Goal: Task Accomplishment & Management: Manage account settings

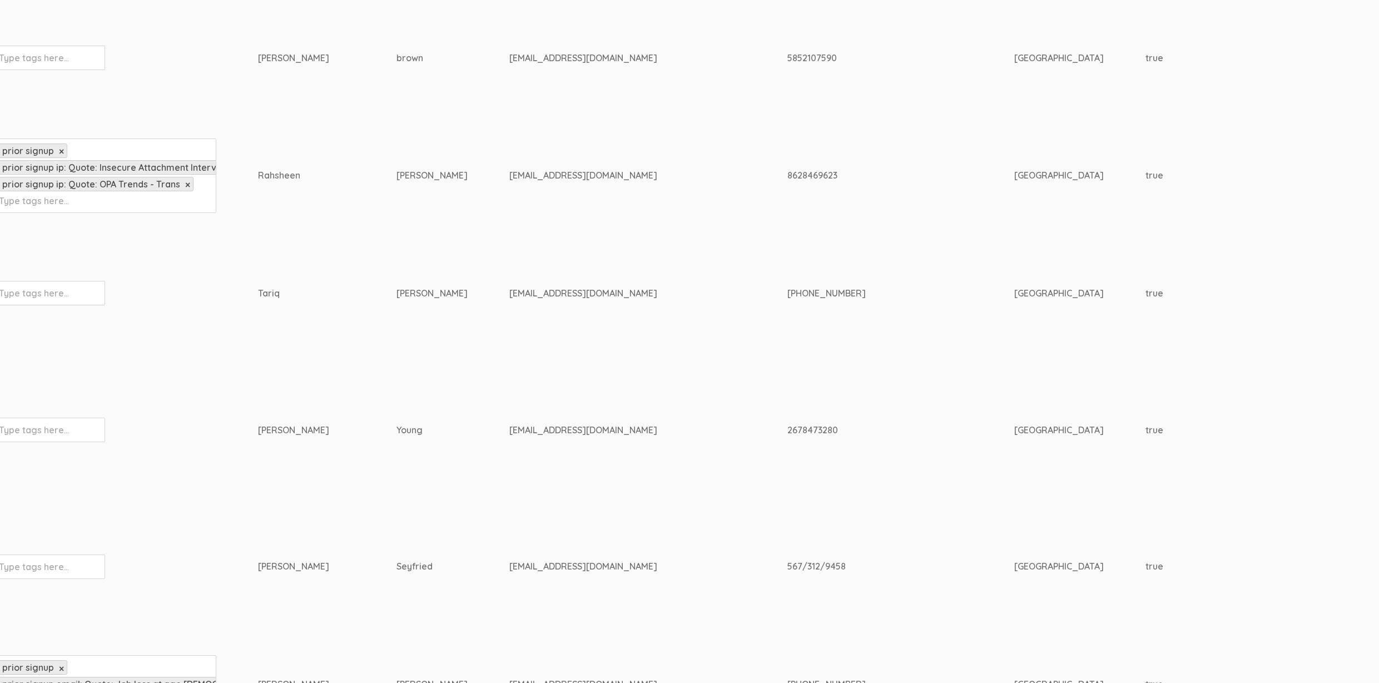
scroll to position [0, 14]
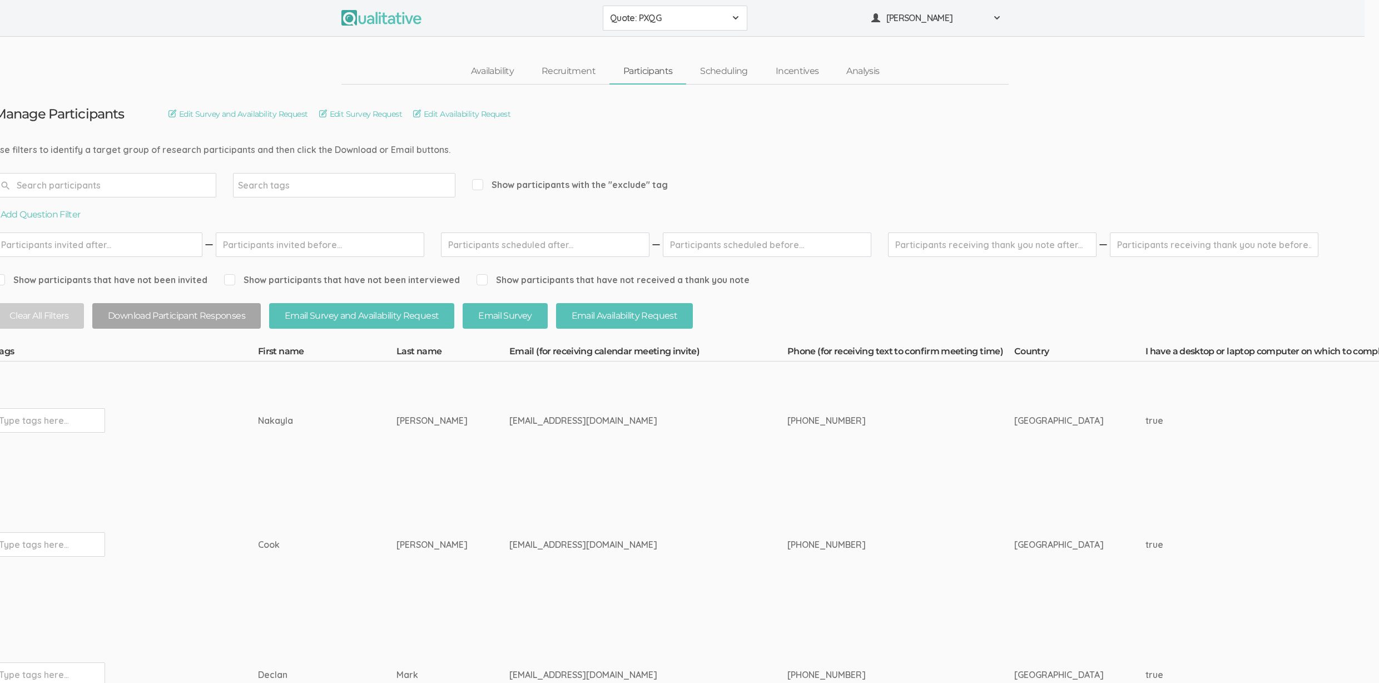
click at [576, 180] on span "Show participants with the "exclude" tag" at bounding box center [570, 184] width 196 height 13
click at [479, 181] on input "Show participants with the "exclude" tag" at bounding box center [475, 184] width 7 height 7
click at [565, 184] on span "Show participants with the "exclude" tag" at bounding box center [570, 184] width 196 height 13
click at [479, 184] on input "Show participants with the "exclude" tag" at bounding box center [475, 184] width 7 height 7
click at [565, 184] on span "Show participants with the "exclude" tag" at bounding box center [570, 184] width 196 height 13
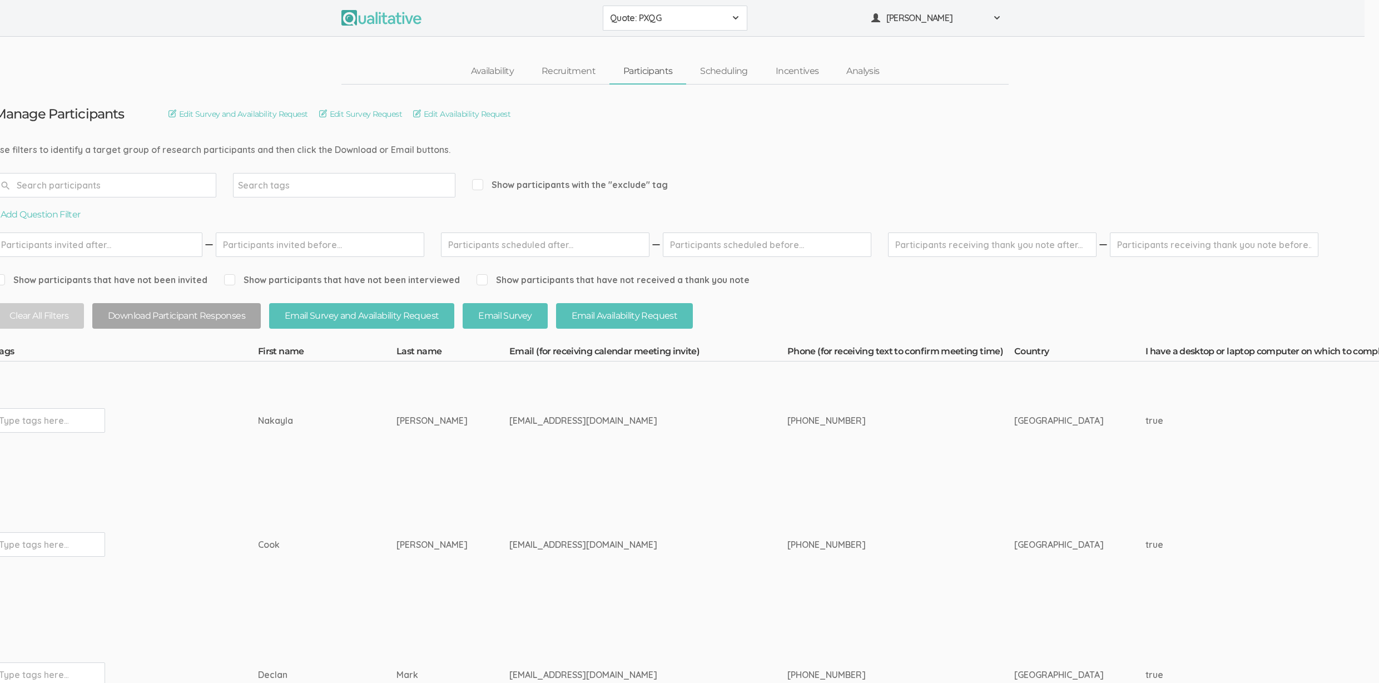
click at [479, 184] on input "Show participants with the "exclude" tag" at bounding box center [475, 184] width 7 height 7
checkbox input "true"
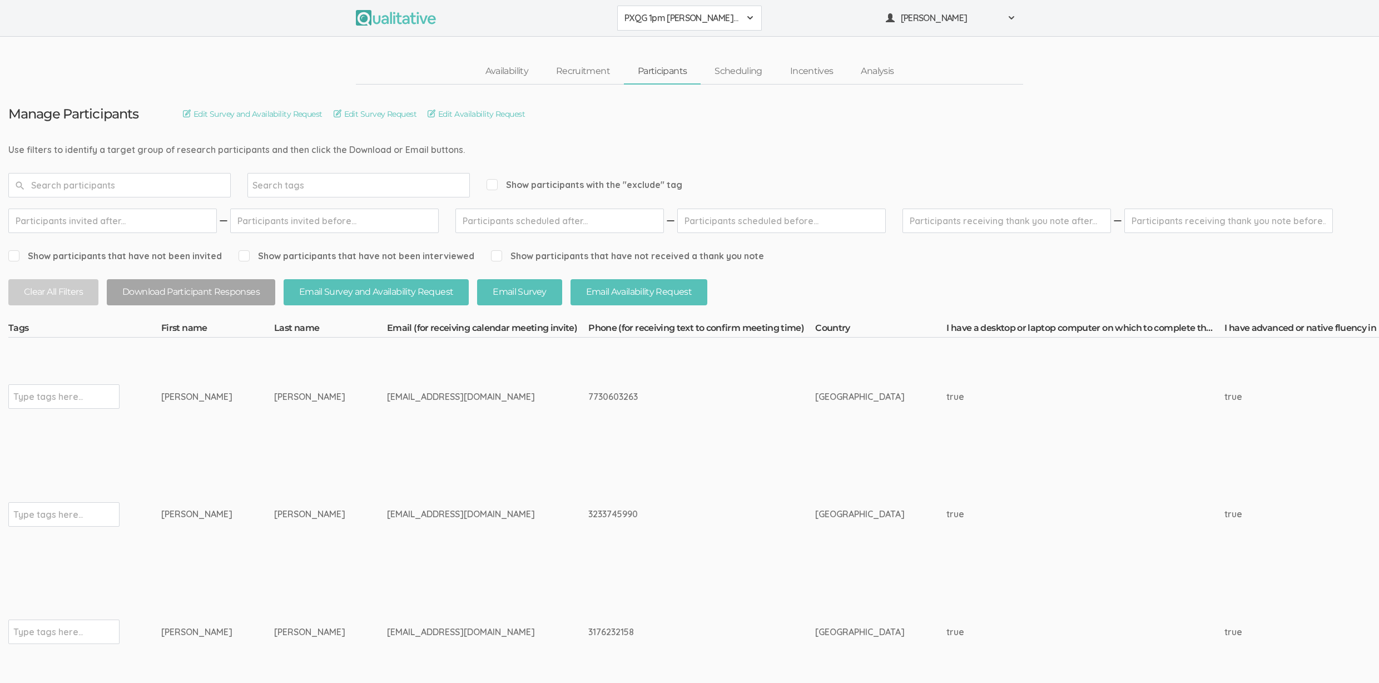
click at [215, 663] on td "[PERSON_NAME]" at bounding box center [217, 632] width 113 height 118
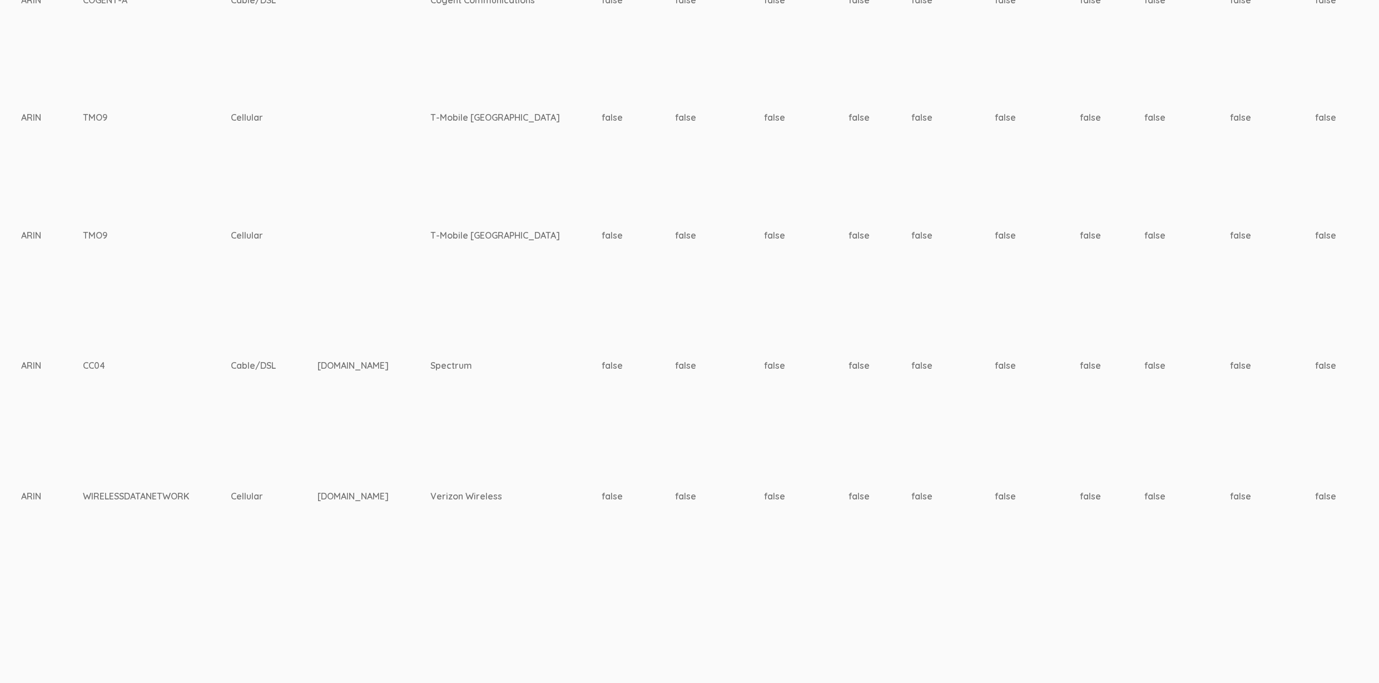
scroll to position [396, 3242]
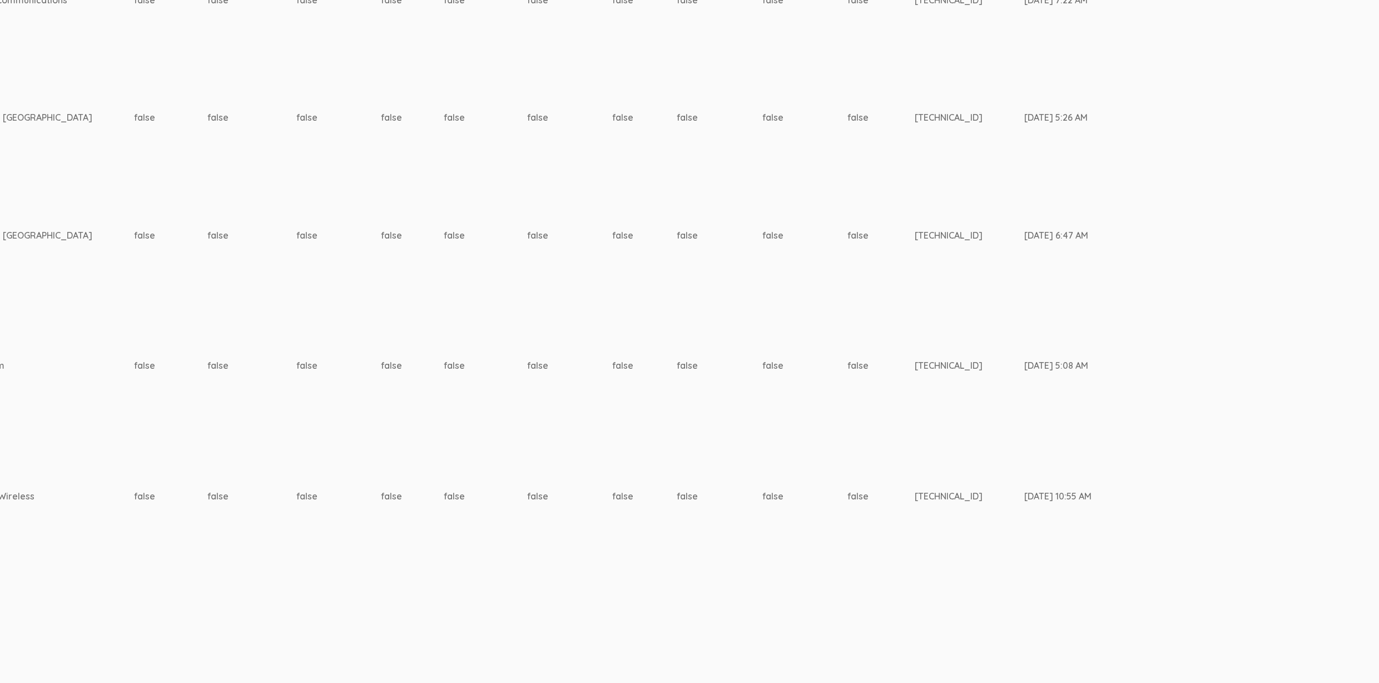
copy td "Aug 30, 1:00 PM – Aug 30, 1:45 PM Email Availability Request"
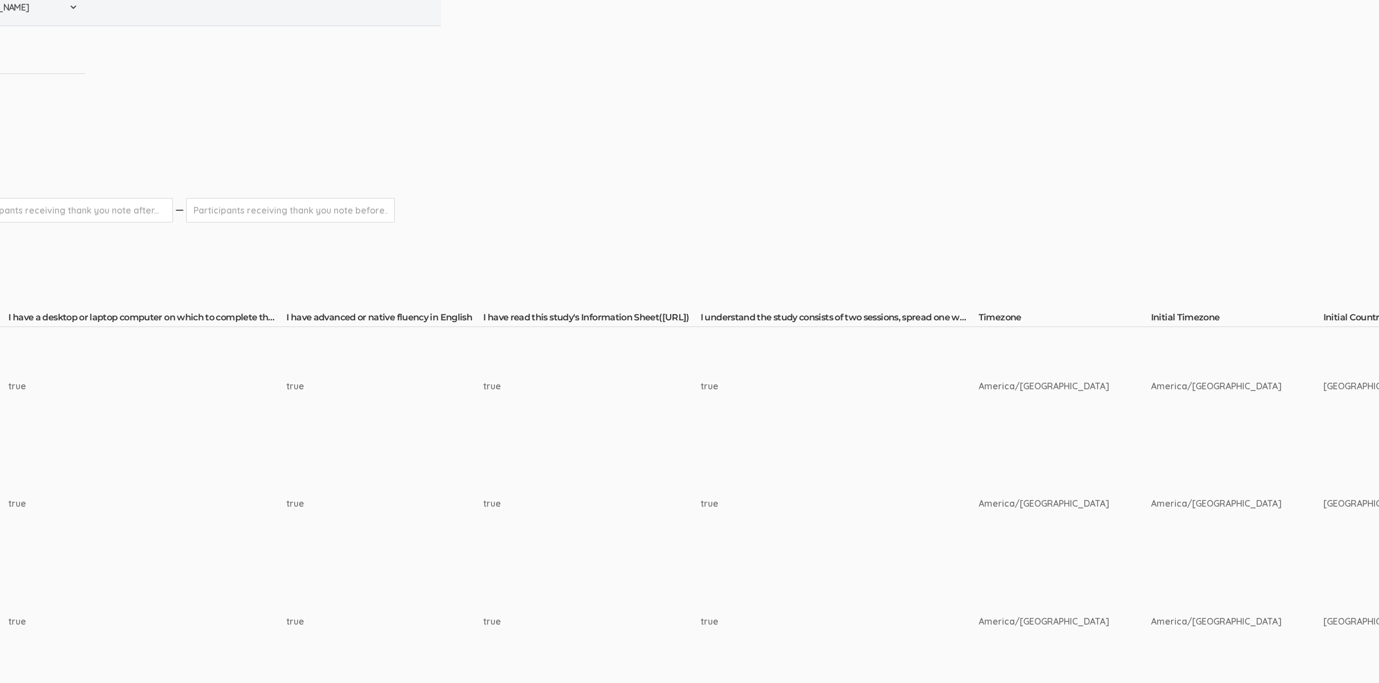
scroll to position [11, 0]
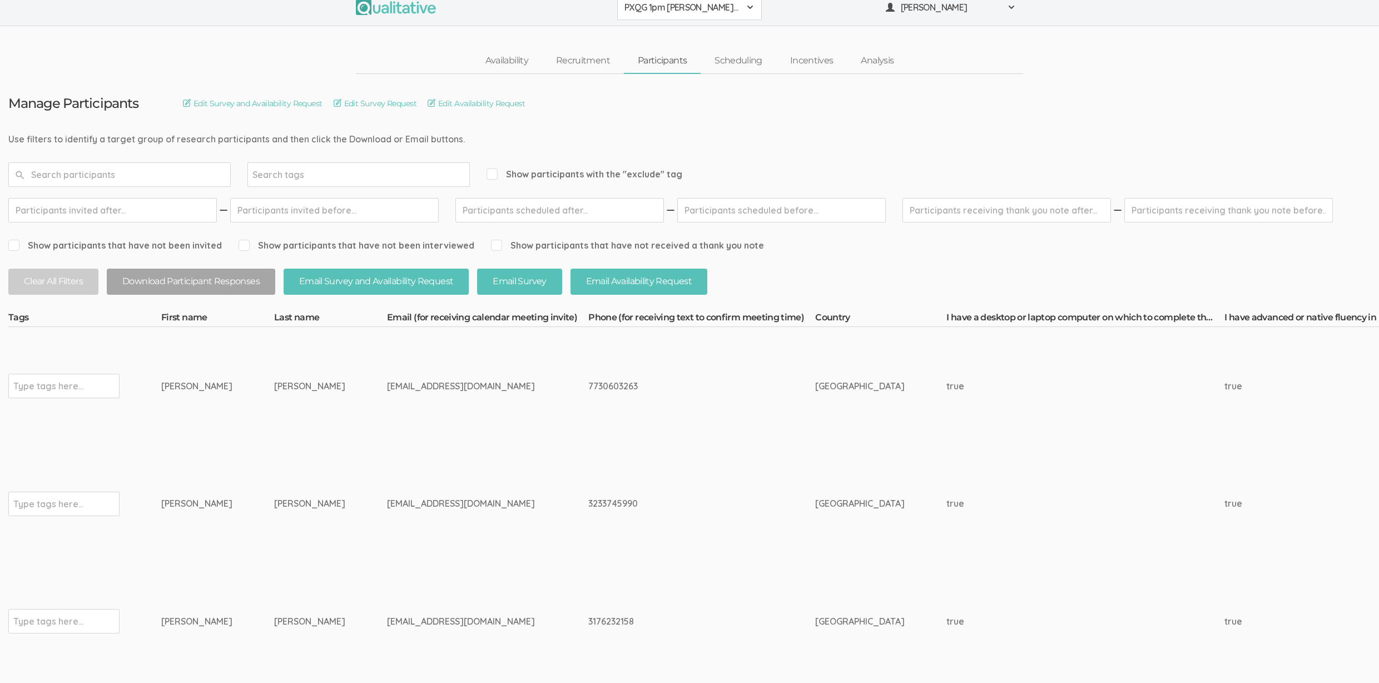
click at [58, 176] on input "text" at bounding box center [119, 174] width 222 height 24
type input "Aug 30, 1:00 PM – Aug 30, 1:45 PM"
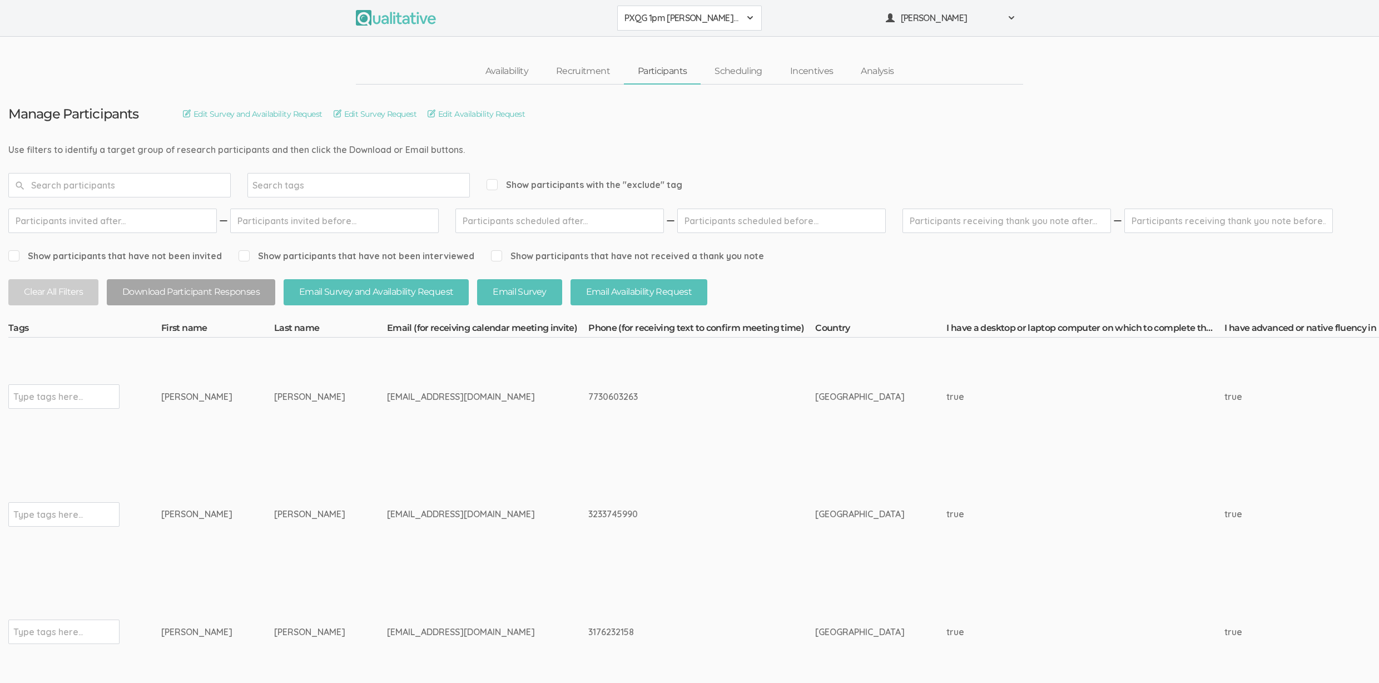
click at [284, 449] on td "Huff" at bounding box center [330, 397] width 113 height 118
click at [1114, 69] on div "Availability Recruitment Participants Scheduling Incentives Analysis" at bounding box center [689, 72] width 1379 height 26
drag, startPoint x: 175, startPoint y: 393, endPoint x: 369, endPoint y: 392, distance: 194.1
click at [387, 392] on div "lhuff867@gmail.com" at bounding box center [467, 396] width 160 height 13
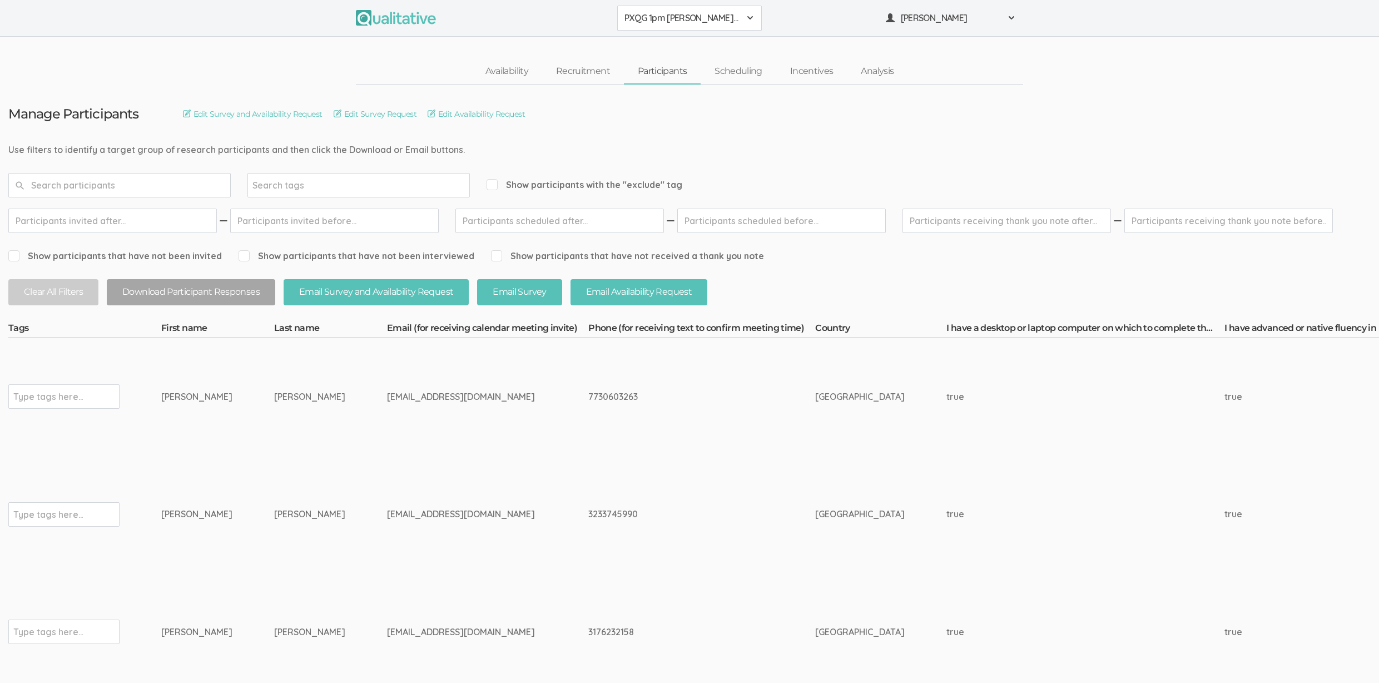
drag, startPoint x: 379, startPoint y: 396, endPoint x: 170, endPoint y: 395, distance: 209.6
click at [170, 395] on div "Latasha" at bounding box center [196, 396] width 71 height 13
click at [544, 173] on div "Show participants with the "exclude" tag" at bounding box center [585, 185] width 196 height 24
click at [545, 181] on span "Show participants with the "exclude" tag" at bounding box center [585, 184] width 196 height 13
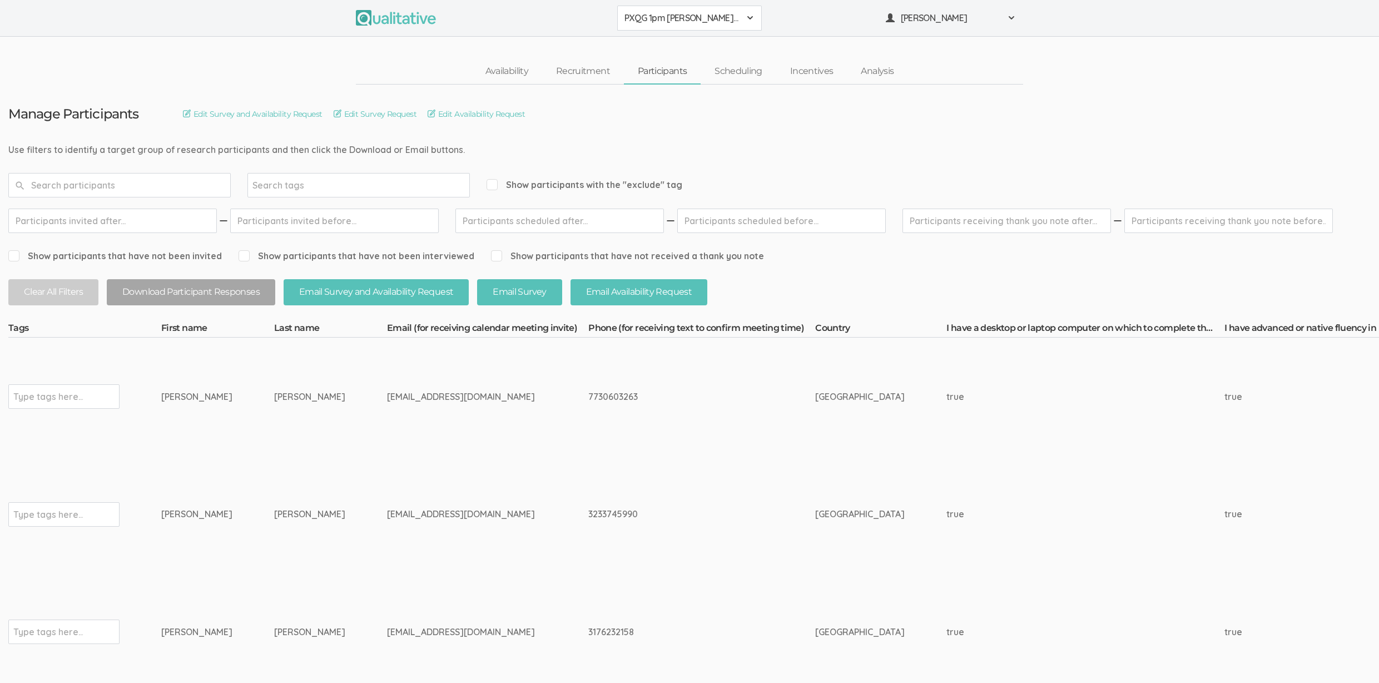
click at [494, 181] on input "Show participants with the "exclude" tag" at bounding box center [490, 184] width 7 height 7
click at [564, 187] on span "Show participants with the "exclude" tag" at bounding box center [585, 184] width 196 height 13
click at [494, 187] on input "Show participants with the "exclude" tag" at bounding box center [490, 184] width 7 height 7
checkbox input "false"
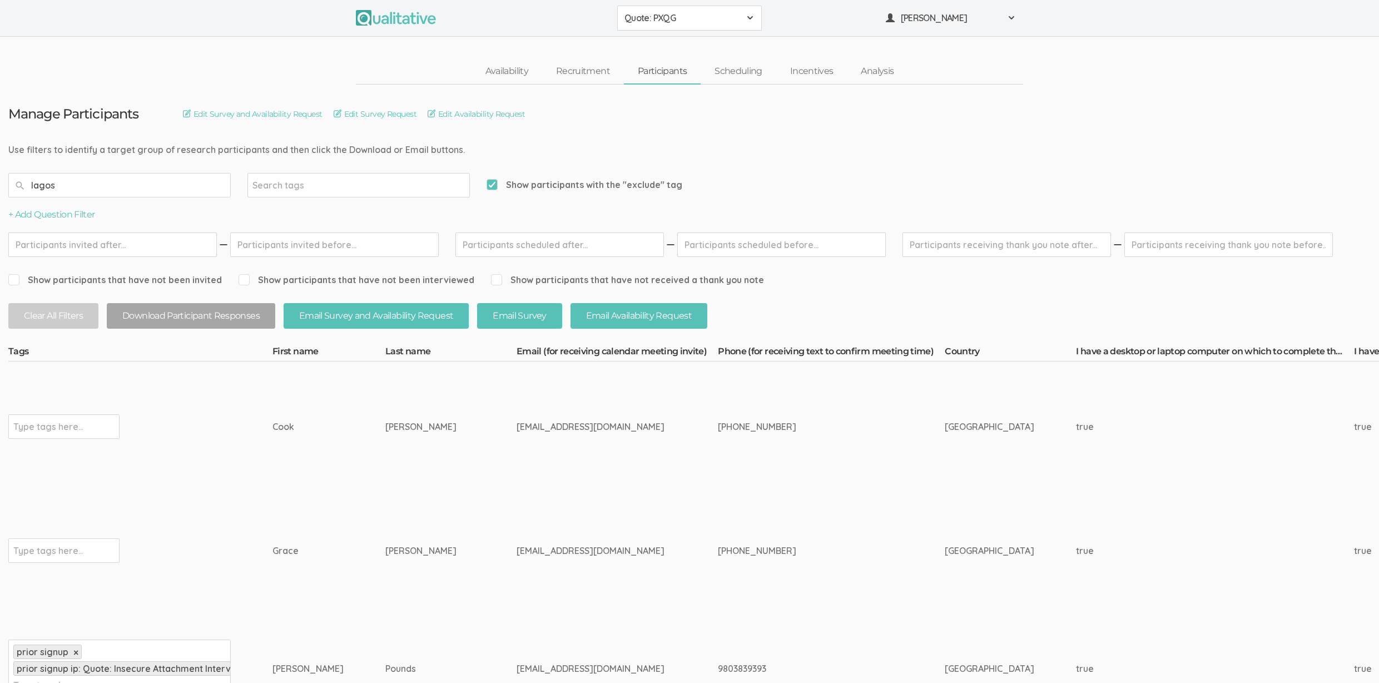
type input "lagos"
click at [56, 426] on input "text" at bounding box center [48, 426] width 70 height 14
type input "exclude"
type input "fraud"
click at [100, 542] on div "Type tags here..." at bounding box center [63, 550] width 111 height 24
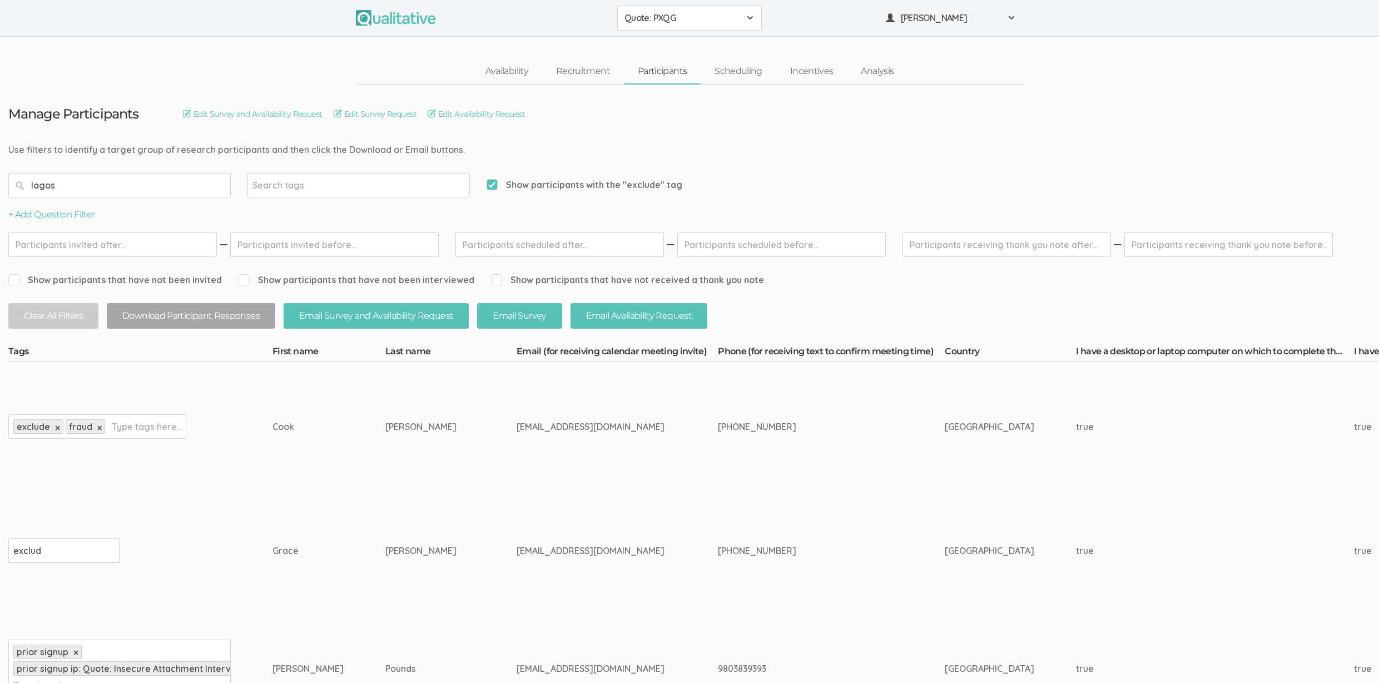
type input "exclude"
type input "fraud"
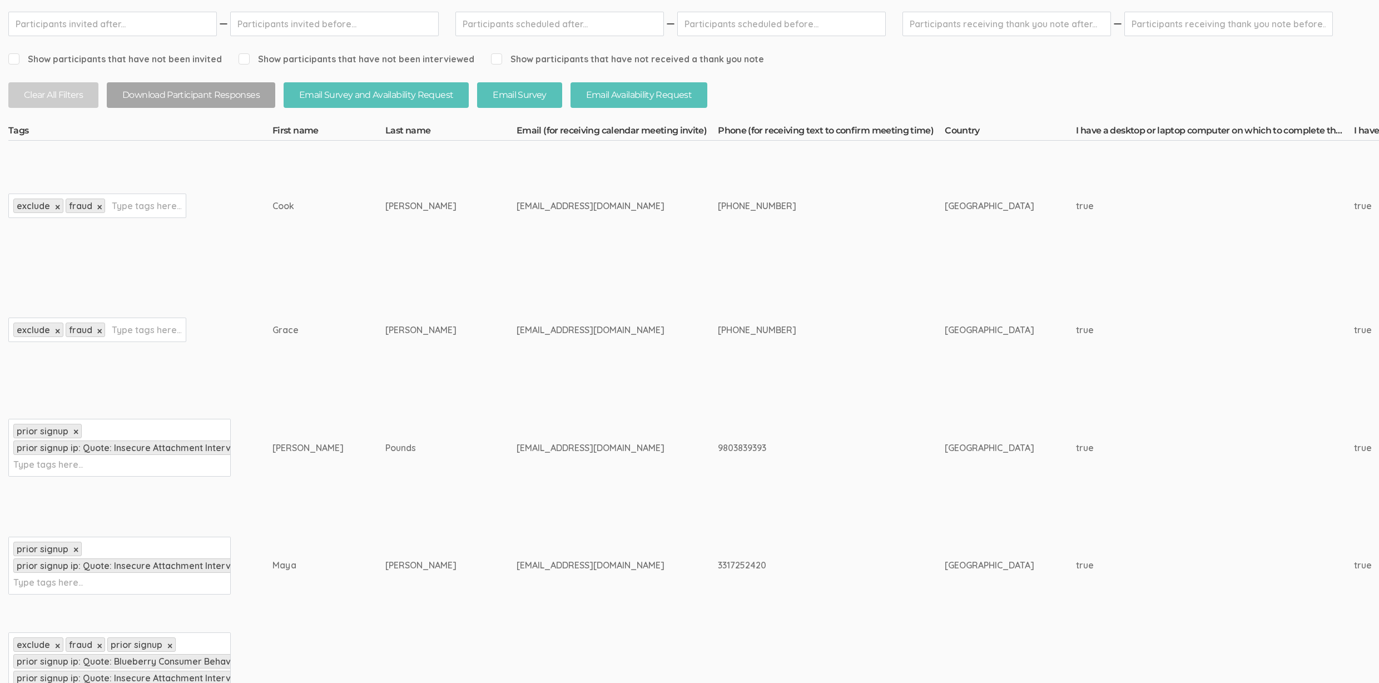
click at [156, 465] on div "prior signup × prior signup ip: Quote: Insecure Attachment Interviews × Type ta…" at bounding box center [119, 448] width 222 height 58
type input "exclude"
type input "fraud"
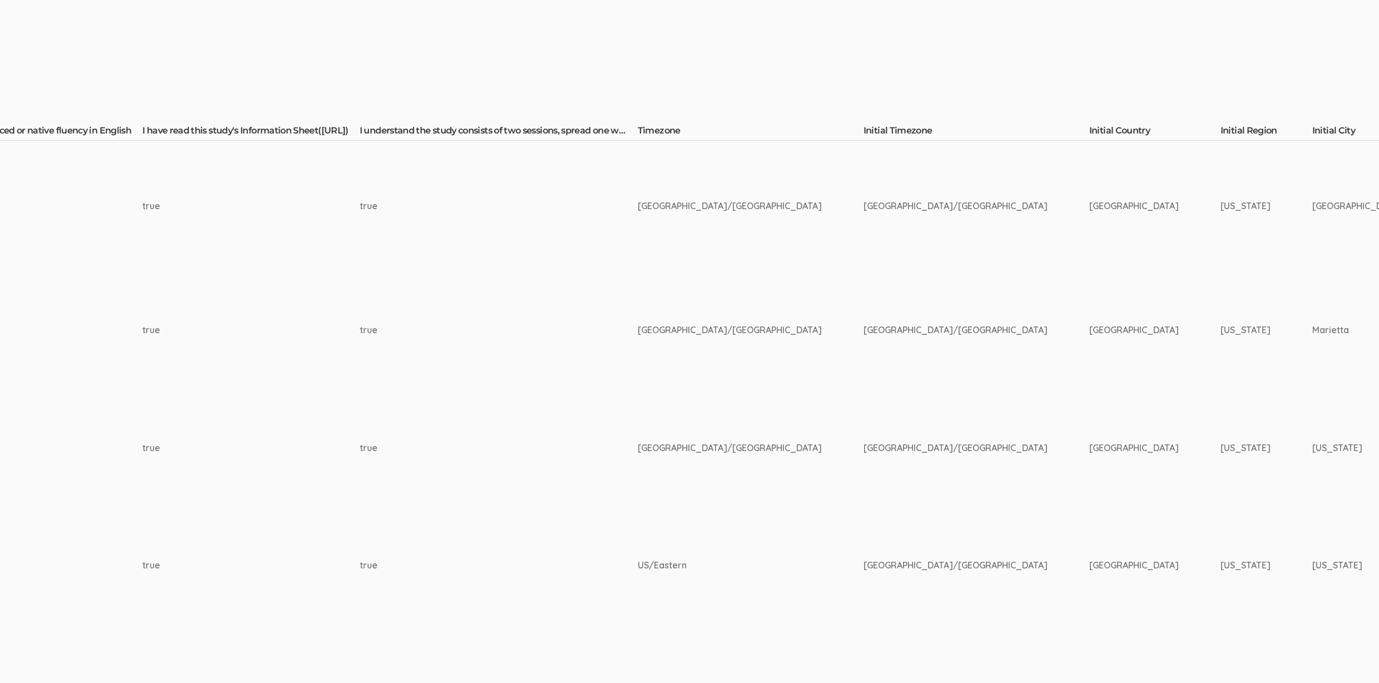
scroll to position [221, 0]
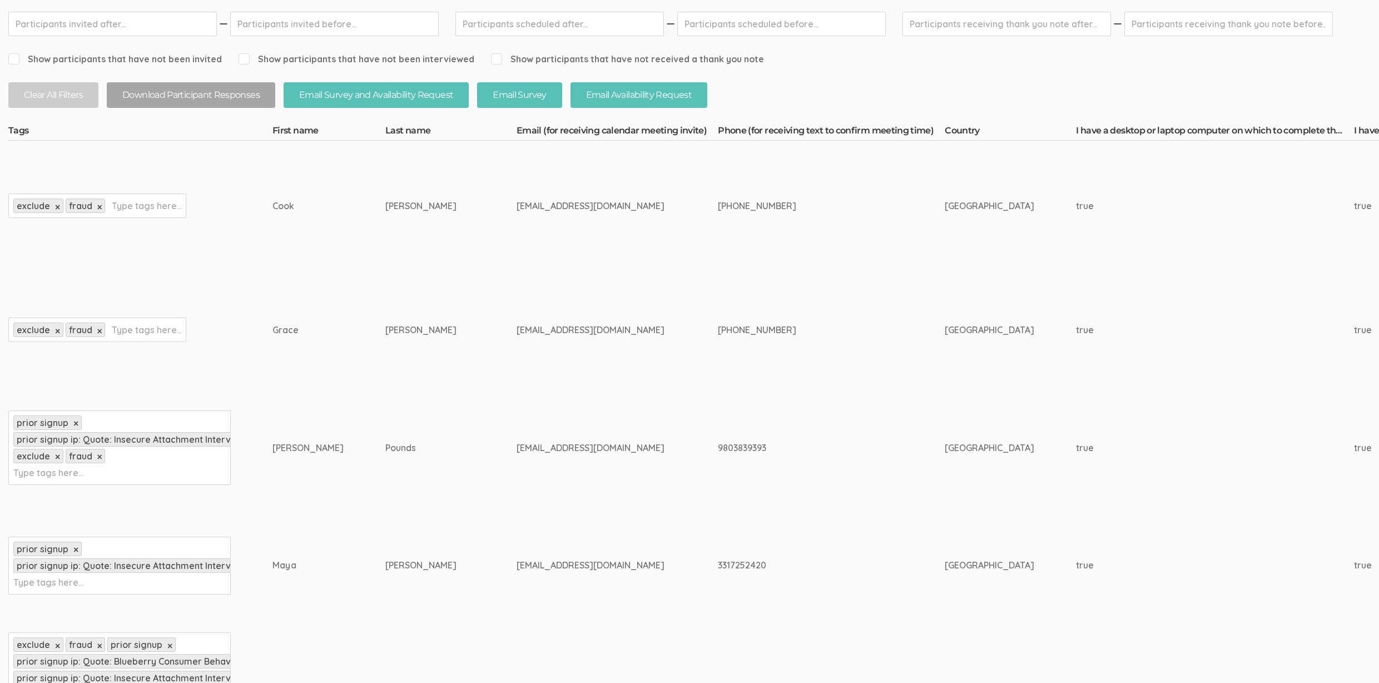
click at [178, 575] on div "prior signup × prior signup ip: Quote: Insecure Attachment Interviews × Type ta…" at bounding box center [119, 566] width 222 height 58
type input "exclude"
type input "fraud"
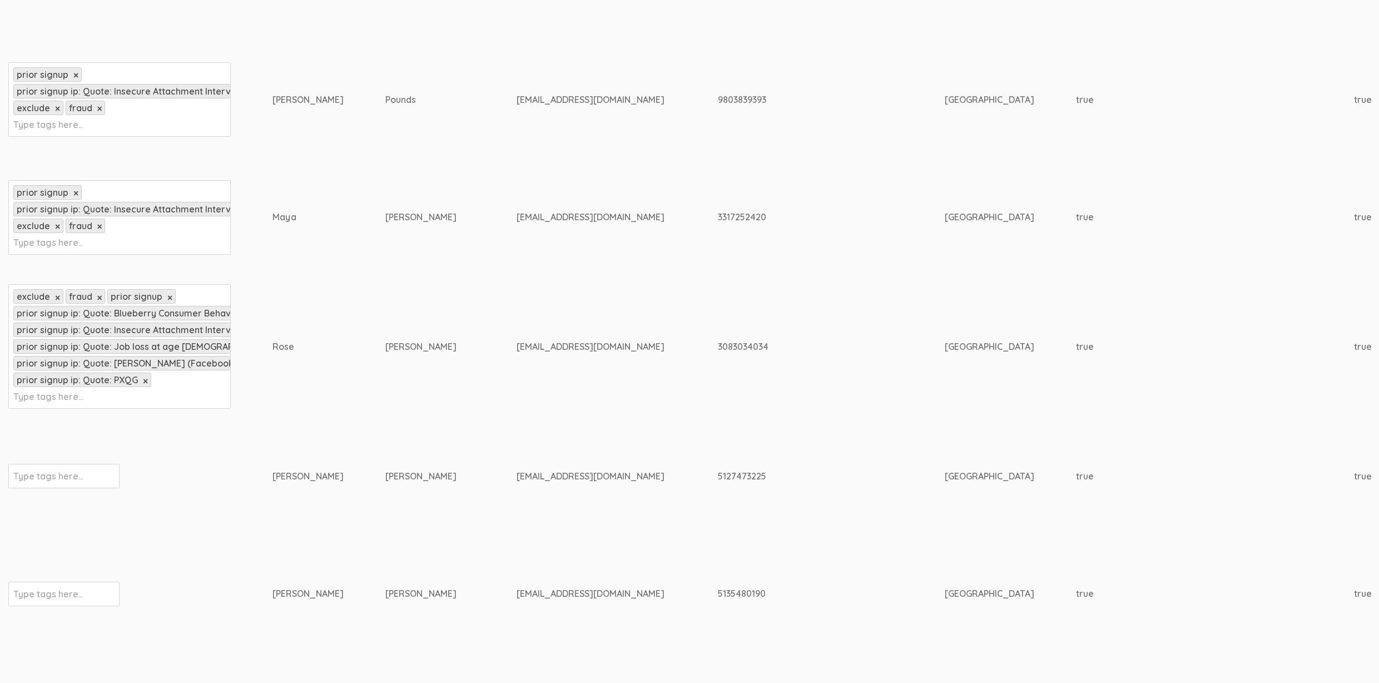
scroll to position [593, 0]
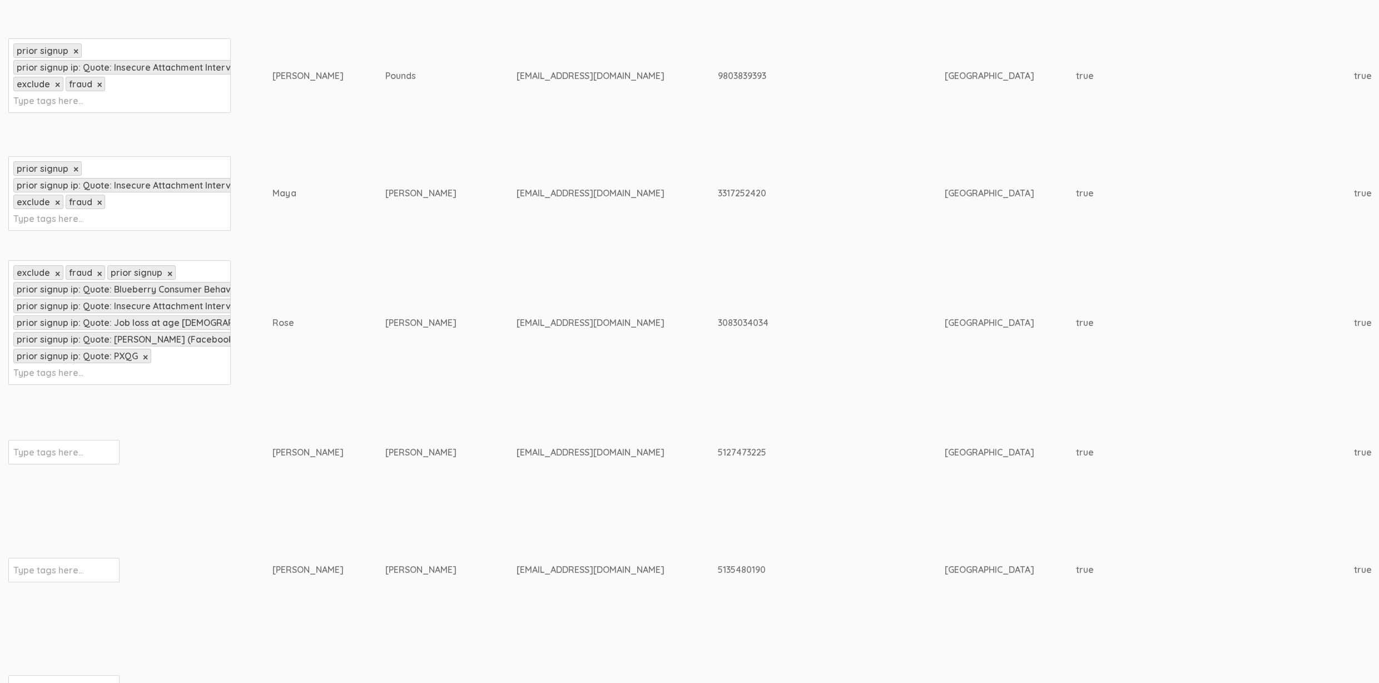
drag, startPoint x: 84, startPoint y: 462, endPoint x: 92, endPoint y: 461, distance: 7.8
click at [83, 462] on div "Type tags here..." at bounding box center [63, 452] width 111 height 24
type input "exclude"
type input "fraud"
click at [87, 580] on div "Type tags here..." at bounding box center [63, 570] width 111 height 24
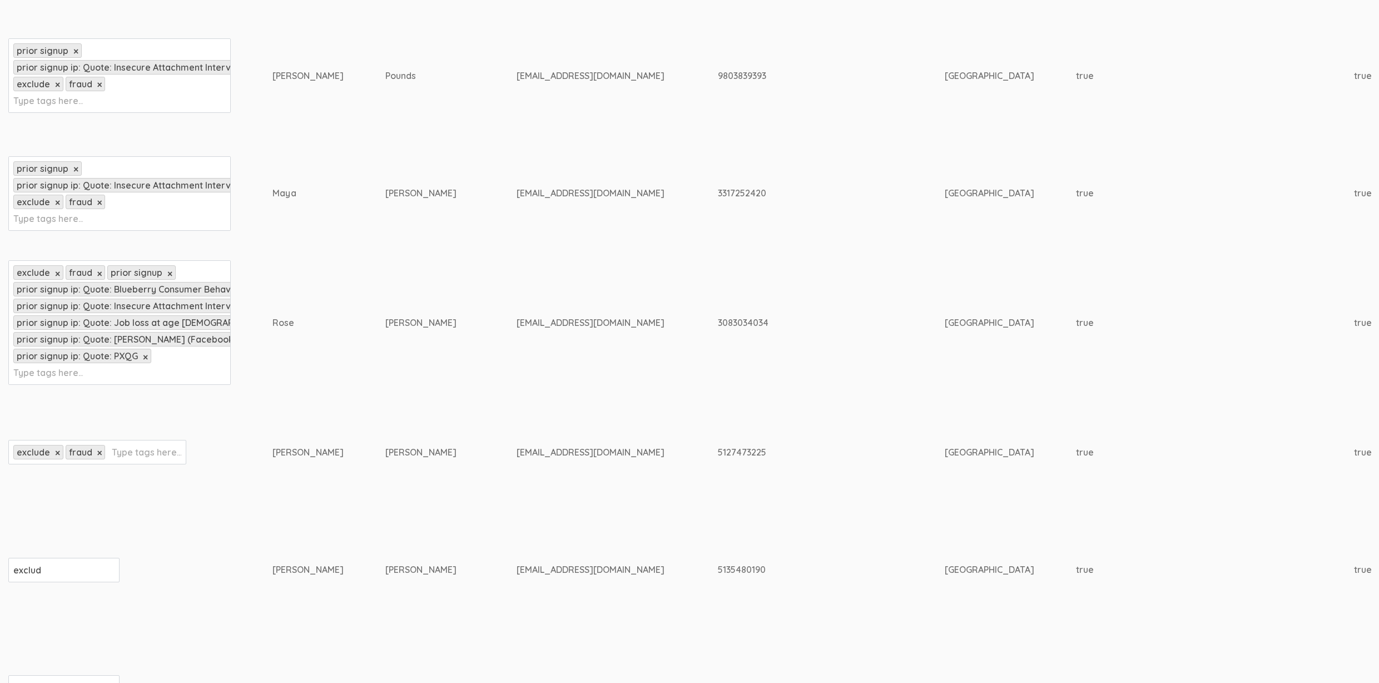
type input "exclude"
type input "fraud"
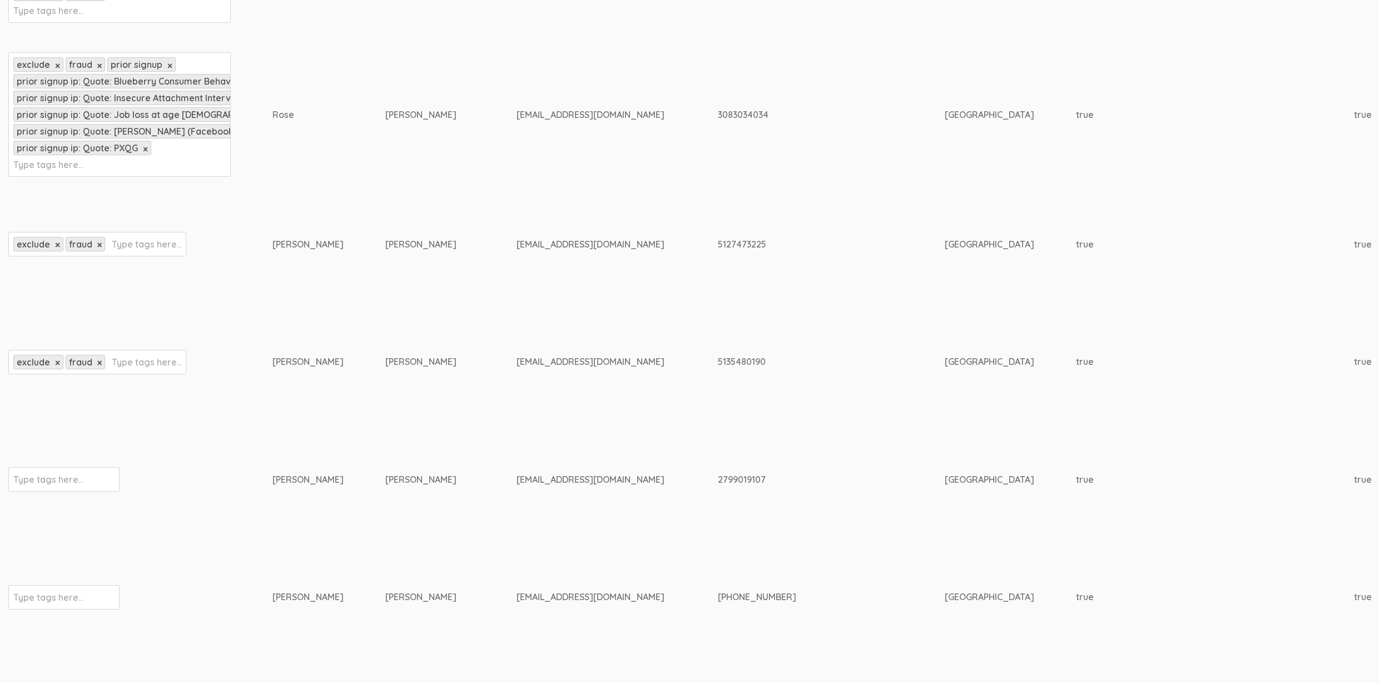
scroll to position [864, 0]
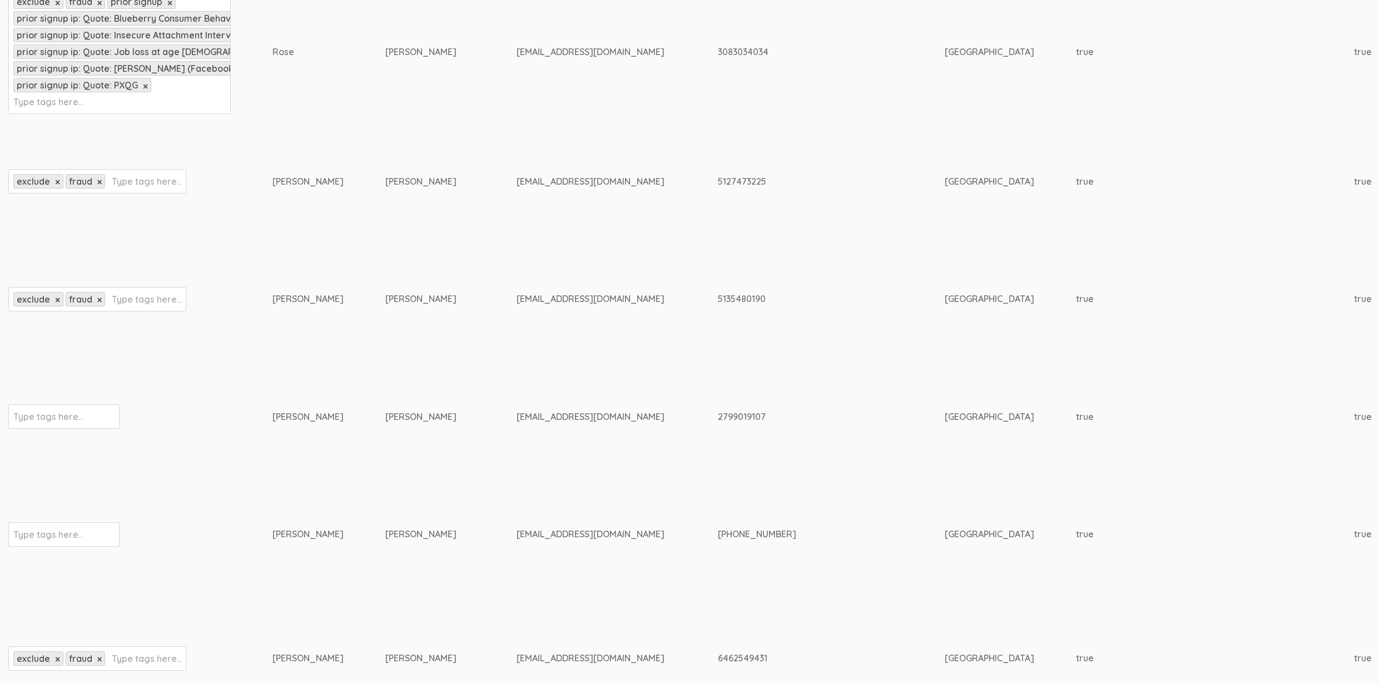
click at [89, 429] on div "Type tags here..." at bounding box center [63, 416] width 111 height 24
type input "exclude"
type input "fraud"
click at [38, 537] on input "text" at bounding box center [48, 534] width 70 height 14
type input "exclude"
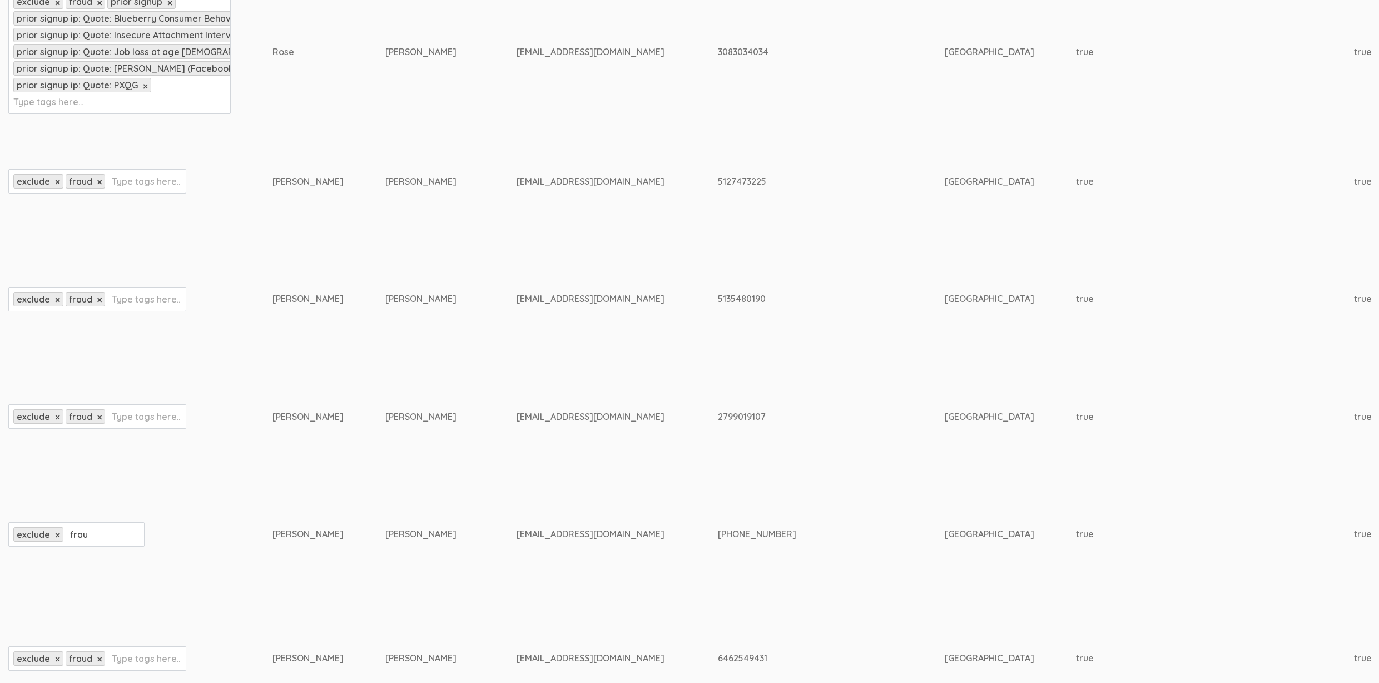
type input "fraud"
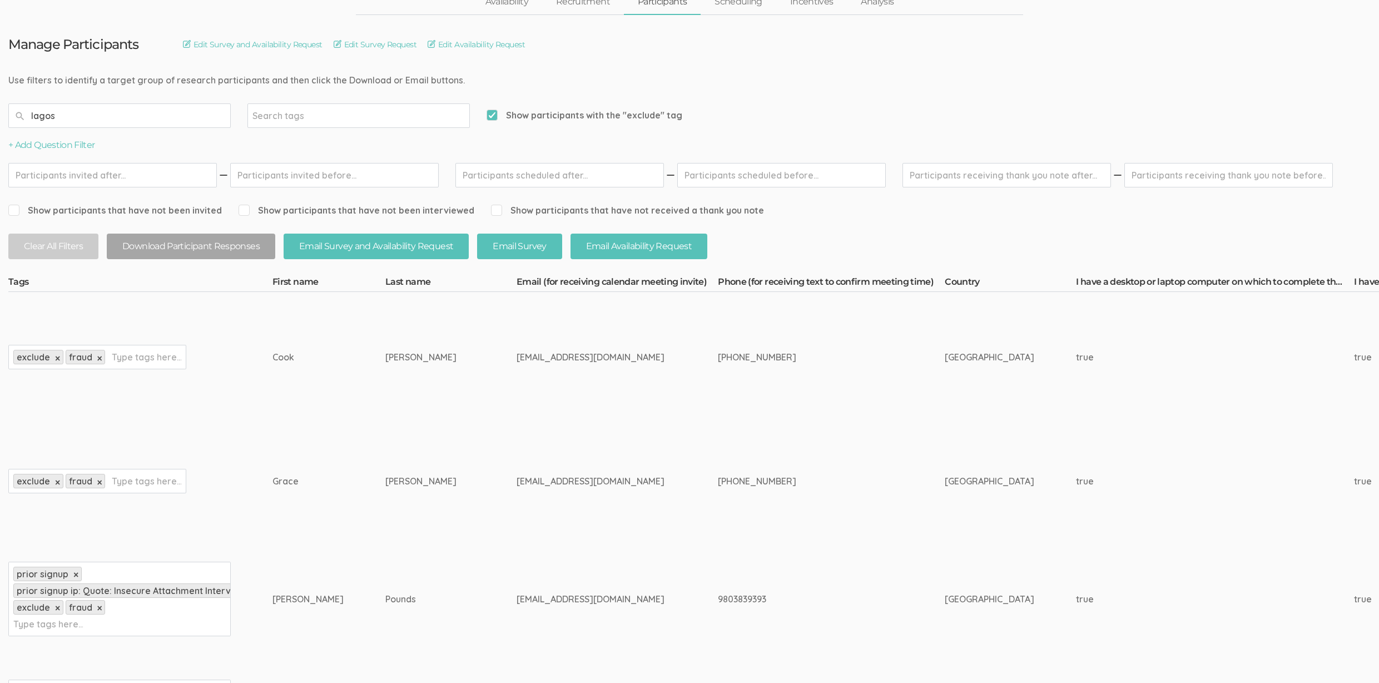
scroll to position [0, 0]
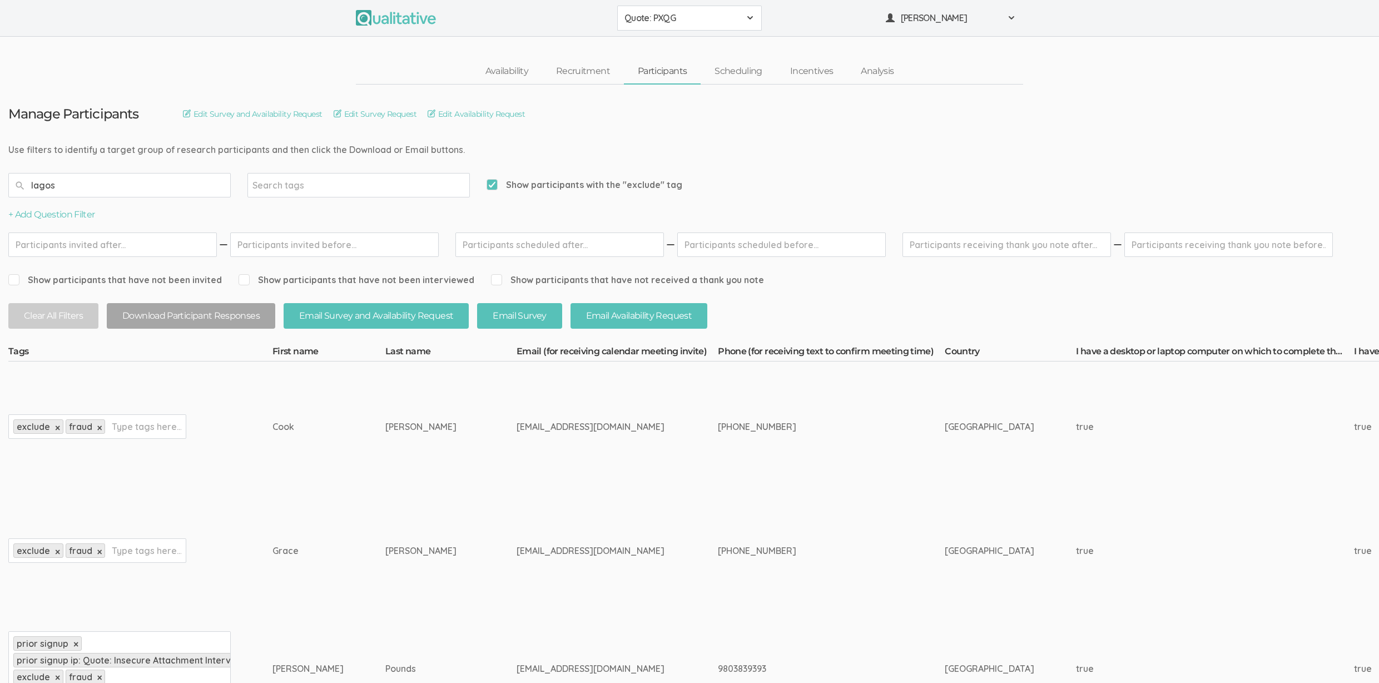
click at [179, 188] on input "lagos" at bounding box center [119, 185] width 222 height 24
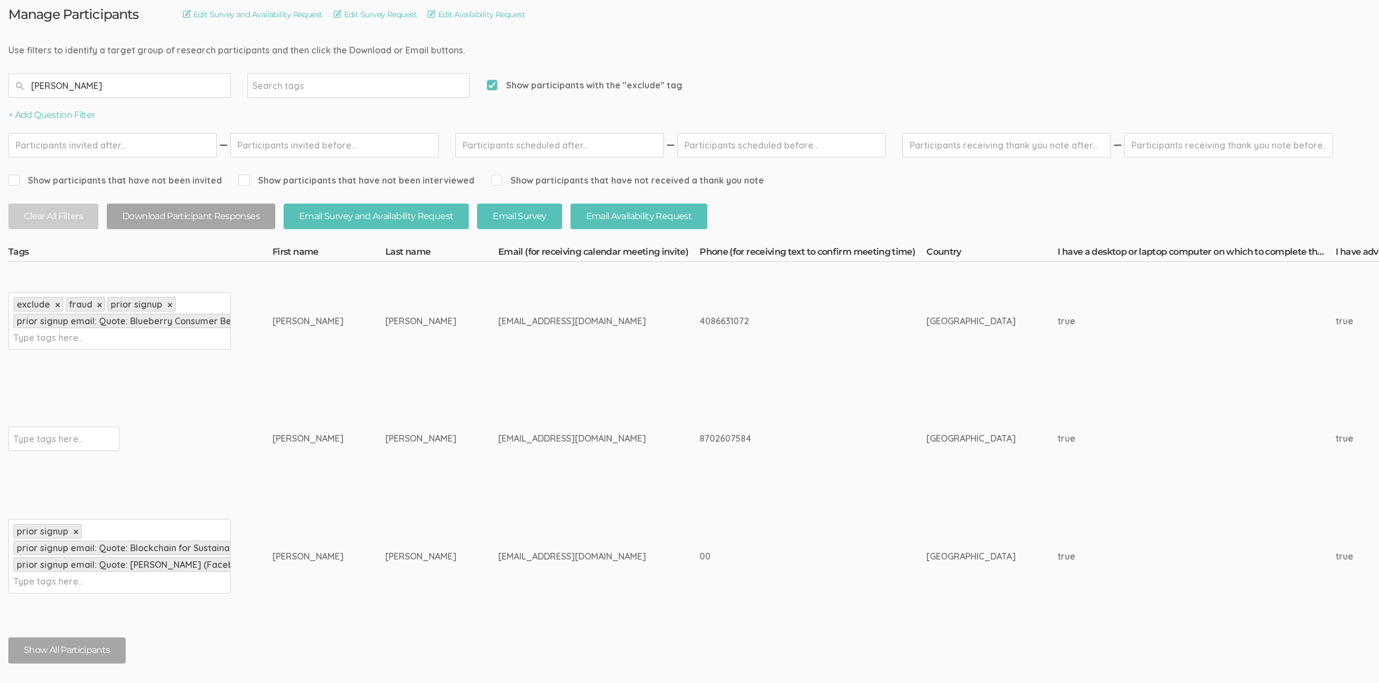
scroll to position [186, 0]
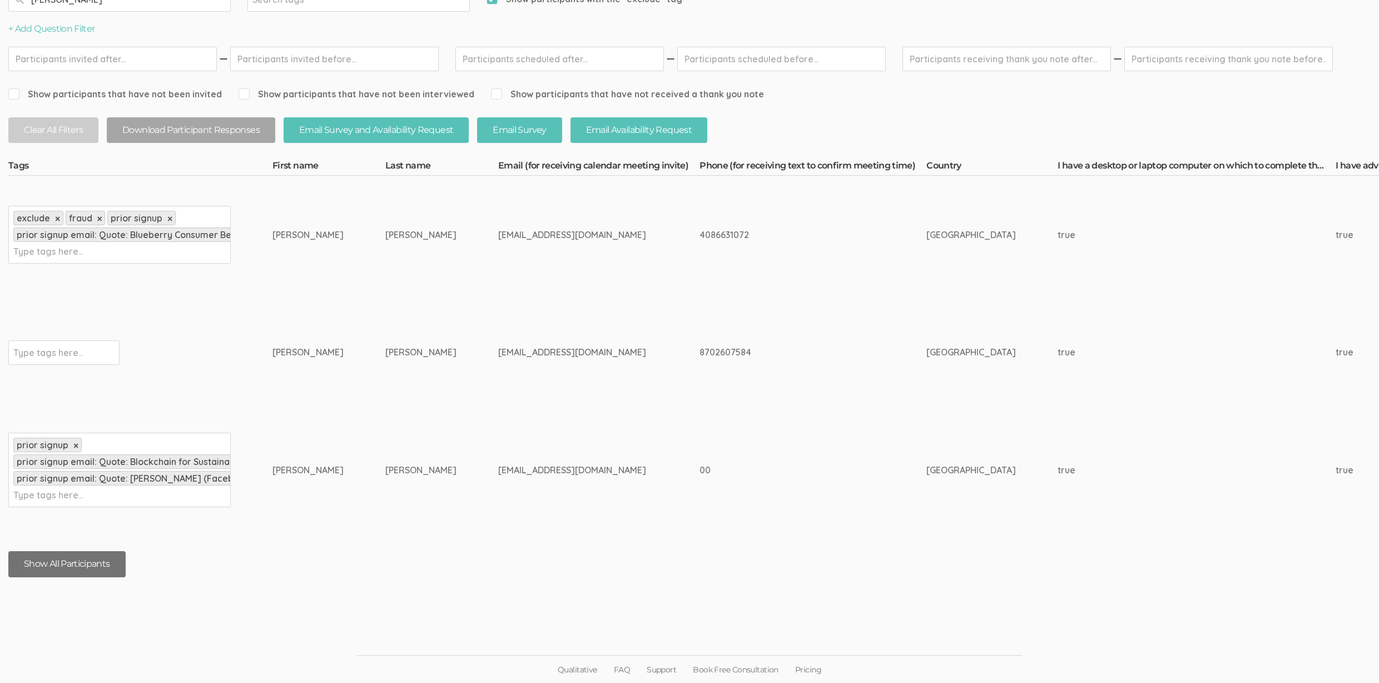
type input "castro"
click at [45, 565] on button "Show All Participants" at bounding box center [66, 564] width 117 height 26
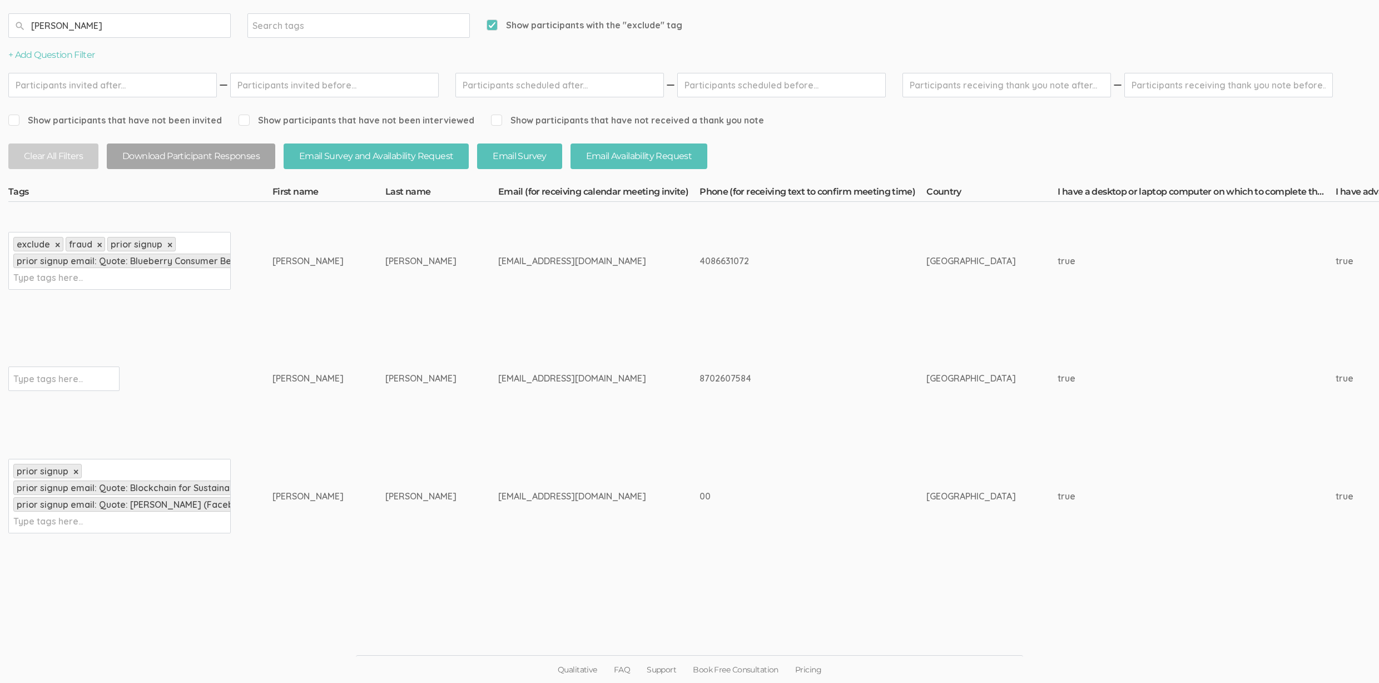
click at [80, 382] on input "text" at bounding box center [48, 378] width 70 height 14
type input "exclude"
type input "fraud"
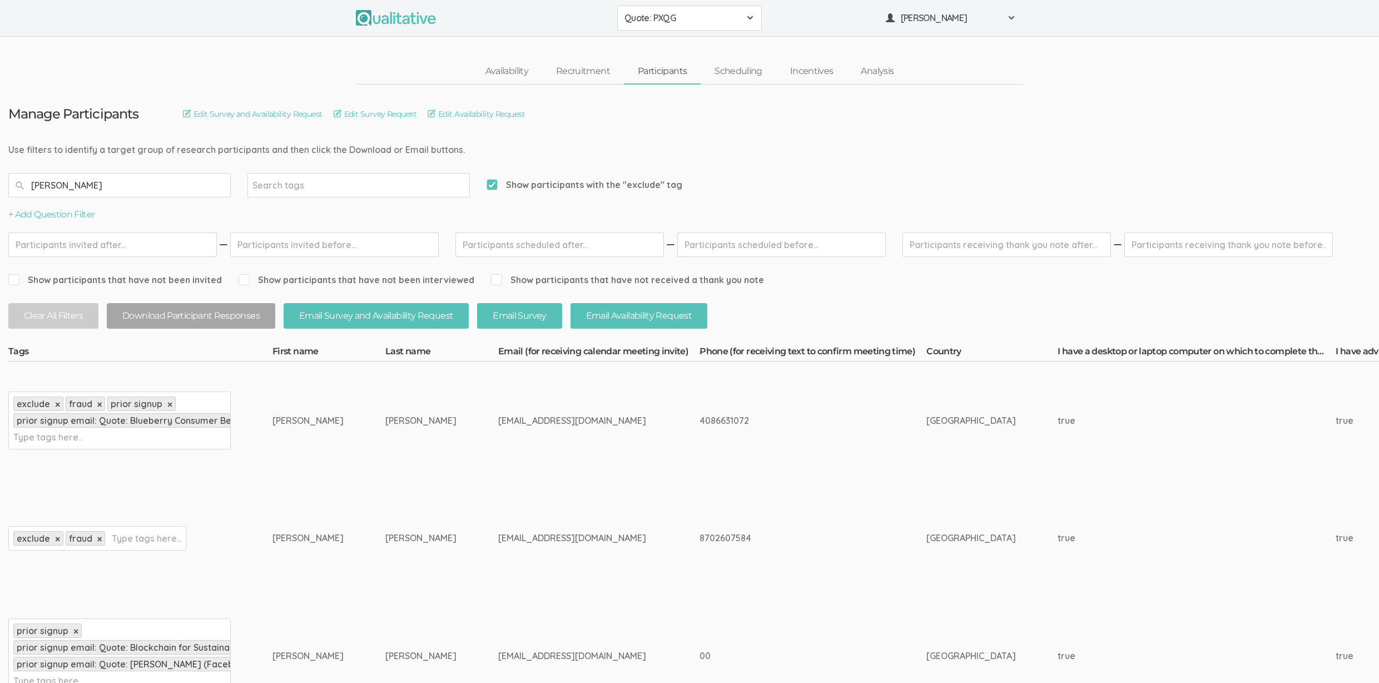
click at [92, 188] on input "castro" at bounding box center [119, 185] width 222 height 24
click at [96, 183] on input "lagos" at bounding box center [119, 185] width 222 height 24
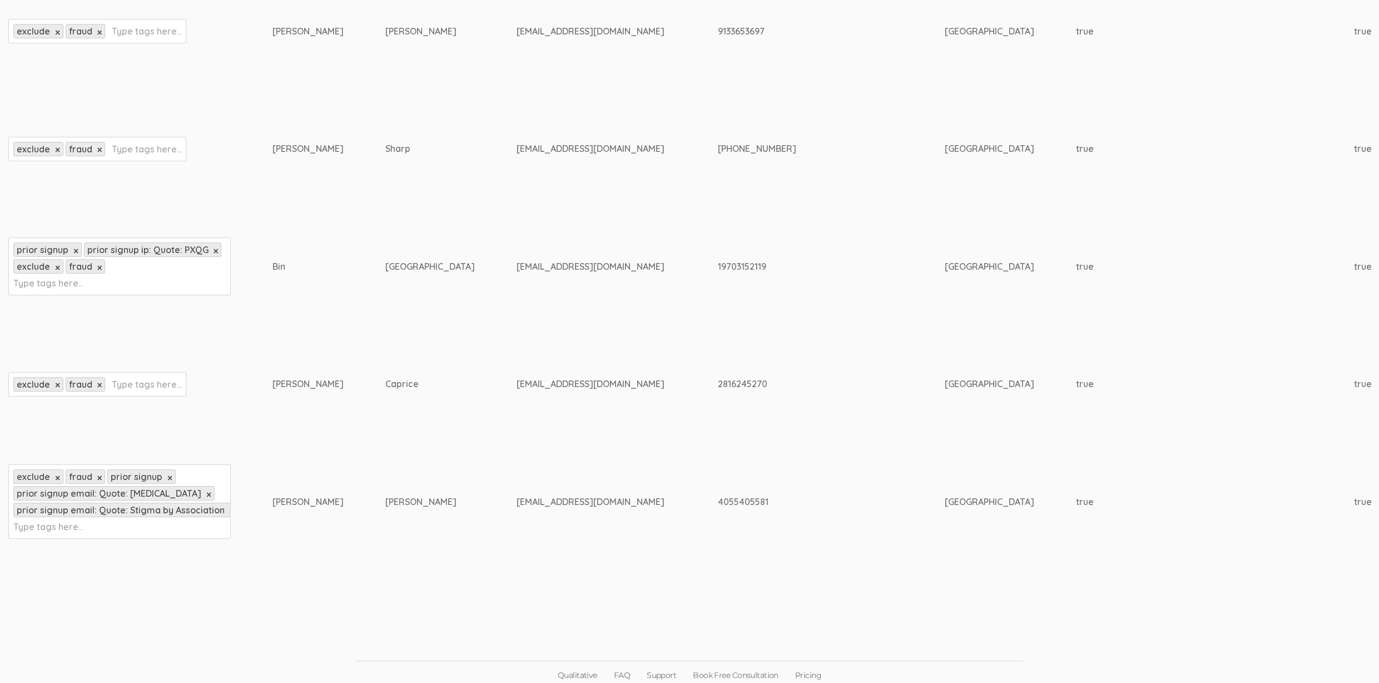
scroll to position [2372, 0]
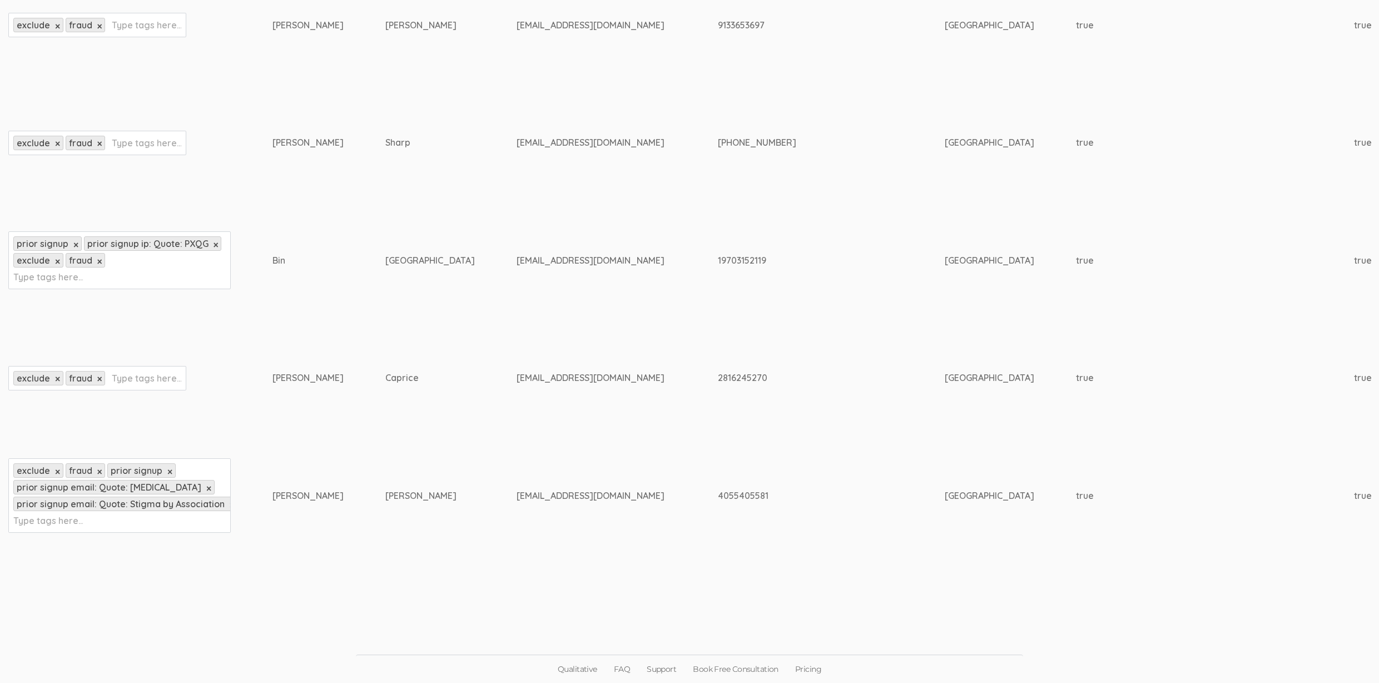
type input "lagos"
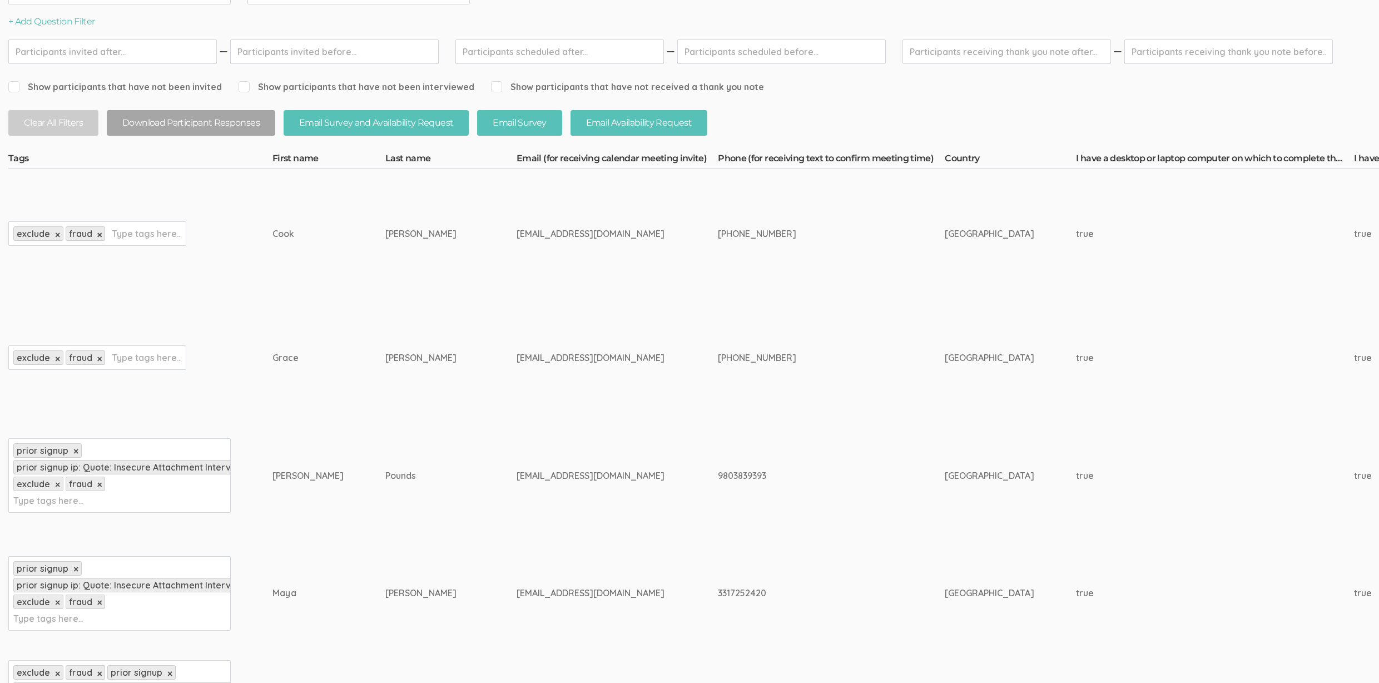
scroll to position [0, 0]
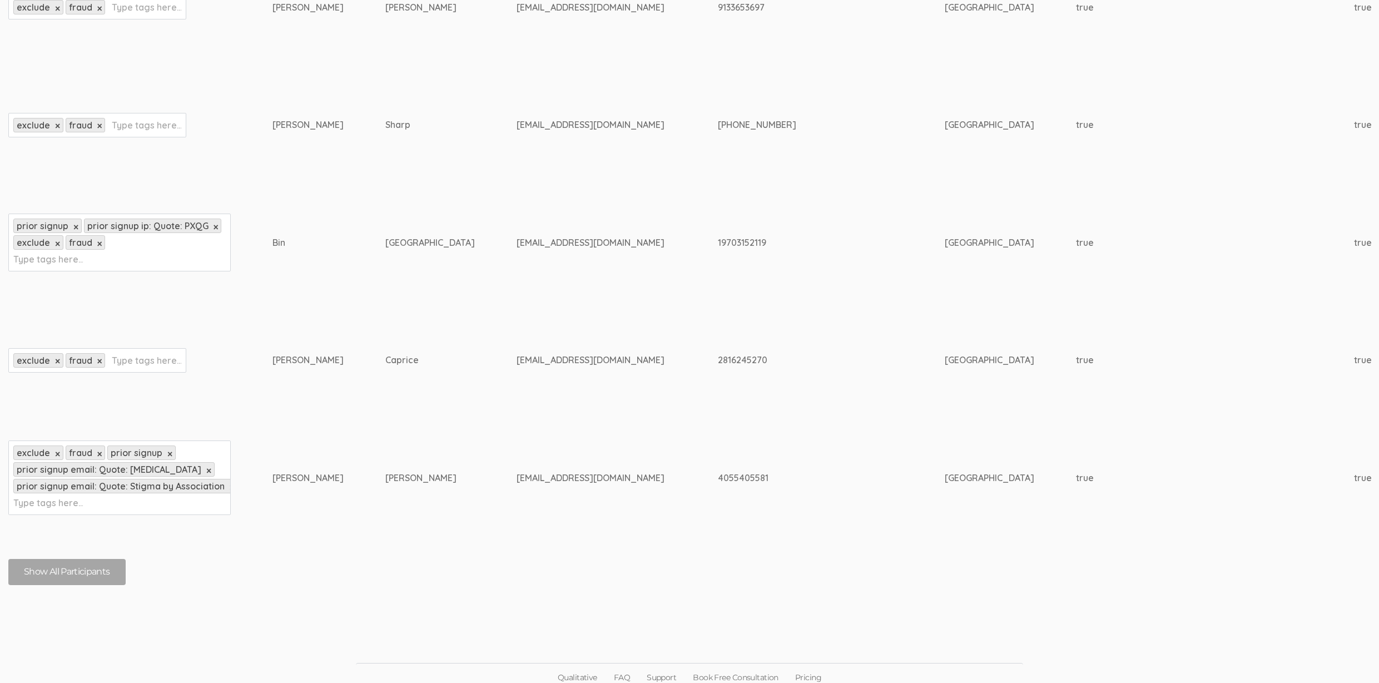
scroll to position [2398, 0]
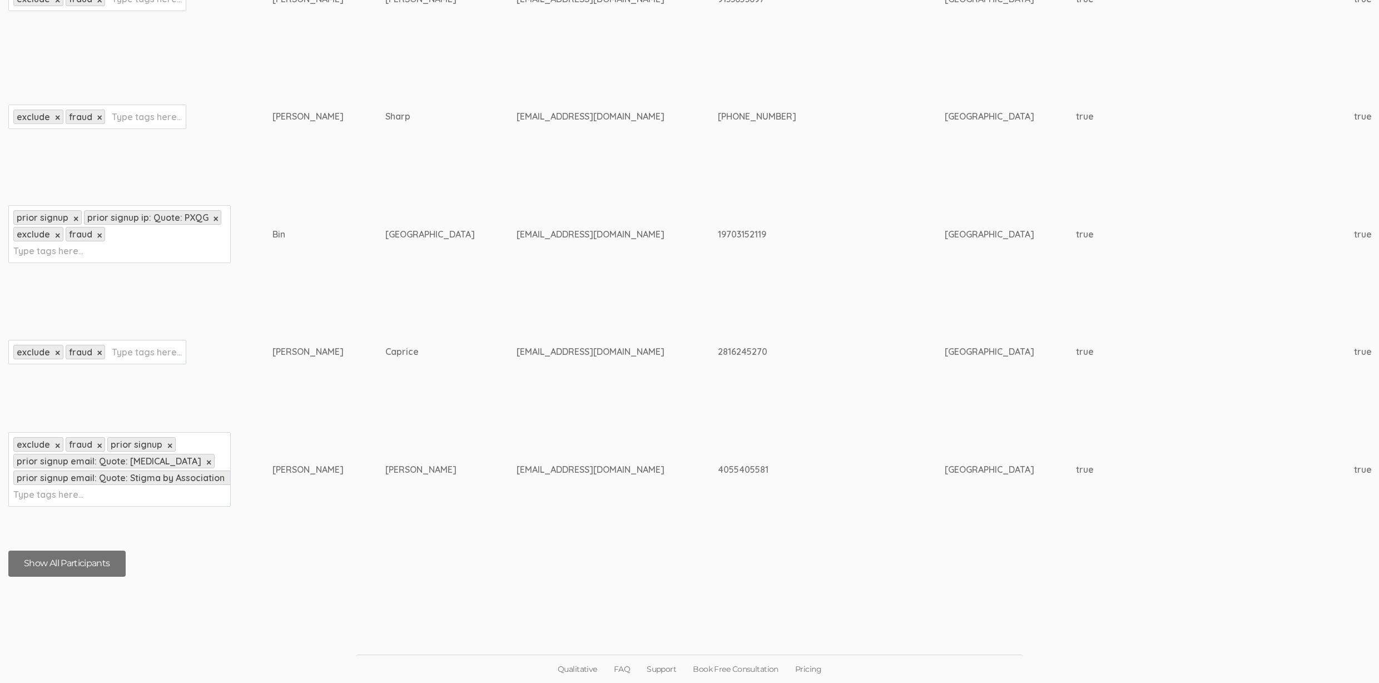
click at [106, 564] on button "Show All Participants" at bounding box center [66, 563] width 117 height 26
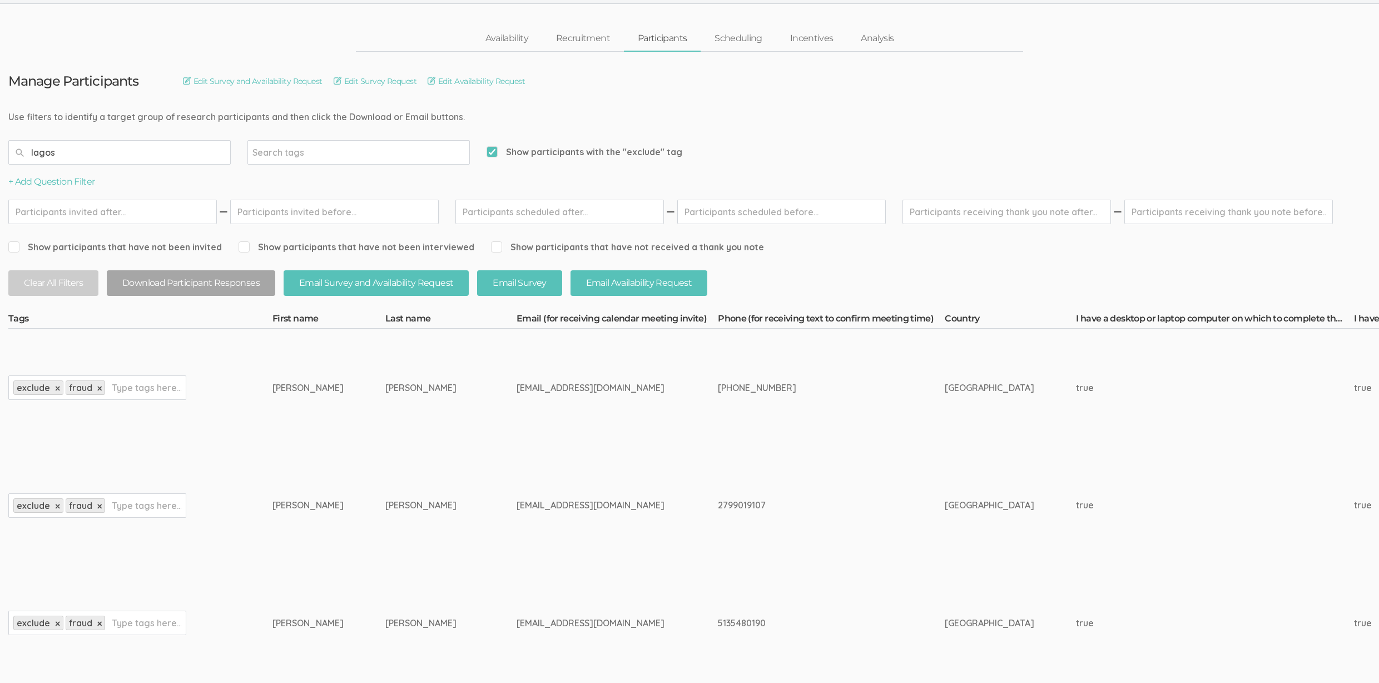
scroll to position [0, 0]
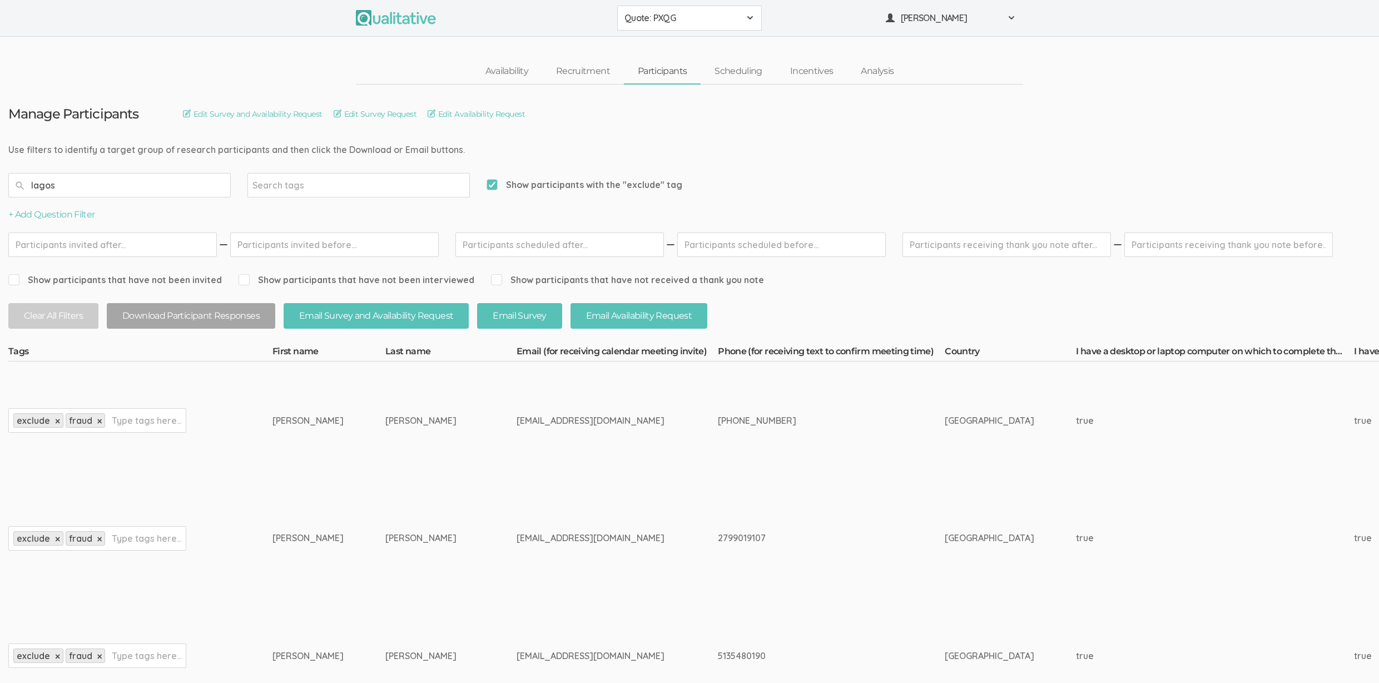
click at [166, 185] on input "lagos" at bounding box center [119, 185] width 222 height 24
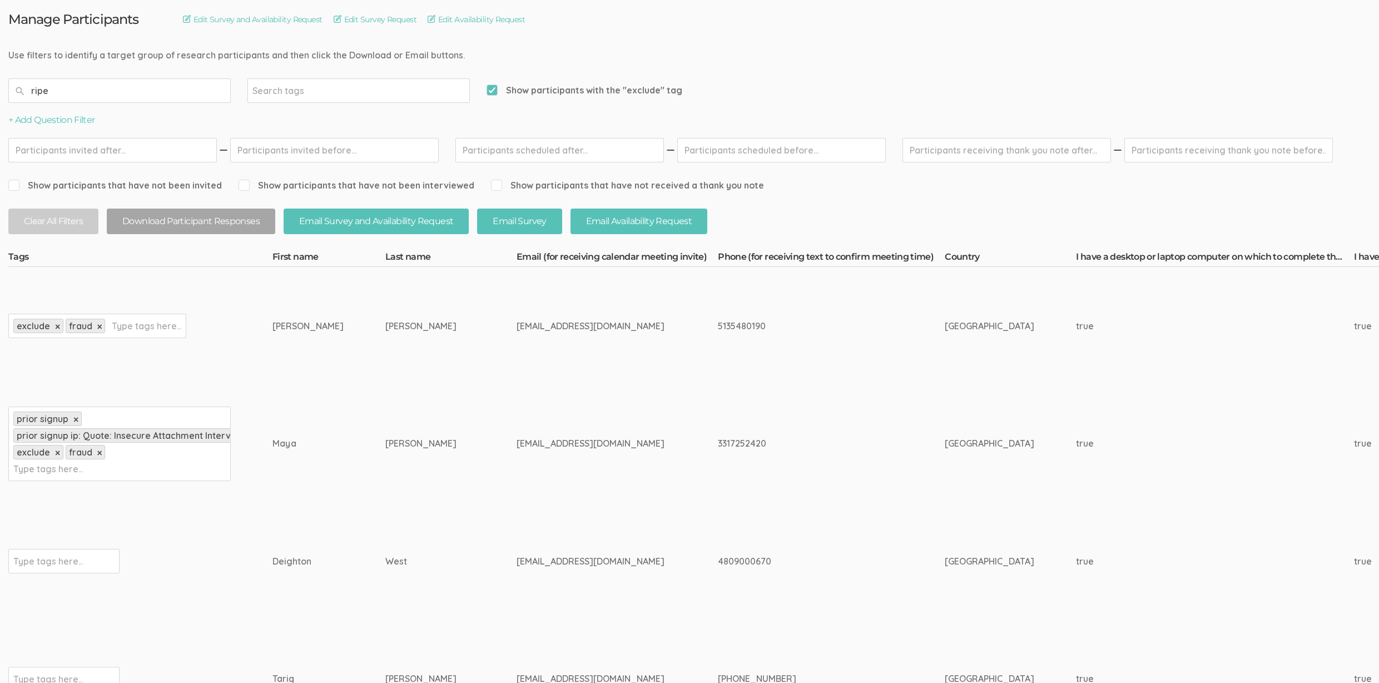
scroll to position [94, 0]
type input "ripe"
click at [69, 555] on input "text" at bounding box center [48, 561] width 70 height 14
type input "exclude"
type input "fraud"
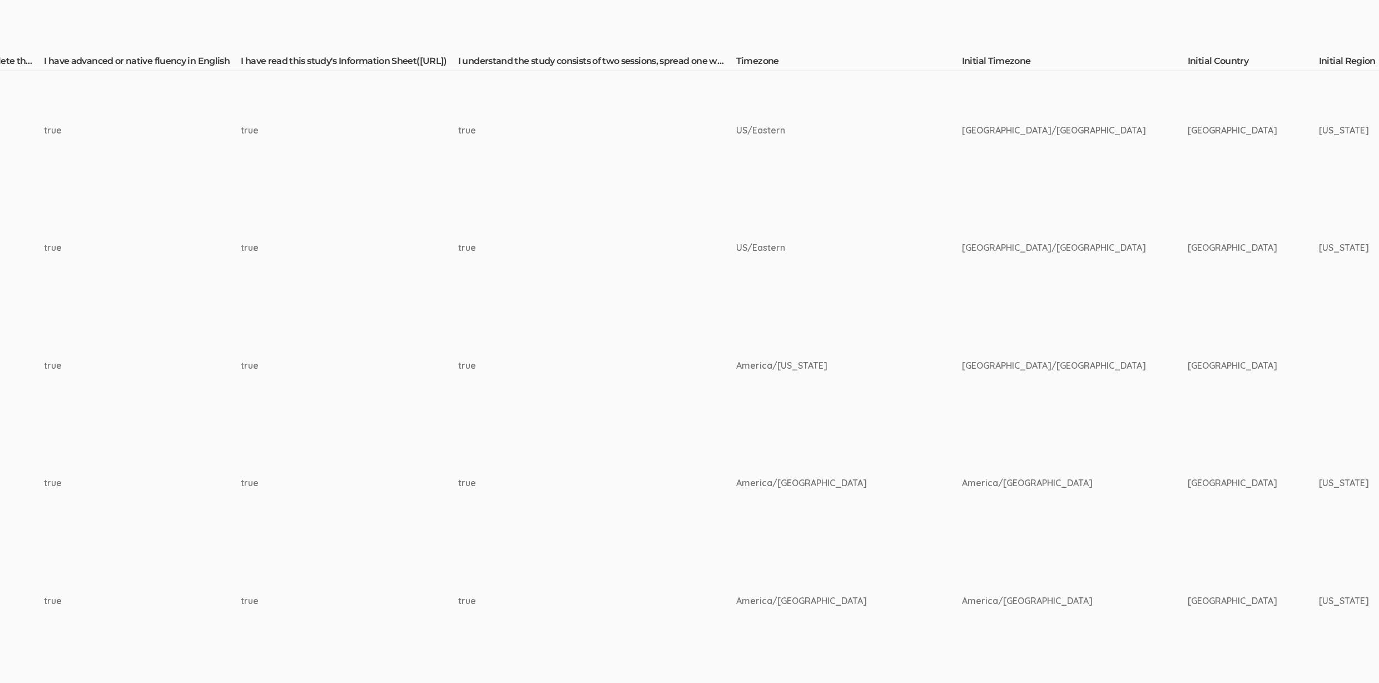
scroll to position [290, 0]
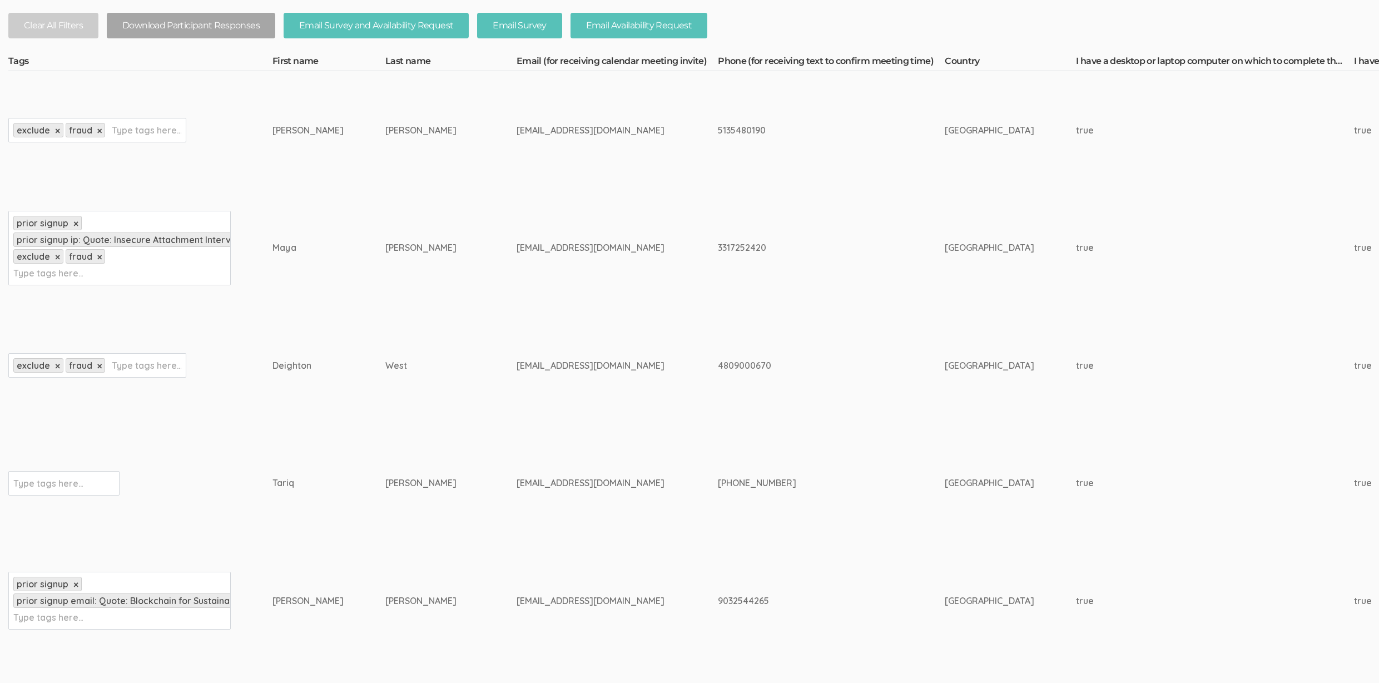
drag, startPoint x: 42, startPoint y: 484, endPoint x: 50, endPoint y: 482, distance: 8.6
click at [42, 484] on input "text" at bounding box center [48, 483] width 70 height 14
type input "exclude"
type input "fraud"
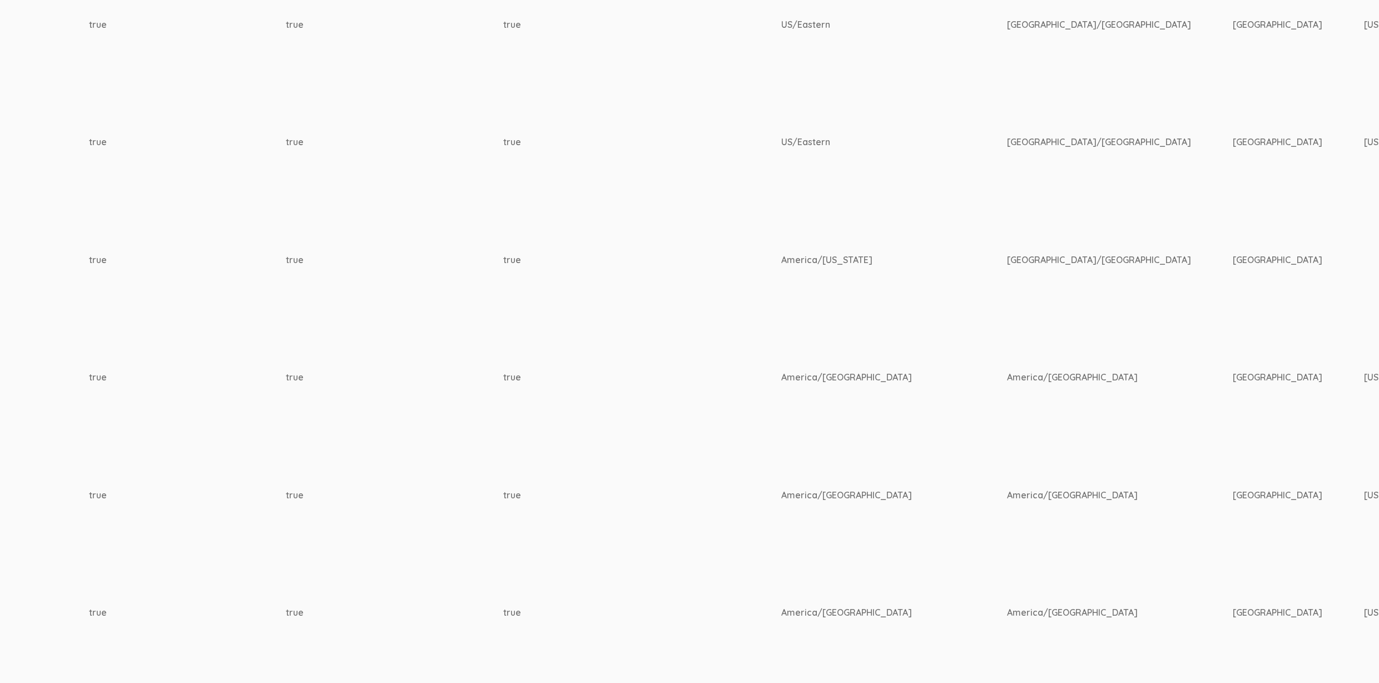
scroll to position [396, 0]
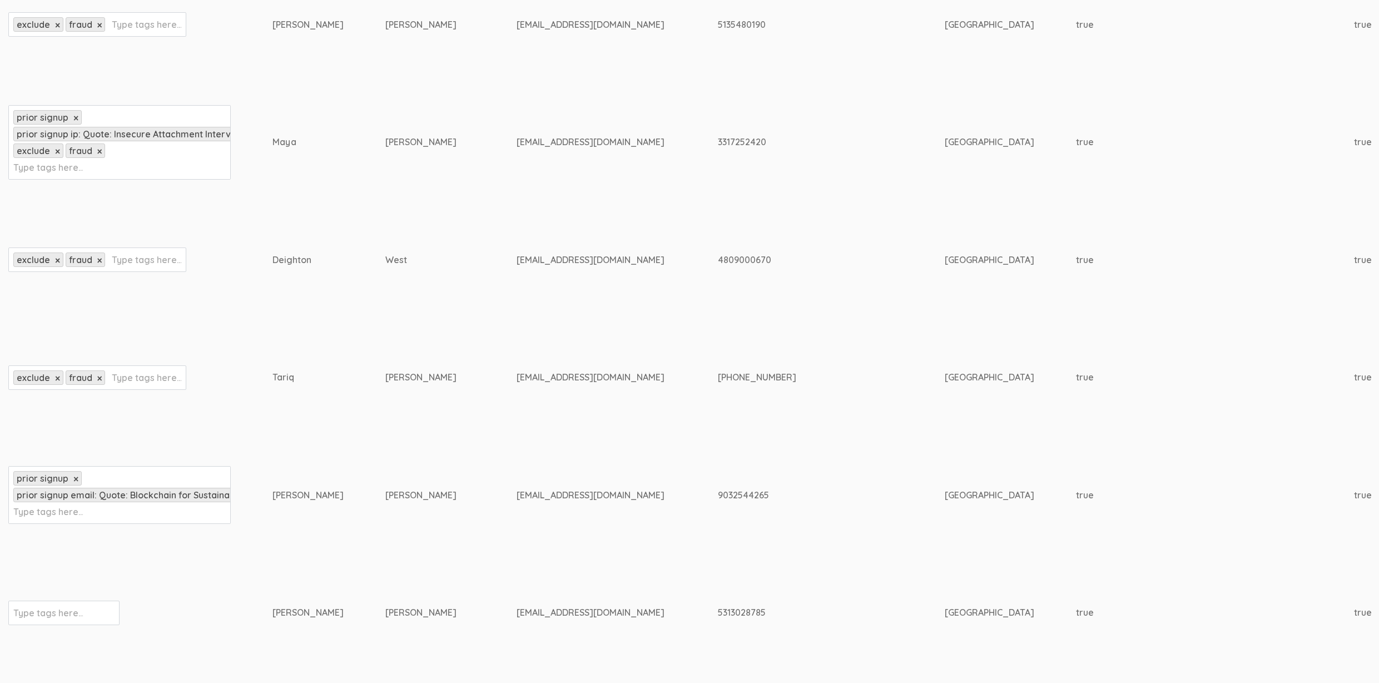
drag, startPoint x: 42, startPoint y: 510, endPoint x: 49, endPoint y: 489, distance: 22.2
click at [42, 510] on input "text" at bounding box center [48, 511] width 70 height 14
type input "exclude"
type input "fraud"
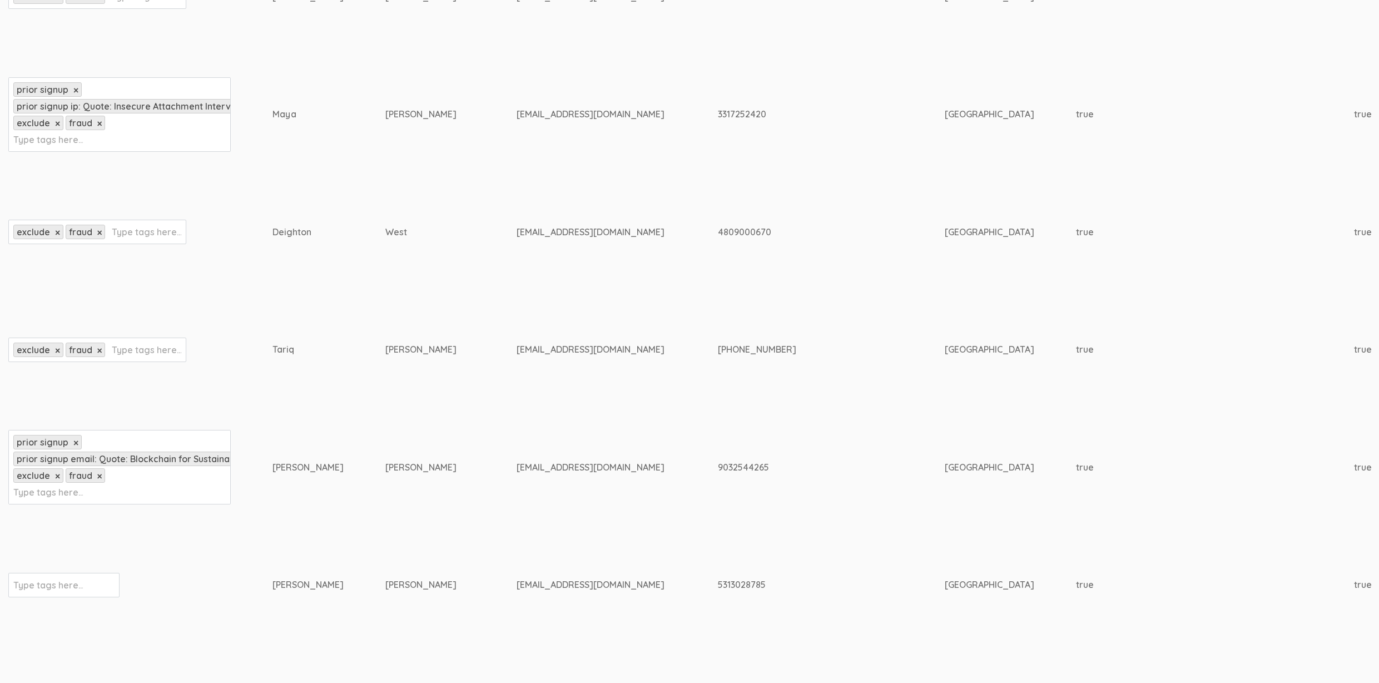
scroll to position [424, 0]
click at [71, 587] on input "text" at bounding box center [48, 585] width 70 height 14
type input "exclude"
type input "fraud"
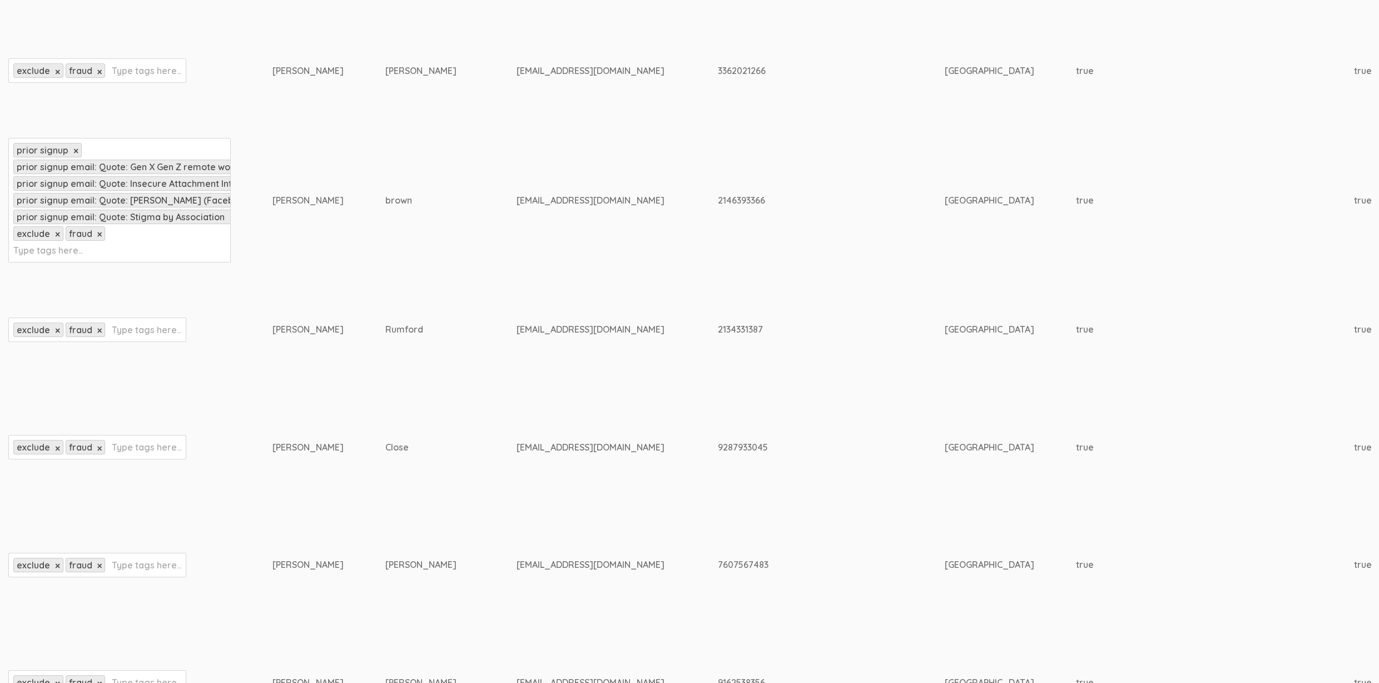
scroll to position [0, 0]
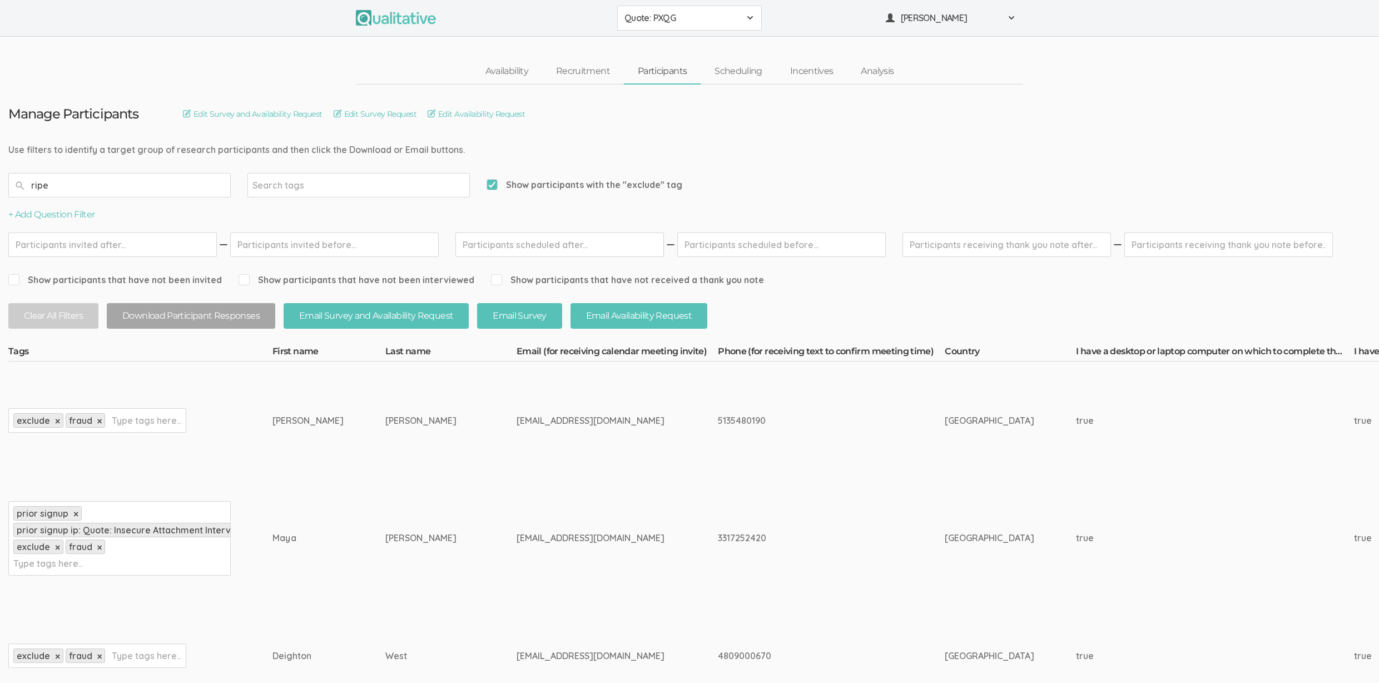
click at [107, 184] on input "ripe" at bounding box center [119, 185] width 222 height 24
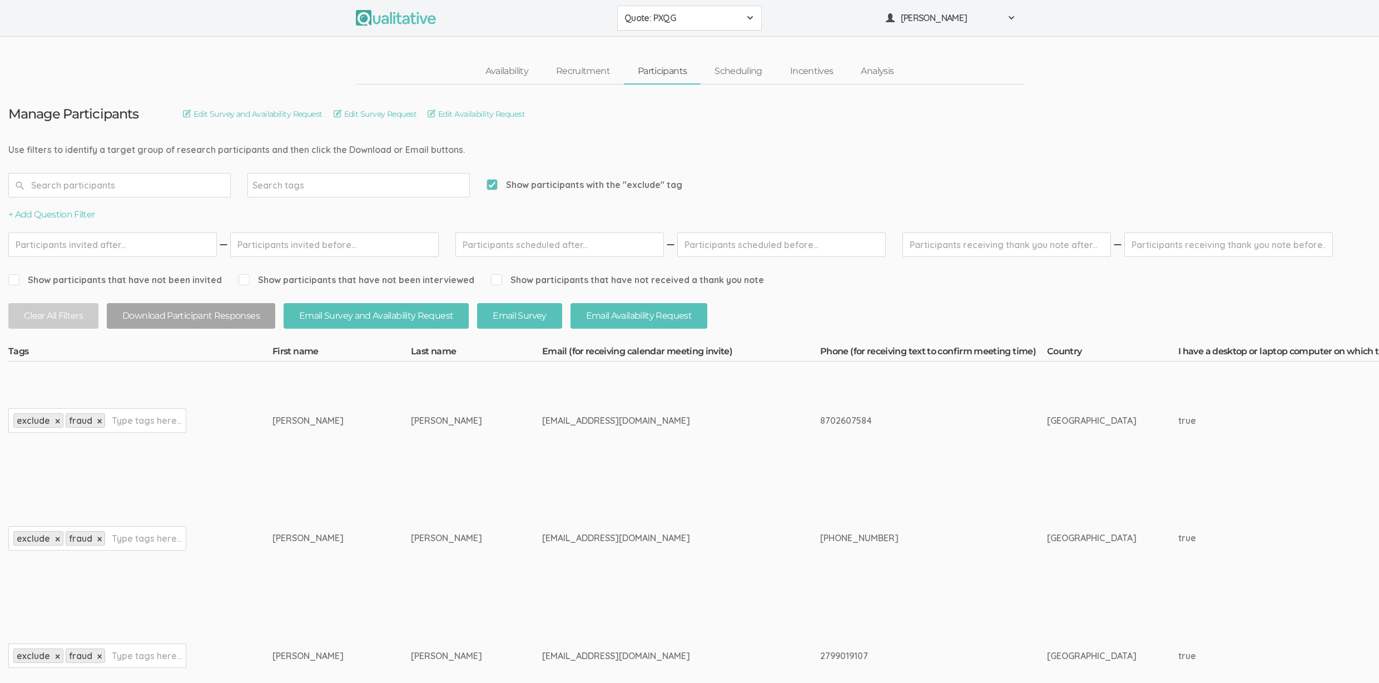
click at [86, 187] on input "text" at bounding box center [119, 185] width 222 height 24
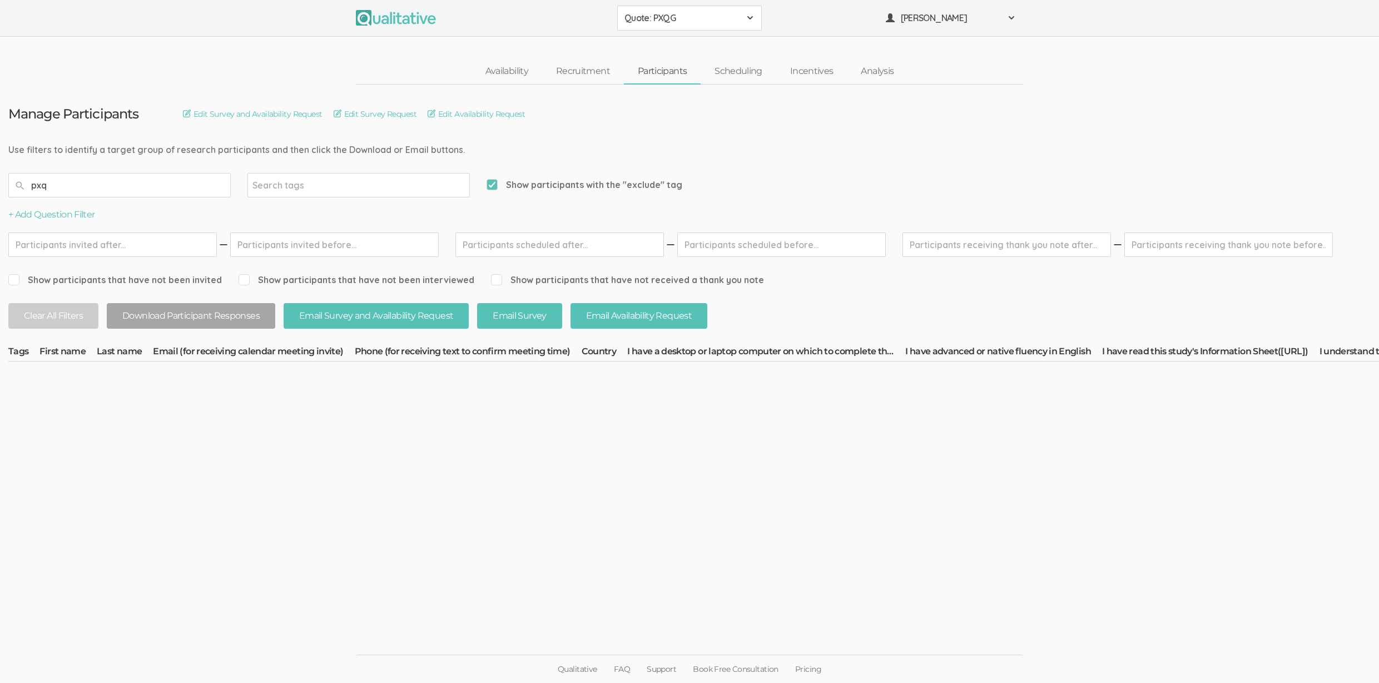
type input "pxqg"
click at [42, 189] on input "text" at bounding box center [119, 185] width 222 height 24
type input "PXQG"
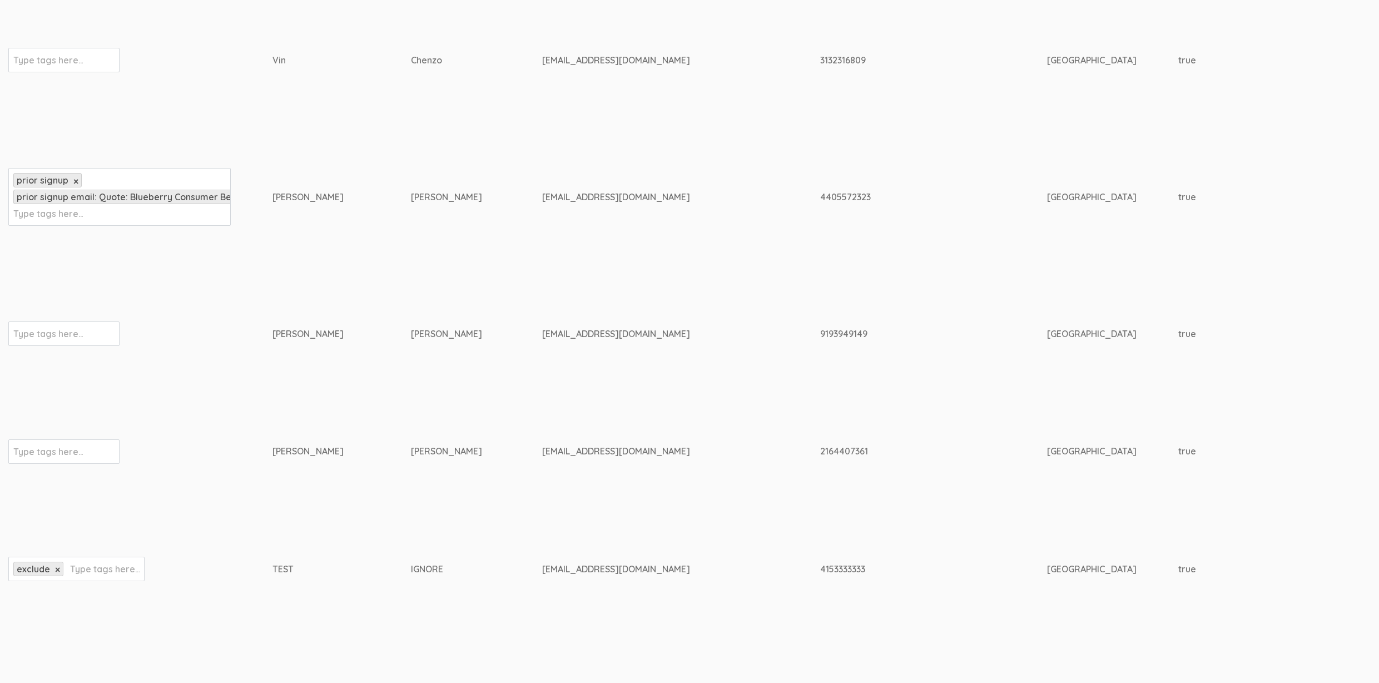
scroll to position [22123, 0]
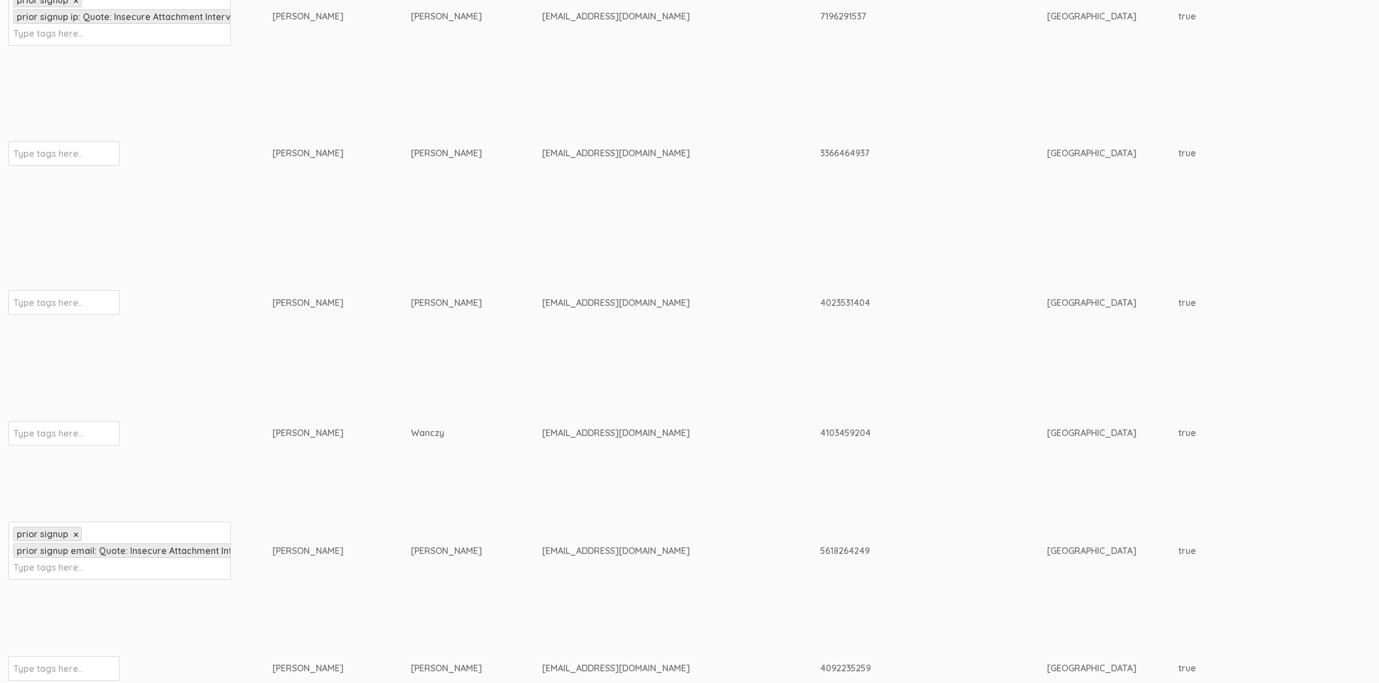
scroll to position [12362, 0]
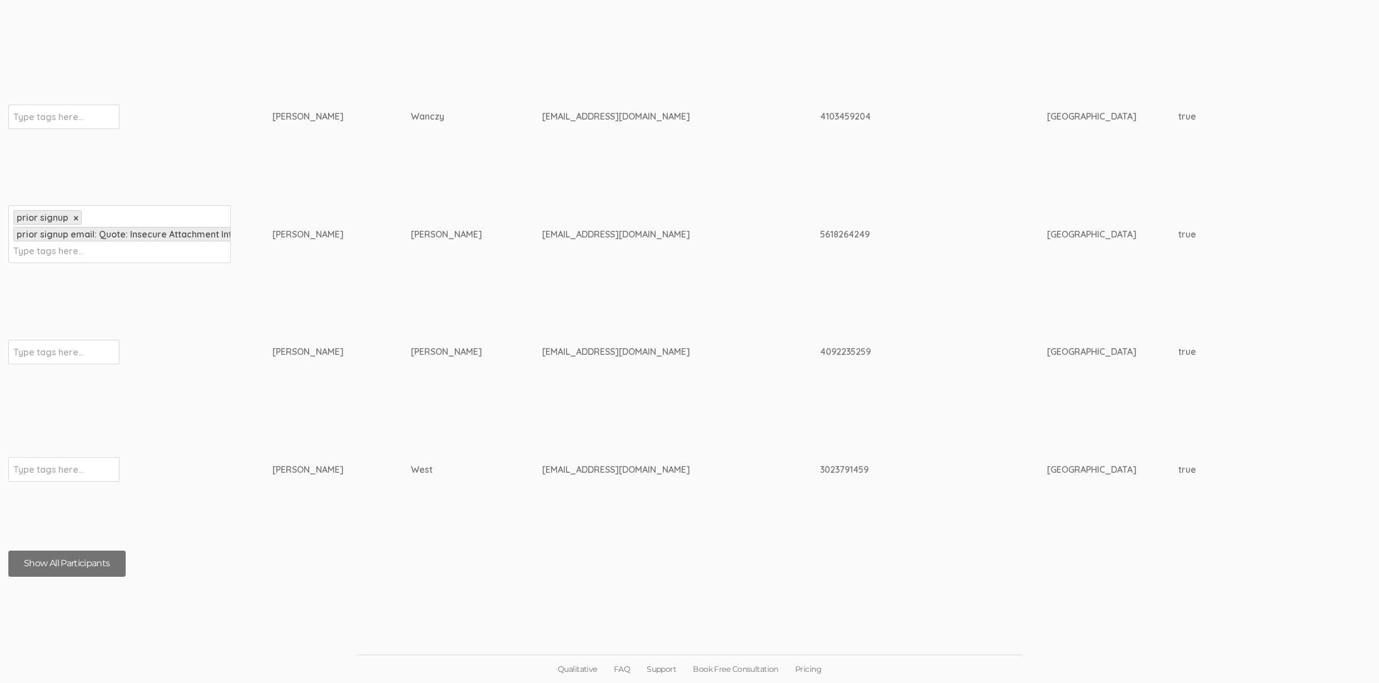
click at [112, 565] on button "Show All Participants" at bounding box center [66, 563] width 117 height 26
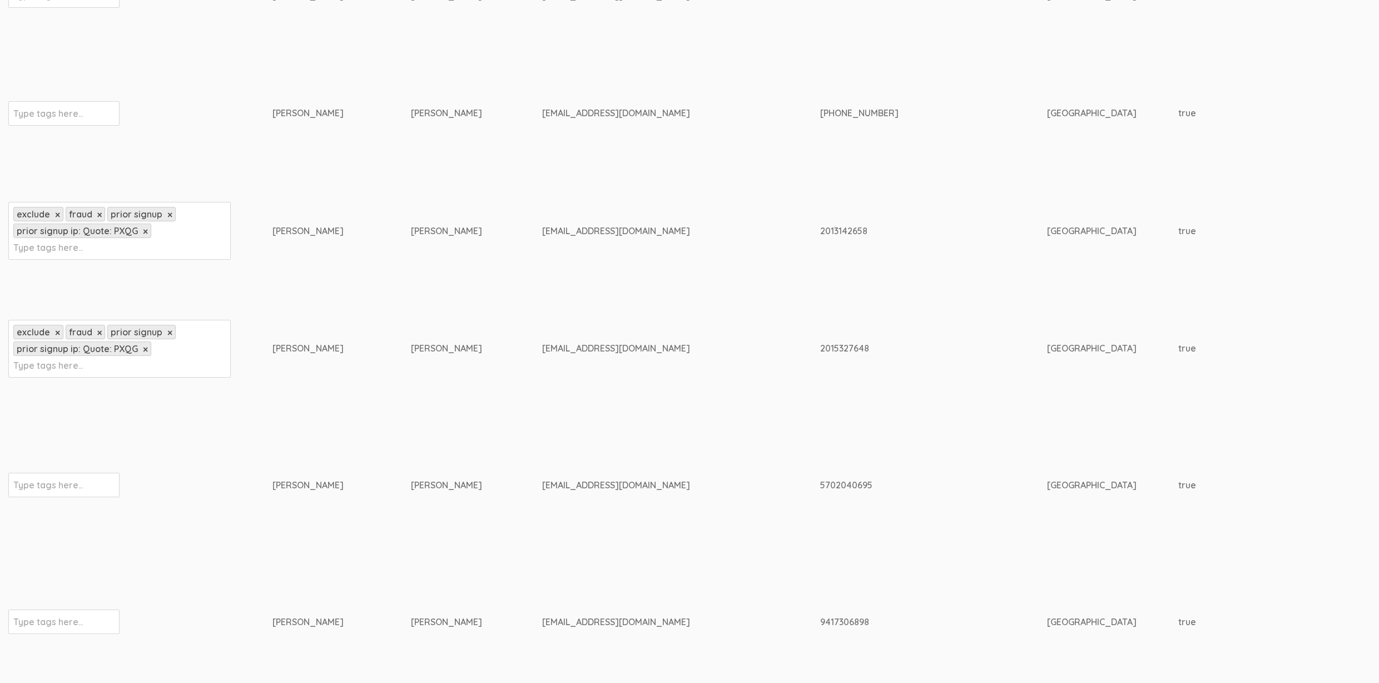
scroll to position [0, 0]
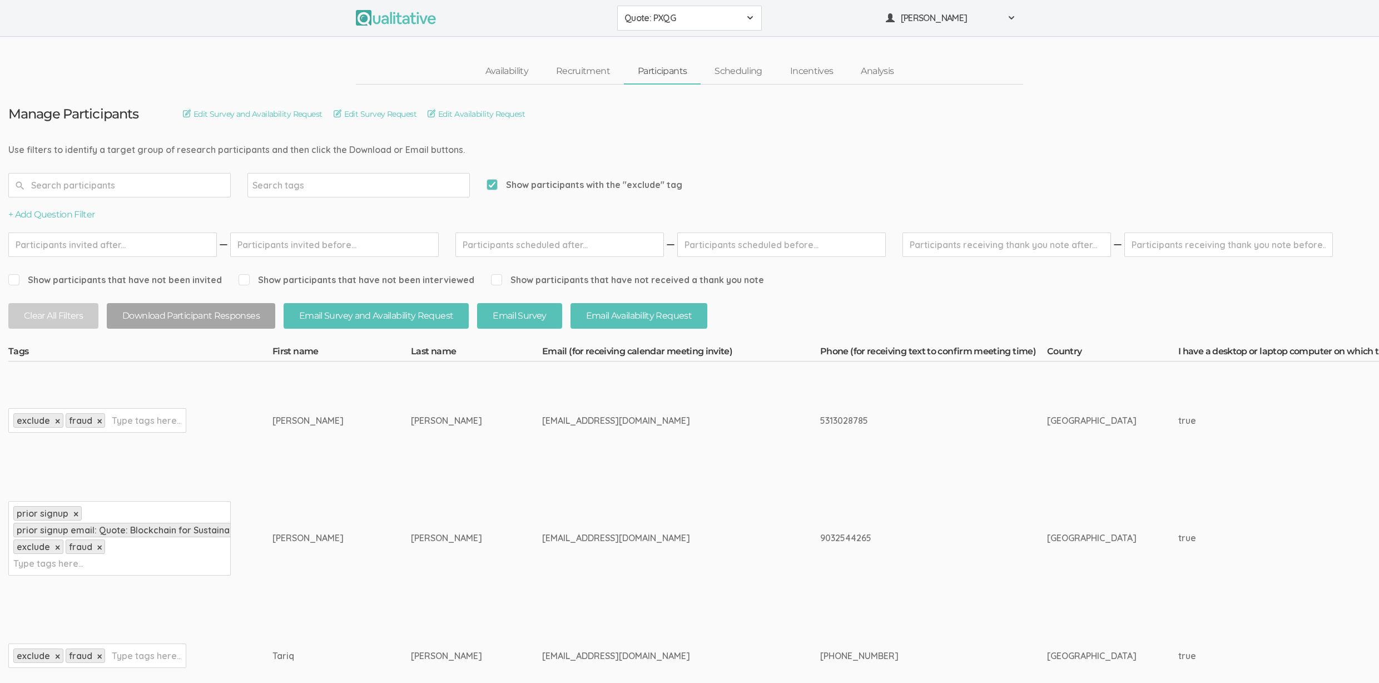
click at [672, 463] on td "[EMAIL_ADDRESS][DOMAIN_NAME]" at bounding box center [681, 420] width 278 height 118
click at [151, 180] on input "text" at bounding box center [119, 185] width 222 height 24
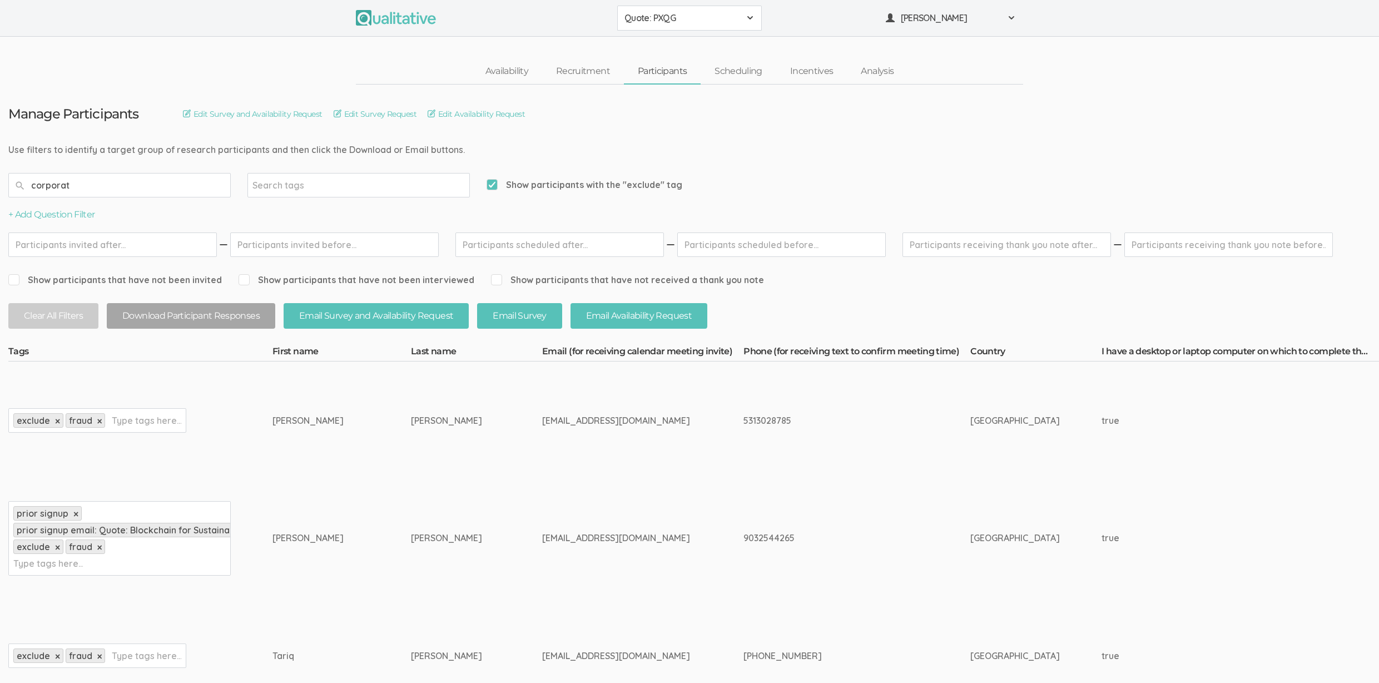
type input "corporate"
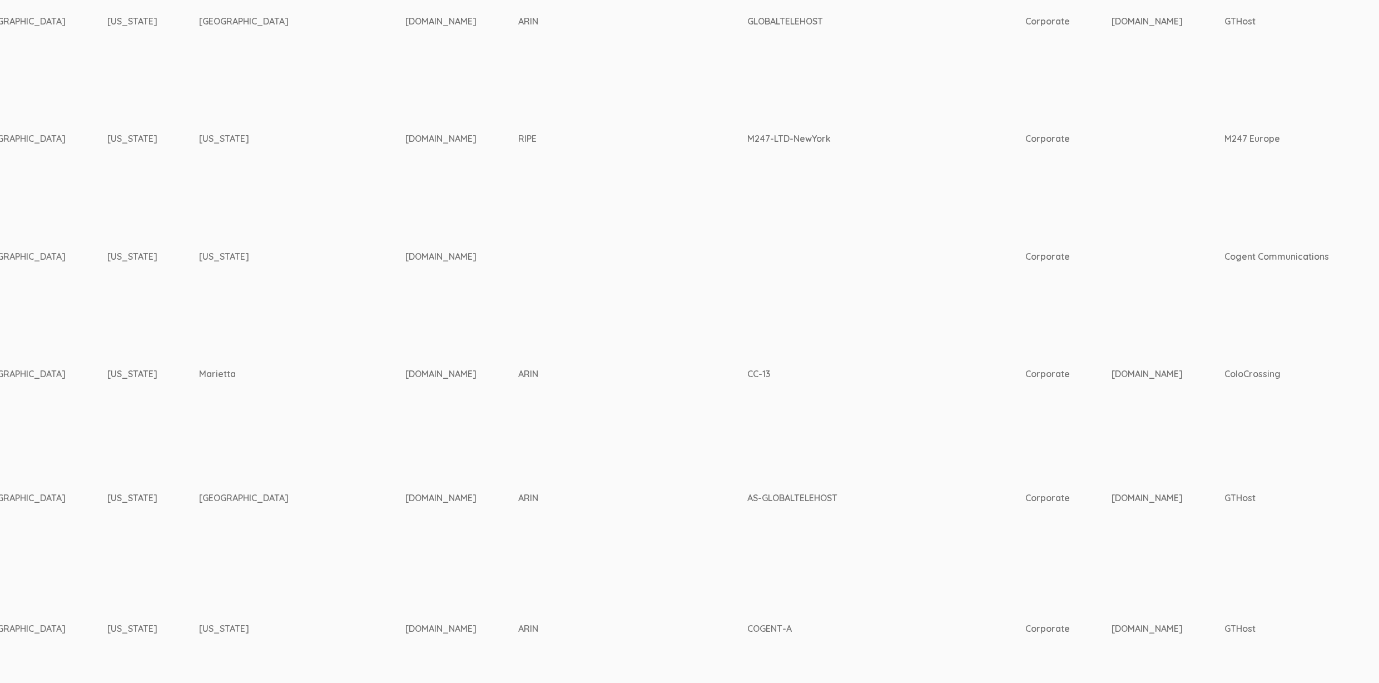
scroll to position [1340, 2546]
type input "corporate"
drag, startPoint x: 869, startPoint y: 626, endPoint x: 803, endPoint y: 627, distance: 65.1
click at [800, 627] on tr "Type tags here... Declan Mark declanmark85@gmail.com" at bounding box center [163, 628] width 5403 height 130
copy tr "gthost.com"
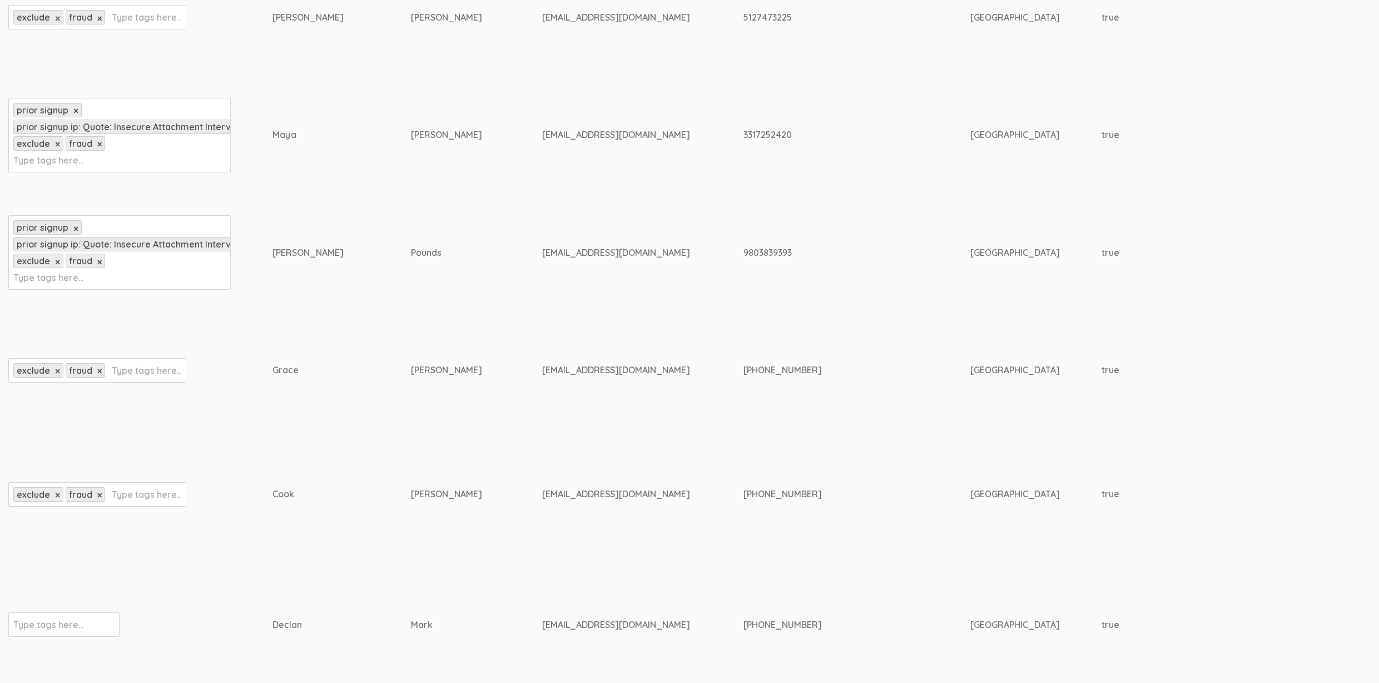
scroll to position [1382, 0]
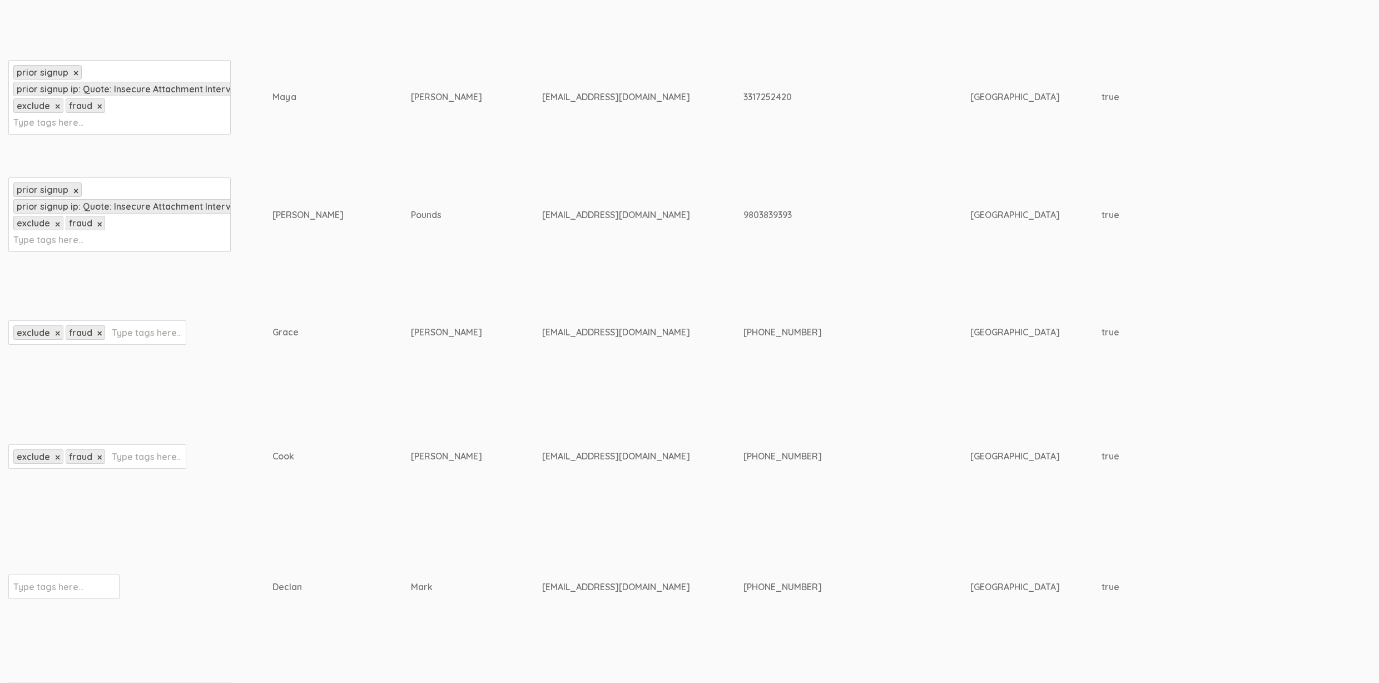
click at [42, 587] on input "text" at bounding box center [48, 586] width 70 height 14
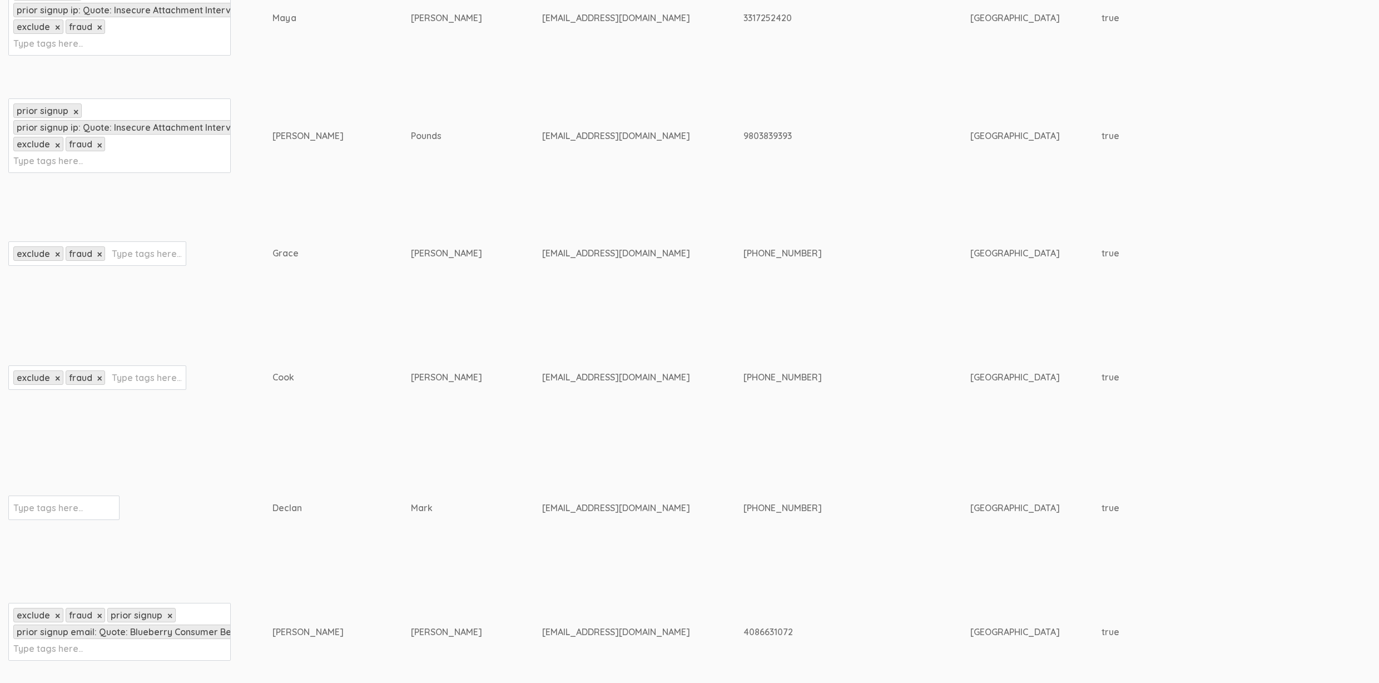
scroll to position [1462, 0]
type input "exclude"
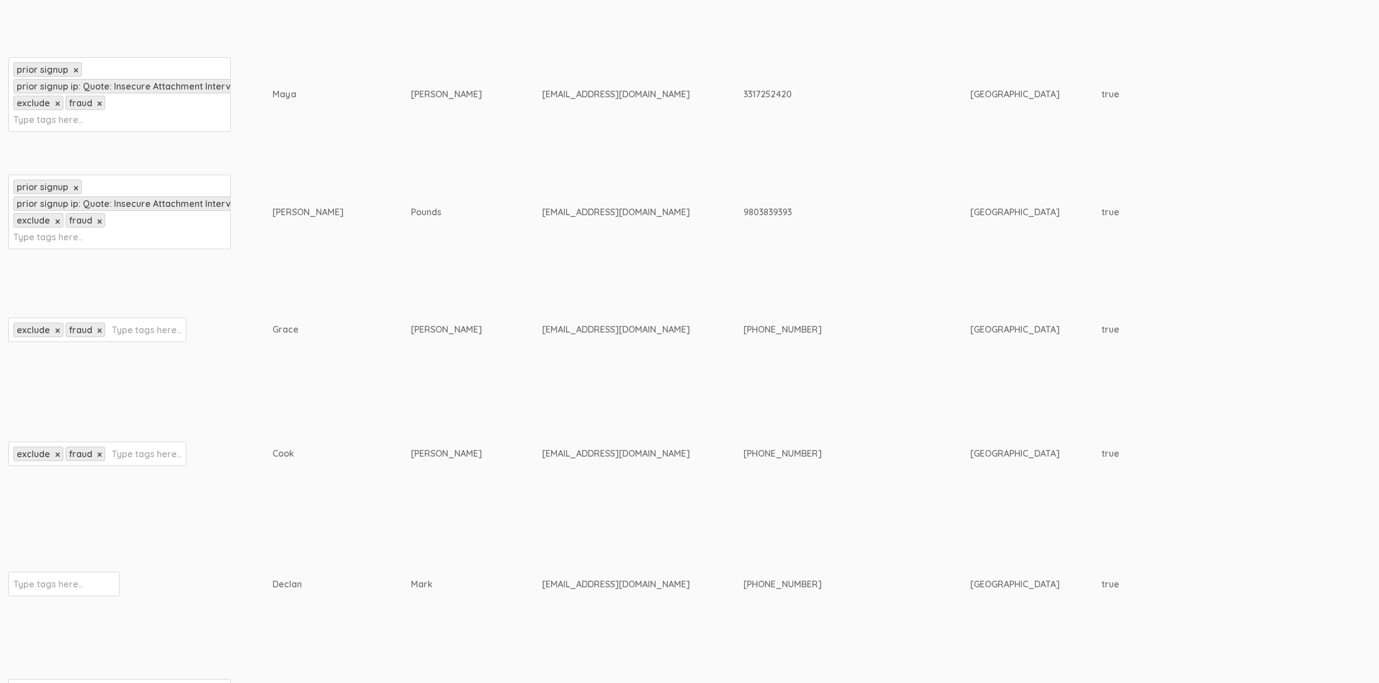
scroll to position [1511, 0]
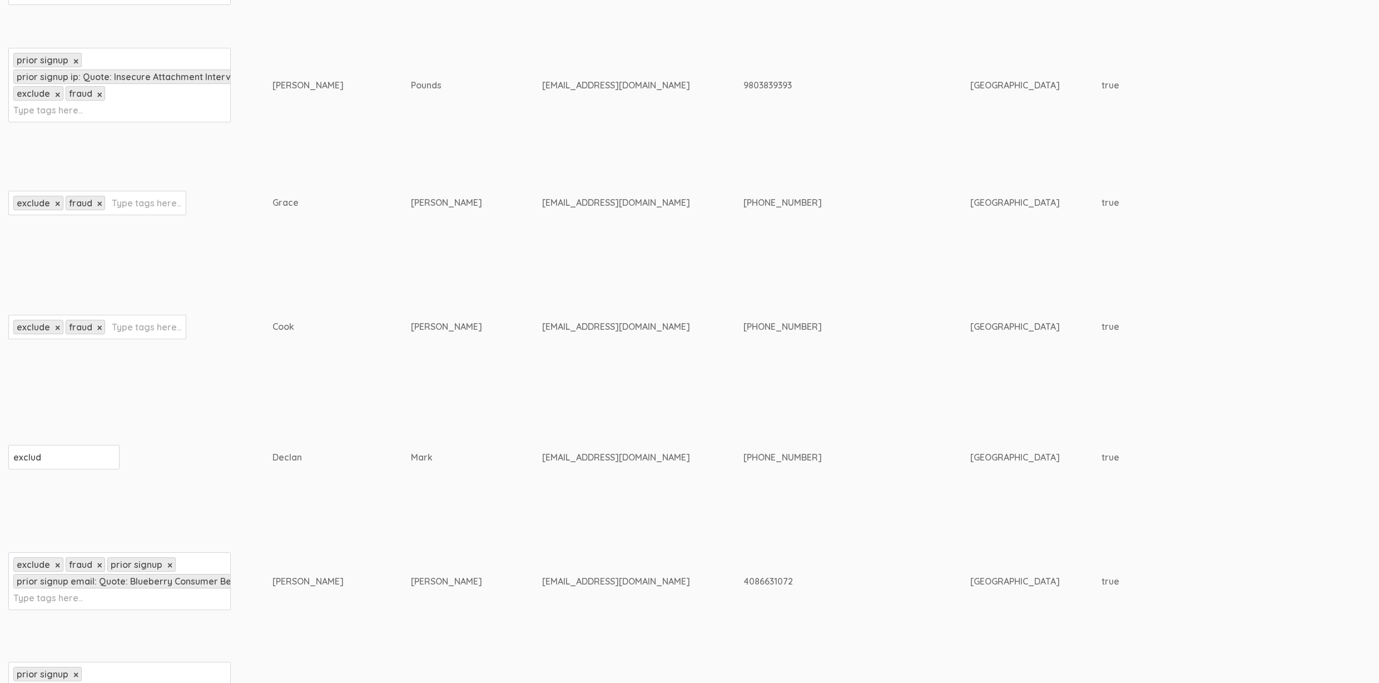
type input "exclude"
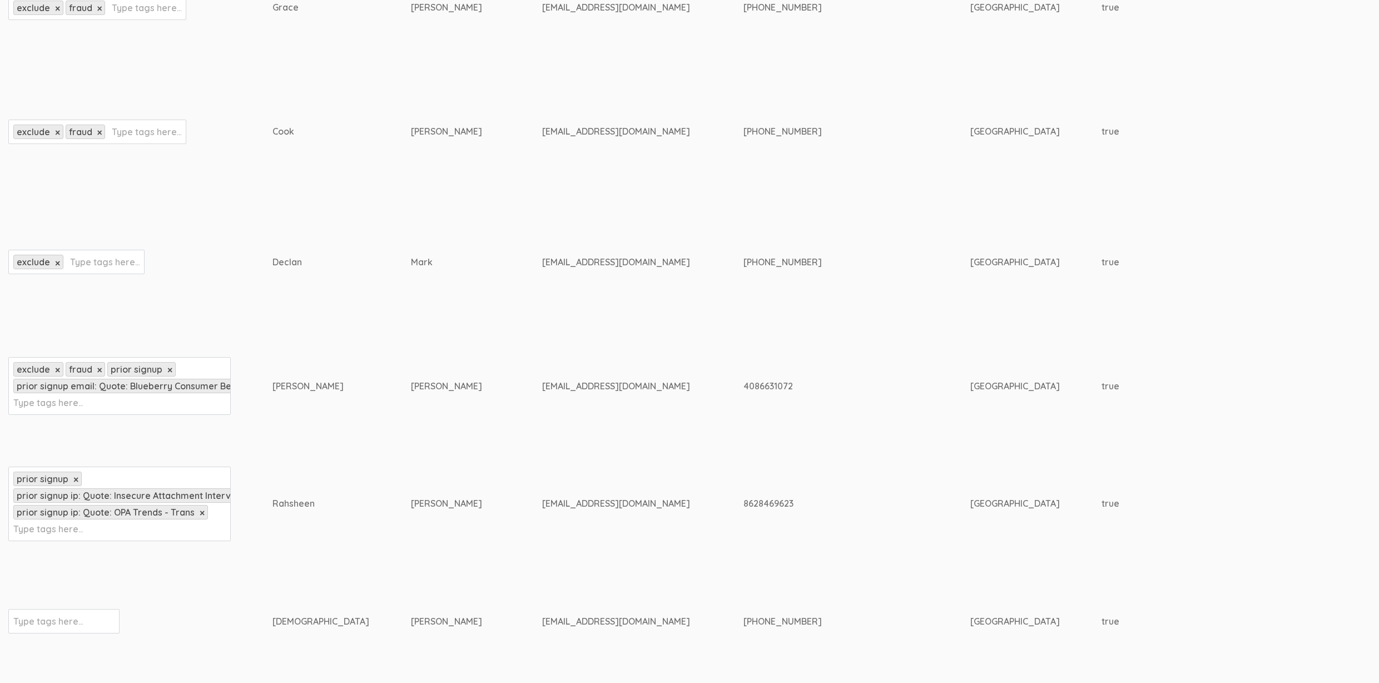
scroll to position [1730, 0]
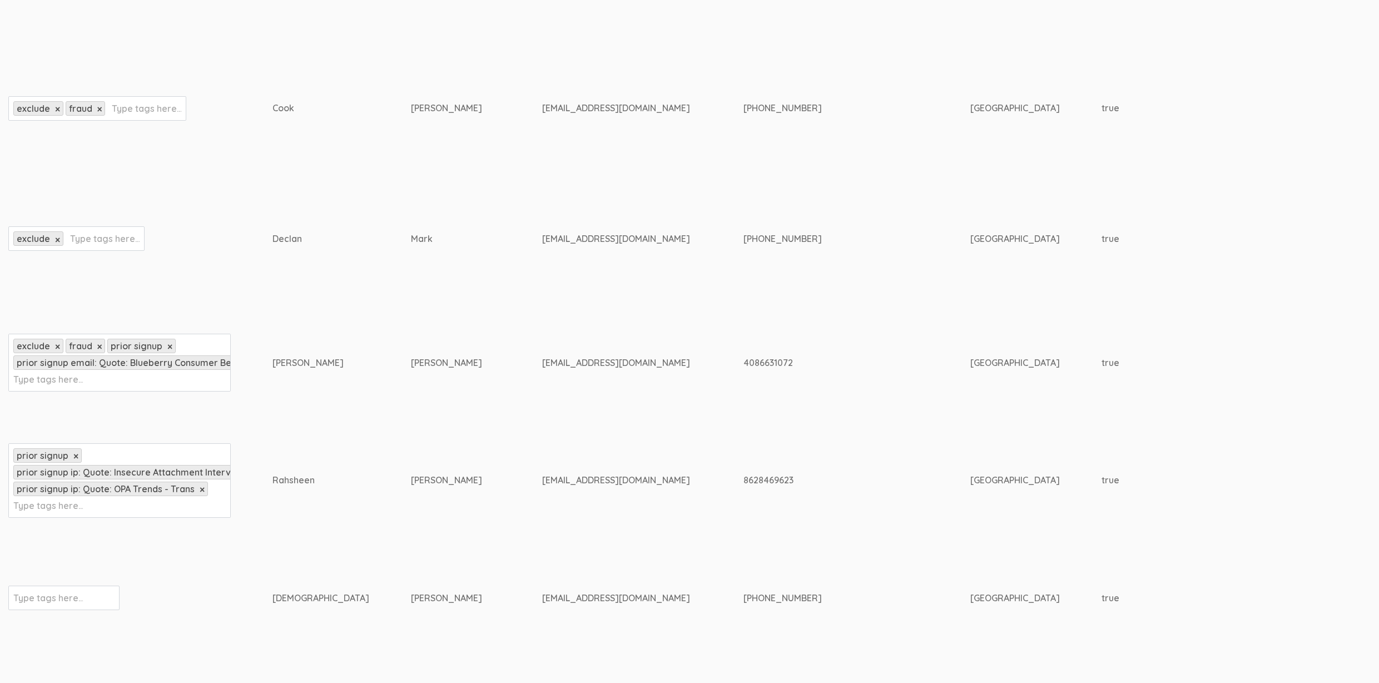
click at [74, 592] on input "text" at bounding box center [48, 598] width 70 height 14
paste input "exclude"
type input "exclude"
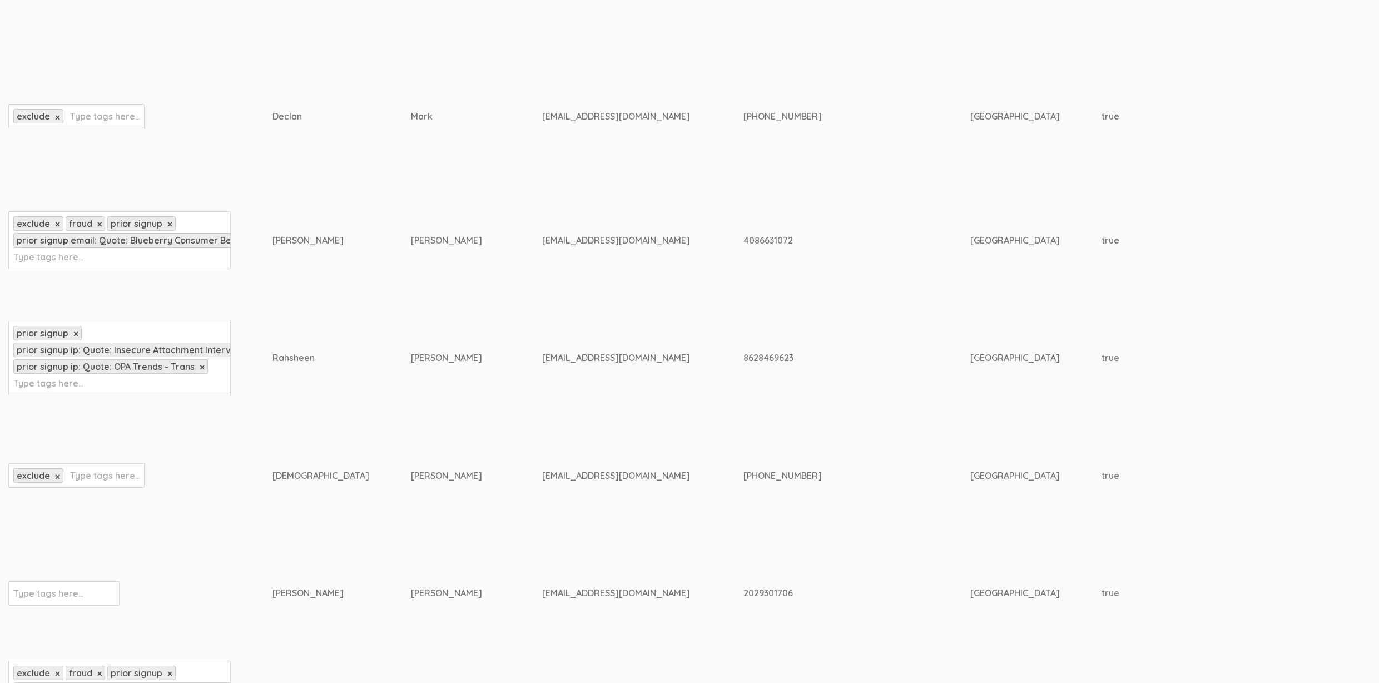
scroll to position [1902, 0]
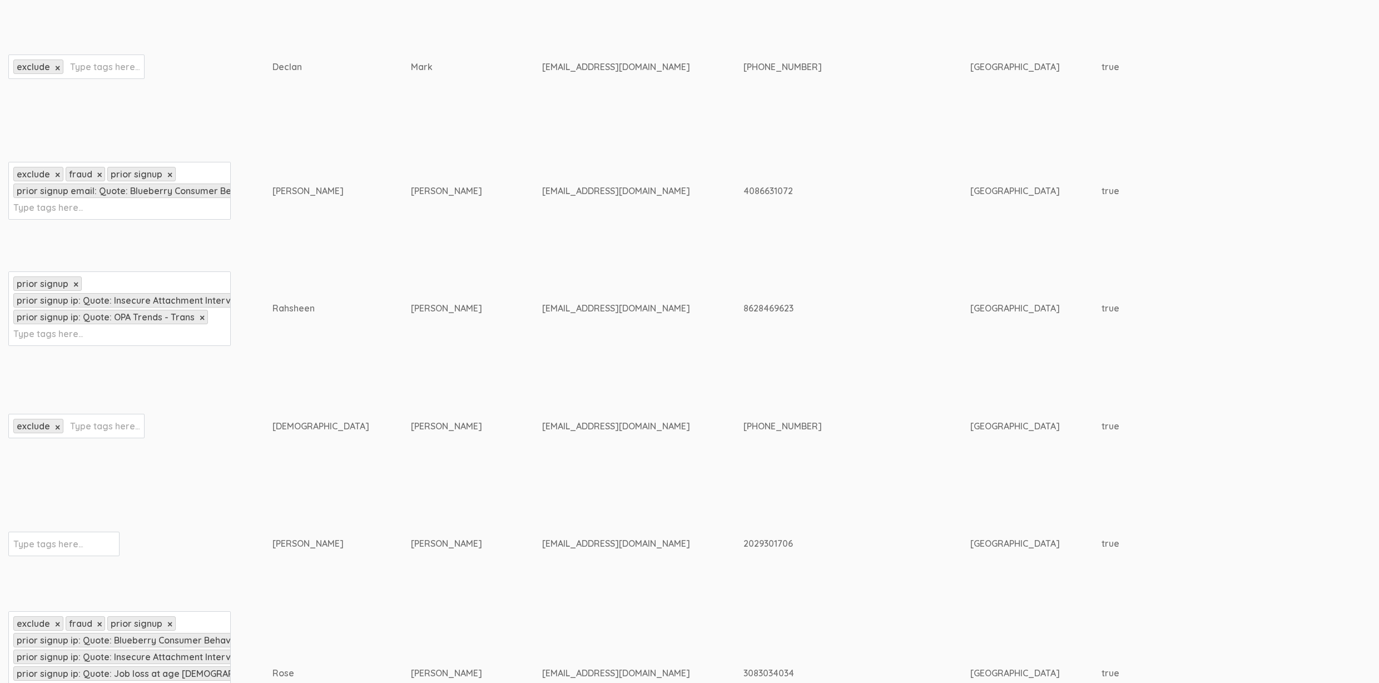
click at [38, 545] on input "text" at bounding box center [48, 544] width 70 height 14
paste input "exclude"
type input "exclude"
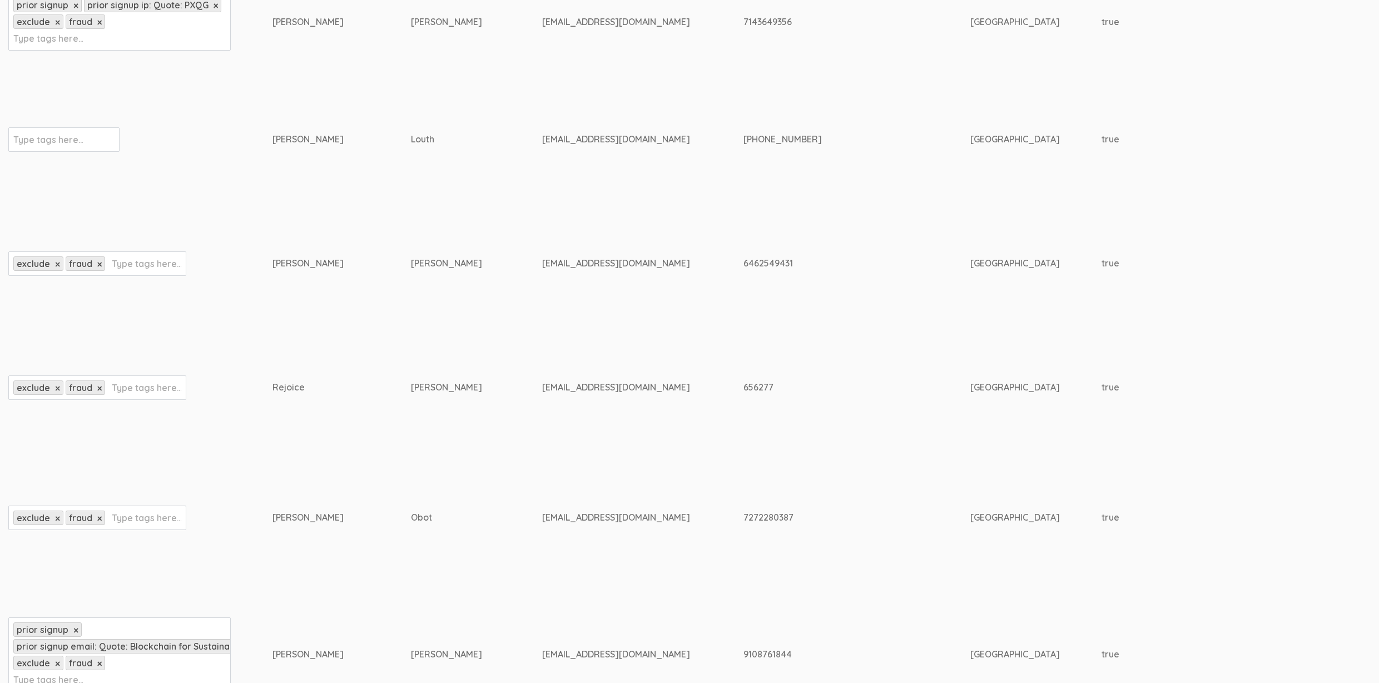
scroll to position [5113, 0]
click at [47, 149] on input "text" at bounding box center [48, 142] width 70 height 14
paste input "exclude"
type input "exclude"
click at [411, 539] on td "Obot" at bounding box center [476, 519] width 131 height 143
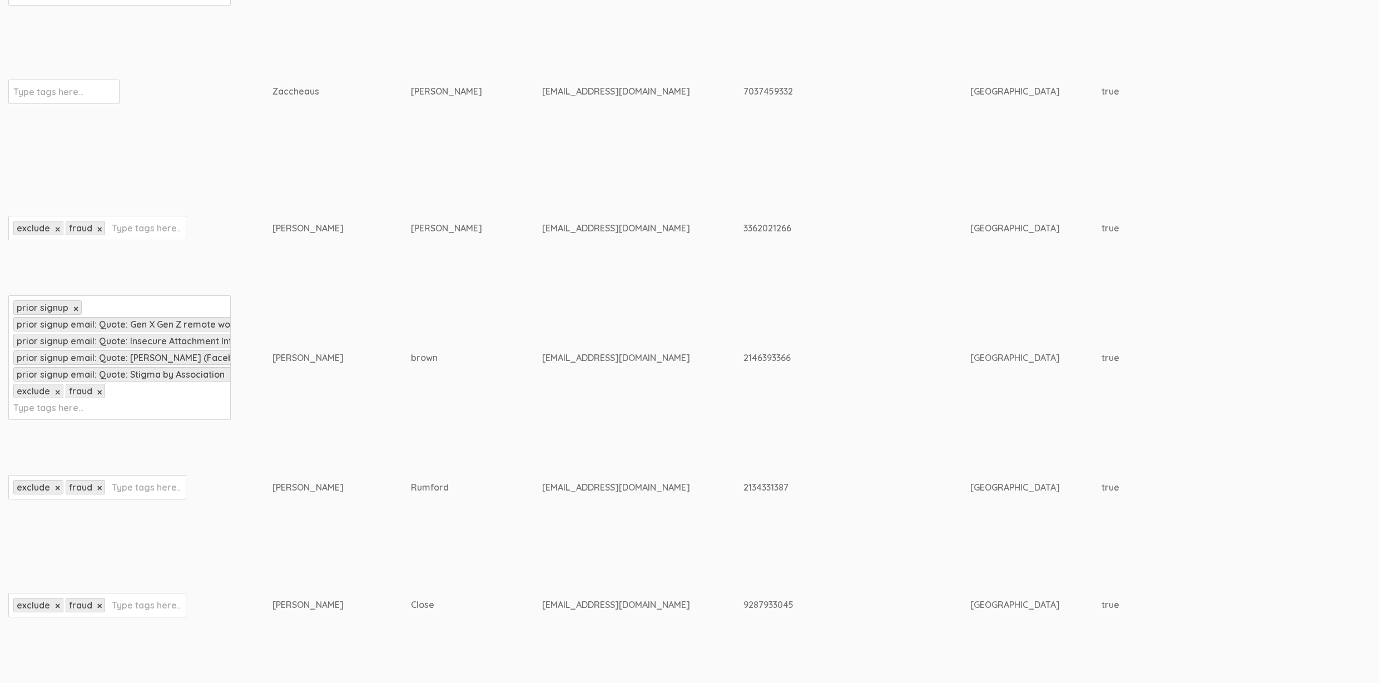
scroll to position [4075, 0]
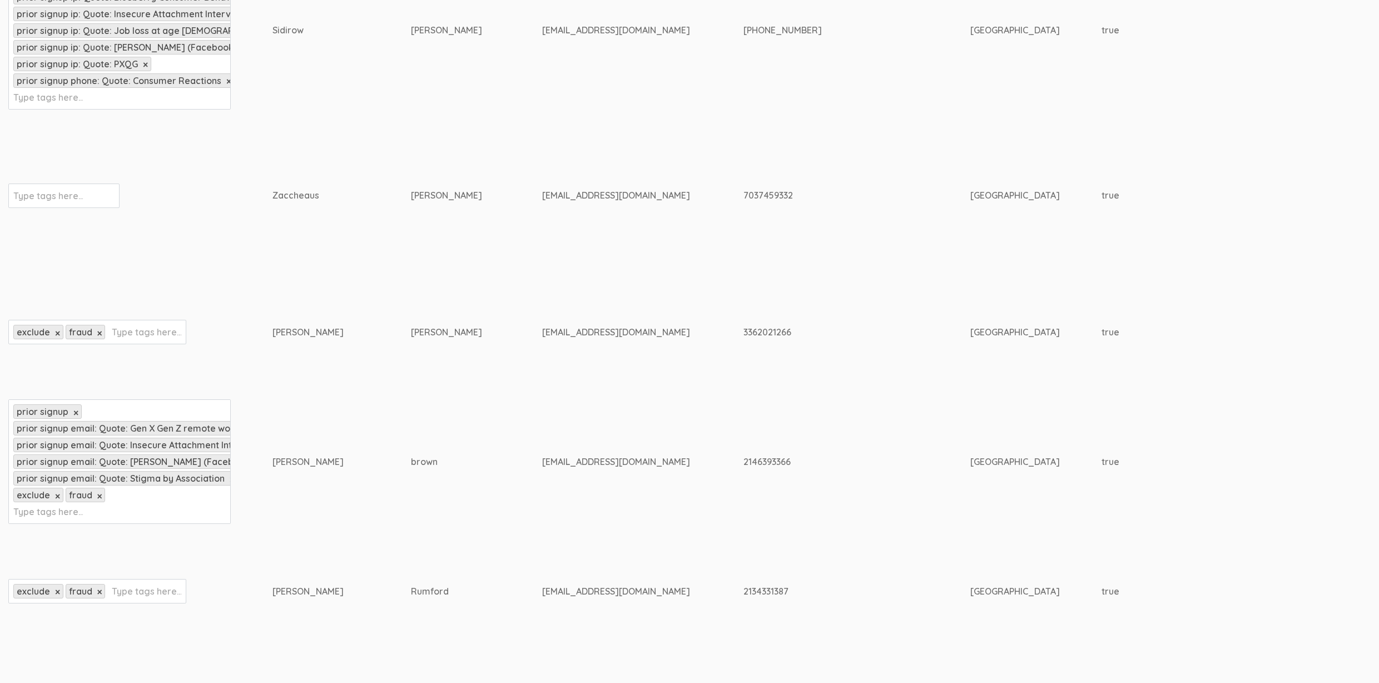
click at [53, 203] on input "text" at bounding box center [48, 195] width 70 height 14
paste input "exclude"
type input "exclude"
click at [411, 274] on td "Zachariah" at bounding box center [476, 196] width 131 height 156
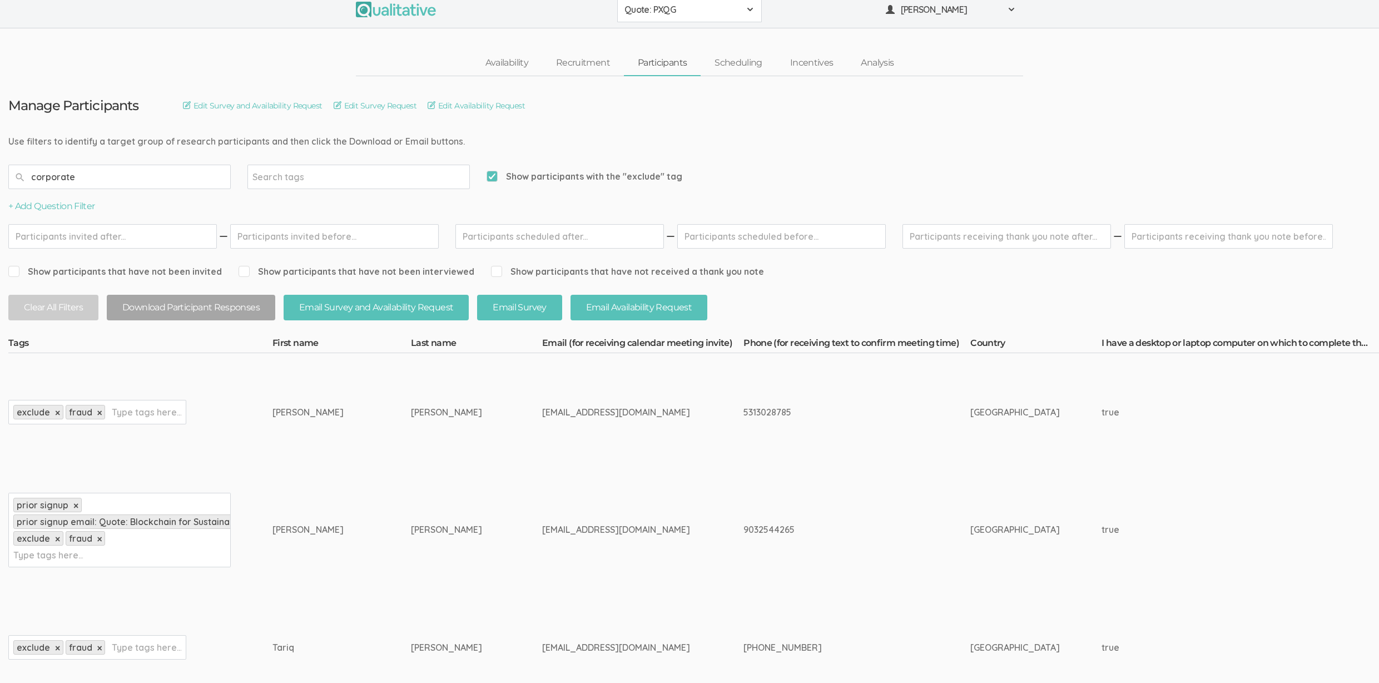
scroll to position [0, 0]
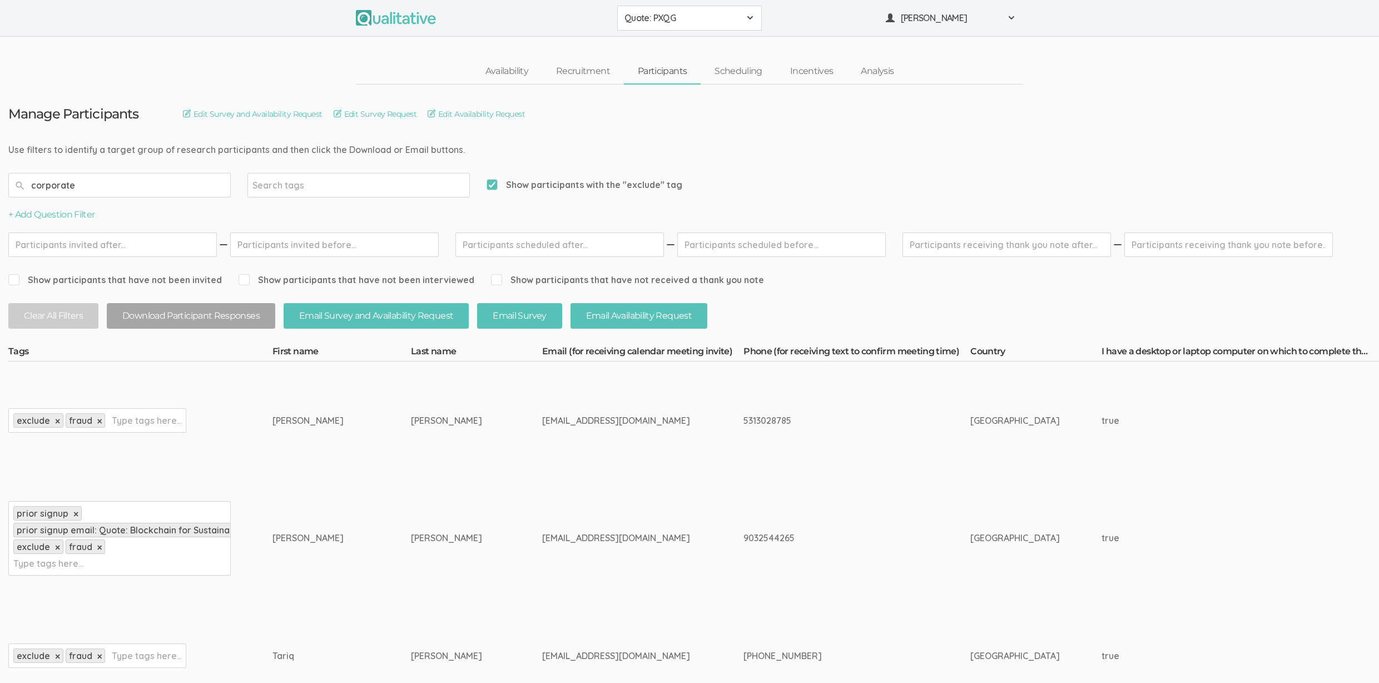
click at [95, 186] on input "corporate" at bounding box center [119, 185] width 222 height 24
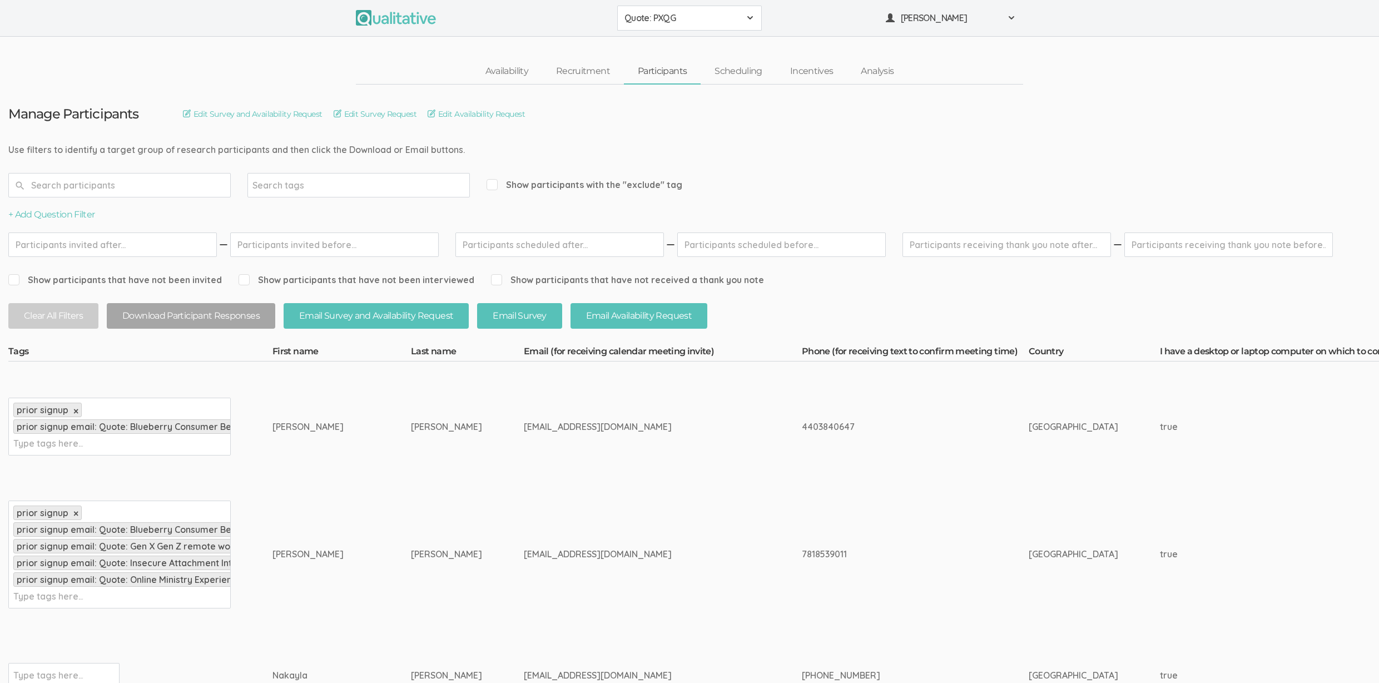
click at [355, 429] on td "[PERSON_NAME]" at bounding box center [341, 426] width 138 height 131
click at [234, 385] on td "prior signup × prior signup email: Quote: Blueberry Consumer Behavior Project ×…" at bounding box center [140, 426] width 264 height 131
click at [167, 320] on button "Download Participant Responses" at bounding box center [191, 316] width 168 height 26
click at [138, 181] on input "text" at bounding box center [119, 185] width 222 height 24
type input "a"
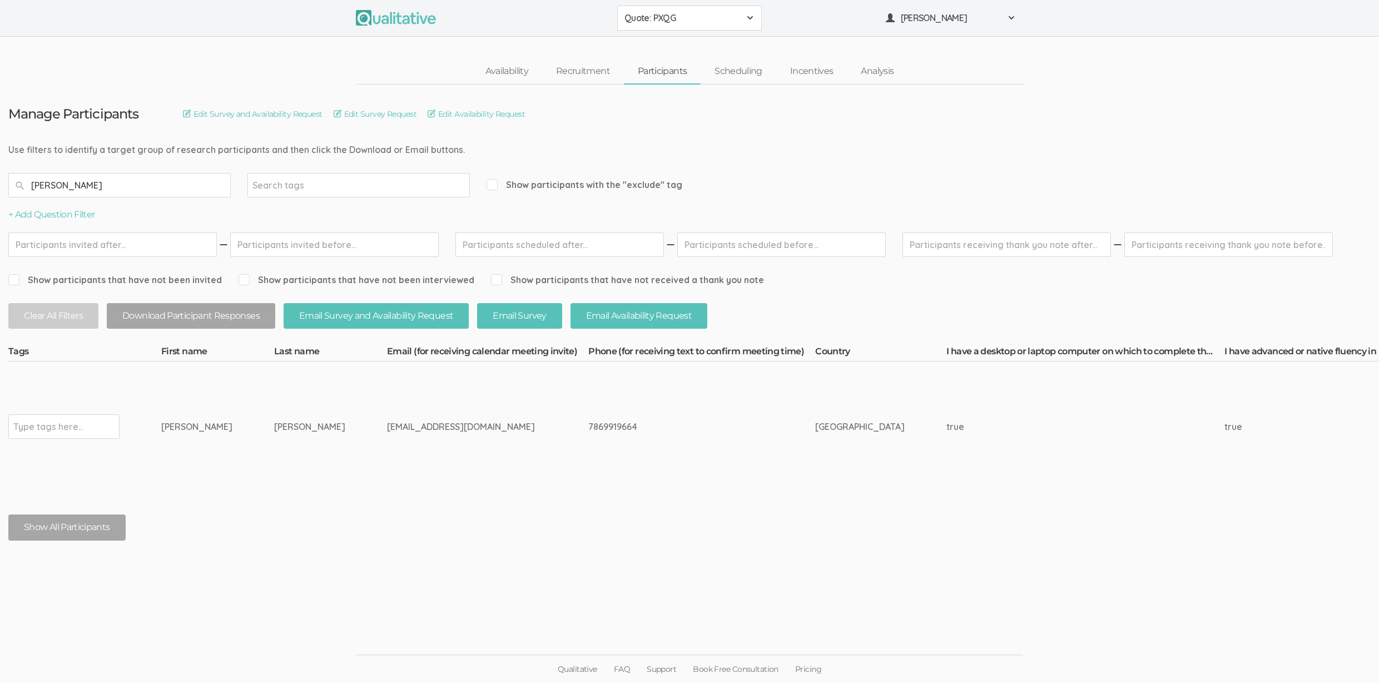
type input "mariani"
click at [540, 186] on span "Show participants with the "exclude" tag" at bounding box center [585, 184] width 196 height 13
click at [494, 186] on input "Show participants with the "exclude" tag" at bounding box center [490, 184] width 7 height 7
checkbox input "true"
click at [71, 428] on input "text" at bounding box center [48, 426] width 70 height 14
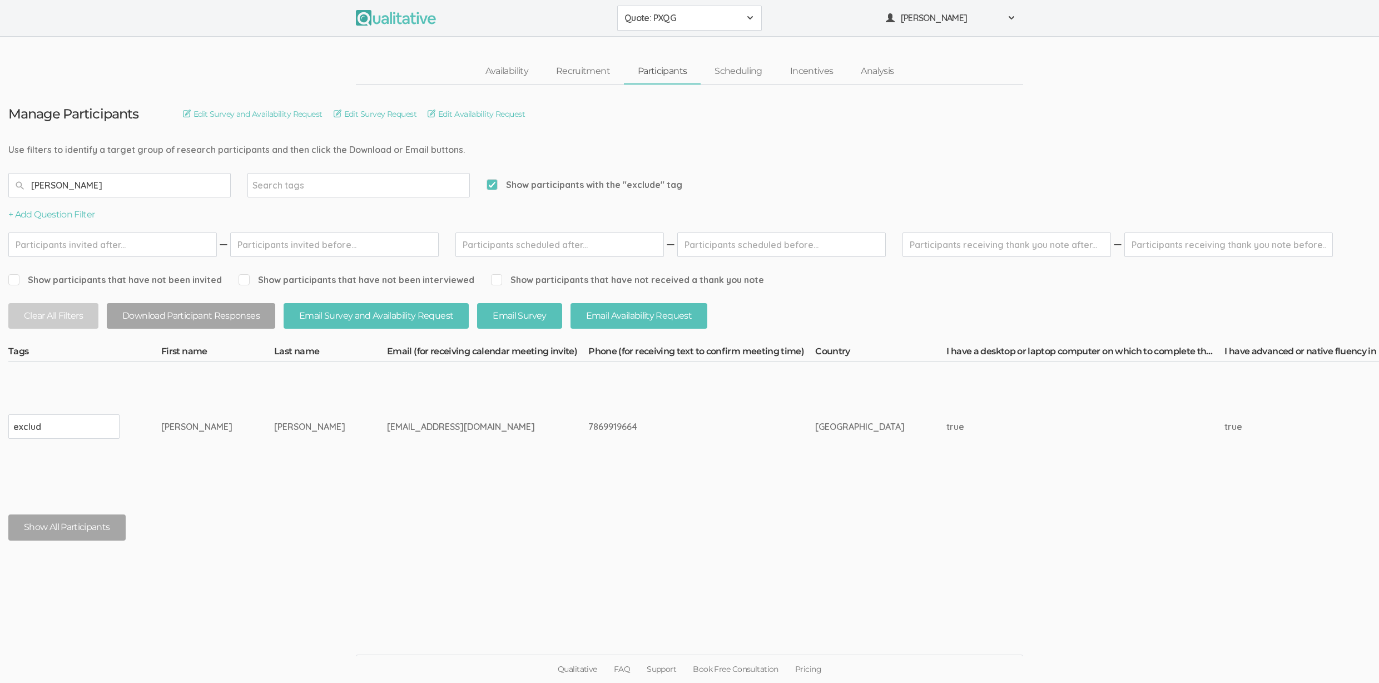
type input "exclude"
type input "fraud"
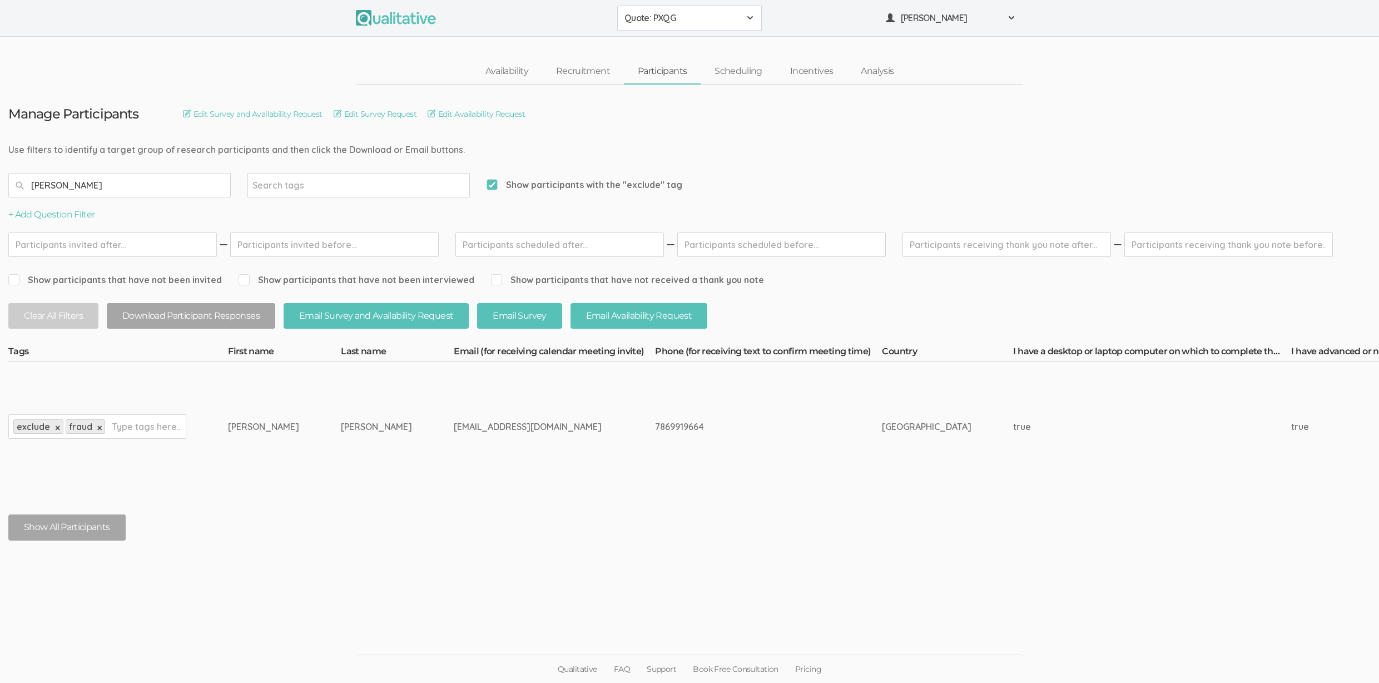
click at [491, 183] on input "Show participants with the "exclude" tag" at bounding box center [490, 184] width 7 height 7
checkbox input "false"
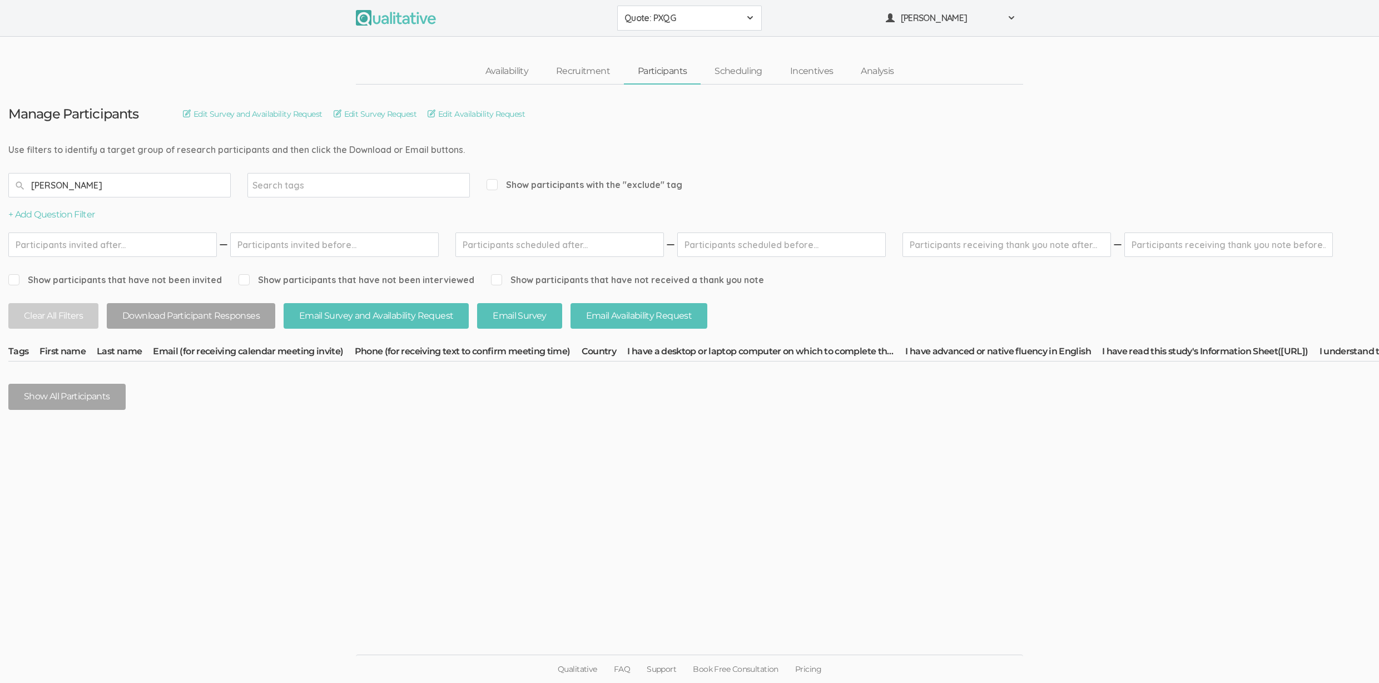
click at [90, 187] on input "mariani" at bounding box center [119, 185] width 222 height 24
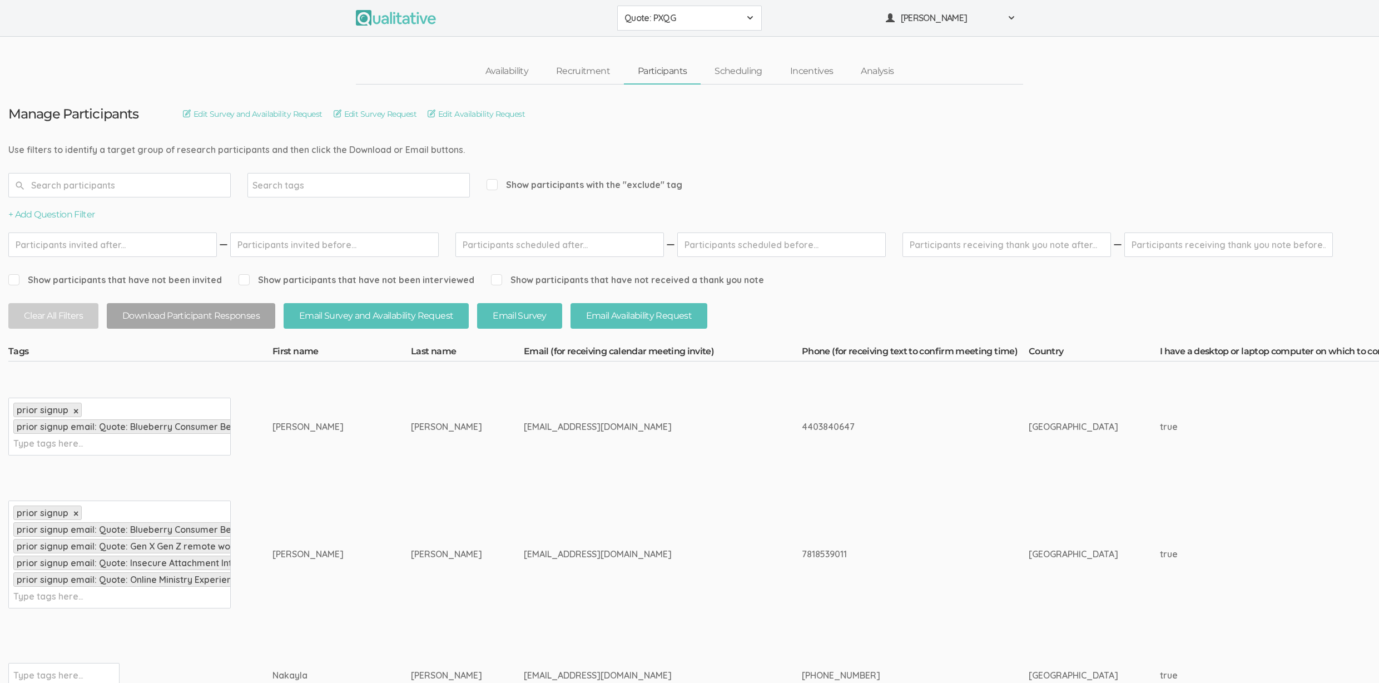
click at [131, 442] on div "prior signup × prior signup email: Quote: Blueberry Consumer Behavior Project ×…" at bounding box center [119, 427] width 222 height 58
click at [103, 601] on div "prior signup × prior signup email: Quote: Blueberry Consumer Behavior Project ×…" at bounding box center [119, 554] width 222 height 108
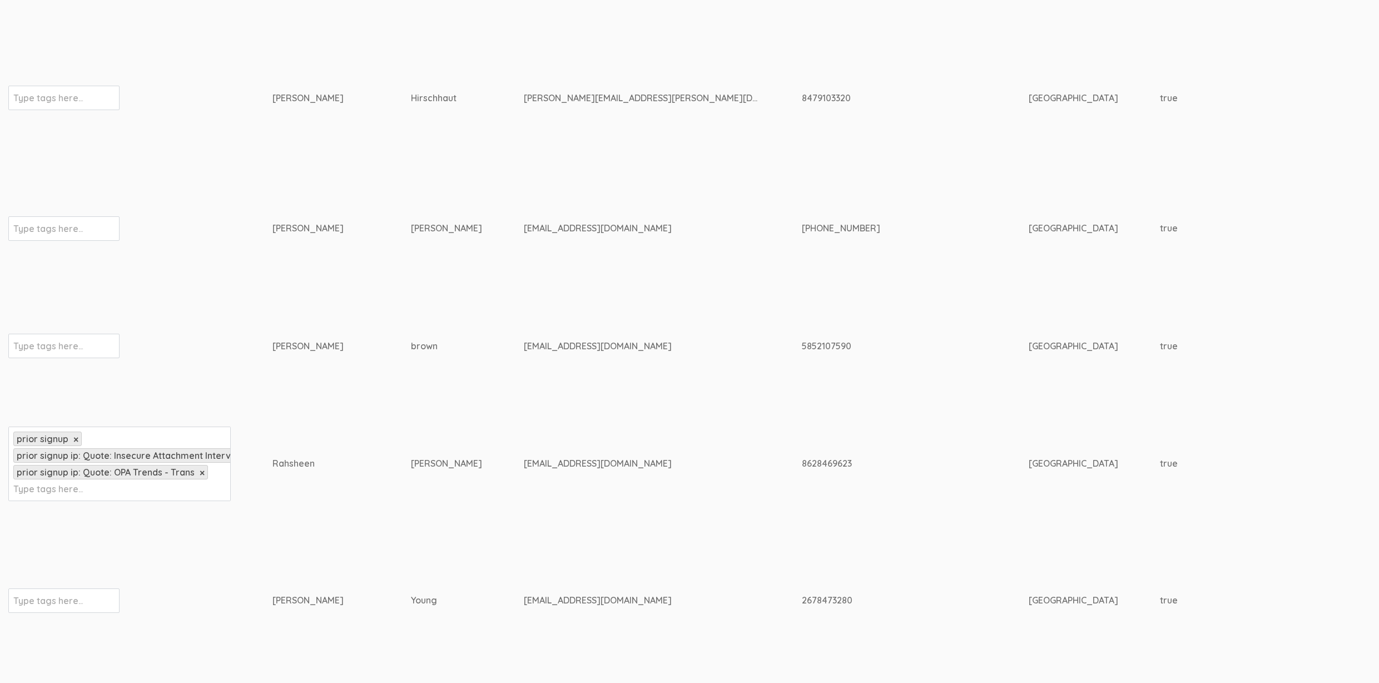
scroll to position [702, 0]
click at [125, 484] on div "prior signup × prior signup ip: Quote: Insecure Attachment Interviews × prior s…" at bounding box center [119, 462] width 222 height 75
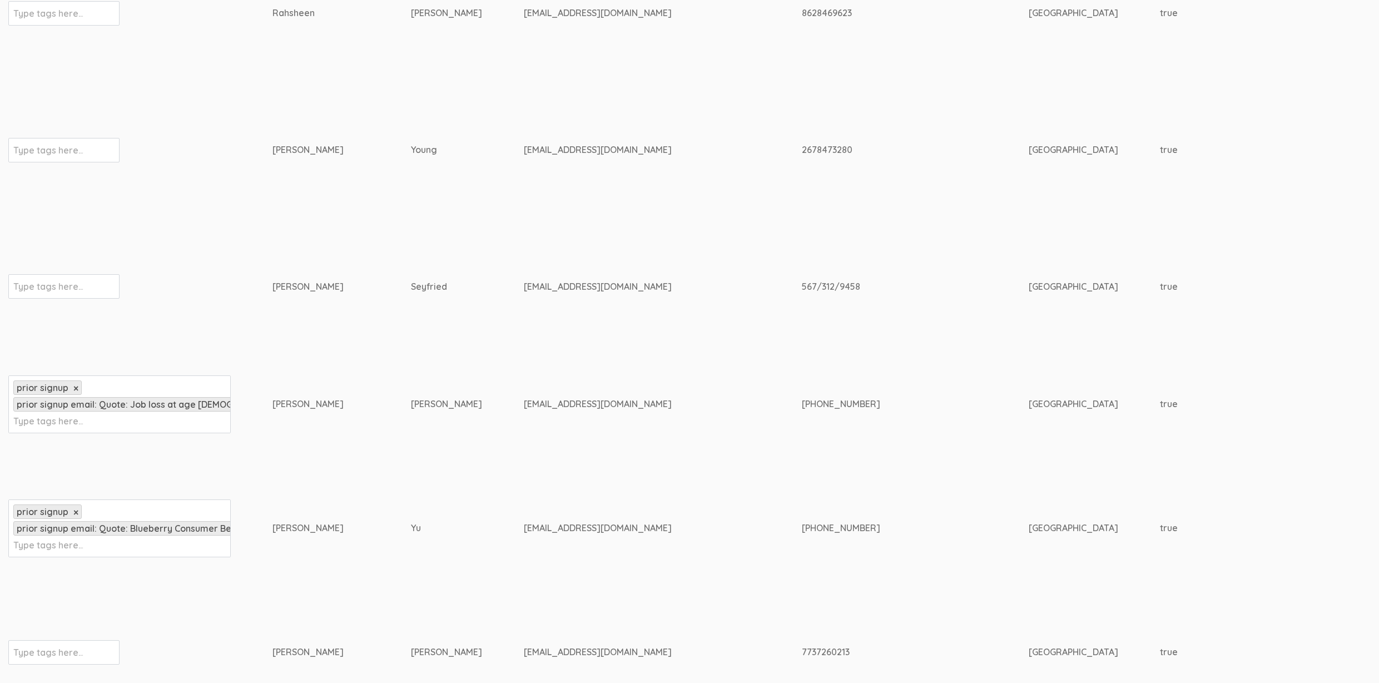
scroll to position [1170, 0]
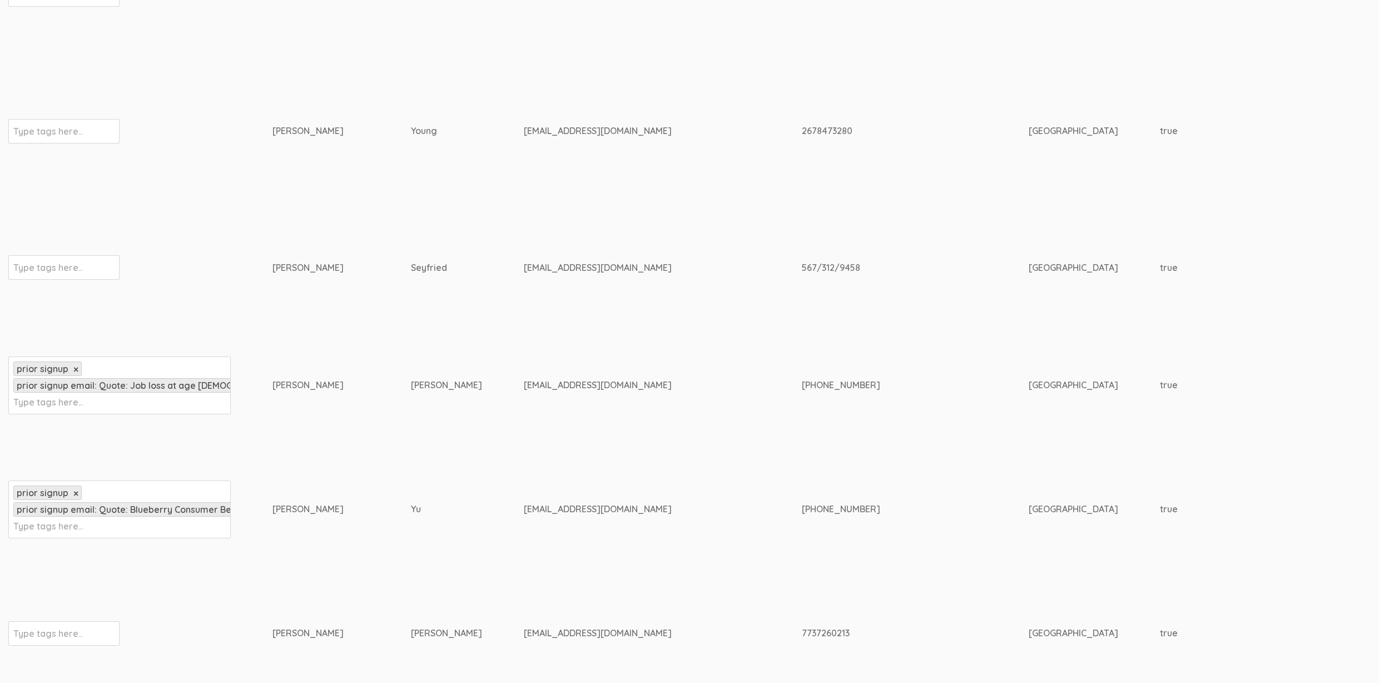
click at [135, 391] on div "prior signup × prior signup email: Quote: Job loss at age 50+ (Facebook) × Type…" at bounding box center [119, 385] width 222 height 58
click at [153, 525] on div "prior signup × prior signup email: Quote: Blueberry Consumer Behavior Project ×…" at bounding box center [119, 509] width 222 height 58
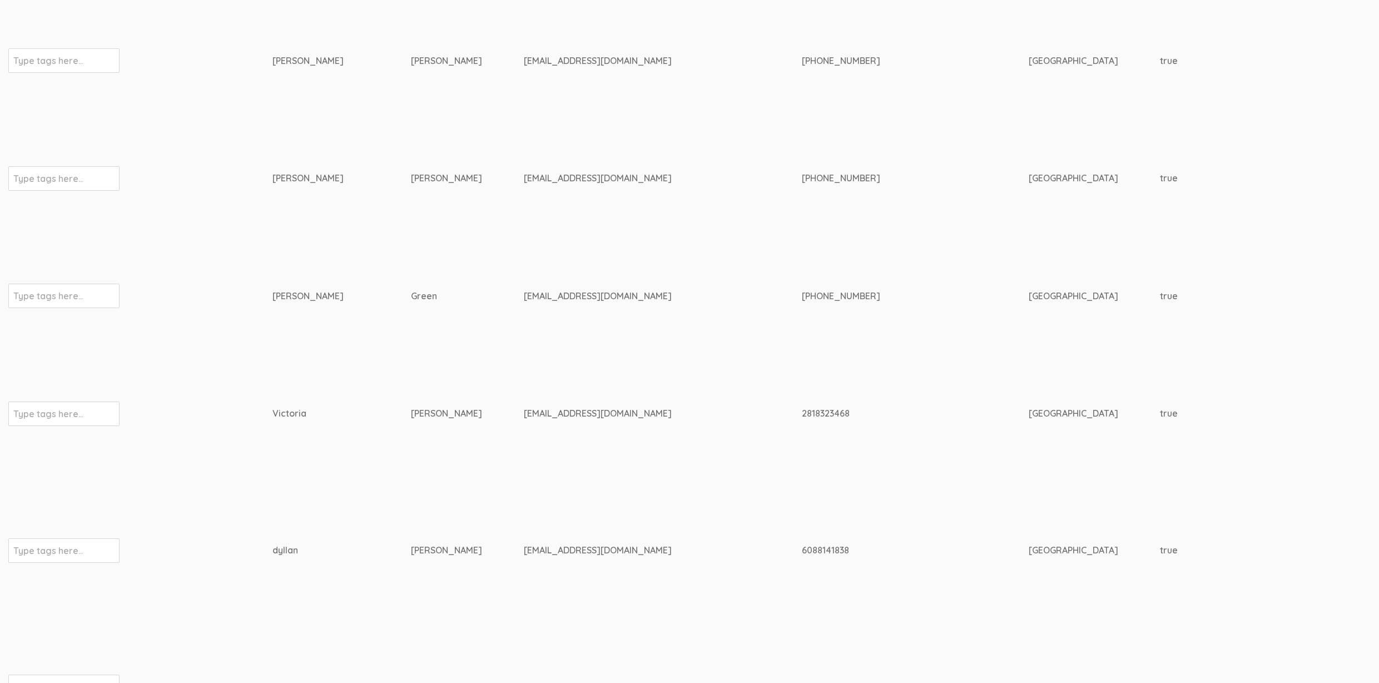
scroll to position [3703, 0]
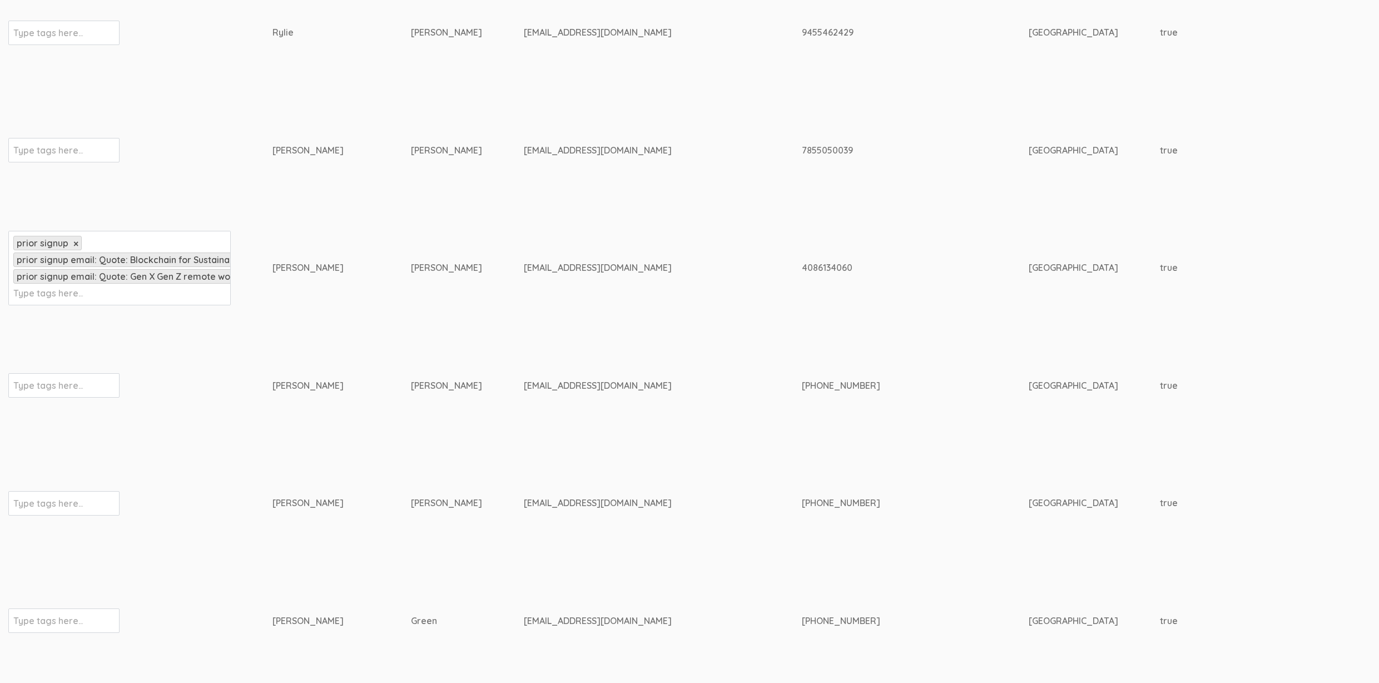
click at [132, 288] on div "prior signup × prior signup email: Quote: Blockchain for Sustainable Fashion: T…" at bounding box center [119, 268] width 222 height 75
click at [52, 290] on input "text" at bounding box center [48, 293] width 70 height 14
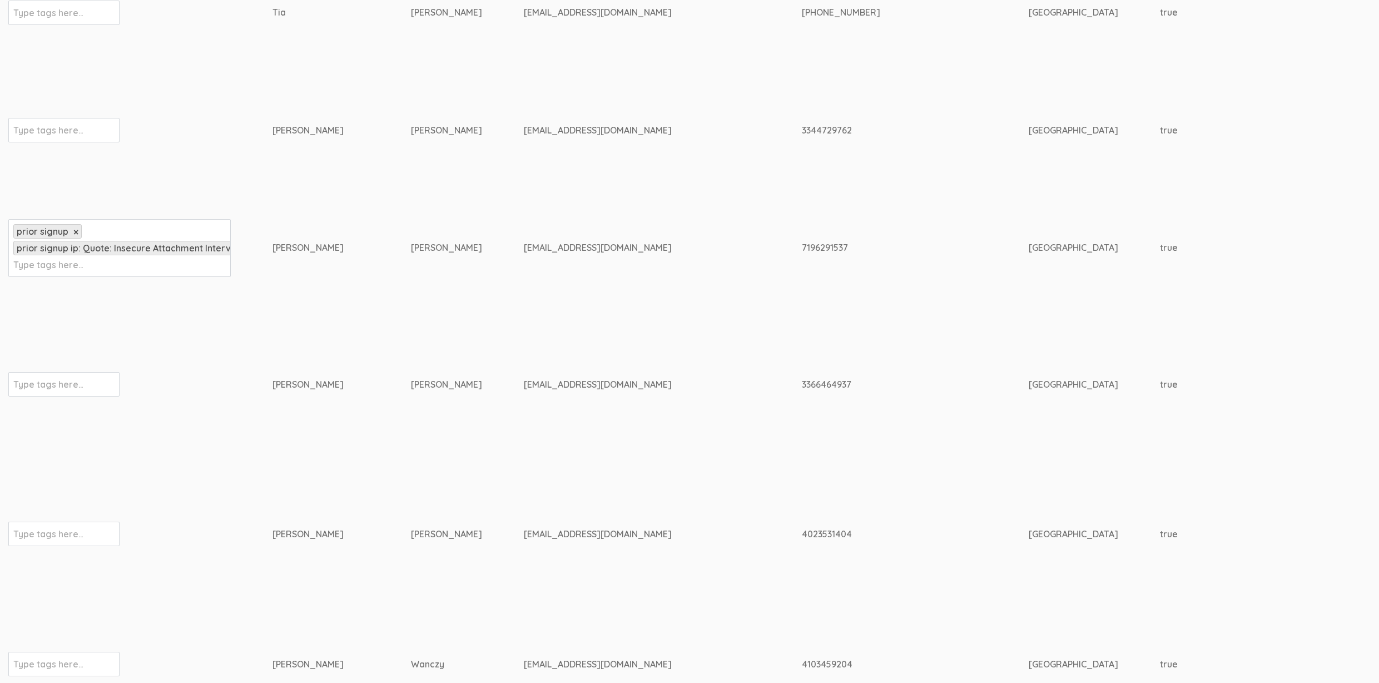
scroll to position [4969, 0]
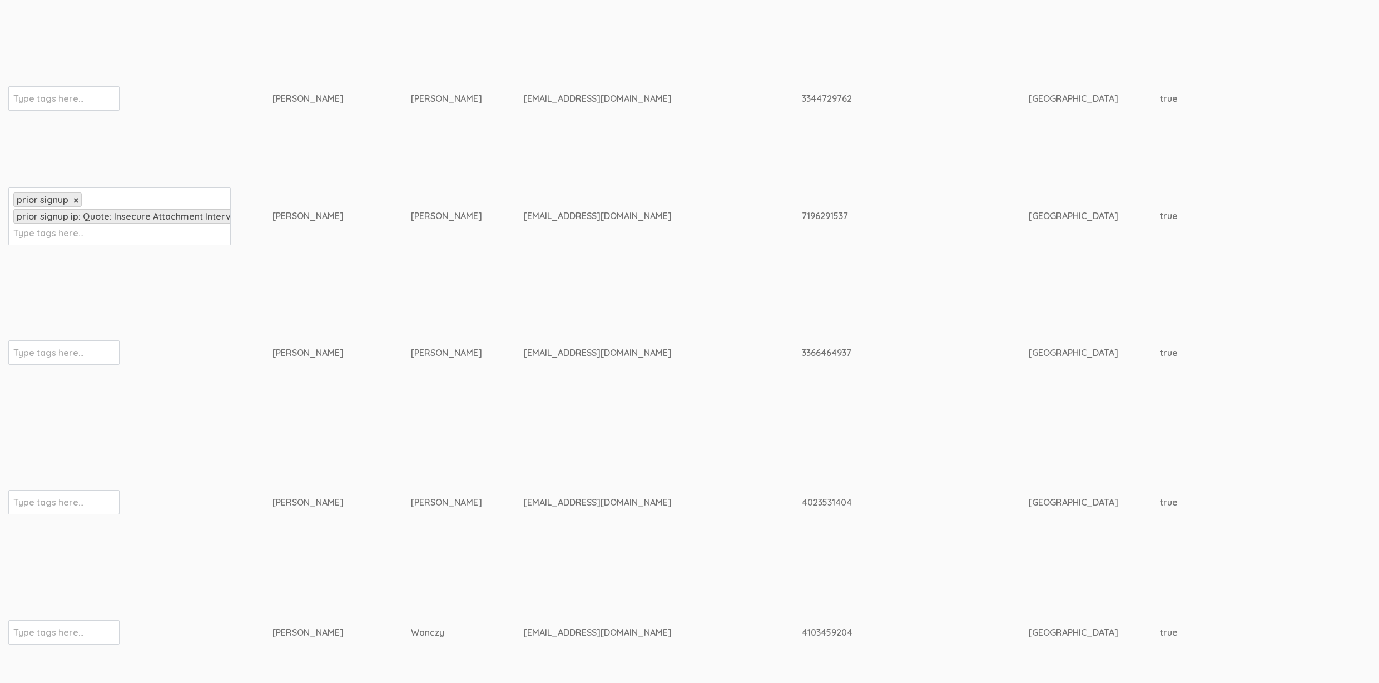
click at [177, 236] on div "prior signup × prior signup ip: Quote: Insecure Attachment Interviews × Type ta…" at bounding box center [119, 216] width 222 height 58
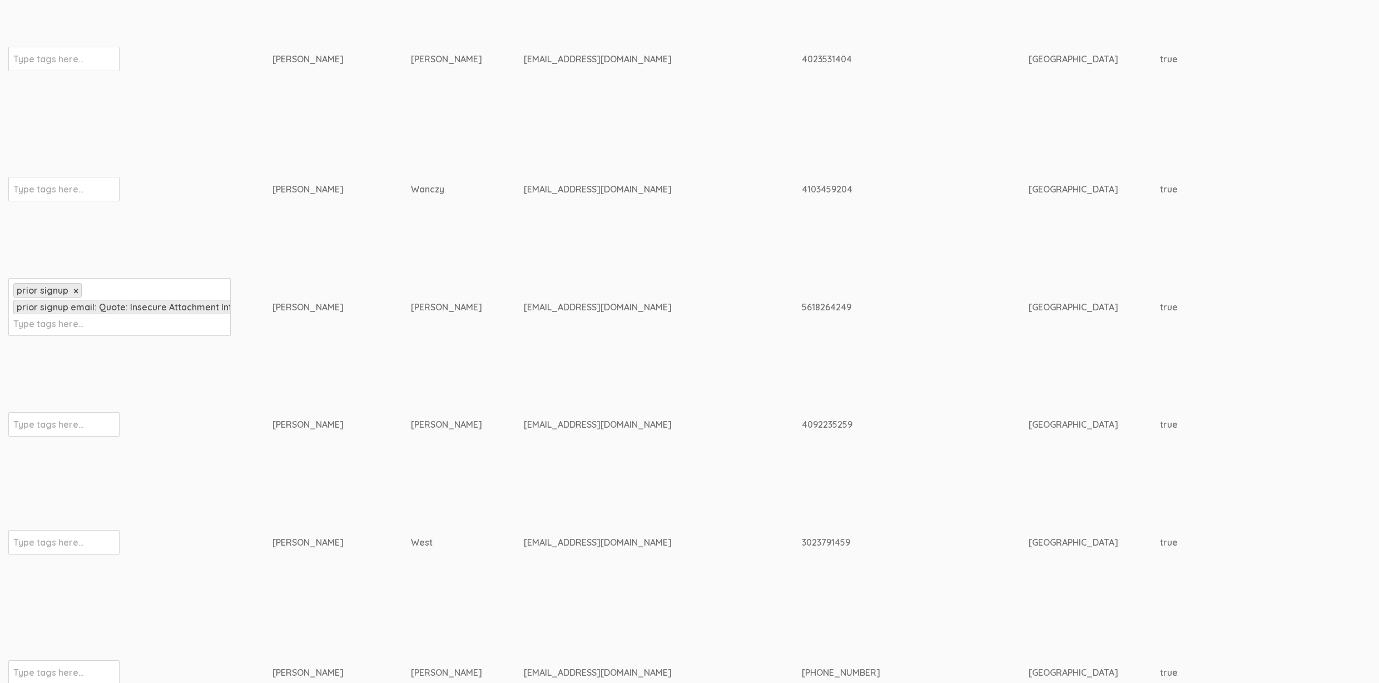
scroll to position [5526, 0]
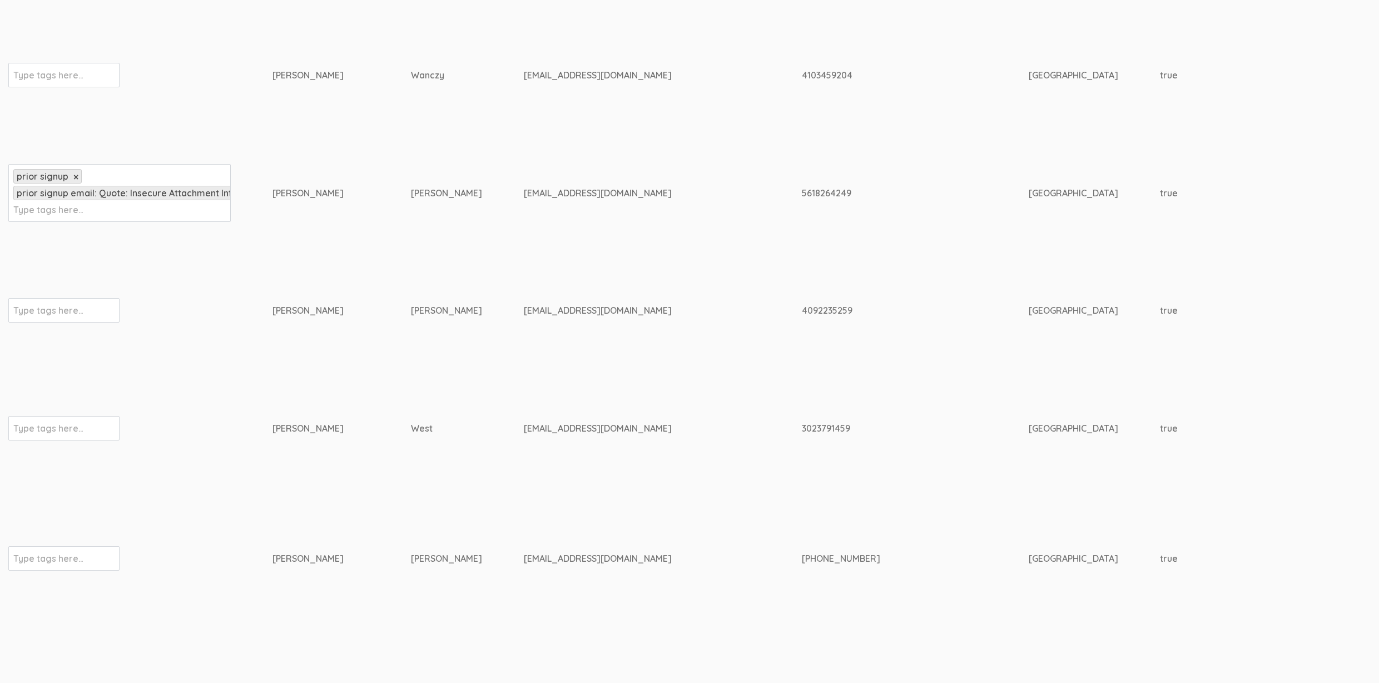
click at [168, 202] on div "prior signup × prior signup email: Quote: Insecure Attachment Interviews × Type…" at bounding box center [119, 193] width 222 height 58
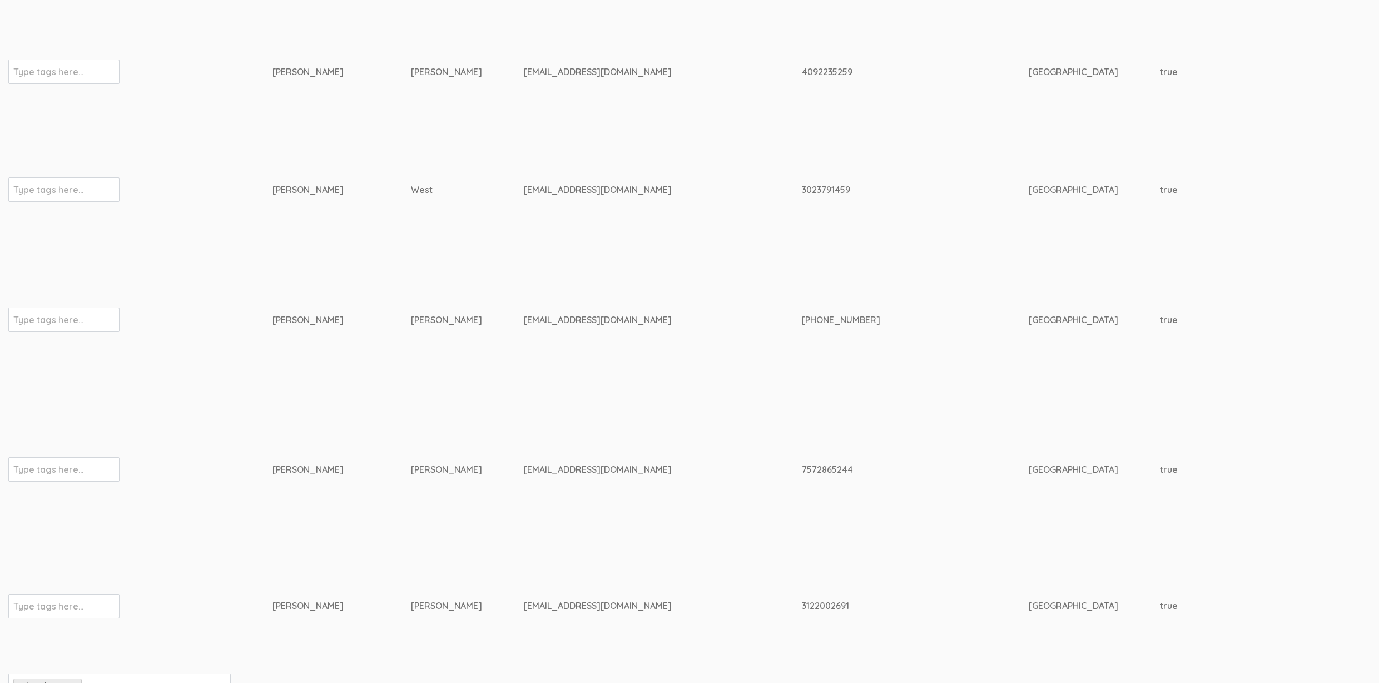
scroll to position [6220, 0]
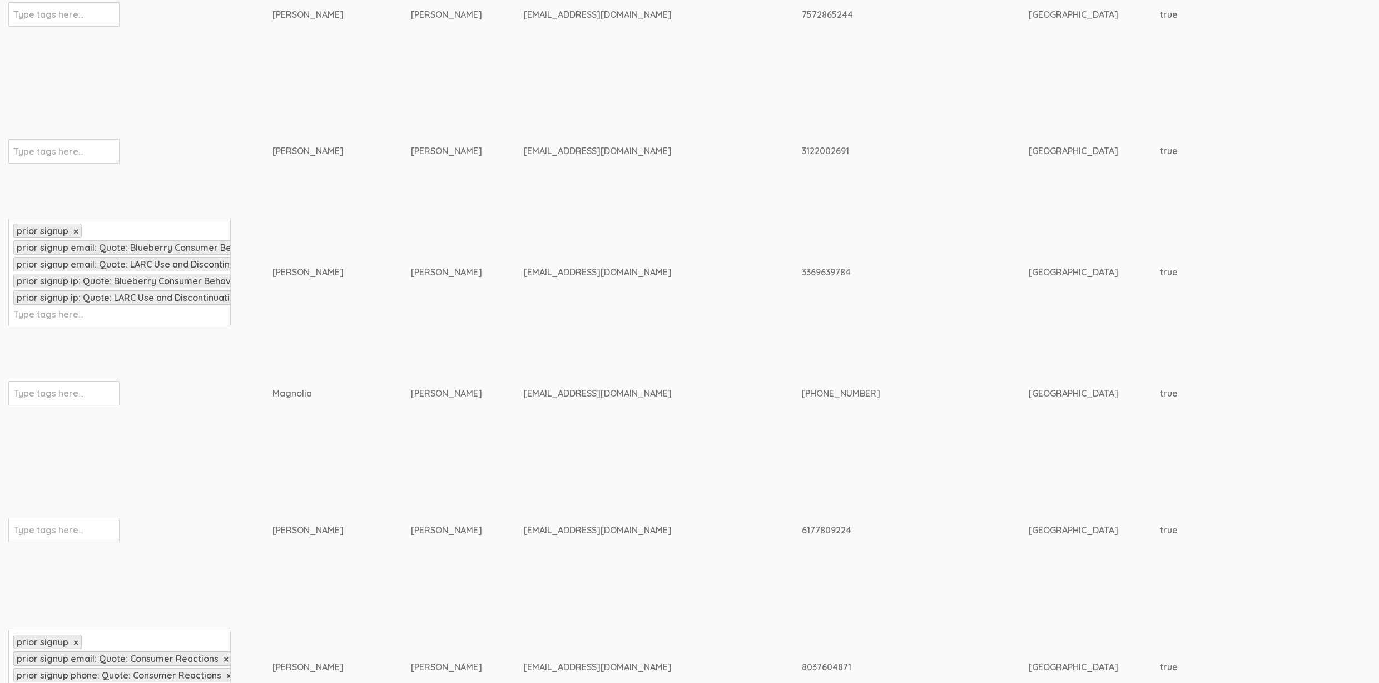
click at [146, 315] on div "prior signup × prior signup email: Quote: Blueberry Consumer Behavior Project ×…" at bounding box center [119, 273] width 222 height 108
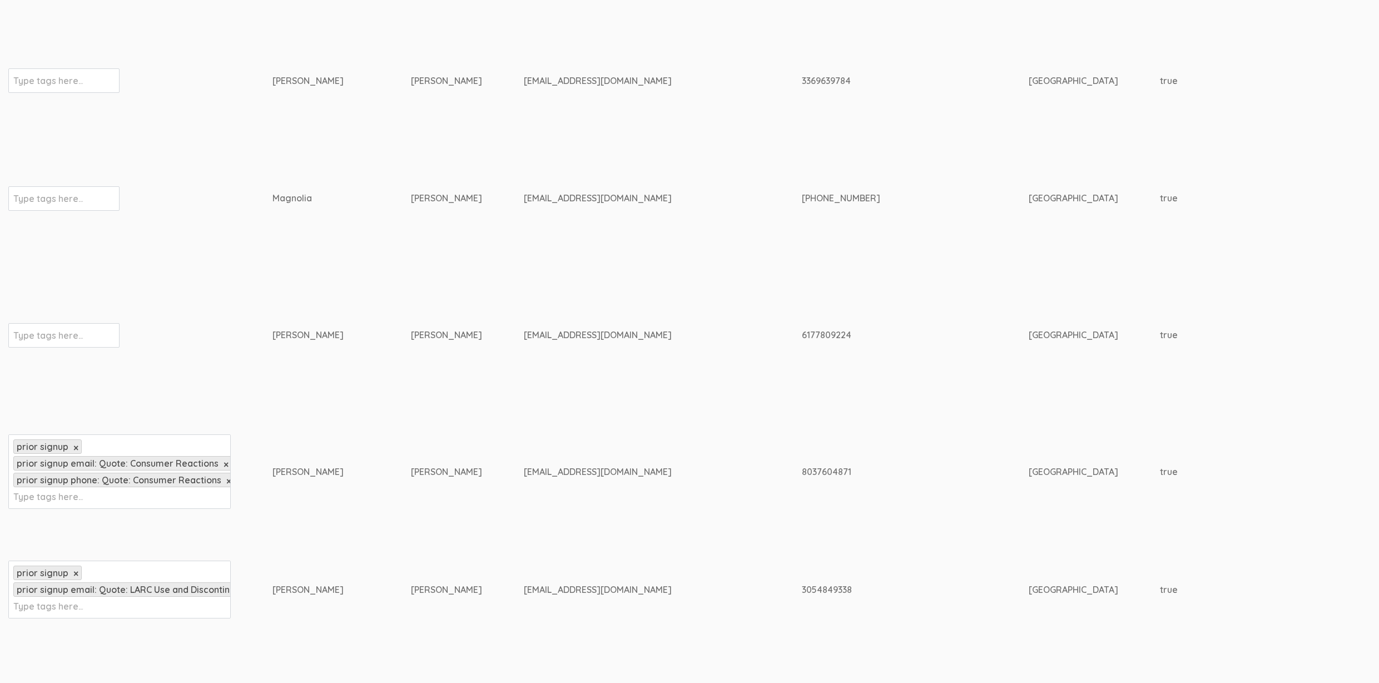
scroll to position [6443, 0]
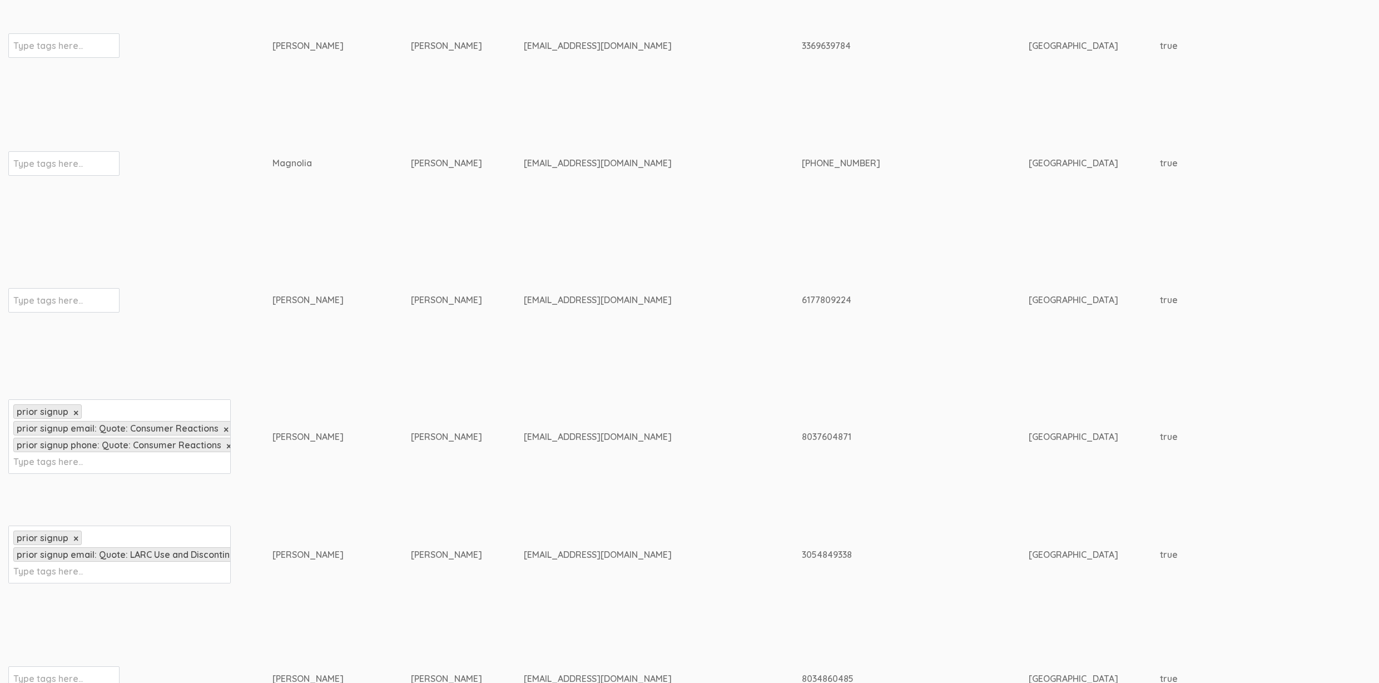
click at [140, 457] on div "prior signup × prior signup email: Quote: Consumer Reactions × prior signup pho…" at bounding box center [119, 436] width 222 height 75
click at [115, 565] on div "prior signup × prior signup email: Quote: LARC Use and Discontinuation × Type t…" at bounding box center [119, 554] width 222 height 58
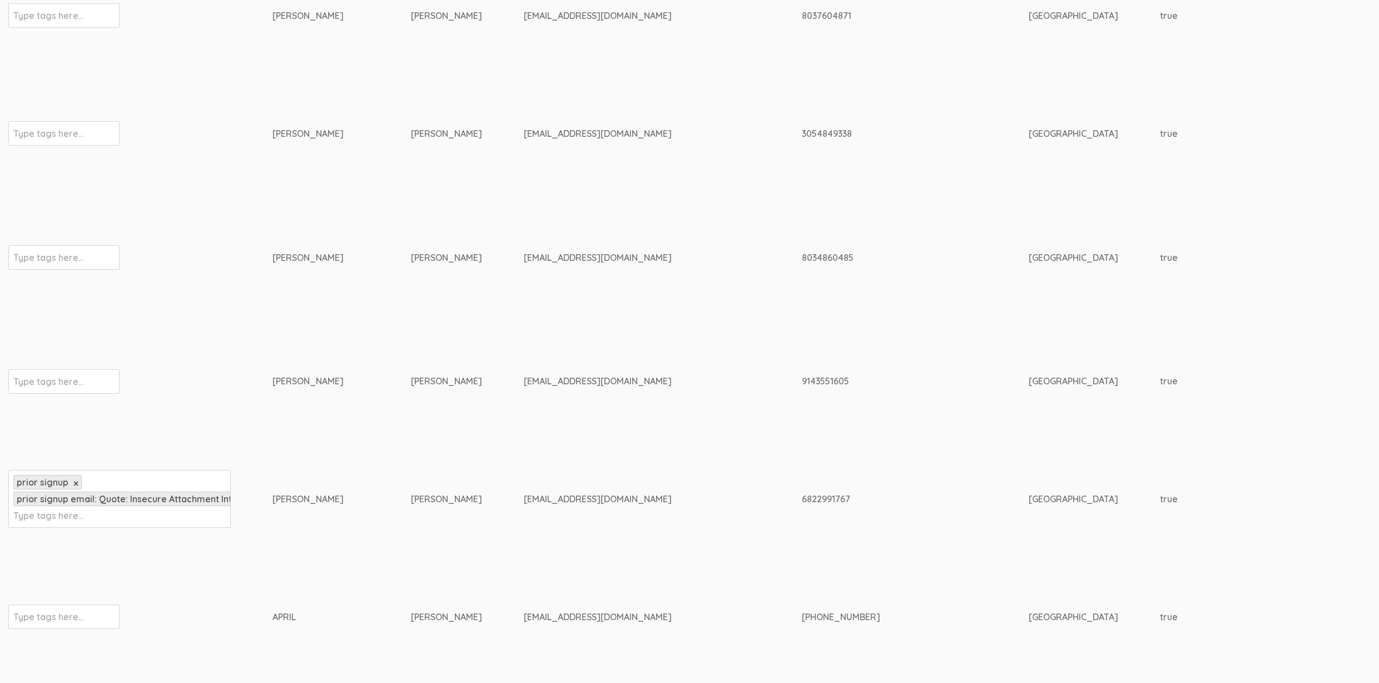
scroll to position [6898, 0]
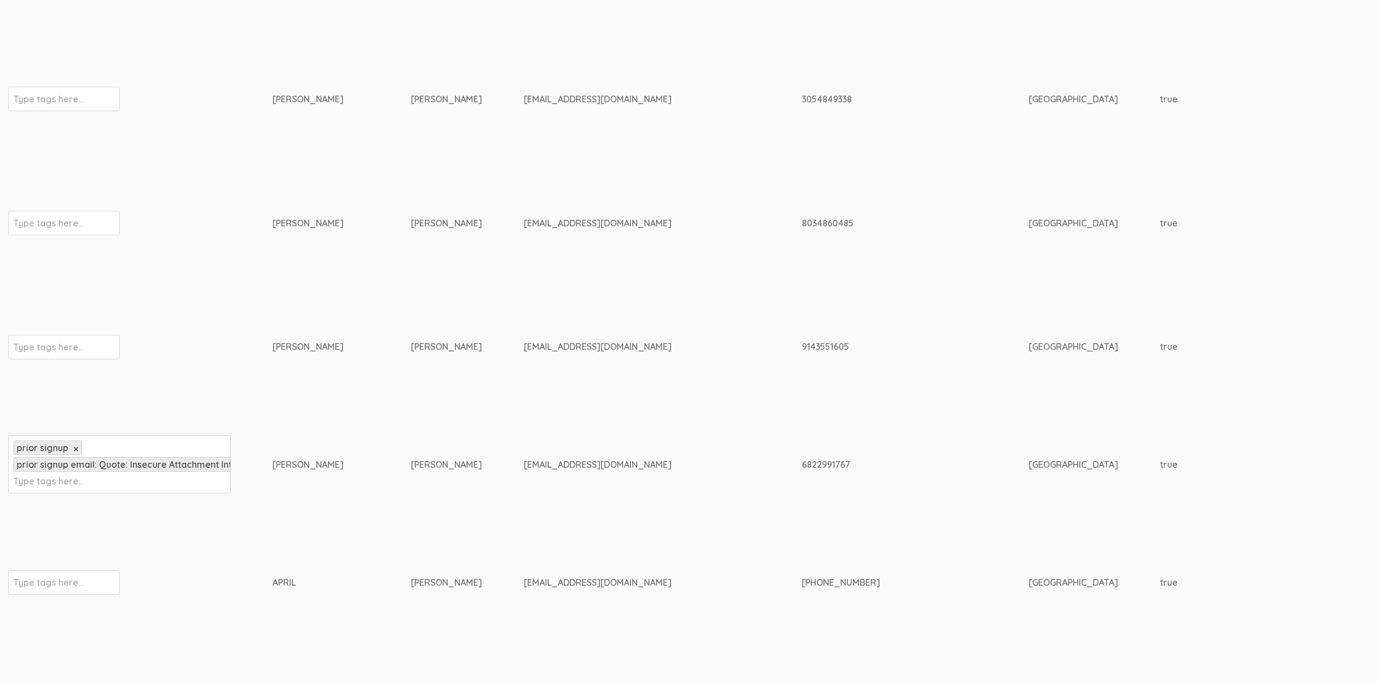
click at [124, 479] on div "prior signup × prior signup email: Quote: Insecure Attachment Interviews × Type…" at bounding box center [119, 464] width 222 height 58
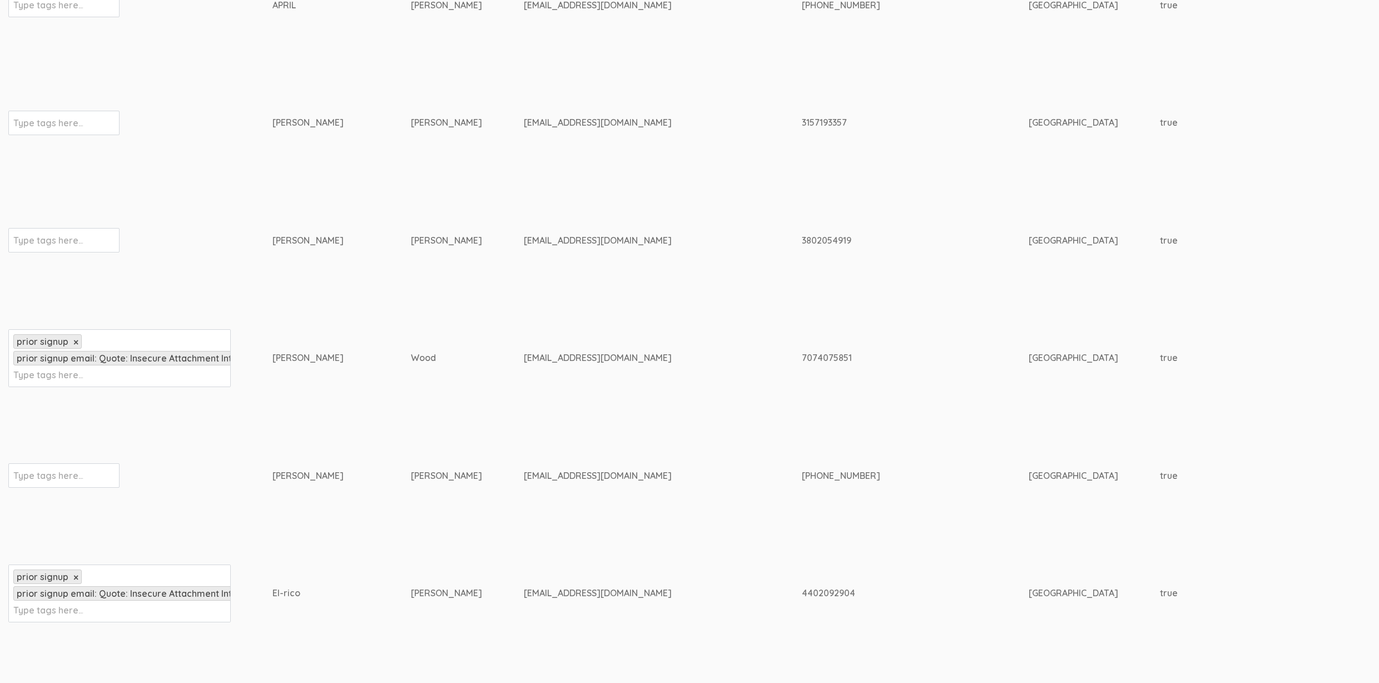
scroll to position [7475, 0]
click at [130, 373] on div "prior signup × prior signup email: Quote: Insecure Attachment Interviews × Type…" at bounding box center [119, 358] width 222 height 58
click at [120, 605] on div "prior signup × prior signup email: Quote: Insecure Attachment Interviews × Type…" at bounding box center [119, 593] width 222 height 58
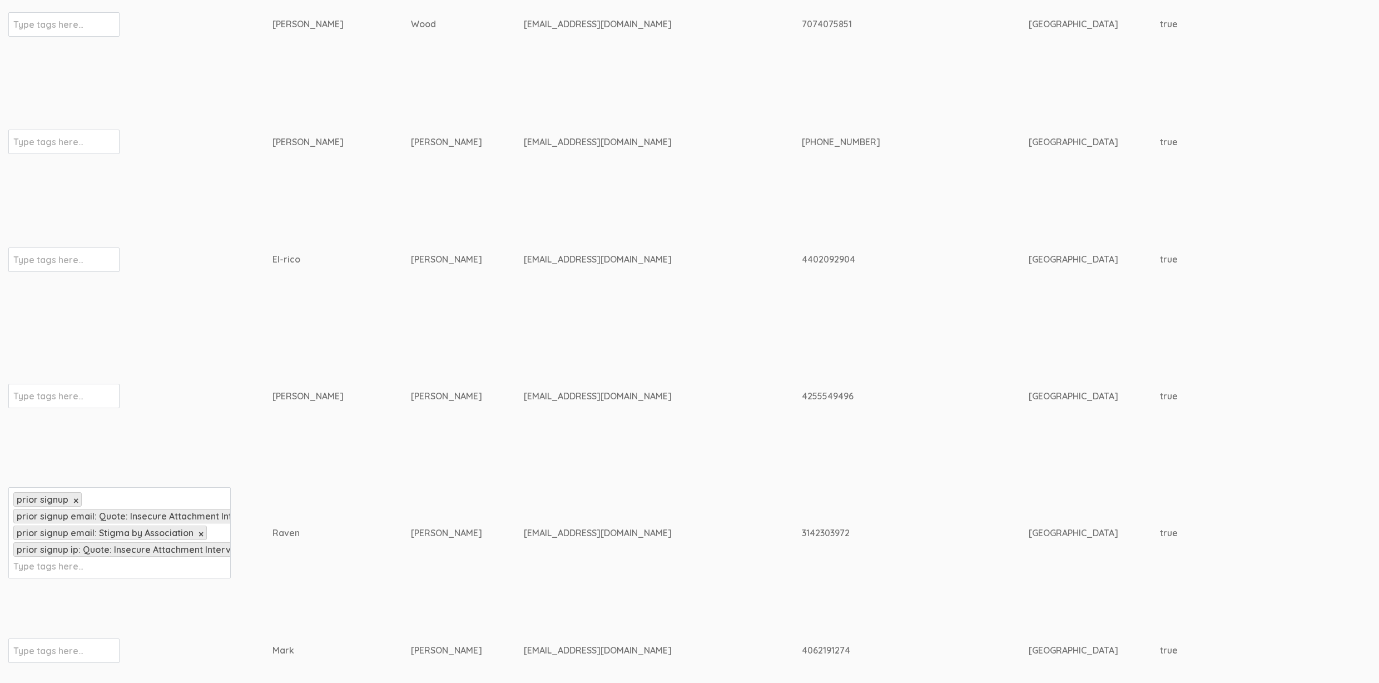
scroll to position [7912, 0]
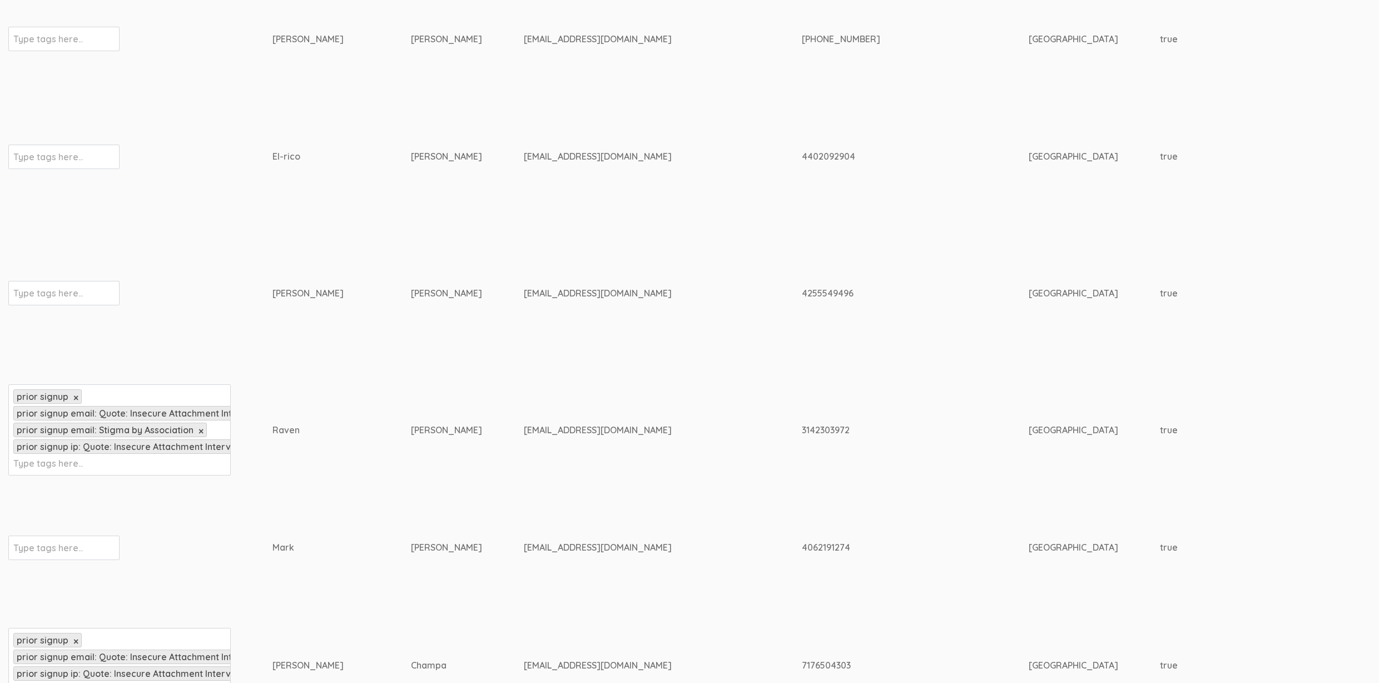
click at [127, 462] on div "prior signup × prior signup email: Quote: Insecure Attachment Interviews × prio…" at bounding box center [119, 429] width 222 height 91
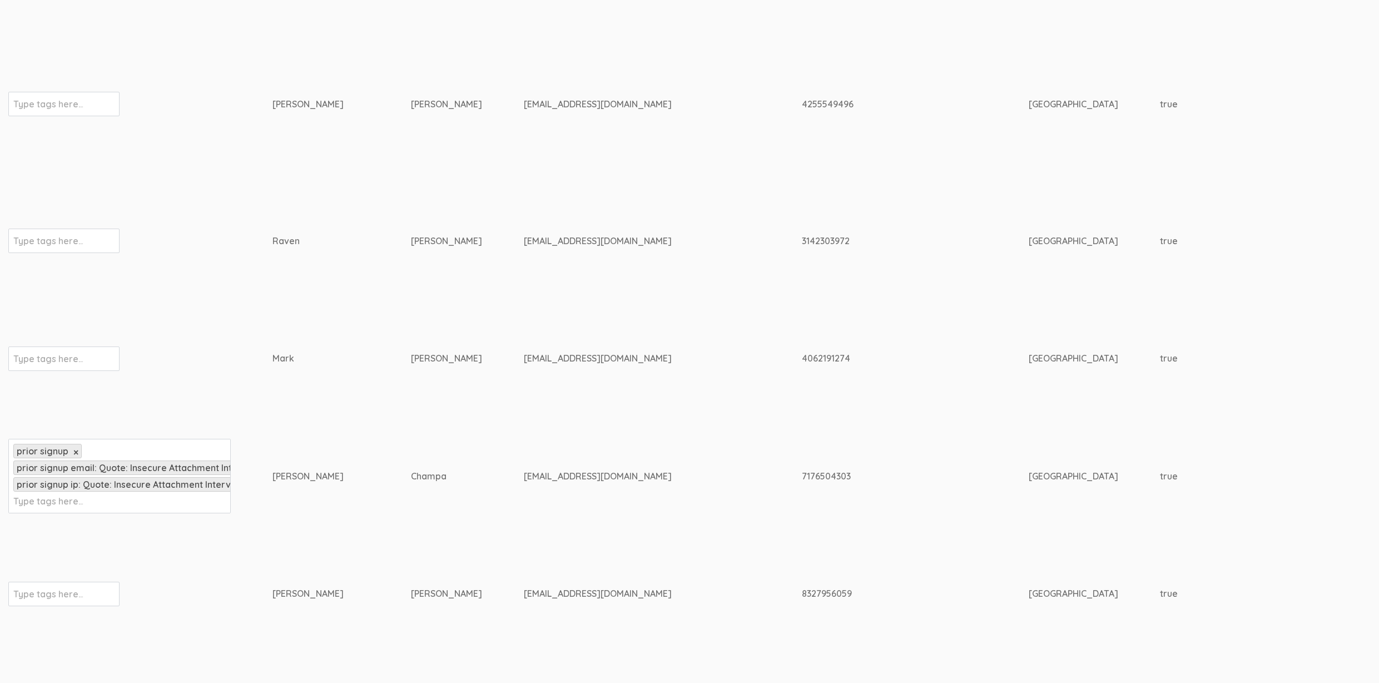
click at [114, 492] on div "prior signup × prior signup email: Quote: Insecure Attachment Interviews × prio…" at bounding box center [119, 476] width 222 height 75
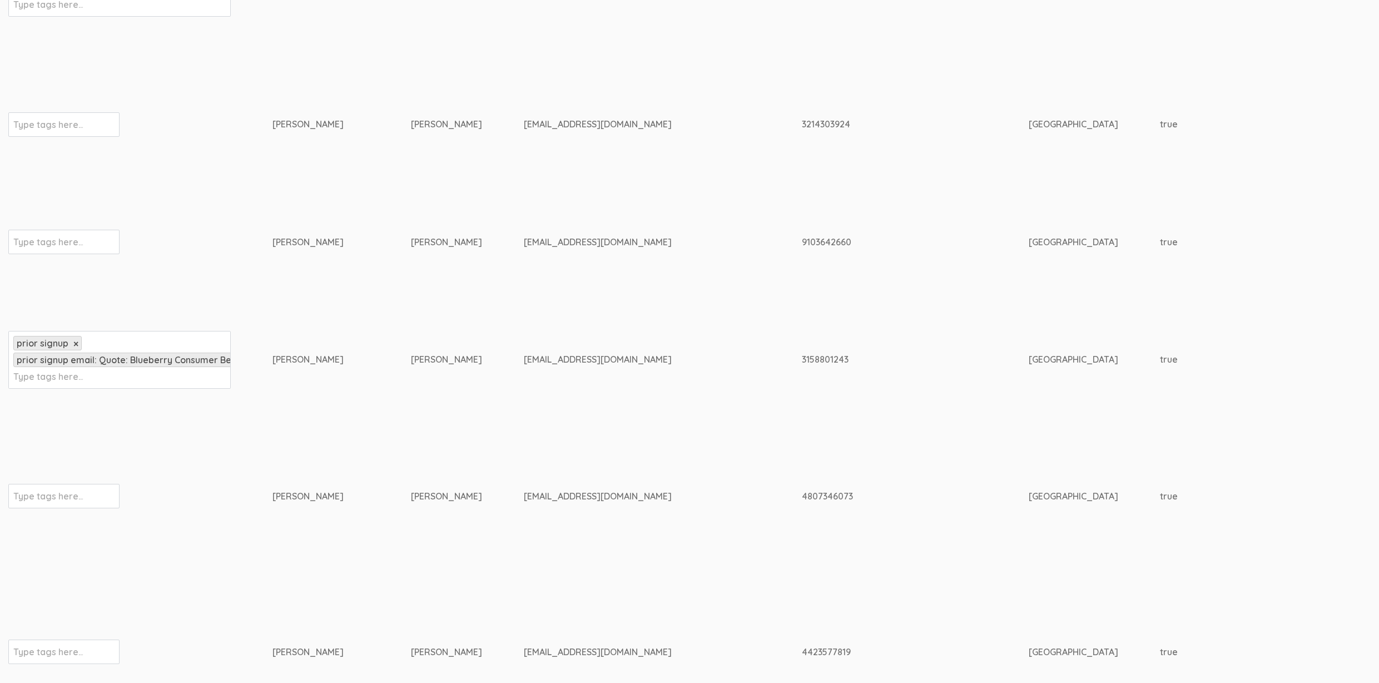
scroll to position [9599, 0]
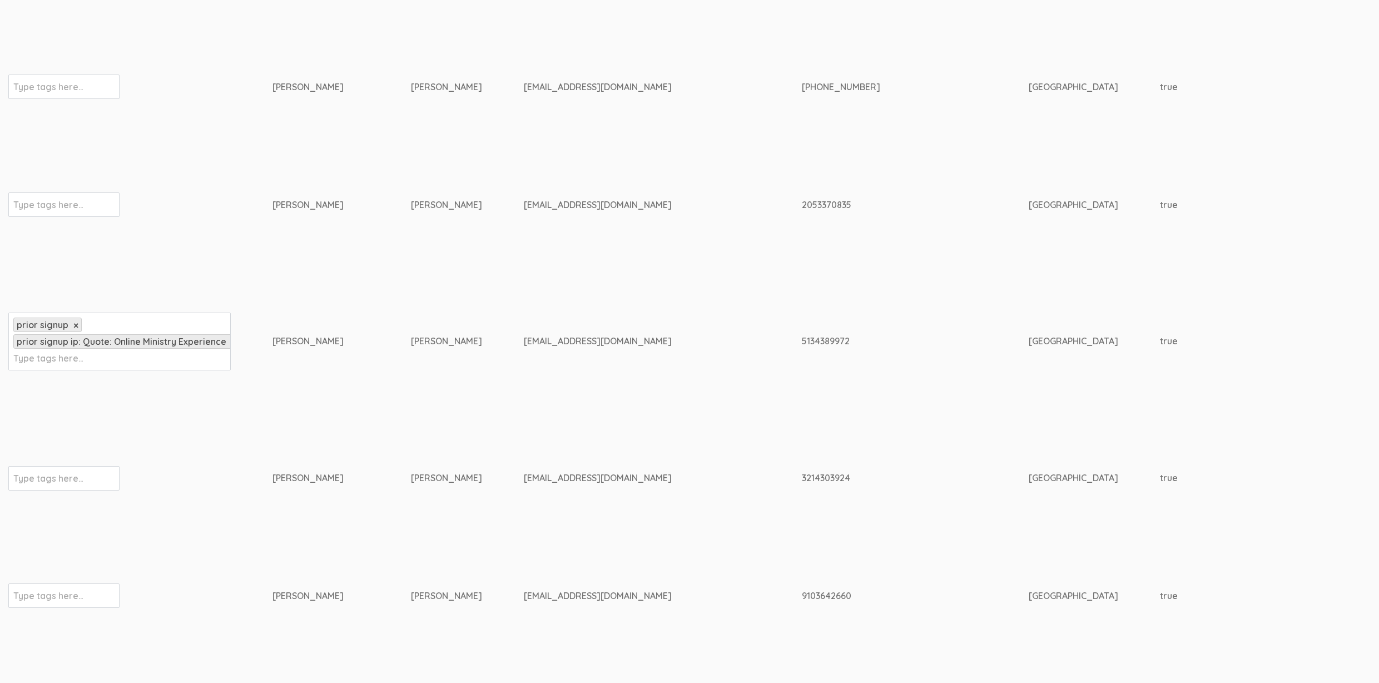
click at [136, 353] on div "prior signup × prior signup ip: Quote: Online Ministry Experience × Type tags h…" at bounding box center [119, 341] width 222 height 58
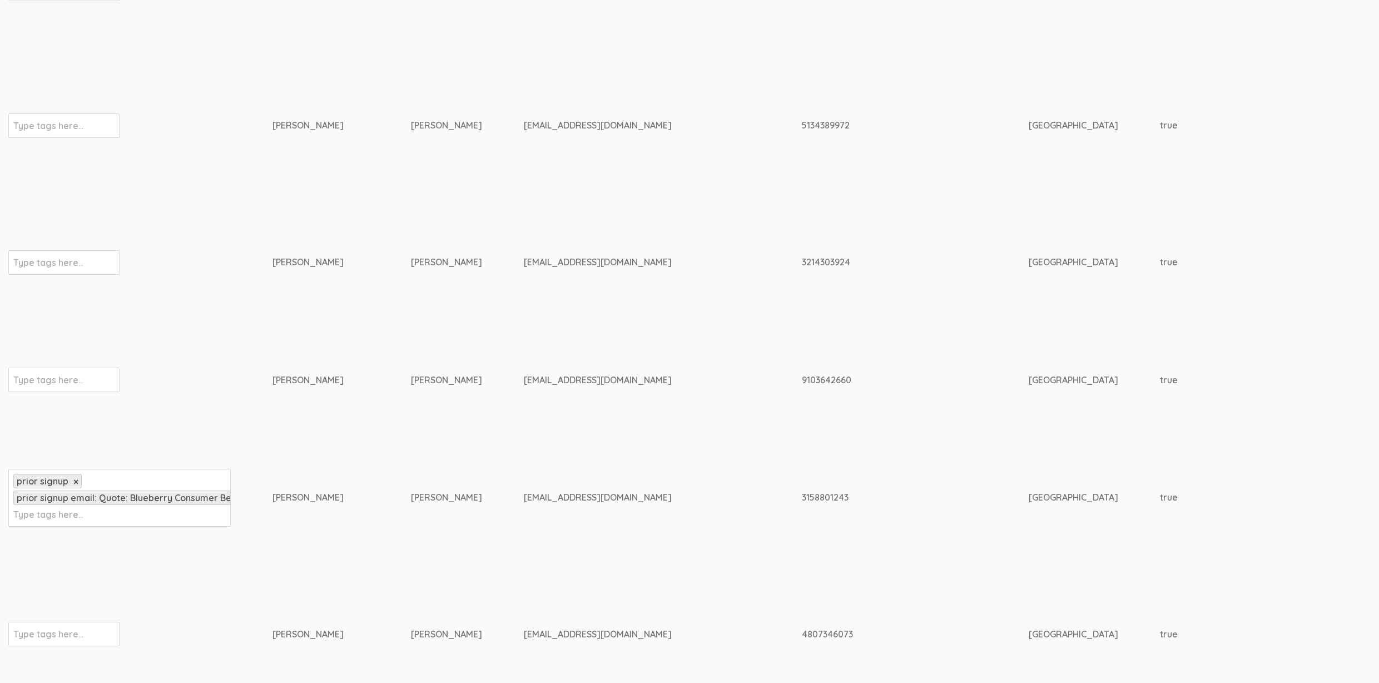
scroll to position [9816, 0]
click at [171, 514] on div "prior signup × prior signup email: Quote: Blueberry Consumer Behavior Project ×…" at bounding box center [119, 497] width 222 height 58
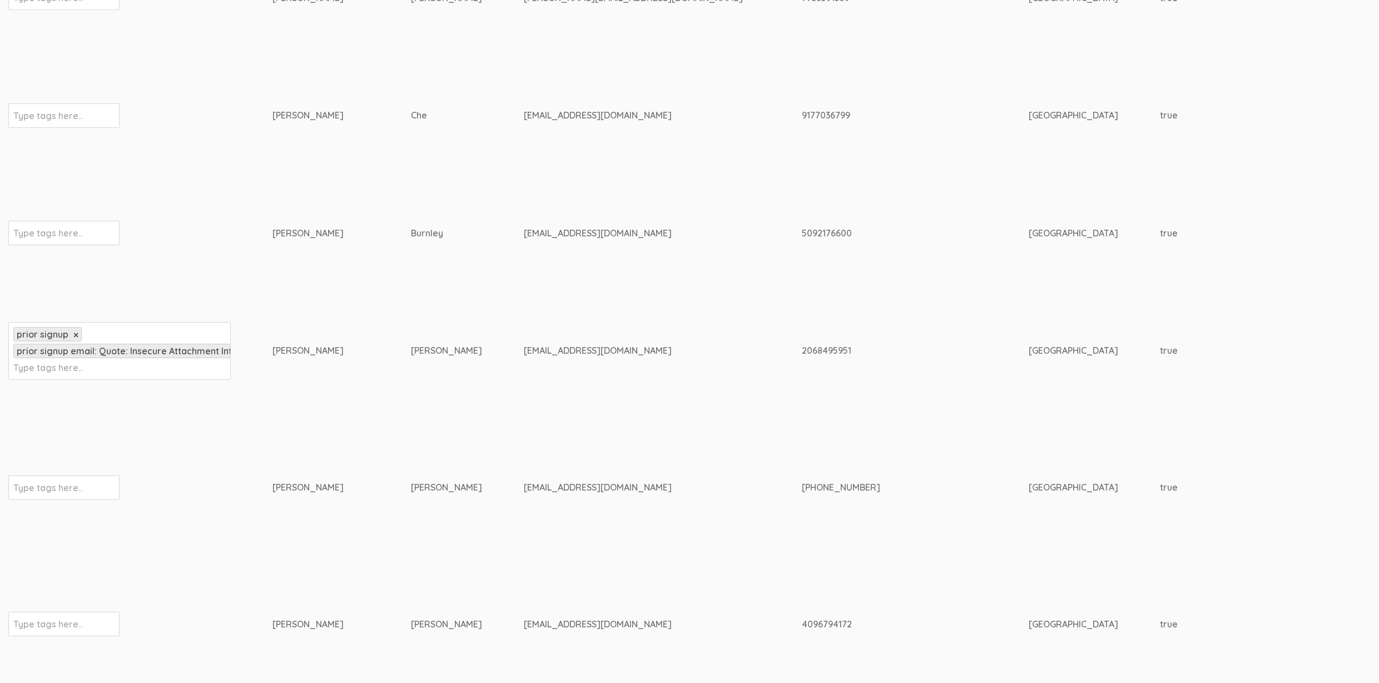
scroll to position [10744, 0]
click at [165, 370] on div "prior signup × prior signup email: Quote: Insecure Attachment Interviews × Type…" at bounding box center [119, 351] width 222 height 58
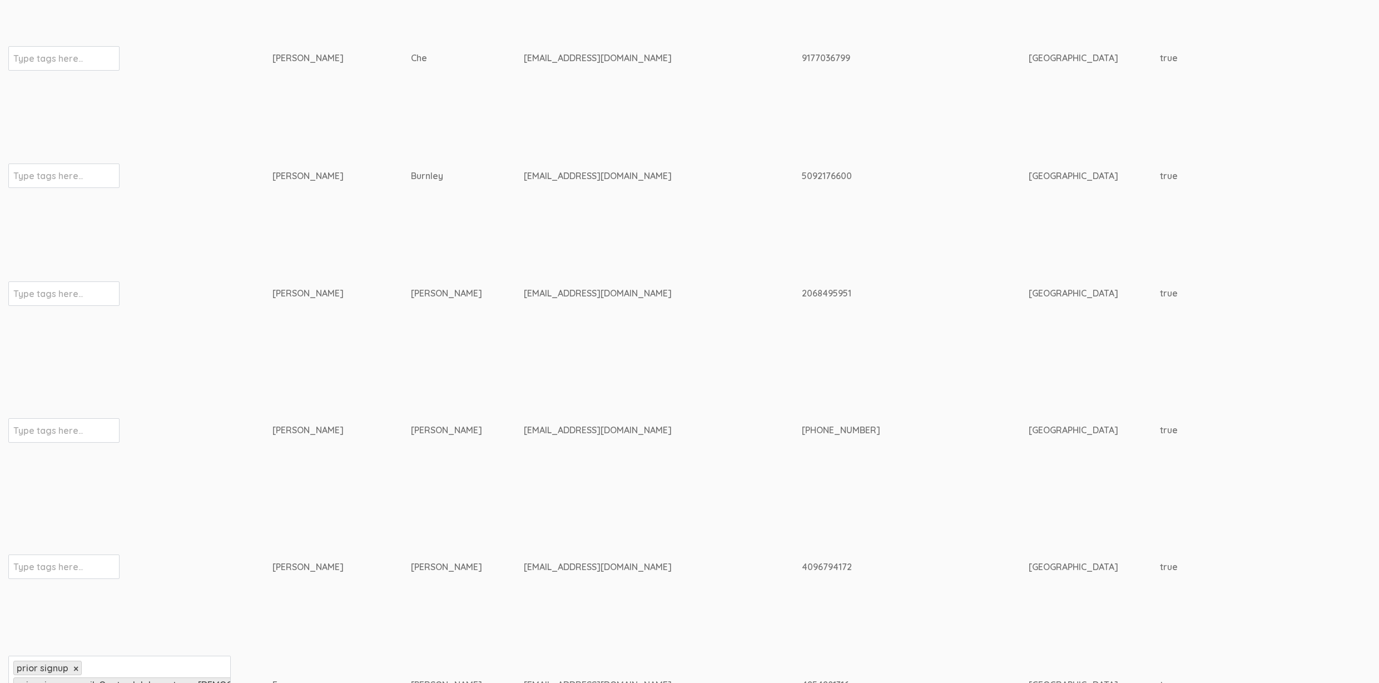
scroll to position [11229, 0]
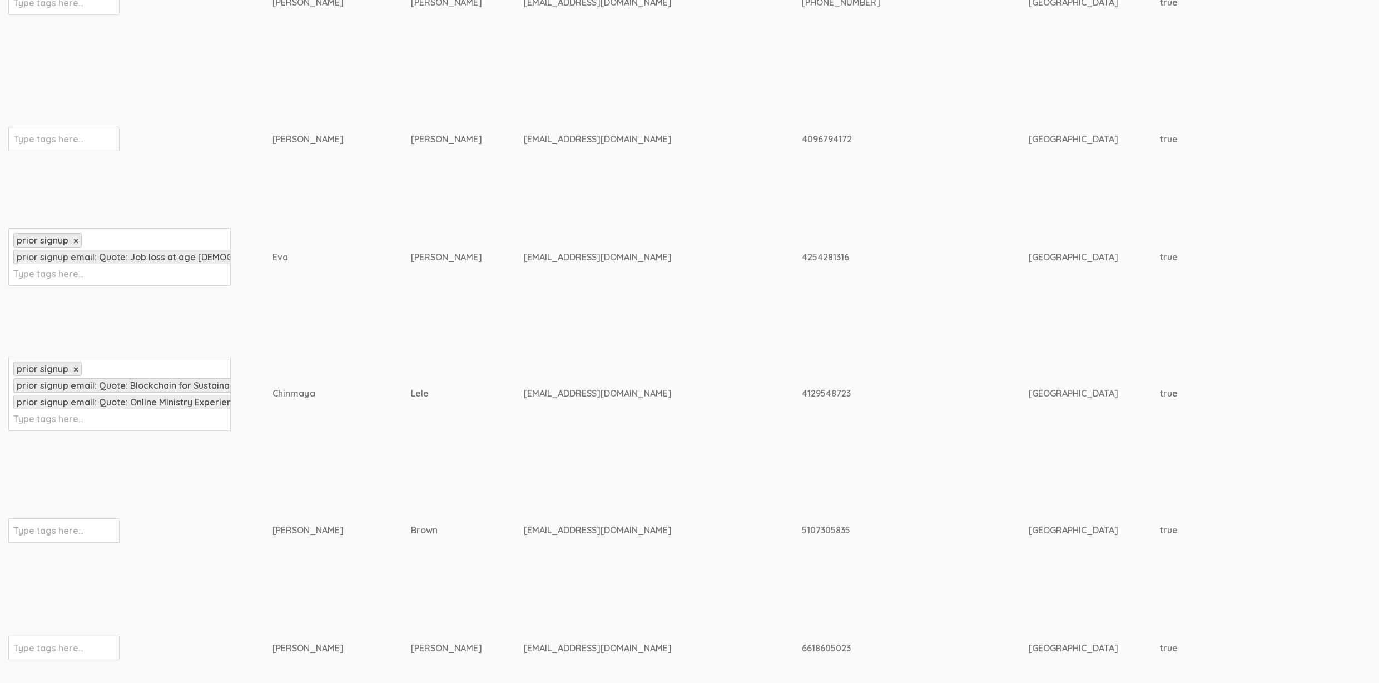
click at [155, 276] on div "prior signup × prior signup email: Quote: Job loss at age 50+ (Facebook) × Type…" at bounding box center [119, 257] width 222 height 58
click at [96, 420] on div "prior signup × prior signup email: Quote: Blockchain for Sustainable Fashion: T…" at bounding box center [119, 393] width 222 height 75
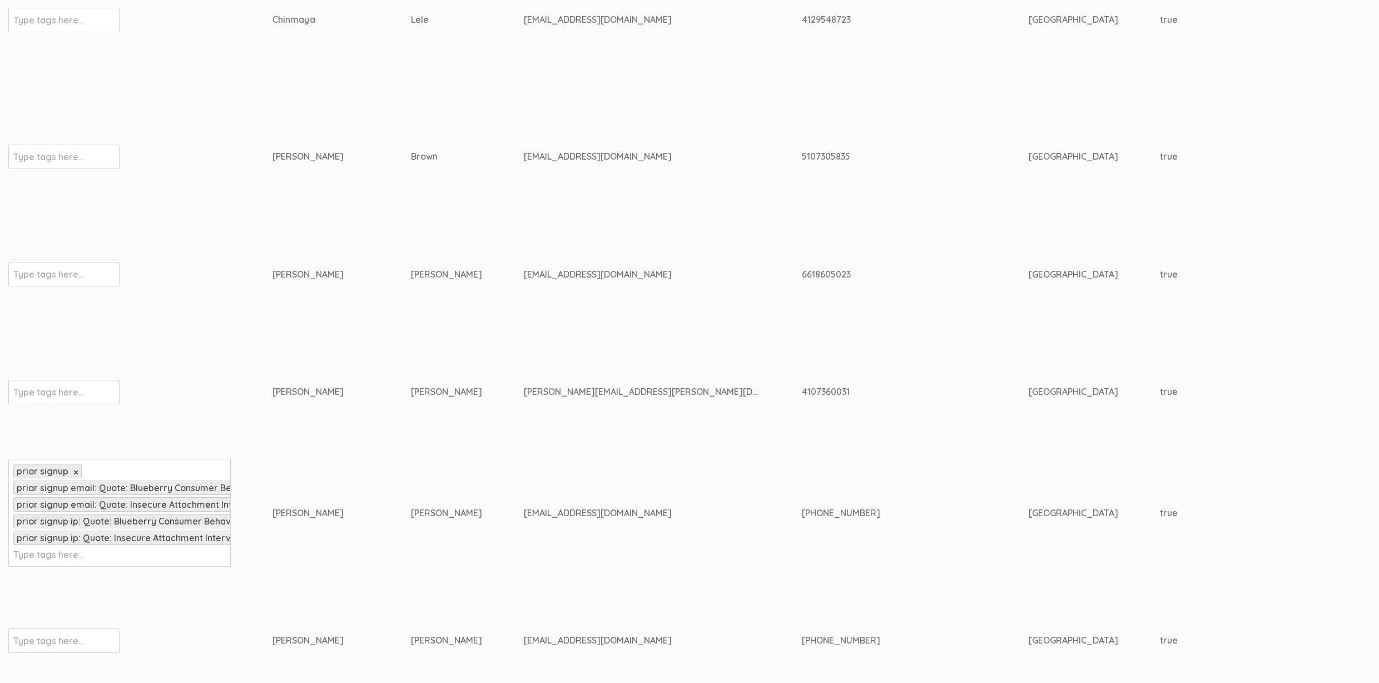
scroll to position [11760, 0]
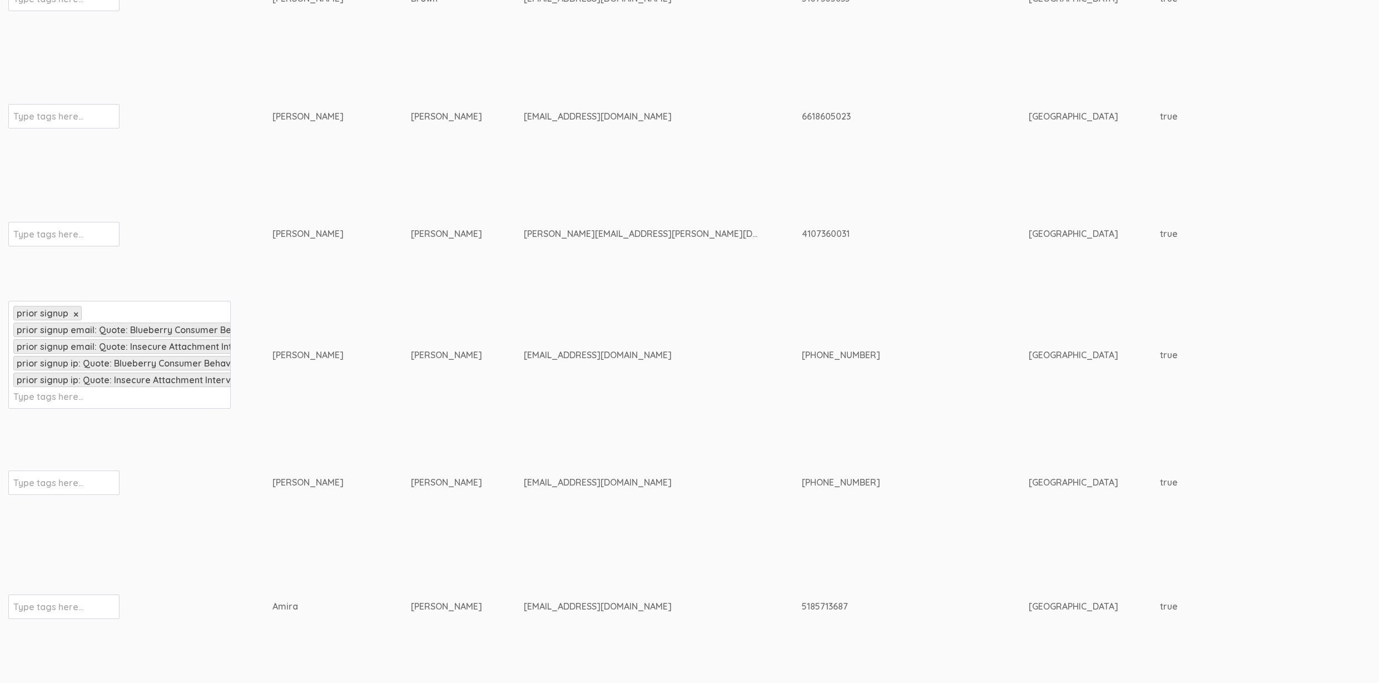
click at [106, 401] on div "prior signup × prior signup email: Quote: Blueberry Consumer Behavior Project ×…" at bounding box center [119, 355] width 222 height 108
click at [62, 396] on input "text" at bounding box center [48, 396] width 70 height 14
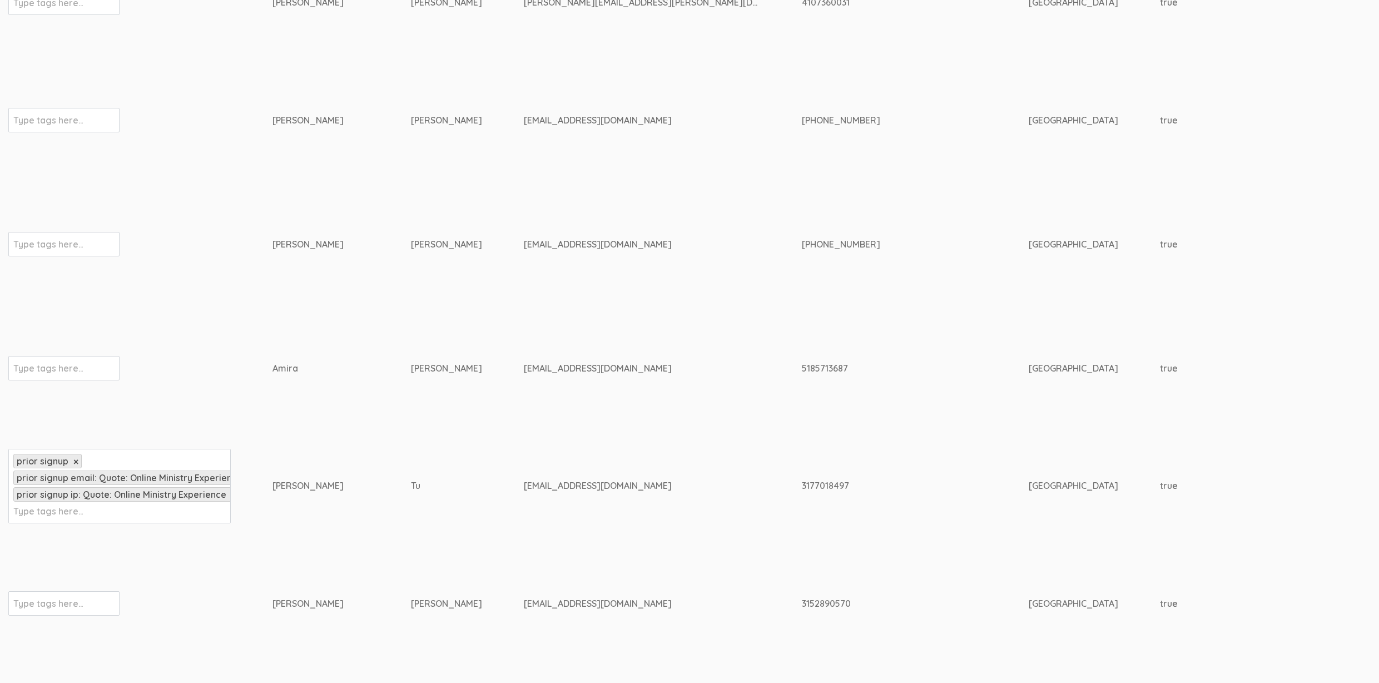
scroll to position [11997, 0]
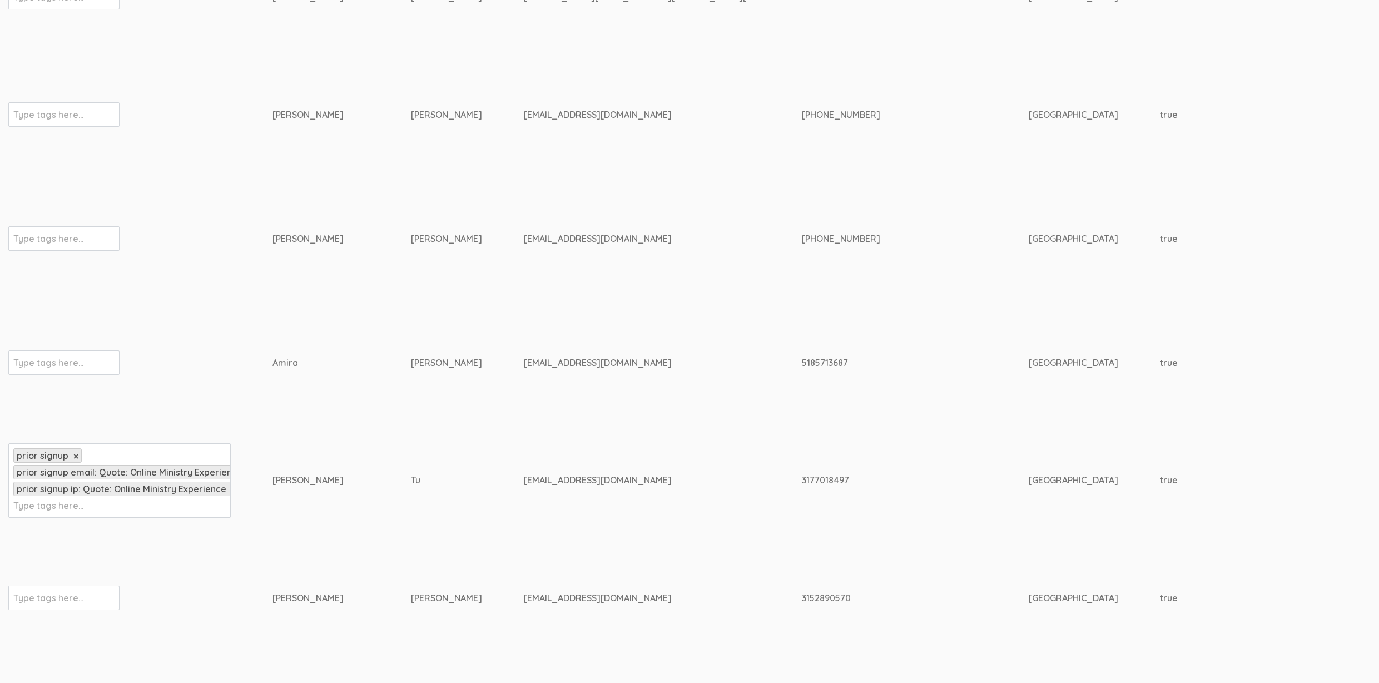
click at [148, 502] on div "prior signup × prior signup email: Quote: Online Ministry Experience × prior si…" at bounding box center [119, 480] width 222 height 75
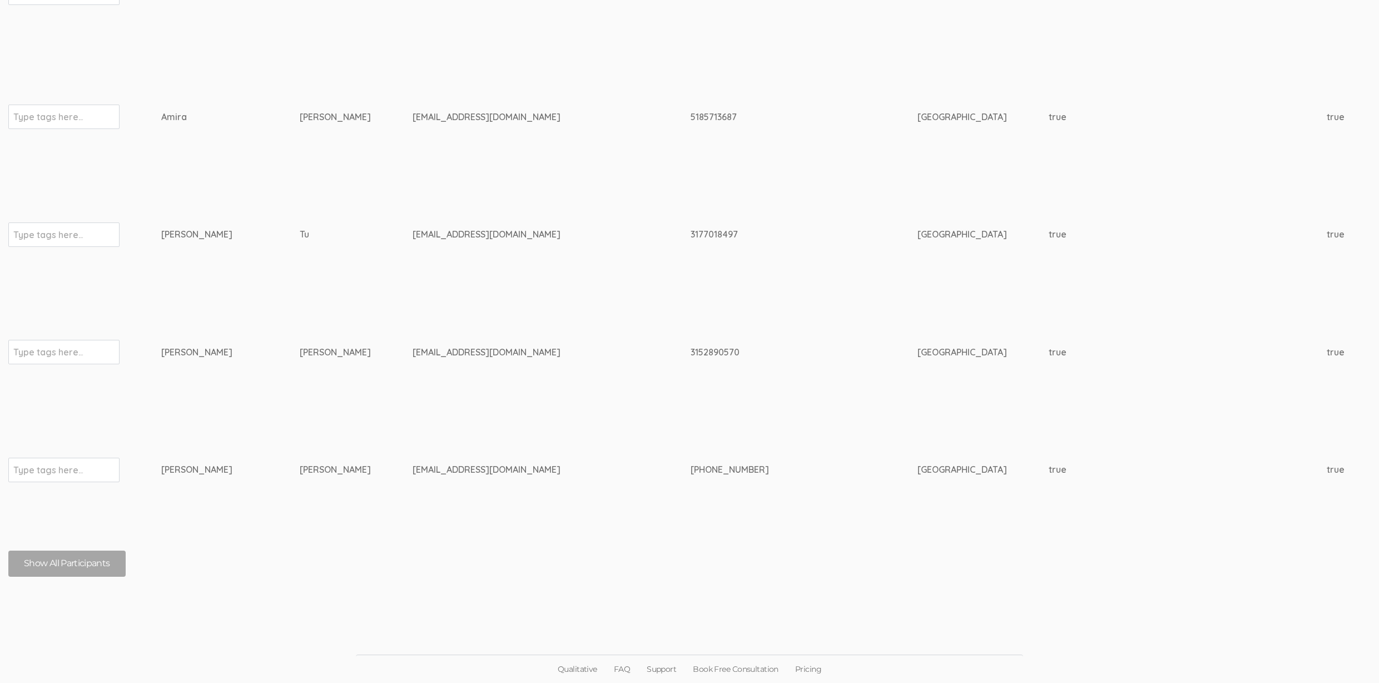
scroll to position [12244, 0]
click at [90, 564] on button "Show All Participants" at bounding box center [66, 563] width 117 height 26
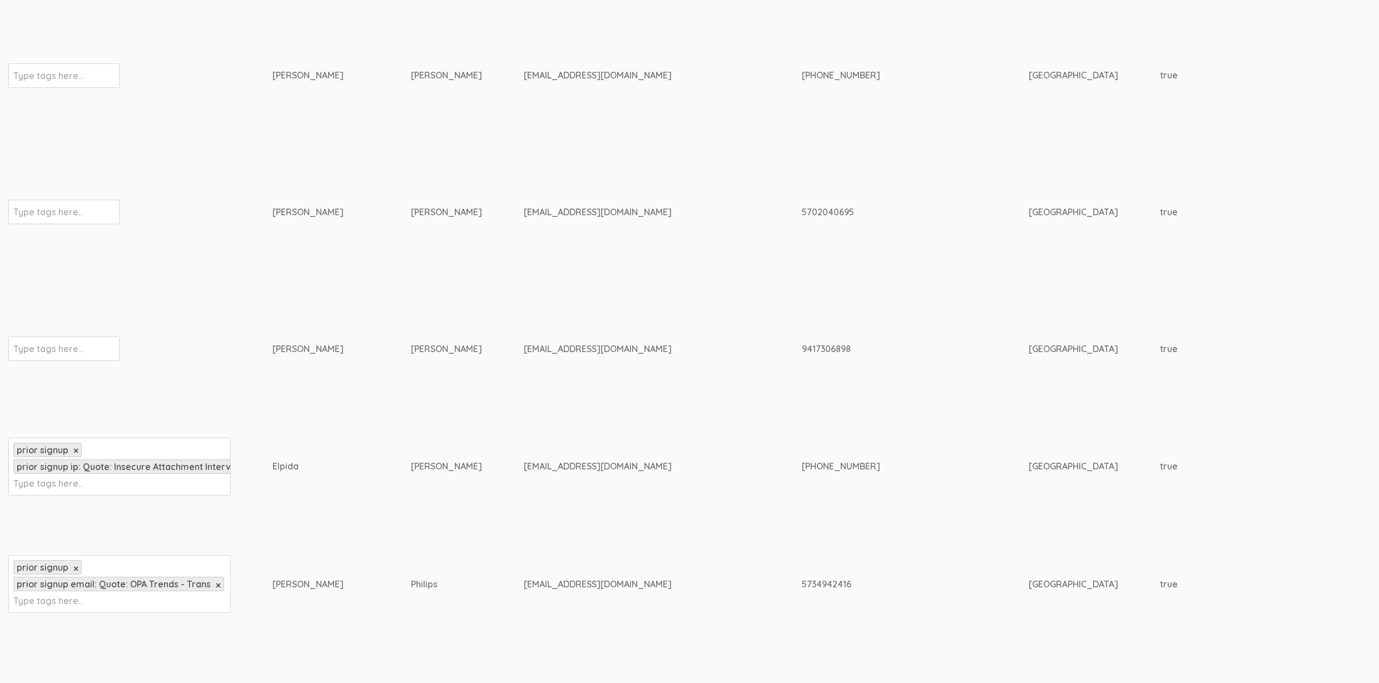
scroll to position [12637, 0]
click at [138, 479] on div "prior signup × prior signup ip: Quote: Insecure Attachment Interviews × Type ta…" at bounding box center [119, 467] width 222 height 58
click at [107, 594] on div "prior signup × prior signup email: Quote: OPA Trends - Trans × Type tags here..." at bounding box center [119, 584] width 222 height 58
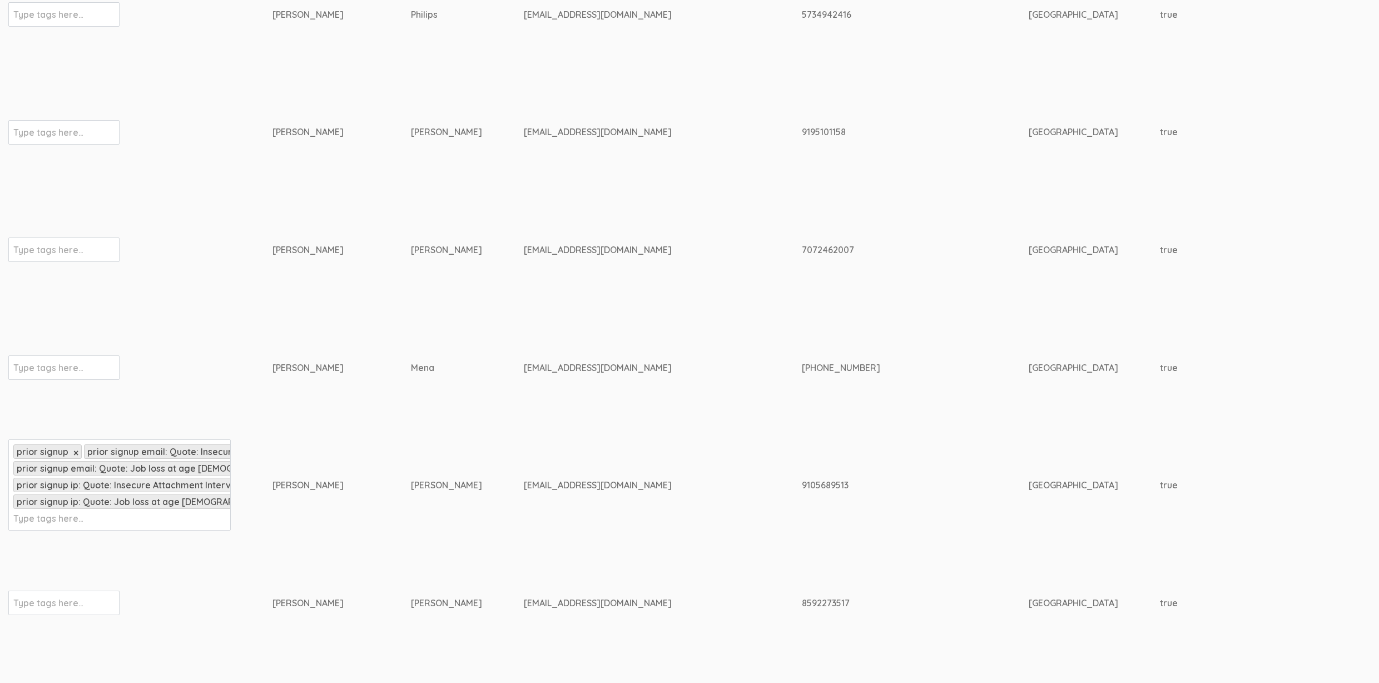
scroll to position [13252, 0]
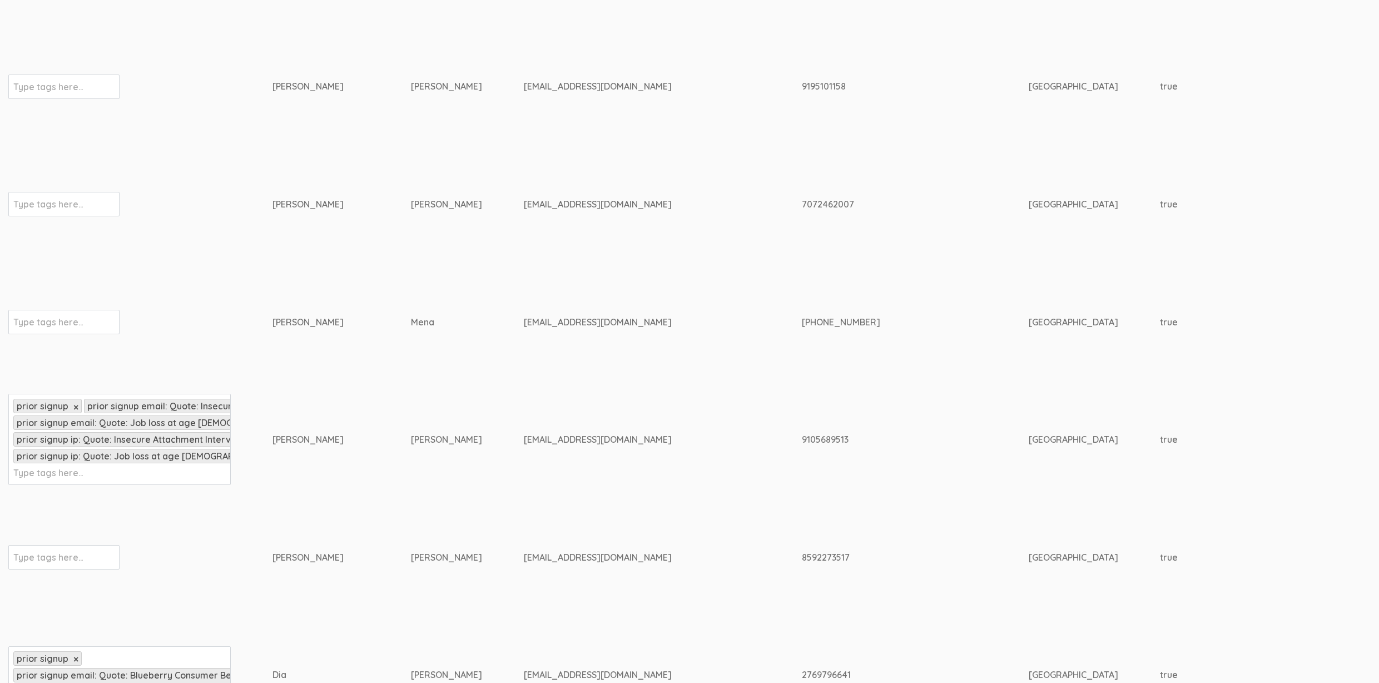
click at [114, 485] on div "prior signup × prior signup email: Quote: Insecure Attachment Interviews × prio…" at bounding box center [119, 439] width 222 height 91
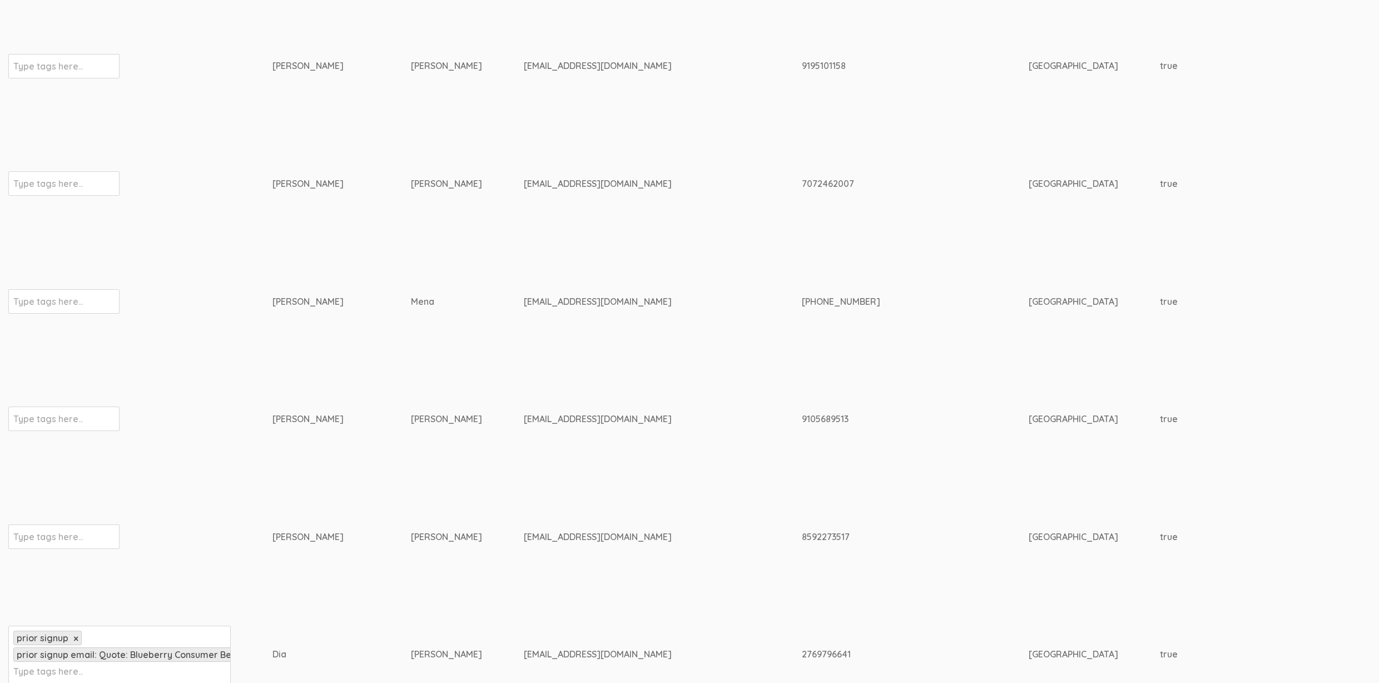
scroll to position [13449, 0]
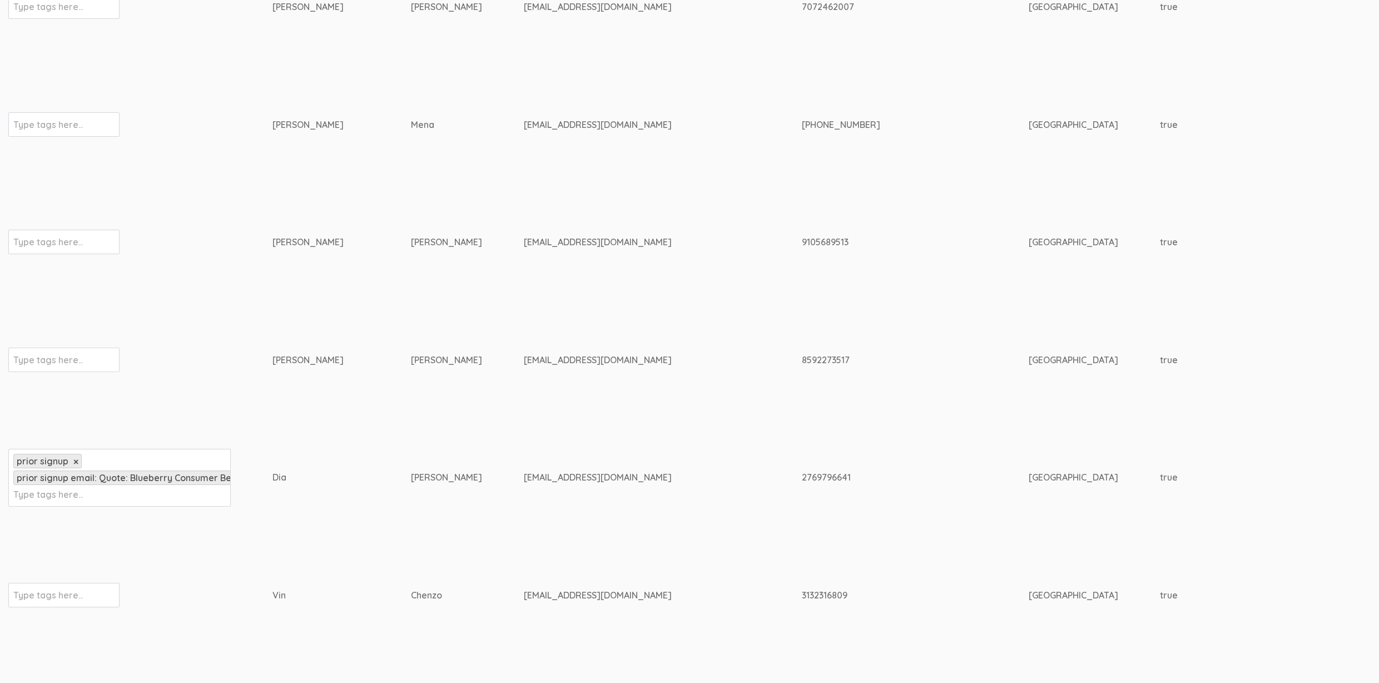
click at [113, 494] on div "prior signup × prior signup email: Quote: Blueberry Consumer Behavior Project ×…" at bounding box center [119, 478] width 222 height 58
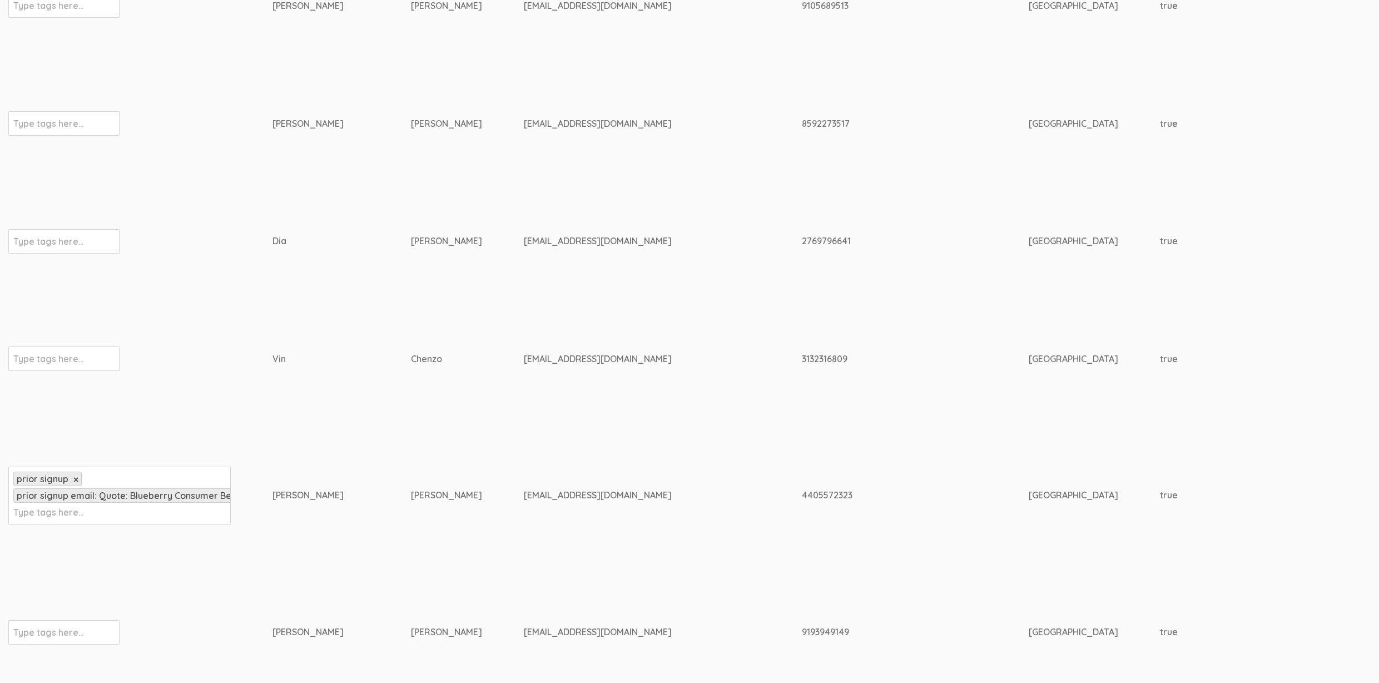
scroll to position [13905, 0]
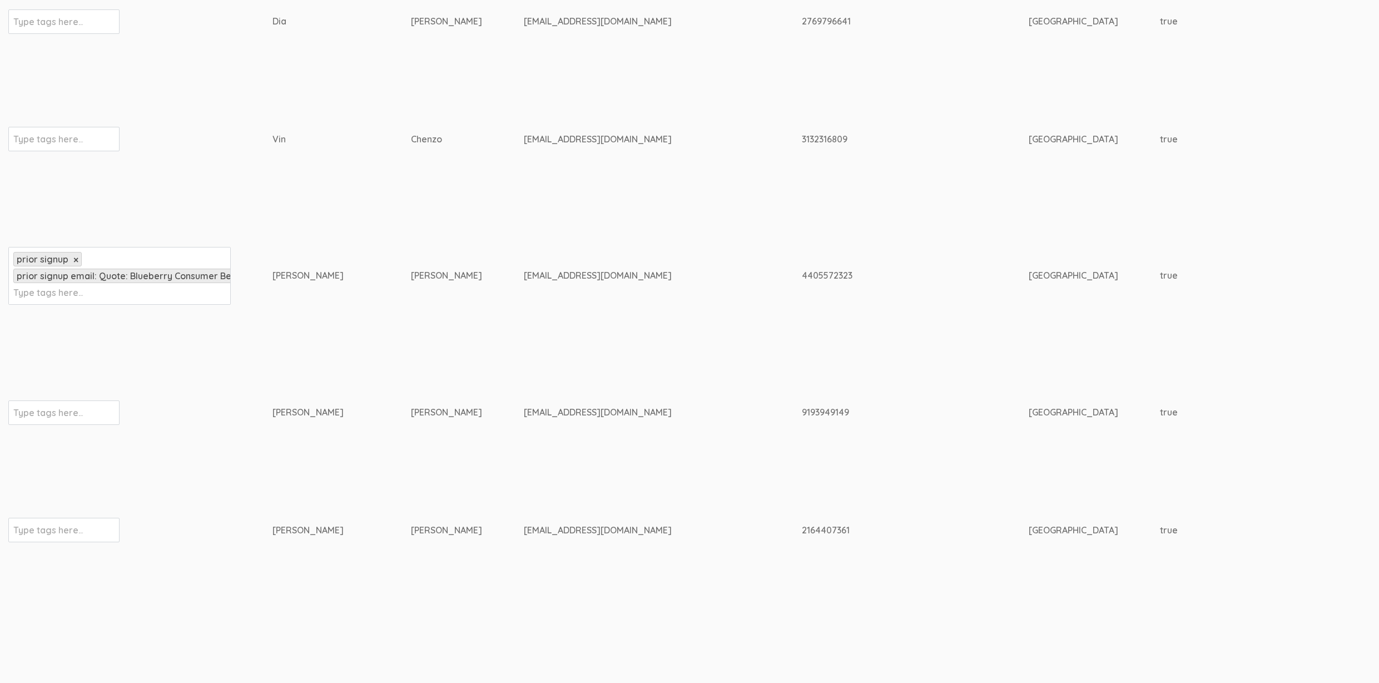
click at [146, 287] on div "prior signup × prior signup email: Quote: Blueberry Consumer Behavior Project ×…" at bounding box center [119, 276] width 222 height 58
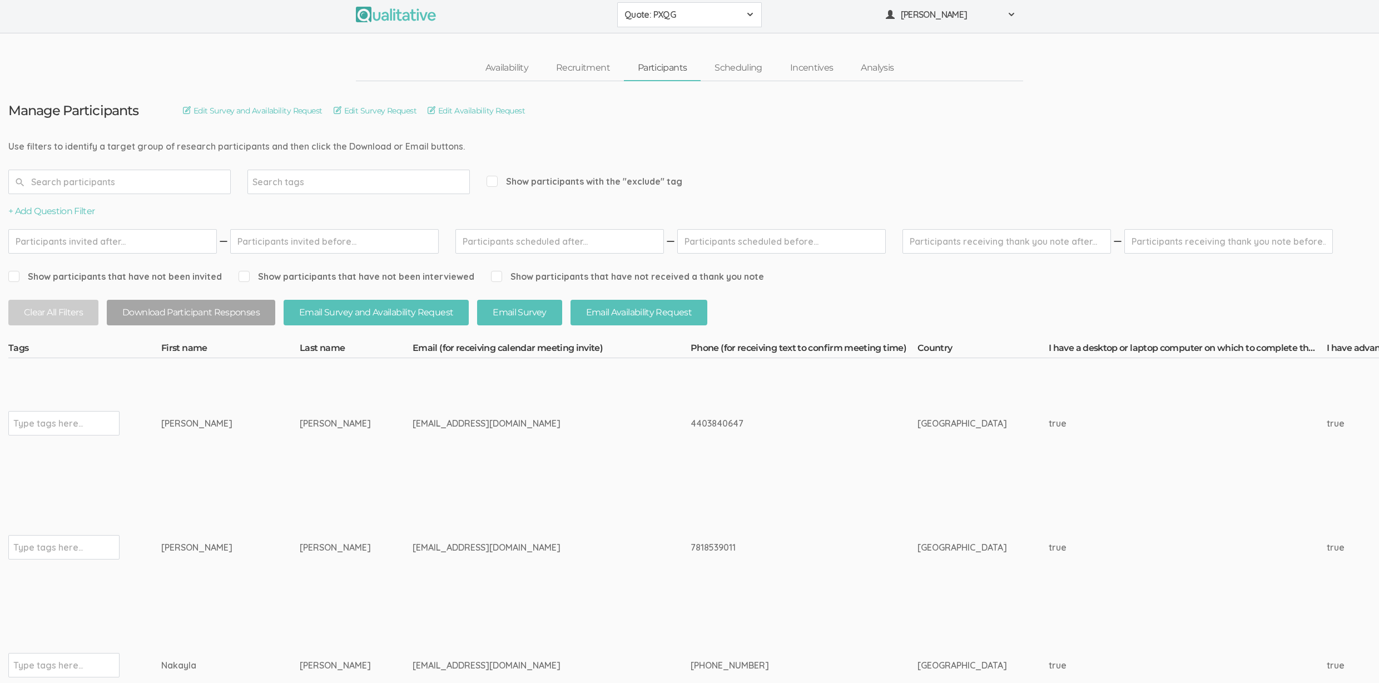
scroll to position [0, 0]
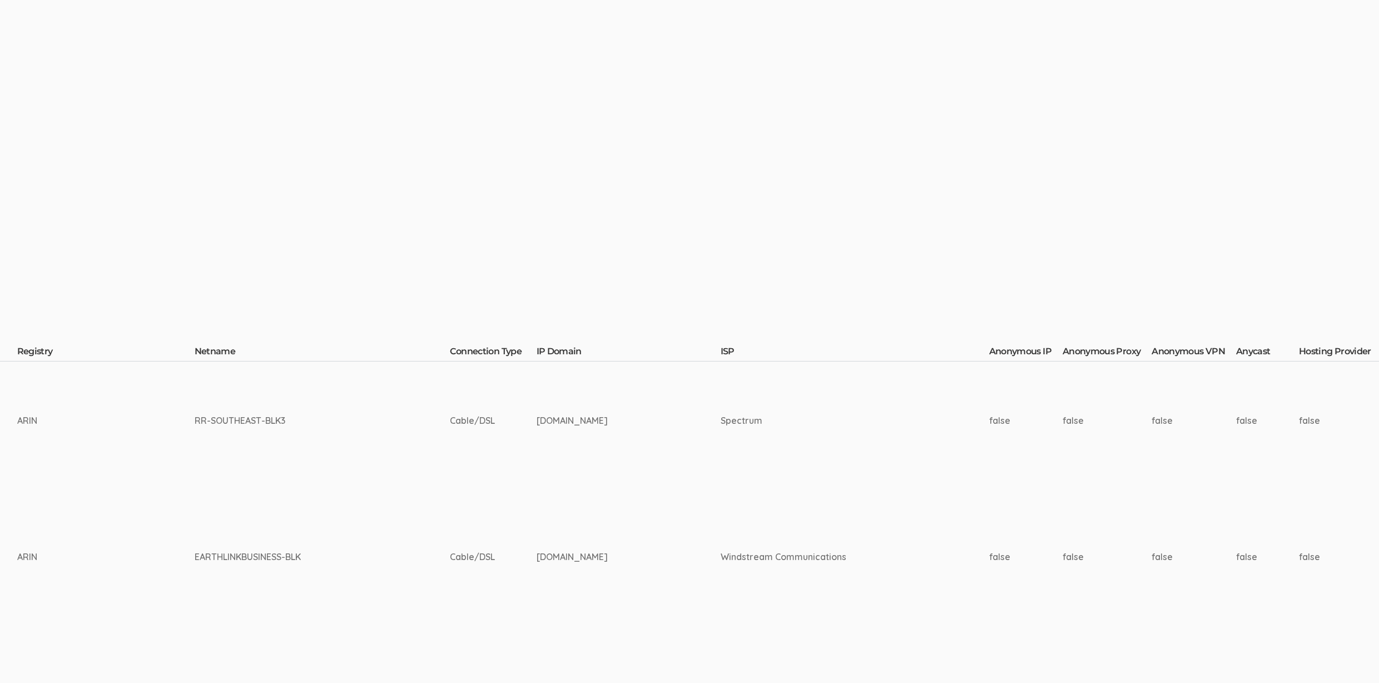
scroll to position [0, 3713]
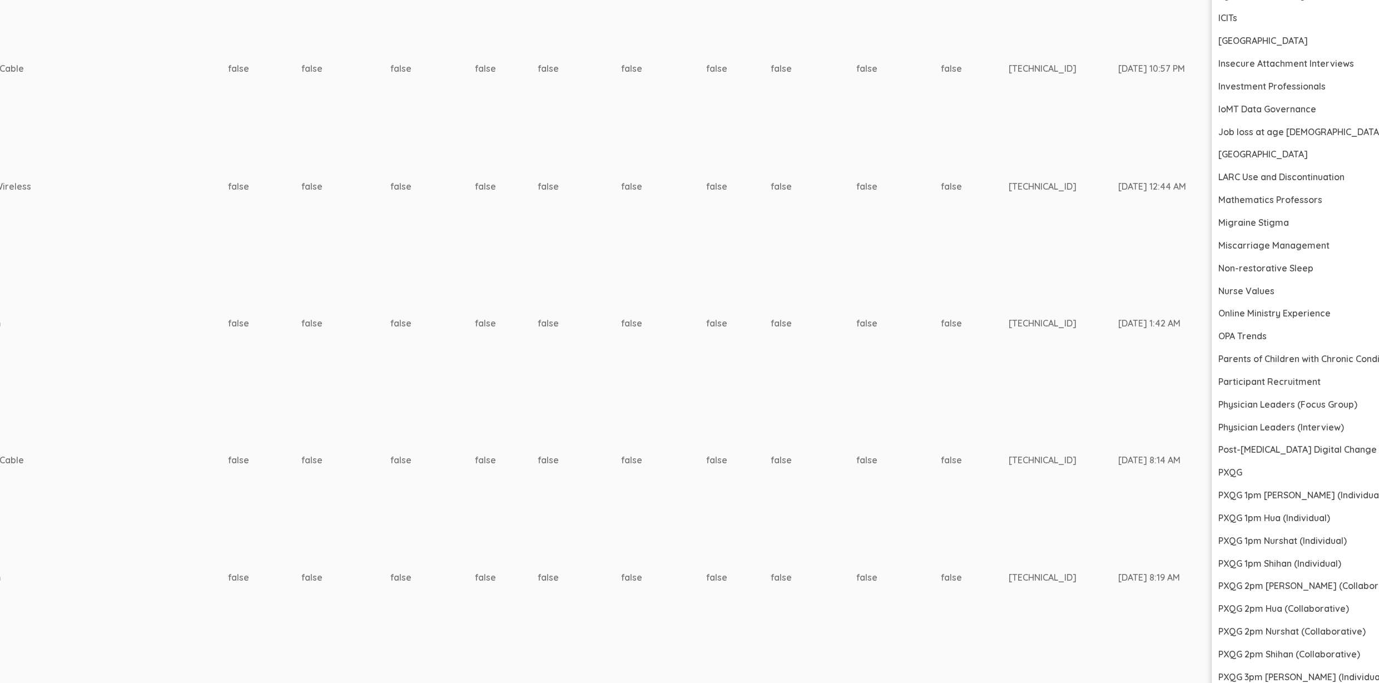
scroll to position [1630, 3713]
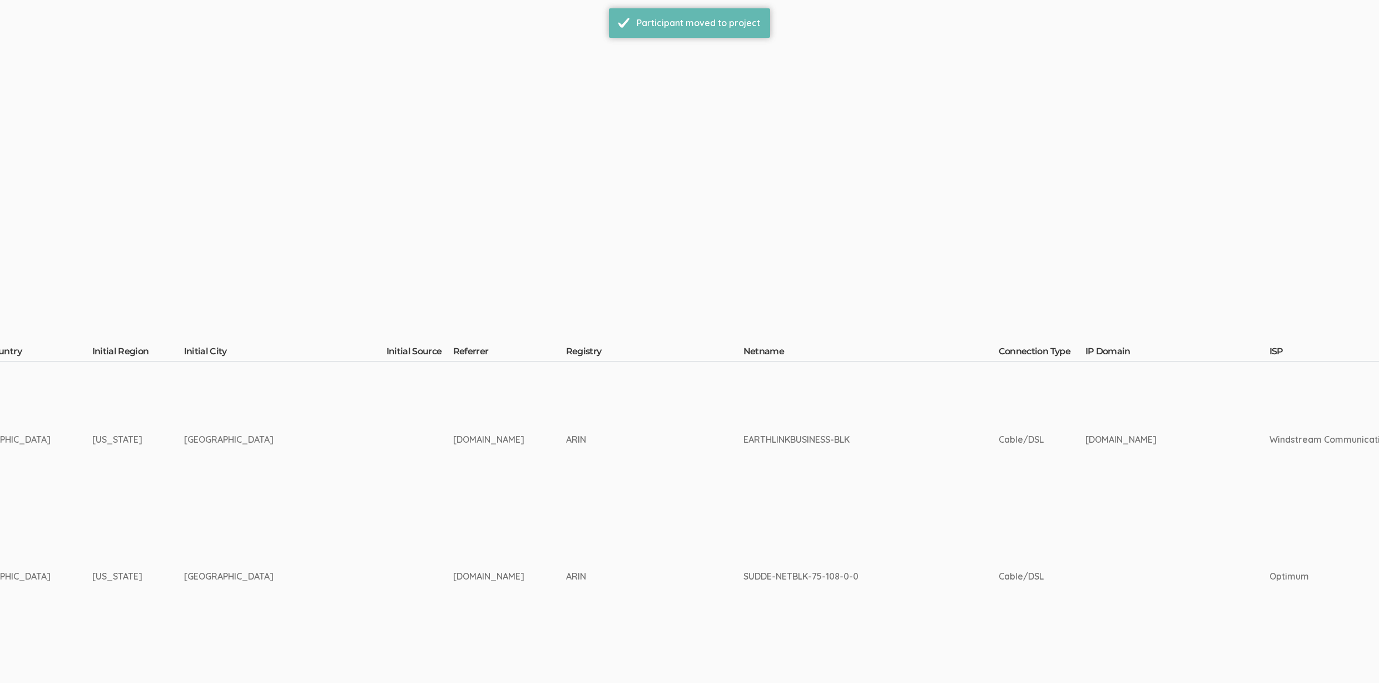
scroll to position [0, 3713]
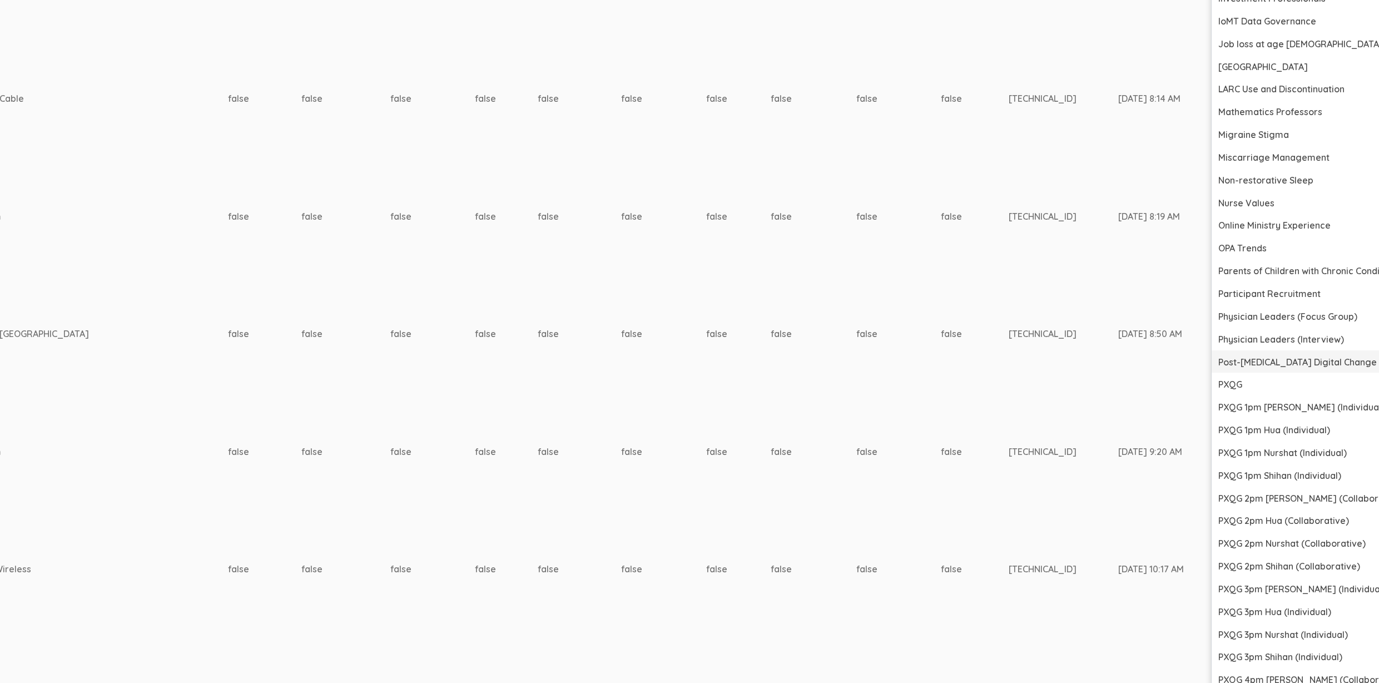
scroll to position [1851, 3713]
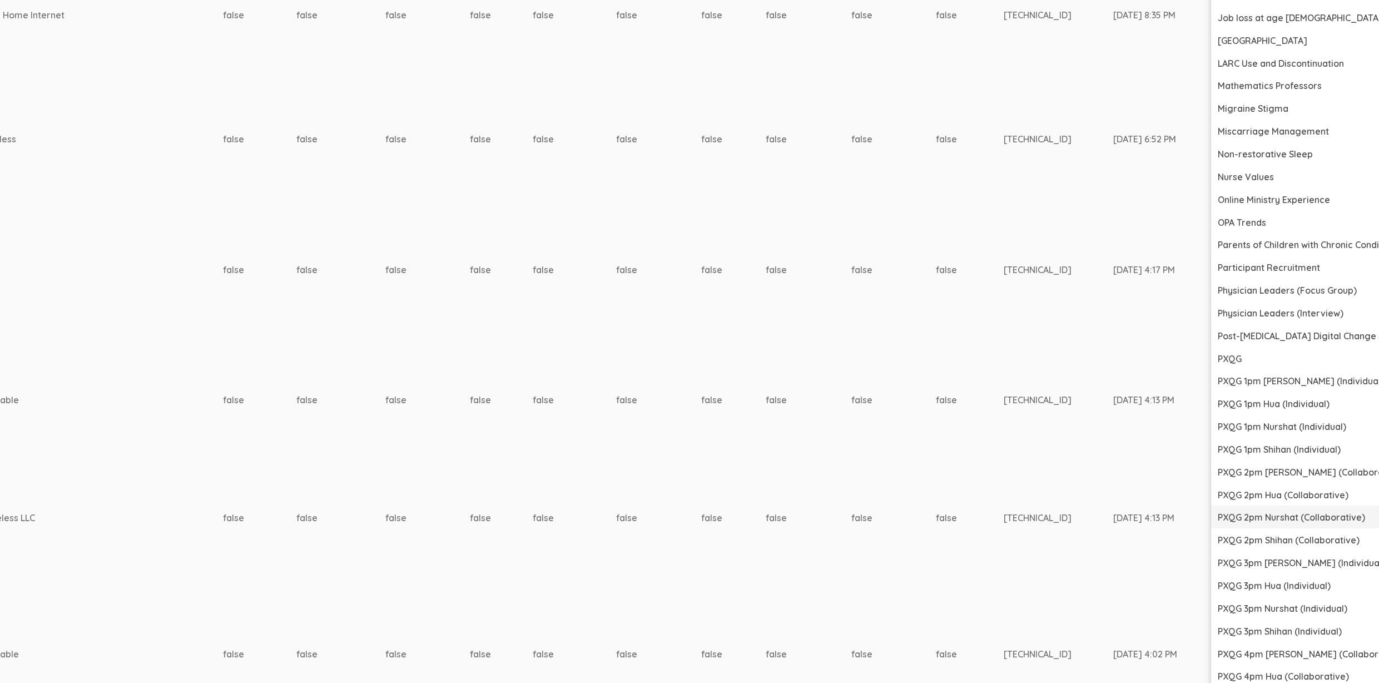
scroll to position [2209, 3718]
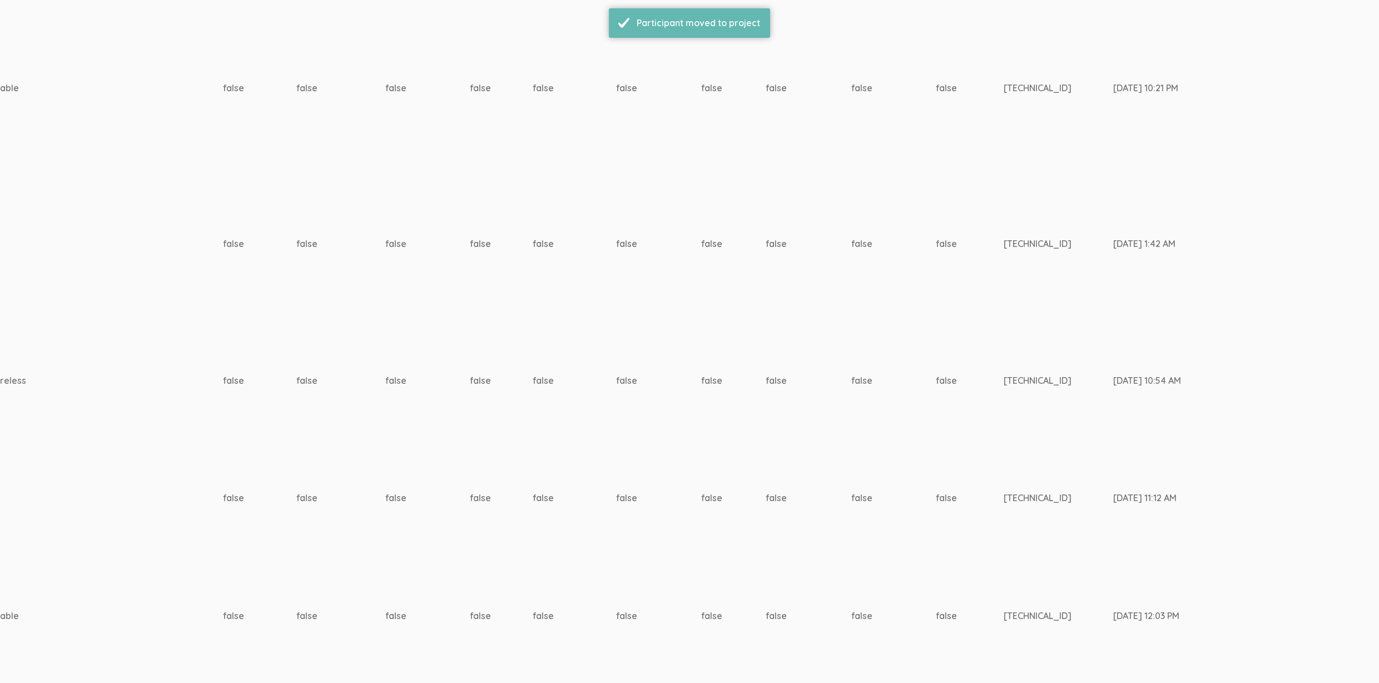
scroll to position [523, 3718]
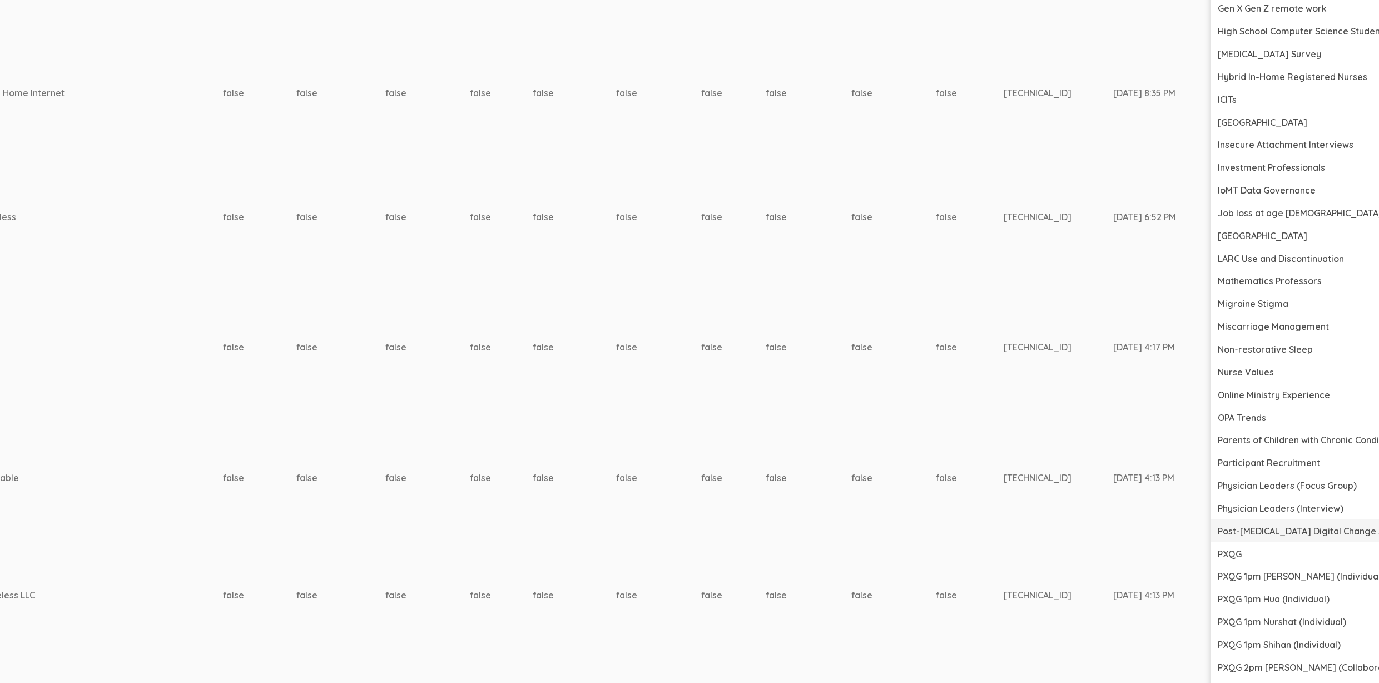
scroll to position [1901, 3718]
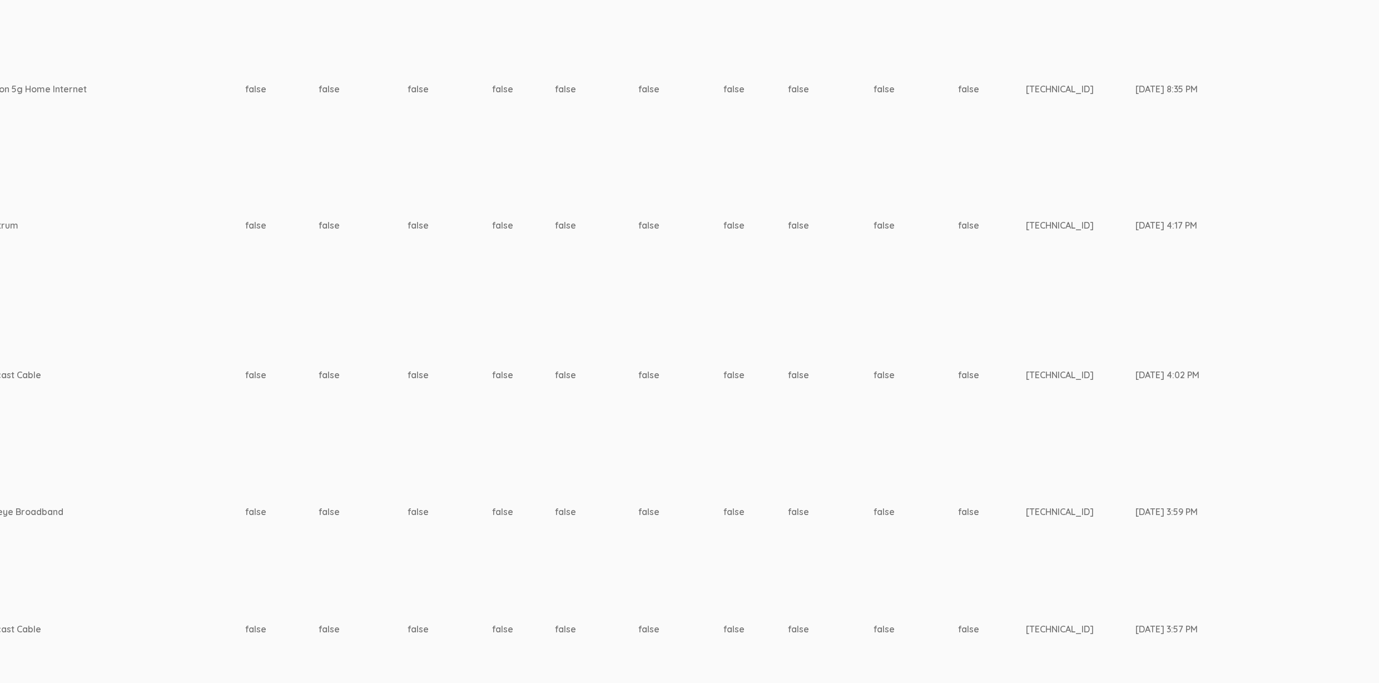
scroll to position [1011, 3695]
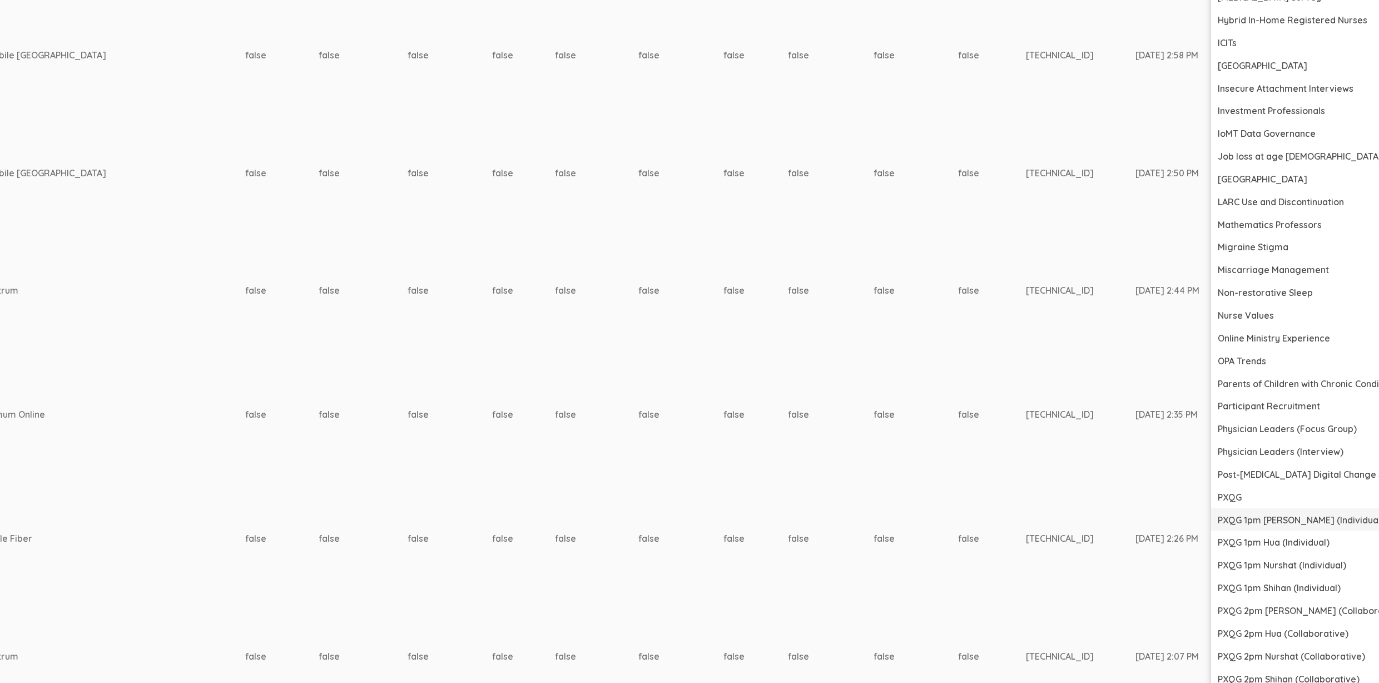
scroll to position [2486, 3695]
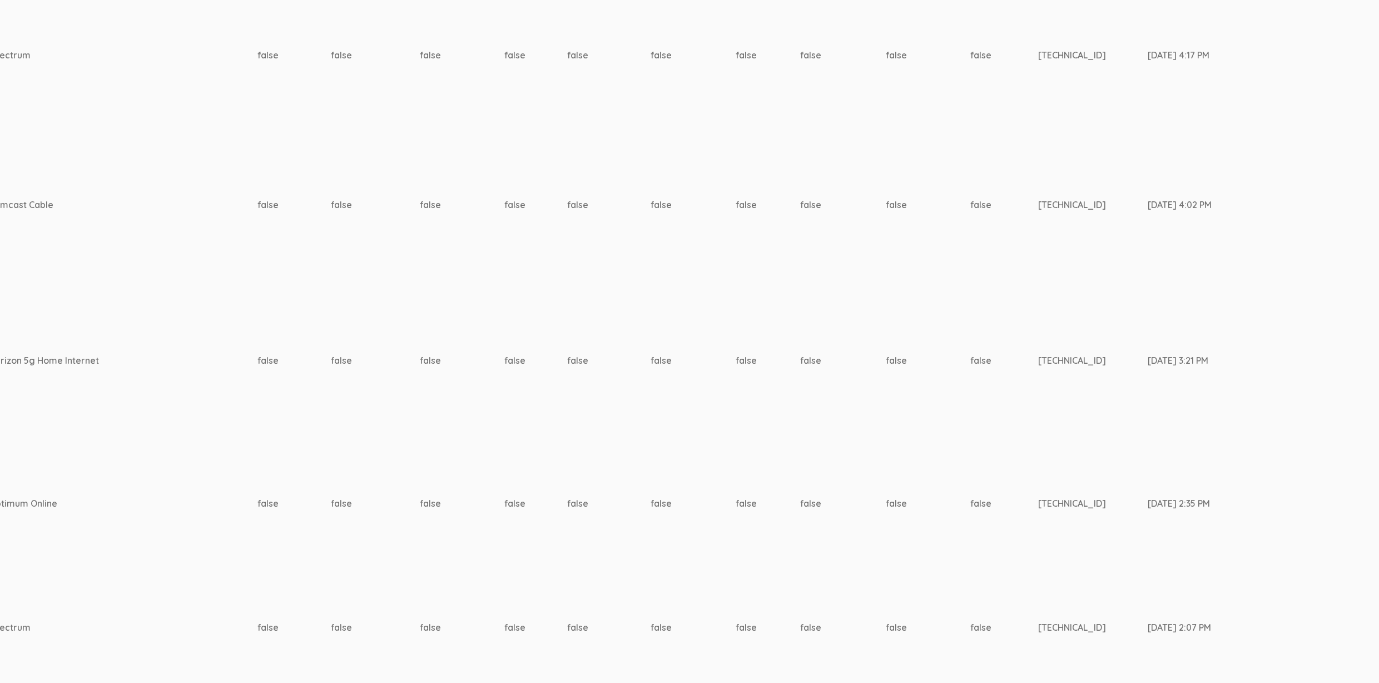
scroll to position [1223, 3683]
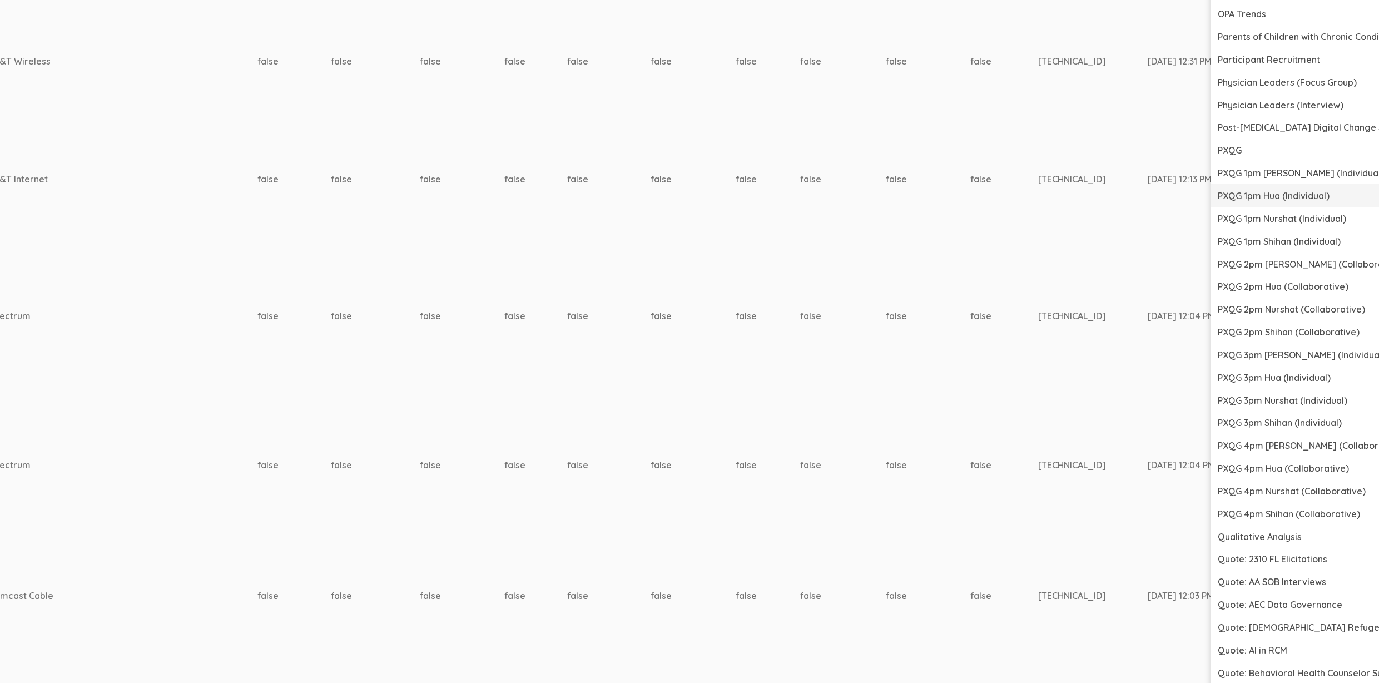
scroll to position [3124, 3683]
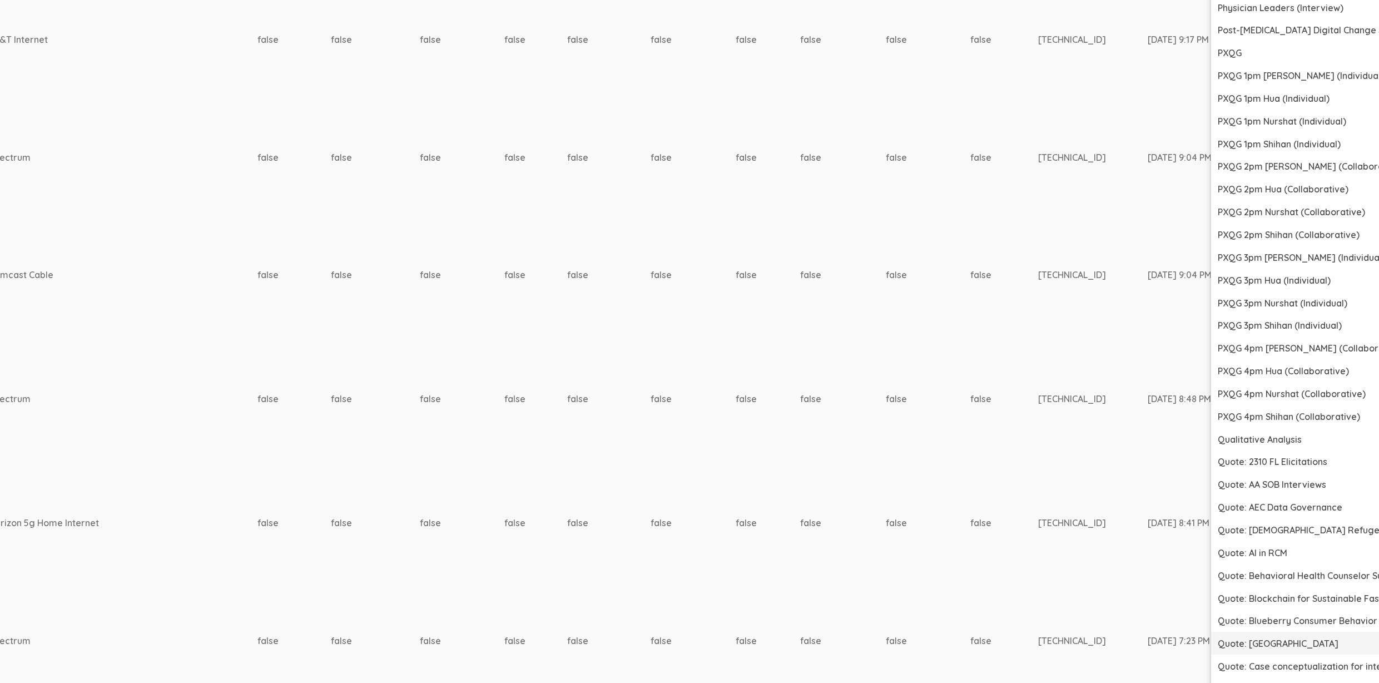
scroll to position [6793, 3683]
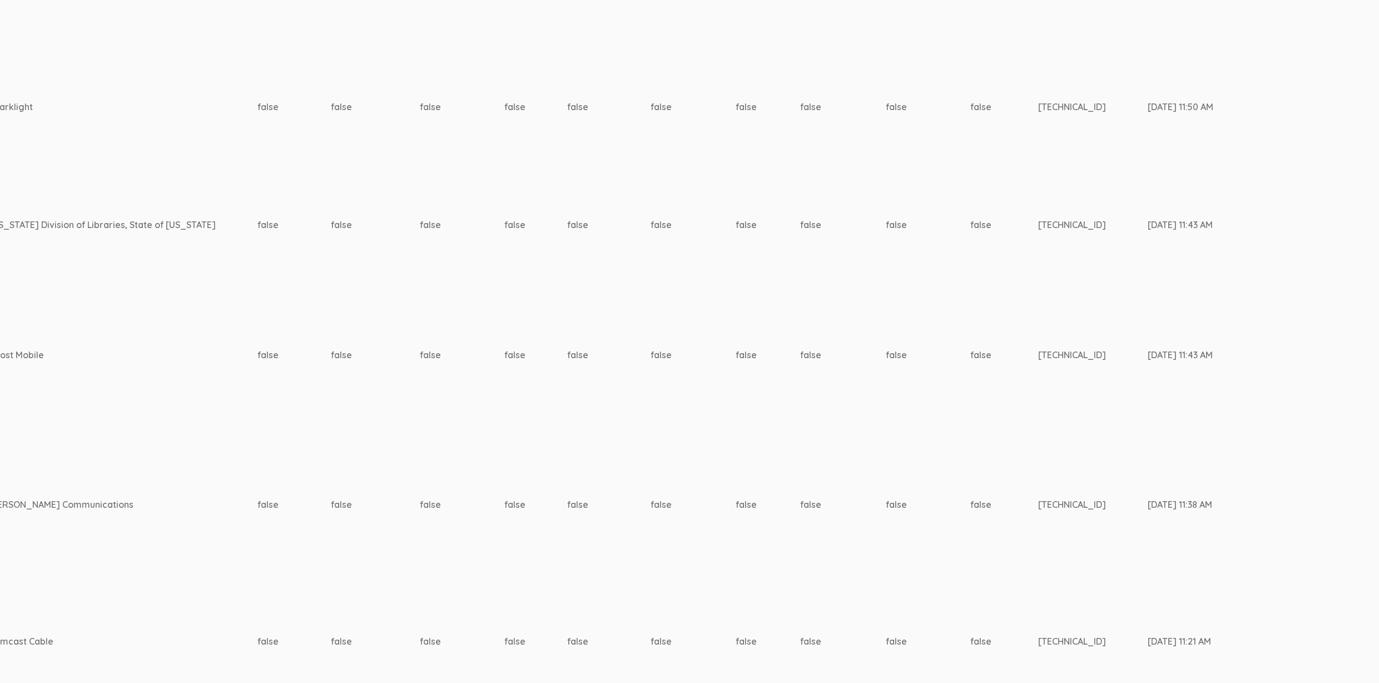
scroll to position [2433, 3683]
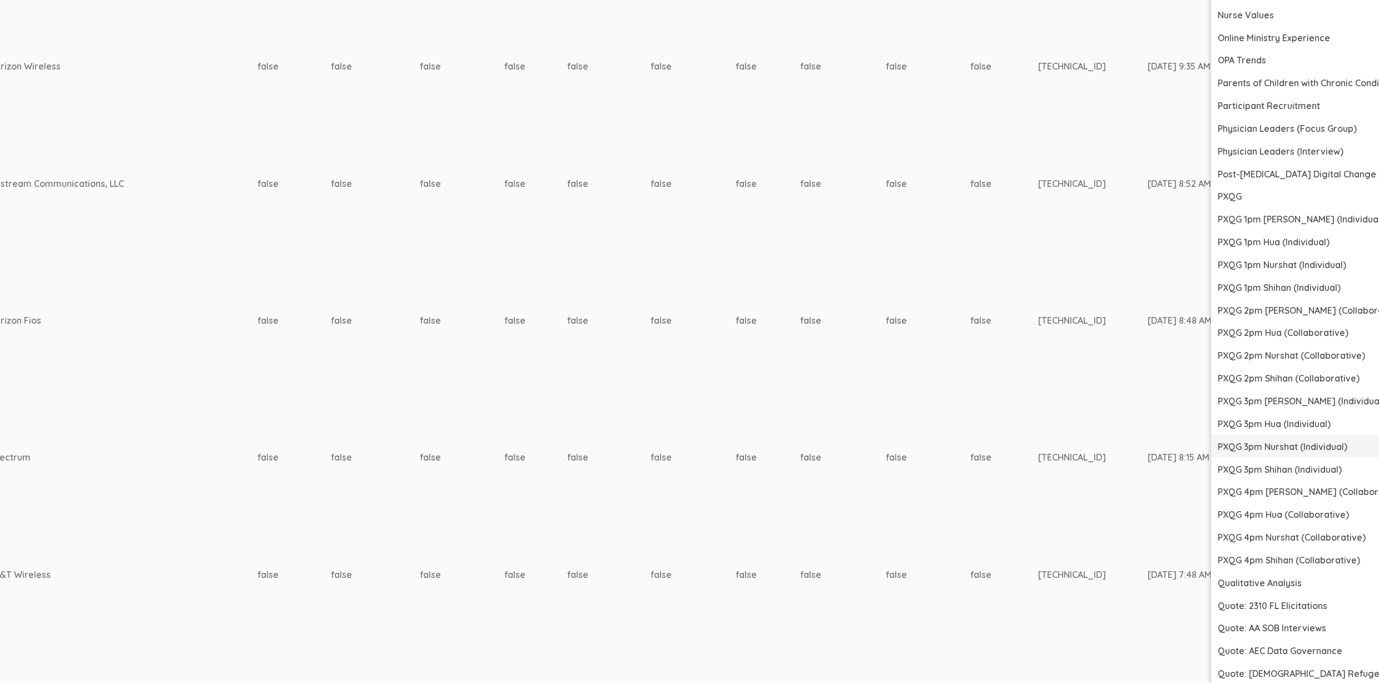
scroll to position [3888, 3683]
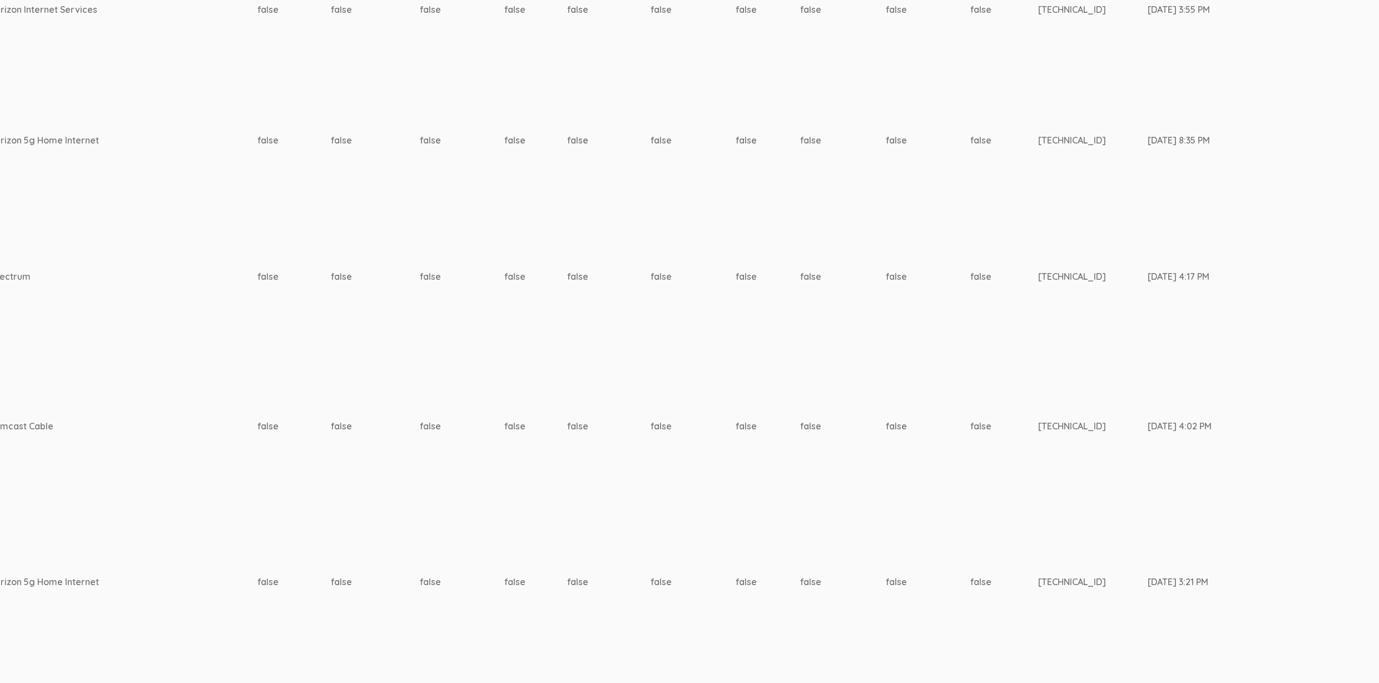
scroll to position [1410, 3683]
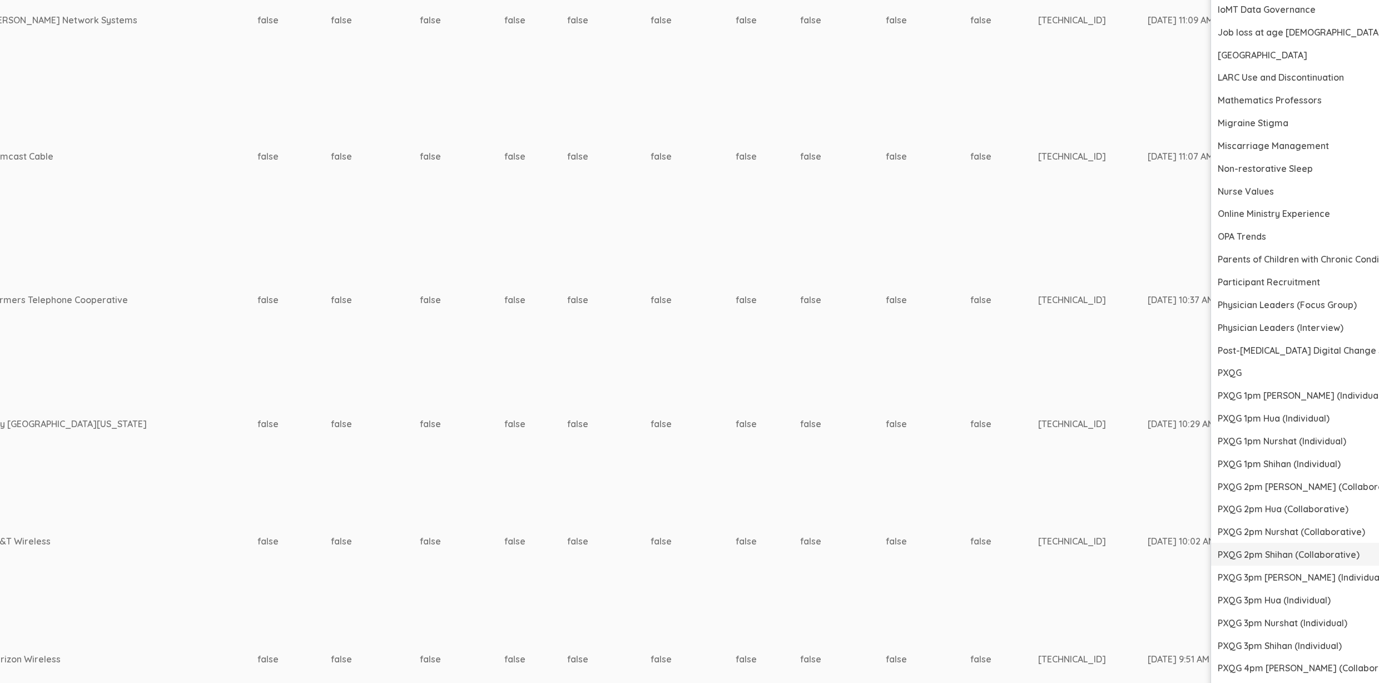
scroll to position [3075, 3683]
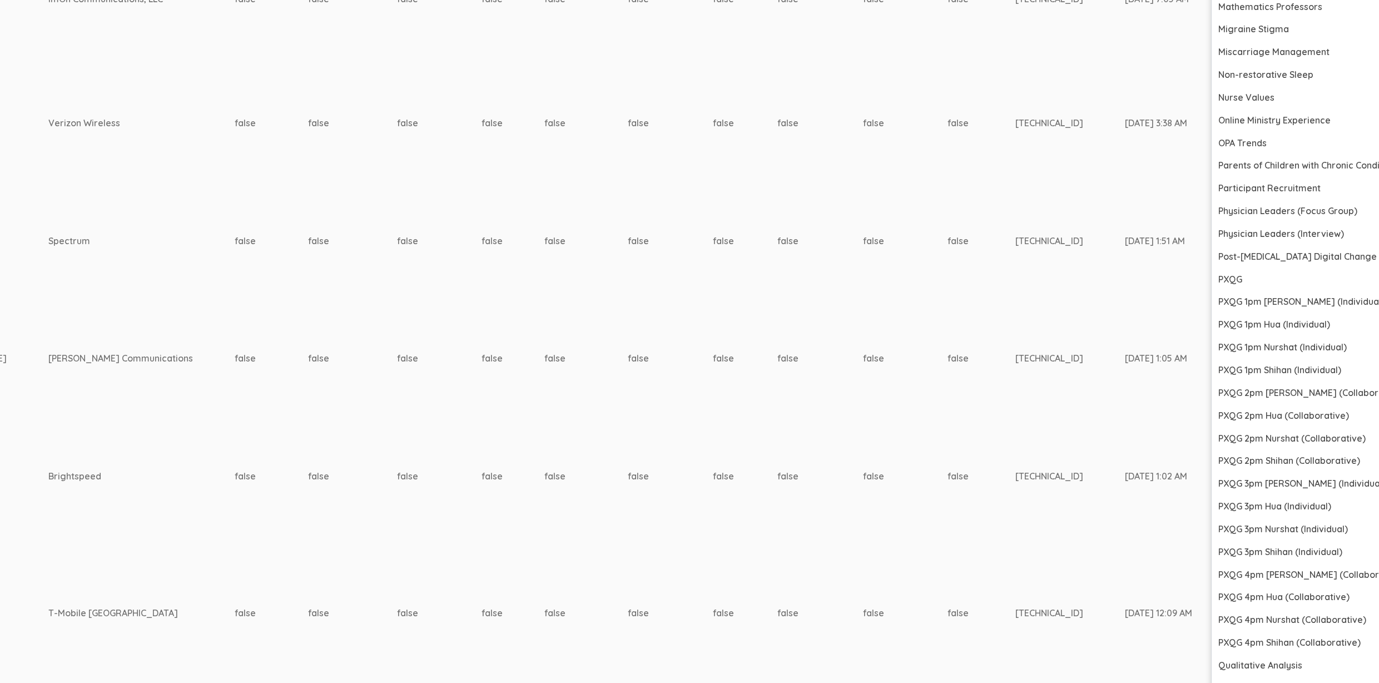
scroll to position [4057, 3598]
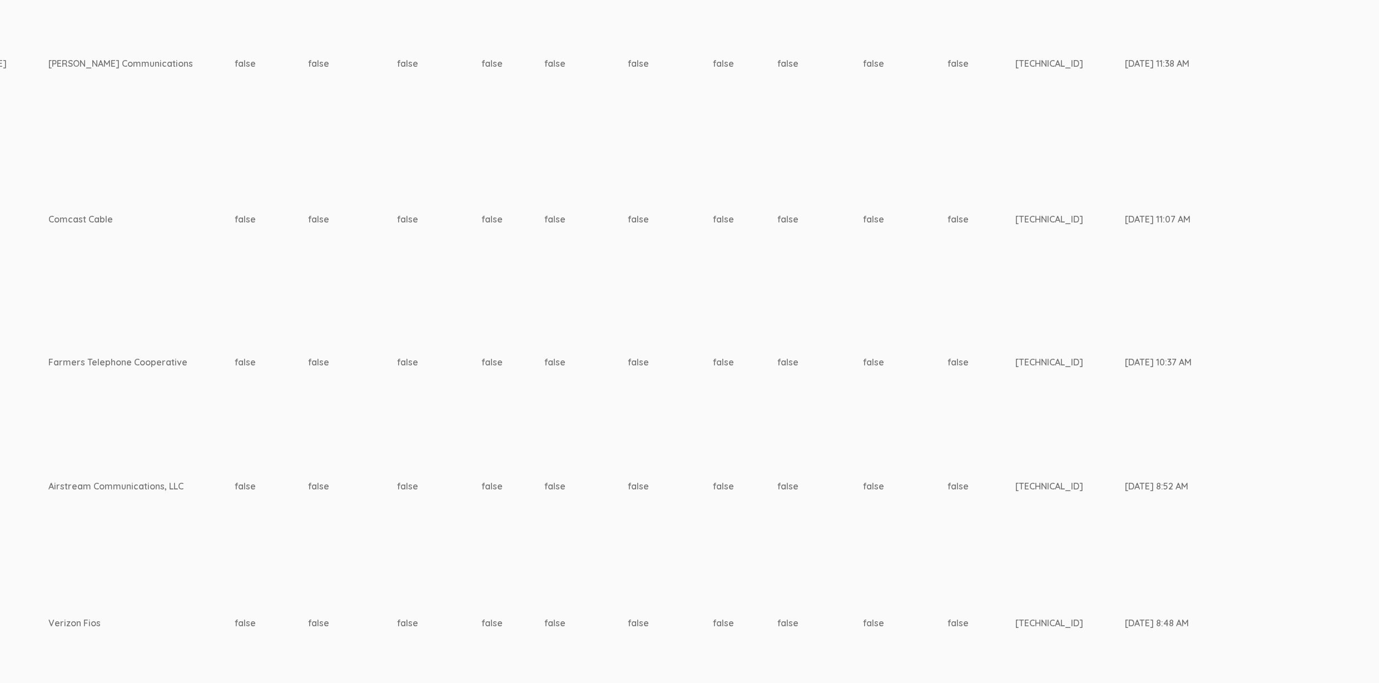
scroll to position [2312, 3598]
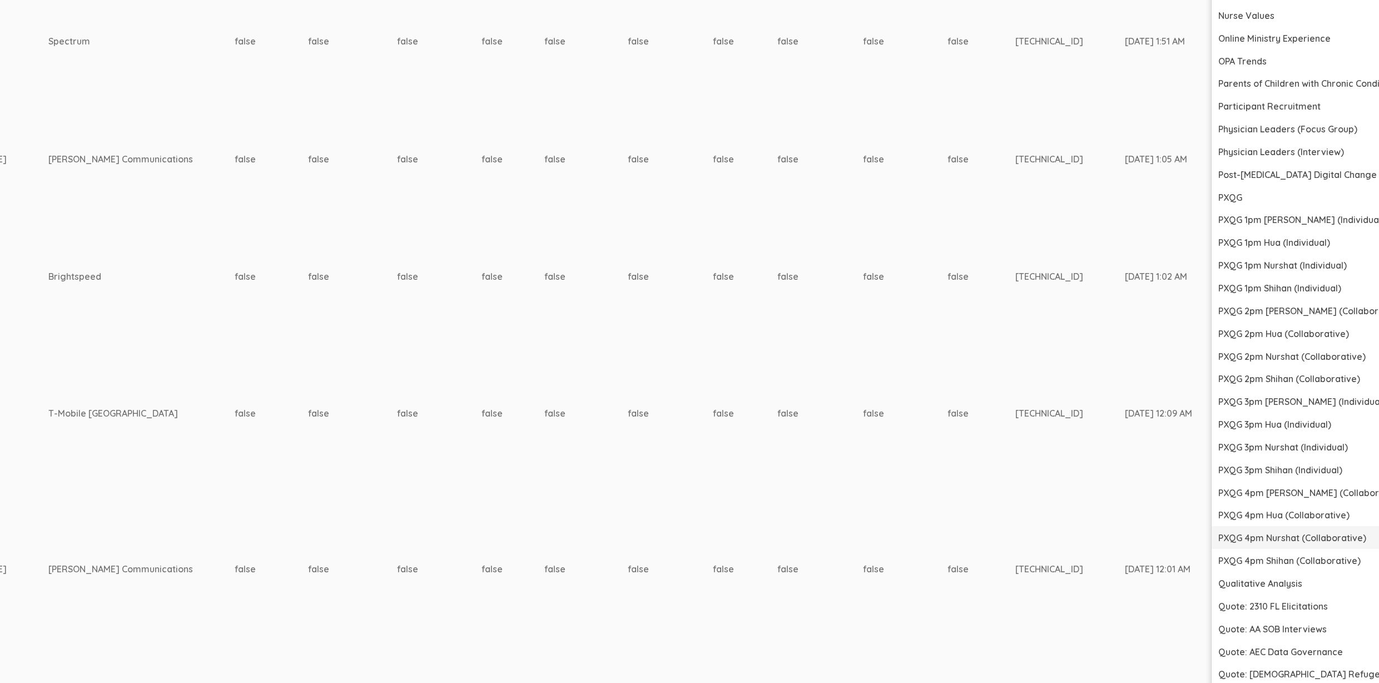
scroll to position [4134, 3598]
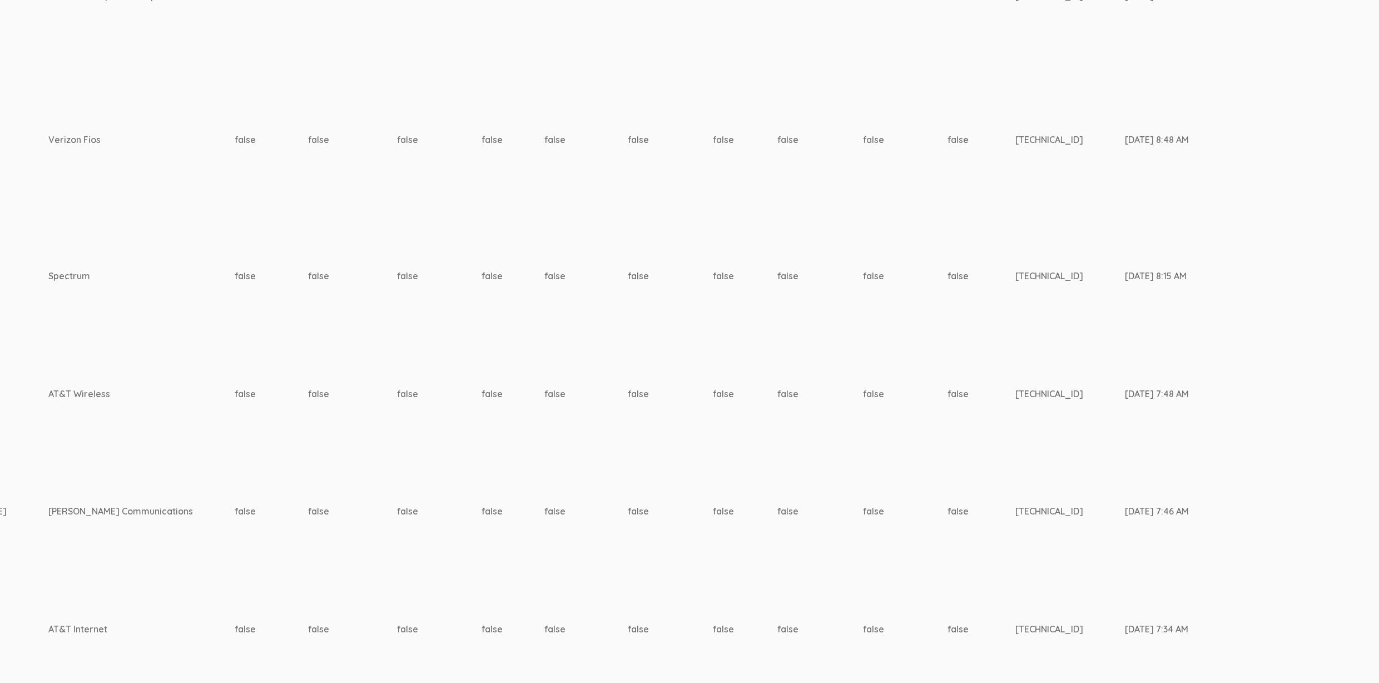
scroll to position [2510, 3598]
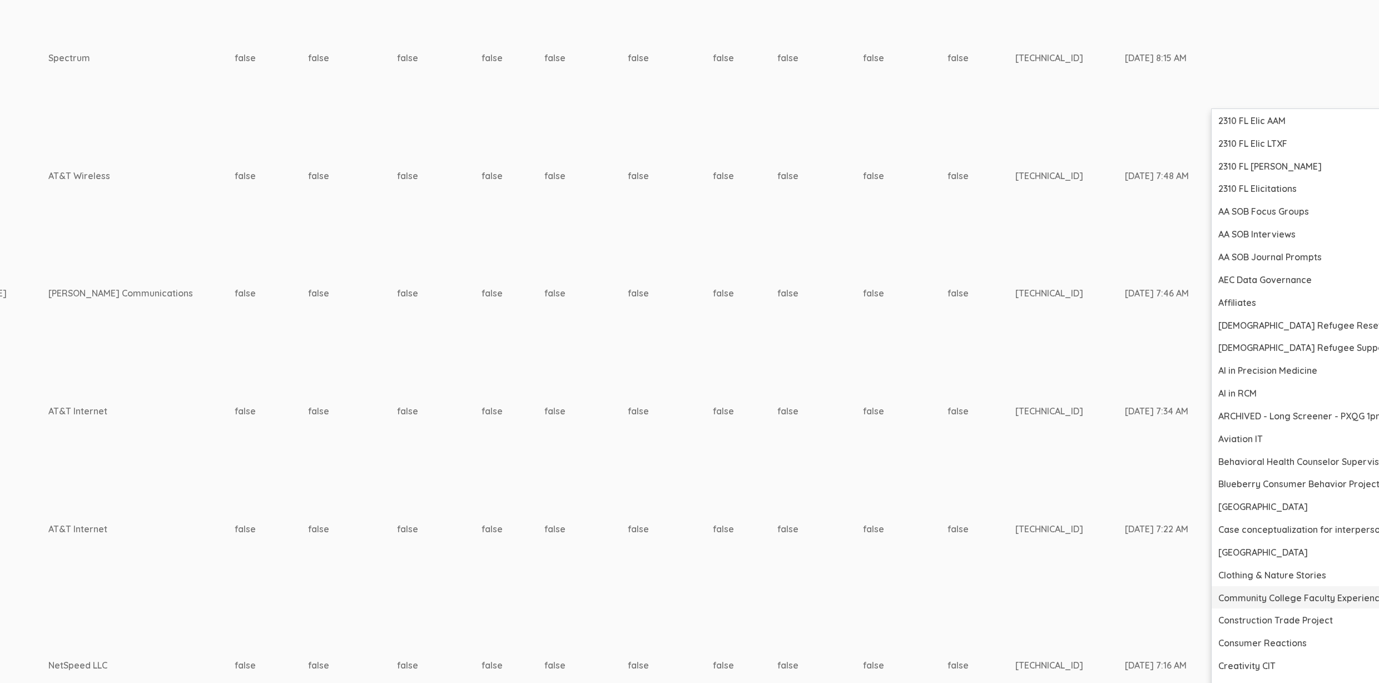
scroll to position [2886, 3598]
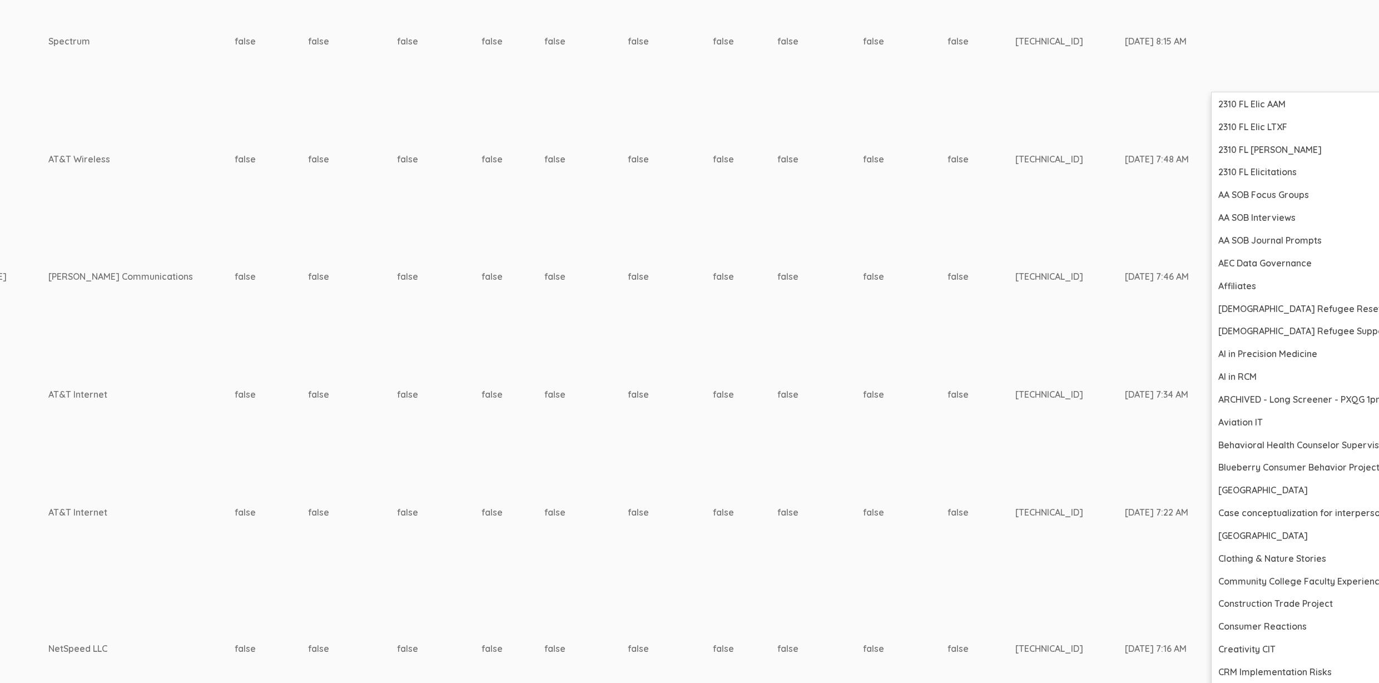
click at [1311, 460] on td "Aug 27, 8:05 PM" at bounding box center [1349, 512] width 76 height 118
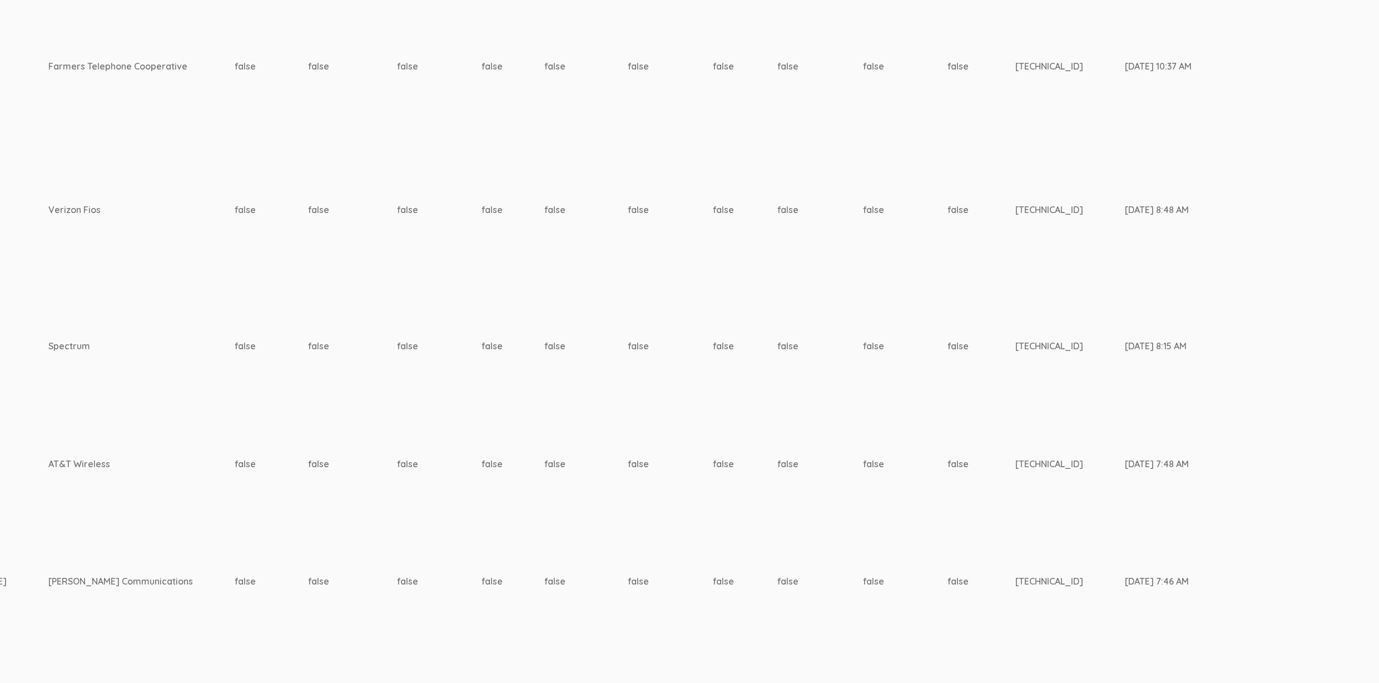
scroll to position [2583, 3598]
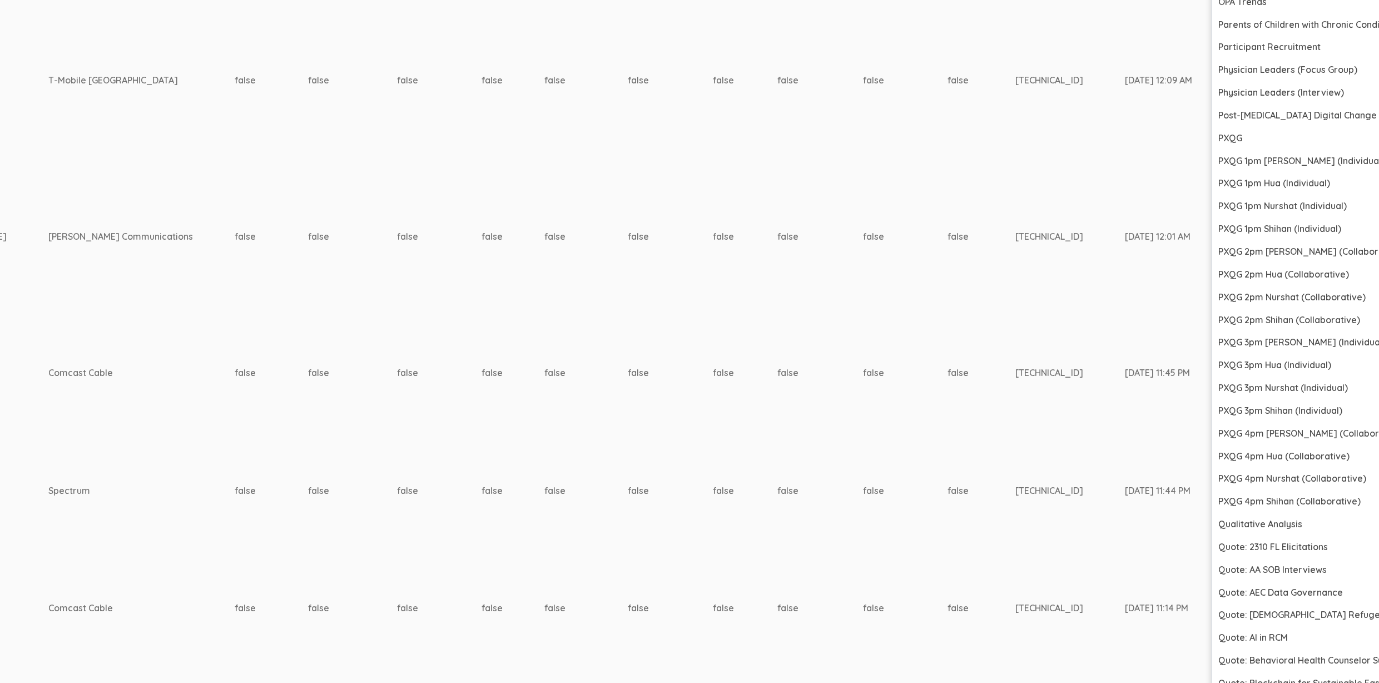
scroll to position [4336, 3598]
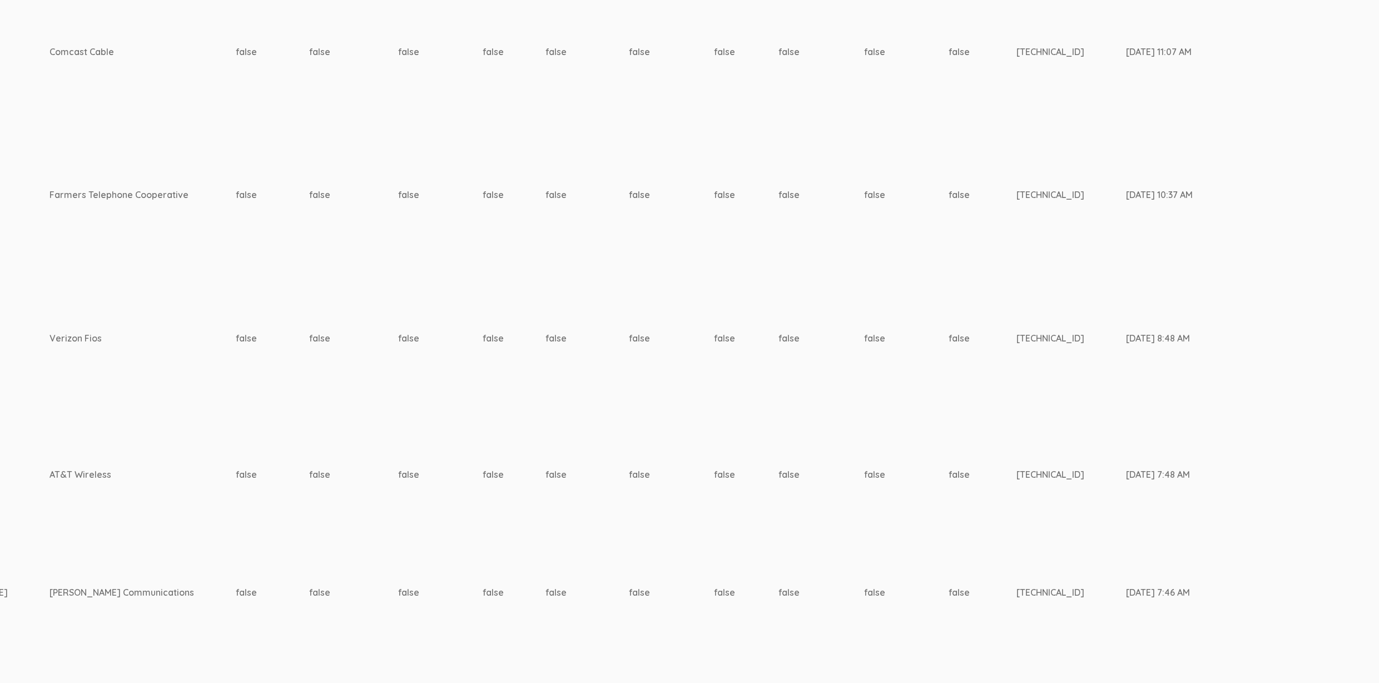
scroll to position [2526, 3597]
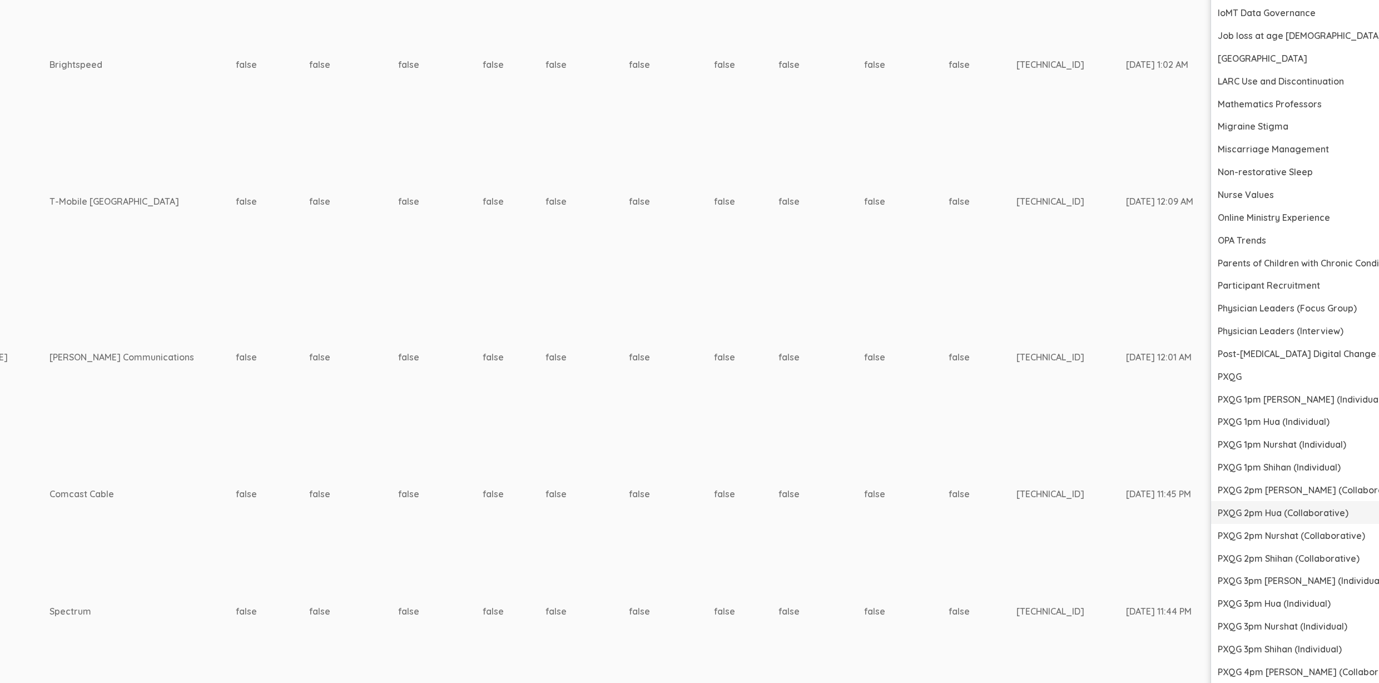
scroll to position [4107, 3597]
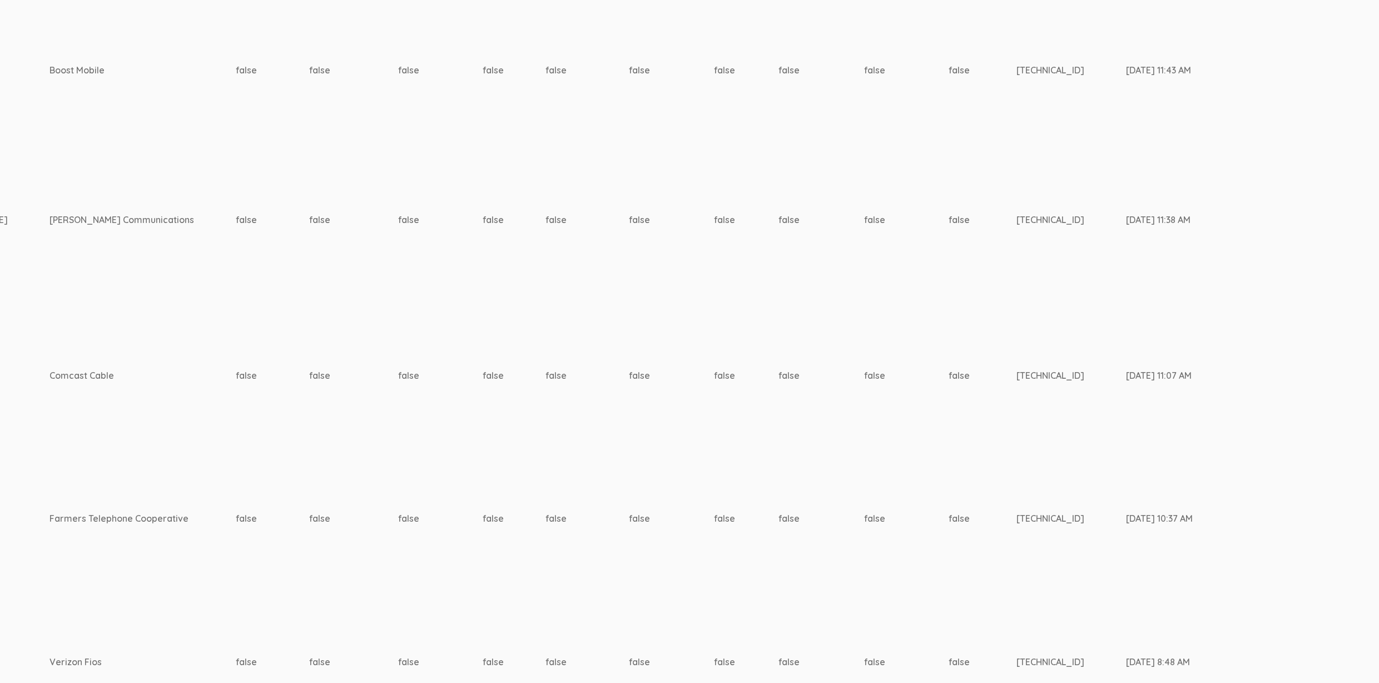
scroll to position [2373, 3597]
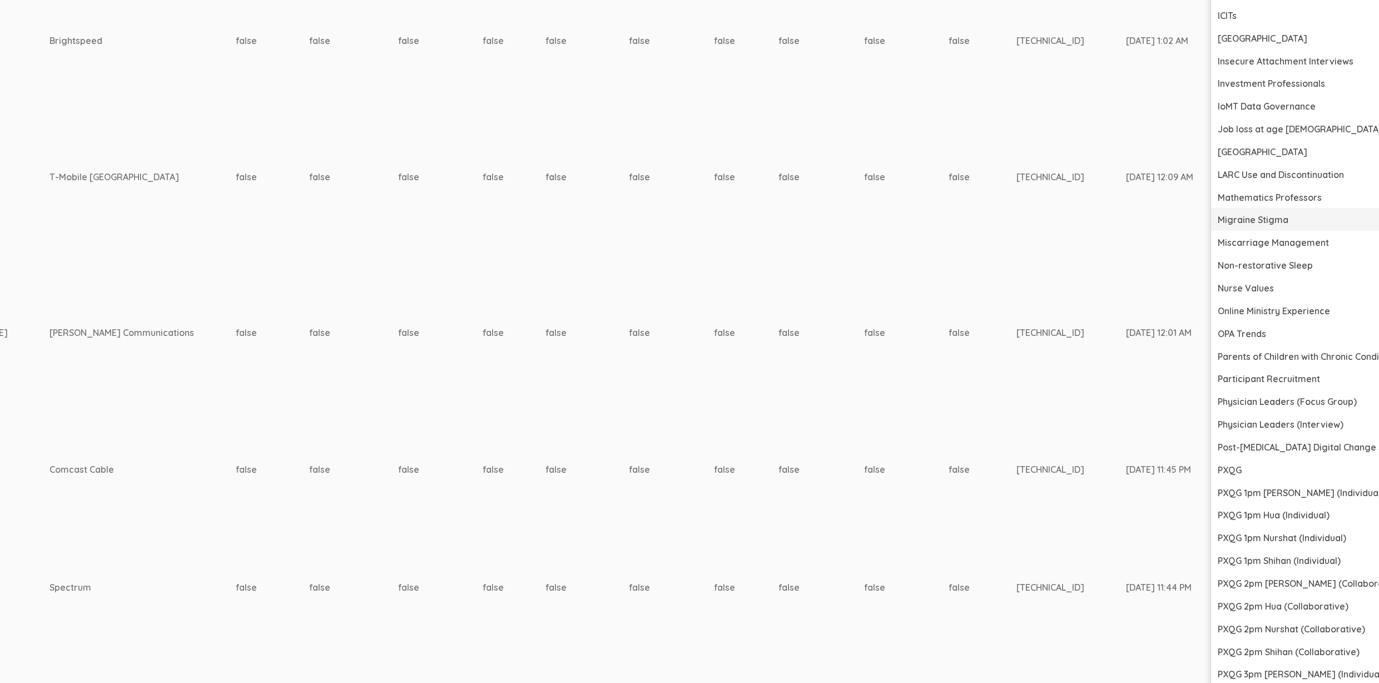
scroll to position [4017, 3597]
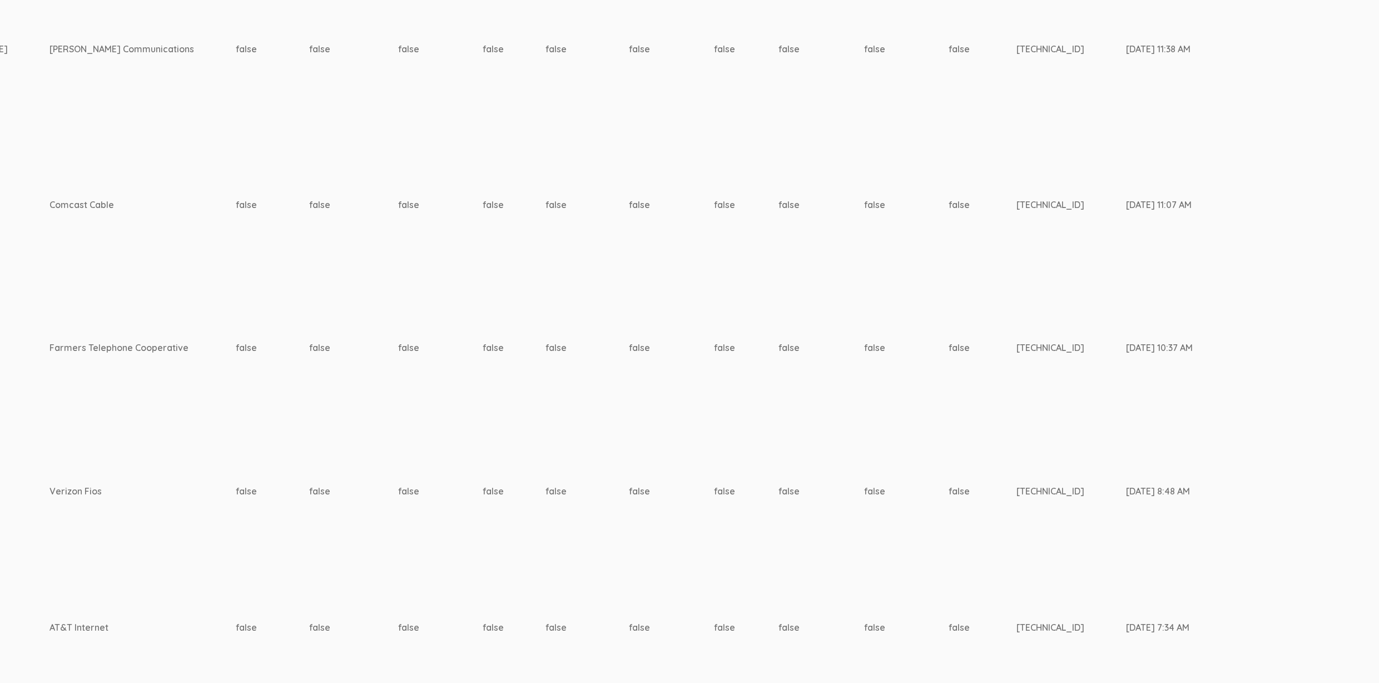
scroll to position [2580, 3597]
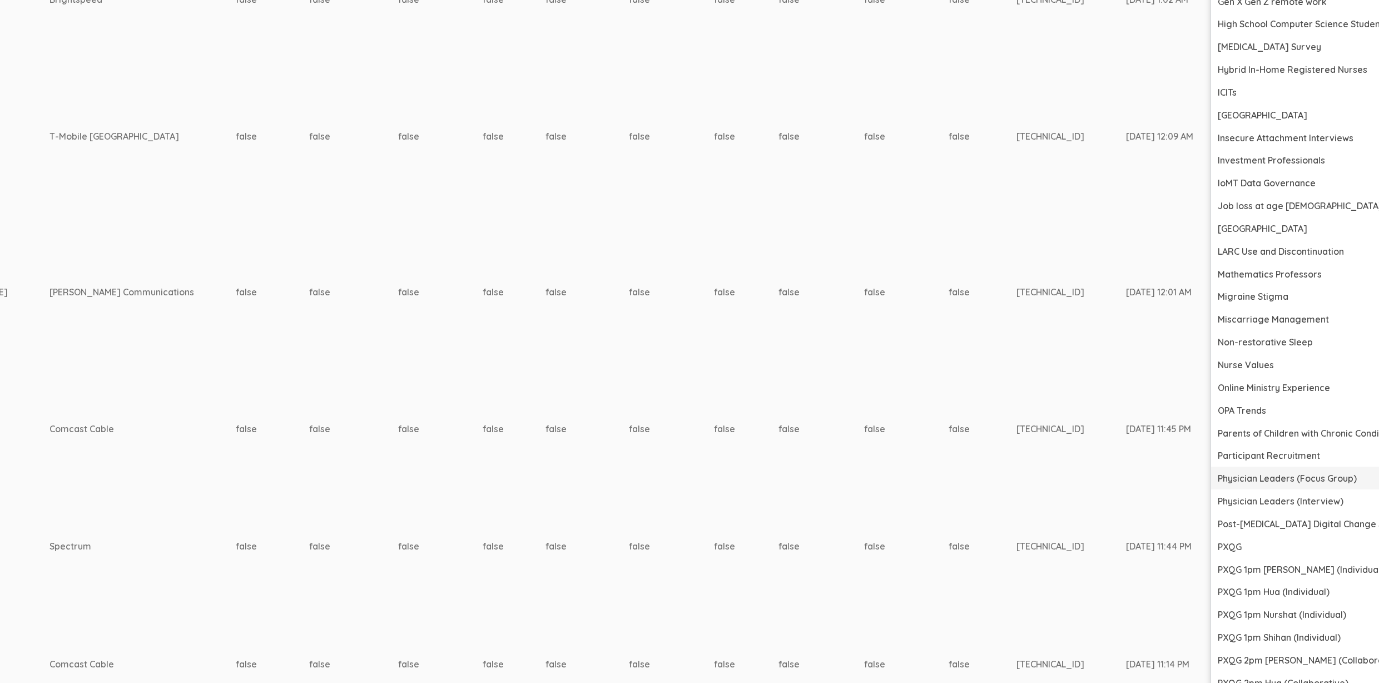
scroll to position [3970, 3597]
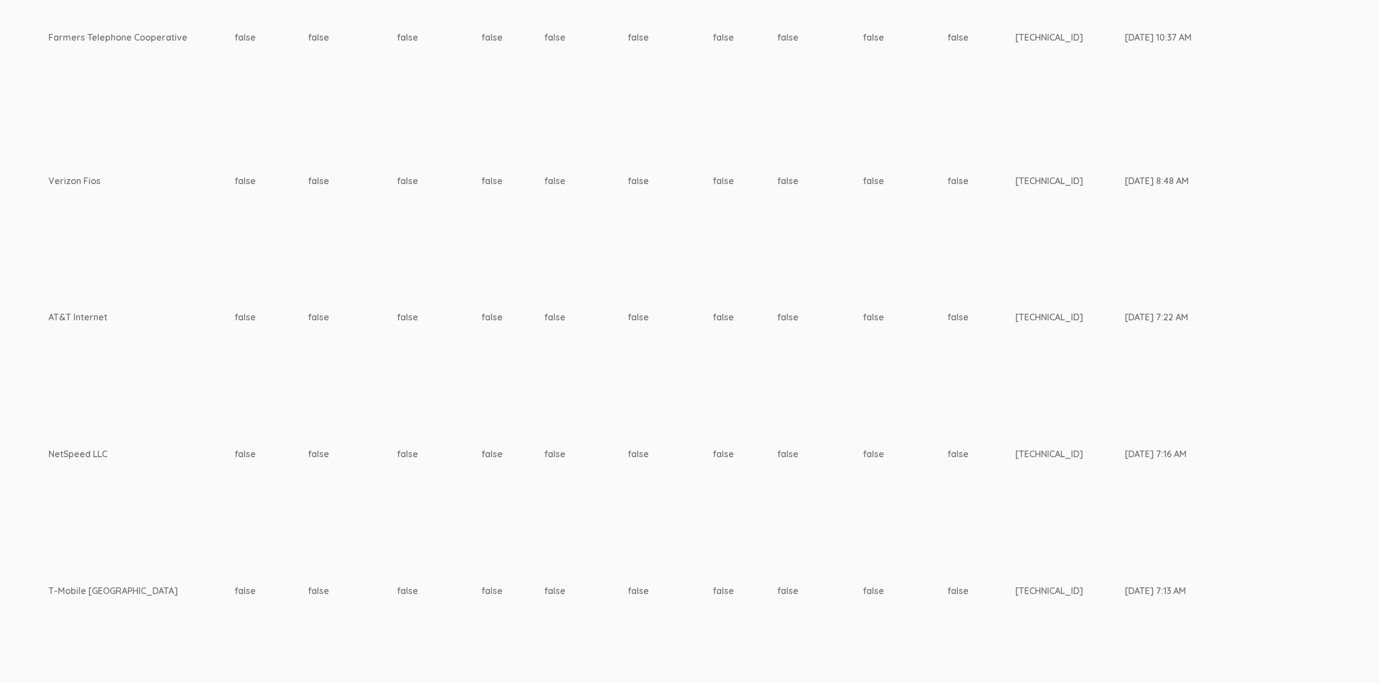
scroll to position [2428, 3482]
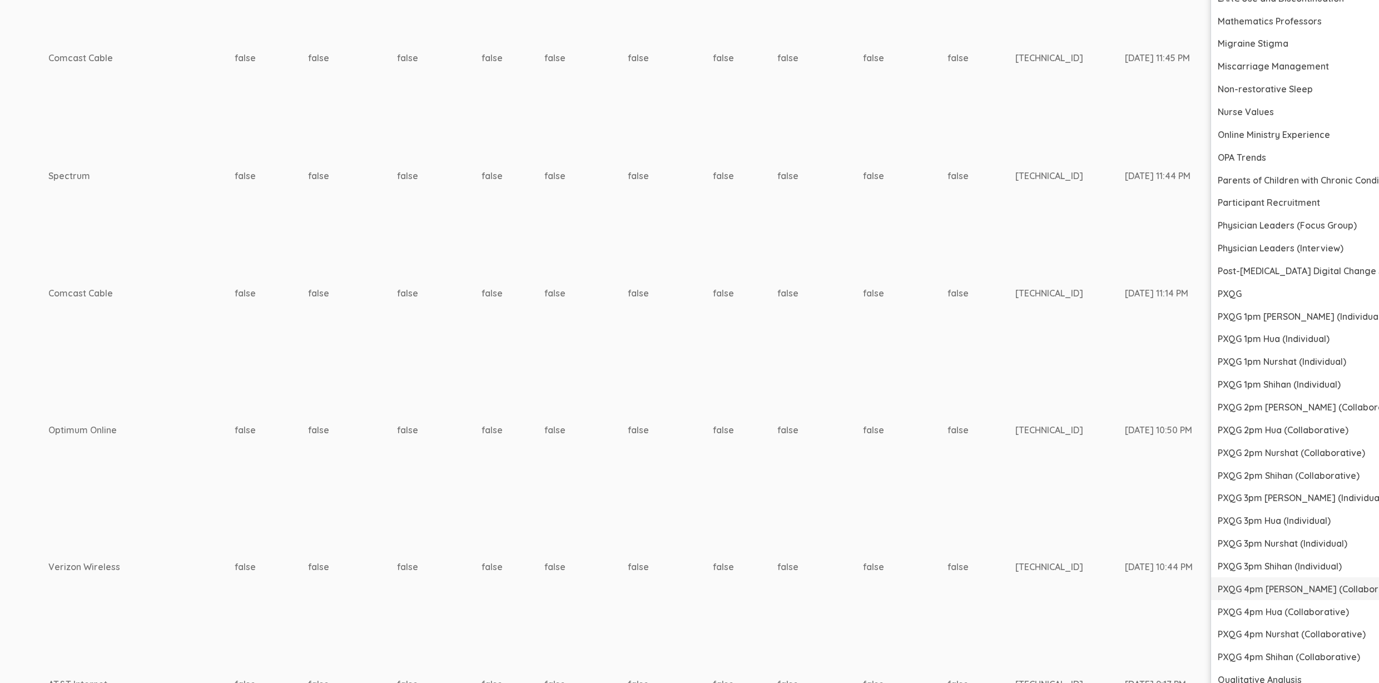
scroll to position [4174, 3482]
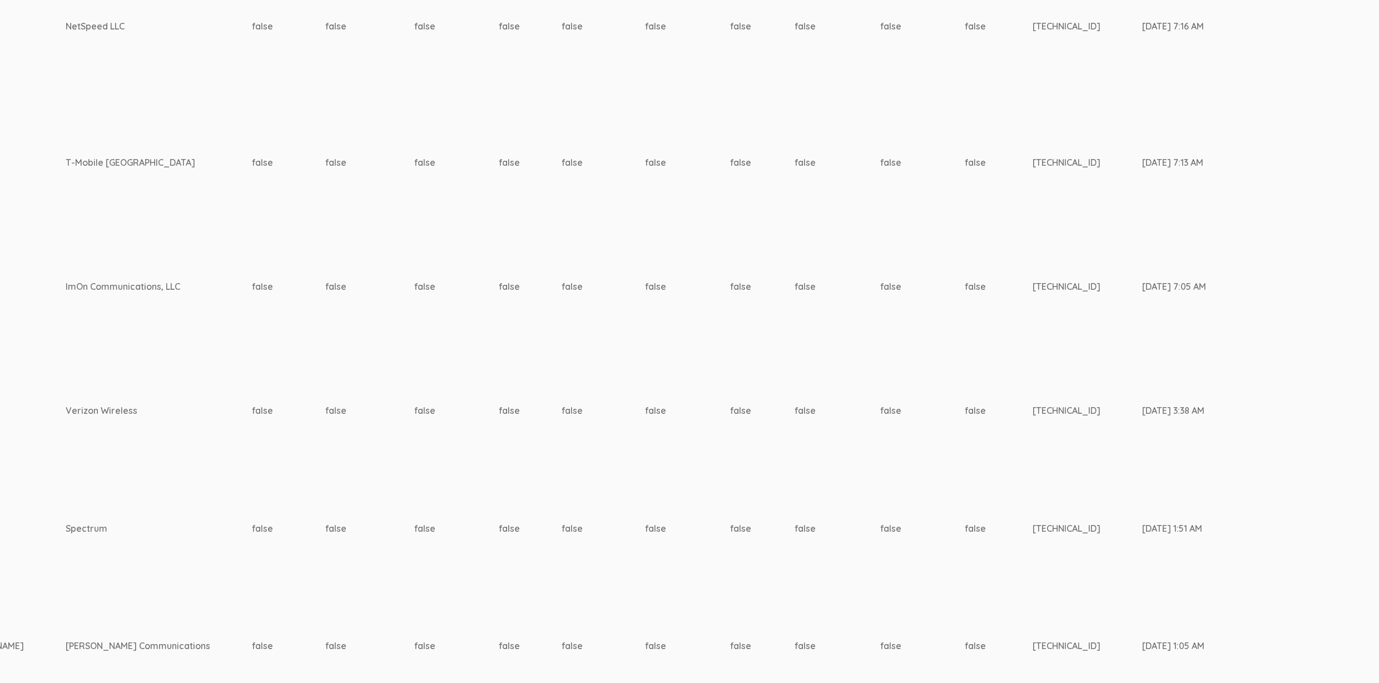
scroll to position [2781, 3465]
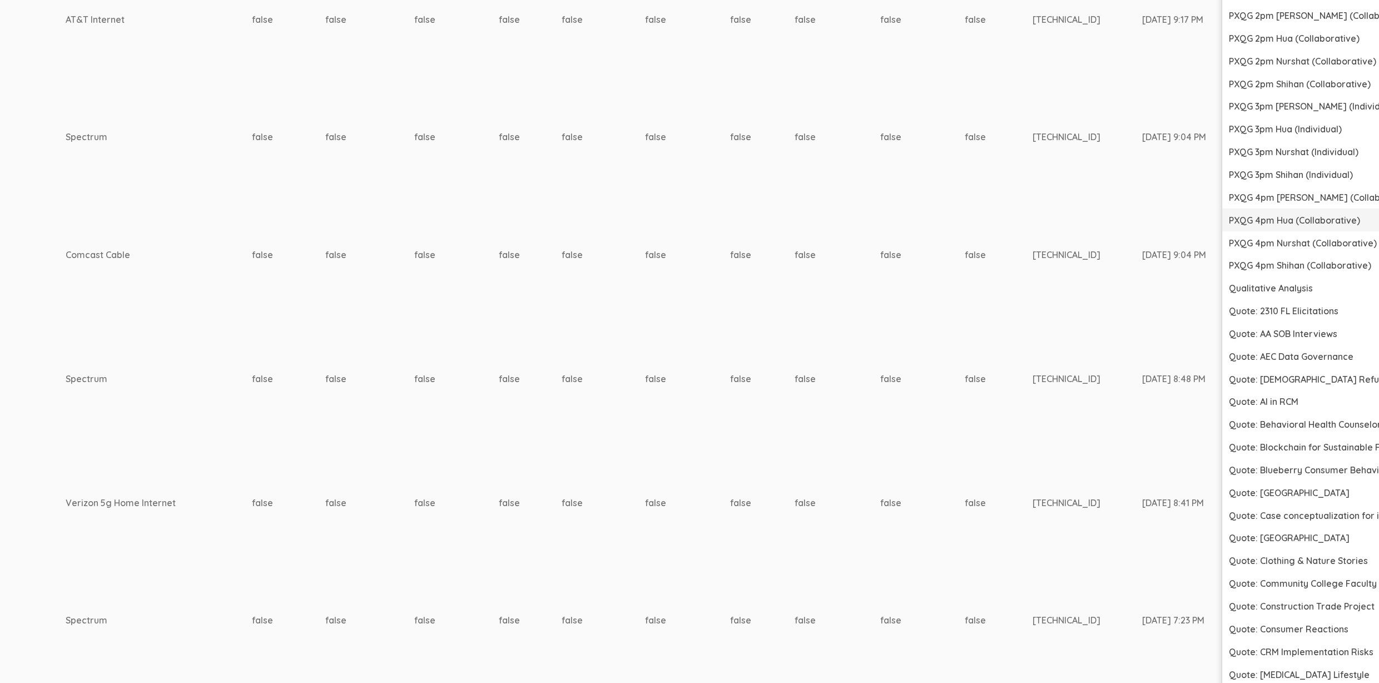
scroll to position [4720, 3465]
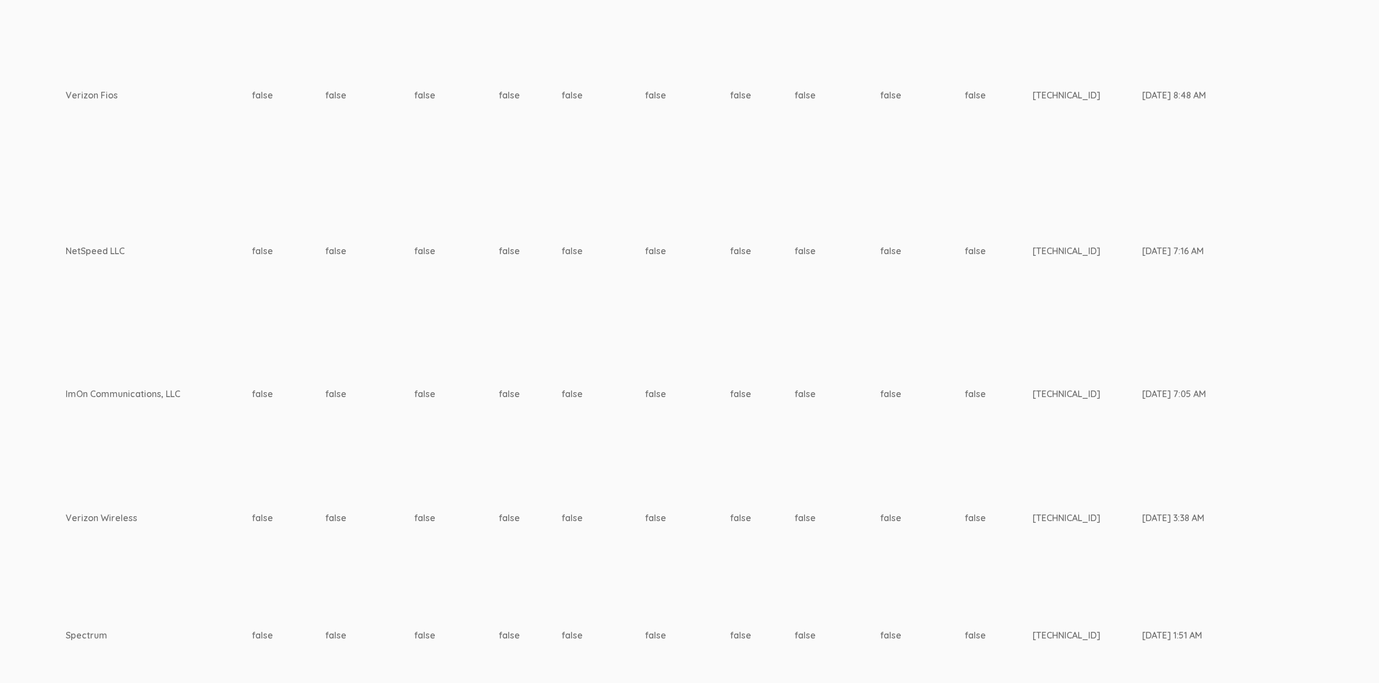
scroll to position [2697, 3465]
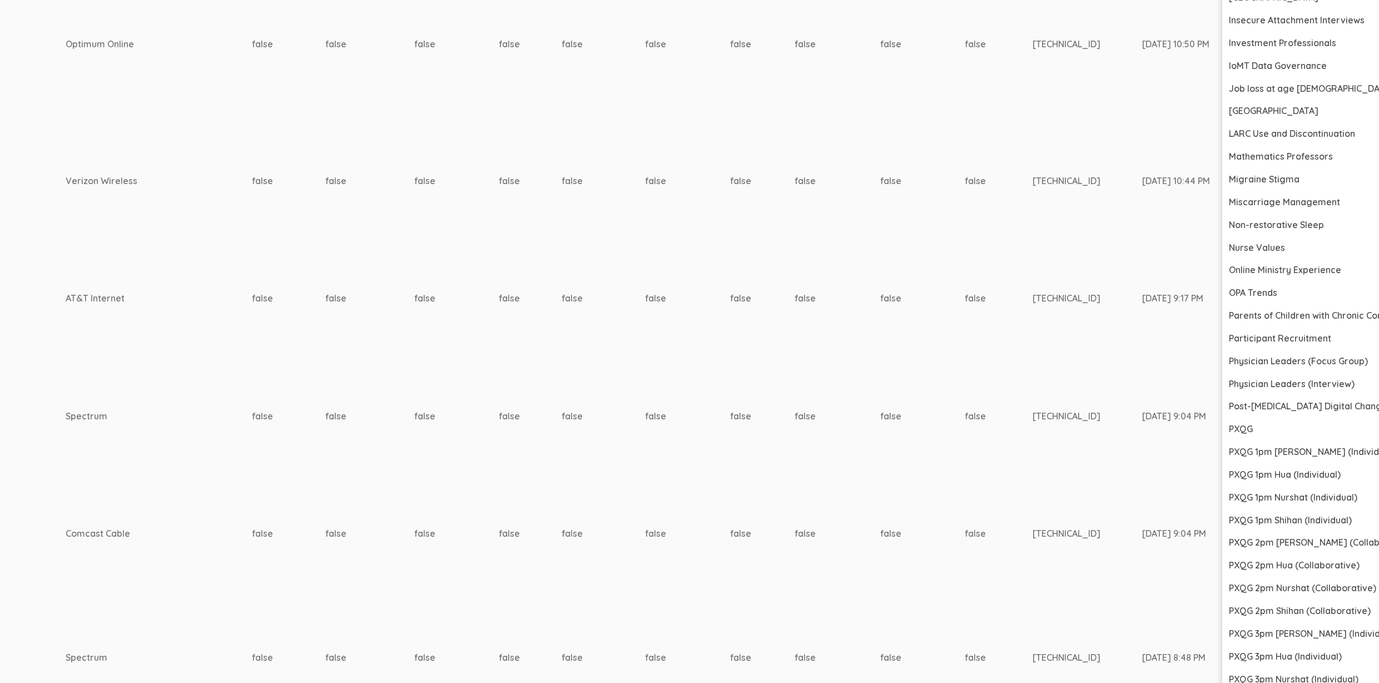
scroll to position [4448, 3465]
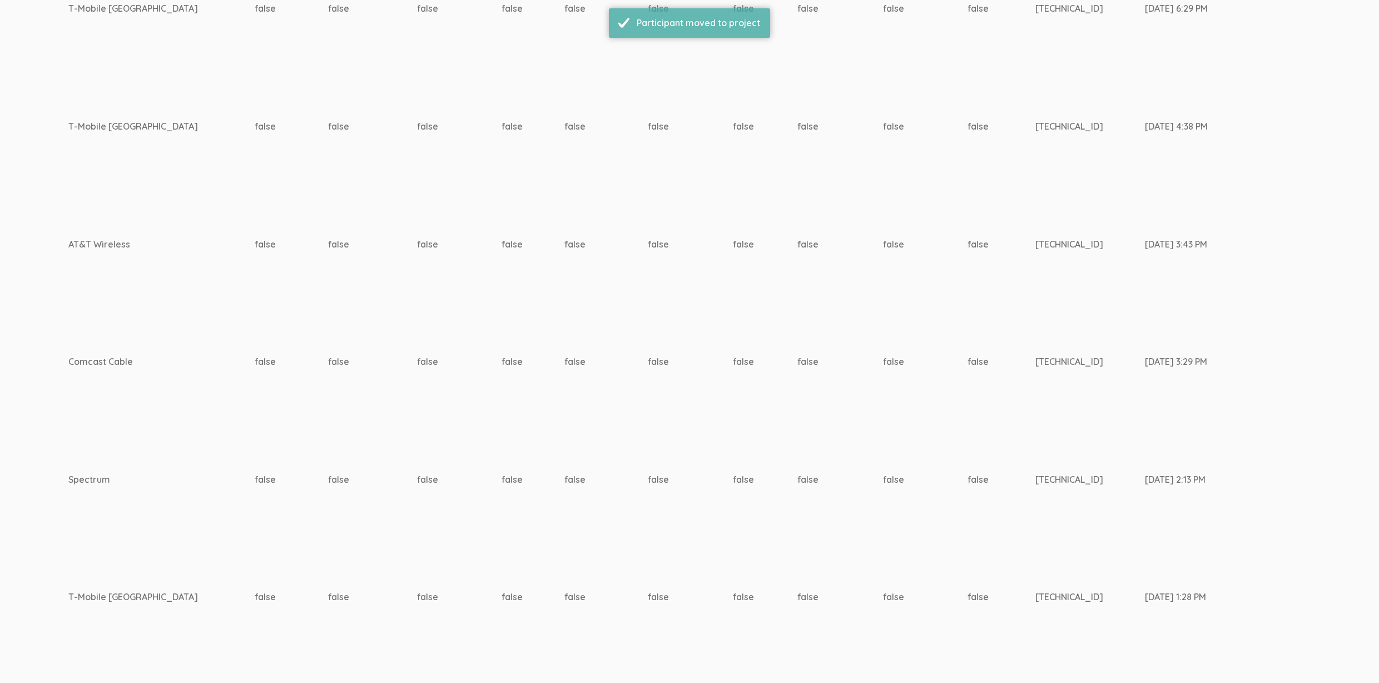
scroll to position [5850, 3462]
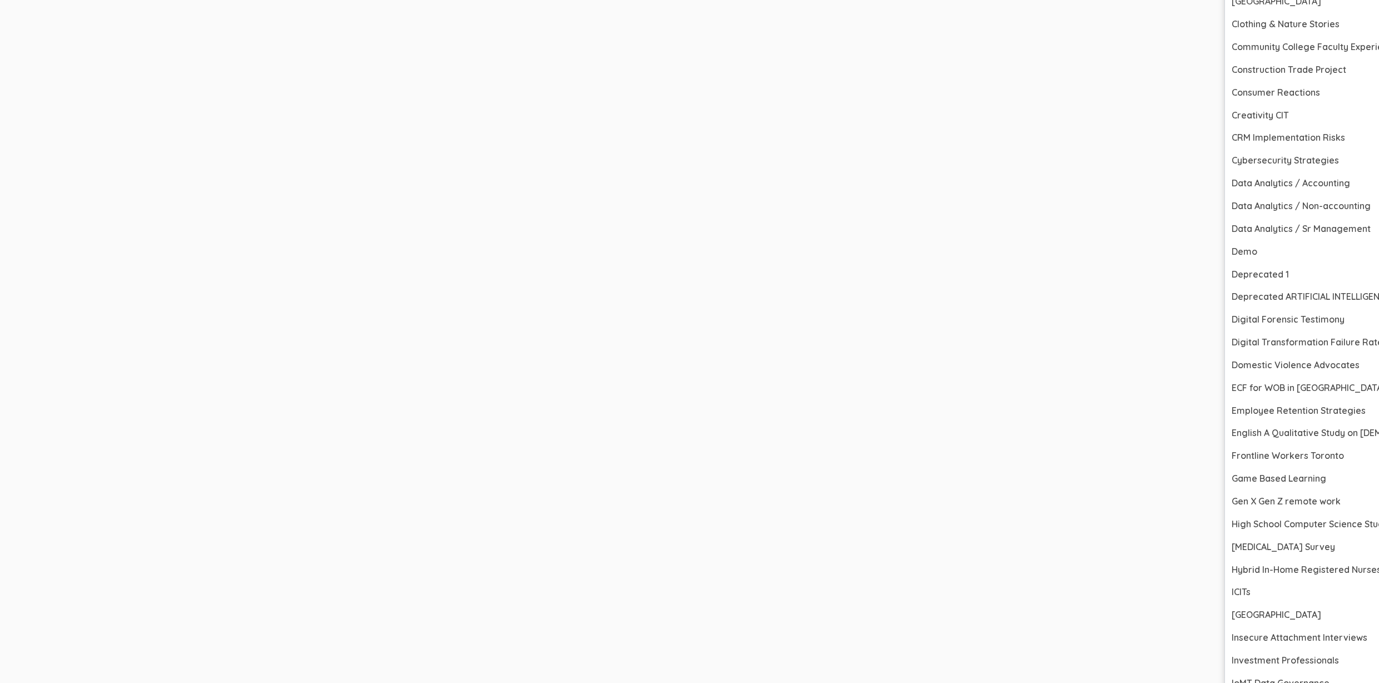
scroll to position [7570, 3462]
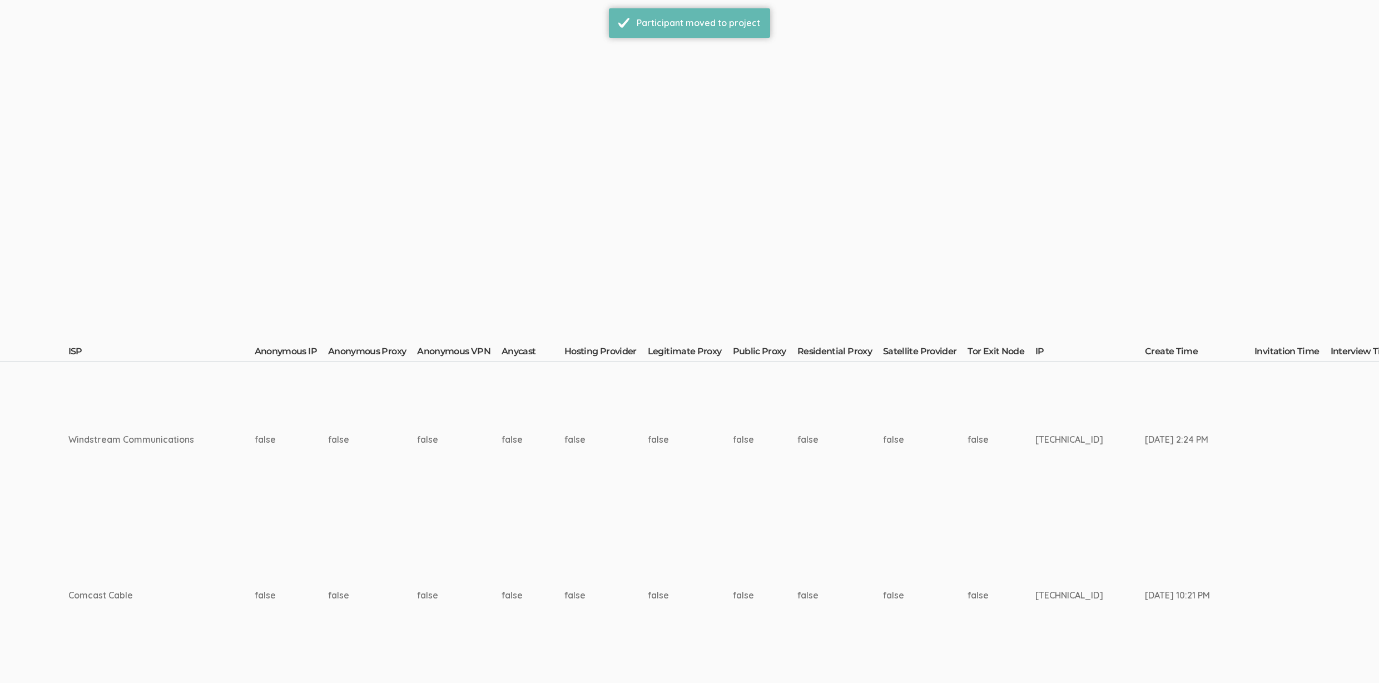
scroll to position [5733, 3462]
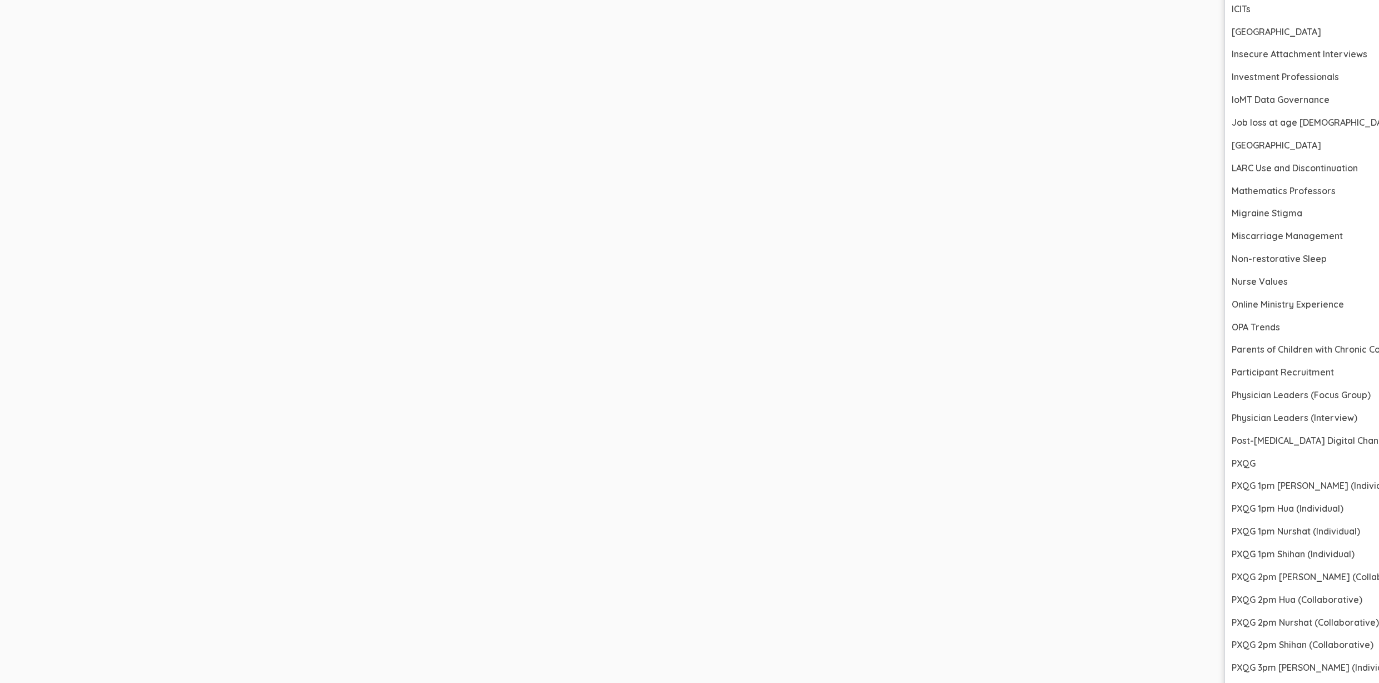
scroll to position [7298, 3462]
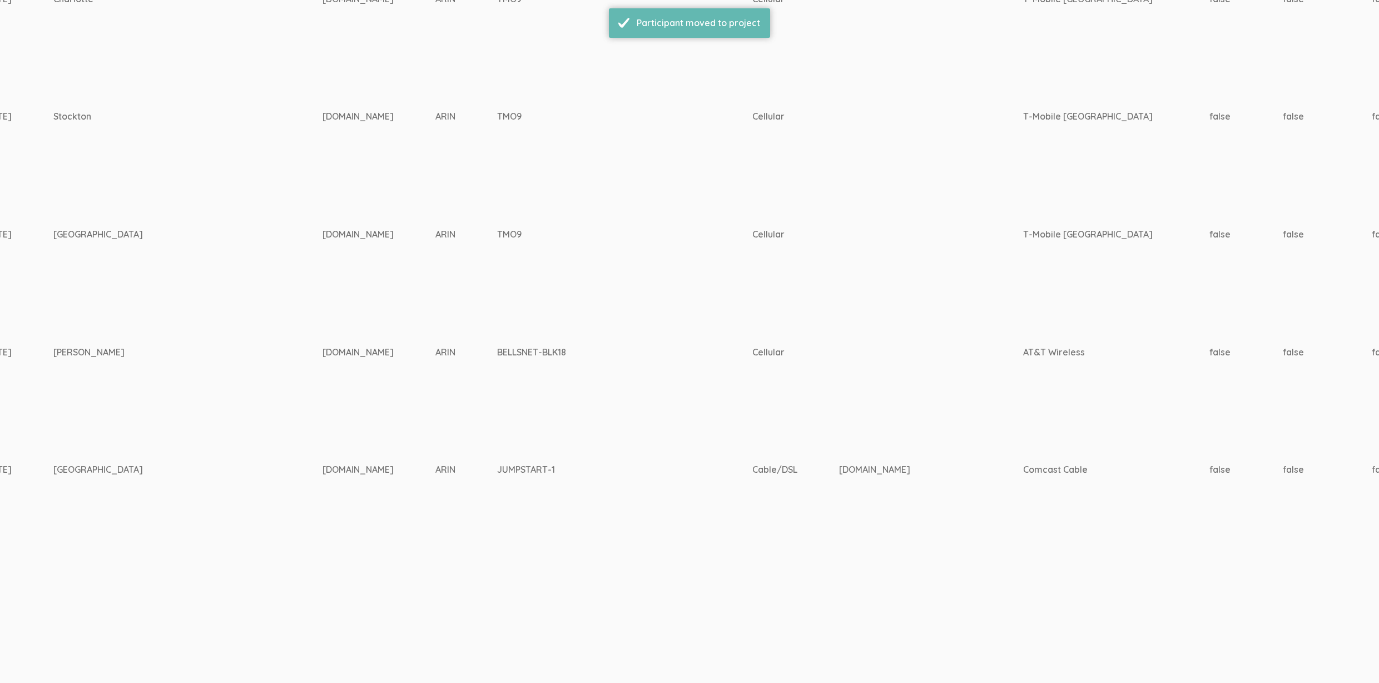
scroll to position [5615, 3440]
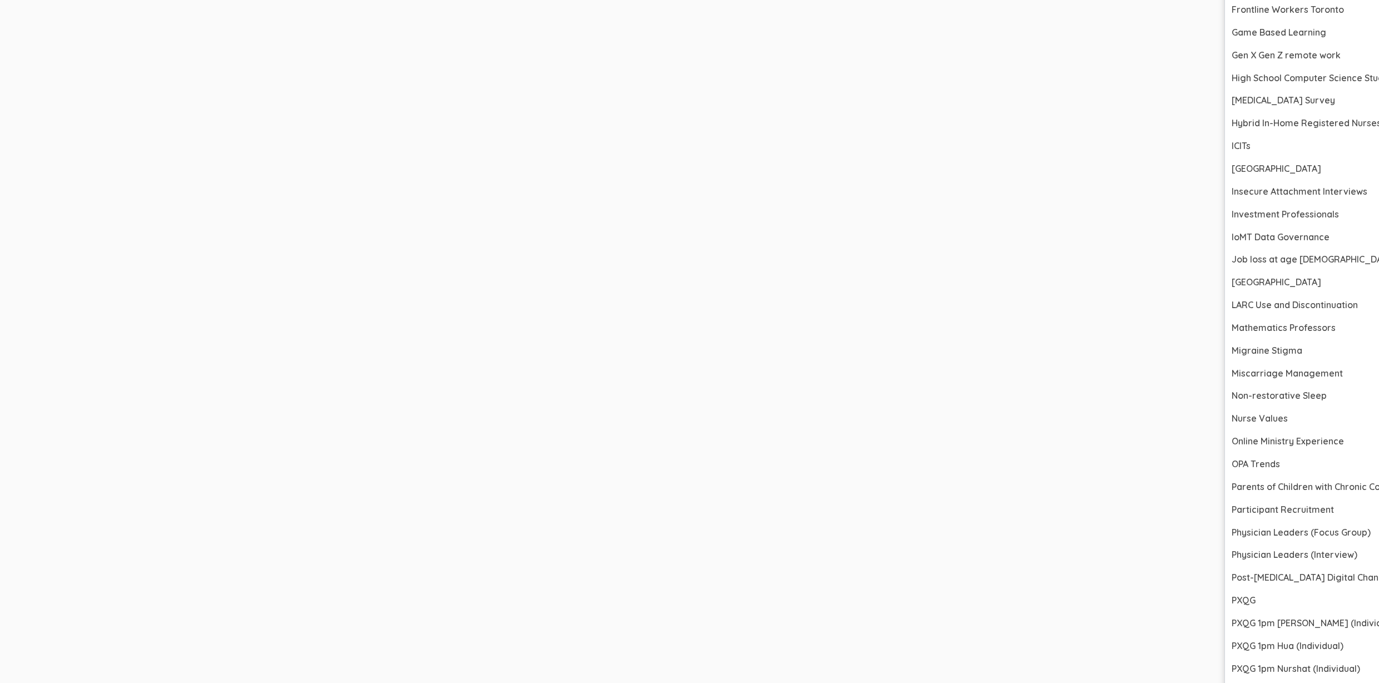
scroll to position [7167, 3440]
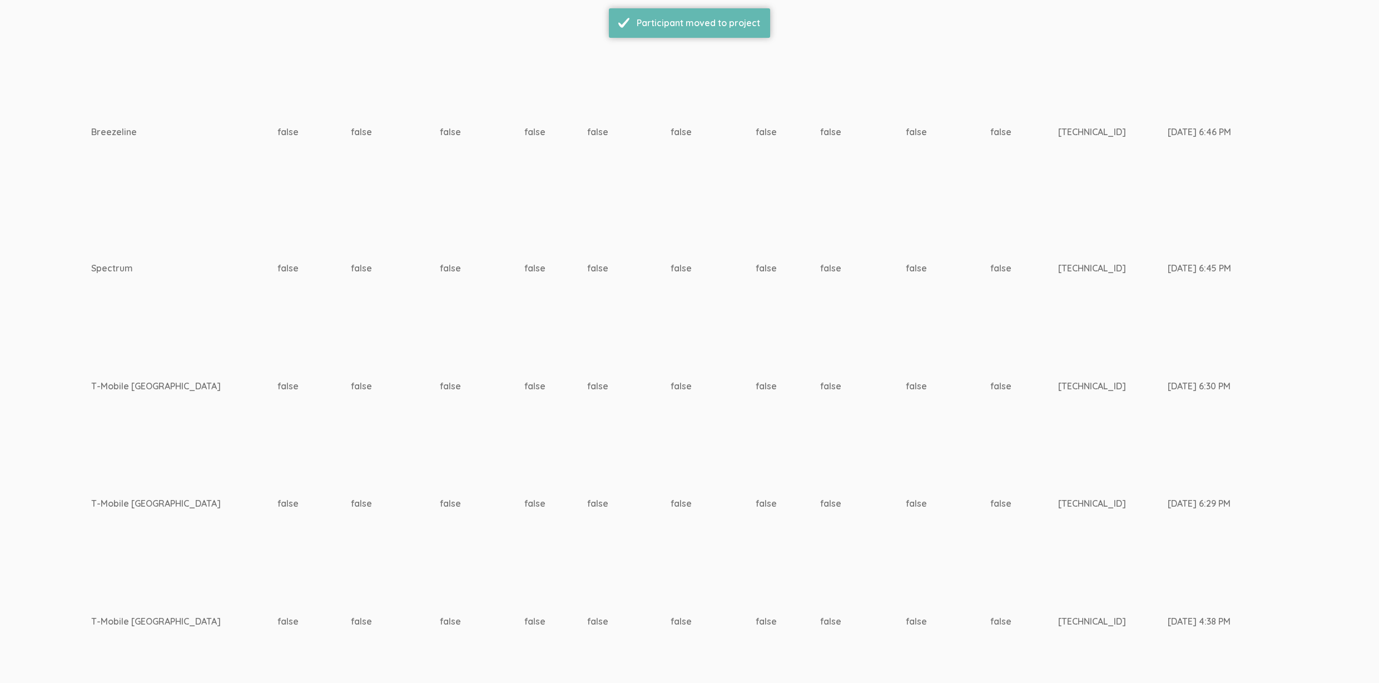
scroll to position [5498, 3440]
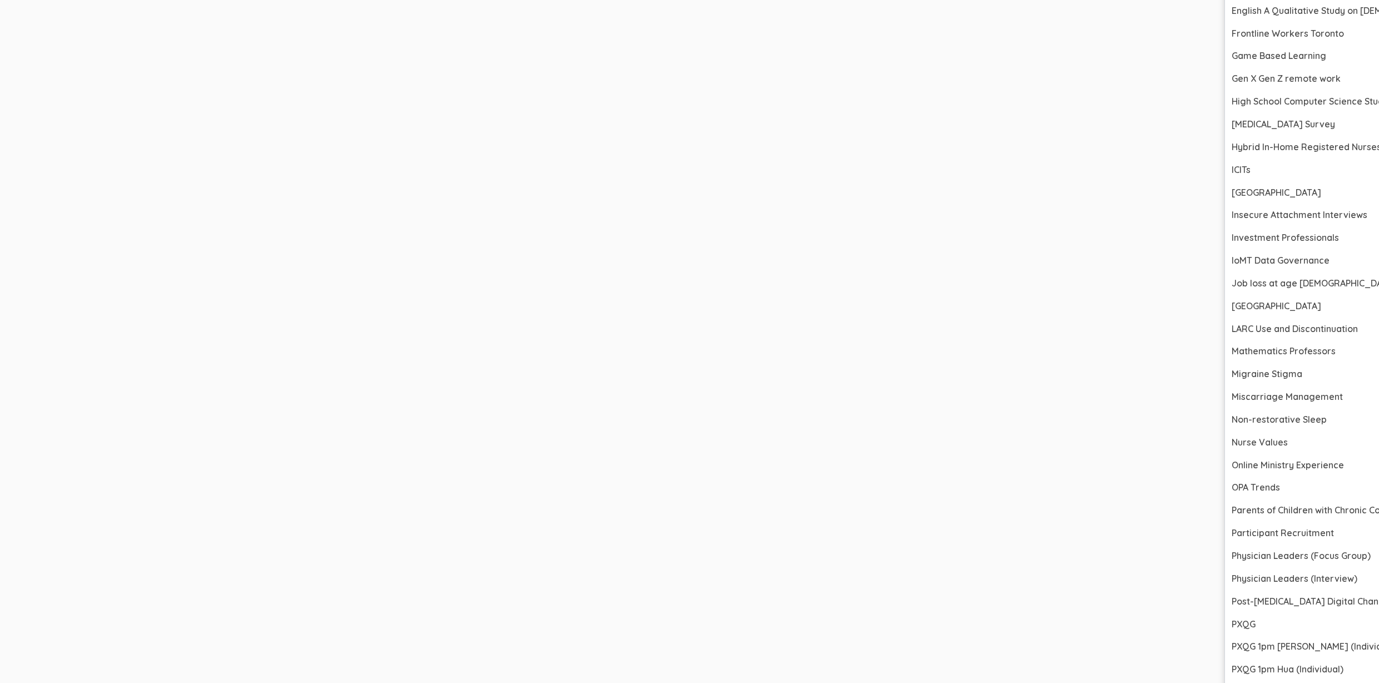
scroll to position [7004, 3440]
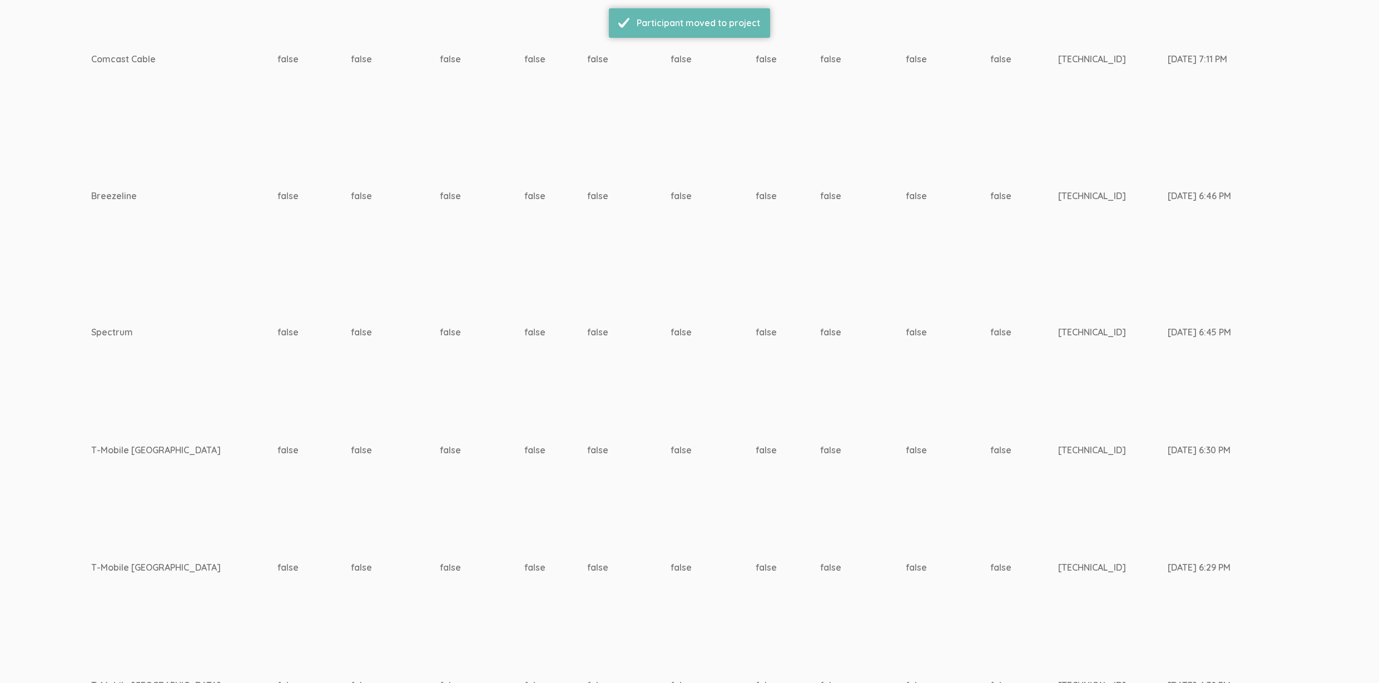
scroll to position [5380, 3440]
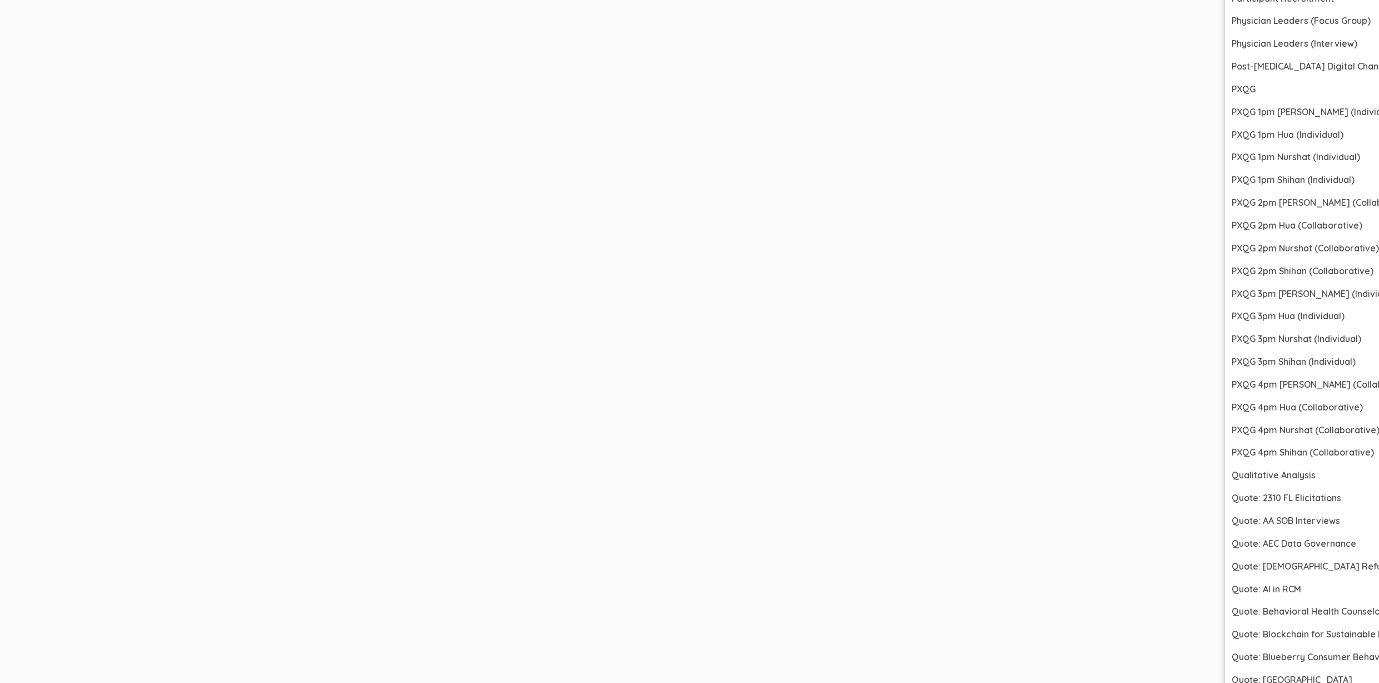
scroll to position [7114, 3440]
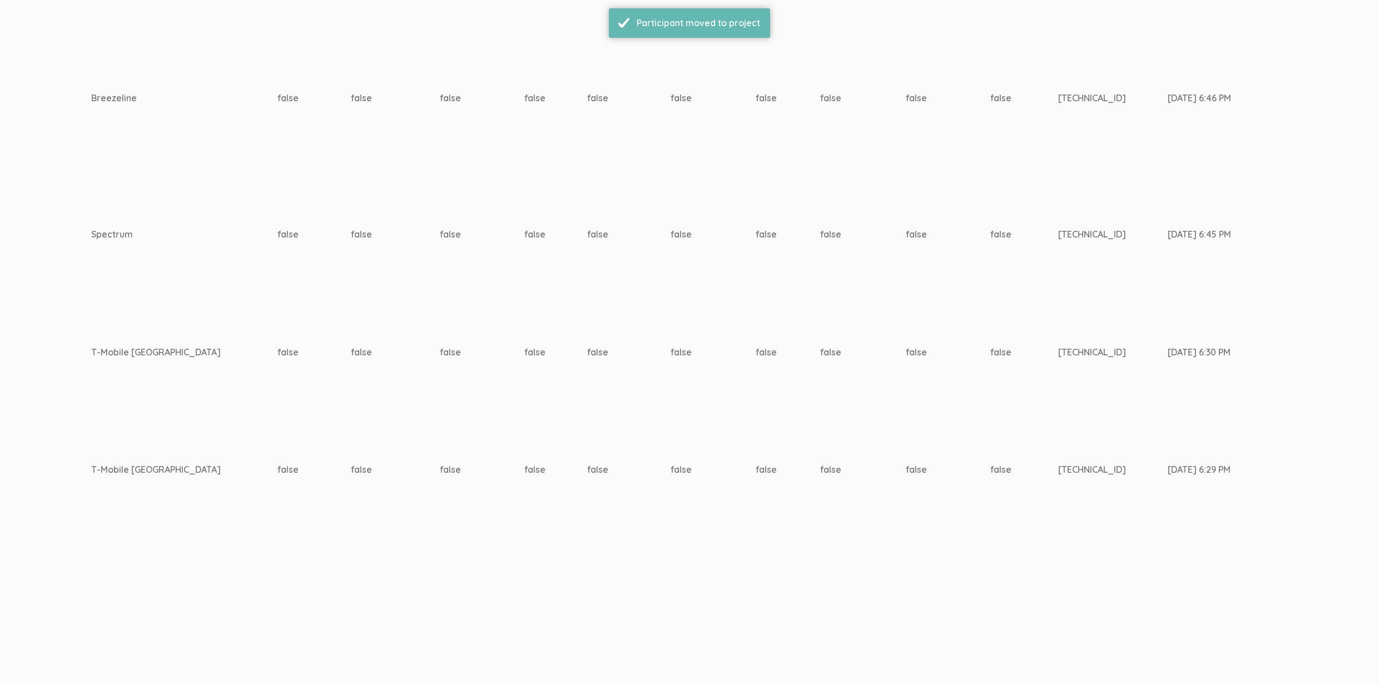
scroll to position [0, 0]
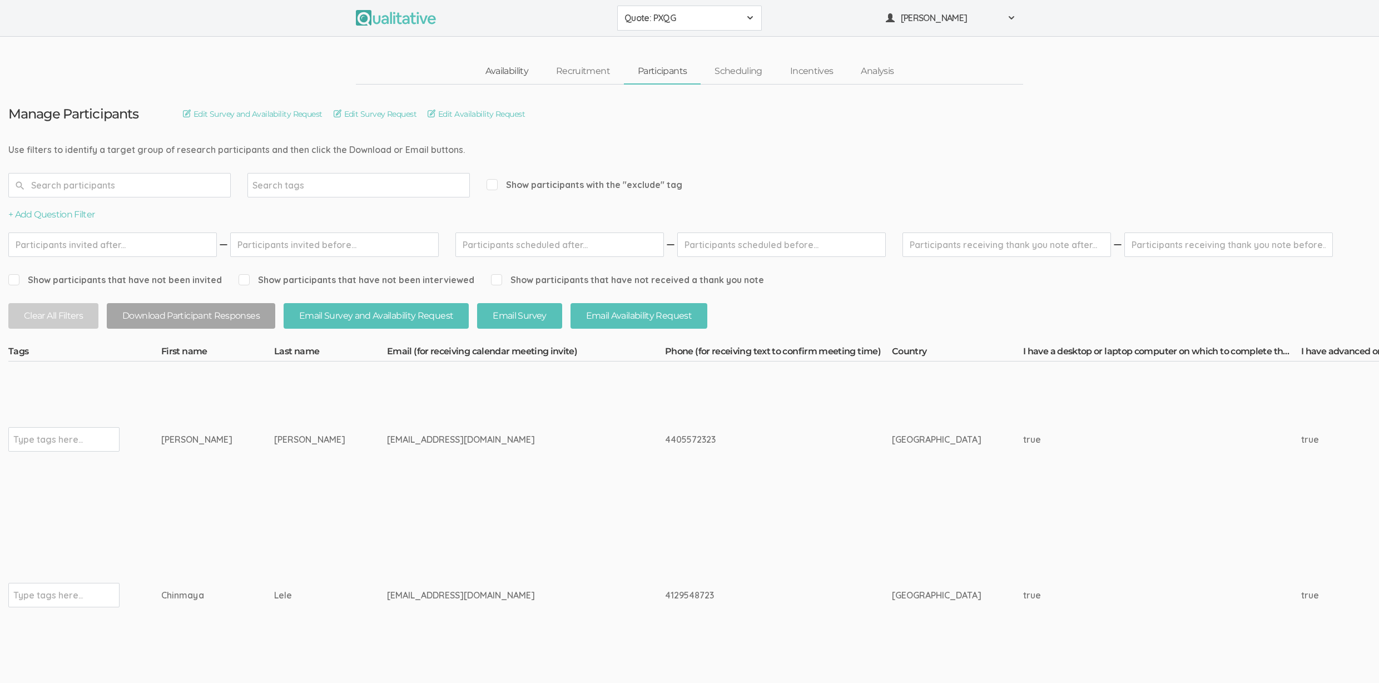
click at [496, 75] on link "Availability" at bounding box center [507, 71] width 71 height 24
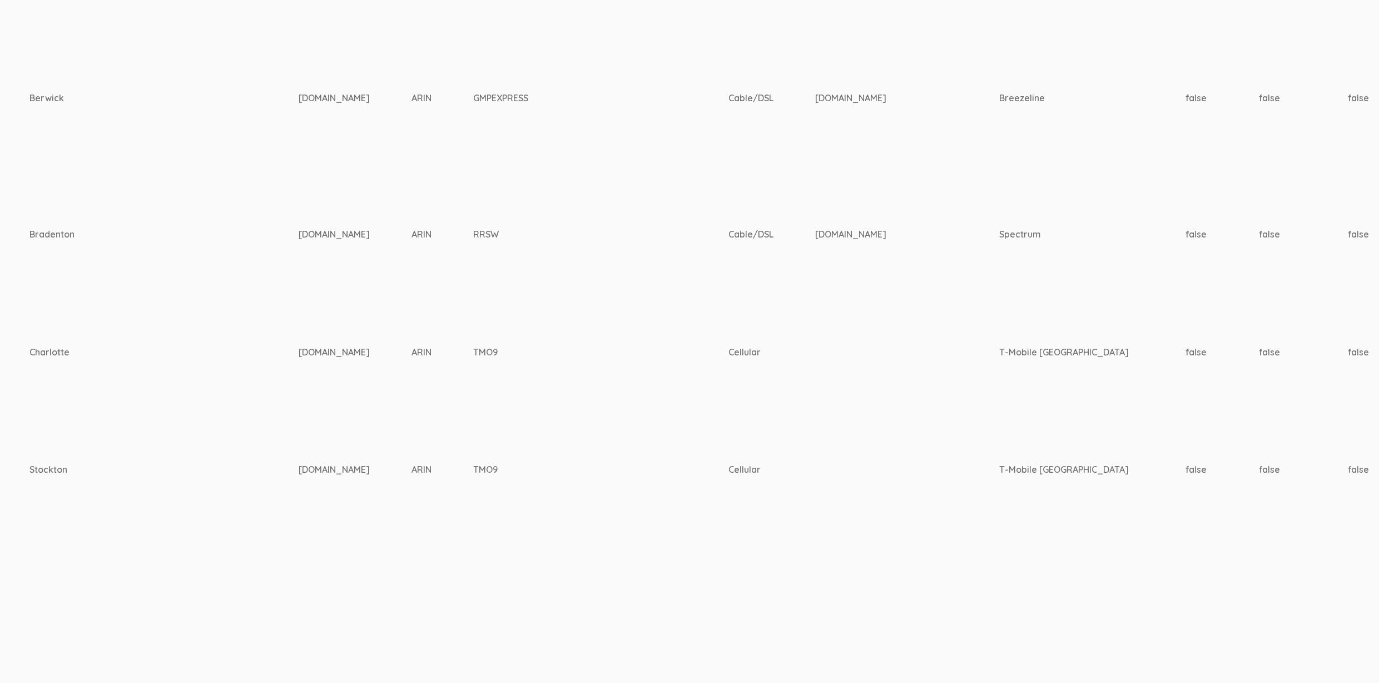
scroll to position [5262, 3440]
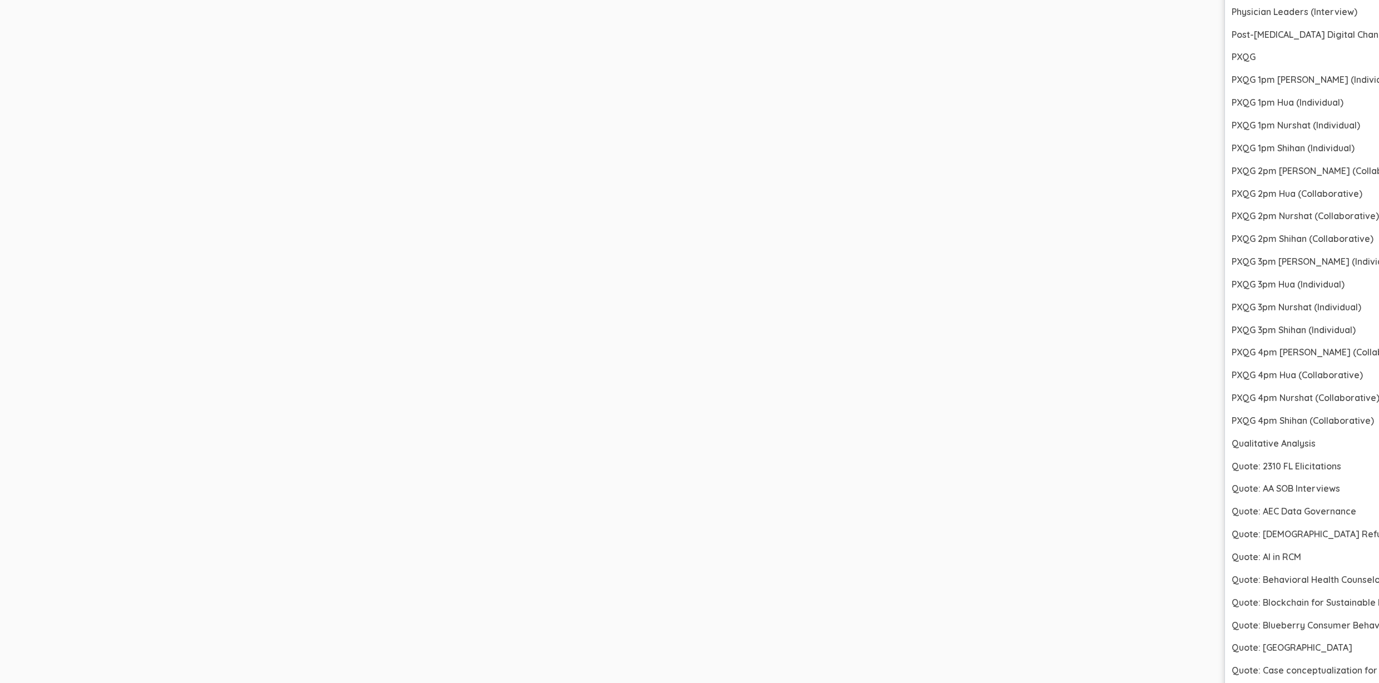
scroll to position [7748, 3440]
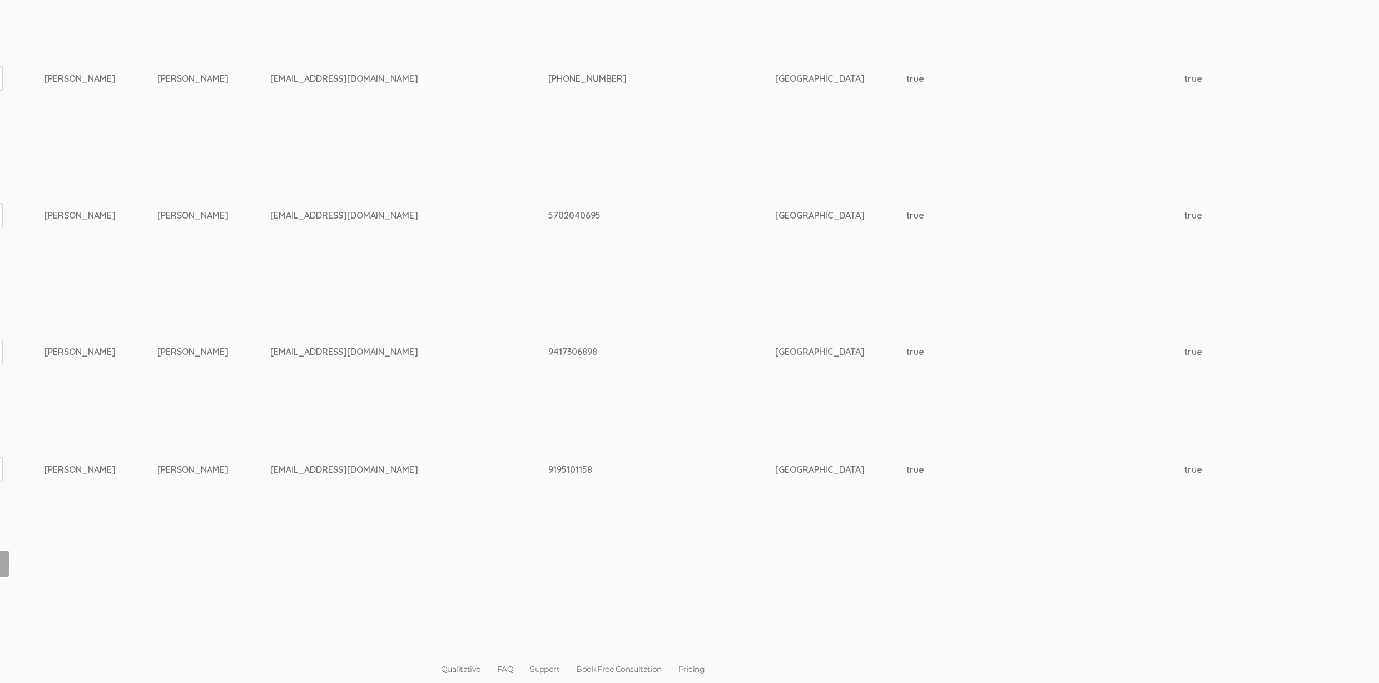
scroll to position [5144, 0]
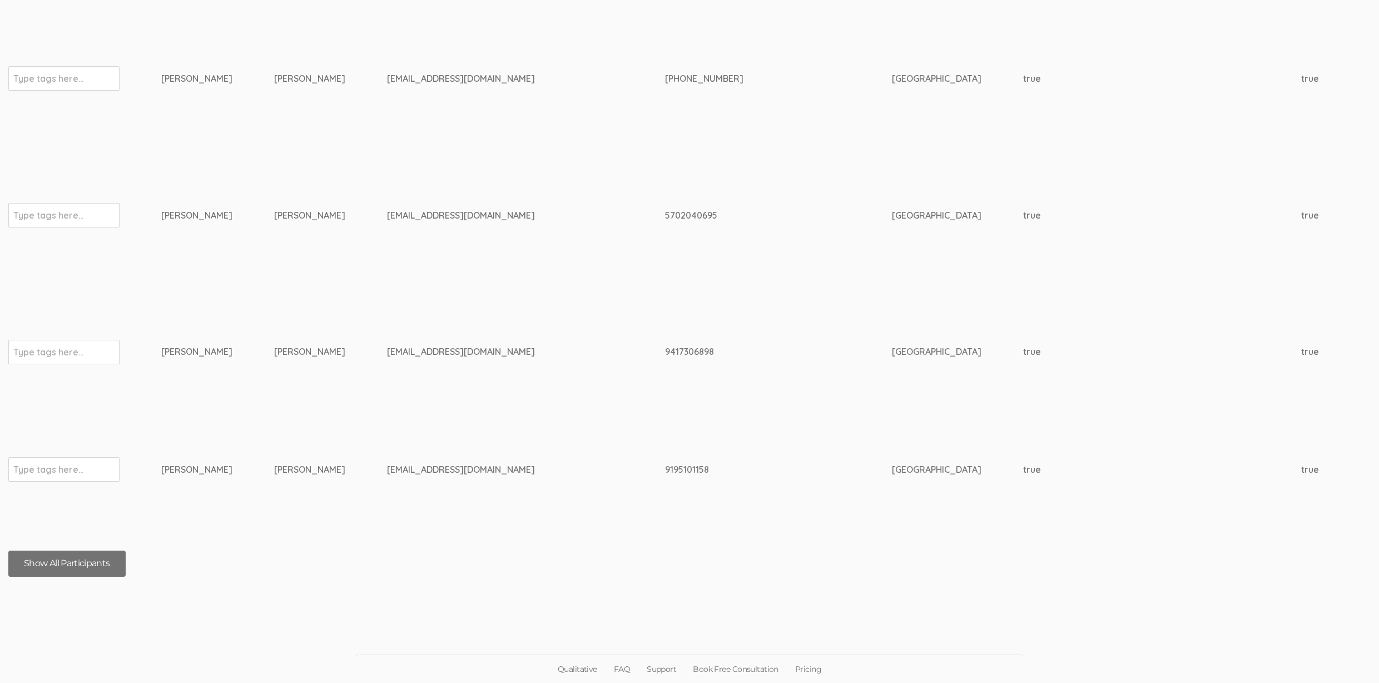
click at [106, 572] on button "Show All Participants" at bounding box center [66, 563] width 117 height 26
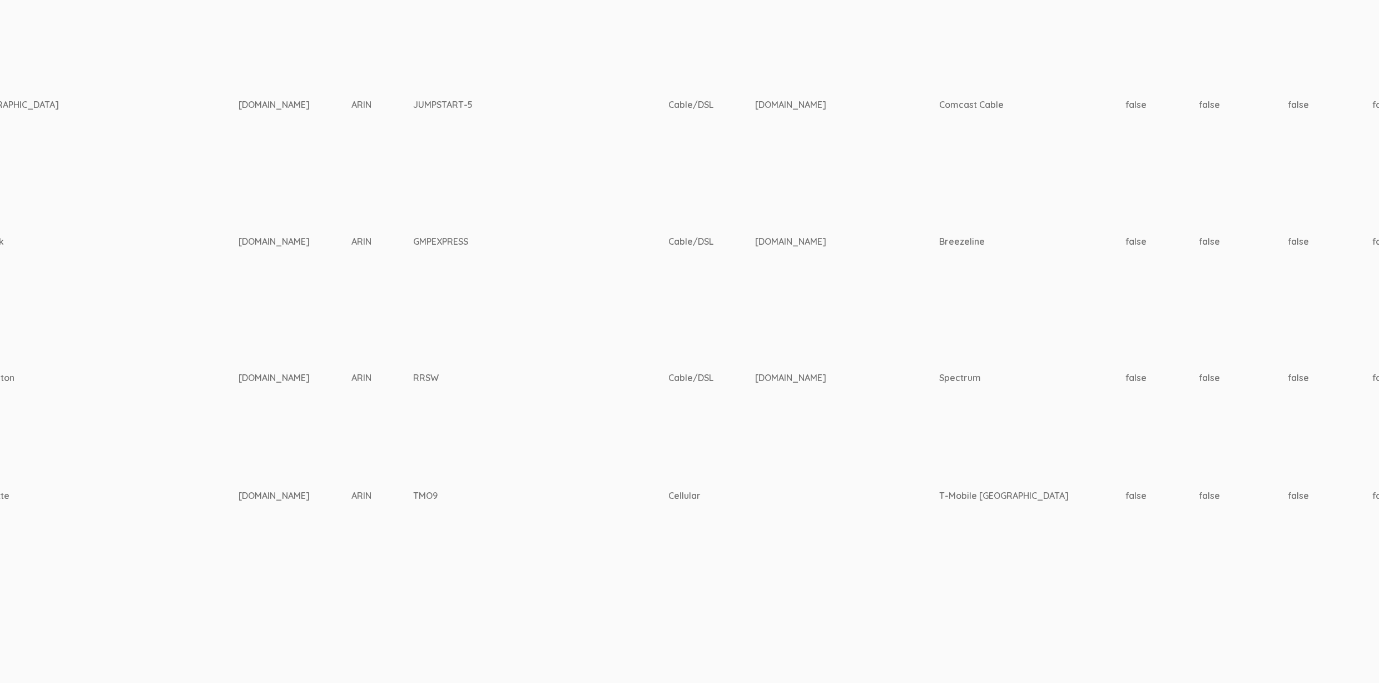
scroll to position [5118, 3440]
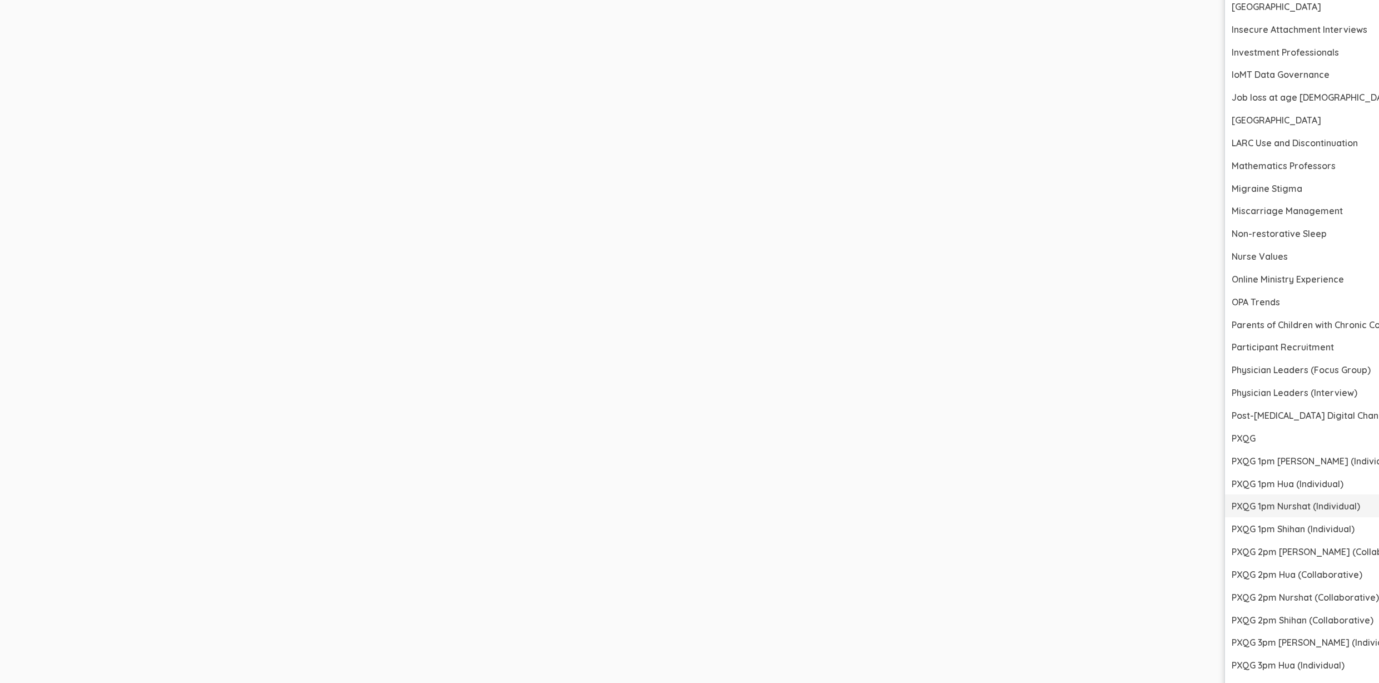
scroll to position [6640, 3440]
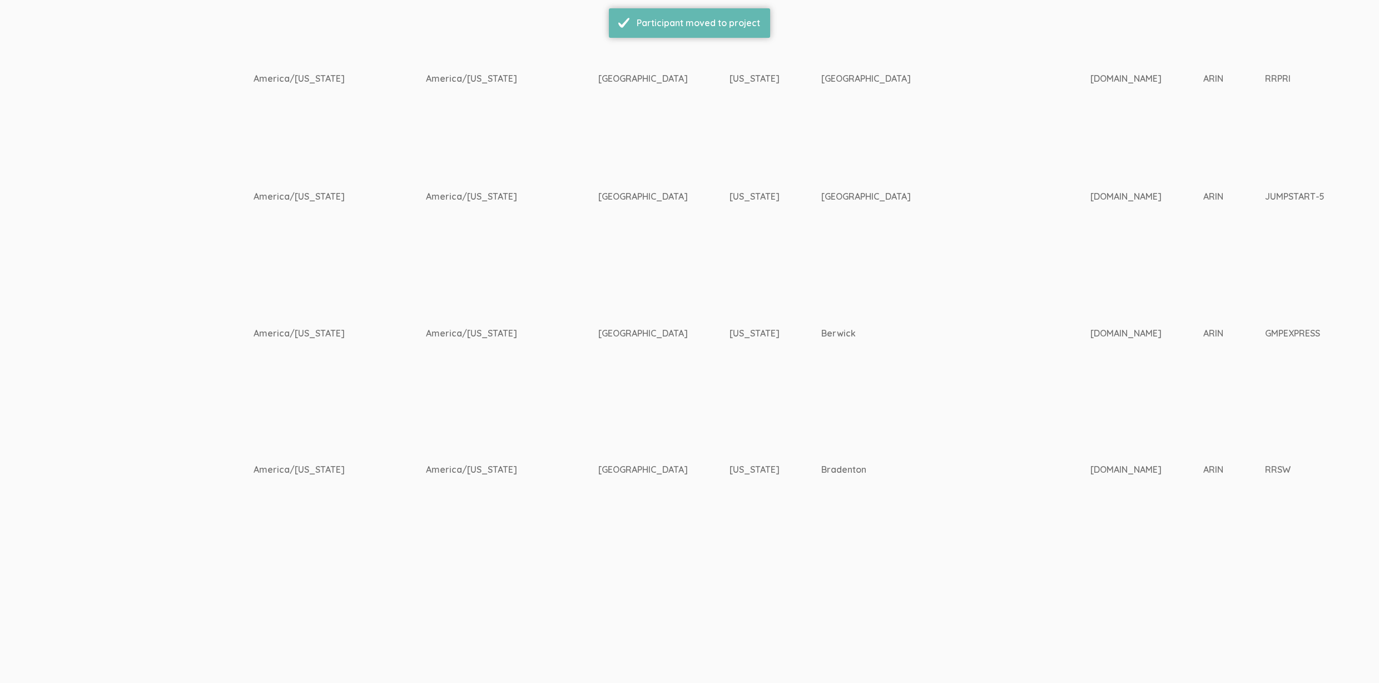
scroll to position [5027, 3440]
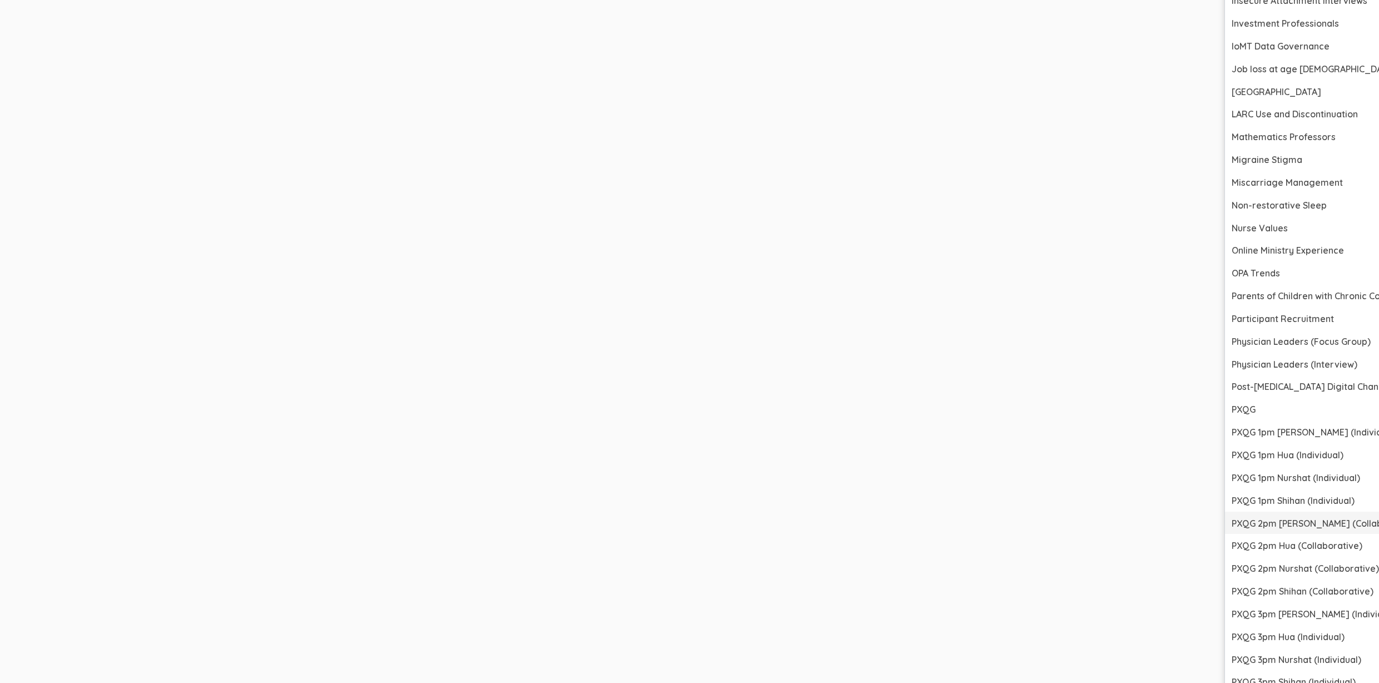
scroll to position [6715, 3440]
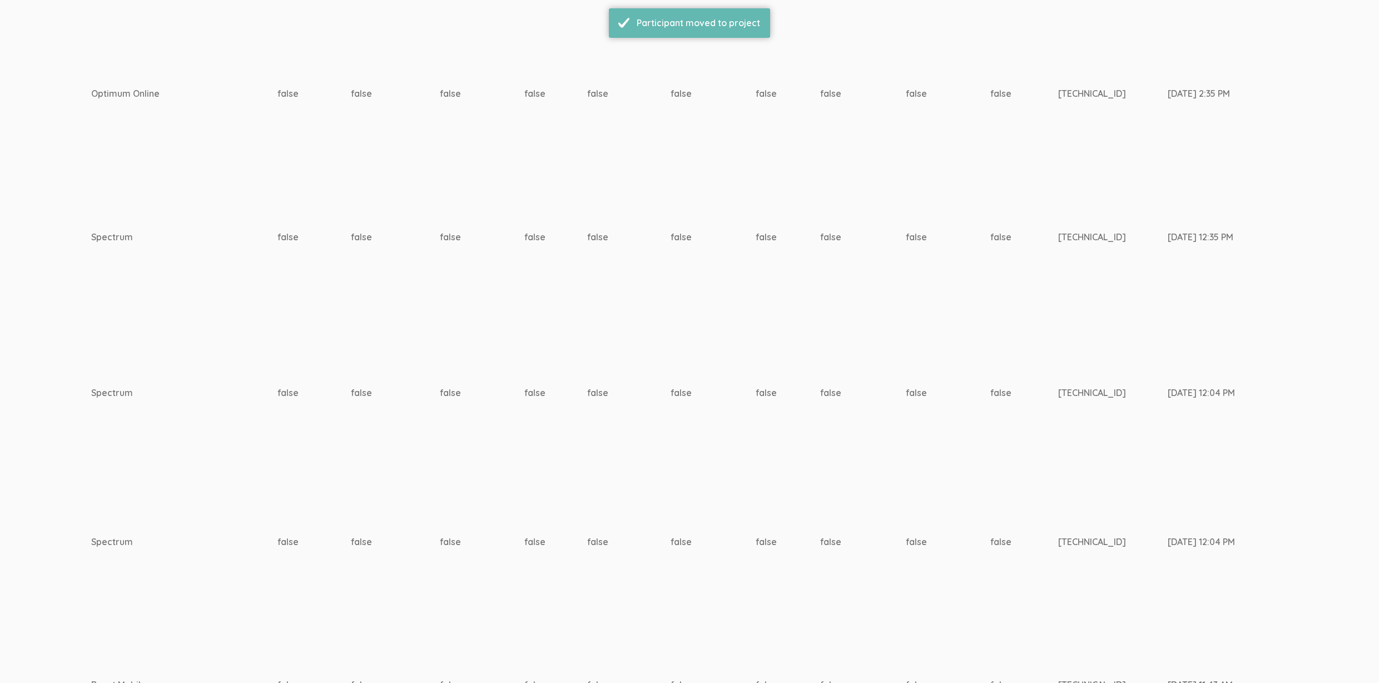
scroll to position [4909, 3440]
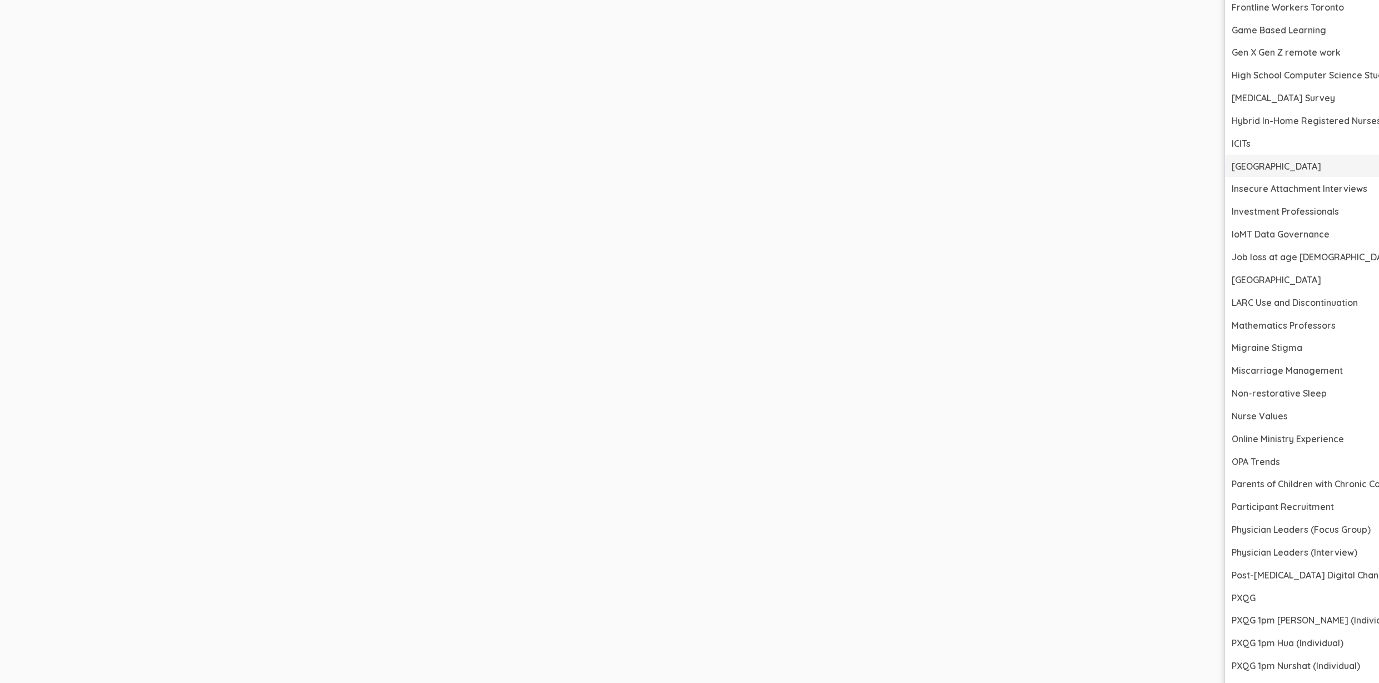
scroll to position [6464, 3440]
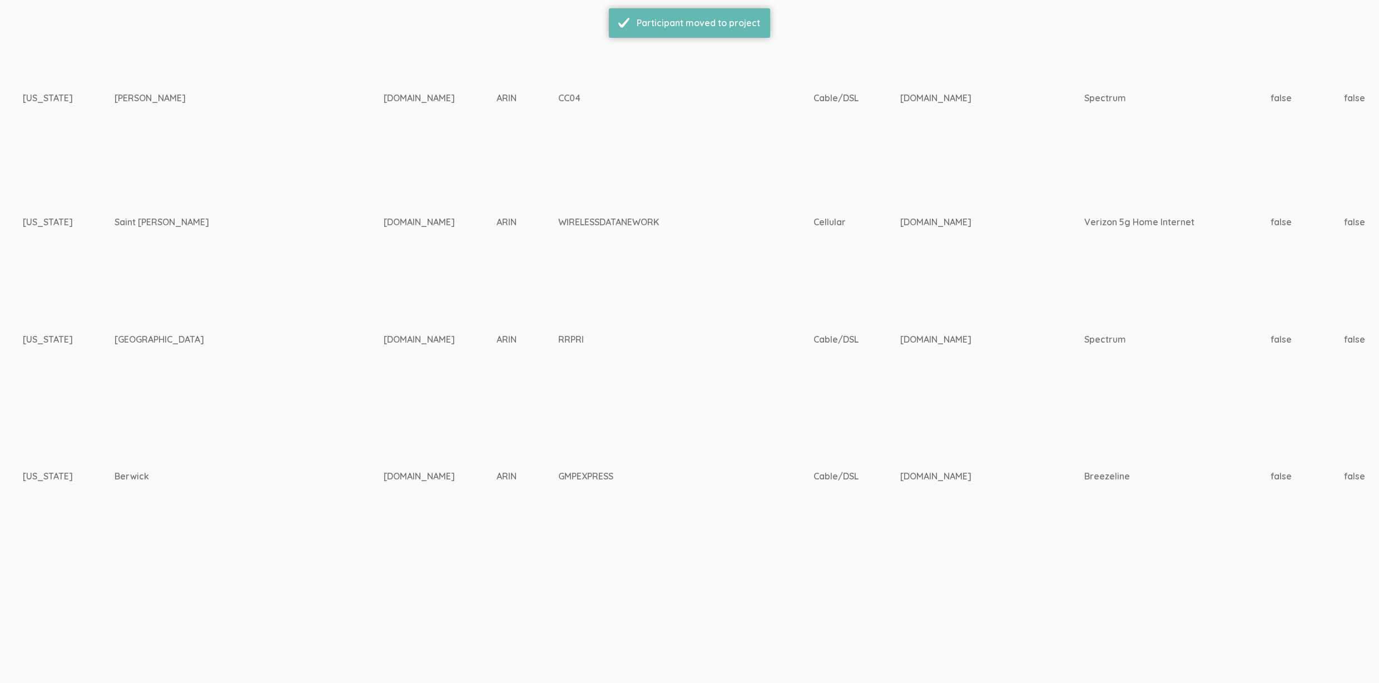
scroll to position [4766, 3440]
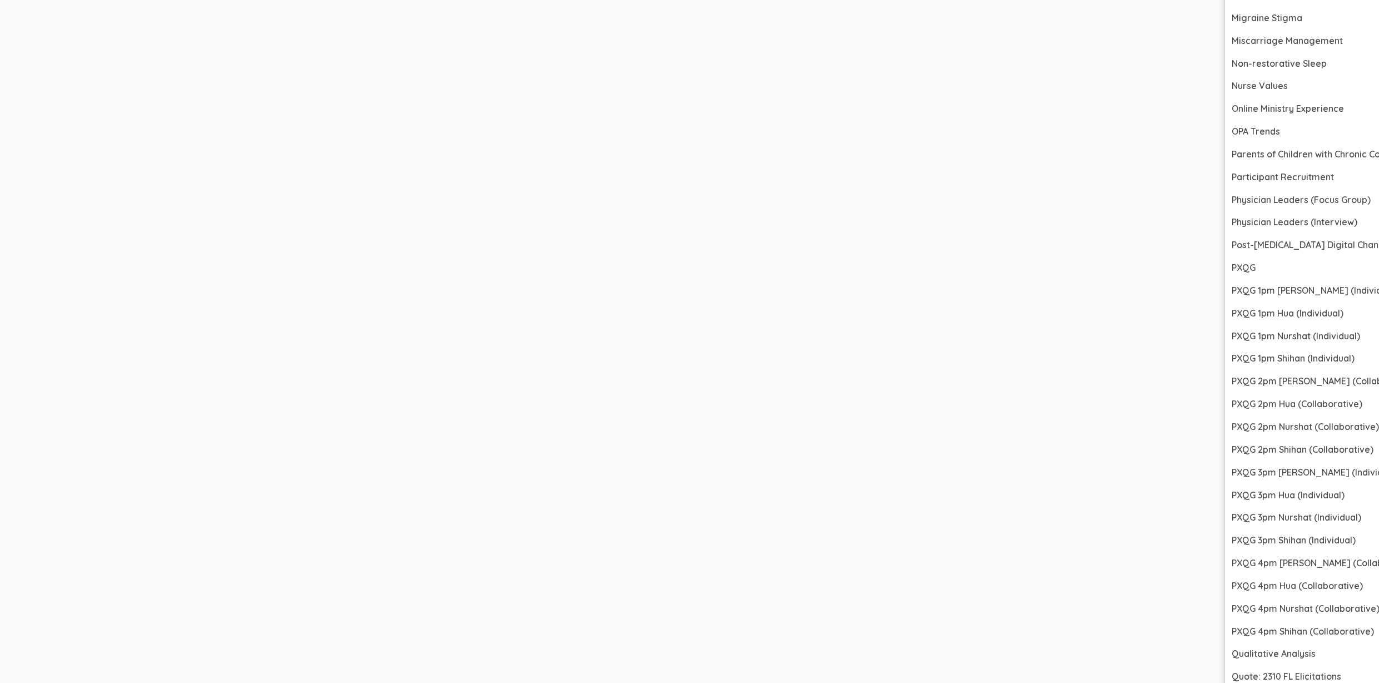
scroll to position [6418, 3440]
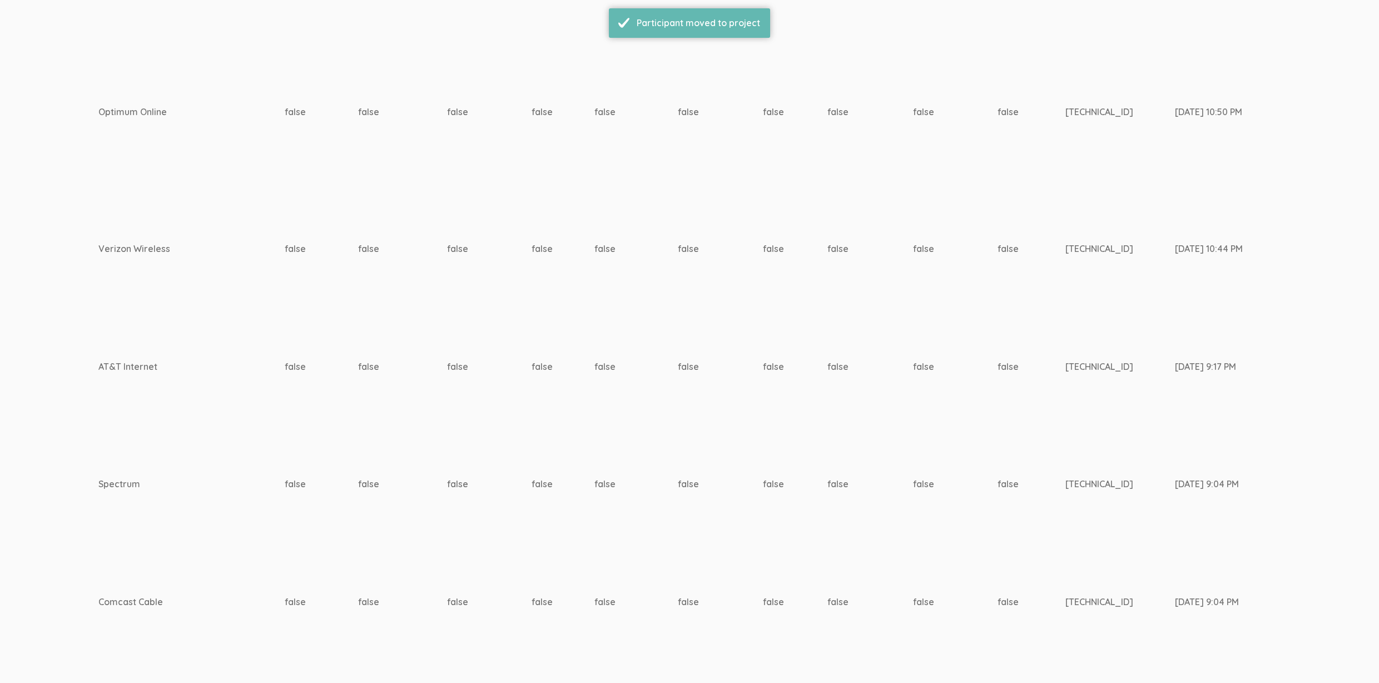
scroll to position [4648, 3432]
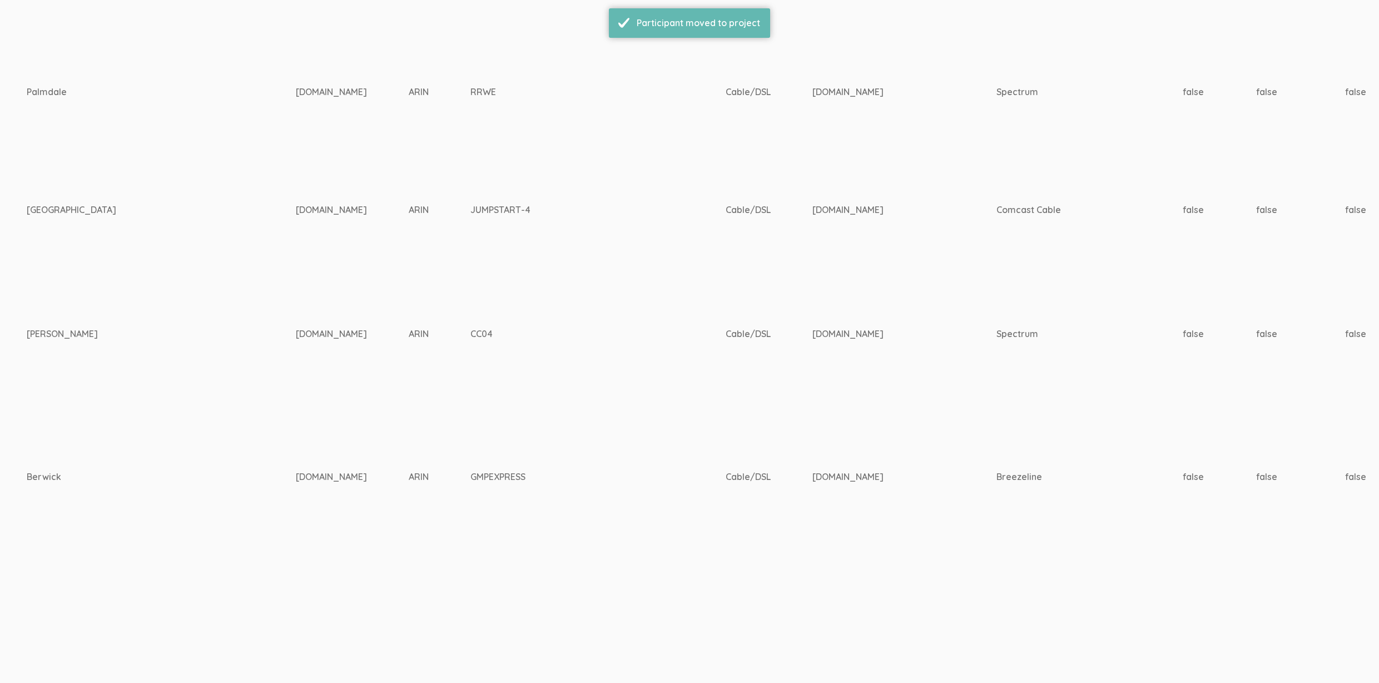
scroll to position [4531, 3432]
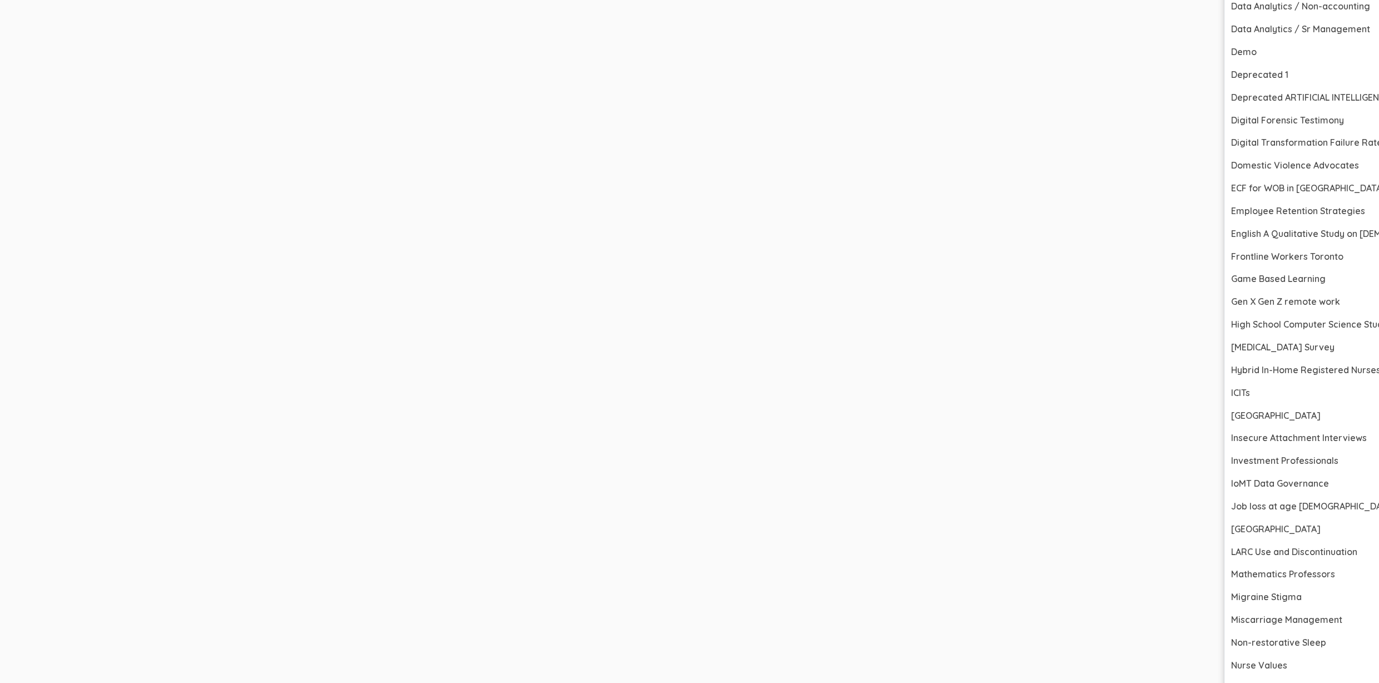
scroll to position [5907, 3432]
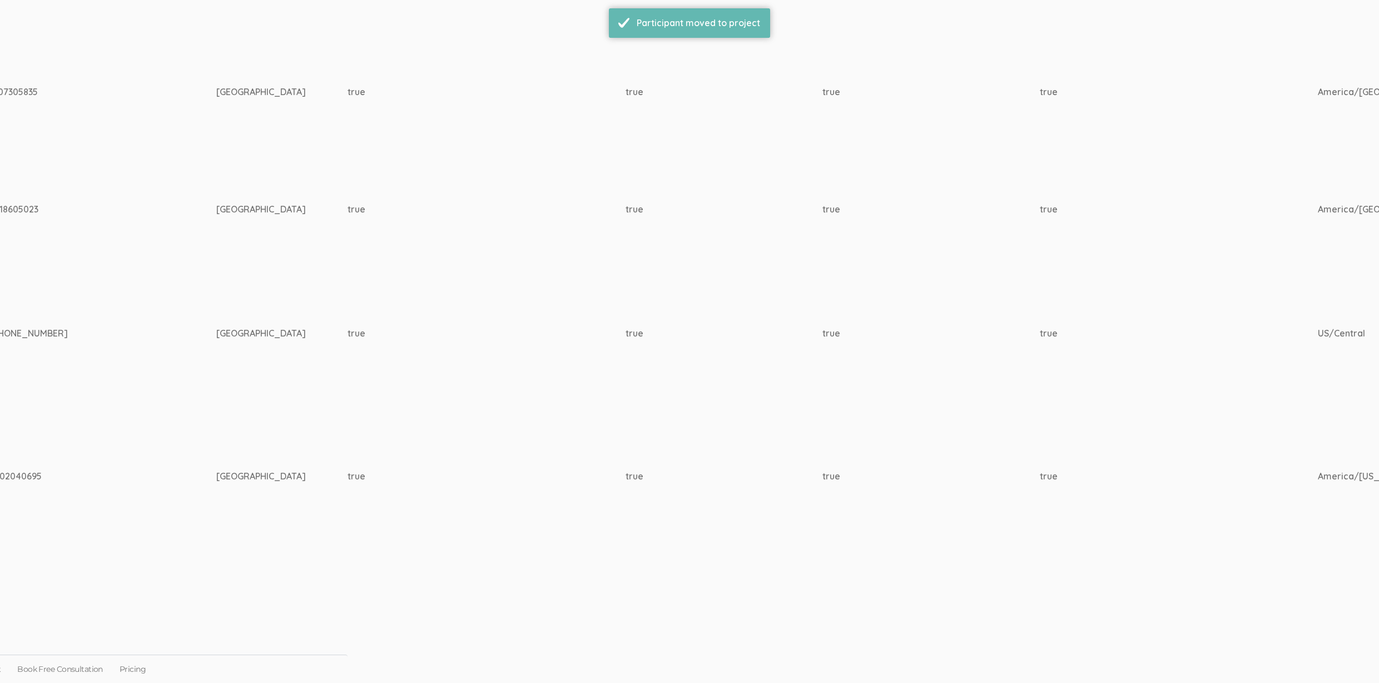
scroll to position [4413, 3432]
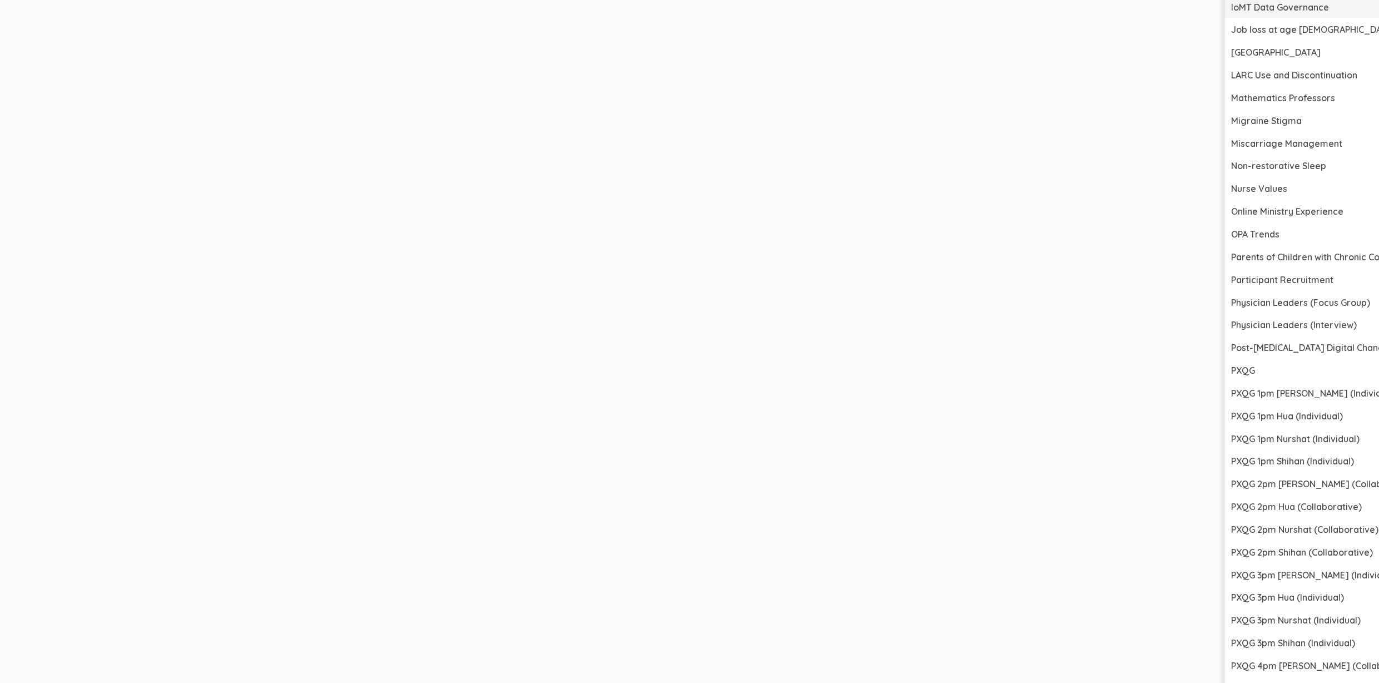
scroll to position [6052, 3432]
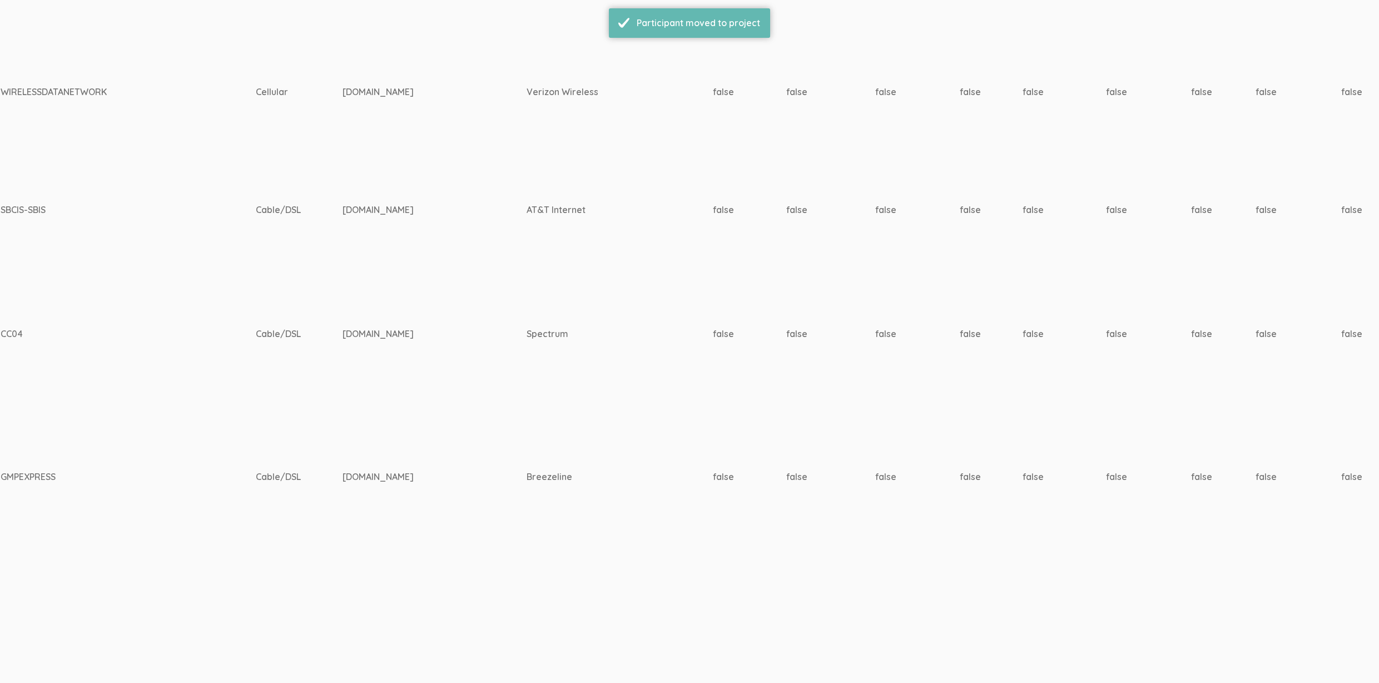
scroll to position [4295, 3432]
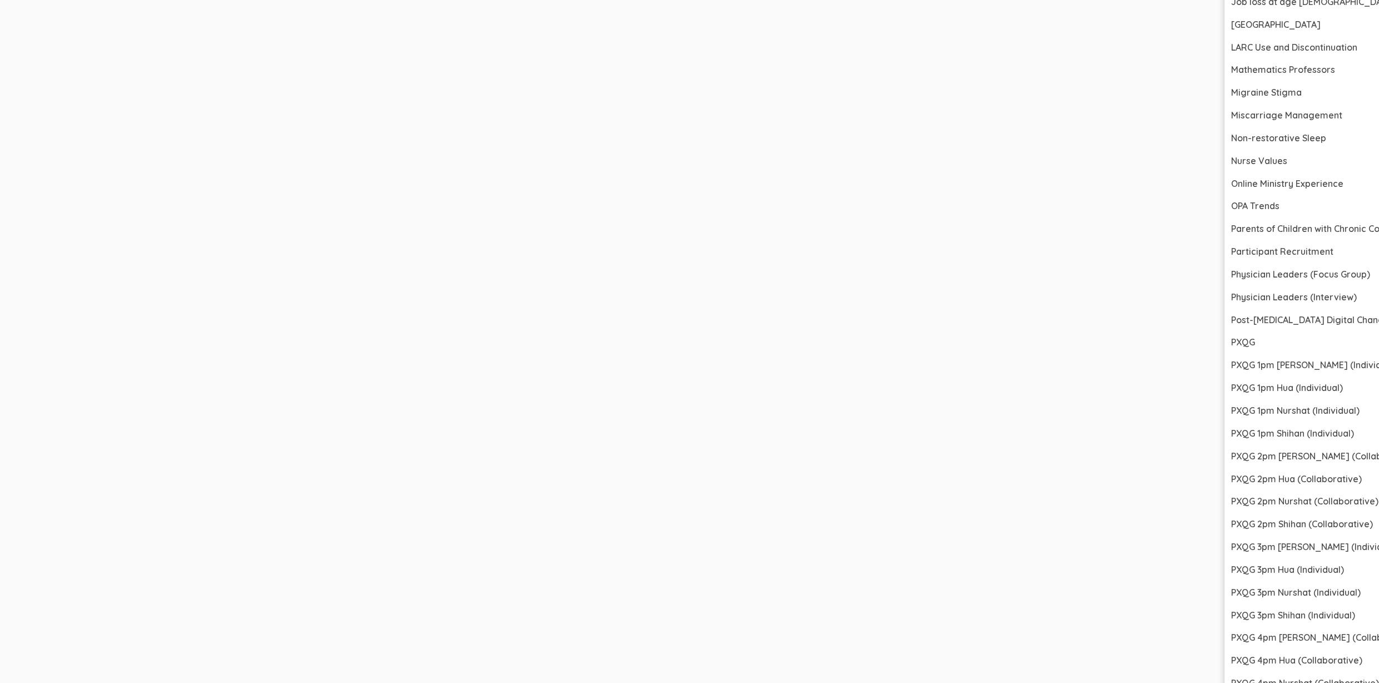
scroll to position [5708, 3432]
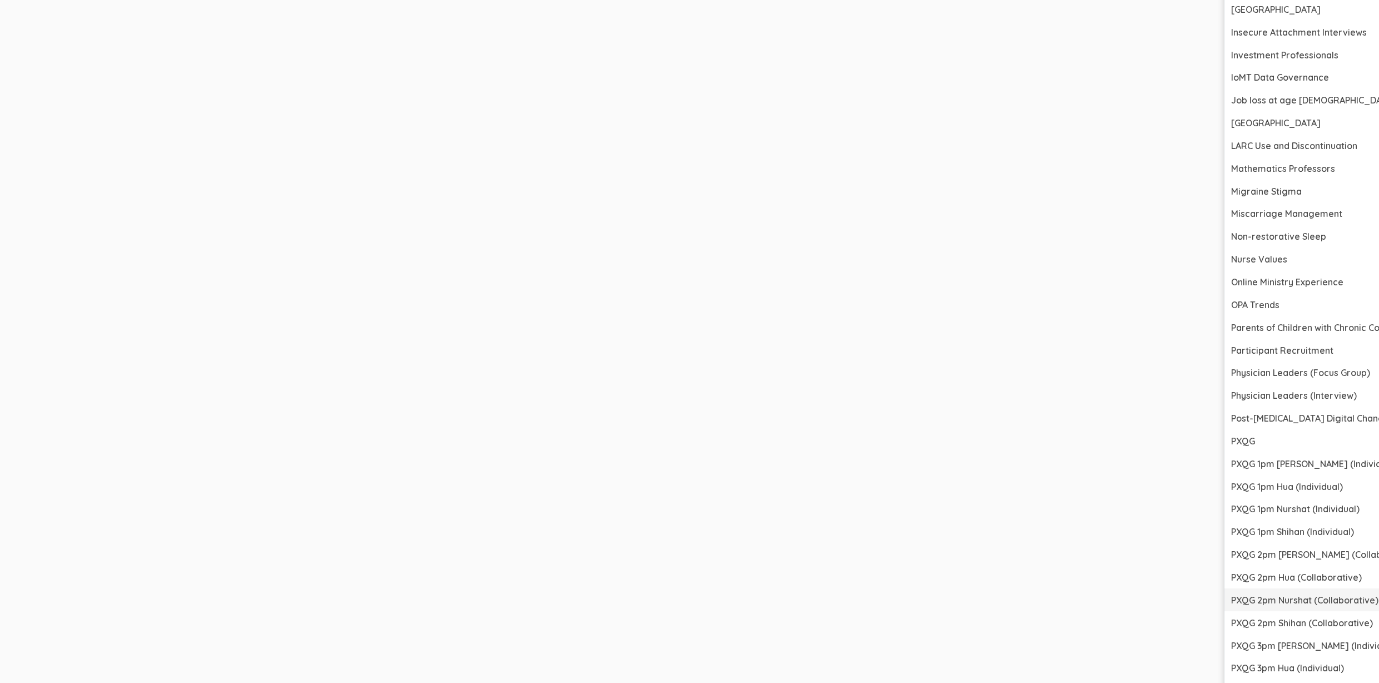
scroll to position [5504, 3432]
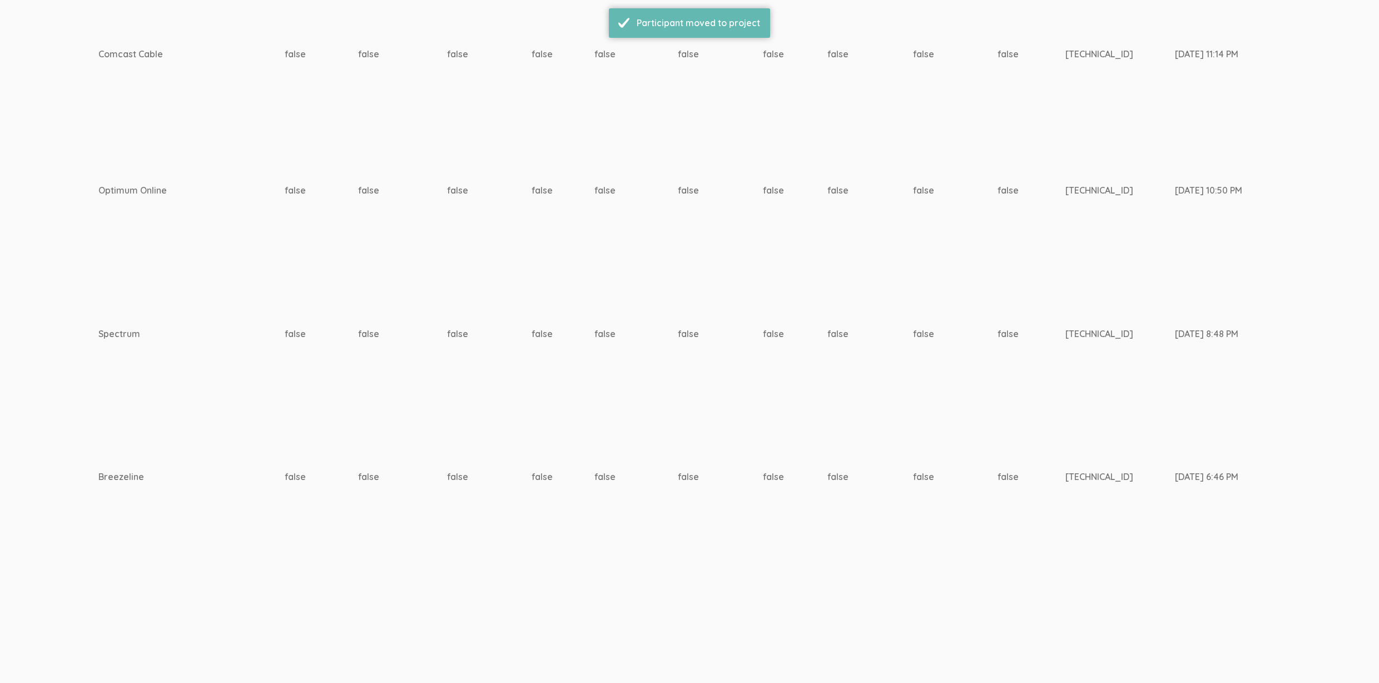
scroll to position [0, 0]
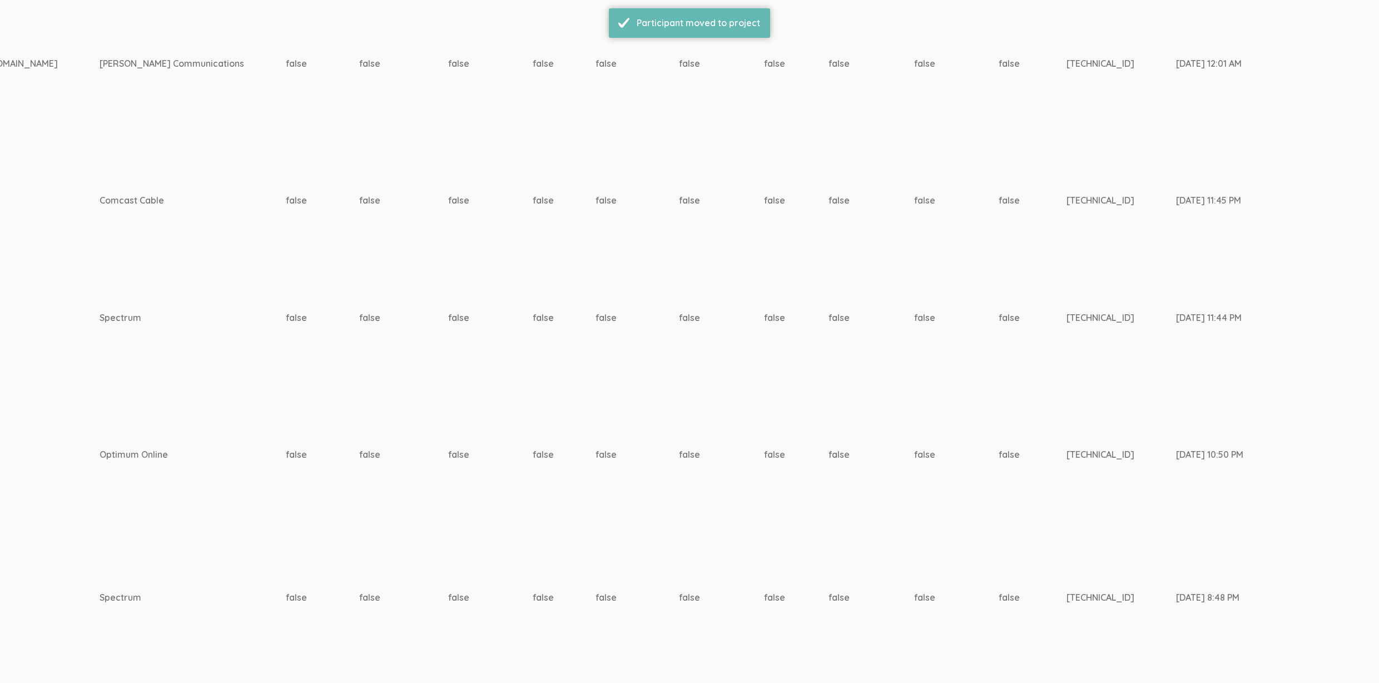
scroll to position [3673, 3431]
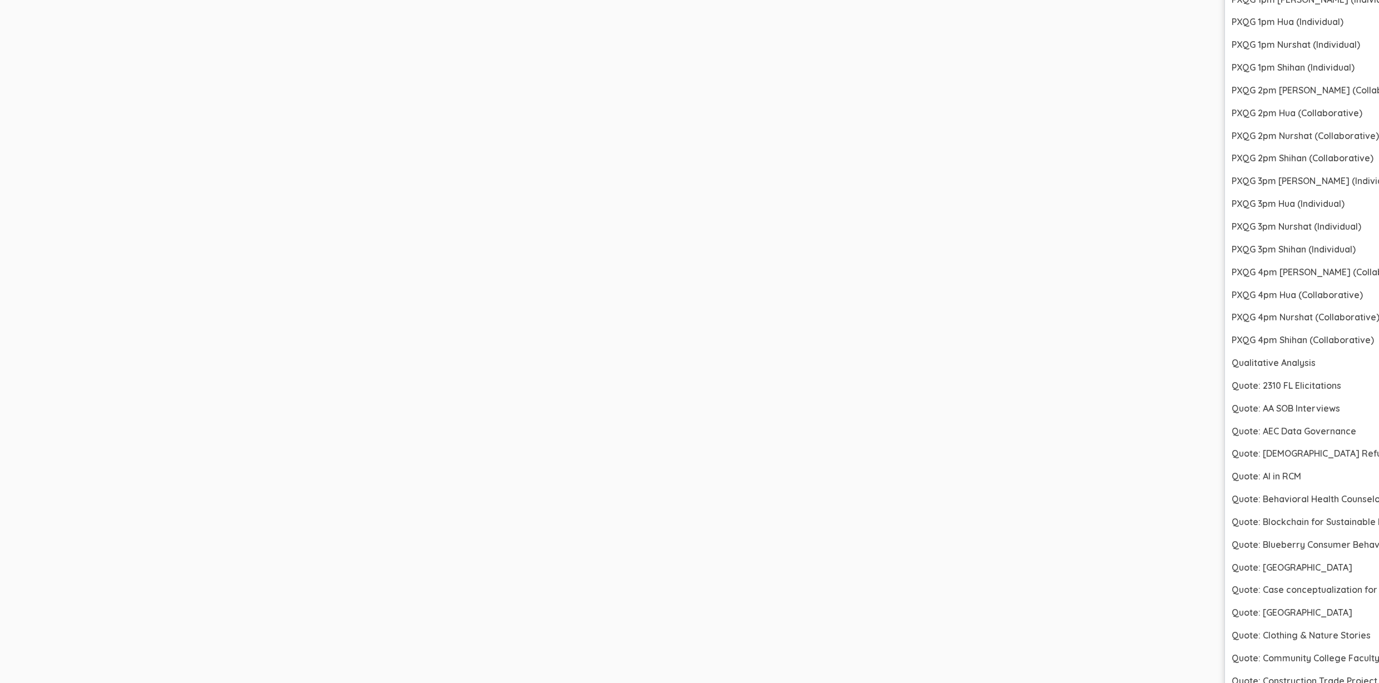
scroll to position [5432, 3431]
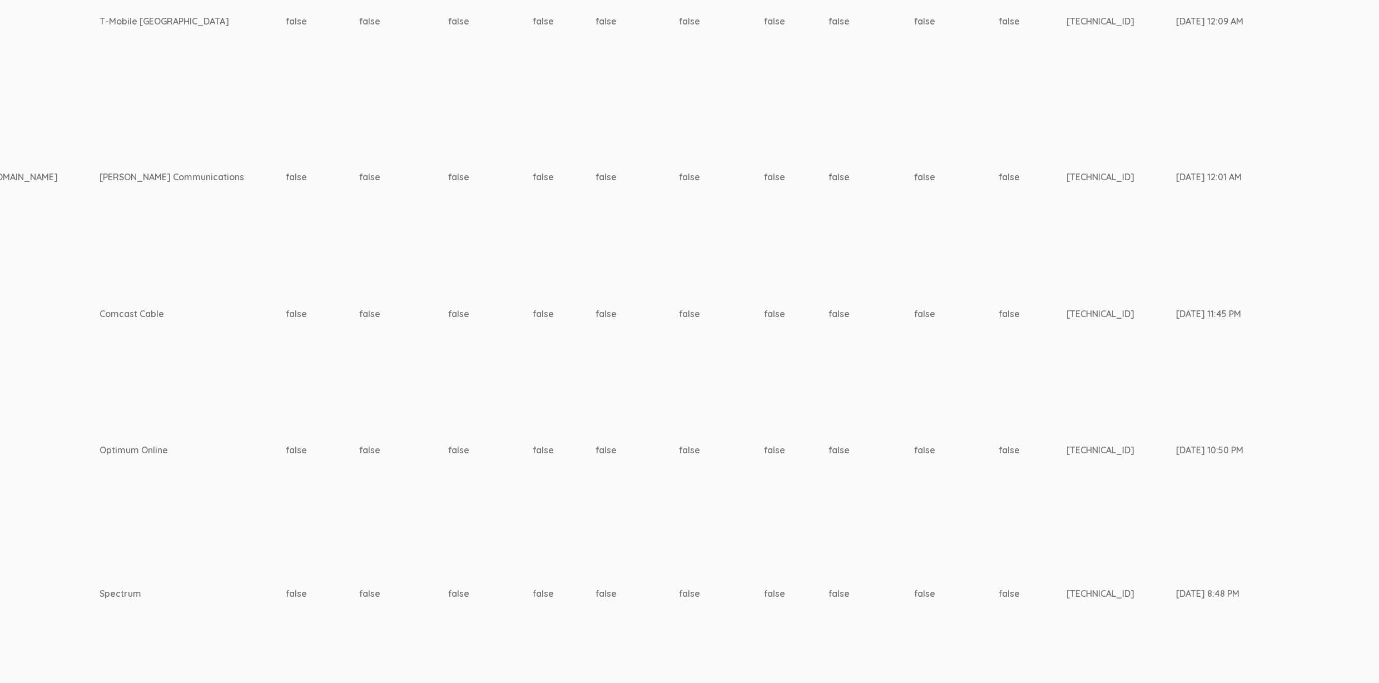
scroll to position [3515, 3431]
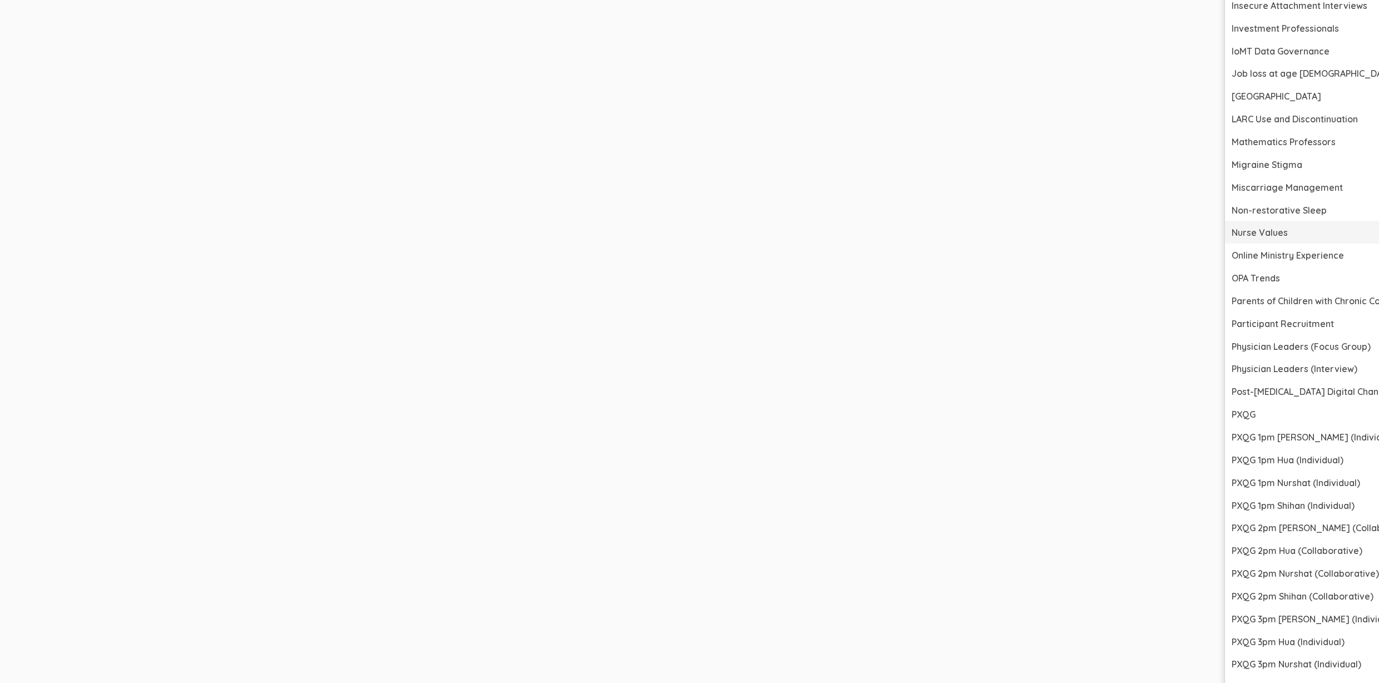
scroll to position [5010, 3431]
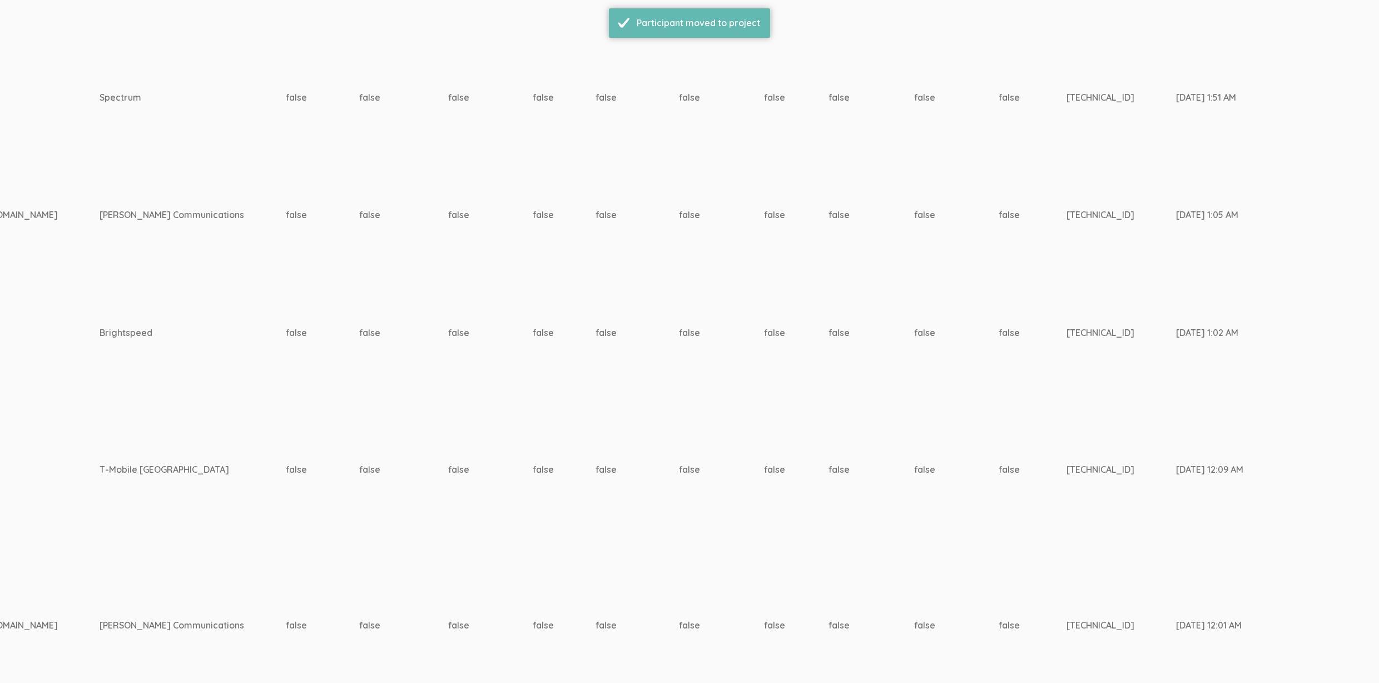
scroll to position [3022, 3431]
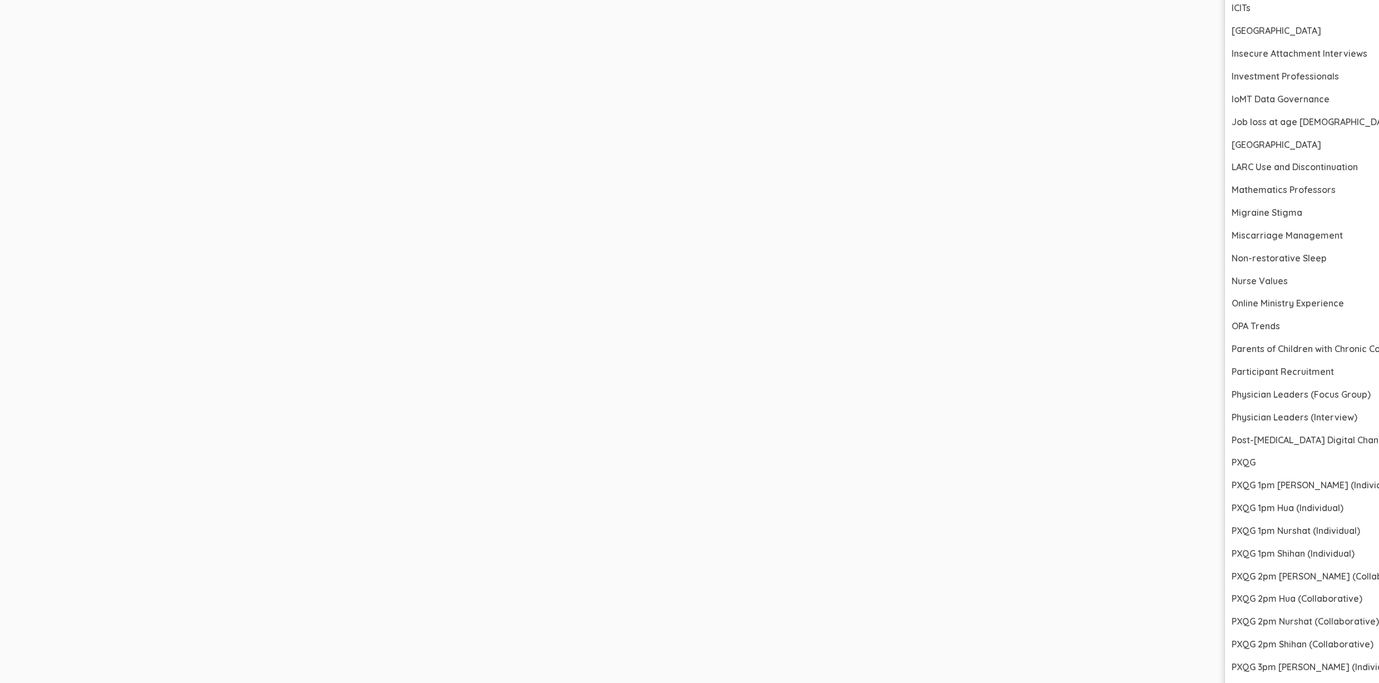
scroll to position [4677, 3431]
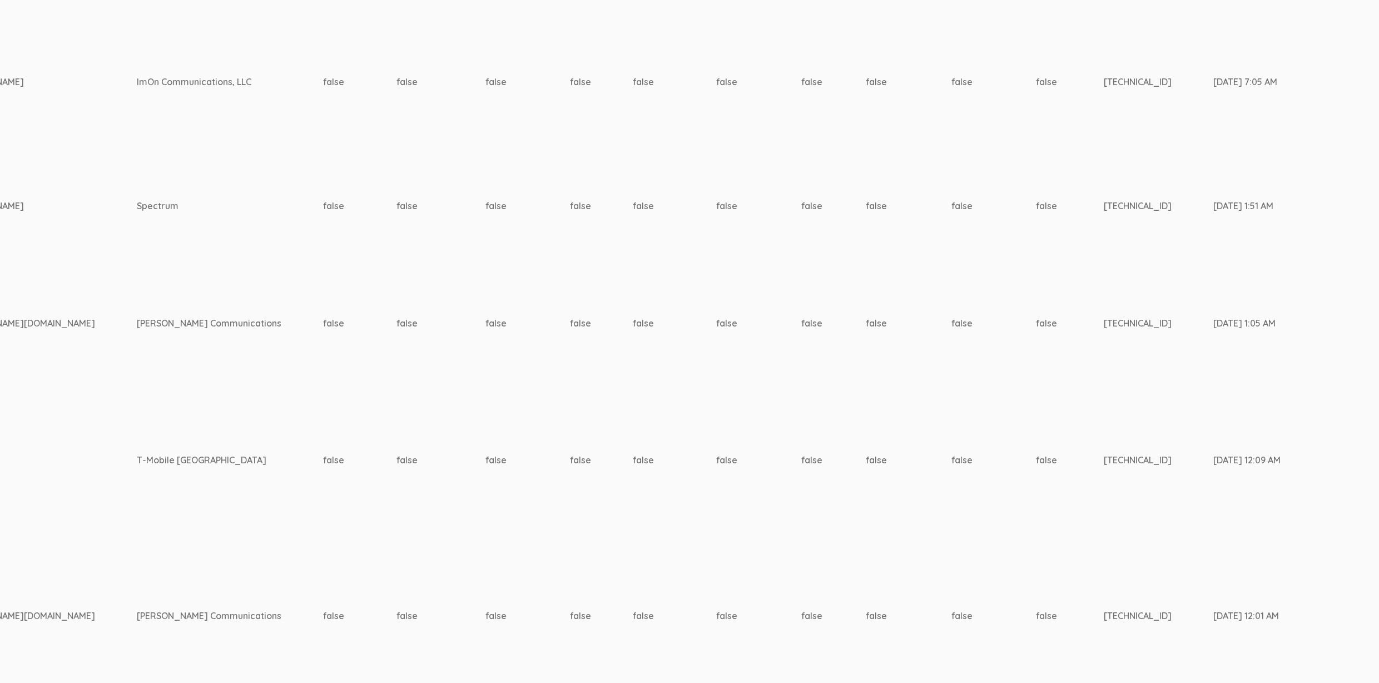
scroll to position [2910, 3373]
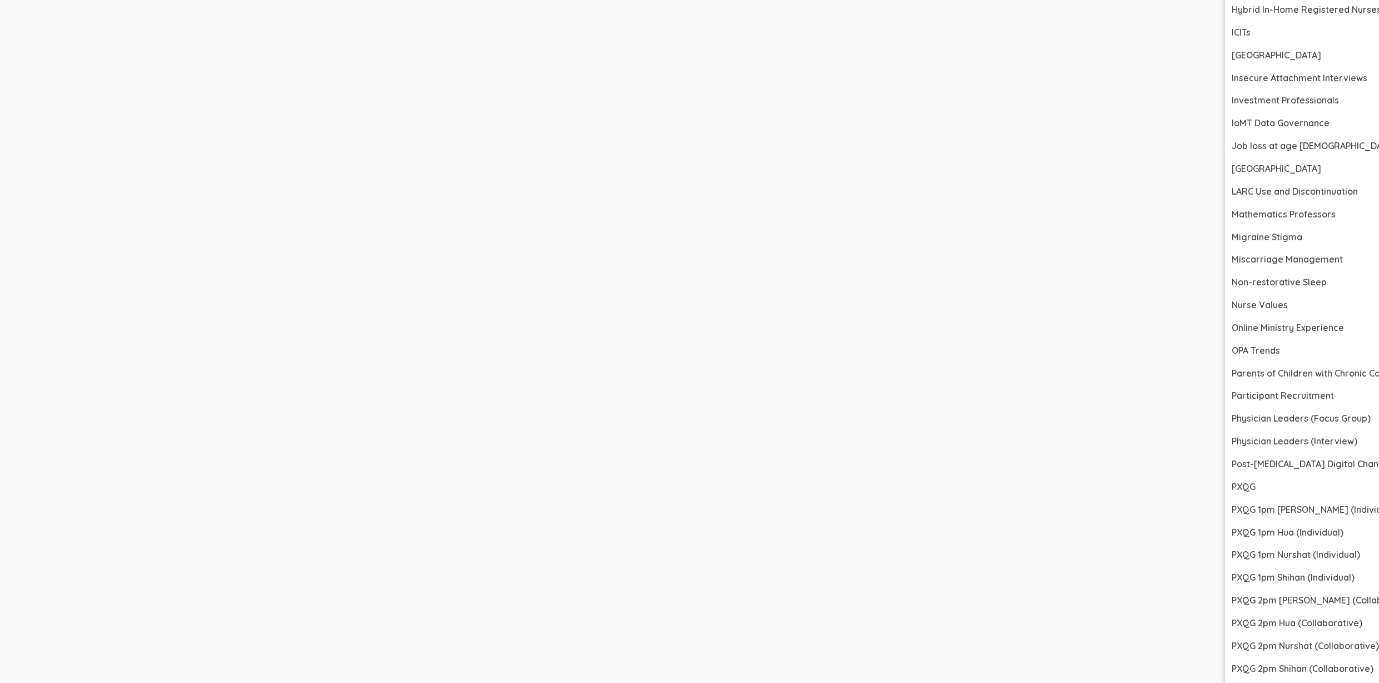
scroll to position [4498, 3373]
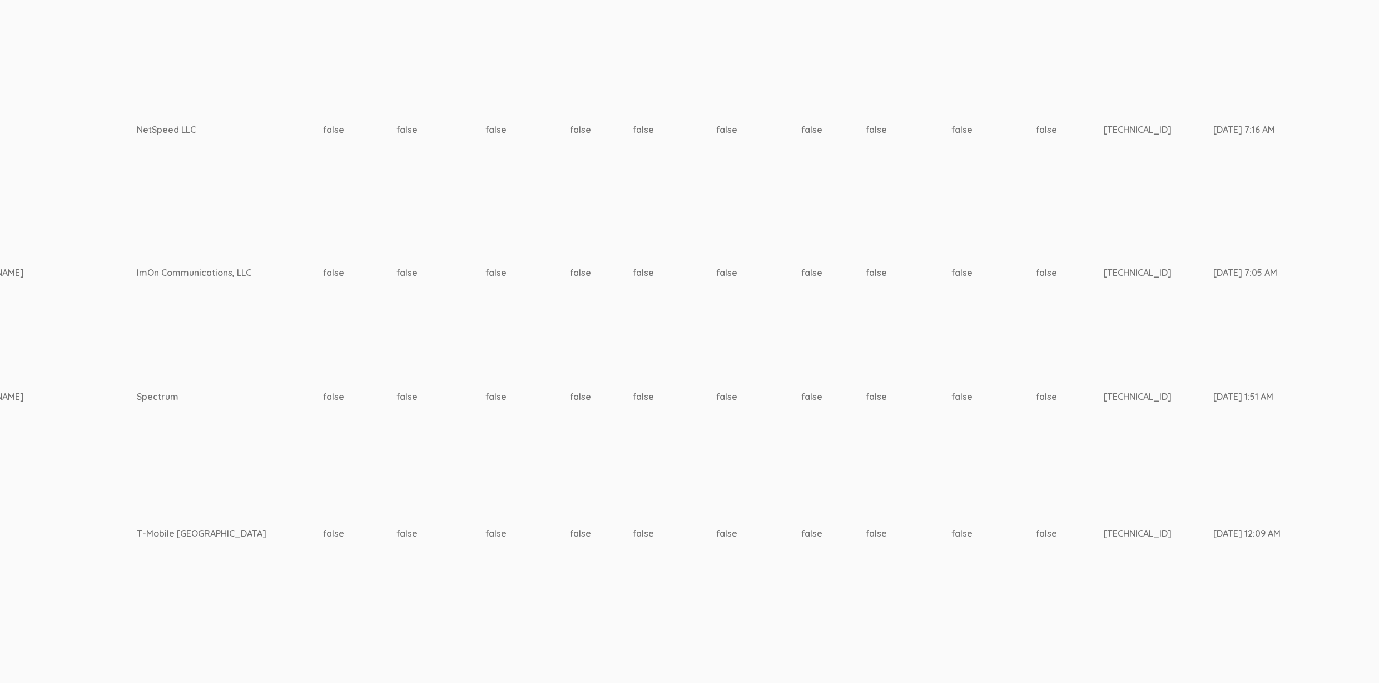
scroll to position [2814, 3373]
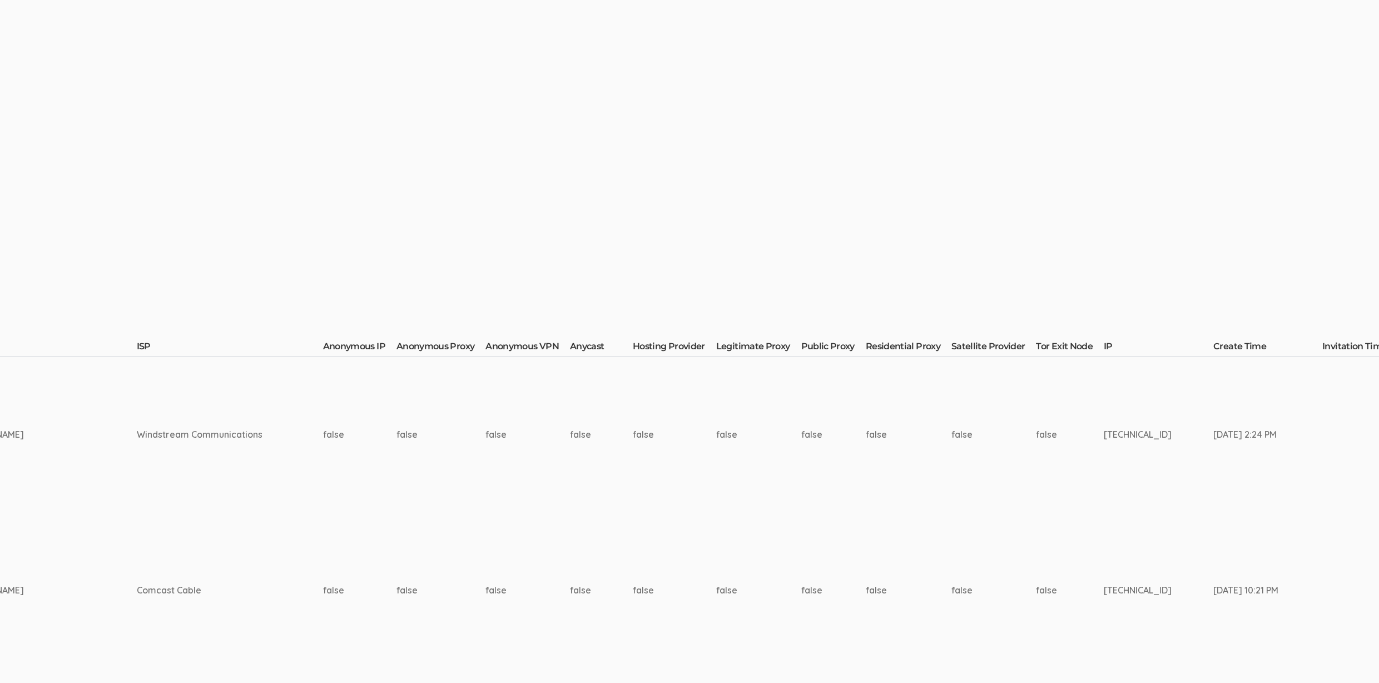
scroll to position [0, 3373]
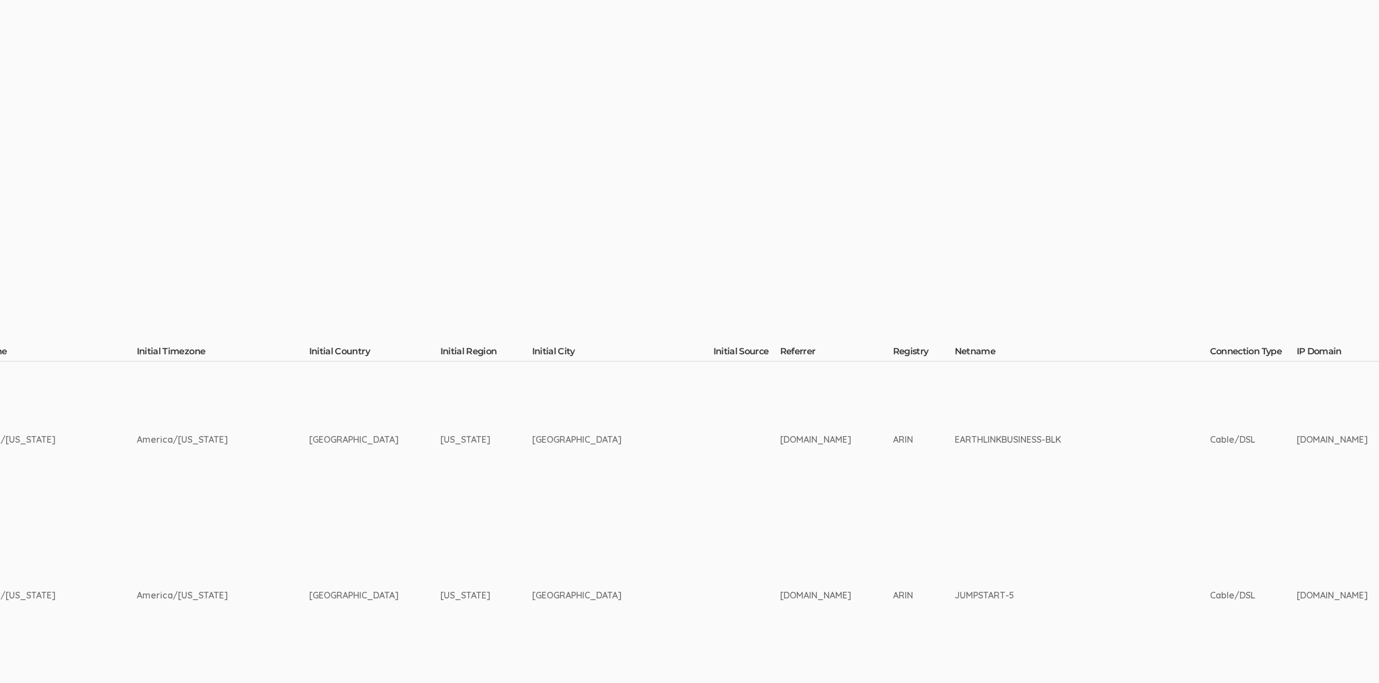
scroll to position [0, 0]
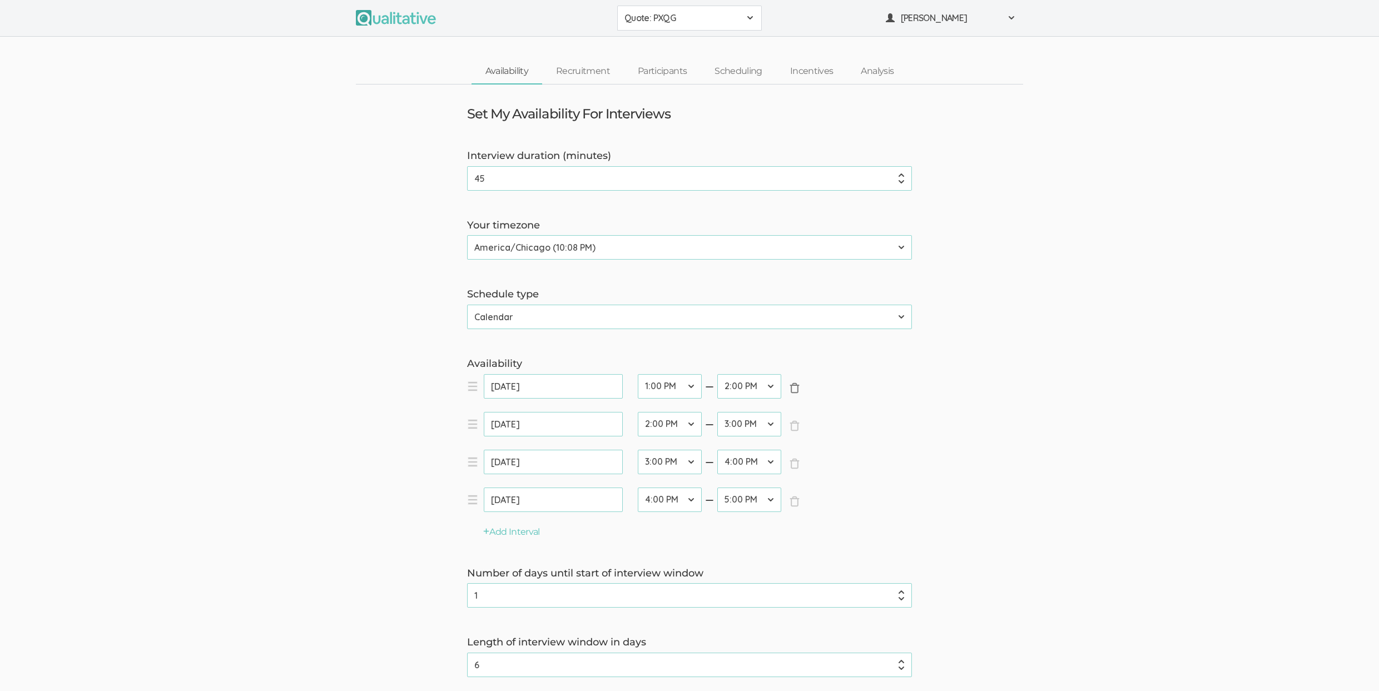
click at [796, 386] on span "×" at bounding box center [794, 388] width 11 height 11
select select "28"
select select "30"
select select "32"
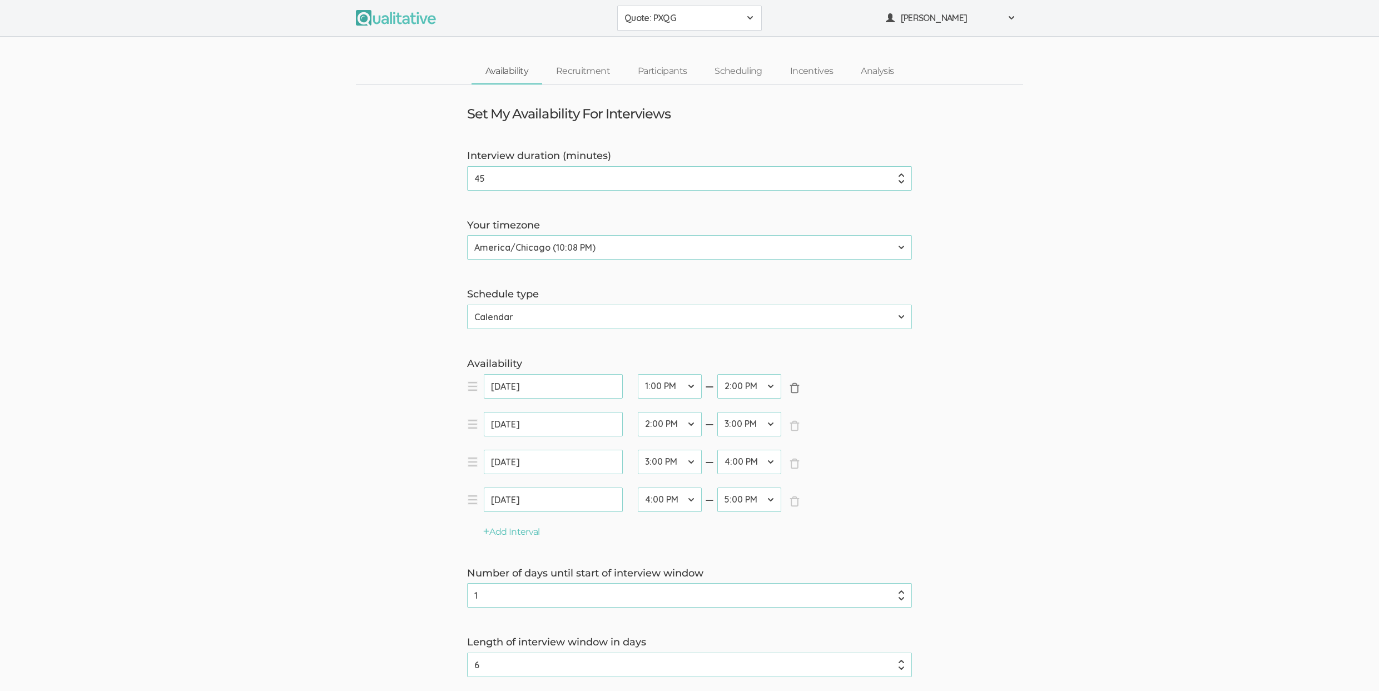
select select "32"
select select "34"
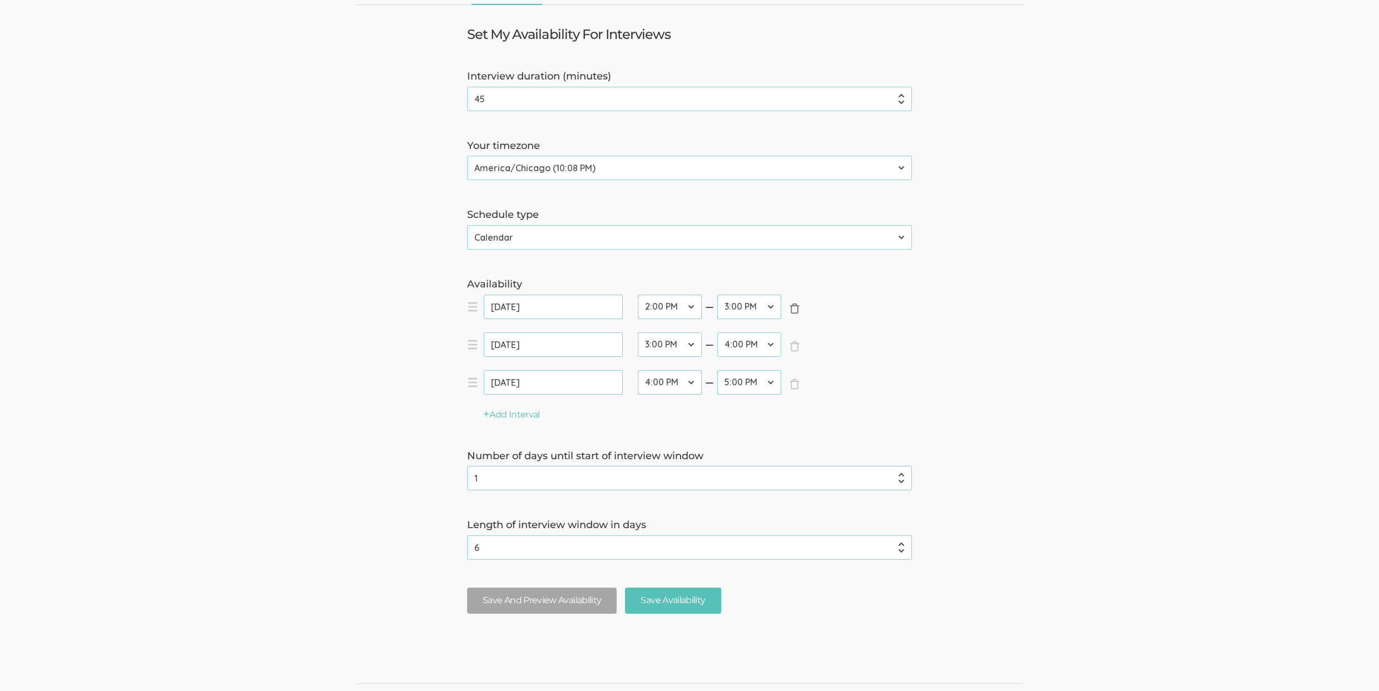
scroll to position [88, 0]
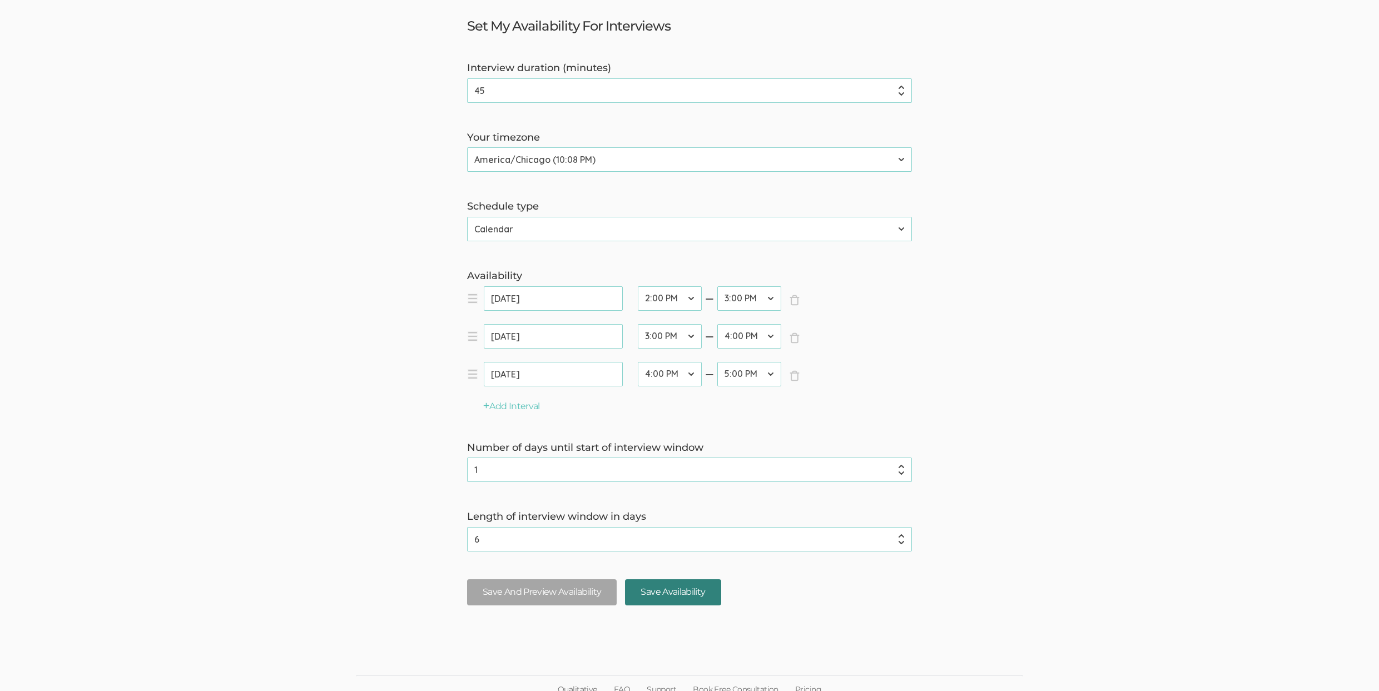
click at [692, 590] on input "Save Availability" at bounding box center [673, 592] width 96 height 26
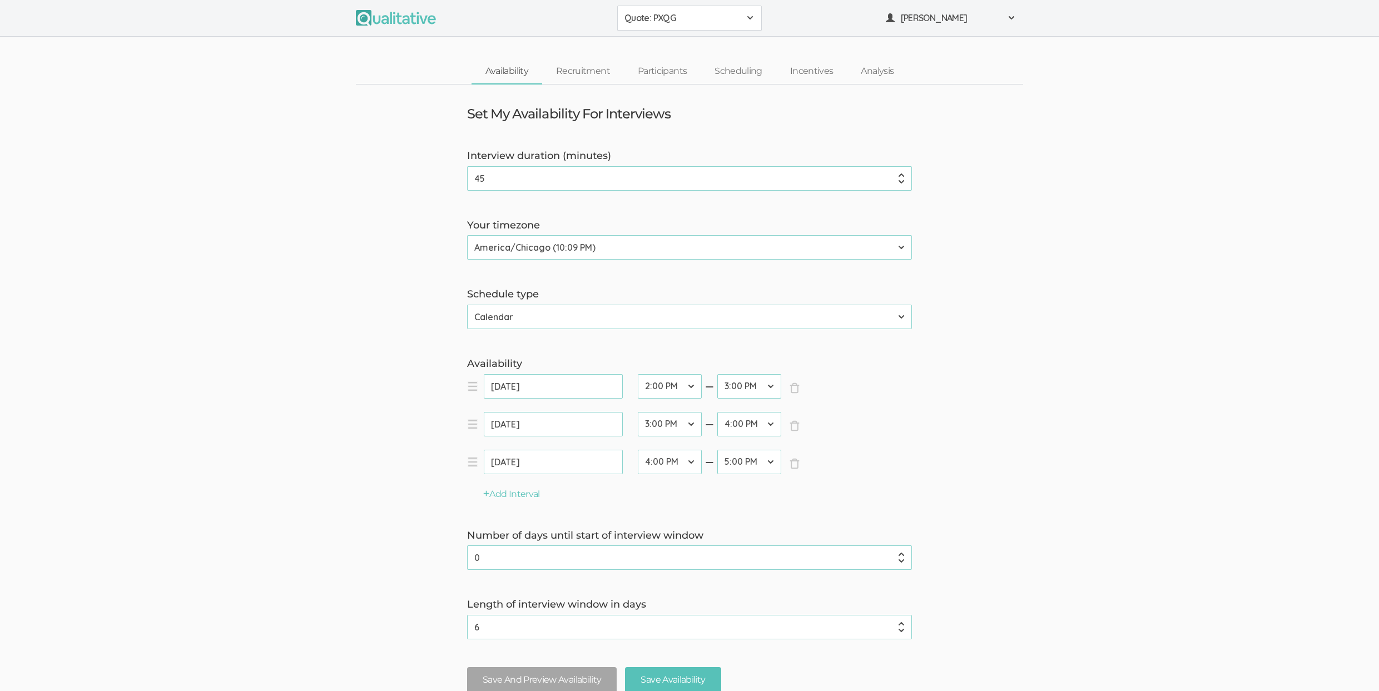
type input "0"
click at [905, 562] on input "0" at bounding box center [689, 557] width 445 height 24
click at [679, 676] on input "Save Availability" at bounding box center [673, 680] width 96 height 26
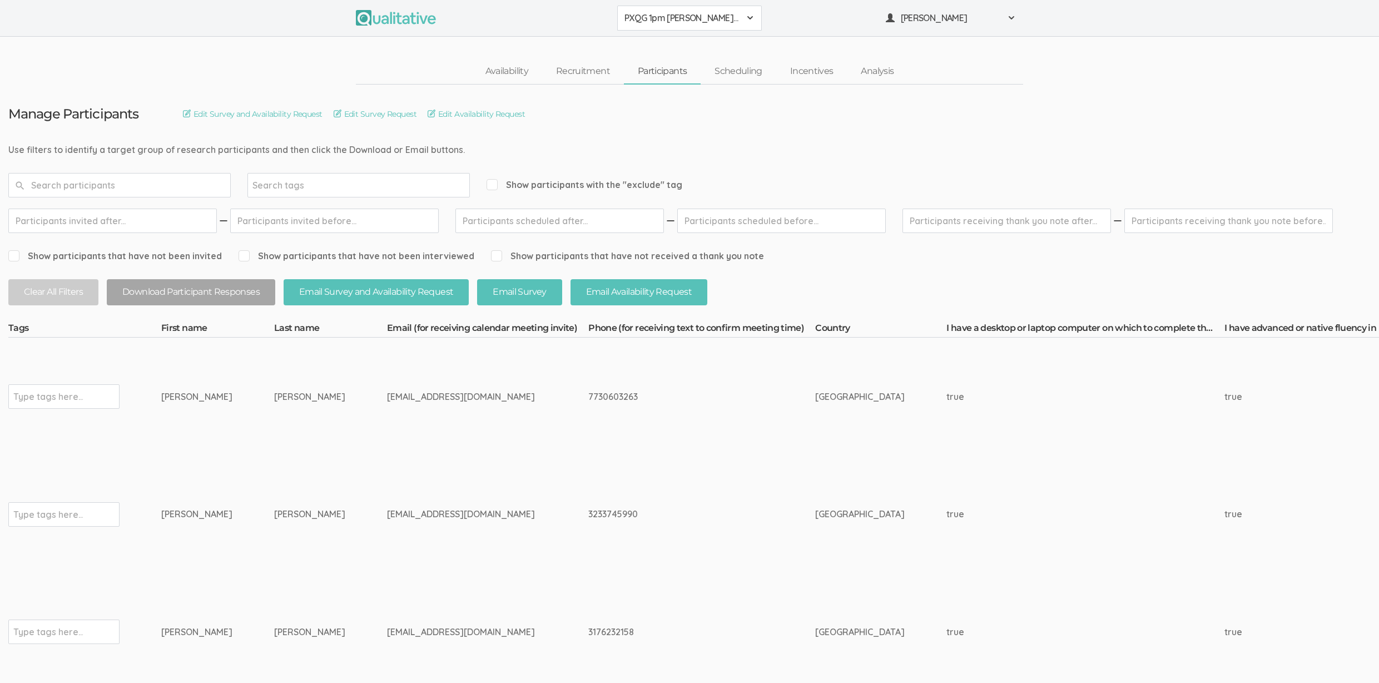
click at [663, 21] on span "PXQG 1pm [PERSON_NAME] (Individual)" at bounding box center [682, 18] width 116 height 13
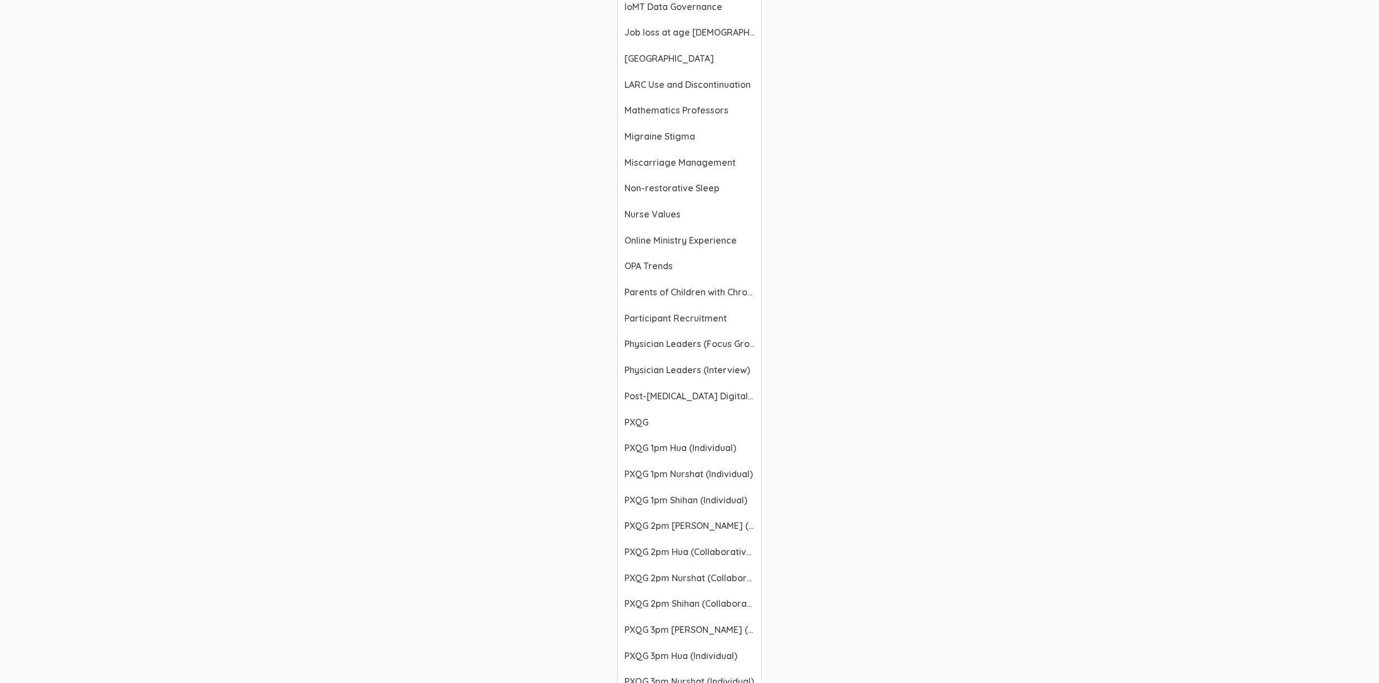
scroll to position [1386, 0]
click at [681, 374] on span "PXQG 1pm Hua (Individual)" at bounding box center [689, 369] width 130 height 13
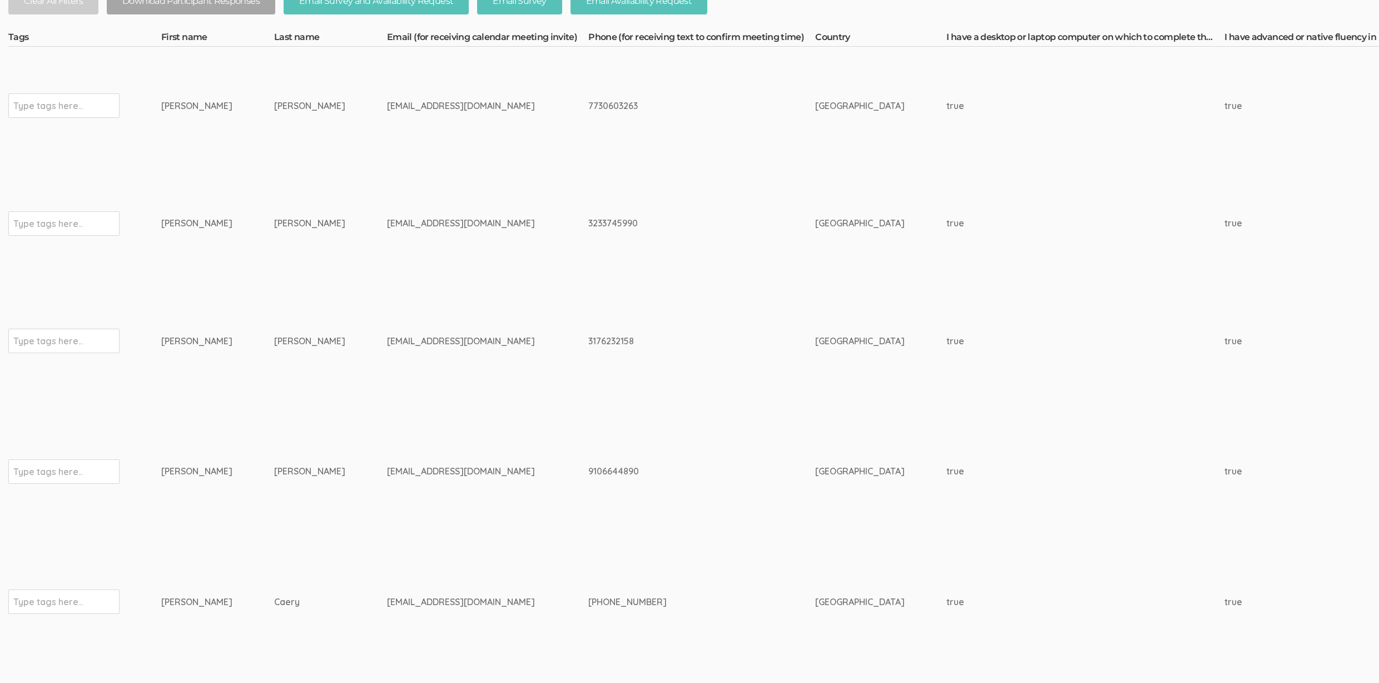
scroll to position [0, 0]
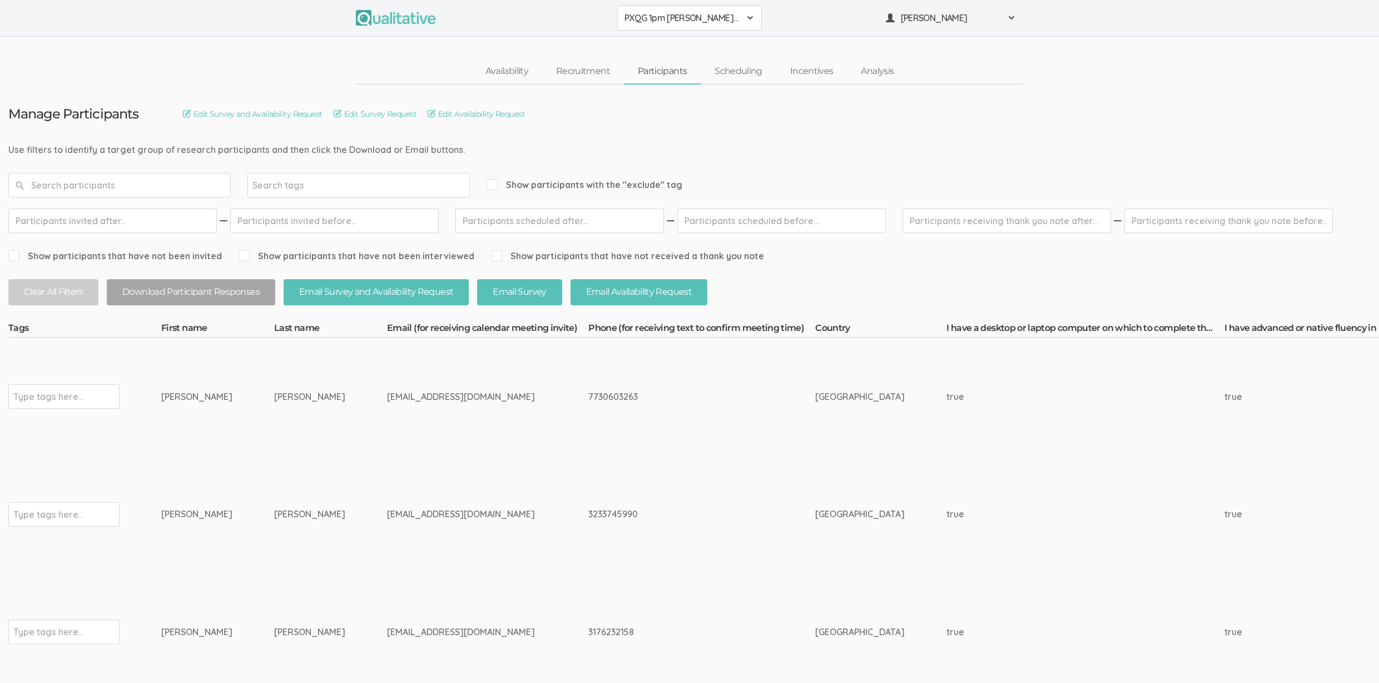
click at [638, 26] on button "PXQG 1pm [PERSON_NAME] (Individual)" at bounding box center [689, 18] width 145 height 25
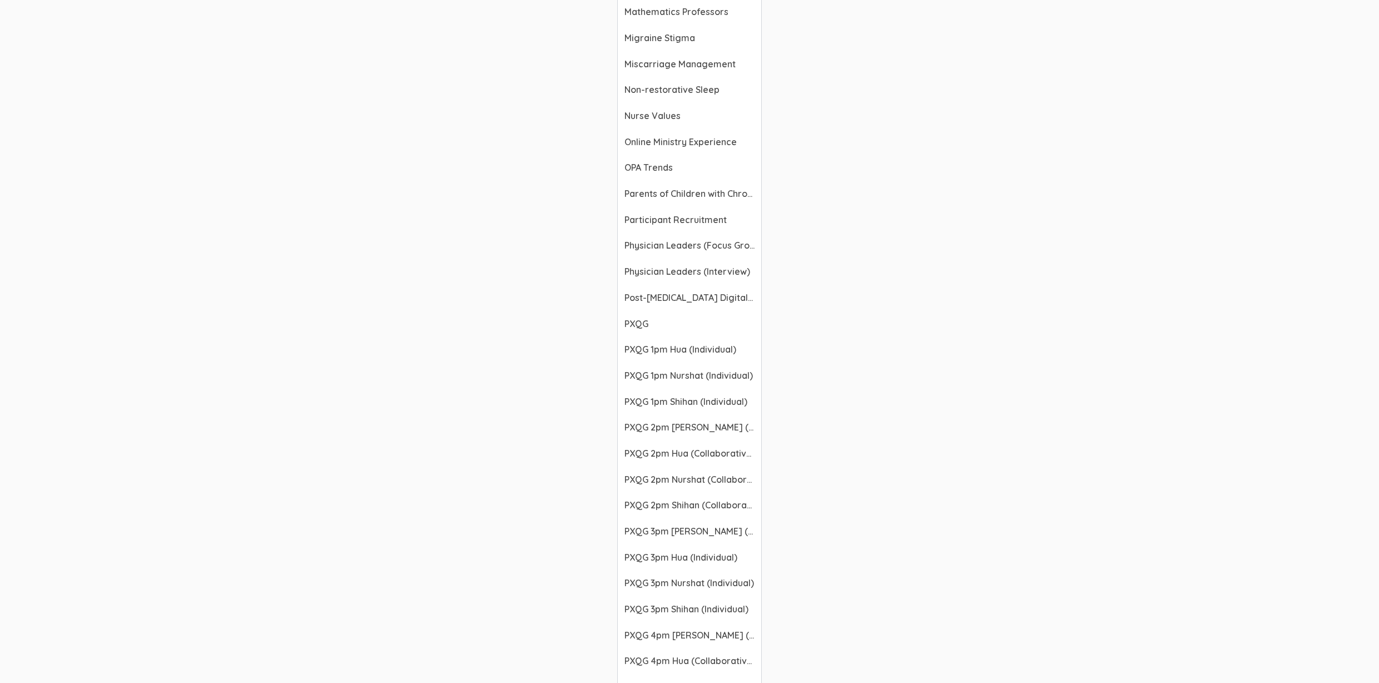
scroll to position [1422, 0]
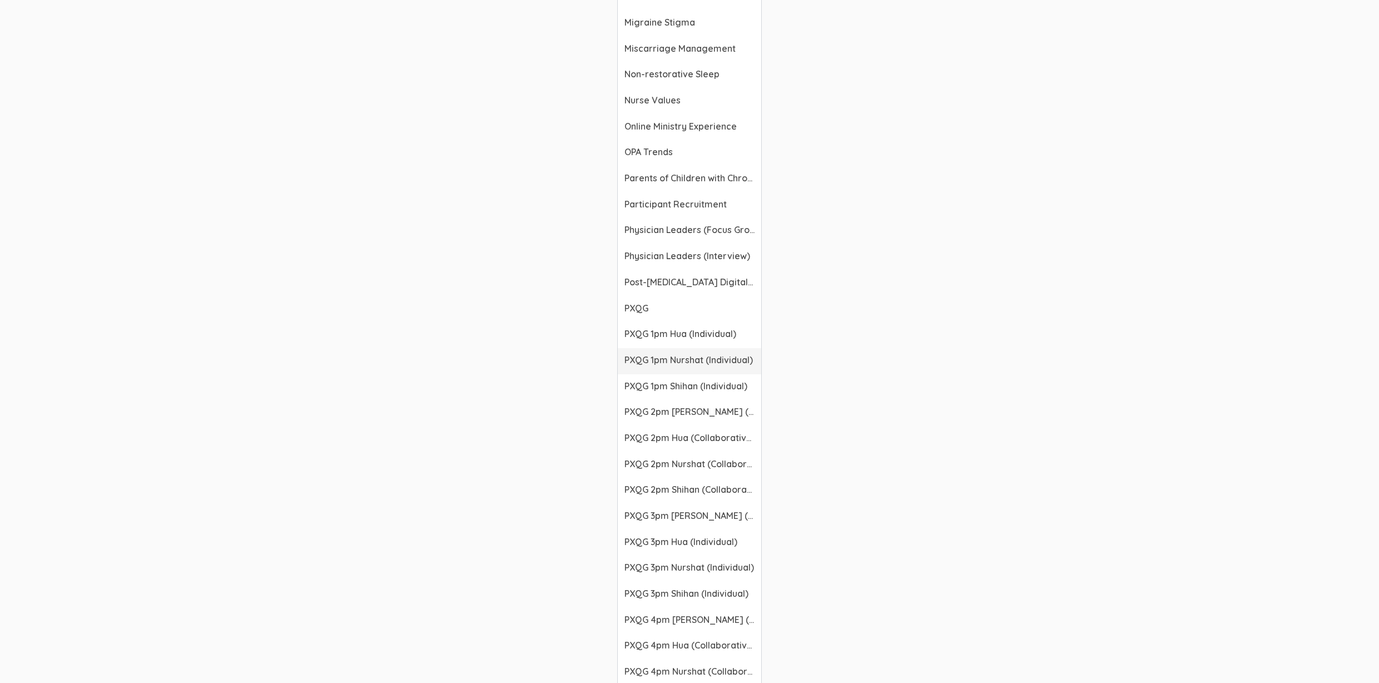
click at [693, 359] on span "PXQG 1pm Nurshat (Individual)" at bounding box center [689, 360] width 130 height 13
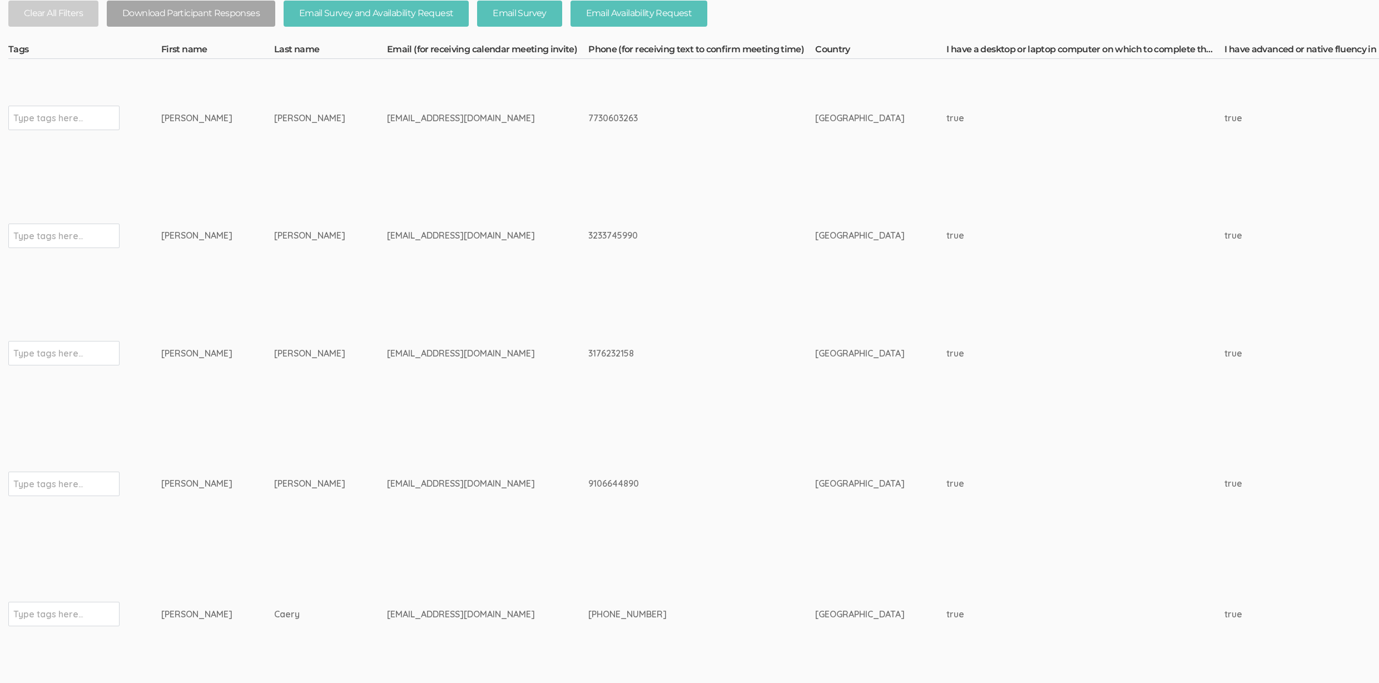
scroll to position [0, 0]
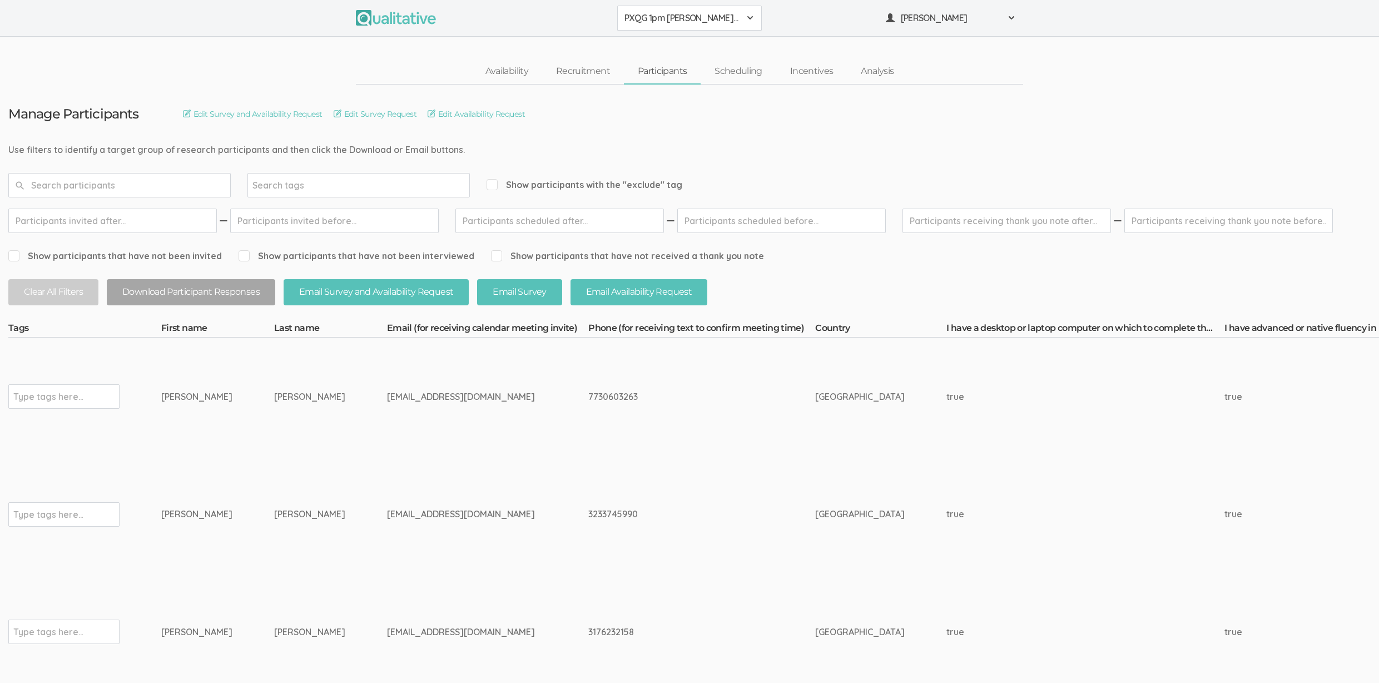
click at [647, 75] on link "Participants" at bounding box center [662, 71] width 77 height 24
click at [644, 72] on link "Participants" at bounding box center [662, 71] width 77 height 24
click at [564, 177] on div "Show participants with the "exclude" tag" at bounding box center [585, 185] width 196 height 24
click at [562, 185] on span "Show participants with the "exclude" tag" at bounding box center [585, 184] width 196 height 13
click at [494, 185] on input "Show participants with the "exclude" tag" at bounding box center [490, 184] width 7 height 7
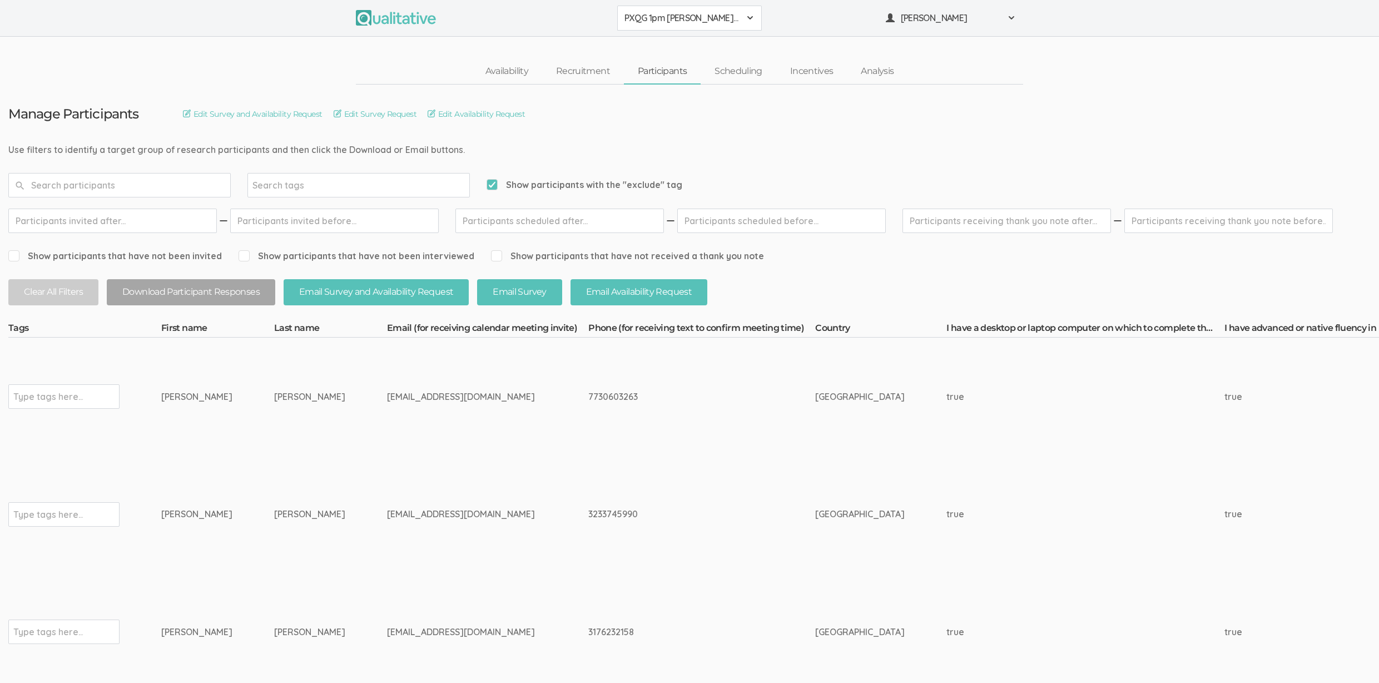
click at [532, 188] on span "Show participants with the "exclude" tag" at bounding box center [585, 184] width 196 height 13
click at [494, 188] on input "Show participants with the "exclude" tag" at bounding box center [490, 184] width 7 height 7
click at [588, 516] on div "3233745990" at bounding box center [680, 514] width 185 height 13
click at [150, 299] on button "Download Participant Responses" at bounding box center [191, 292] width 168 height 26
click at [561, 183] on span "Show participants with the "exclude" tag" at bounding box center [585, 184] width 196 height 13
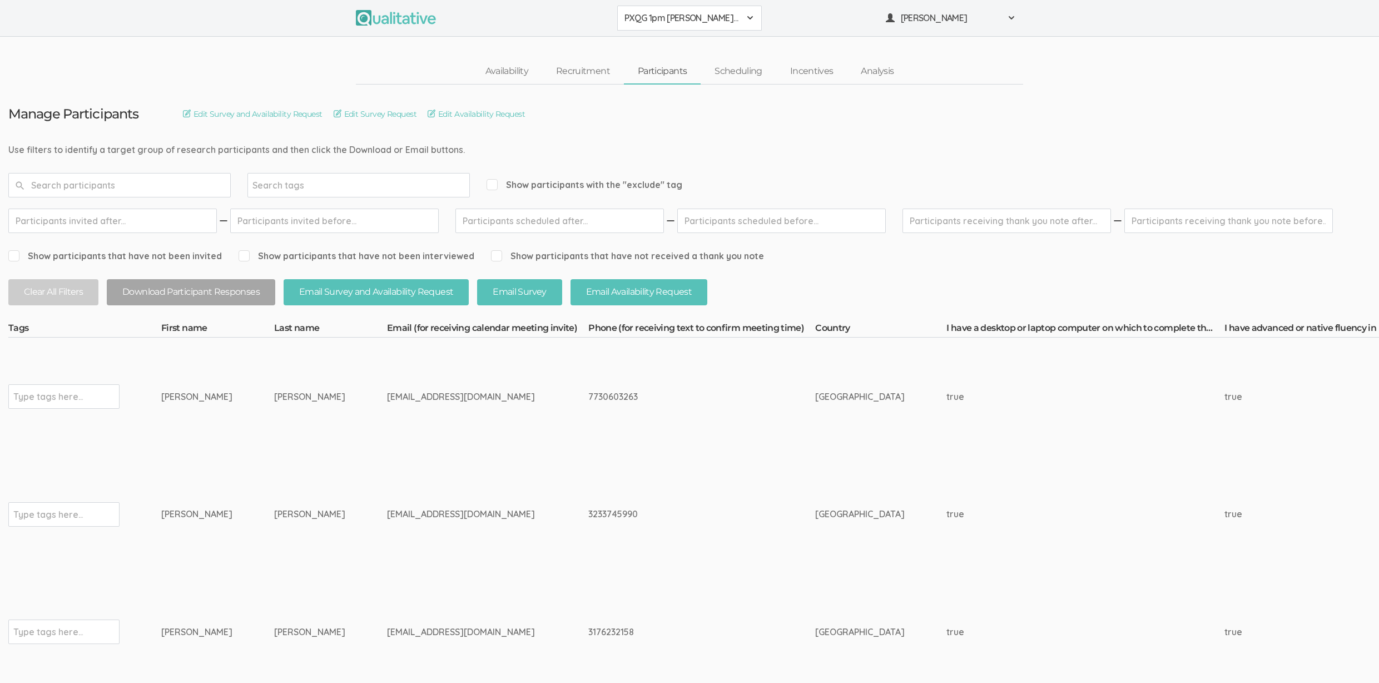
click at [494, 183] on input "Show participants with the "exclude" tag" at bounding box center [490, 184] width 7 height 7
click at [576, 187] on span "Show participants with the "exclude" tag" at bounding box center [585, 184] width 196 height 13
click at [494, 187] on input "Show participants with the "exclude" tag" at bounding box center [490, 184] width 7 height 7
checkbox input "false"
click at [740, 16] on span "PXQG 1pm [PERSON_NAME] (Individual)" at bounding box center [682, 18] width 116 height 13
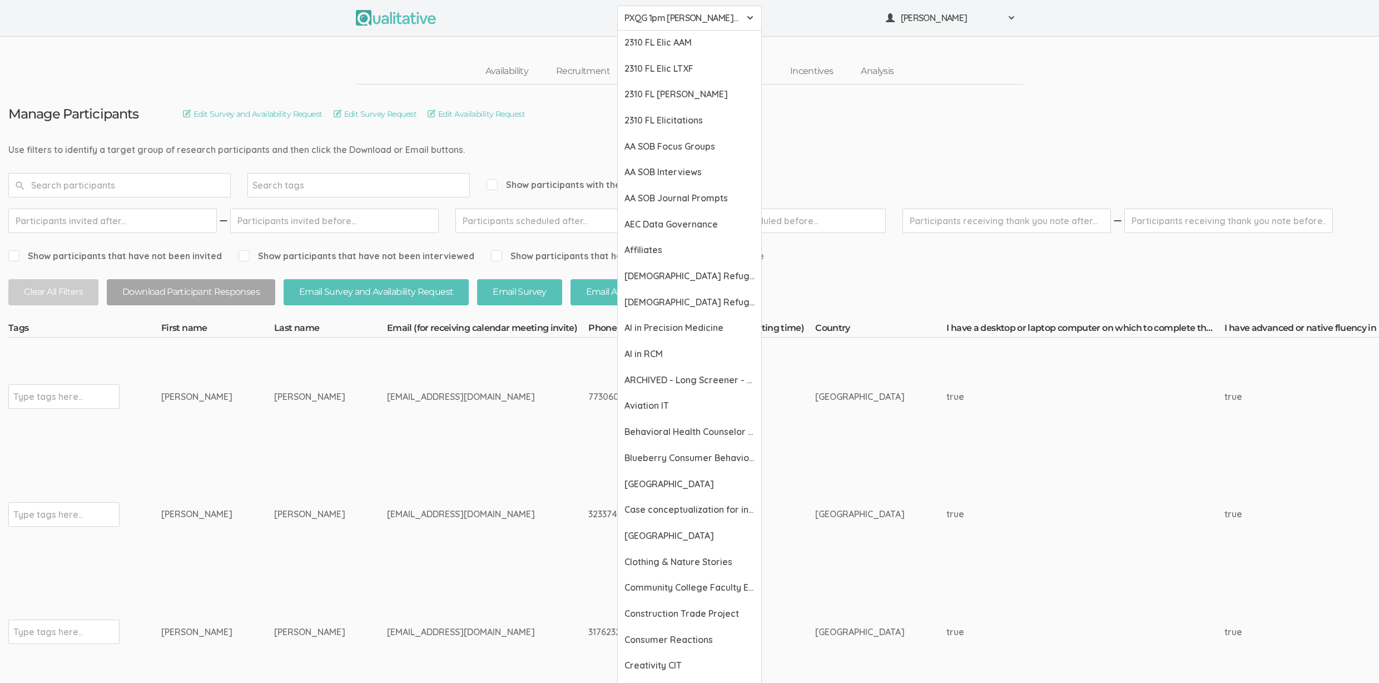
click at [501, 416] on td "[EMAIL_ADDRESS][DOMAIN_NAME]" at bounding box center [487, 397] width 201 height 118
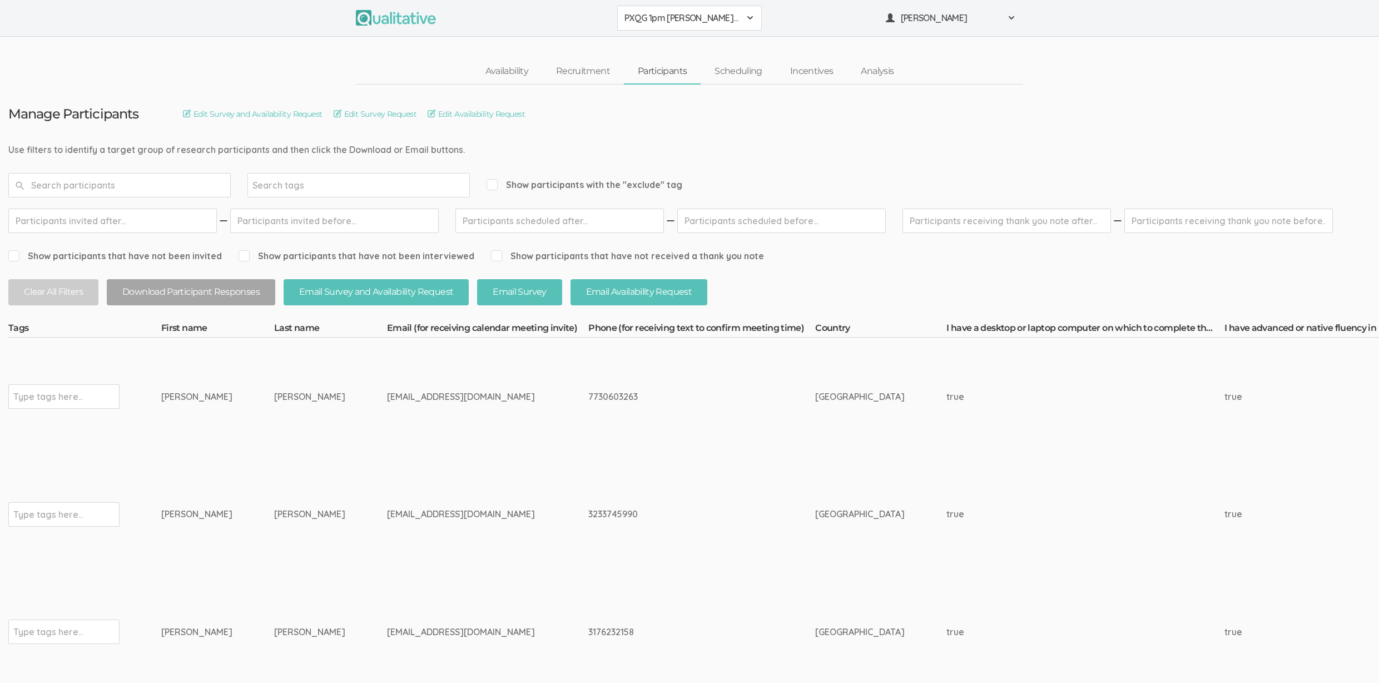
click at [387, 453] on td "[EMAIL_ADDRESS][DOMAIN_NAME]" at bounding box center [487, 397] width 201 height 118
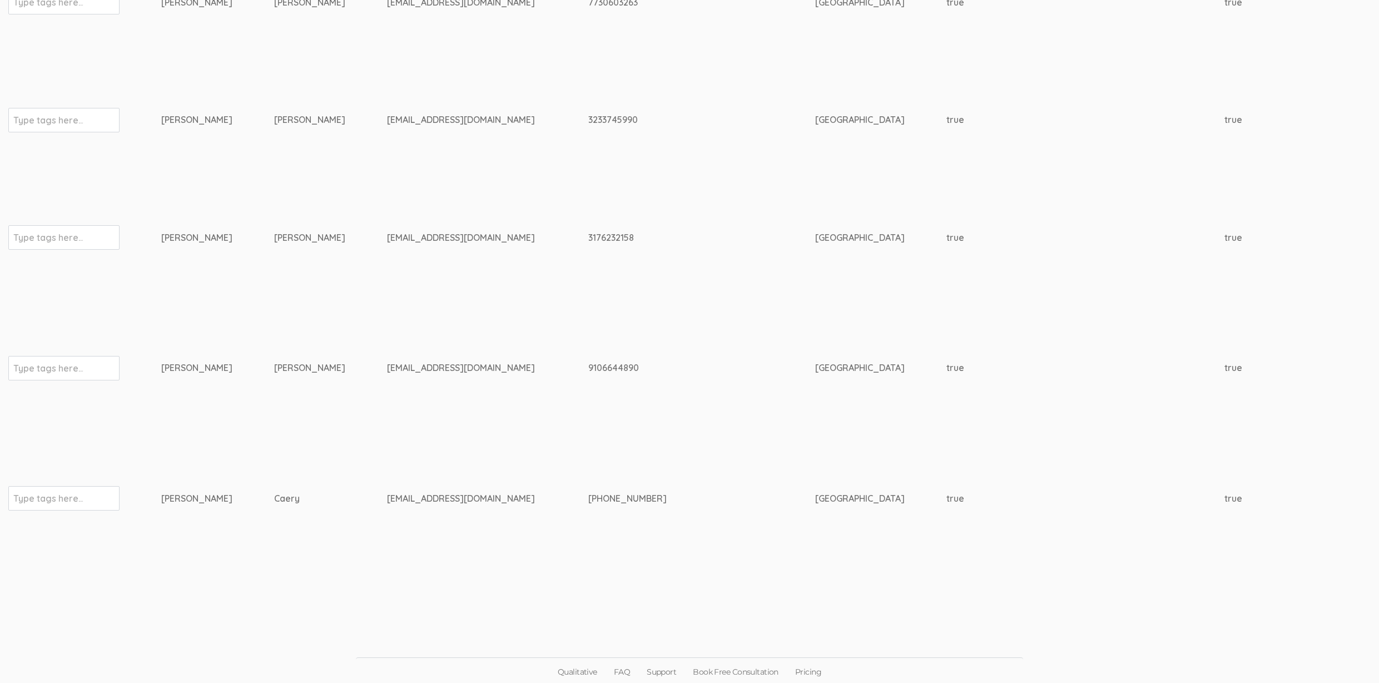
scroll to position [394, 0]
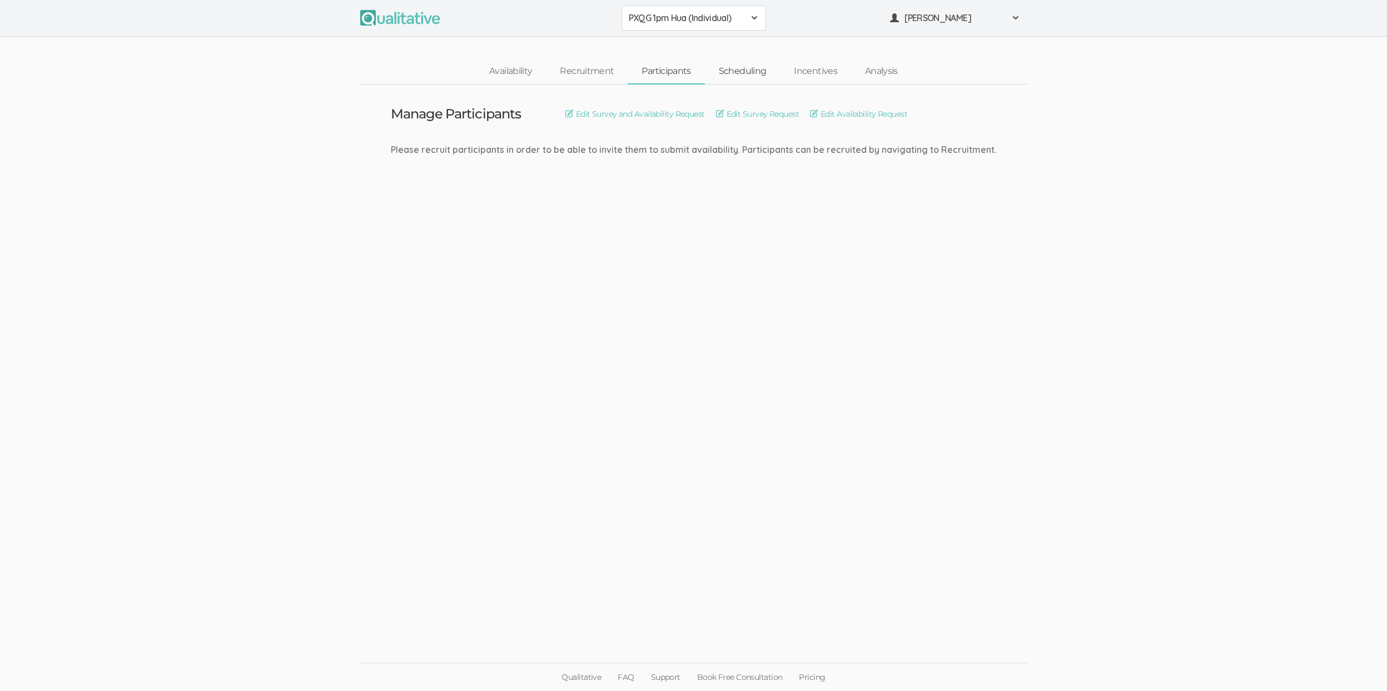
click at [731, 71] on link "Scheduling" at bounding box center [743, 71] width 76 height 24
click at [649, 67] on link "Participants" at bounding box center [666, 71] width 77 height 24
click at [730, 68] on link "Scheduling" at bounding box center [743, 71] width 76 height 24
click at [647, 75] on link "Participants" at bounding box center [666, 71] width 77 height 24
click at [691, 21] on span "PXQG 1pm Nurshat (Individual)" at bounding box center [687, 18] width 116 height 13
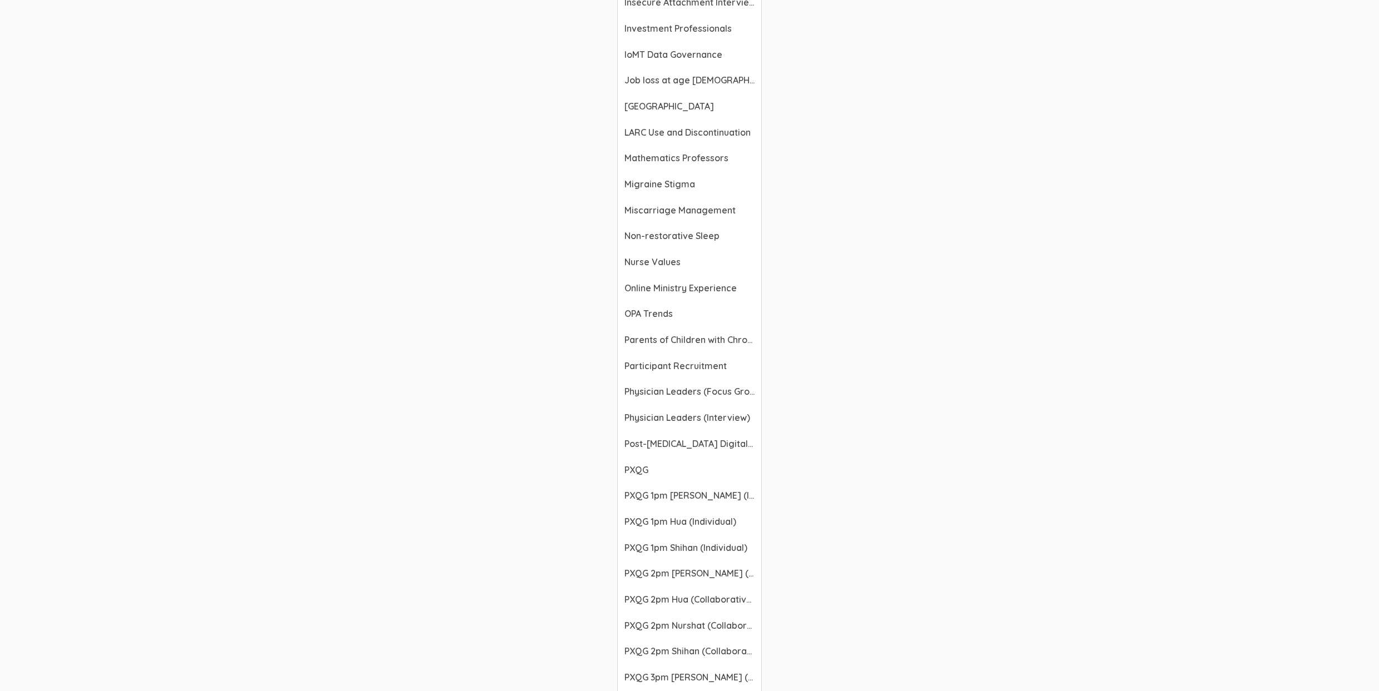
scroll to position [1564, 0]
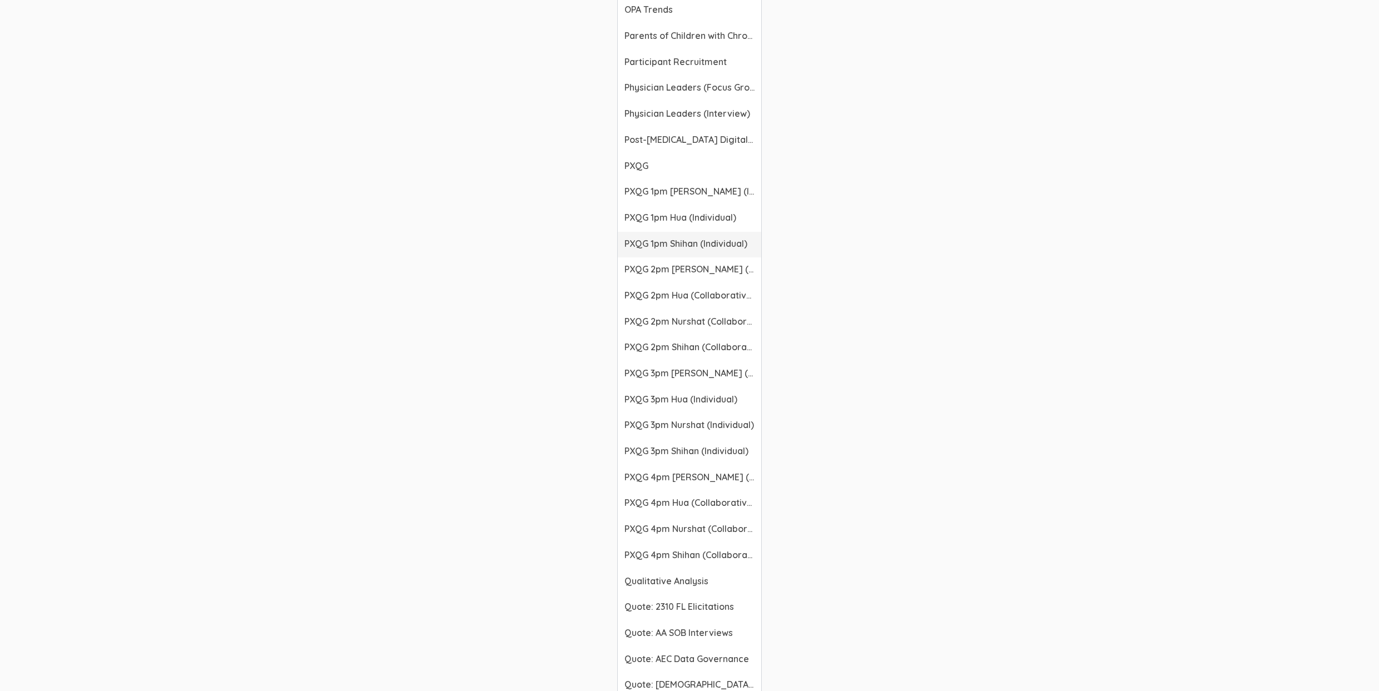
click at [705, 242] on span "PXQG 1pm Shihan (Individual)" at bounding box center [689, 243] width 130 height 13
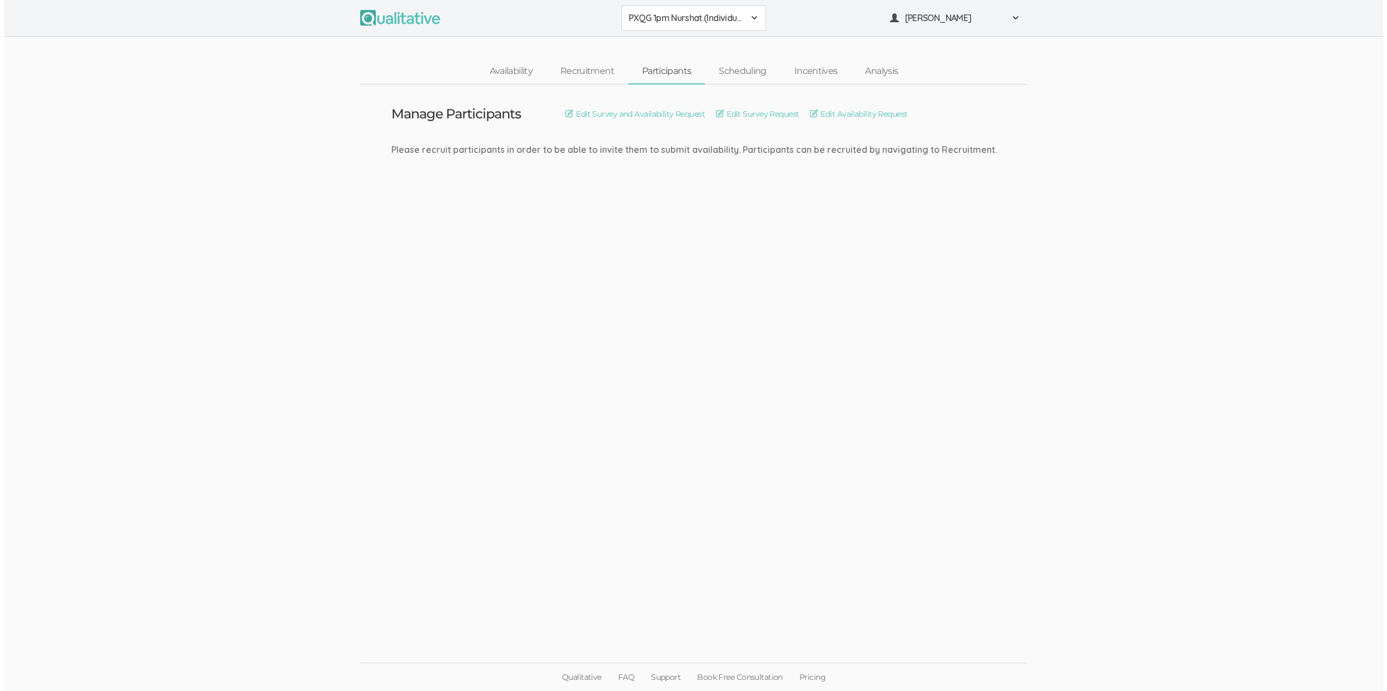
scroll to position [0, 0]
click at [681, 23] on span "PXQG 1pm Shihan (Individual)" at bounding box center [687, 18] width 116 height 13
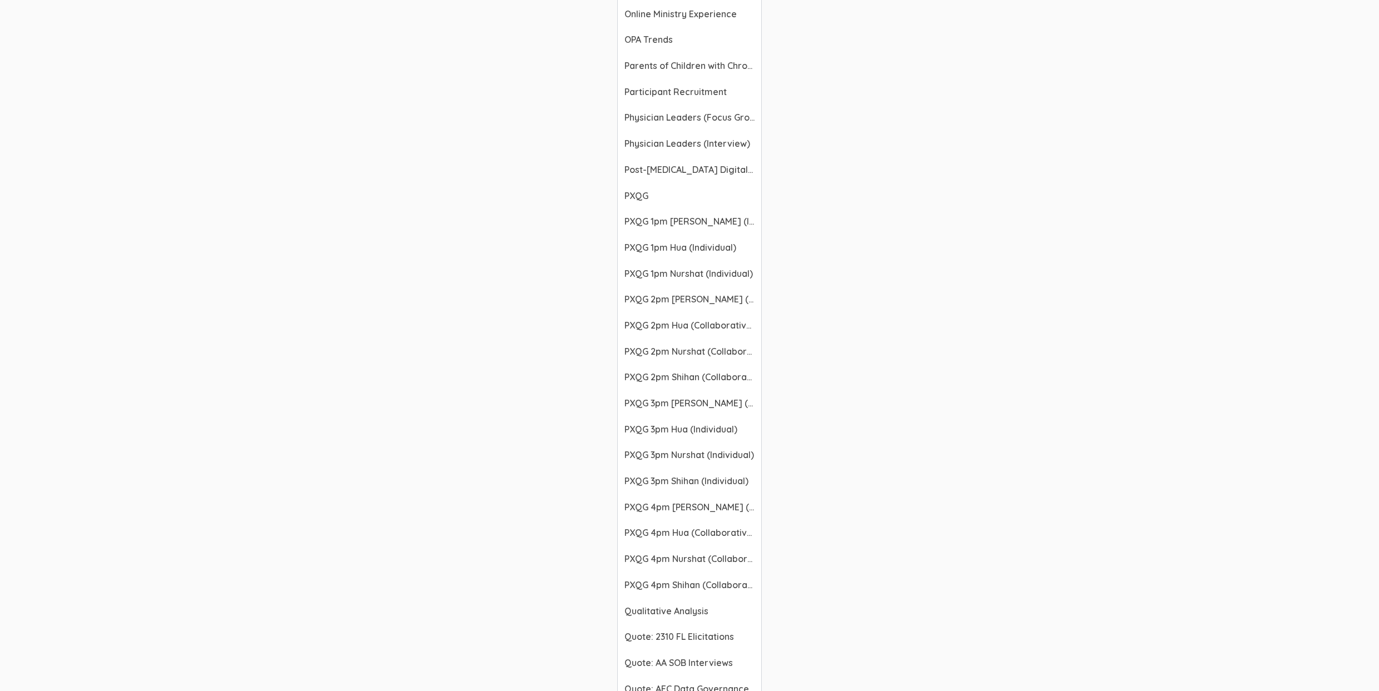
scroll to position [1586, 0]
click at [668, 249] on span "PXQG 2pm [PERSON_NAME] (Collaborative)" at bounding box center [689, 247] width 130 height 13
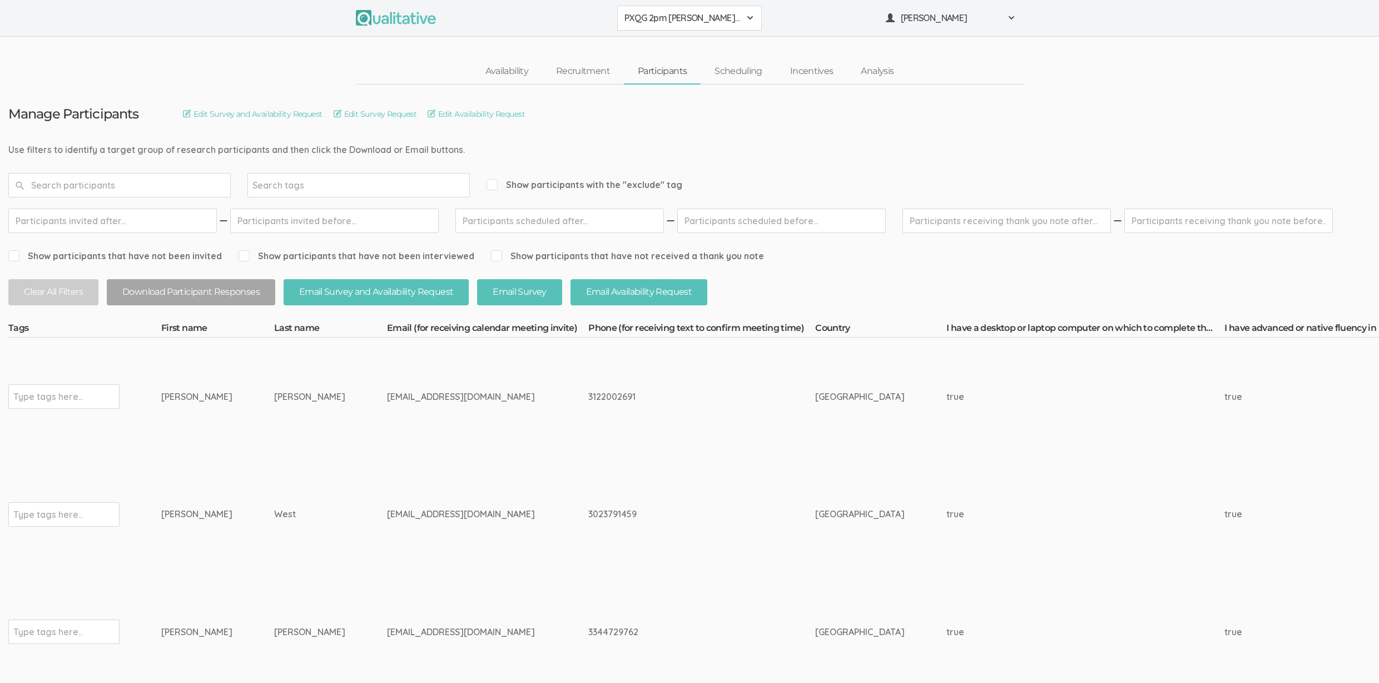
click at [666, 20] on span "PXQG 2pm [PERSON_NAME] (Collaborative)" at bounding box center [682, 18] width 116 height 13
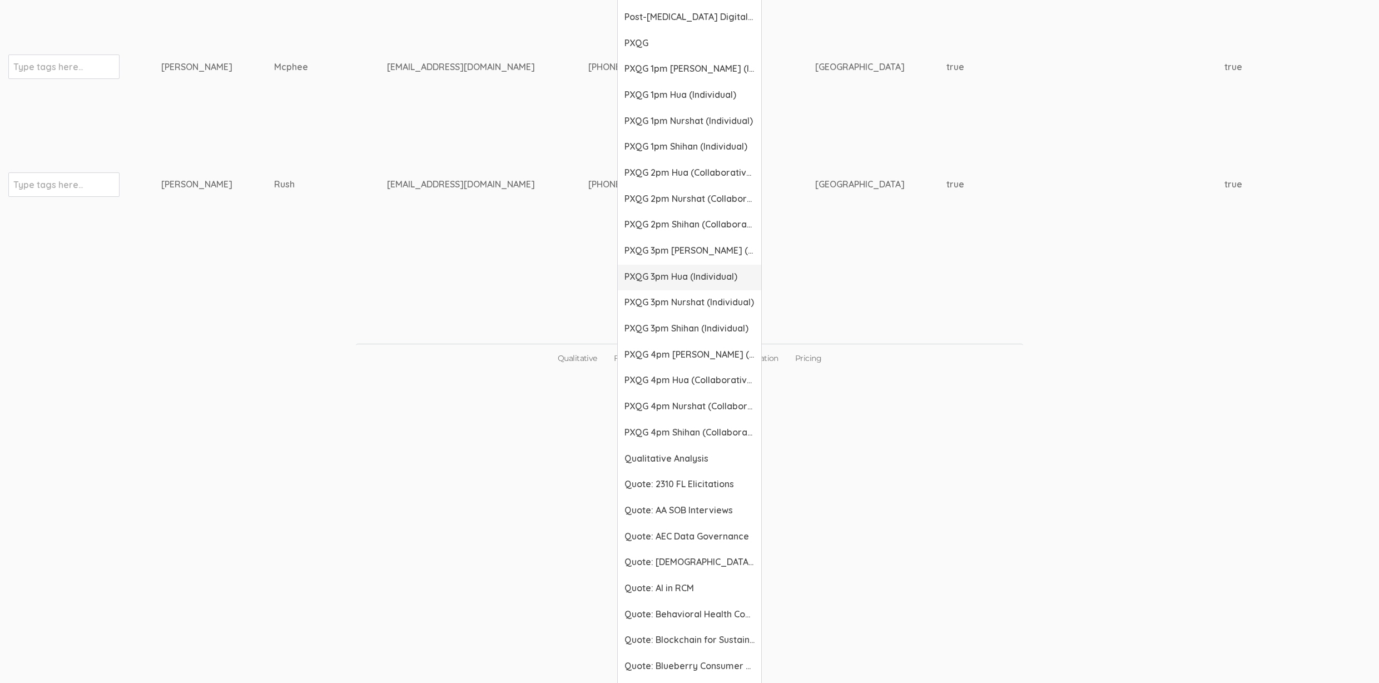
scroll to position [1685, 0]
click at [668, 181] on link "PXQG 2pm Hua (Collaborative)" at bounding box center [689, 175] width 143 height 26
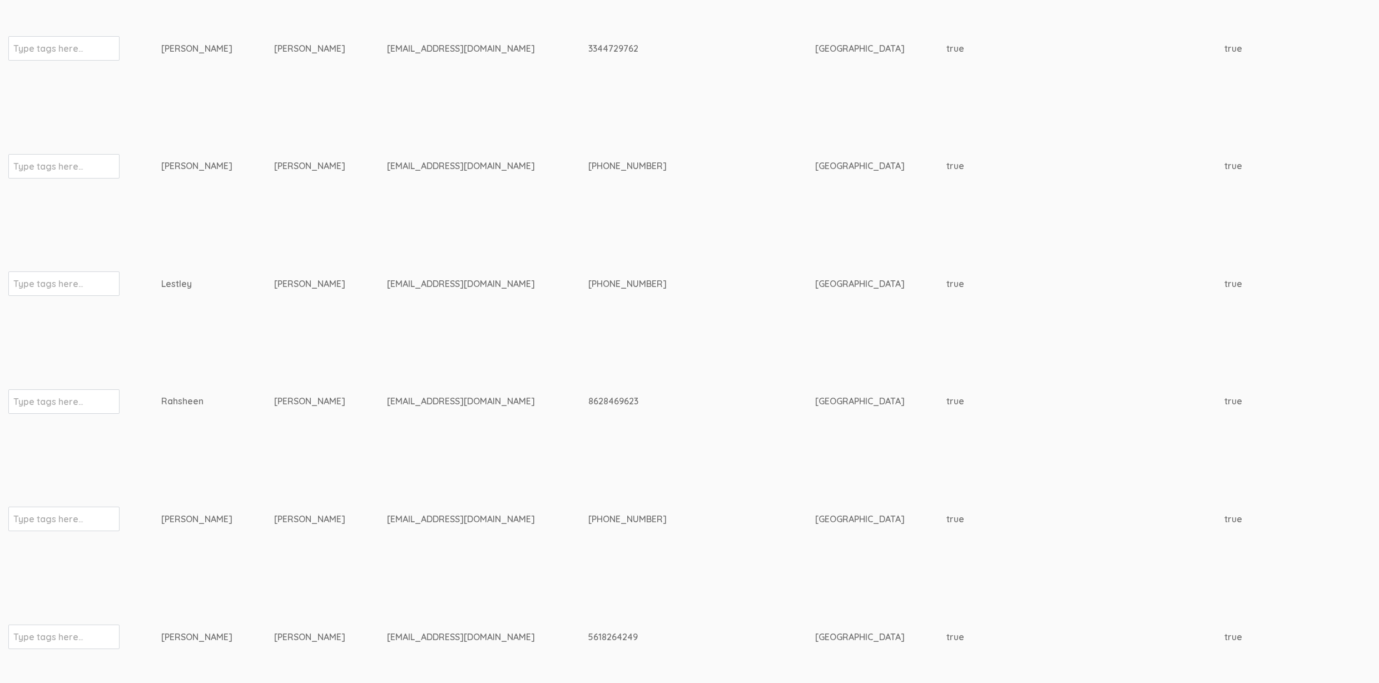
scroll to position [0, 0]
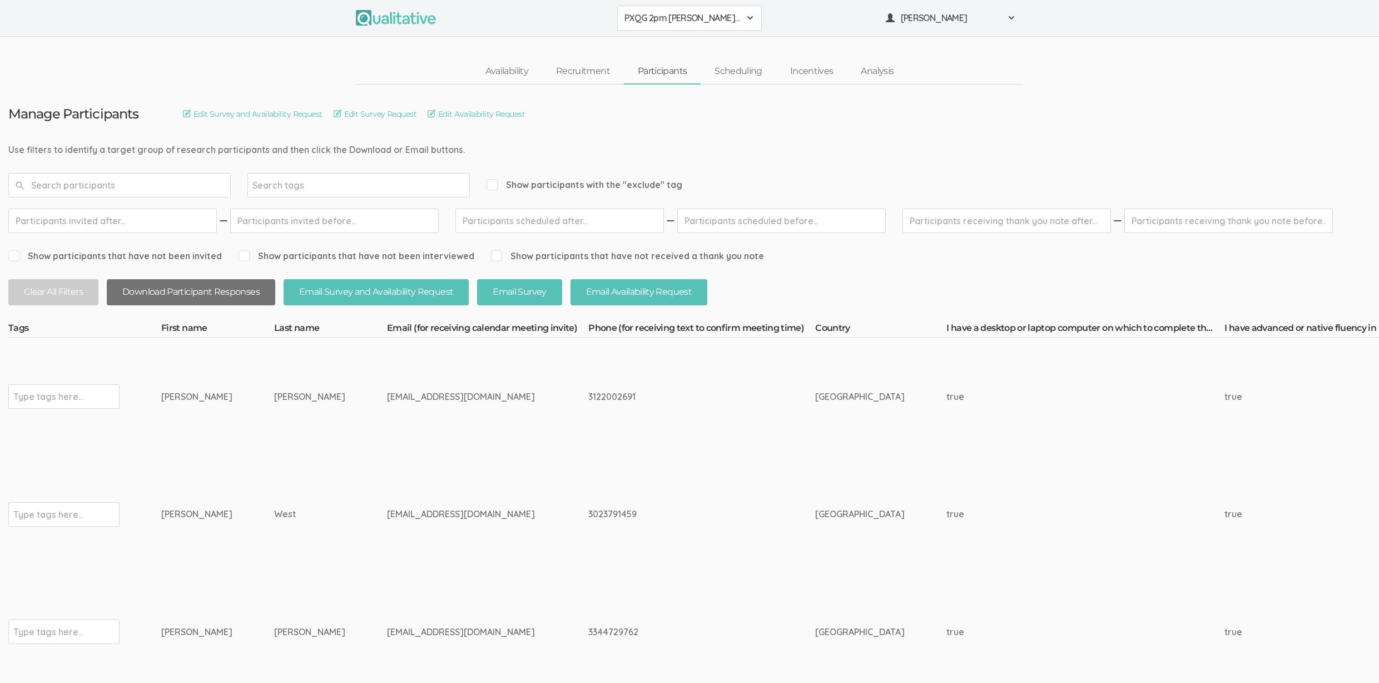
click at [249, 295] on button "Download Participant Responses" at bounding box center [191, 292] width 168 height 26
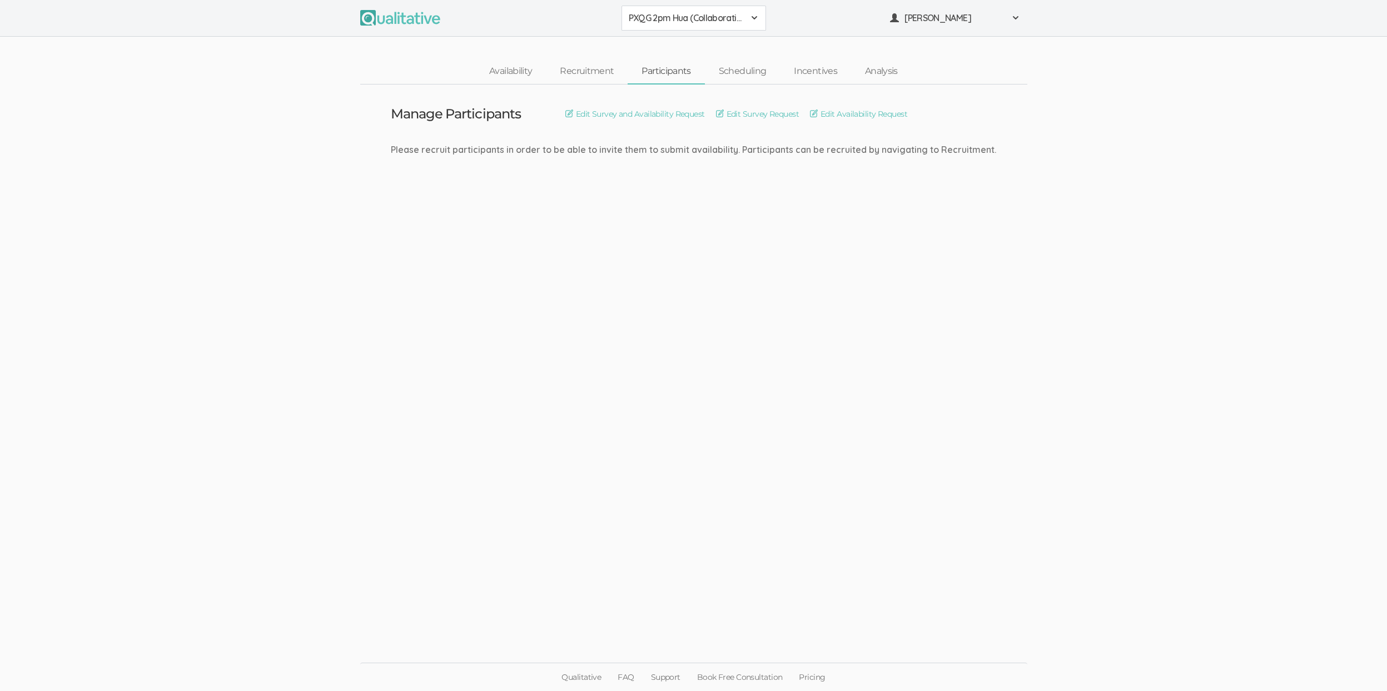
click at [730, 27] on button "PXQG 2pm Hua (Collaborative)" at bounding box center [694, 18] width 145 height 25
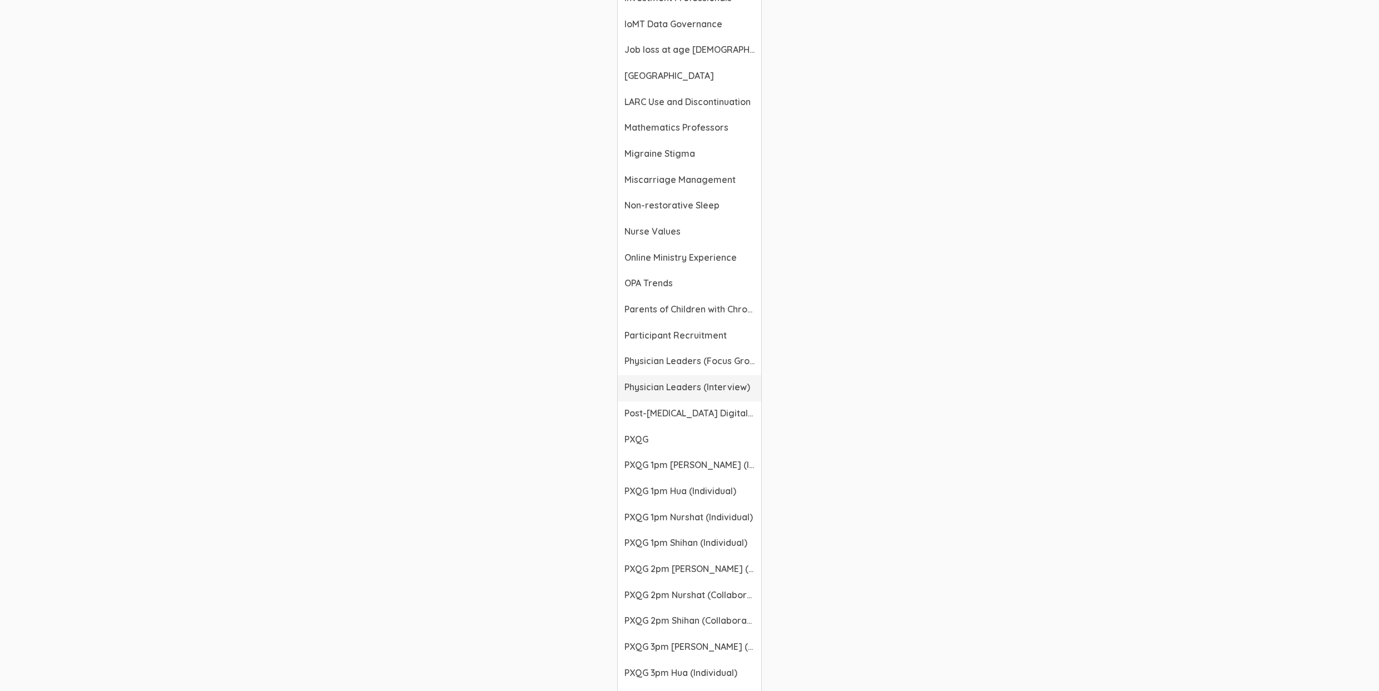
scroll to position [1293, 0]
click at [680, 588] on span "PXQG 2pm Nurshat (Collaborative)" at bounding box center [689, 593] width 130 height 13
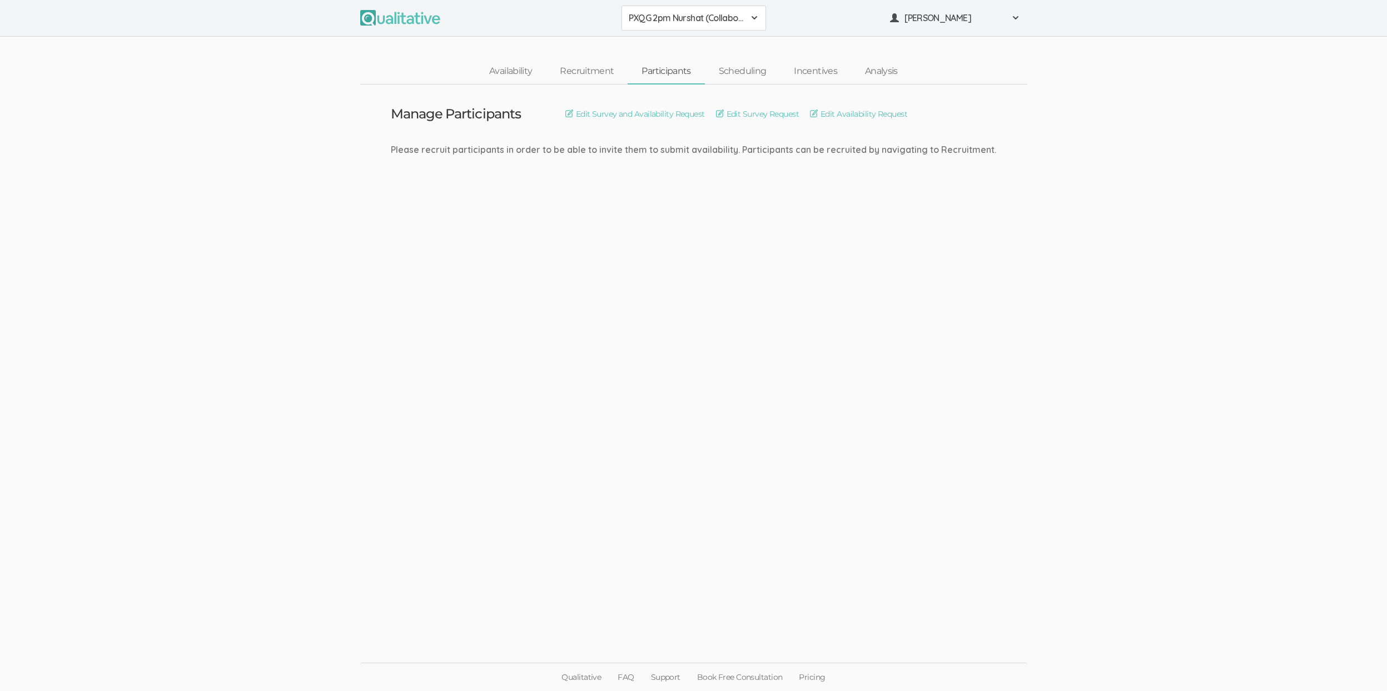
click at [688, 10] on button "PXQG 2pm Nurshat (Collaborative)" at bounding box center [694, 18] width 145 height 25
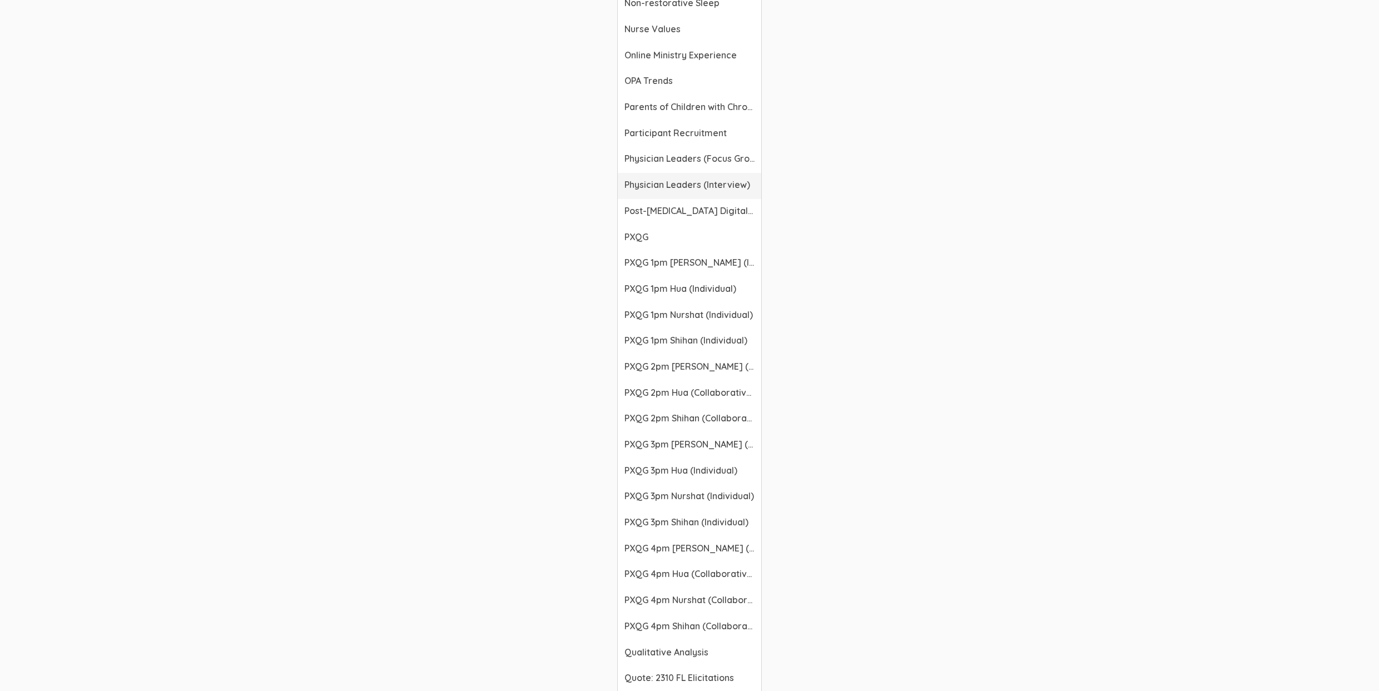
scroll to position [1544, 0]
click at [716, 370] on span "PXQG 2pm Shihan (Collaborative)" at bounding box center [689, 367] width 130 height 13
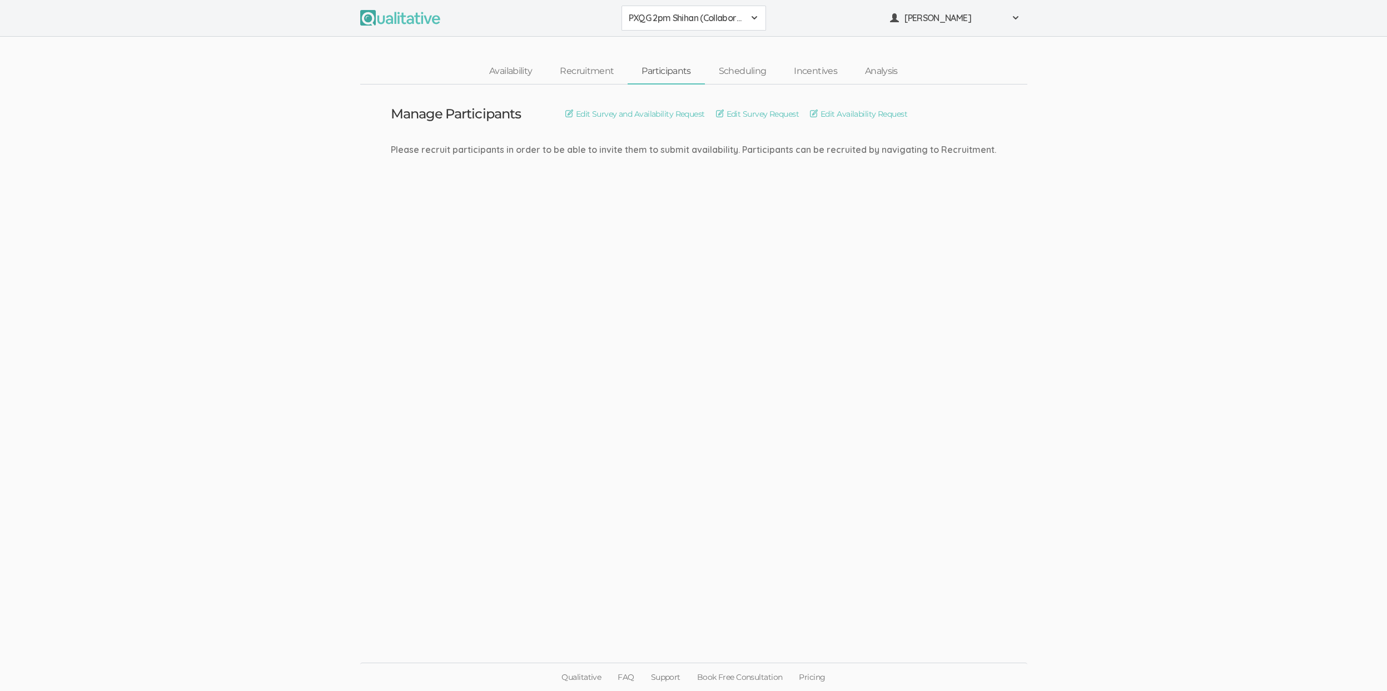
click at [662, 20] on span "PXQG 2pm Shihan (Collaborative)" at bounding box center [687, 18] width 116 height 13
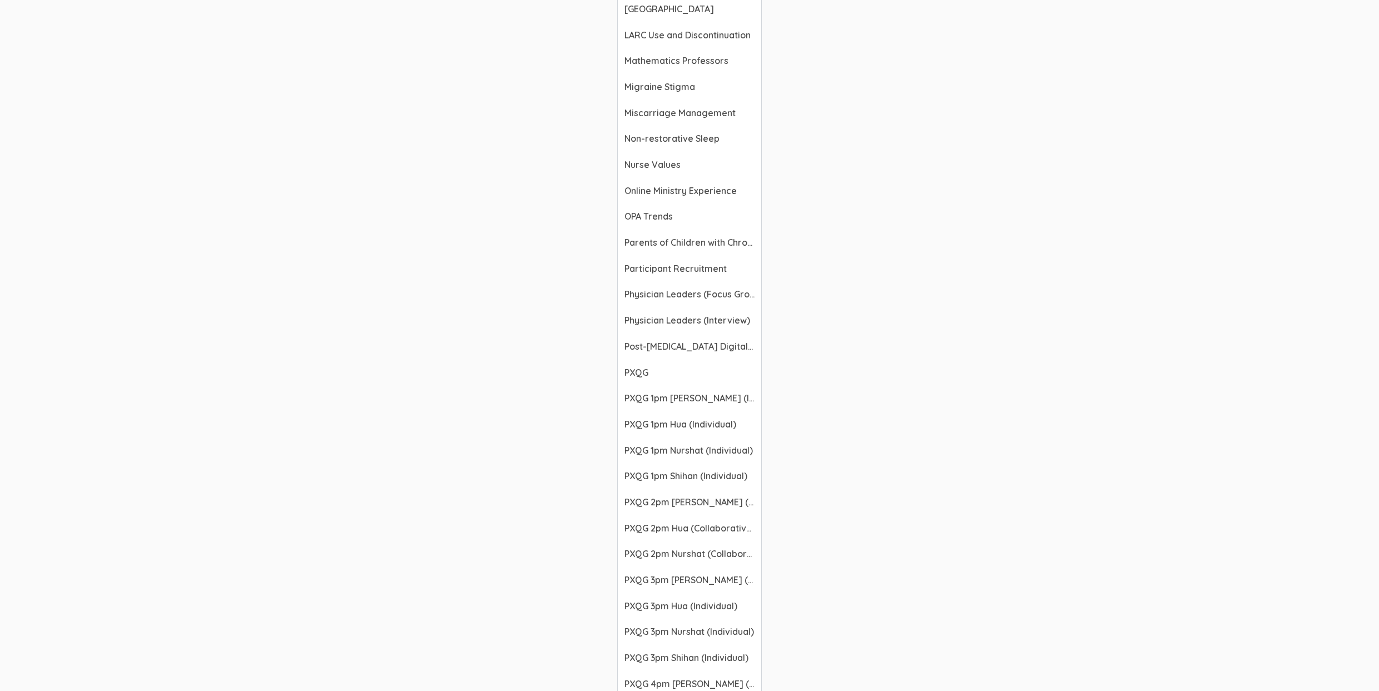
scroll to position [1505, 0]
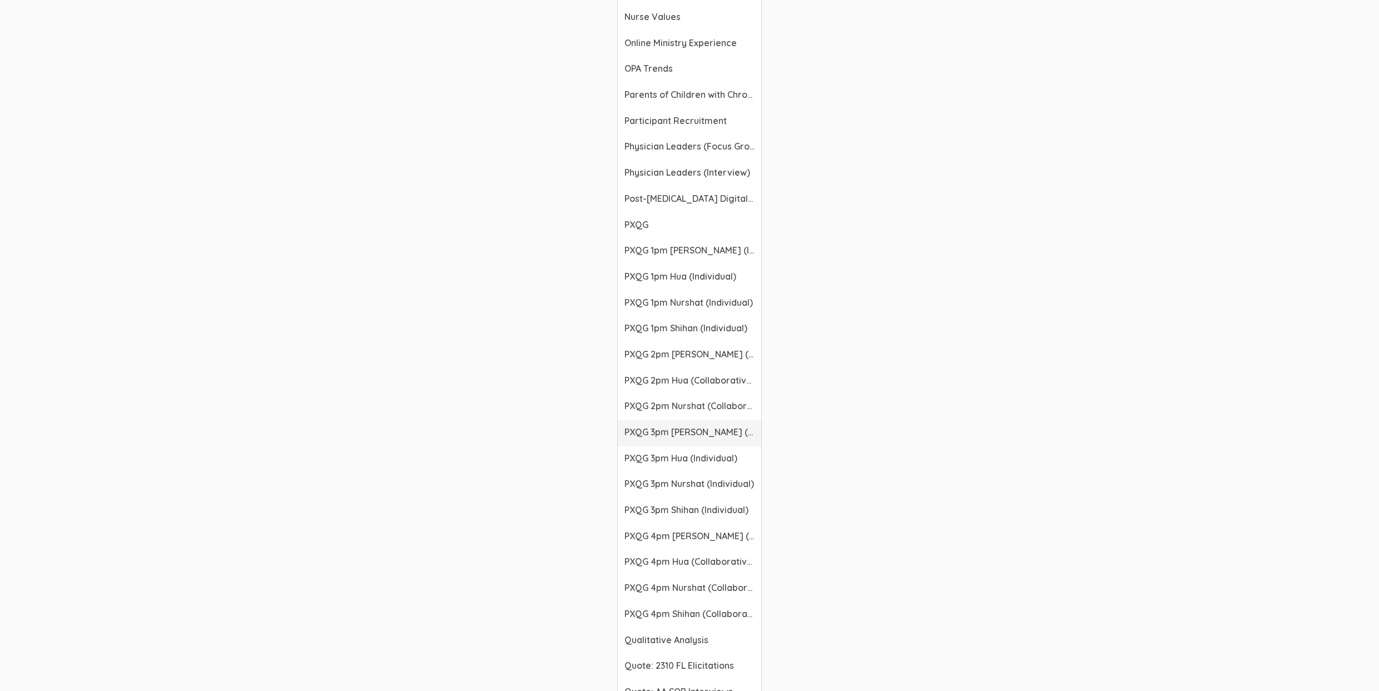
click at [685, 441] on link "PXQG 3pm [PERSON_NAME] (Individual)" at bounding box center [689, 433] width 143 height 26
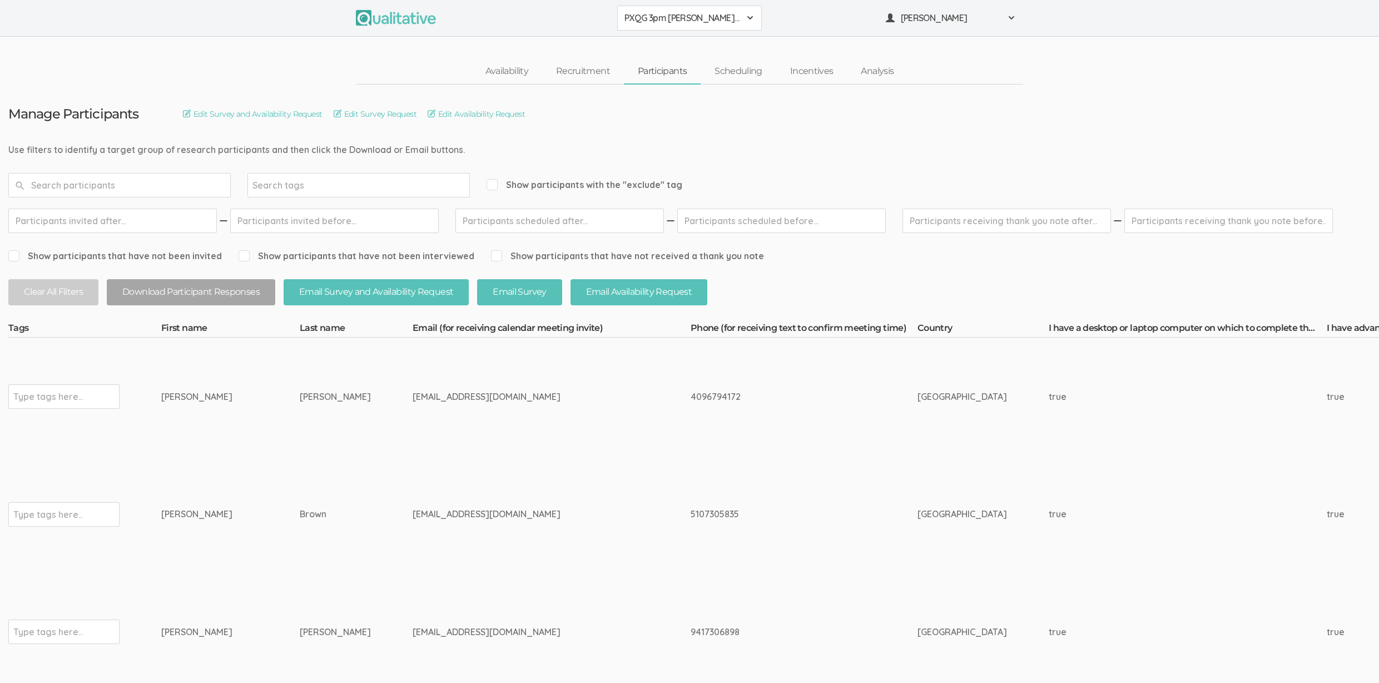
click at [649, 18] on span "PXQG 3pm [PERSON_NAME] (Individual)" at bounding box center [682, 18] width 116 height 13
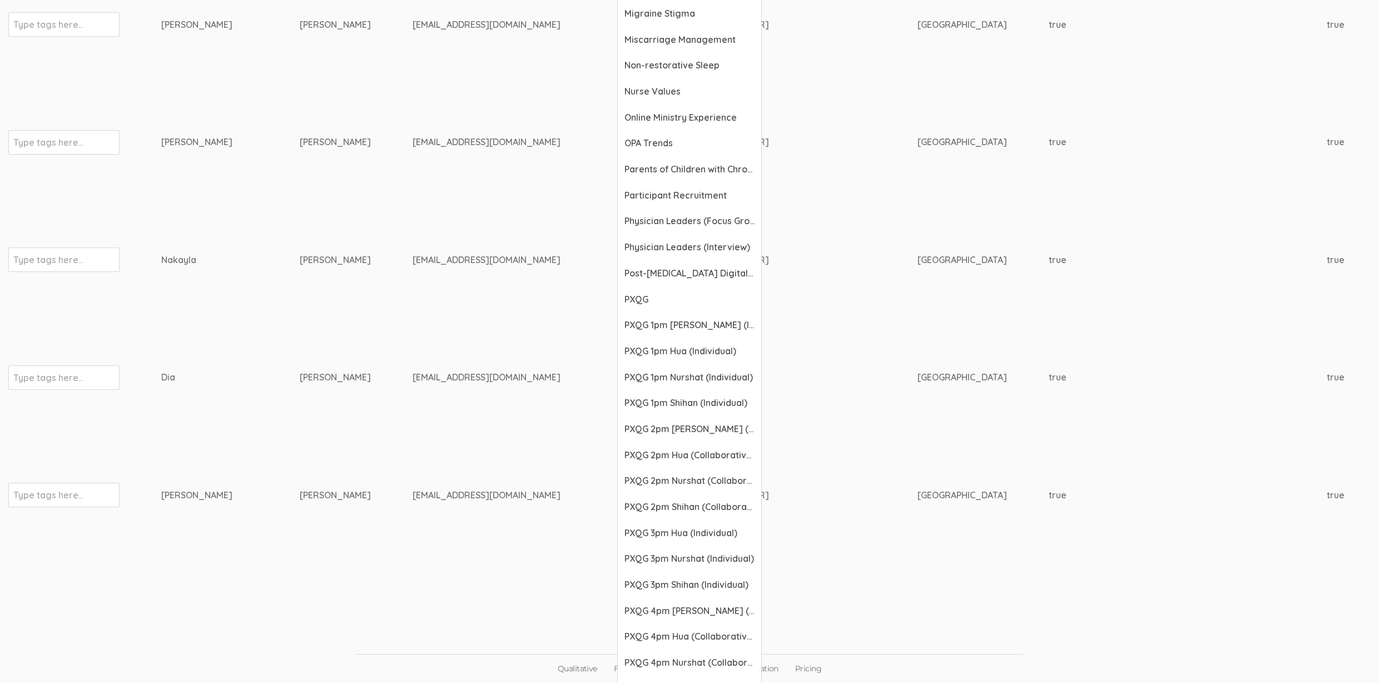
scroll to position [1524, 0]
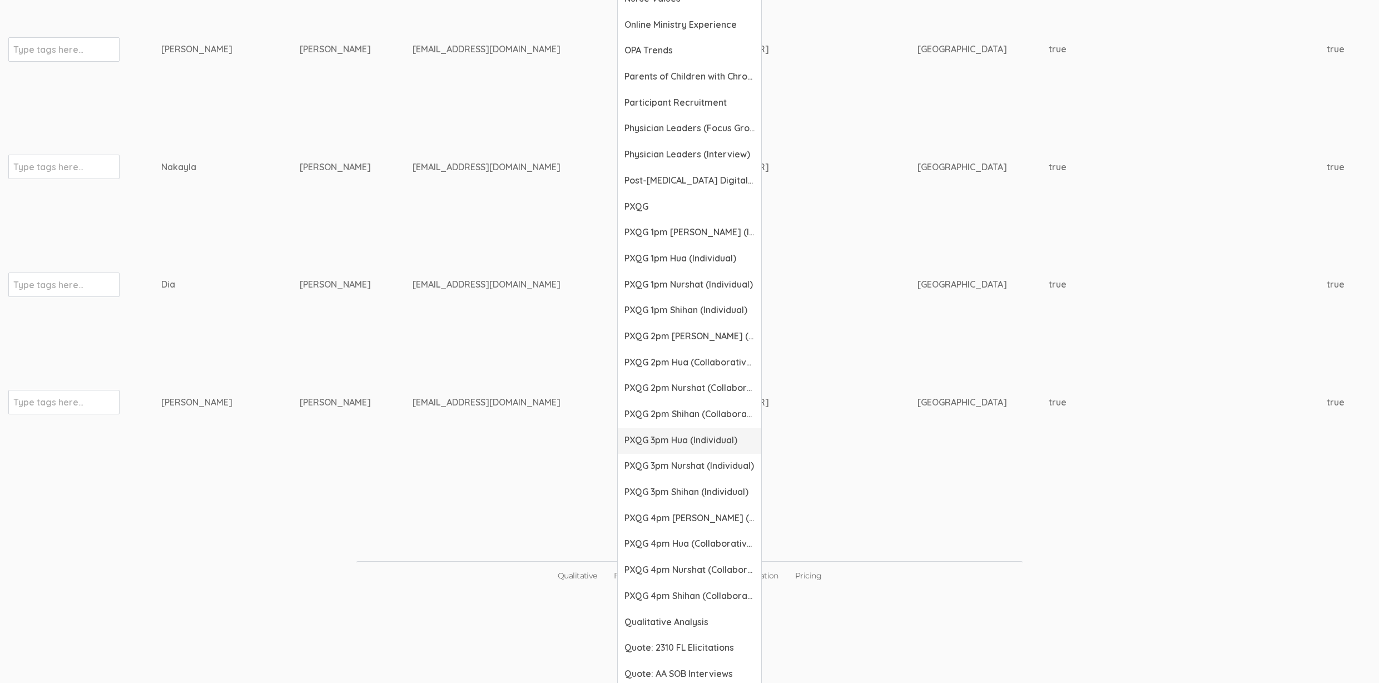
click at [657, 445] on span "PXQG 3pm Hua (Individual)" at bounding box center [689, 440] width 130 height 13
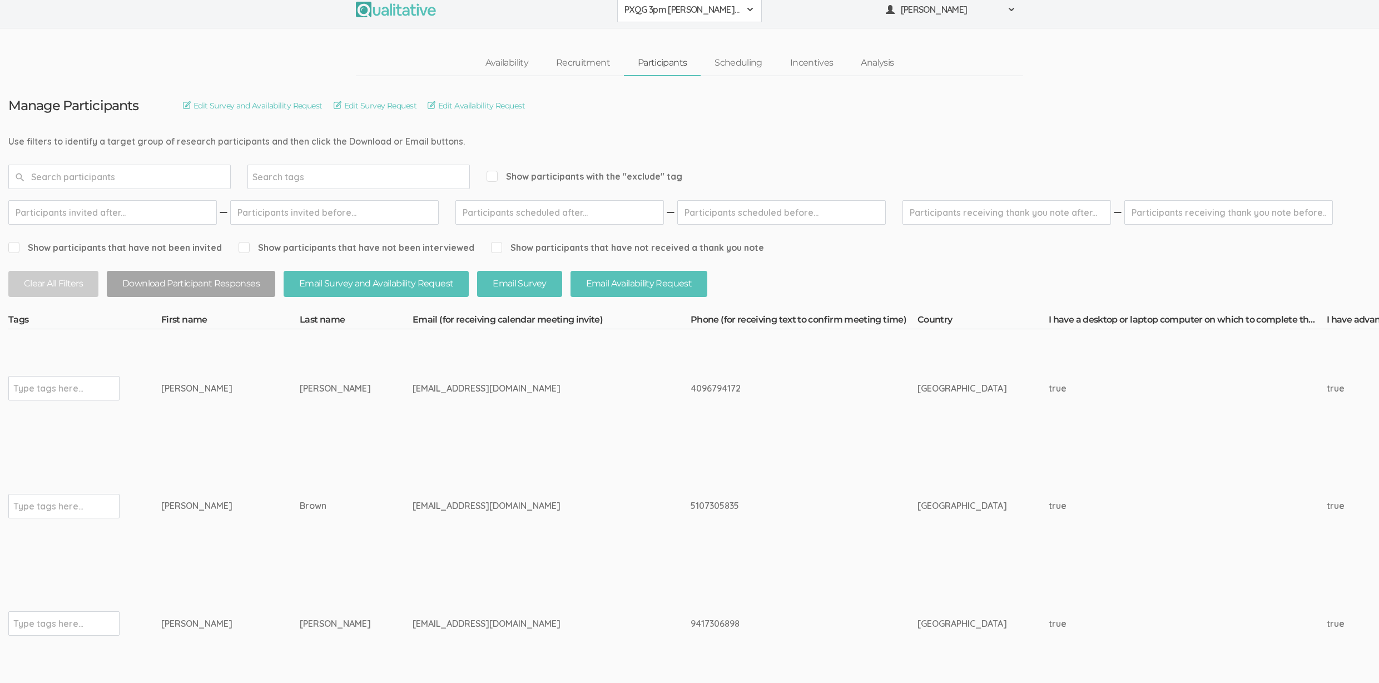
scroll to position [0, 0]
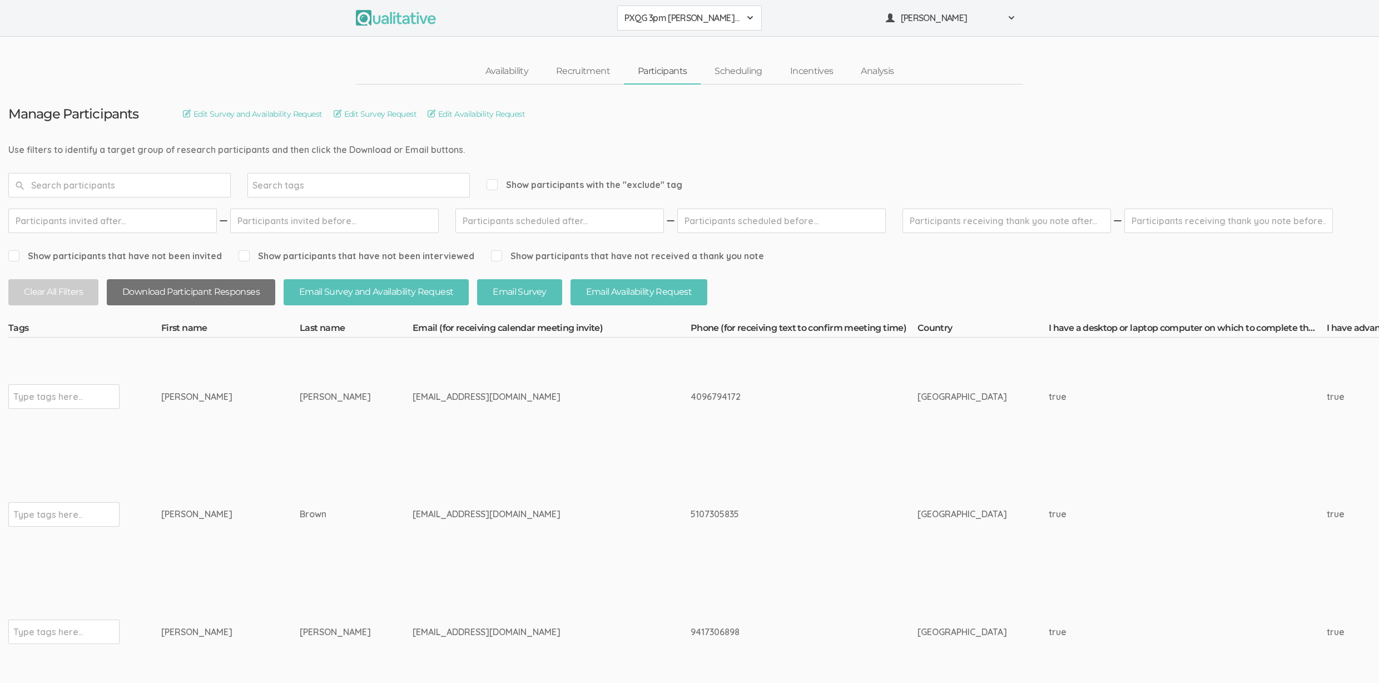
click at [232, 301] on button "Download Participant Responses" at bounding box center [191, 292] width 168 height 26
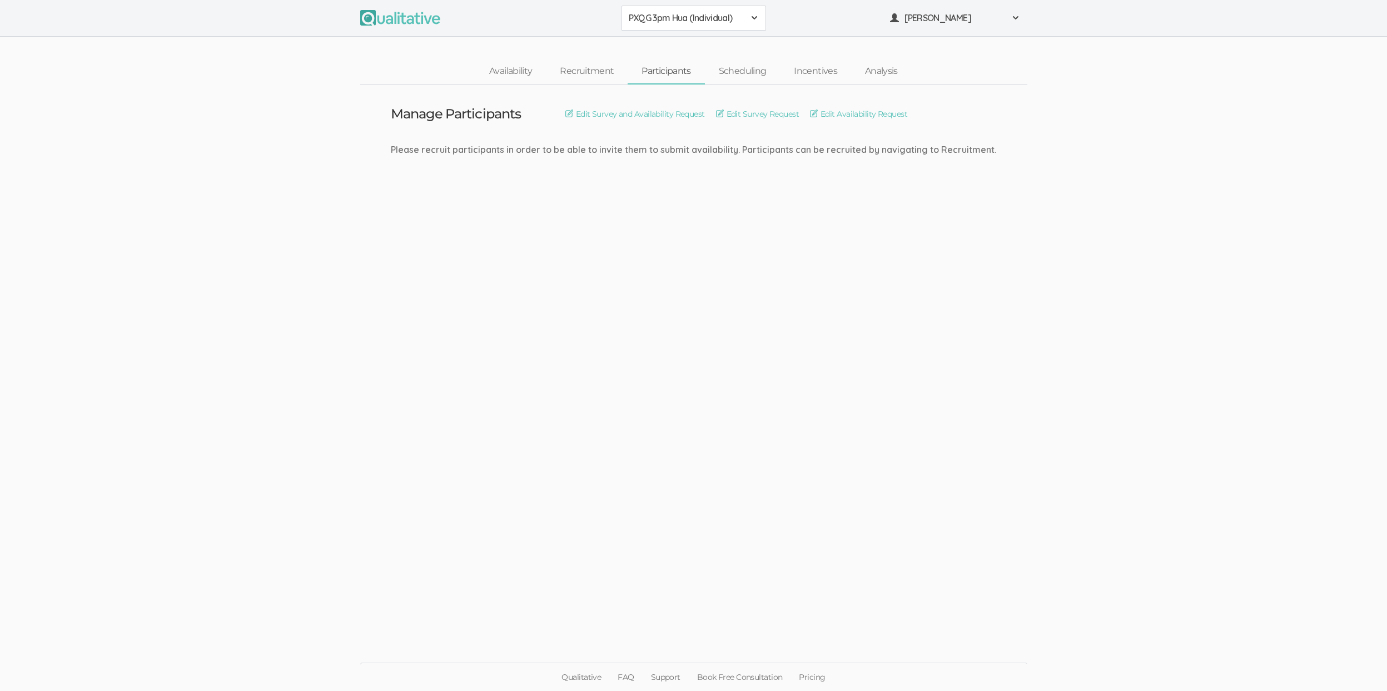
click at [699, 21] on span "PXQG 3pm Hua (Individual)" at bounding box center [687, 18] width 116 height 13
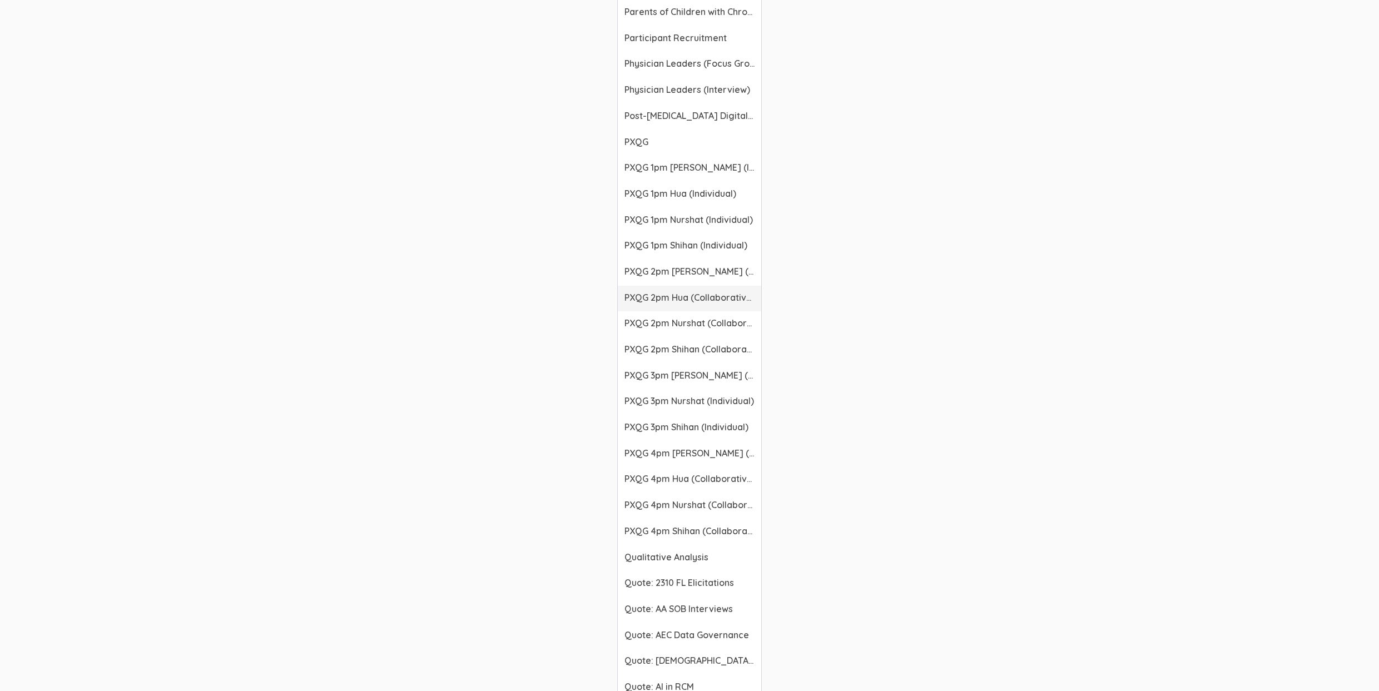
scroll to position [1594, 0]
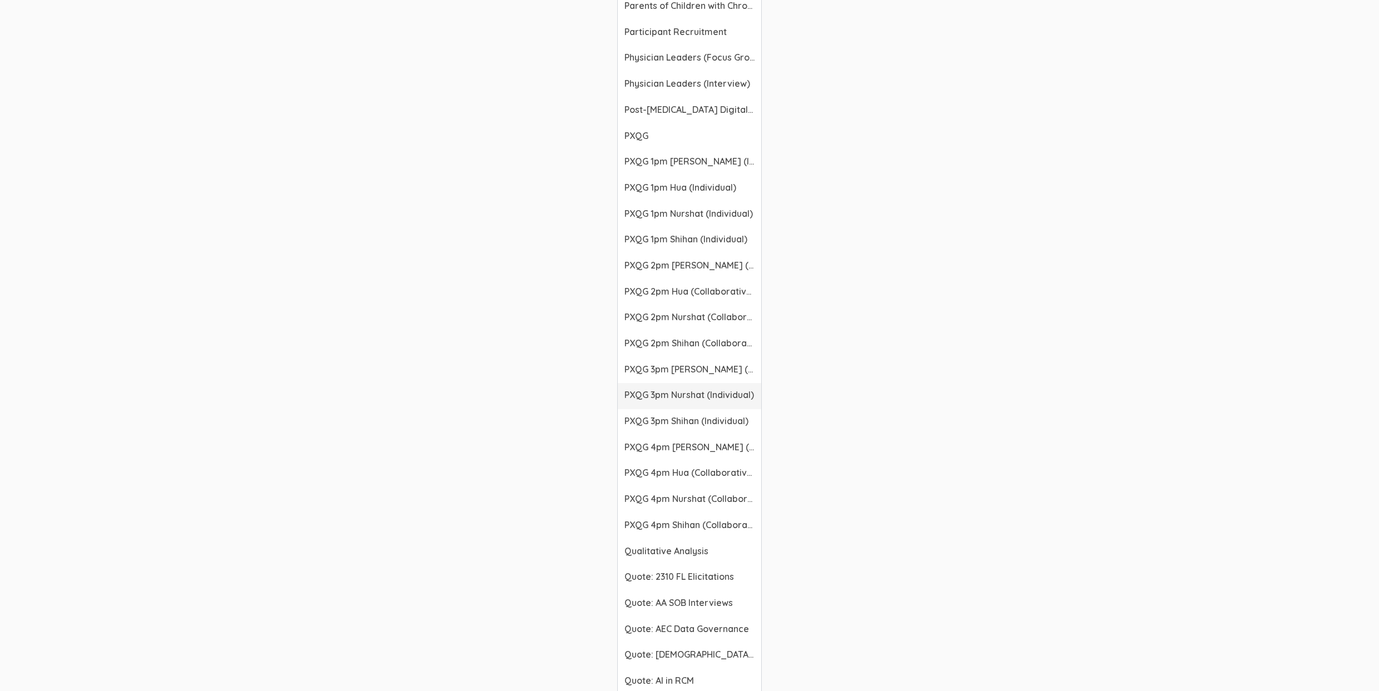
click at [689, 394] on span "PXQG 3pm Nurshat (Individual)" at bounding box center [689, 395] width 130 height 13
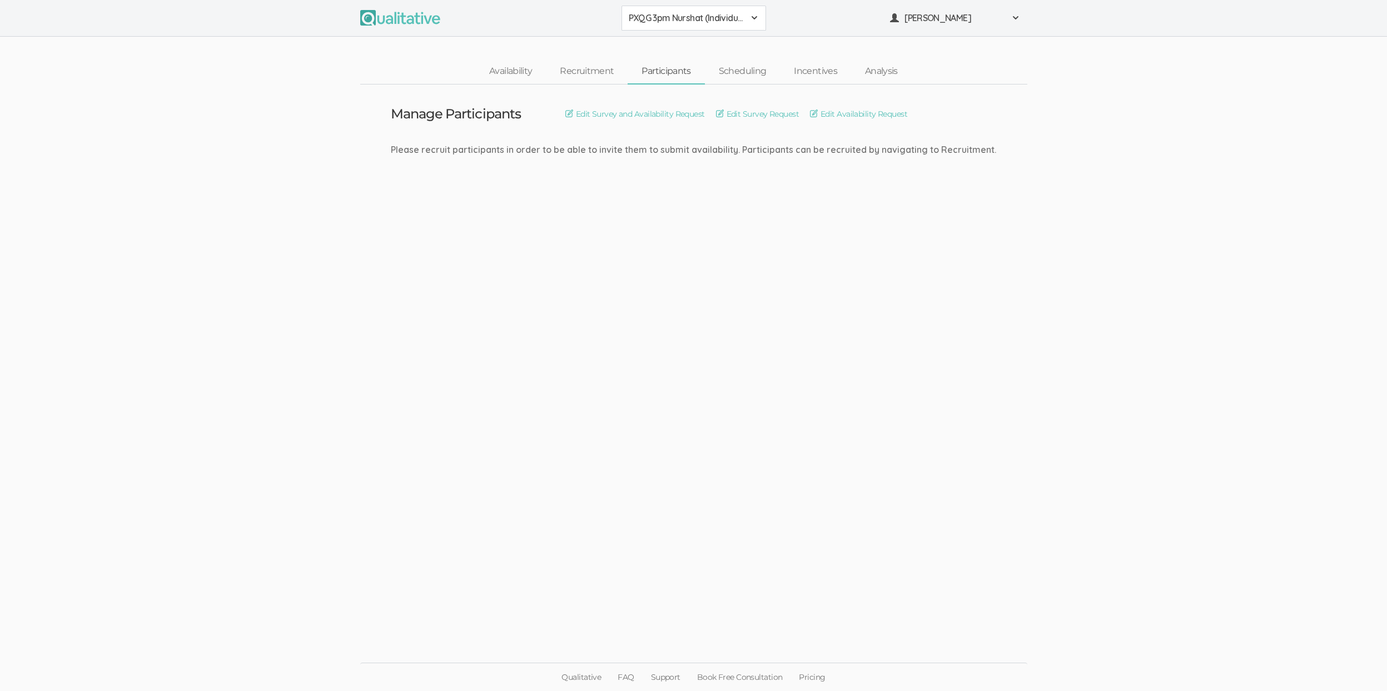
click at [734, 21] on span "PXQG 3pm Nurshat (Individual)" at bounding box center [687, 18] width 116 height 13
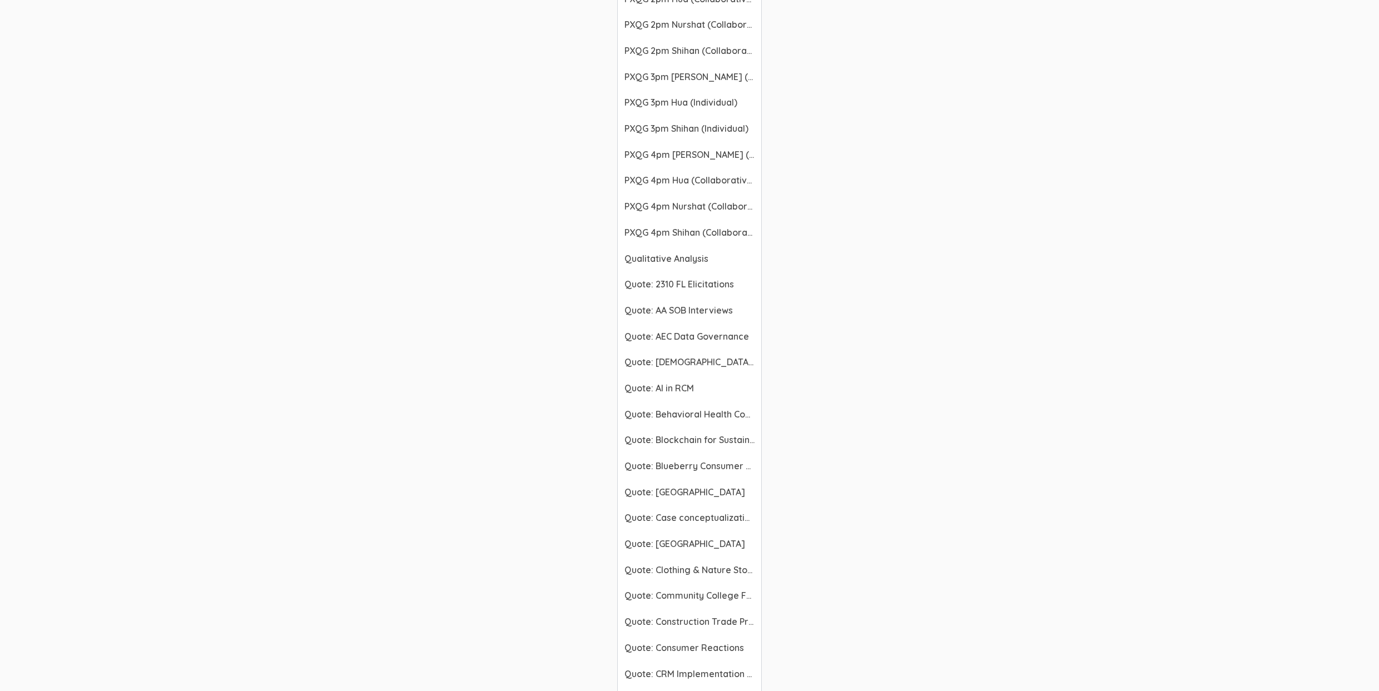
scroll to position [1711, 0]
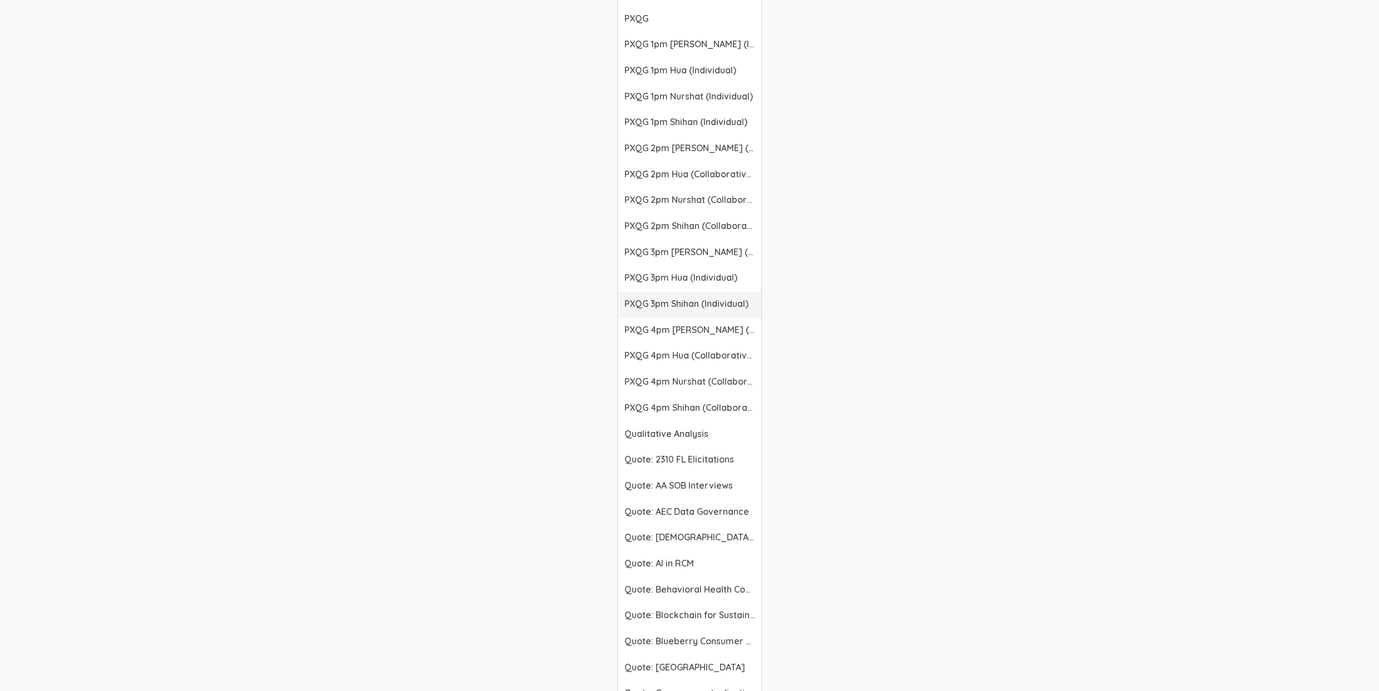
click at [710, 305] on span "PXQG 3pm Shihan (Individual)" at bounding box center [689, 303] width 130 height 13
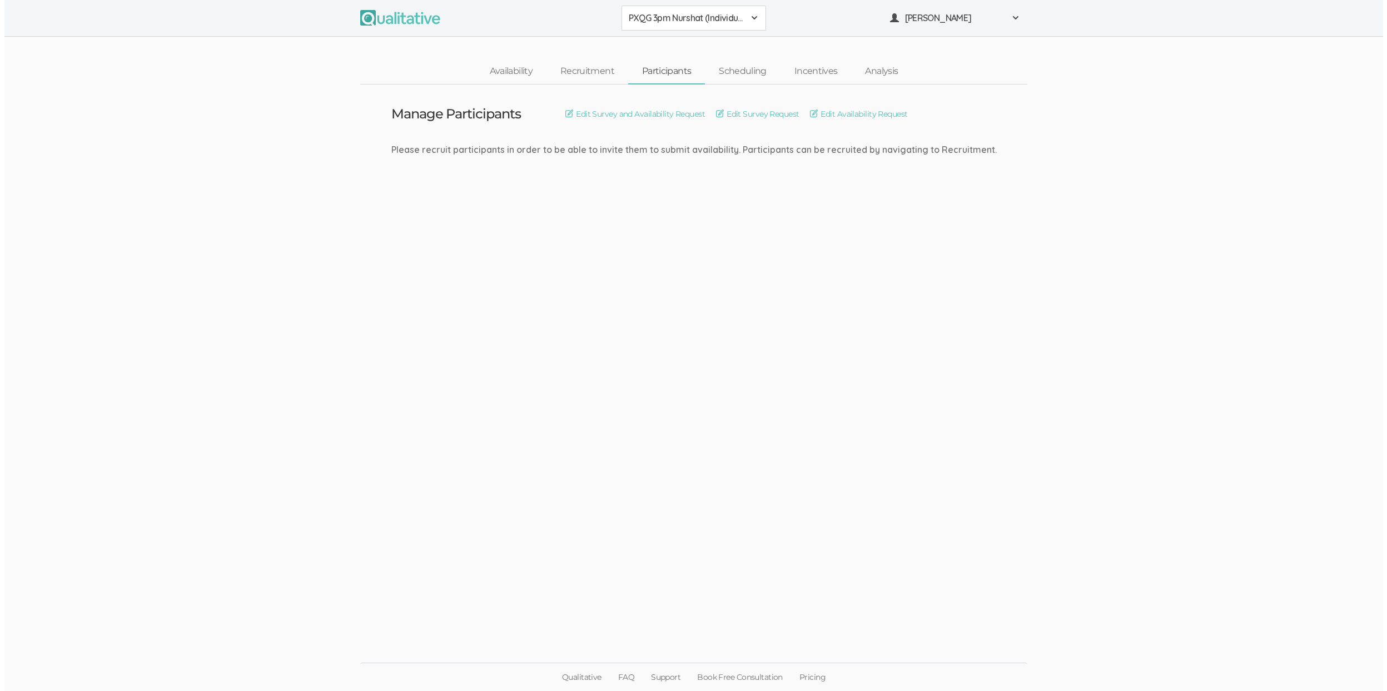
scroll to position [0, 0]
click at [686, 19] on span "PXQG 3pm Shihan (Individual)" at bounding box center [687, 18] width 116 height 13
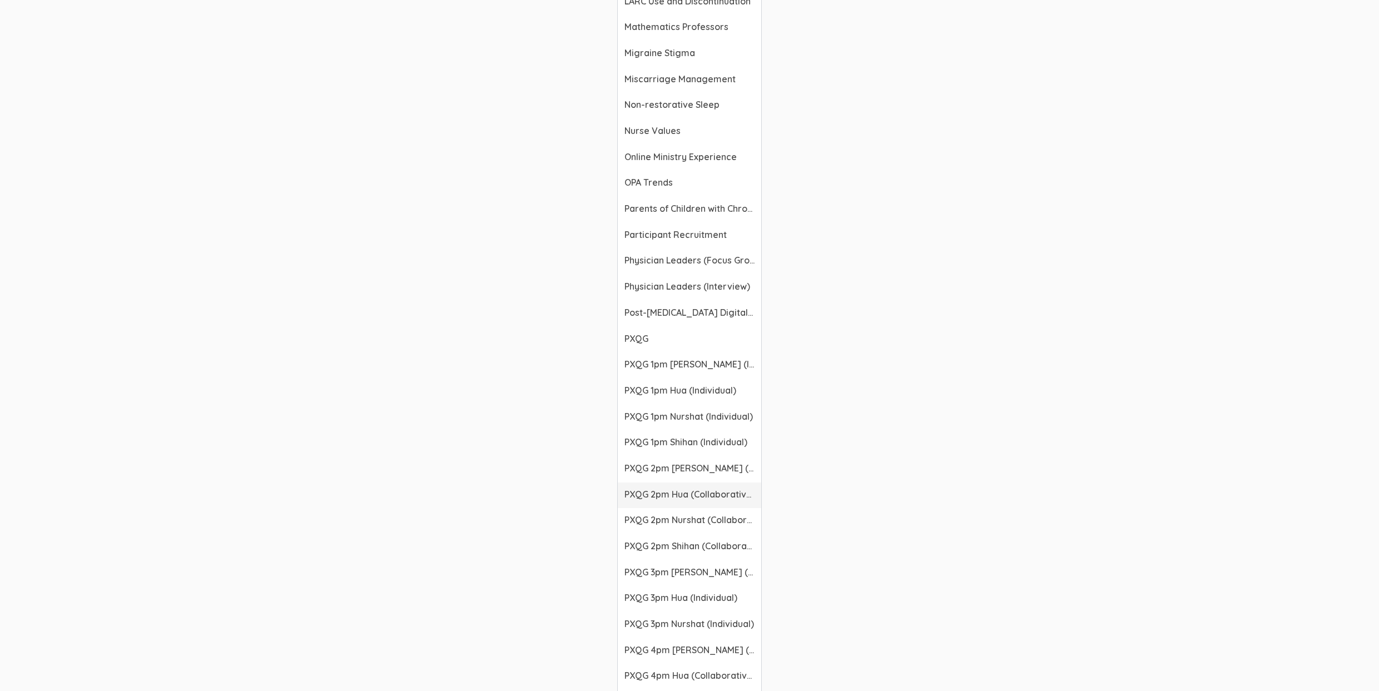
scroll to position [1392, 0]
click at [702, 655] on span "PXQG 4pm [PERSON_NAME] (Collaborative)" at bounding box center [689, 649] width 130 height 13
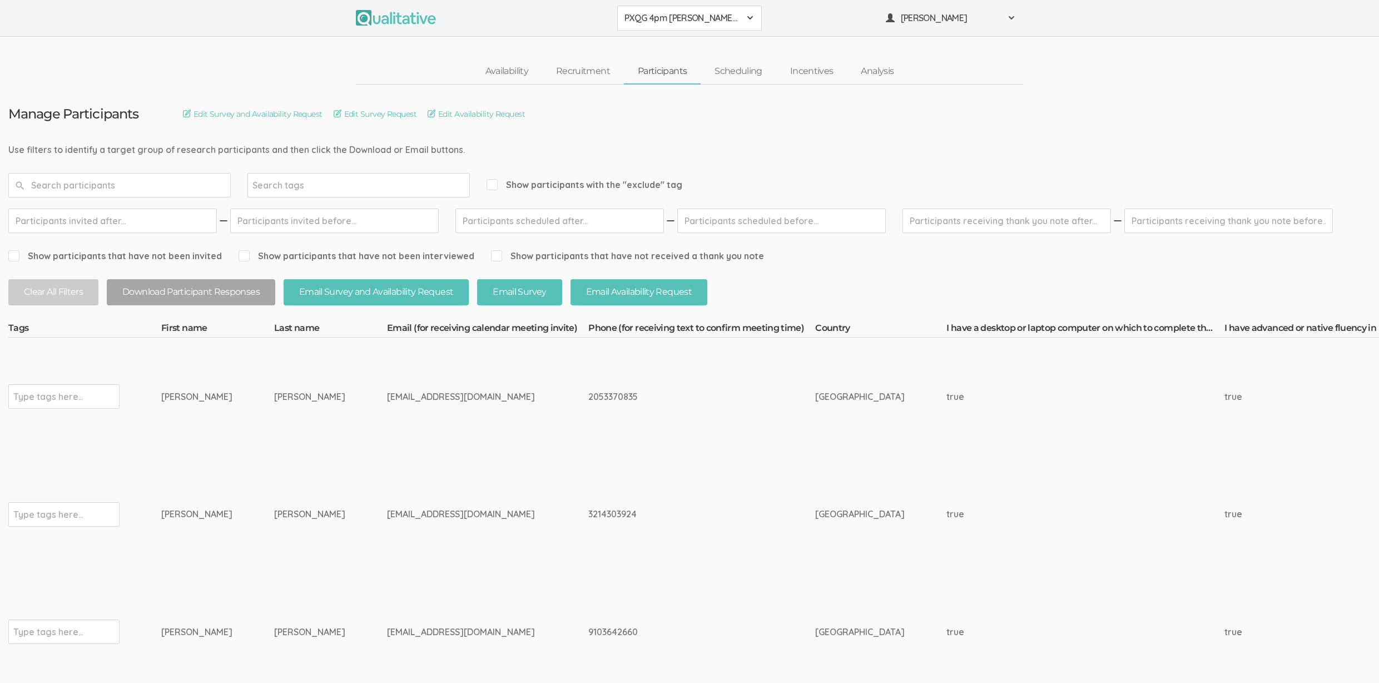
click at [682, 15] on span "PXQG 4pm [PERSON_NAME] (Collaborative)" at bounding box center [682, 18] width 116 height 13
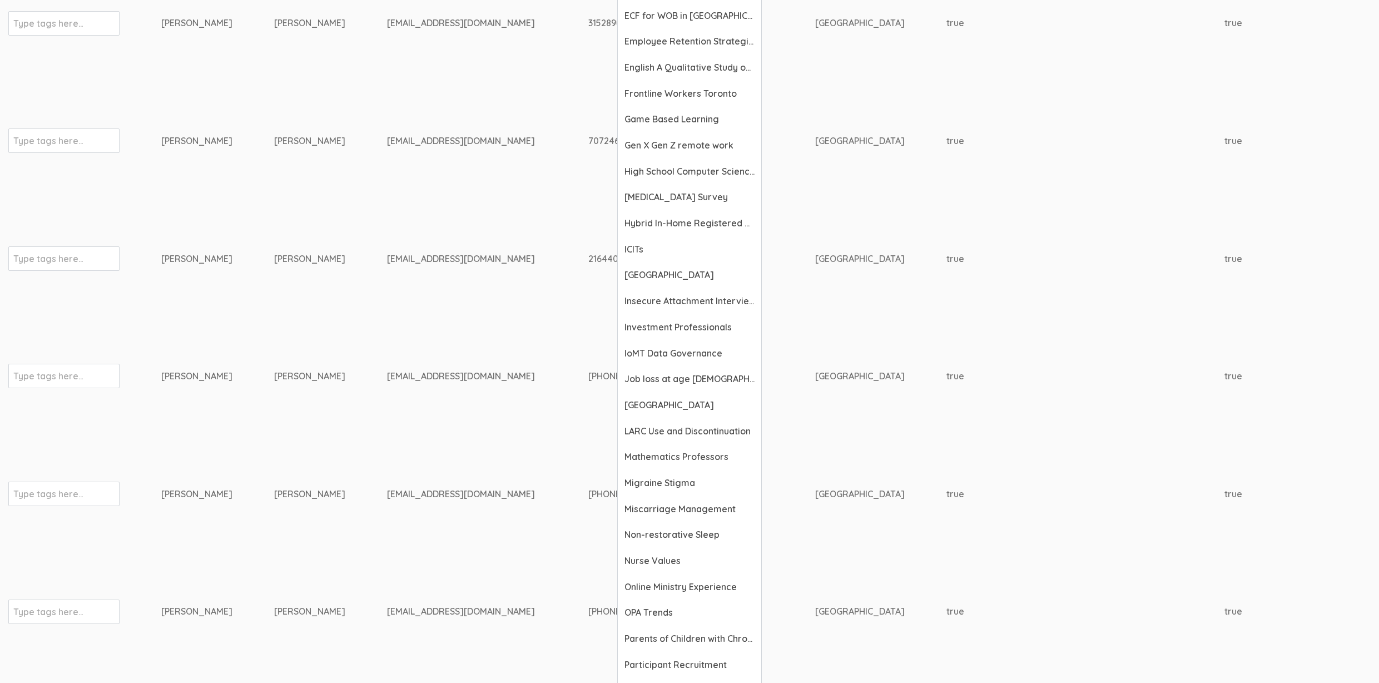
scroll to position [1721, 0]
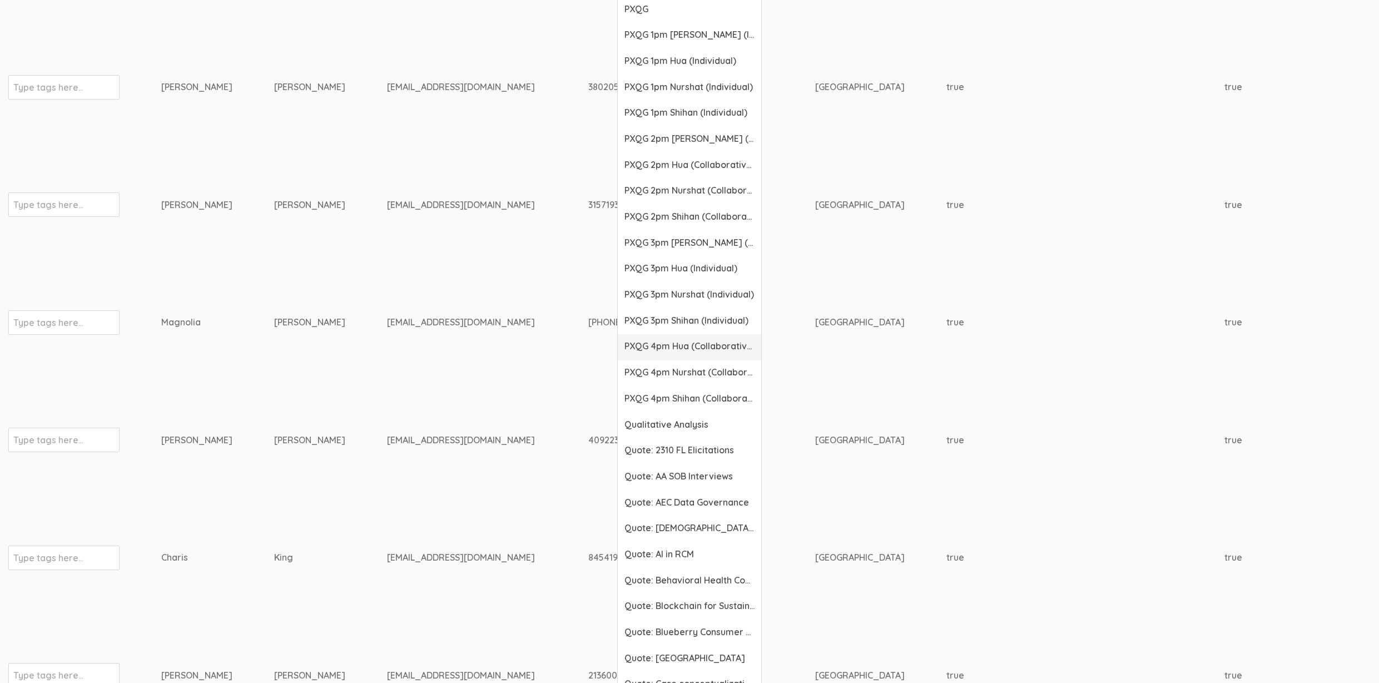
click at [716, 347] on span "PXQG 4pm Hua (Collaborative)" at bounding box center [689, 346] width 130 height 13
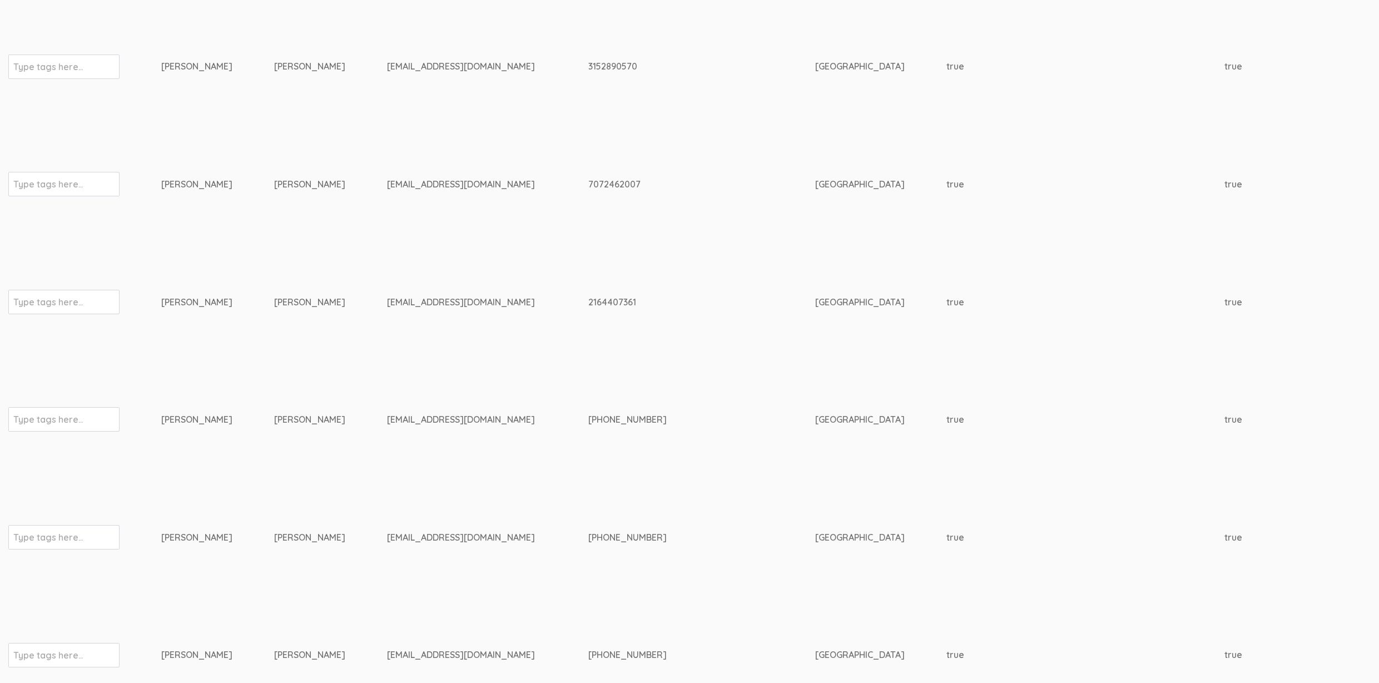
scroll to position [0, 0]
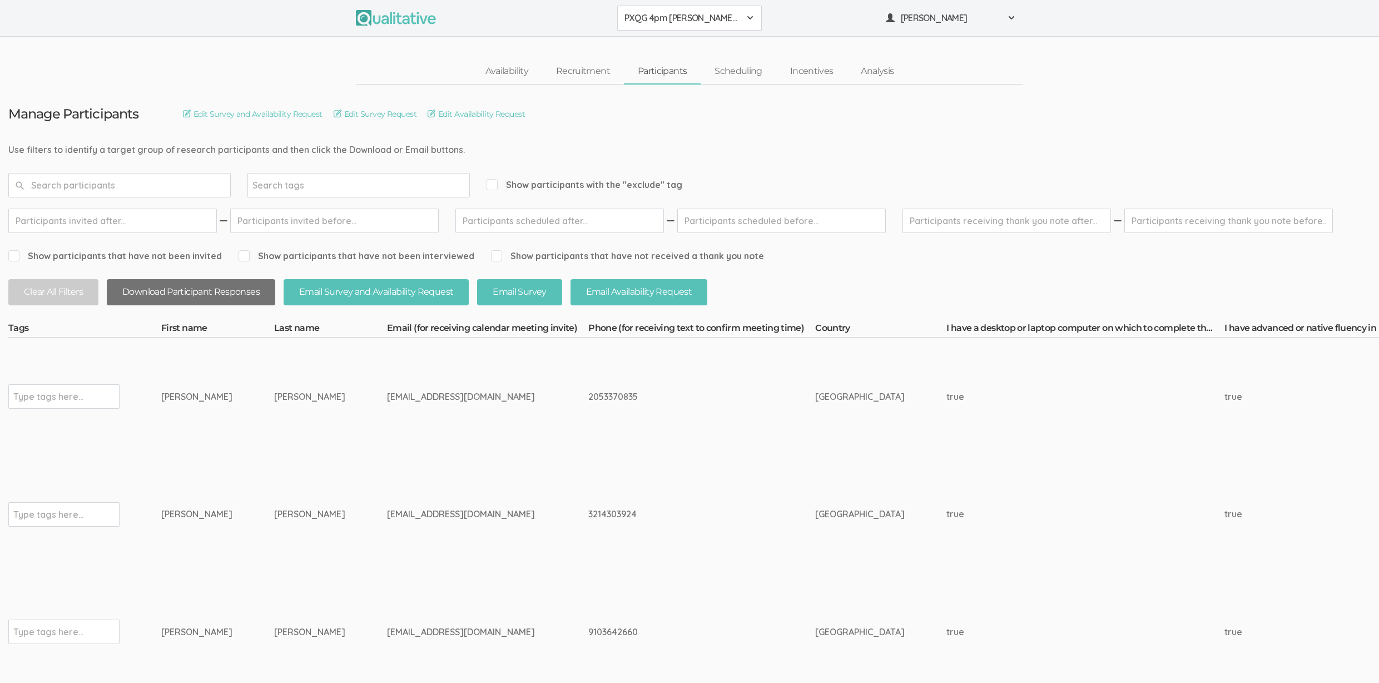
click at [259, 302] on button "Download Participant Responses" at bounding box center [191, 292] width 168 height 26
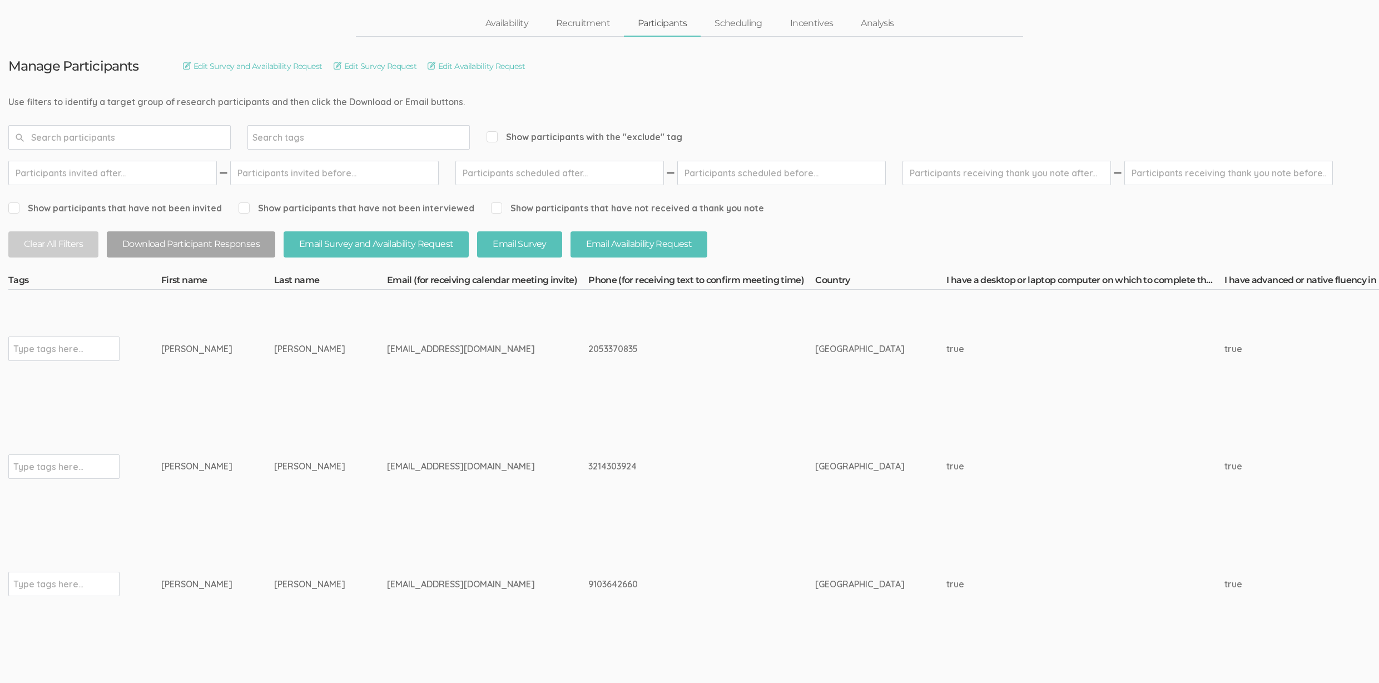
scroll to position [77, 0]
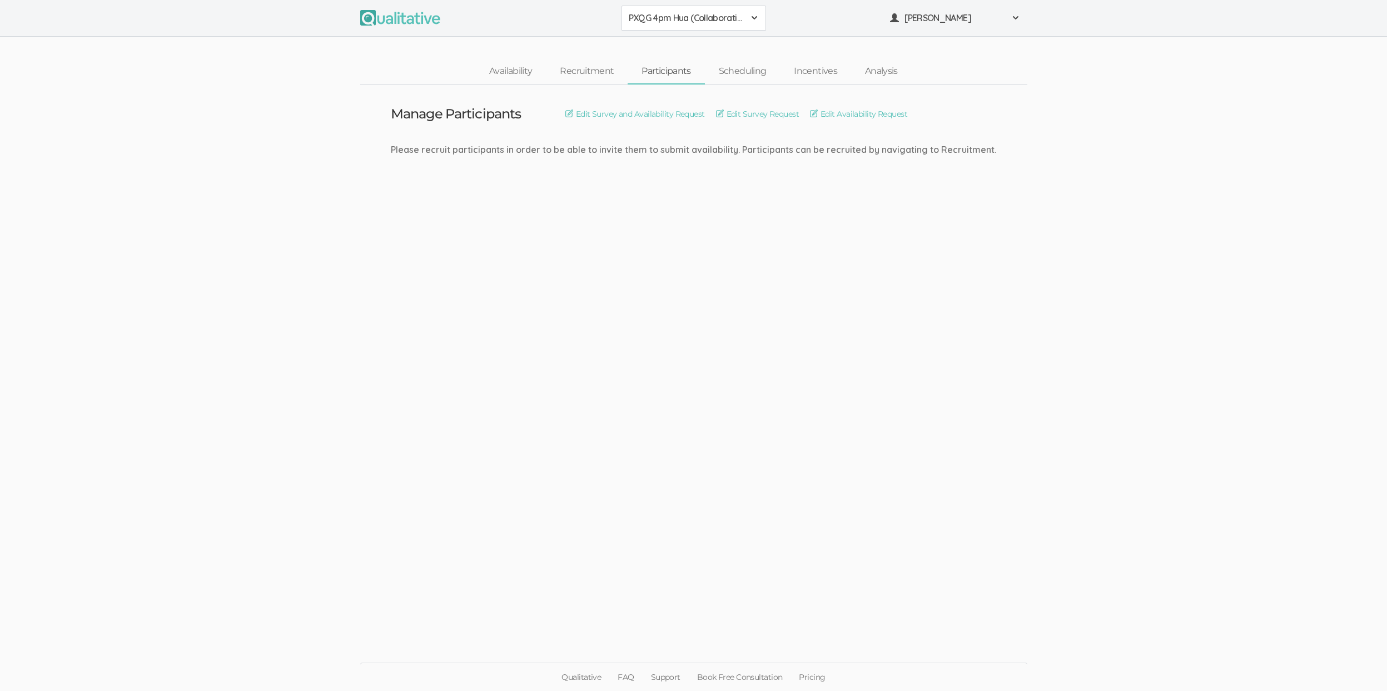
click at [695, 16] on span "PXQG 4pm Hua (Collaborative)" at bounding box center [687, 18] width 116 height 13
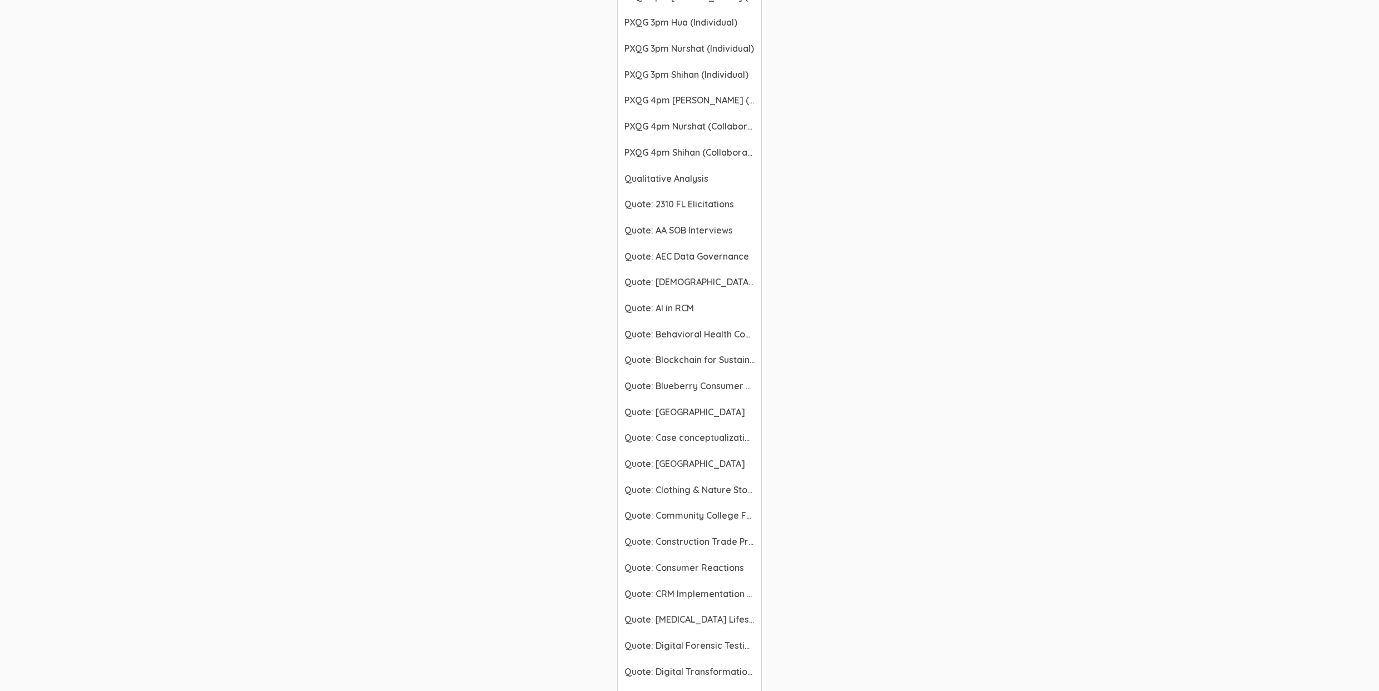
scroll to position [1874, 0]
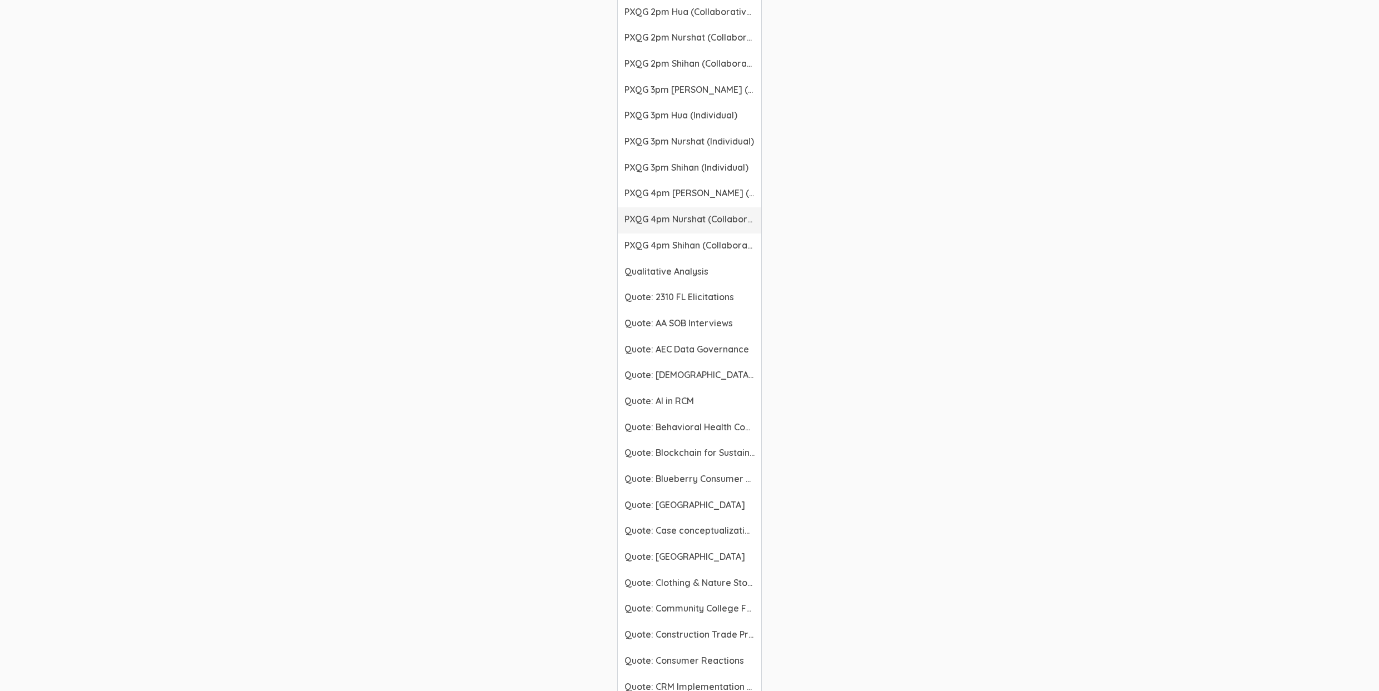
click at [693, 225] on span "PXQG 4pm Nurshat (Collaborative)" at bounding box center [689, 219] width 130 height 13
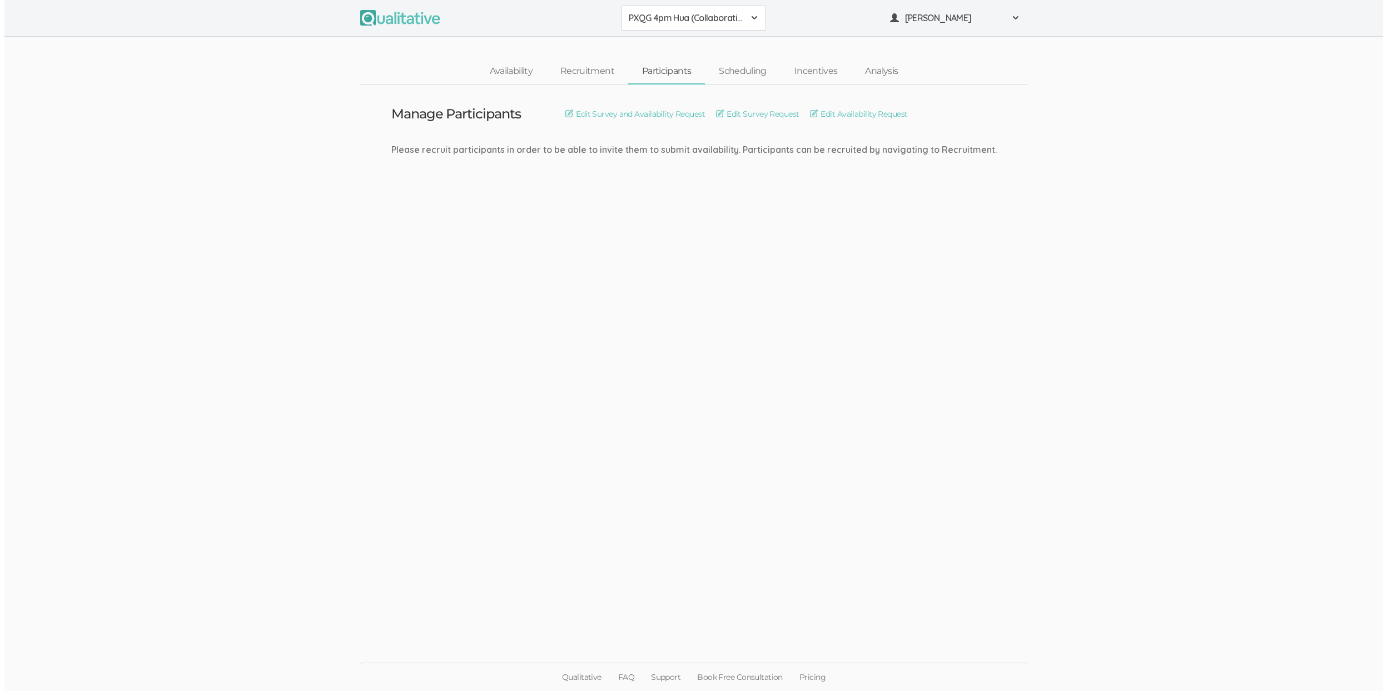
scroll to position [0, 0]
drag, startPoint x: 683, startPoint y: 22, endPoint x: 682, endPoint y: 27, distance: 5.7
click at [682, 22] on span "PXQG 4pm Nurshat (Collaborative)" at bounding box center [687, 18] width 116 height 13
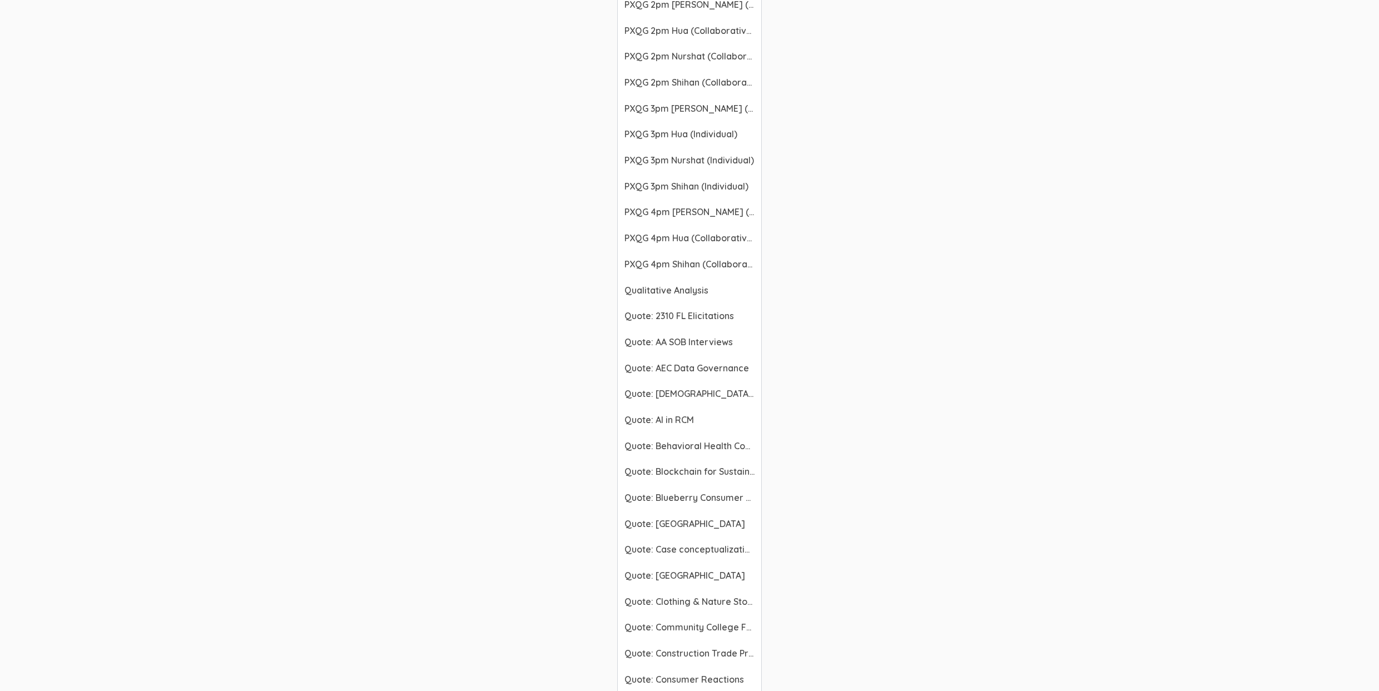
scroll to position [1804, 0]
click at [692, 314] on span "PXQG 4pm Shihan (Collaborative)" at bounding box center [689, 315] width 130 height 13
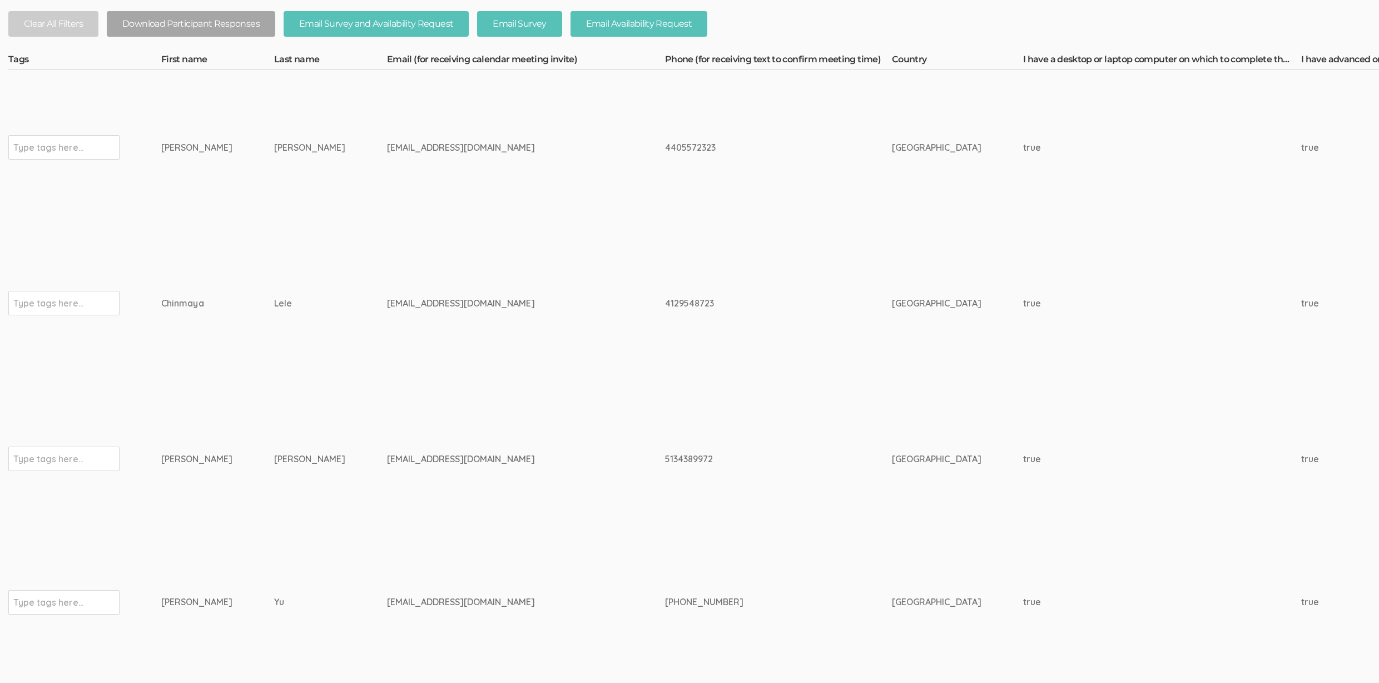
scroll to position [291, 0]
click at [665, 322] on td "4129548723" at bounding box center [778, 304] width 227 height 156
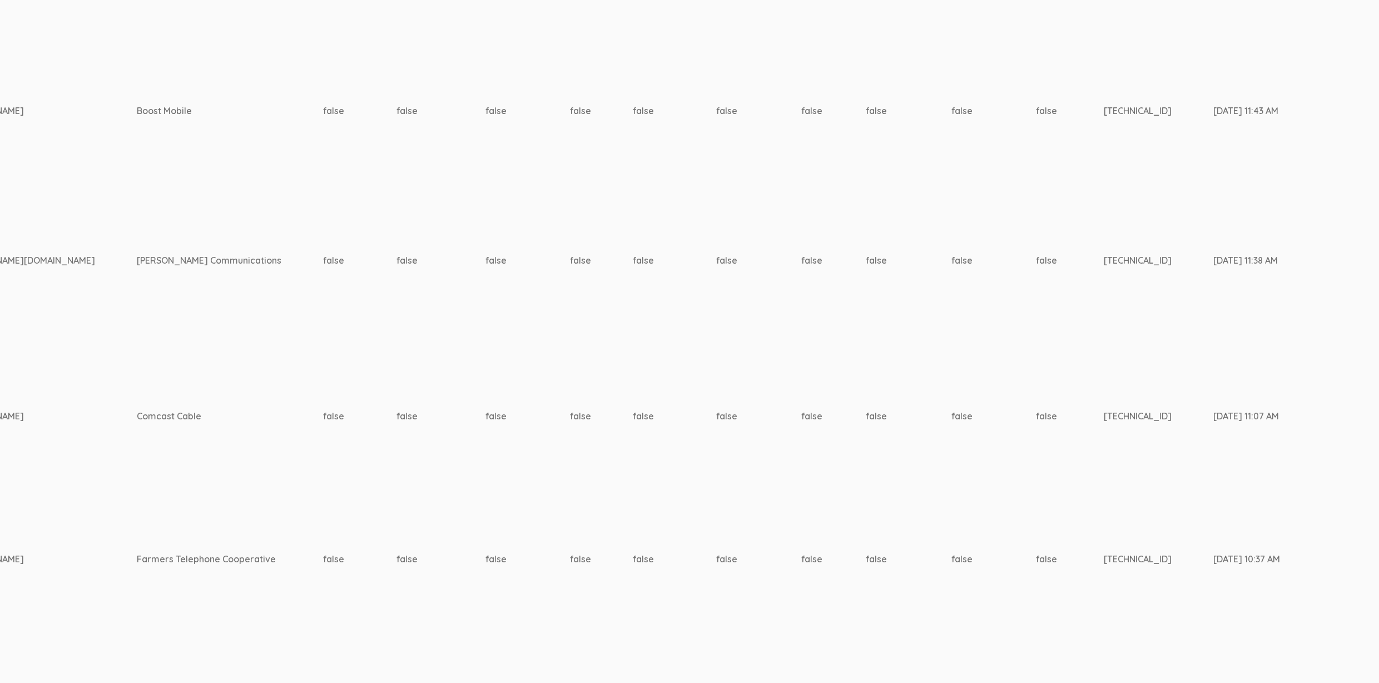
scroll to position [2088, 3373]
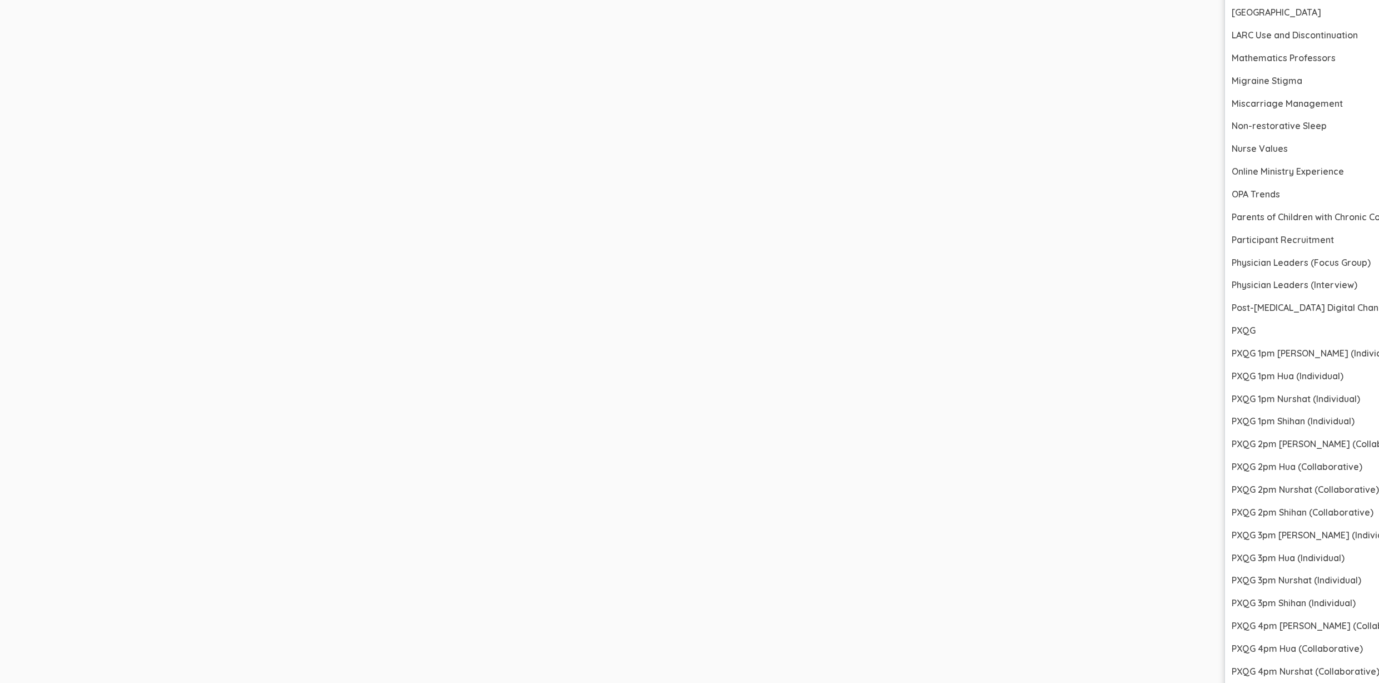
scroll to position [3863, 3373]
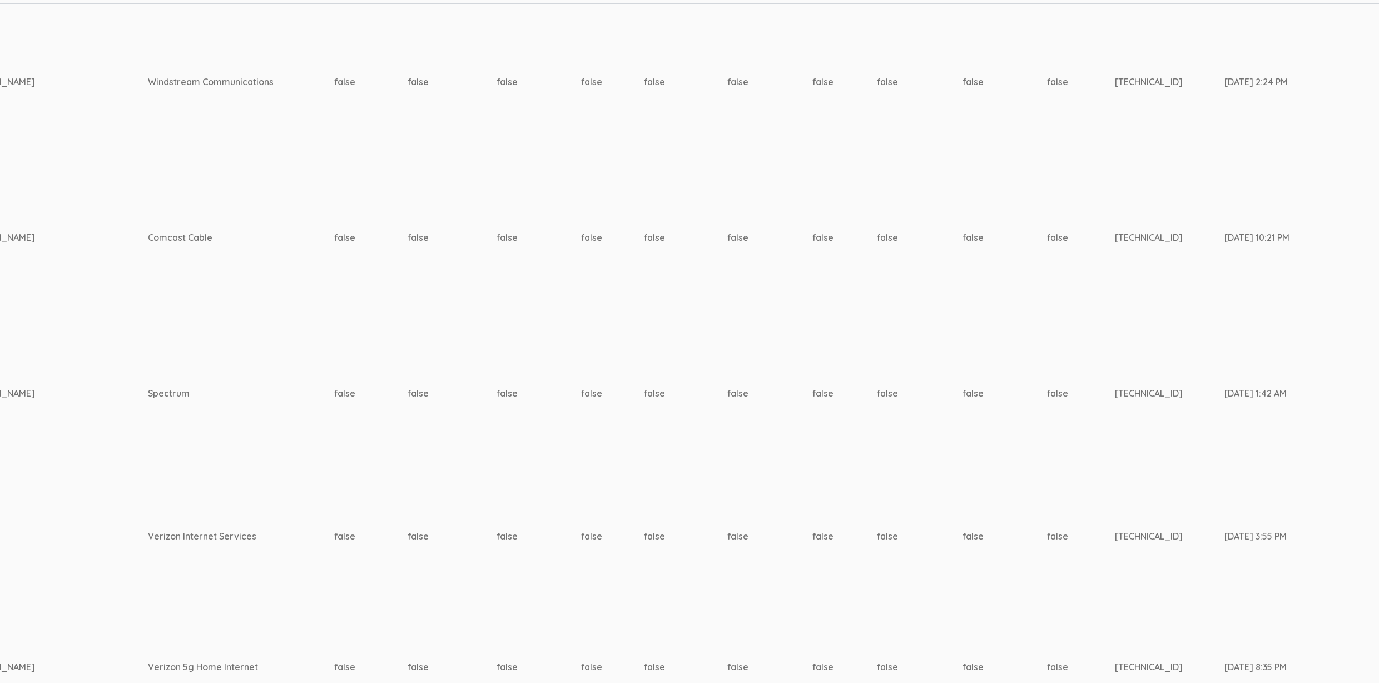
scroll to position [360, 3362]
drag, startPoint x: 1283, startPoint y: 582, endPoint x: 1284, endPoint y: 590, distance: 8.4
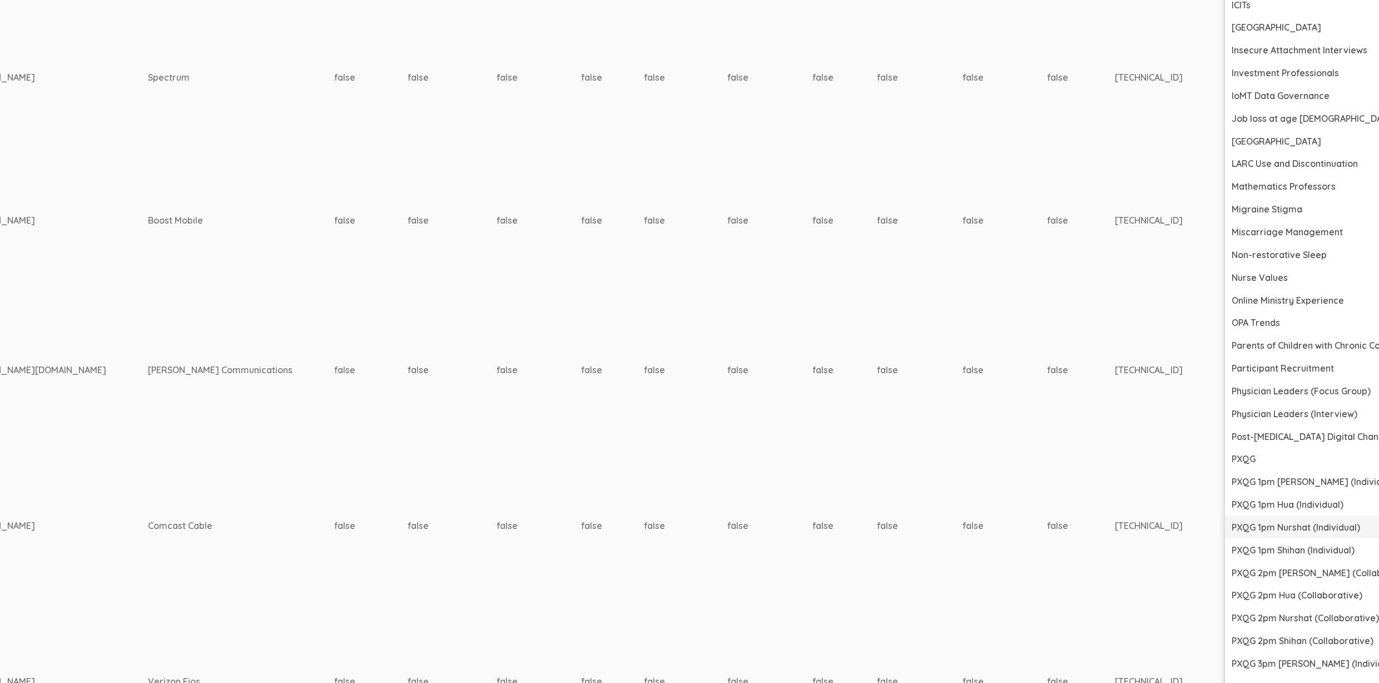
scroll to position [2070, 3362]
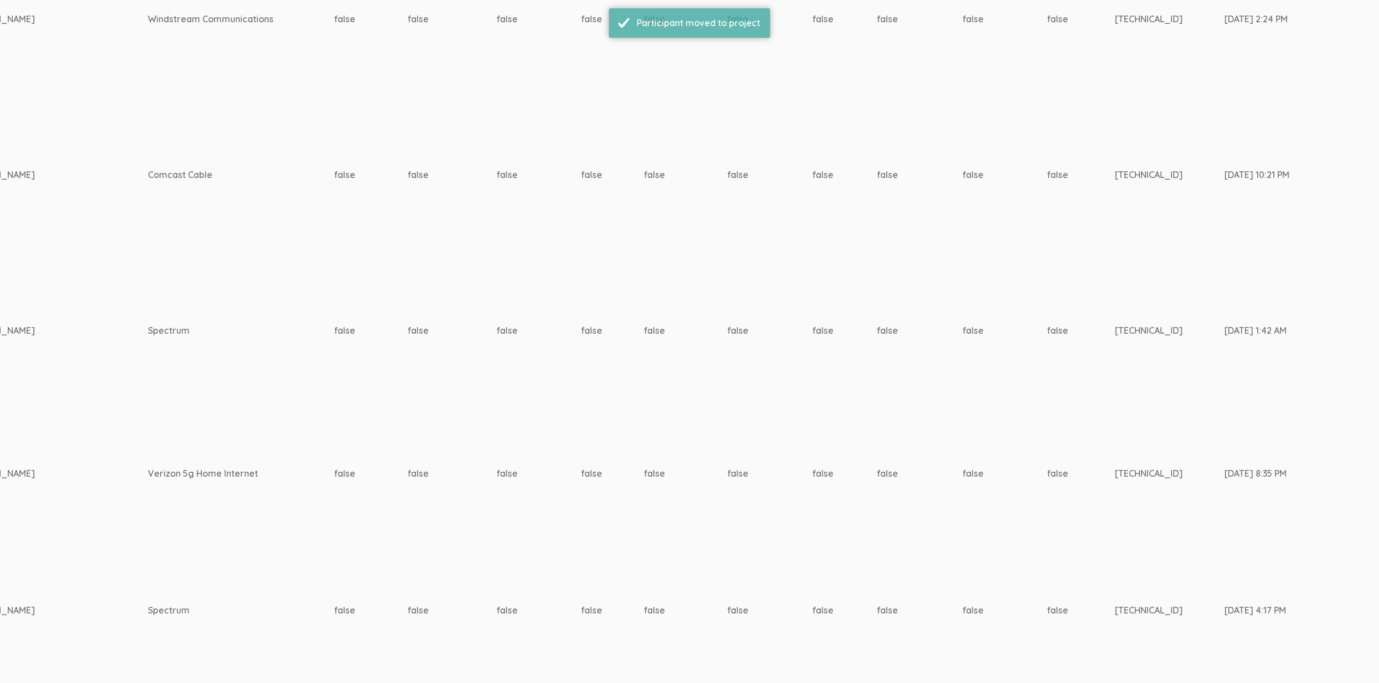
scroll to position [419, 3362]
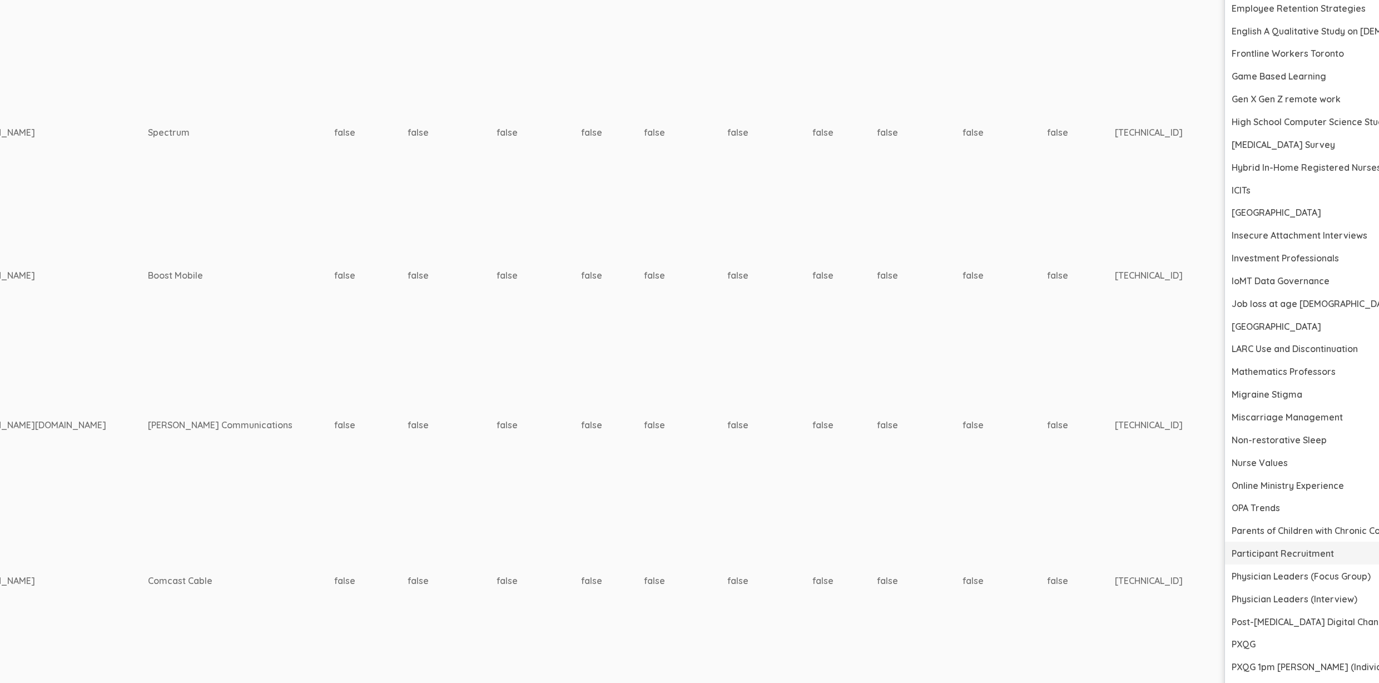
scroll to position [1991, 3362]
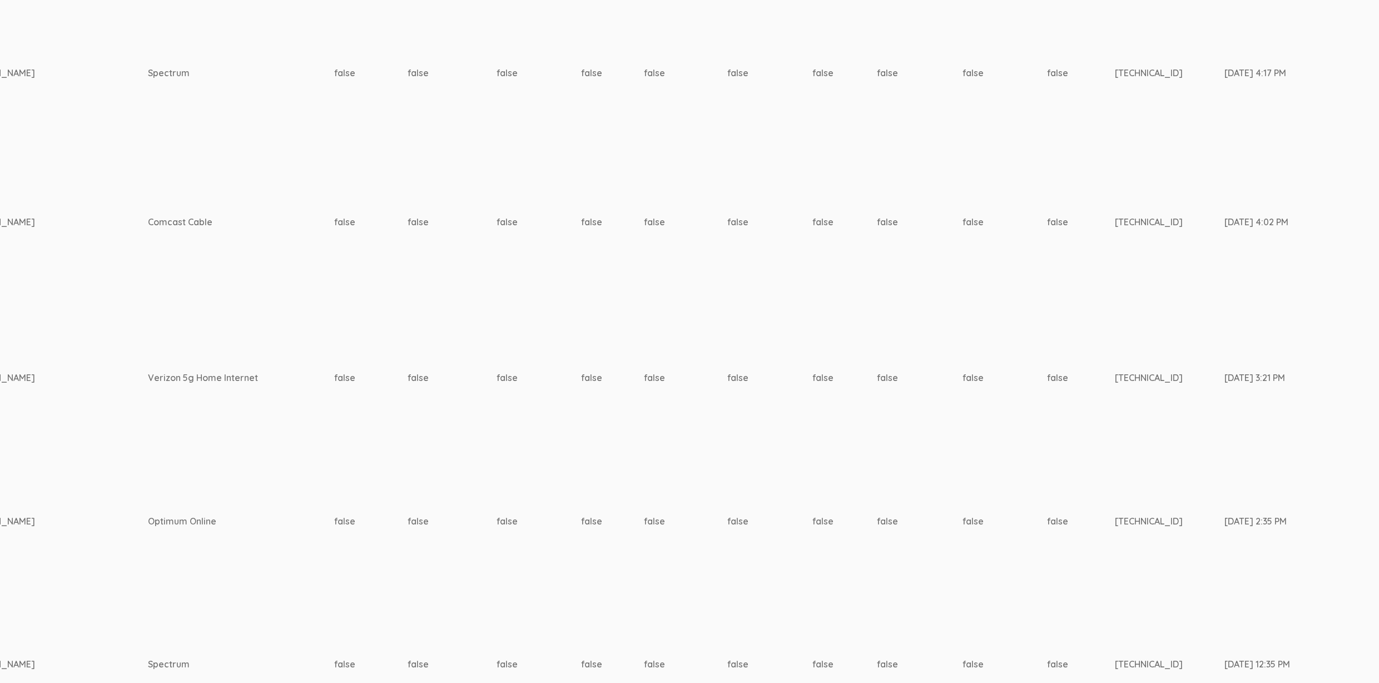
scroll to position [828, 3362]
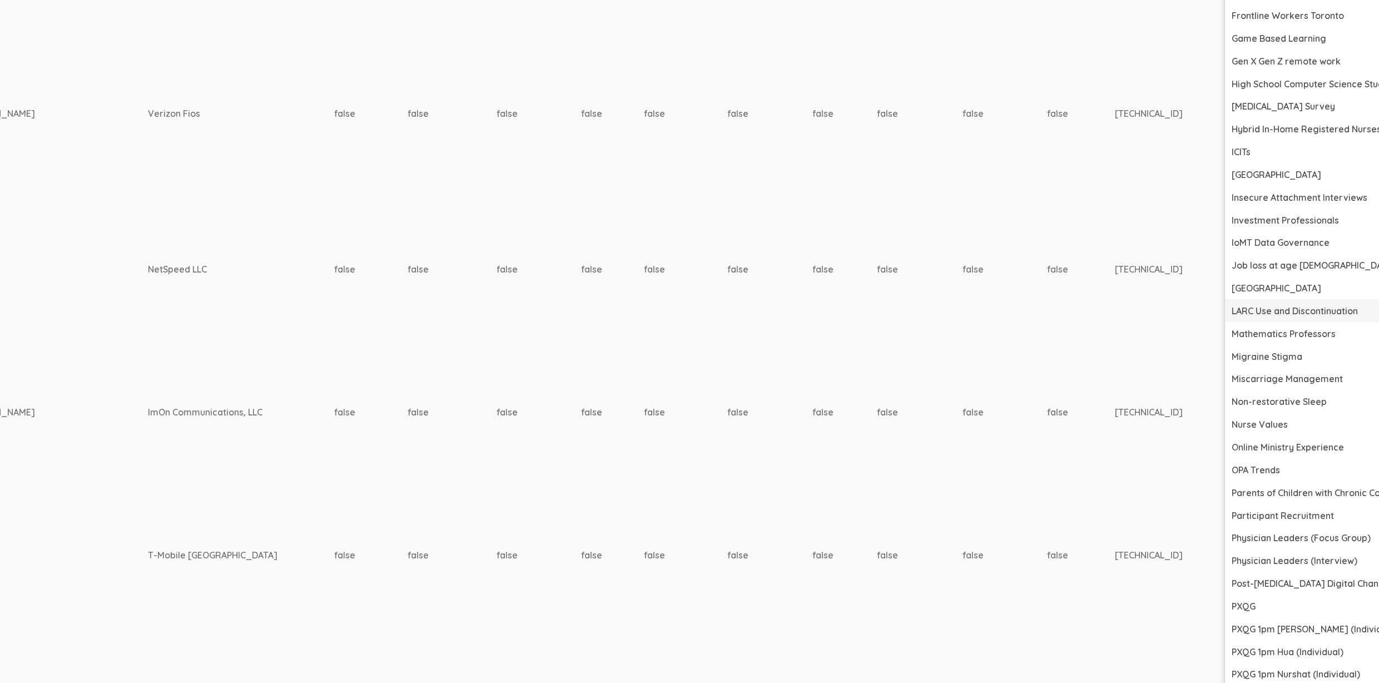
scroll to position [2415, 3362]
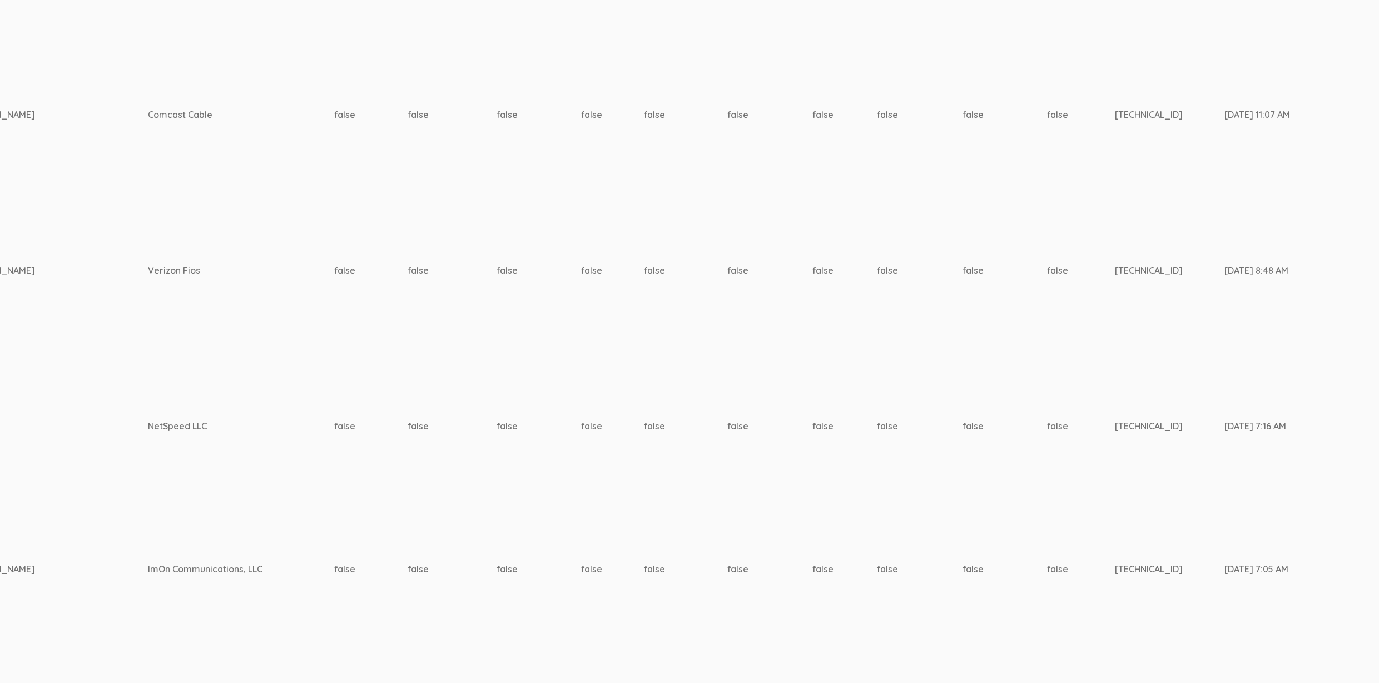
scroll to position [2082, 3362]
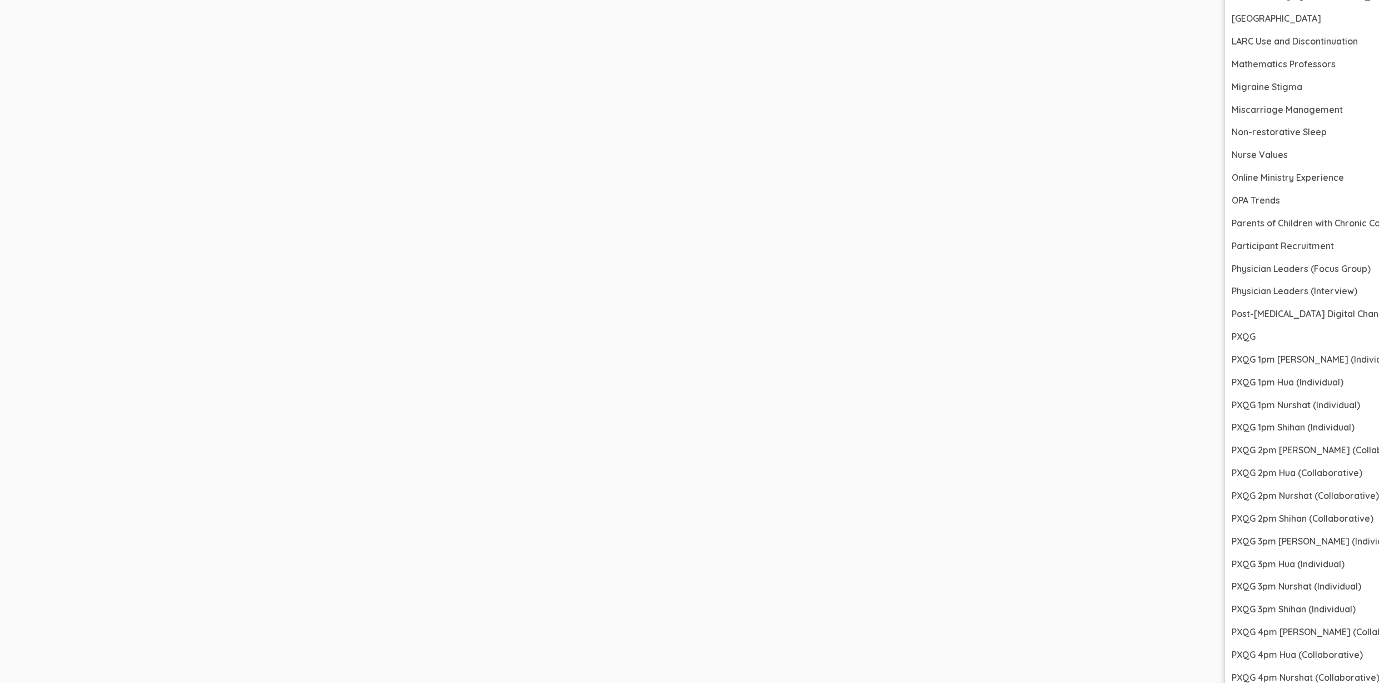
scroll to position [3827, 3362]
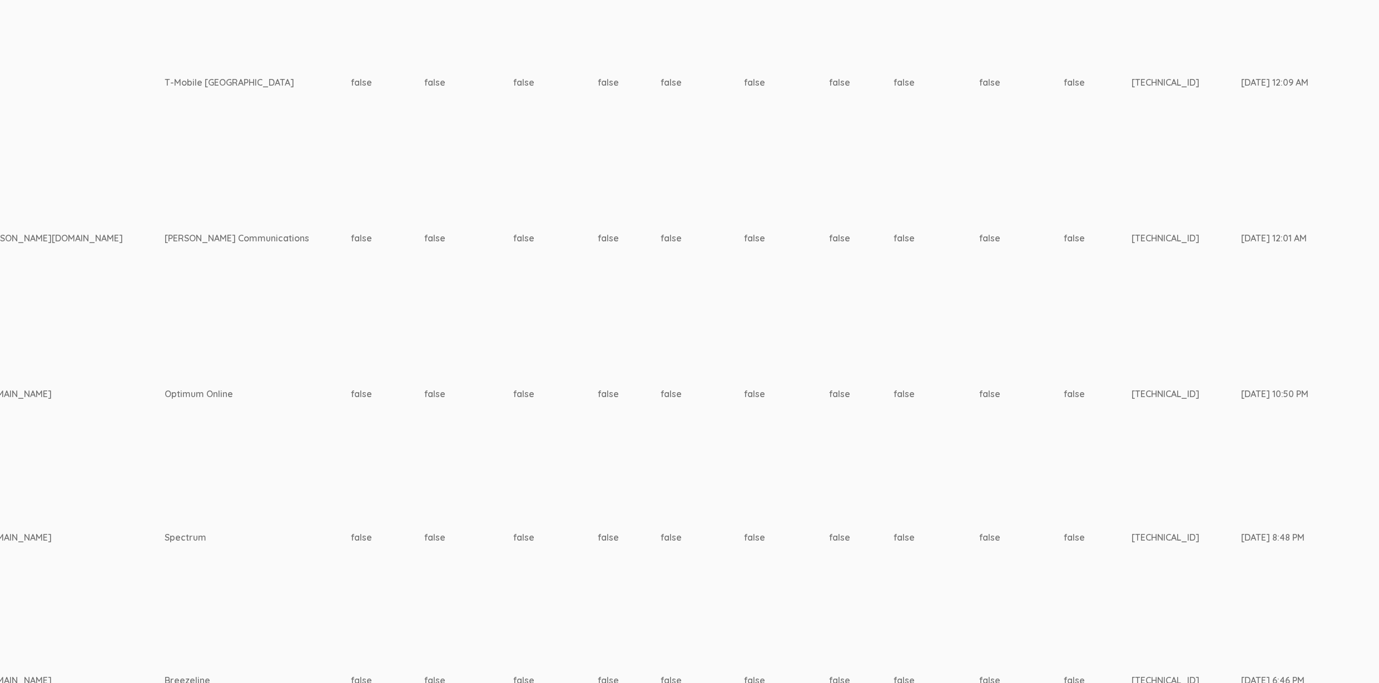
scroll to position [2539, 3345]
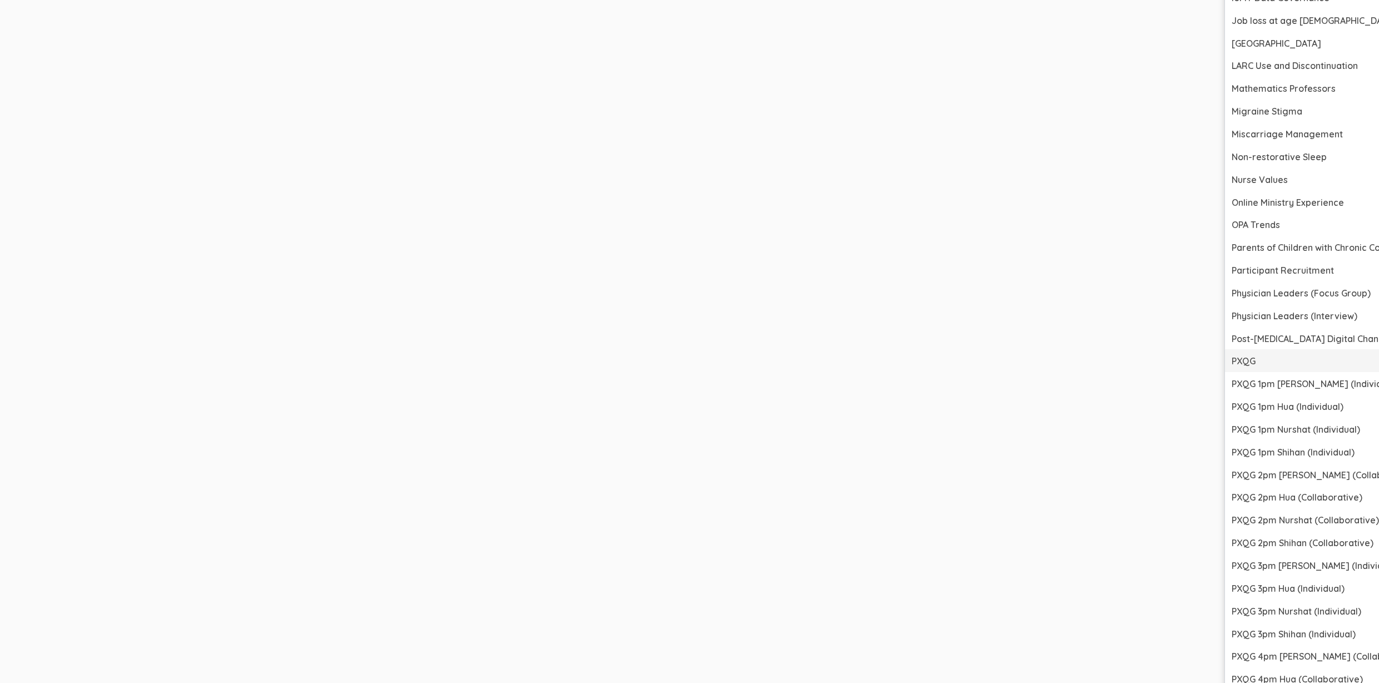
scroll to position [4306, 3345]
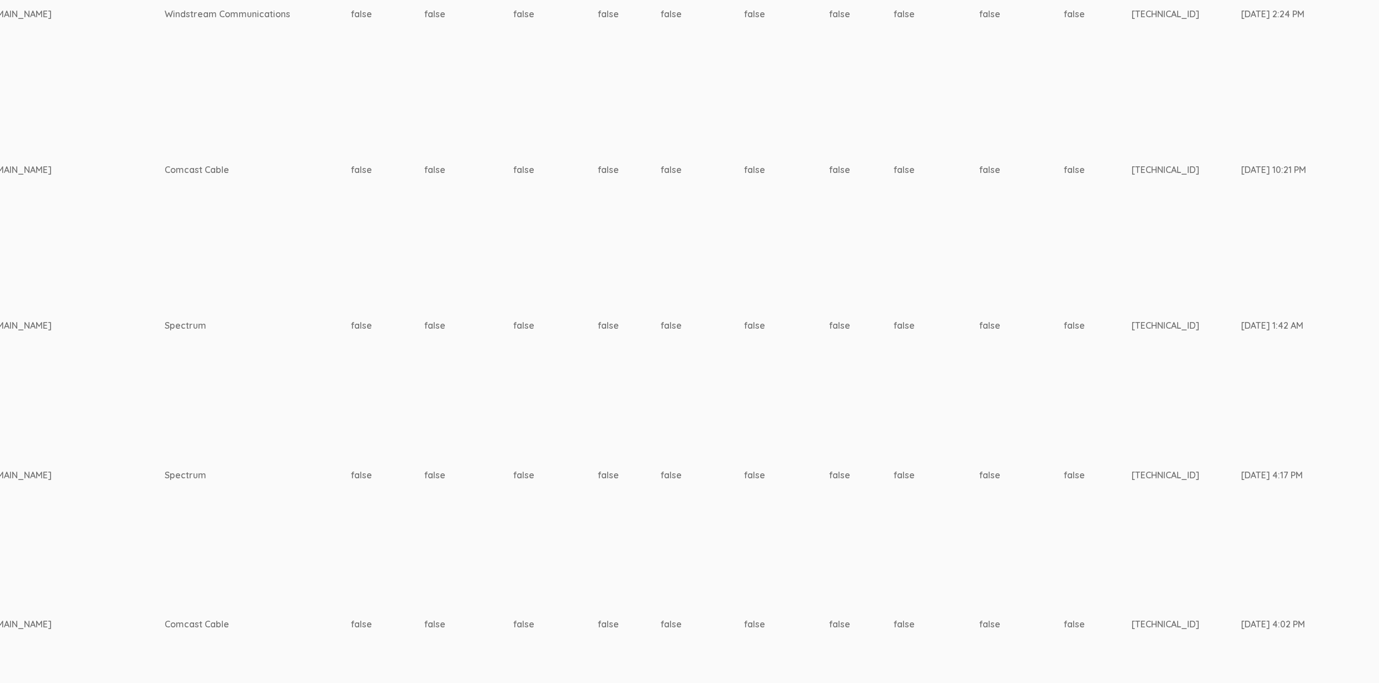
scroll to position [426, 3345]
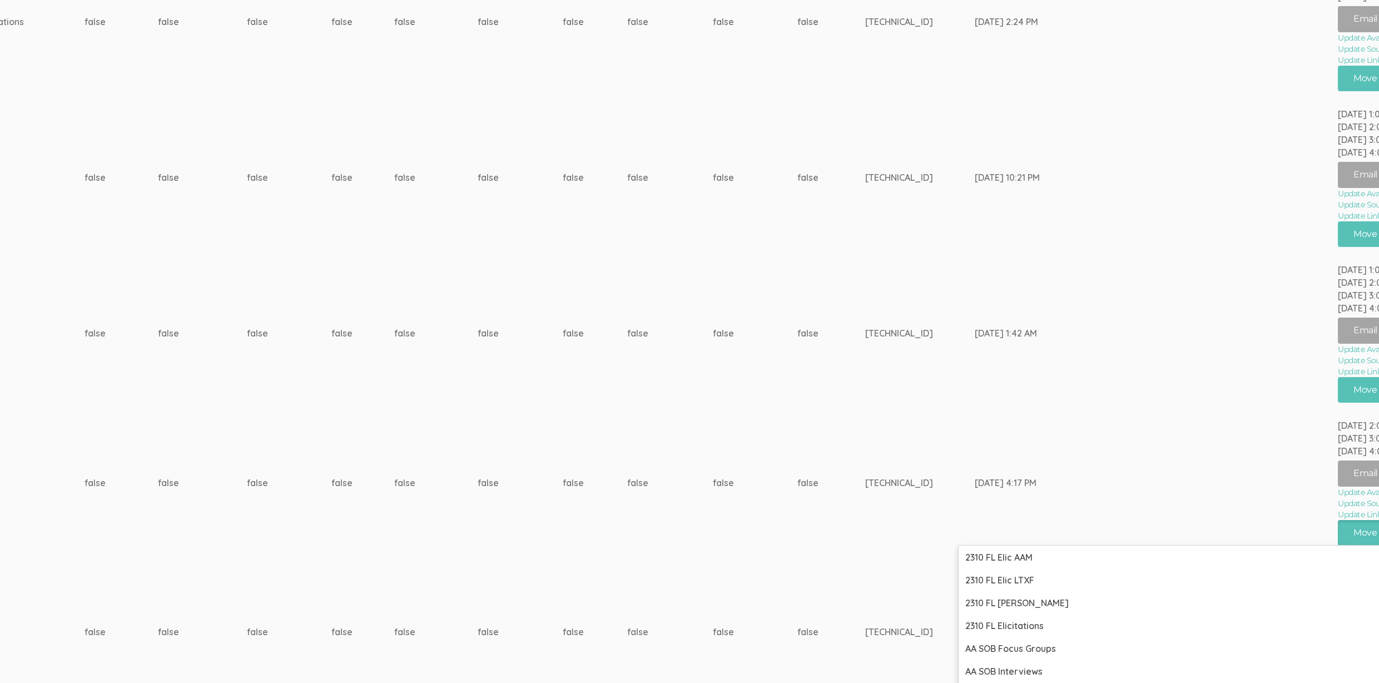
scroll to position [614, 3611]
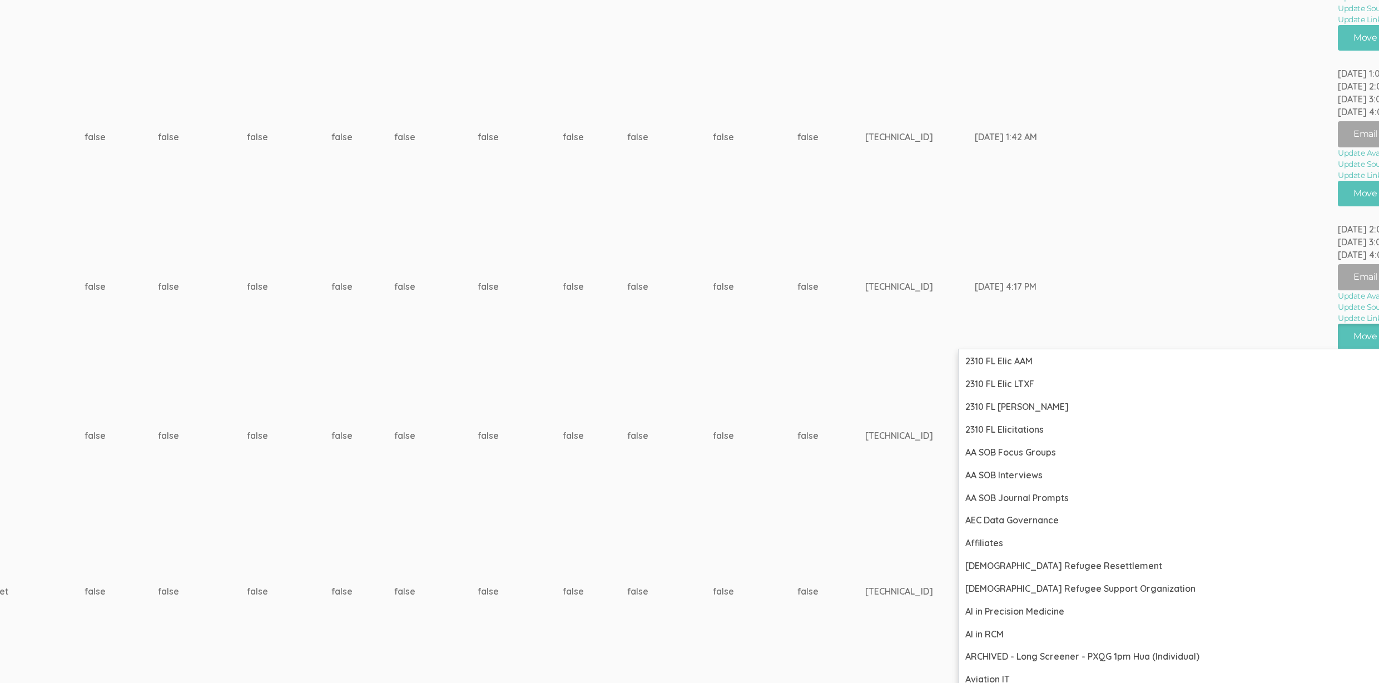
drag, startPoint x: 685, startPoint y: 602, endPoint x: 698, endPoint y: 612, distance: 17.0
click at [975, 602] on td "Aug 27, 3:21 PM" at bounding box center [1029, 592] width 109 height 156
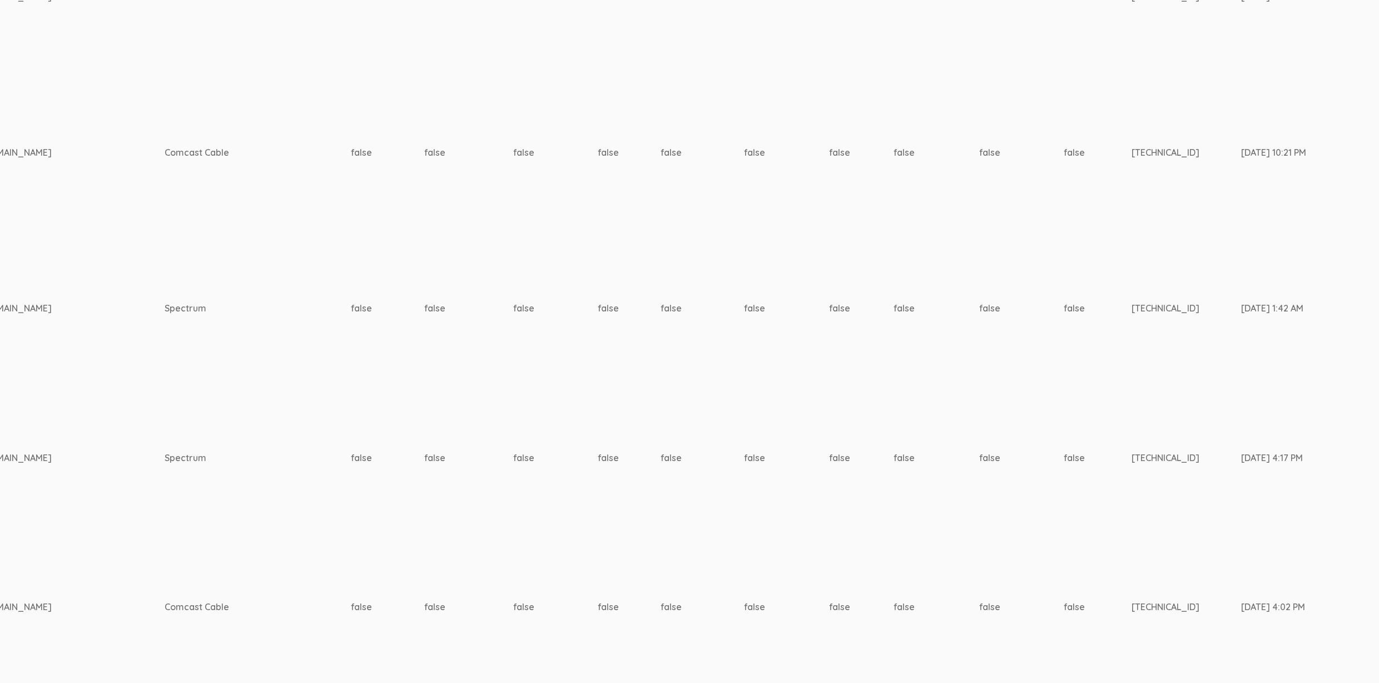
scroll to position [459, 3345]
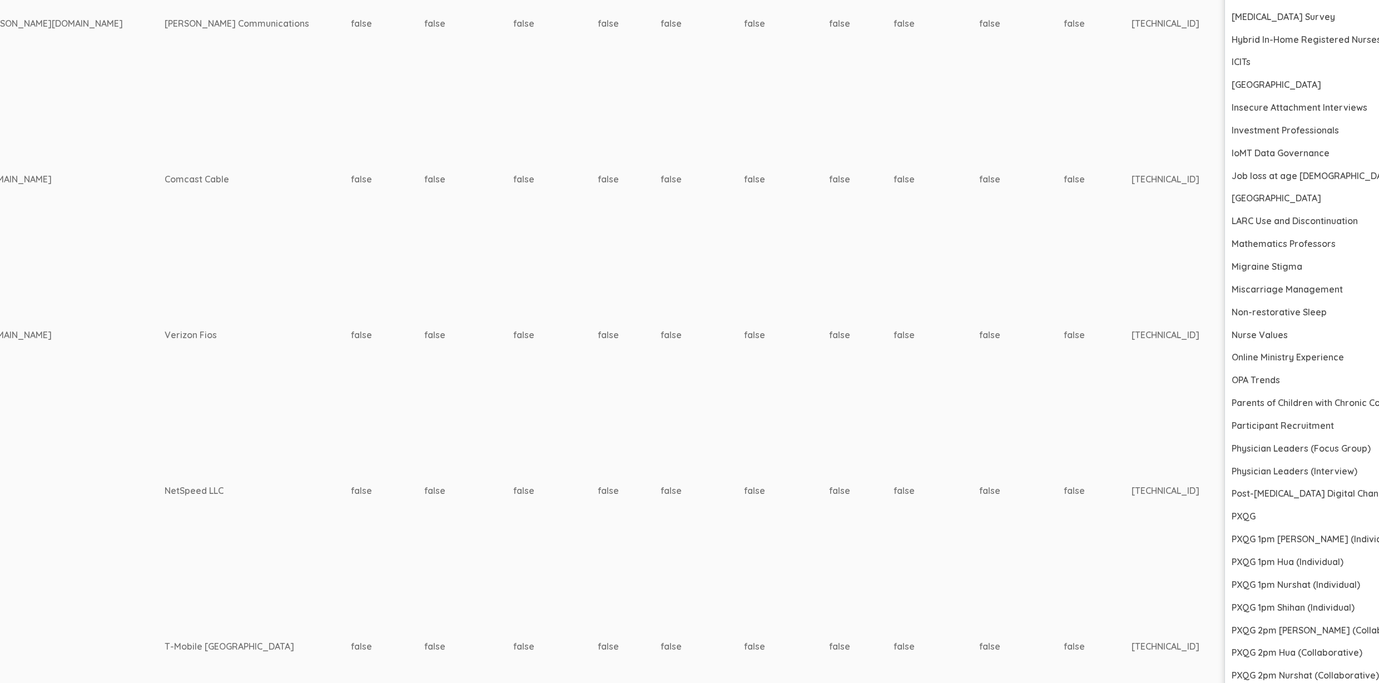
scroll to position [2102, 3345]
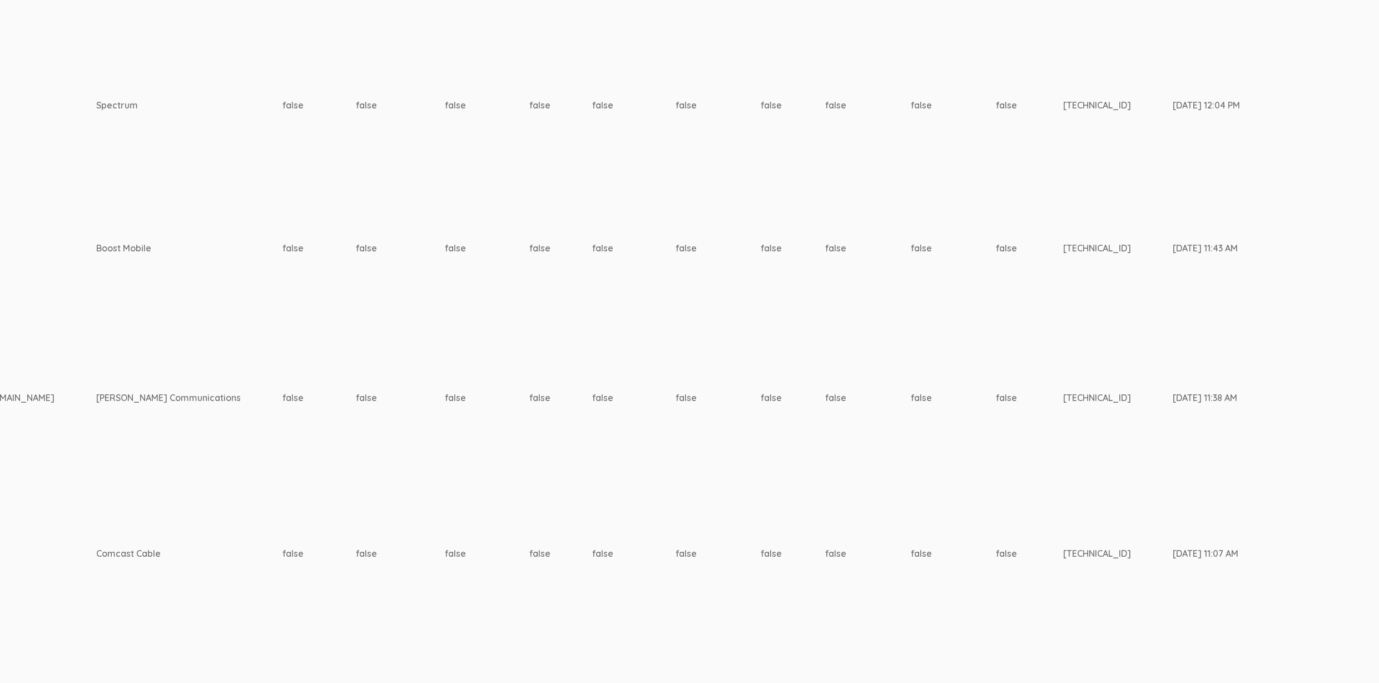
scroll to position [1406, 3337]
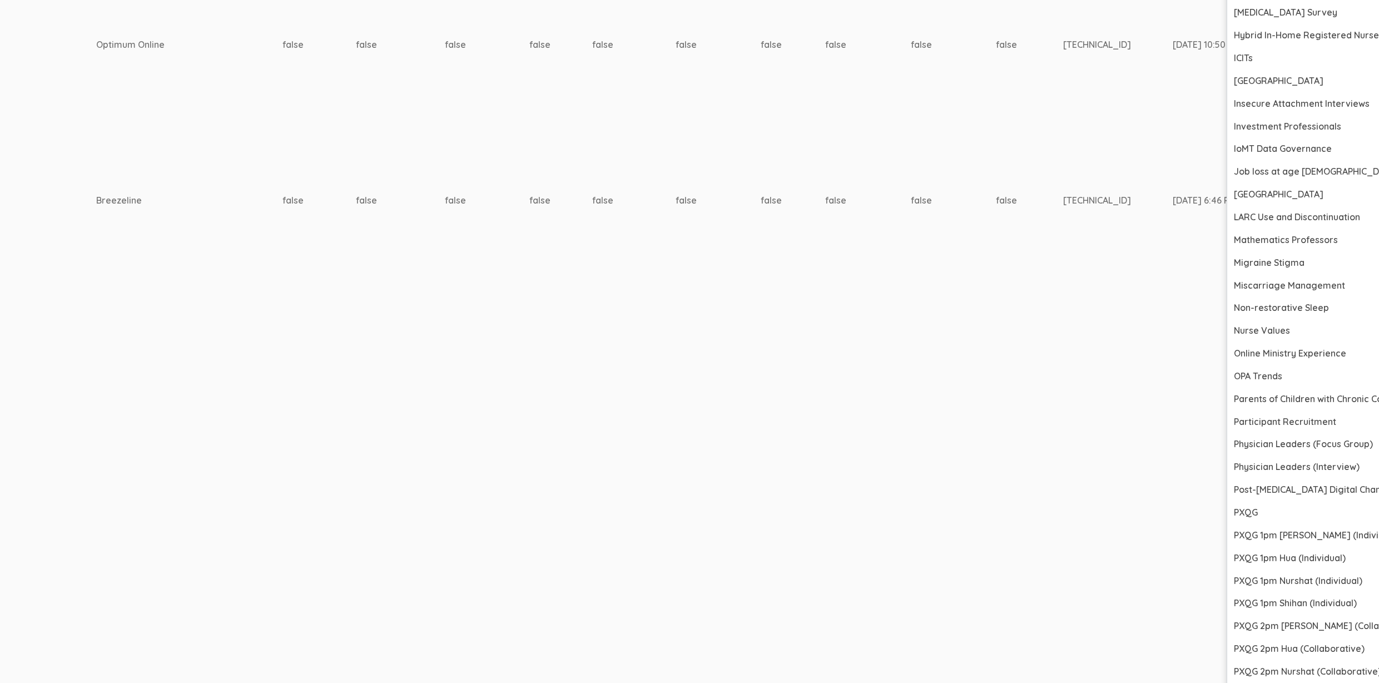
scroll to position [2898, 3337]
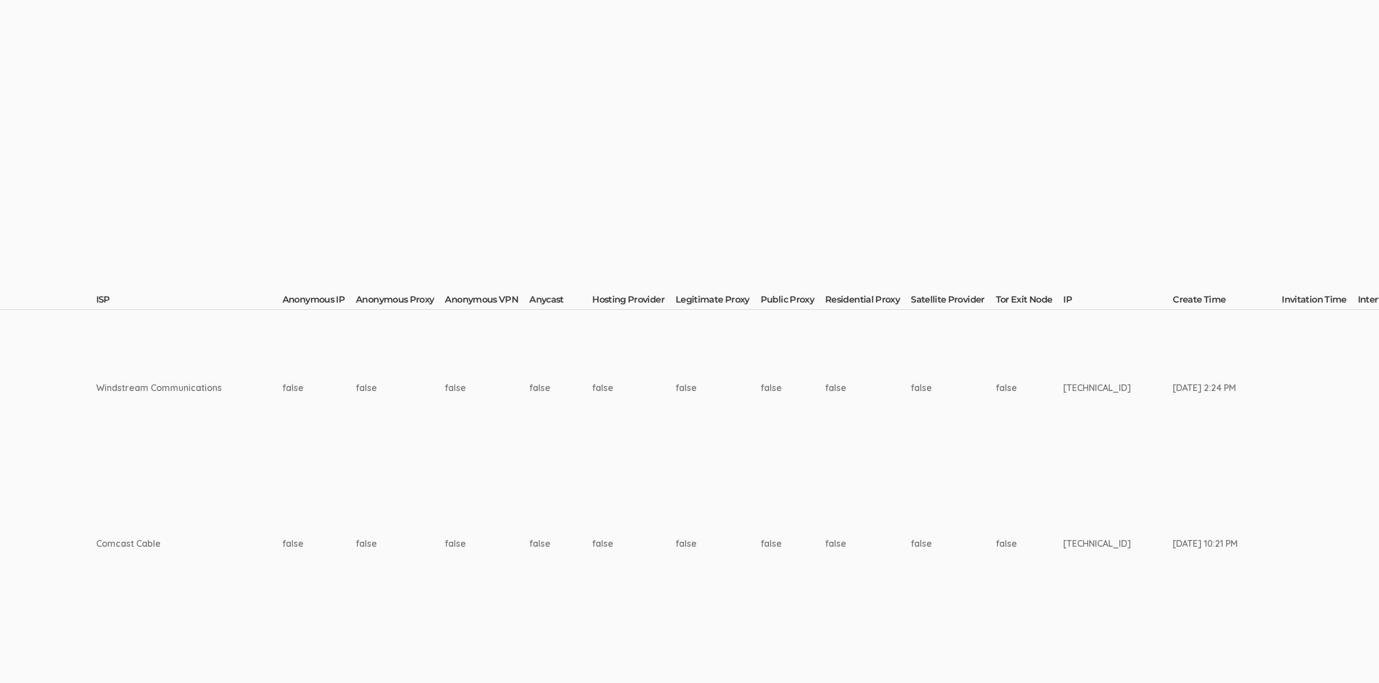
scroll to position [75, 3337]
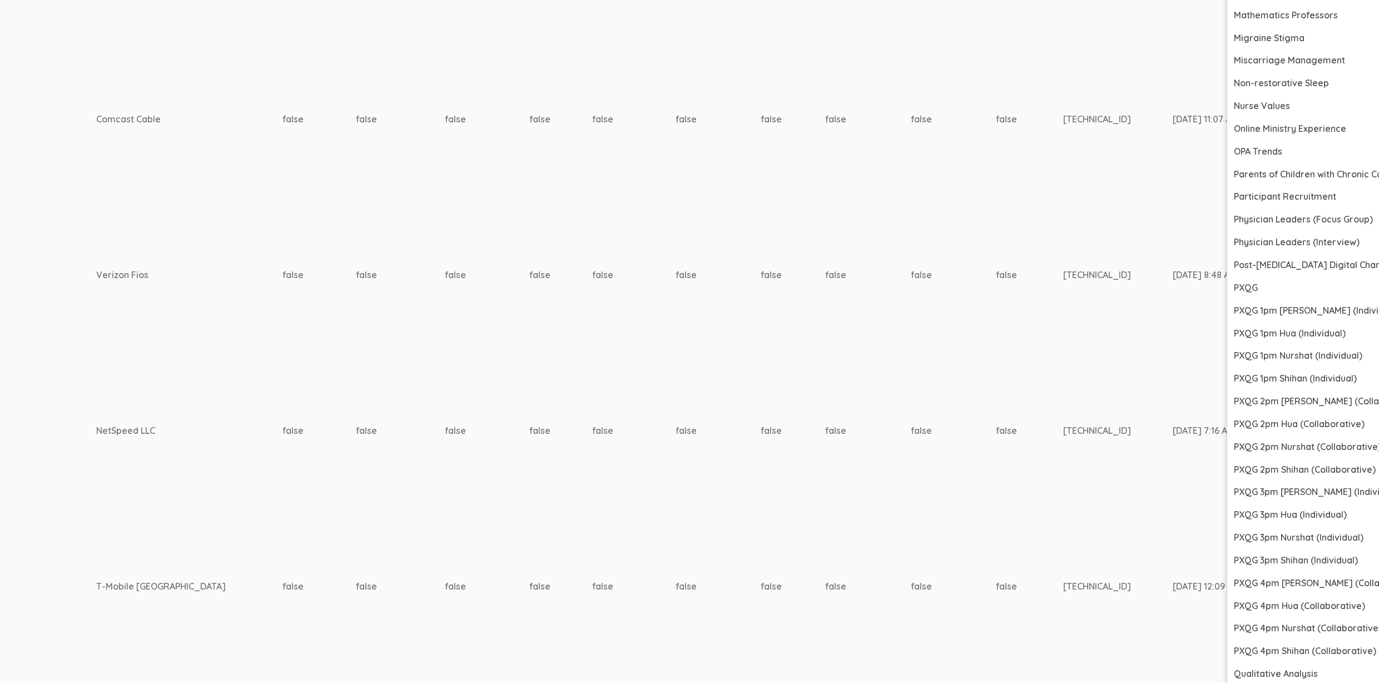
scroll to position [1711, 3337]
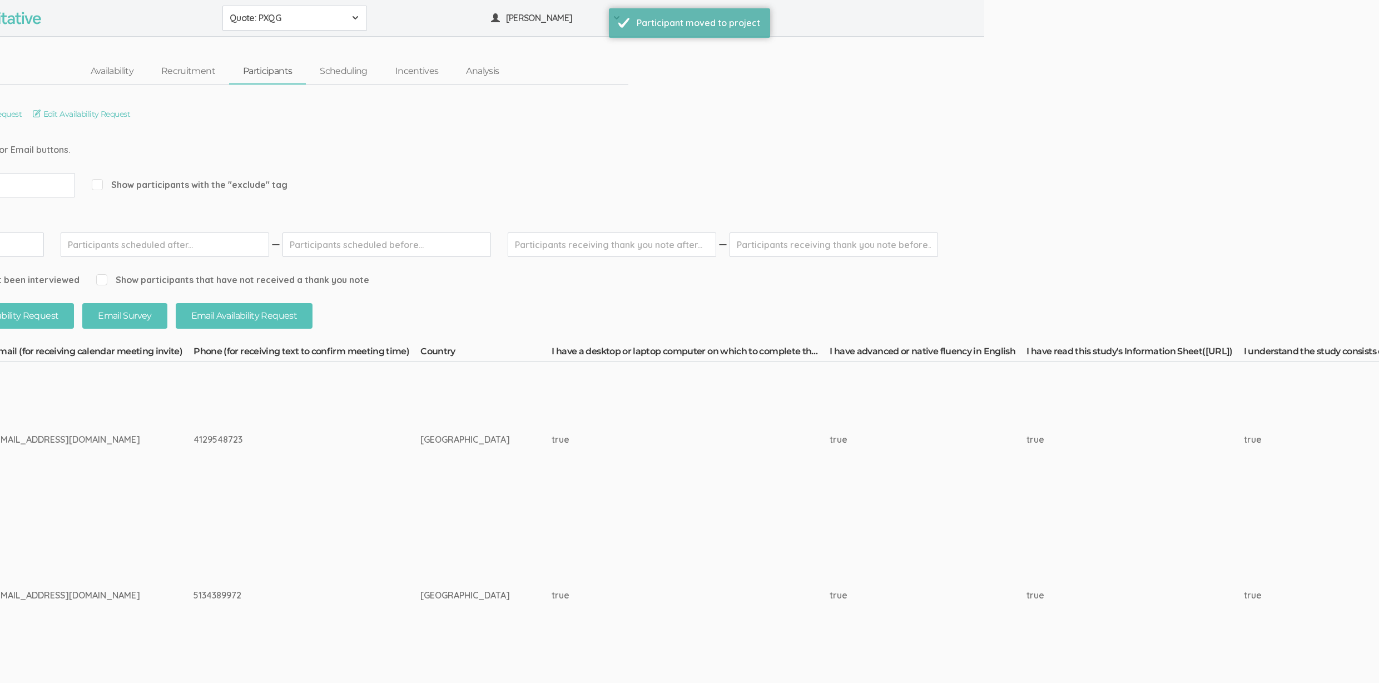
scroll to position [0, 3292]
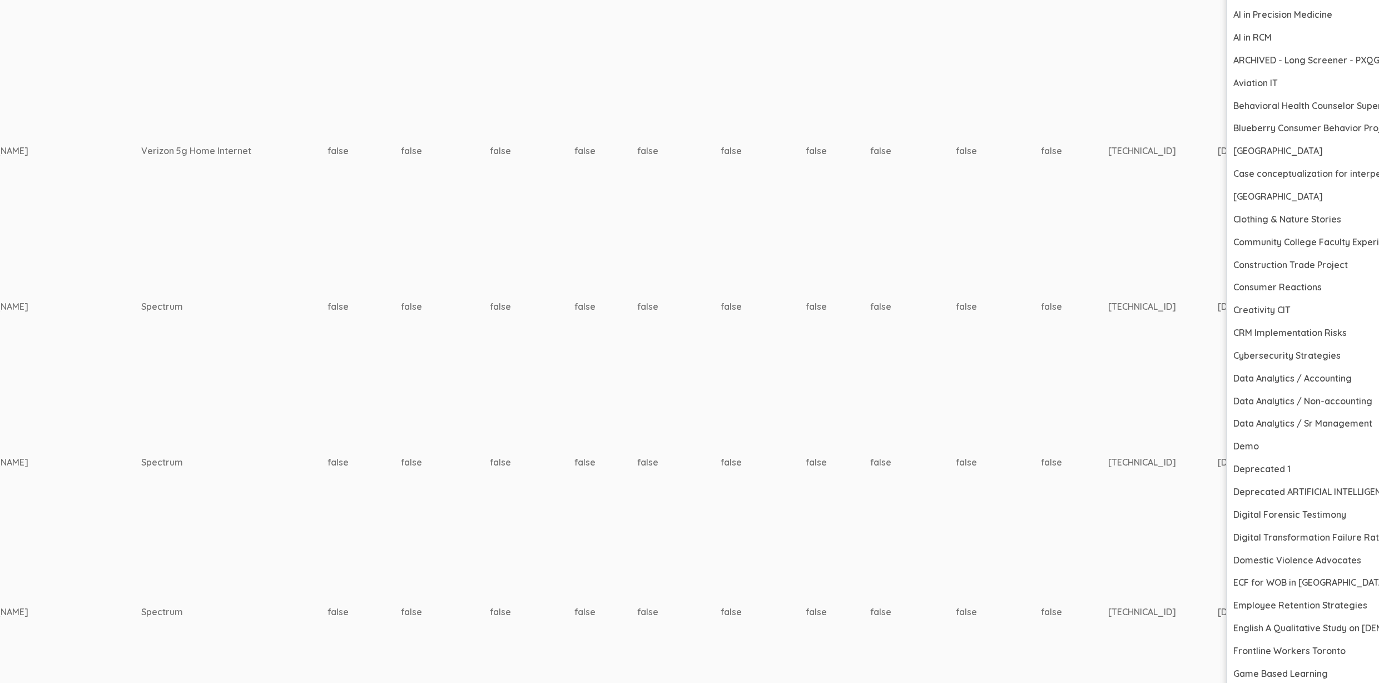
scroll to position [757, 3292]
click at [1218, 557] on td "Aug 27, 12:04 PM" at bounding box center [1272, 610] width 109 height 143
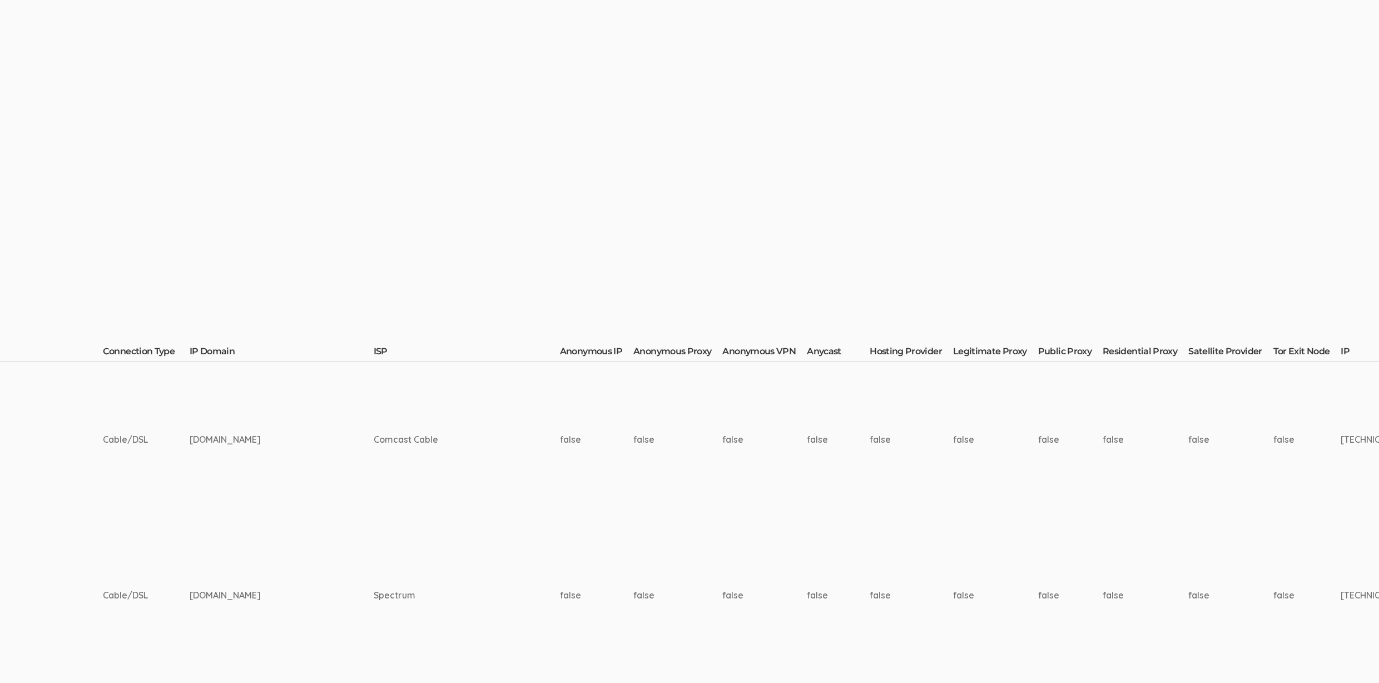
scroll to position [0, 0]
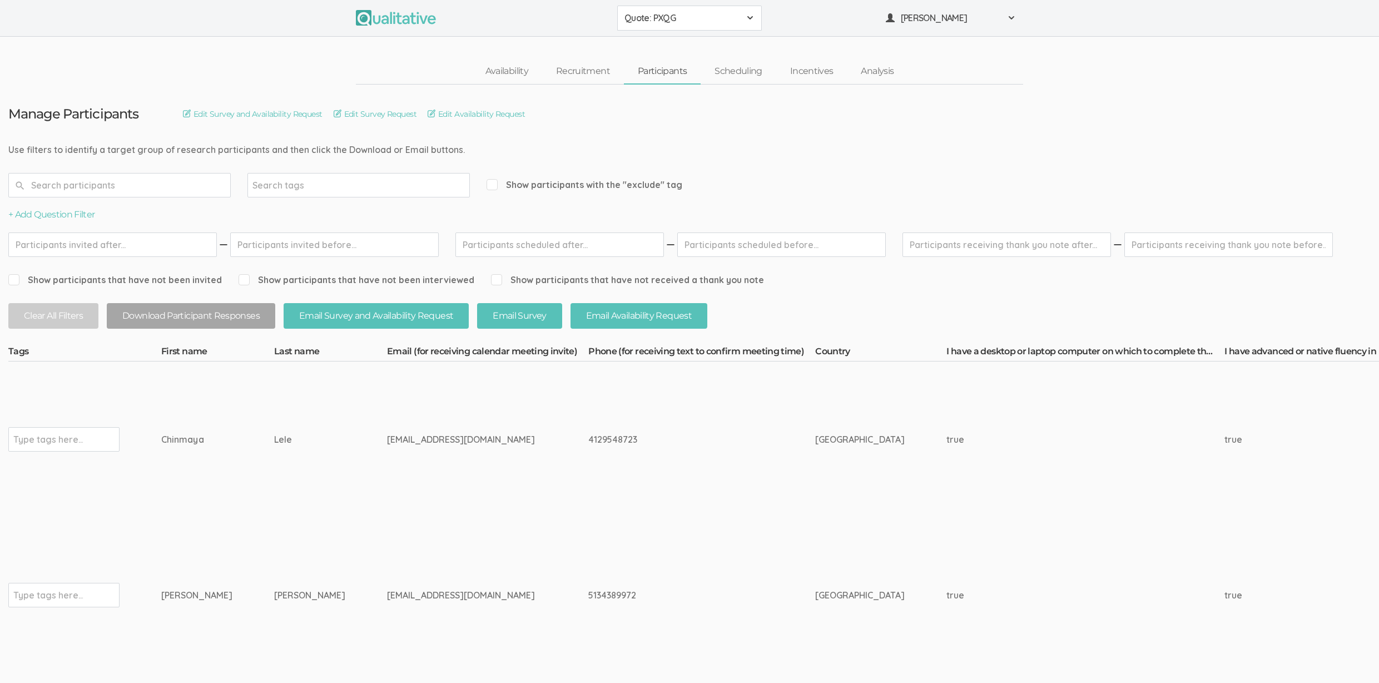
drag, startPoint x: 289, startPoint y: 445, endPoint x: 118, endPoint y: 449, distance: 170.7
copy tr "Type tags here... Chinmaya Lele"
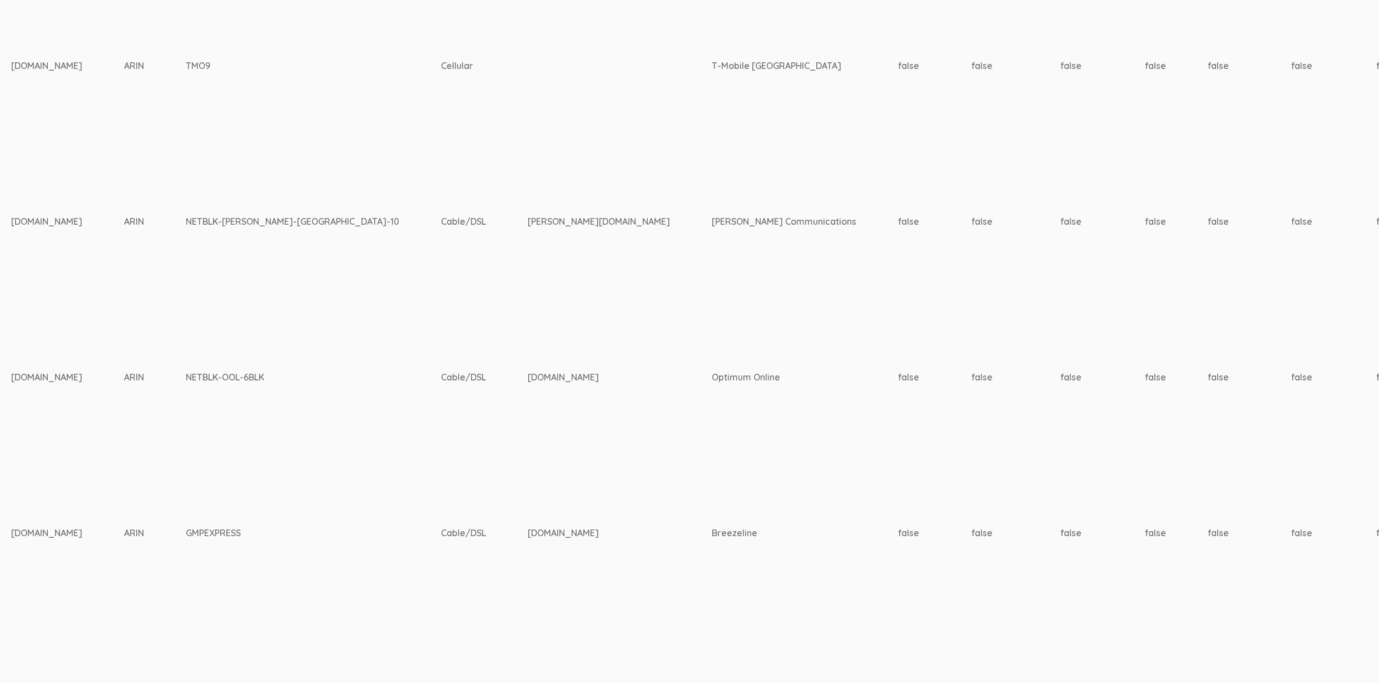
scroll to position [2074, 3292]
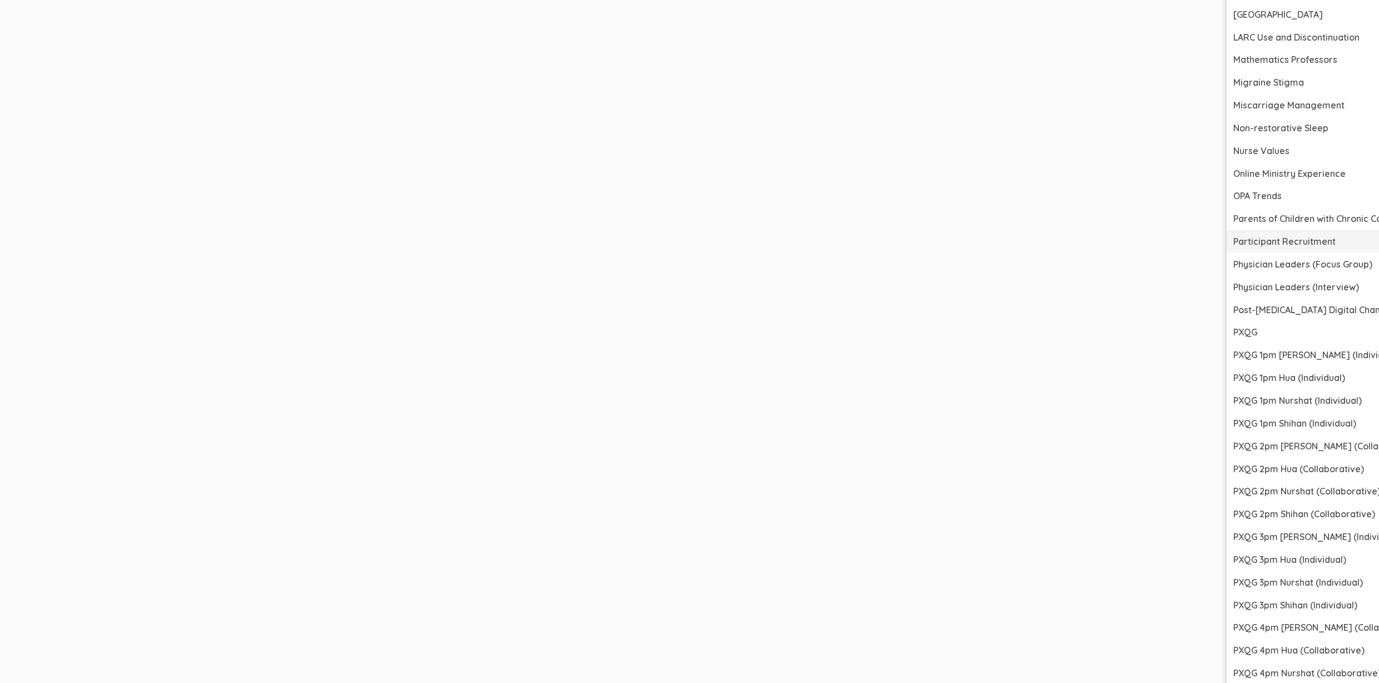
scroll to position [3953, 3292]
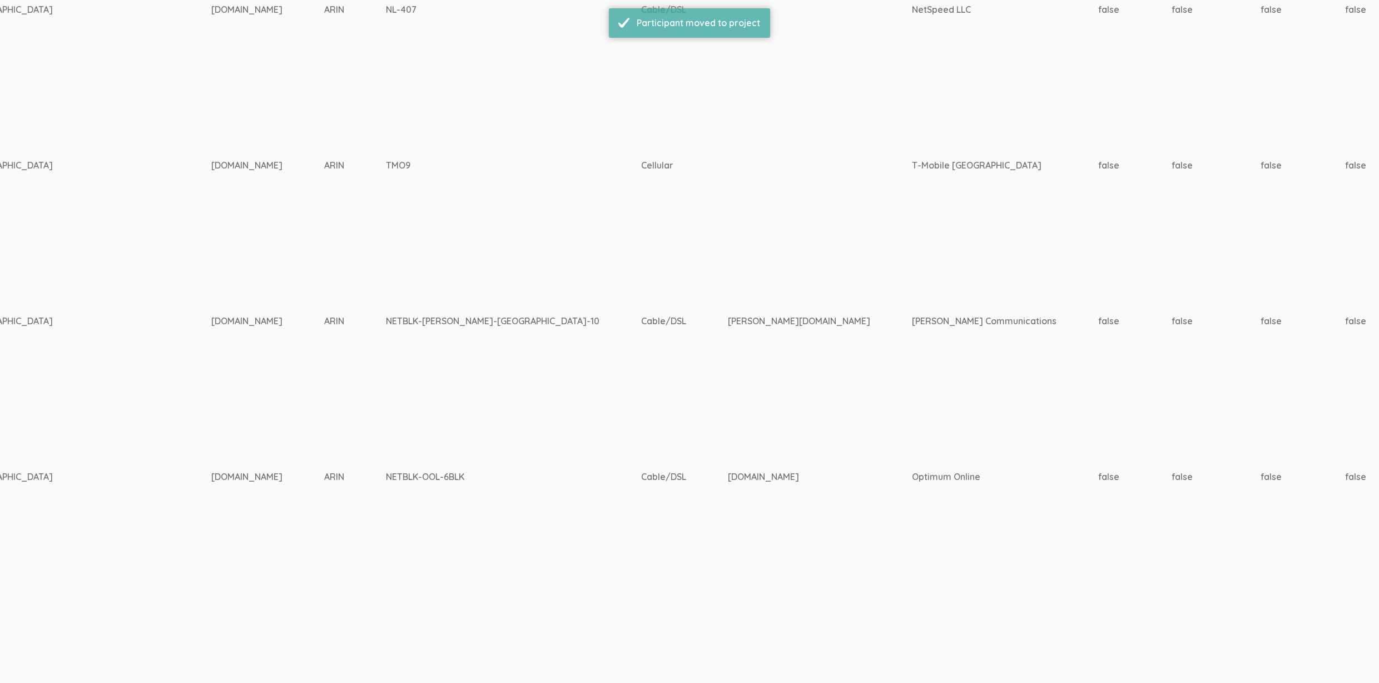
scroll to position [1974, 3292]
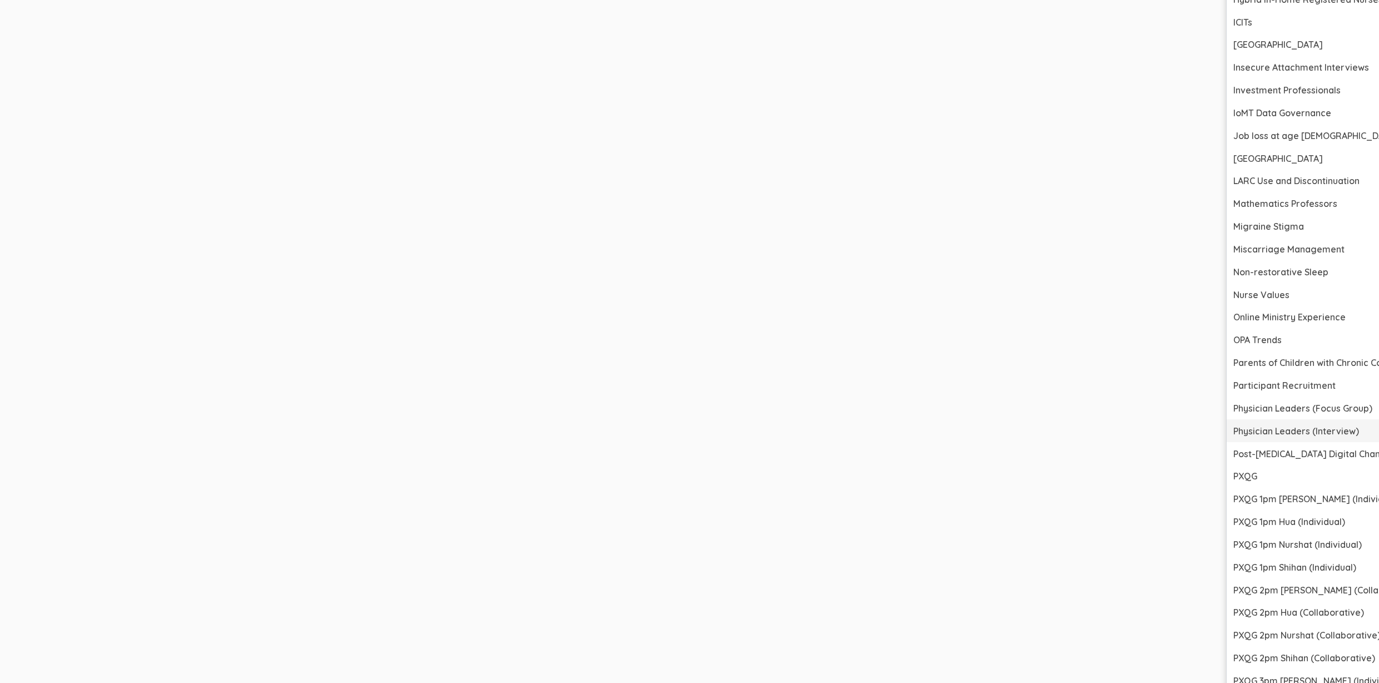
scroll to position [3606, 3292]
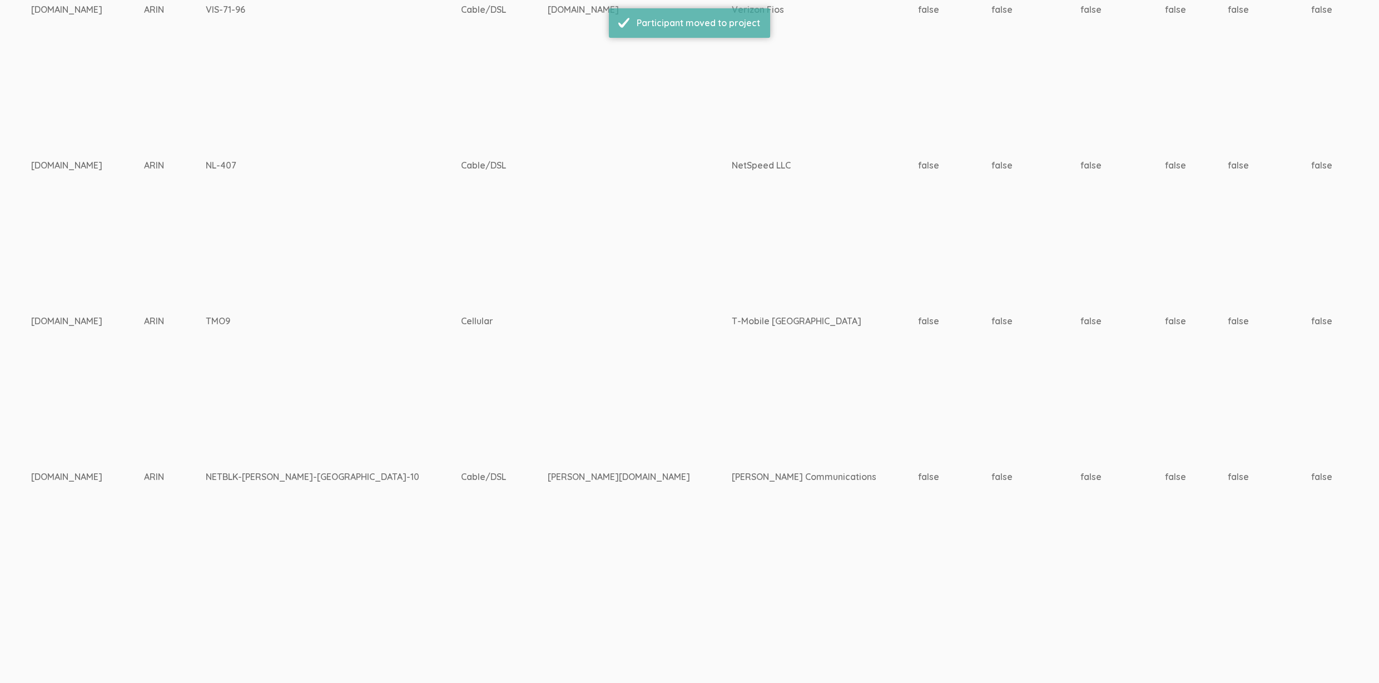
scroll to position [1819, 3291]
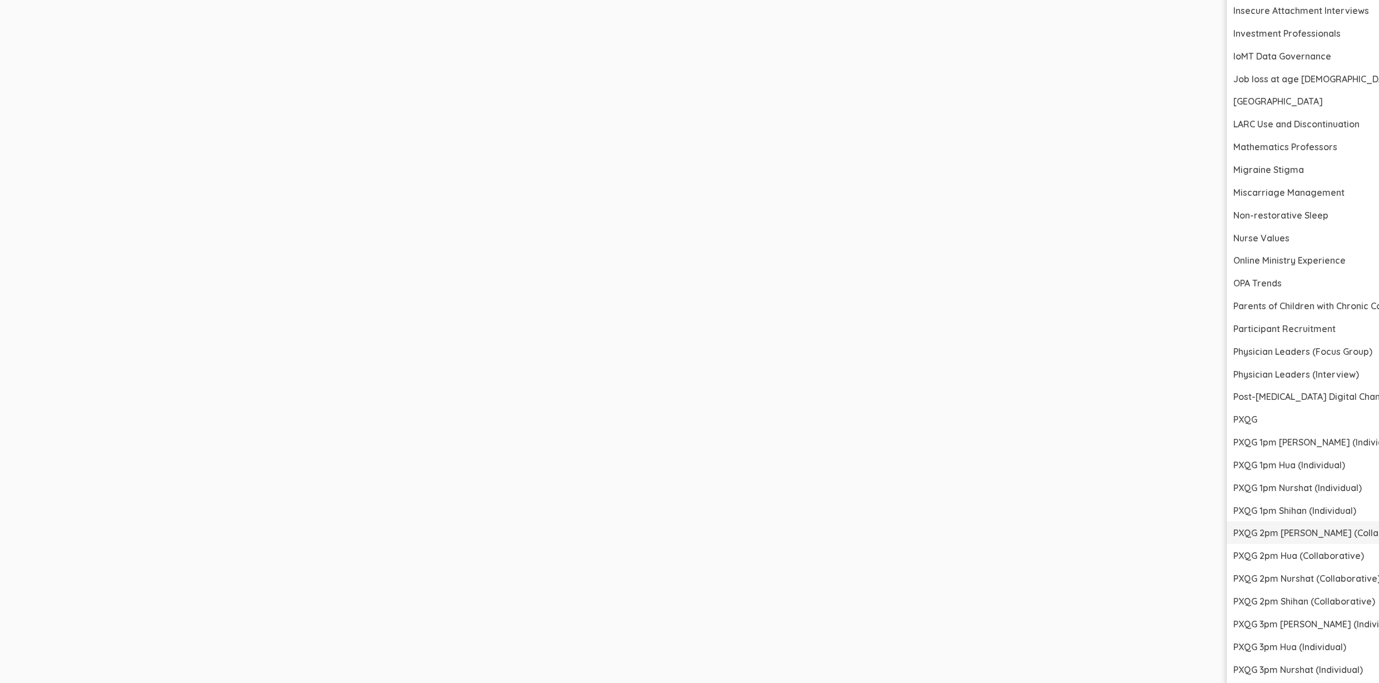
scroll to position [3435, 3291]
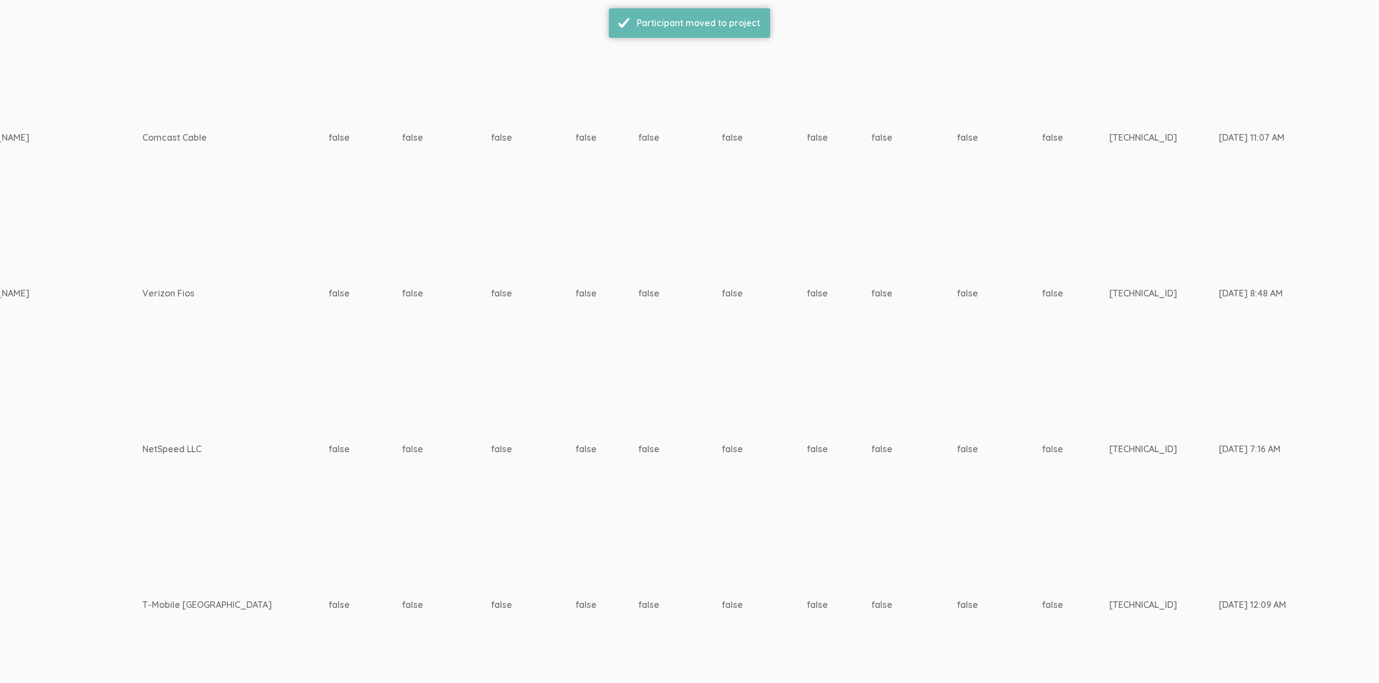
scroll to position [1663, 3291]
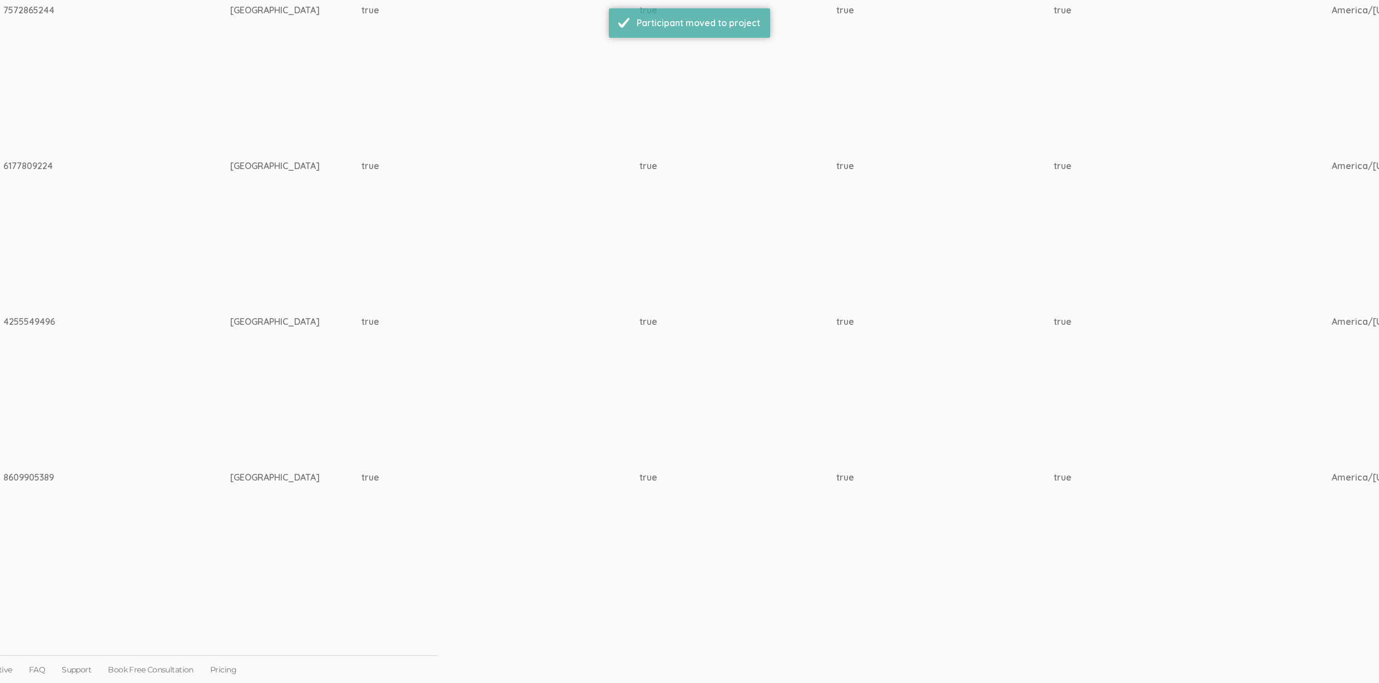
scroll to position [1507, 3291]
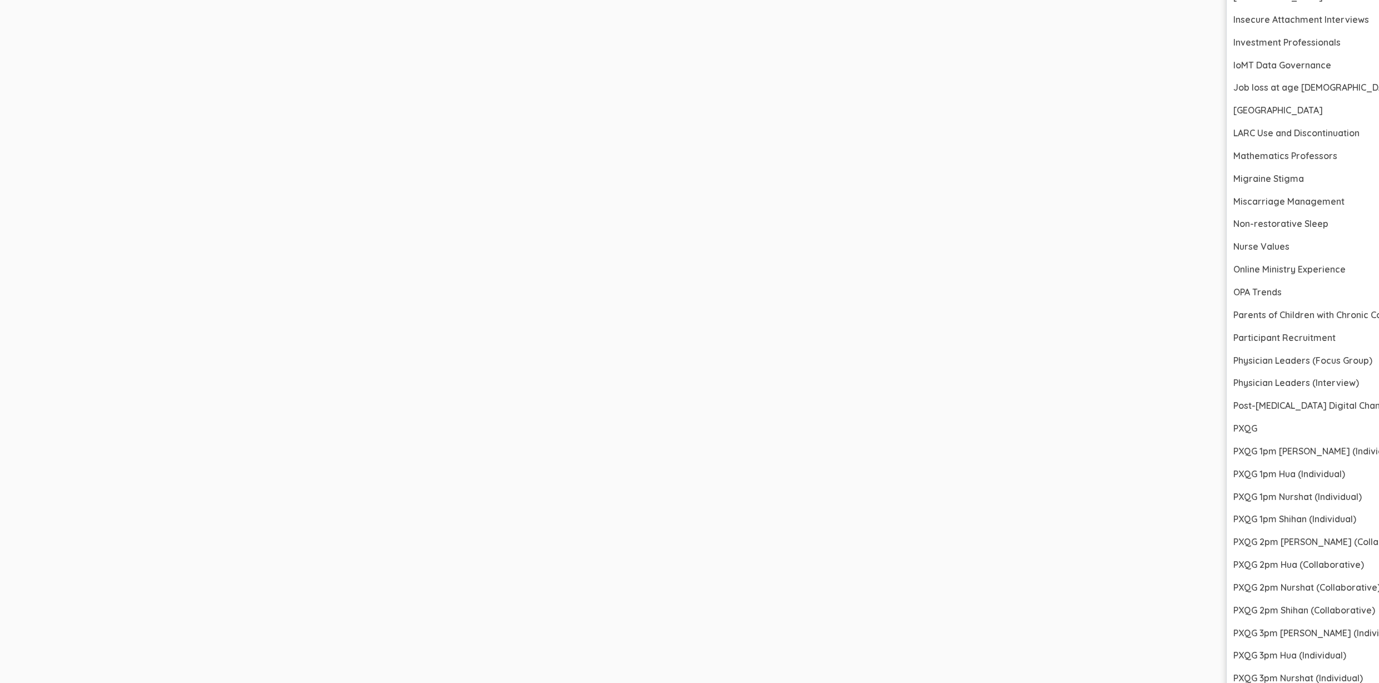
scroll to position [3233, 3291]
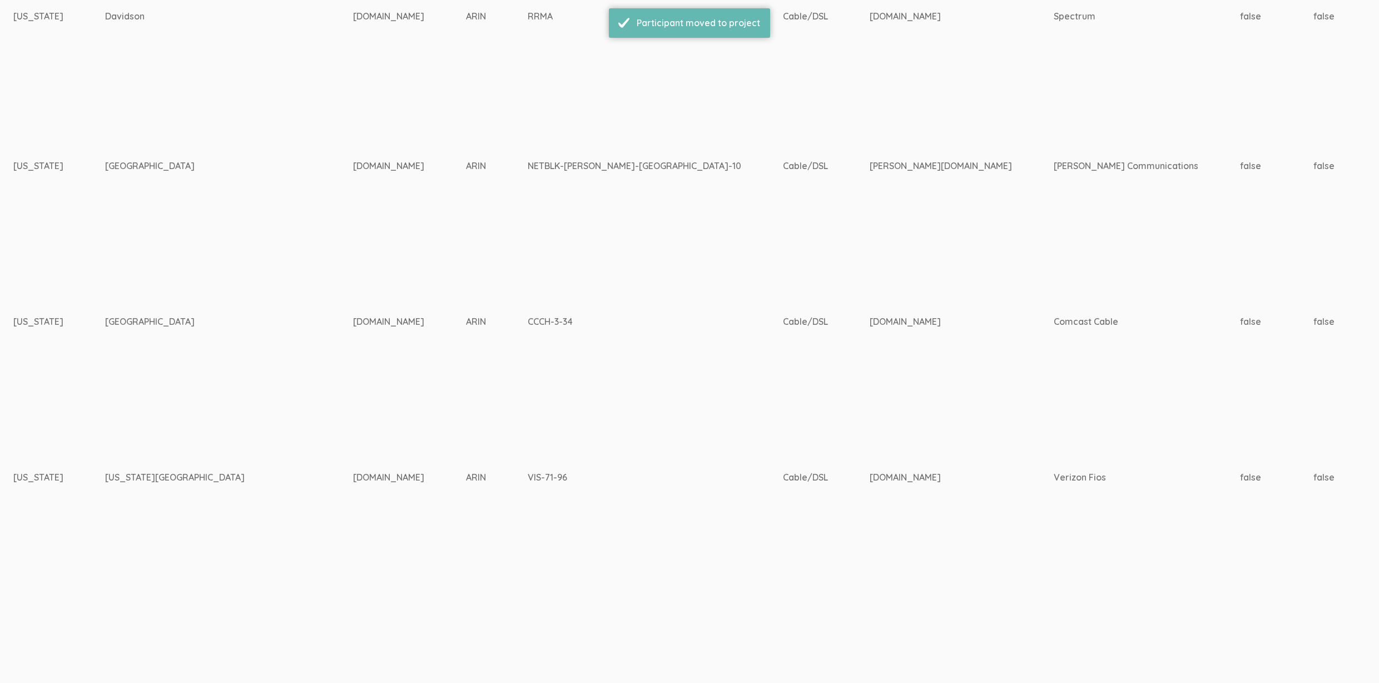
scroll to position [1351, 3288]
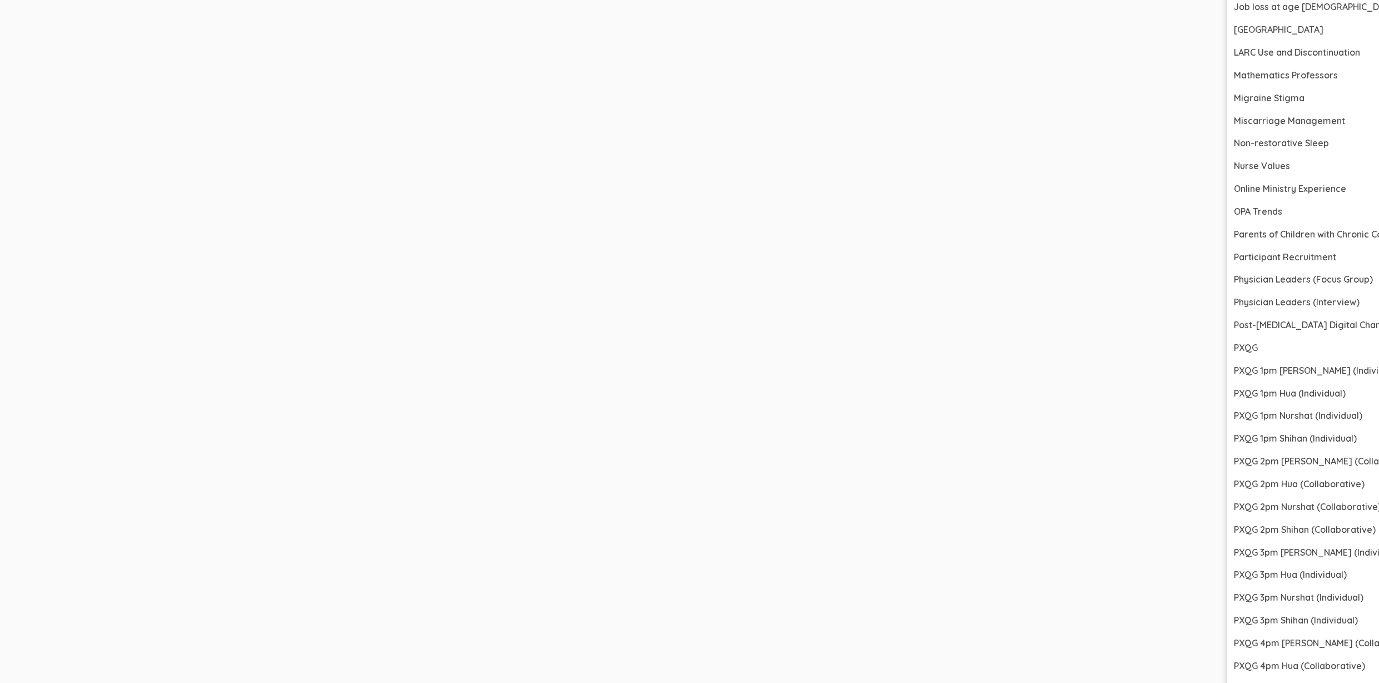
scroll to position [3187, 3288]
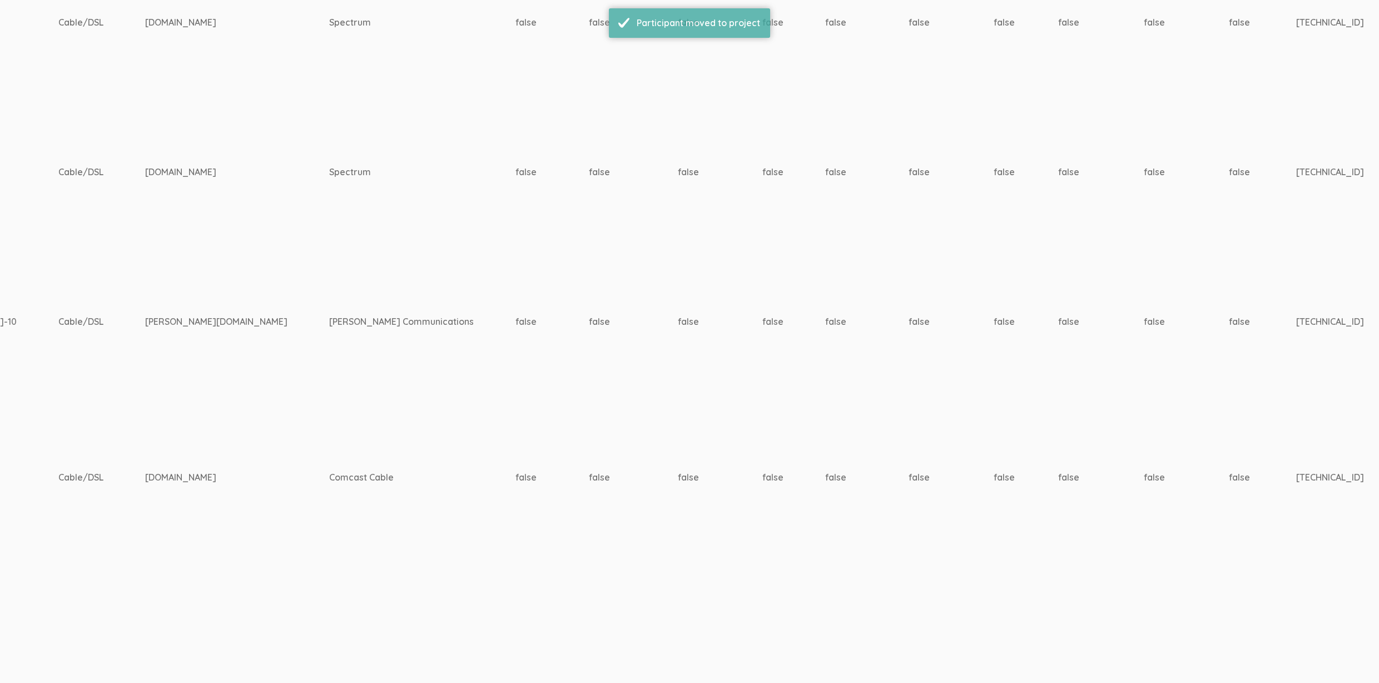
scroll to position [1195, 3288]
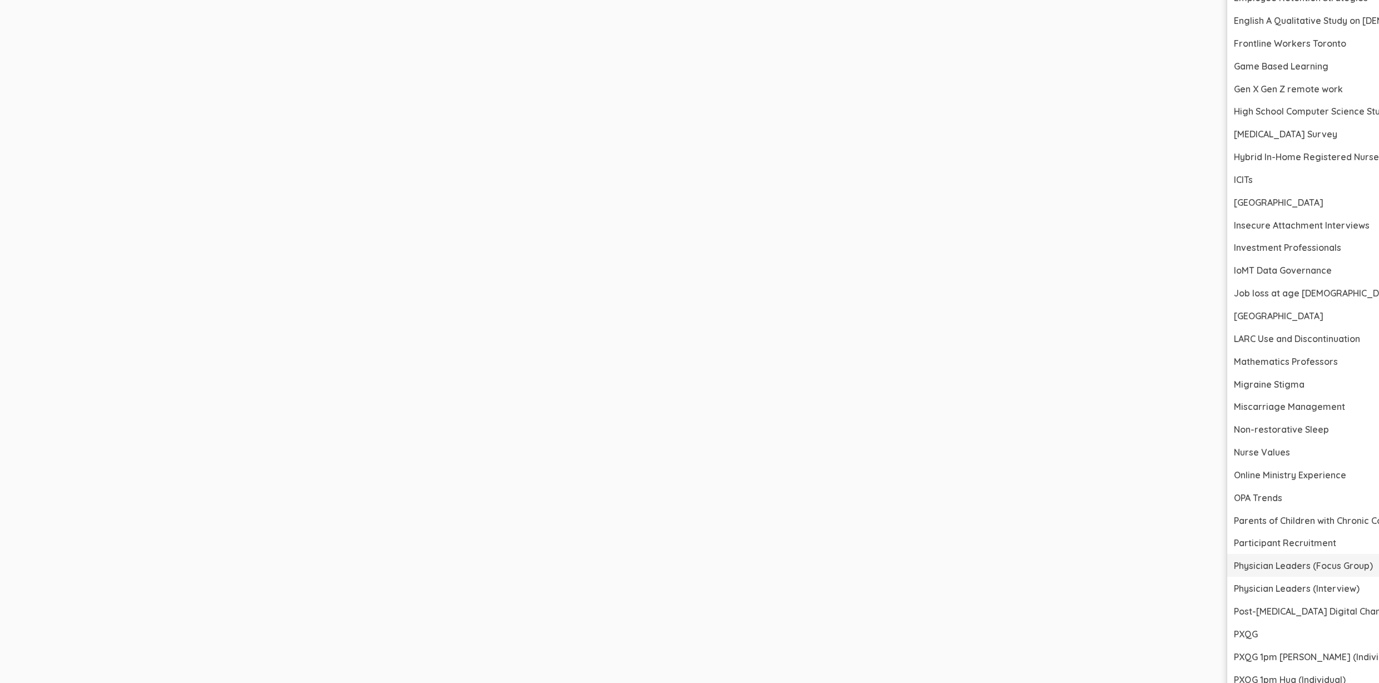
scroll to position [2882, 3288]
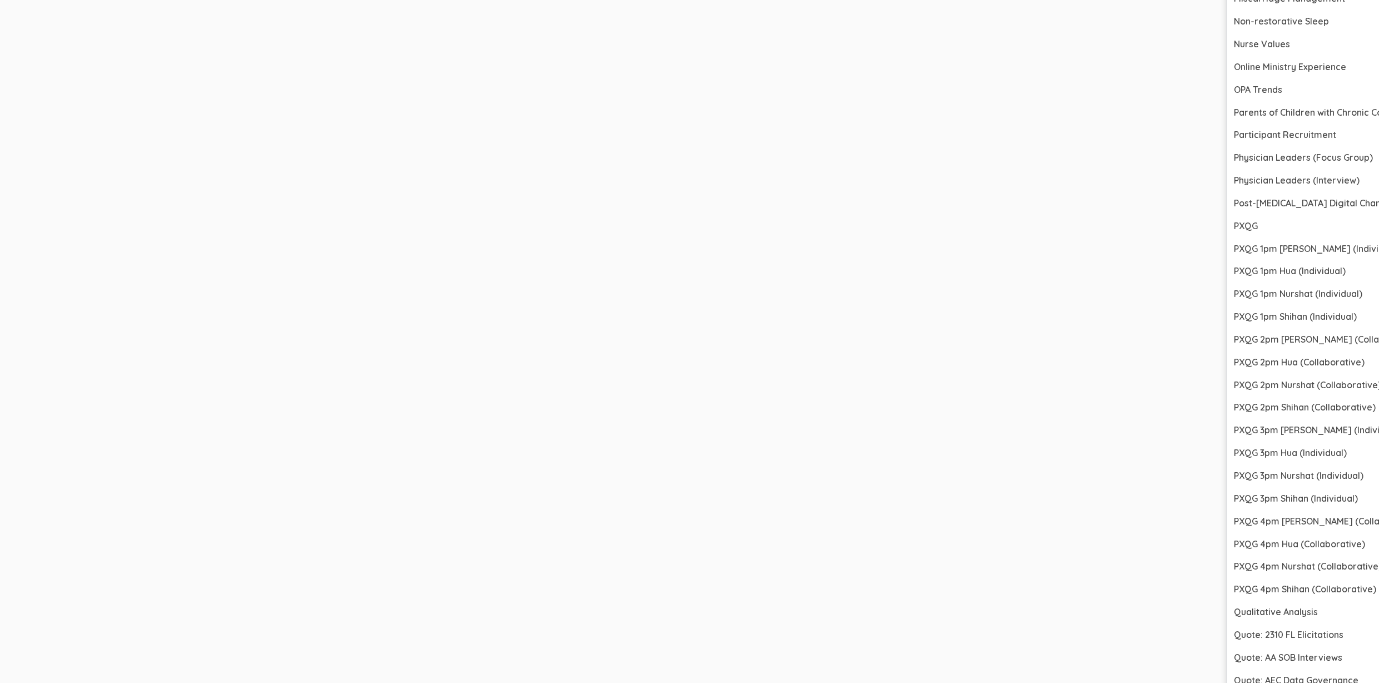
scroll to position [2835, 3288]
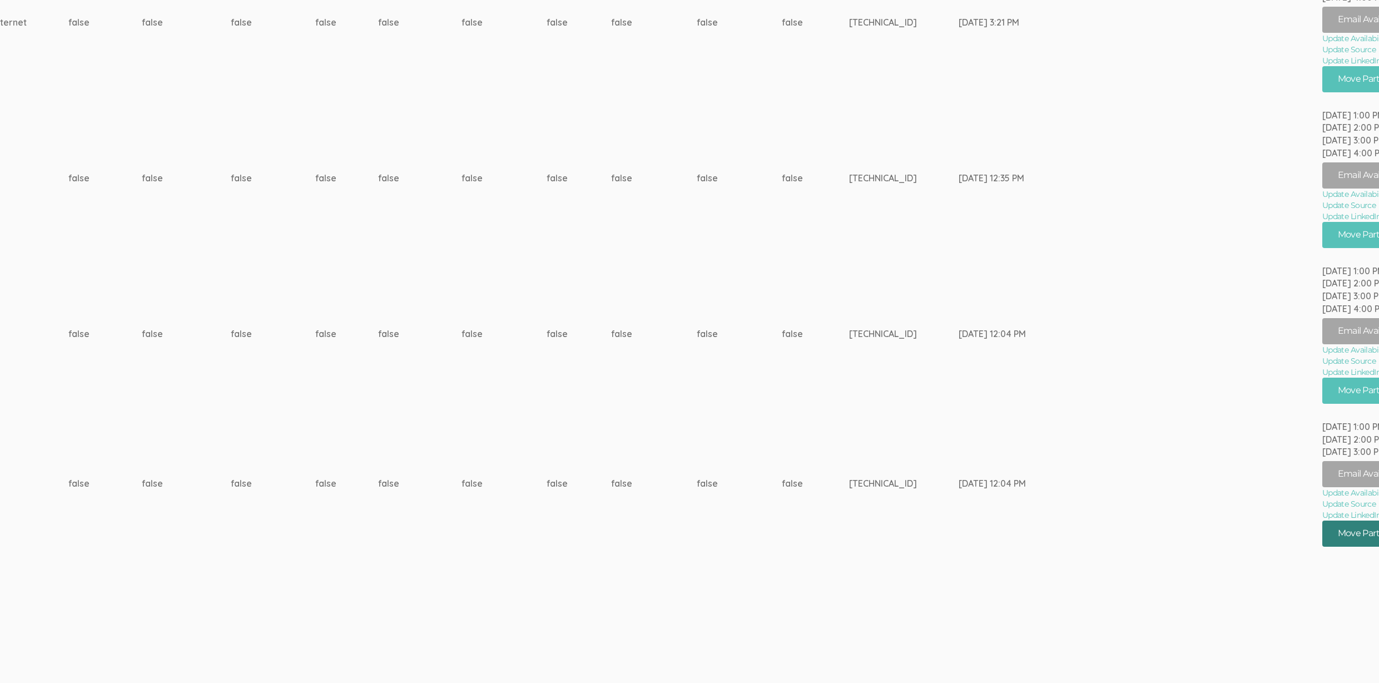
click at [1331, 528] on button "Move Participant" at bounding box center [1375, 533] width 106 height 26
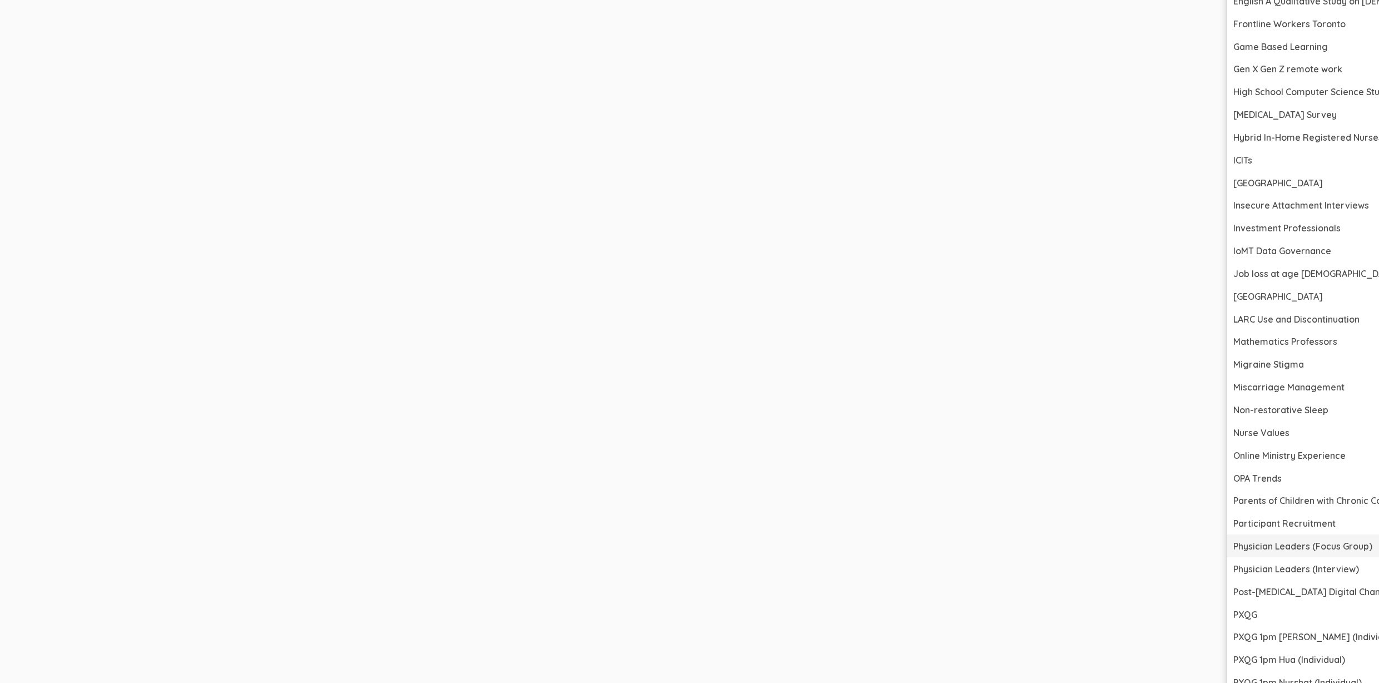
scroll to position [2542, 3282]
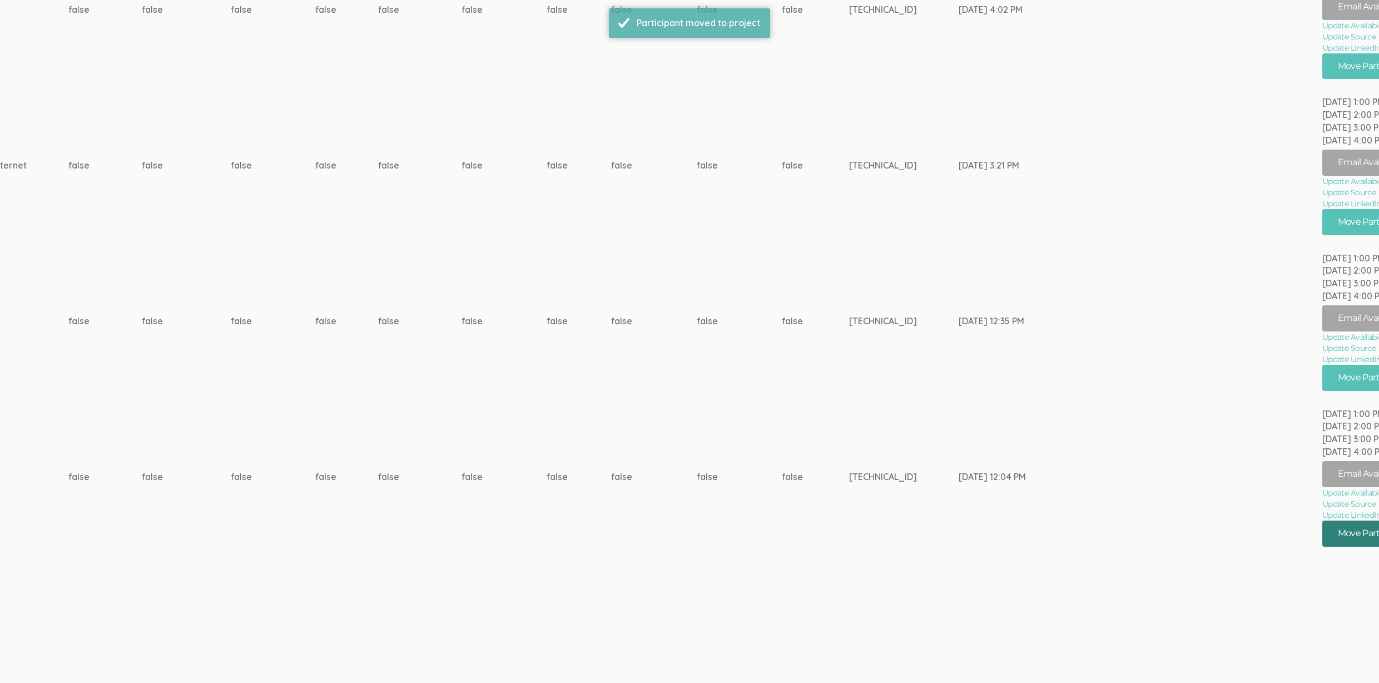
click at [1322, 538] on button "Move Participant" at bounding box center [1375, 533] width 106 height 26
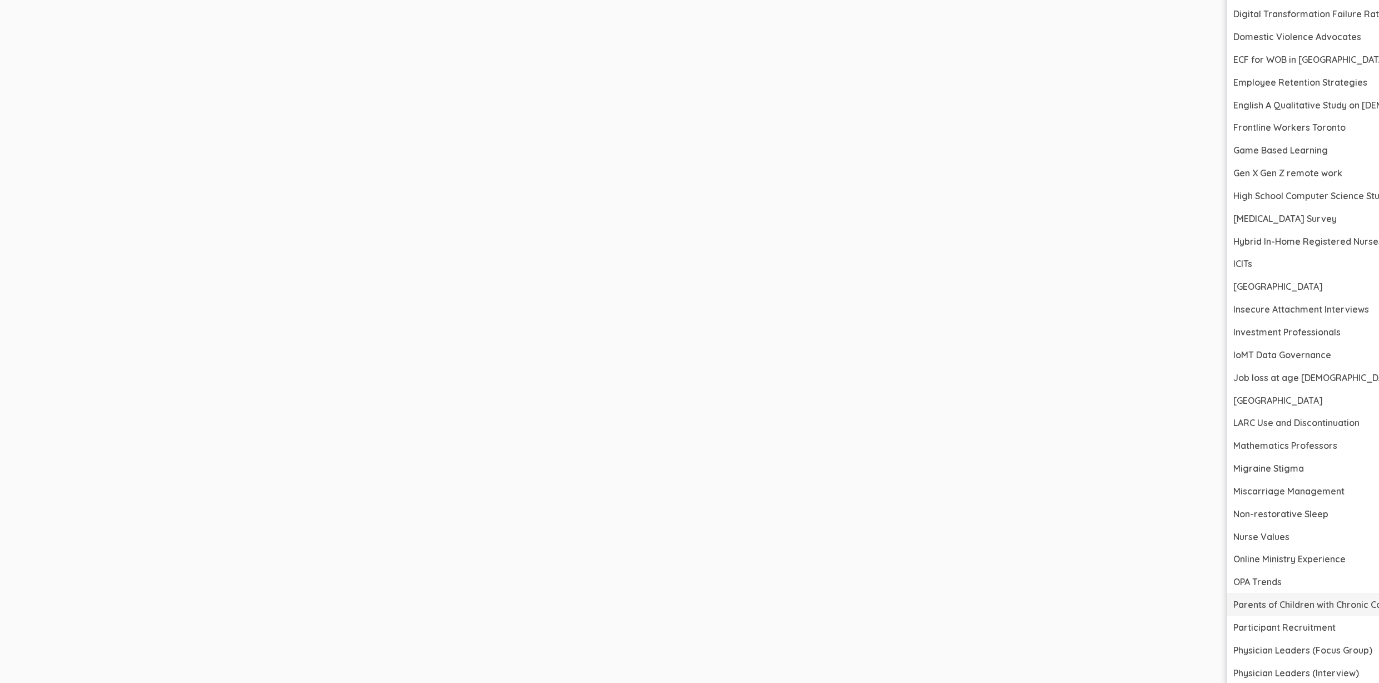
scroll to position [2463, 3282]
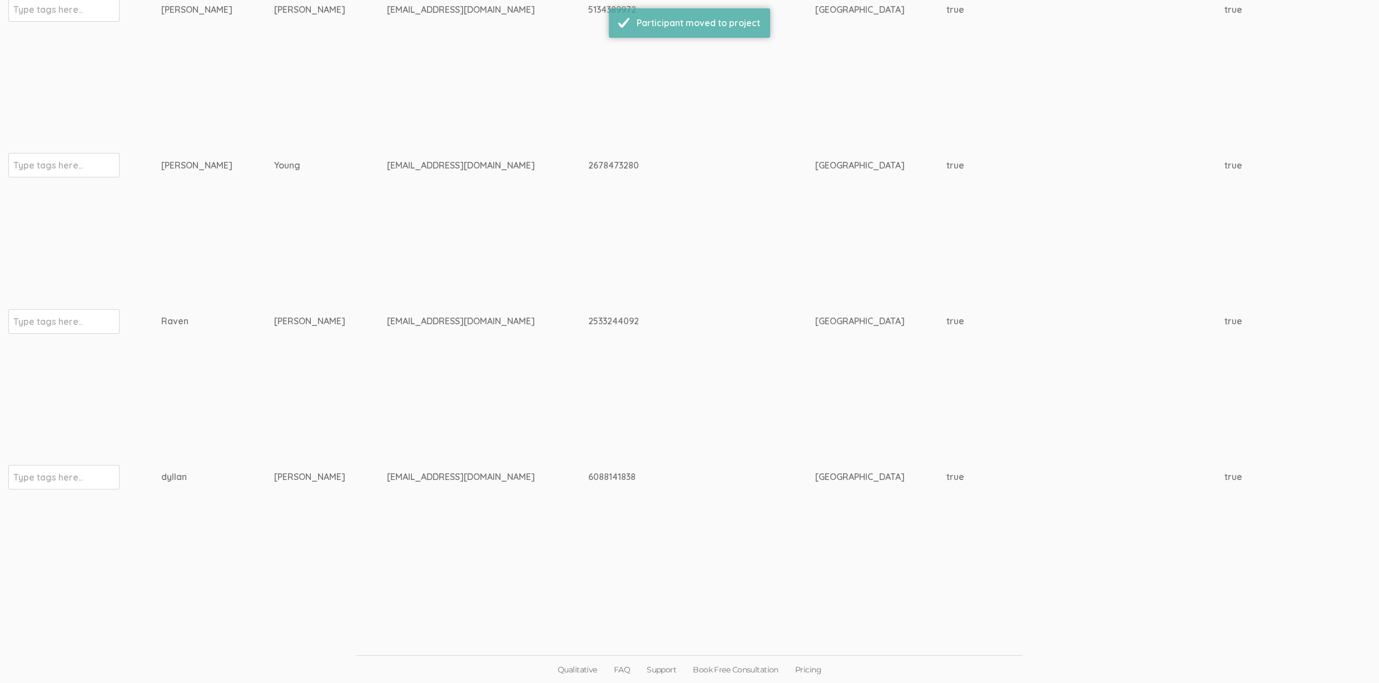
drag, startPoint x: 77, startPoint y: 681, endPoint x: 958, endPoint y: 621, distance: 883.4
click at [958, 621] on ui-view "Qualitative FAQ Support Book Free Consultation Pricing" at bounding box center [689, 641] width 1379 height 84
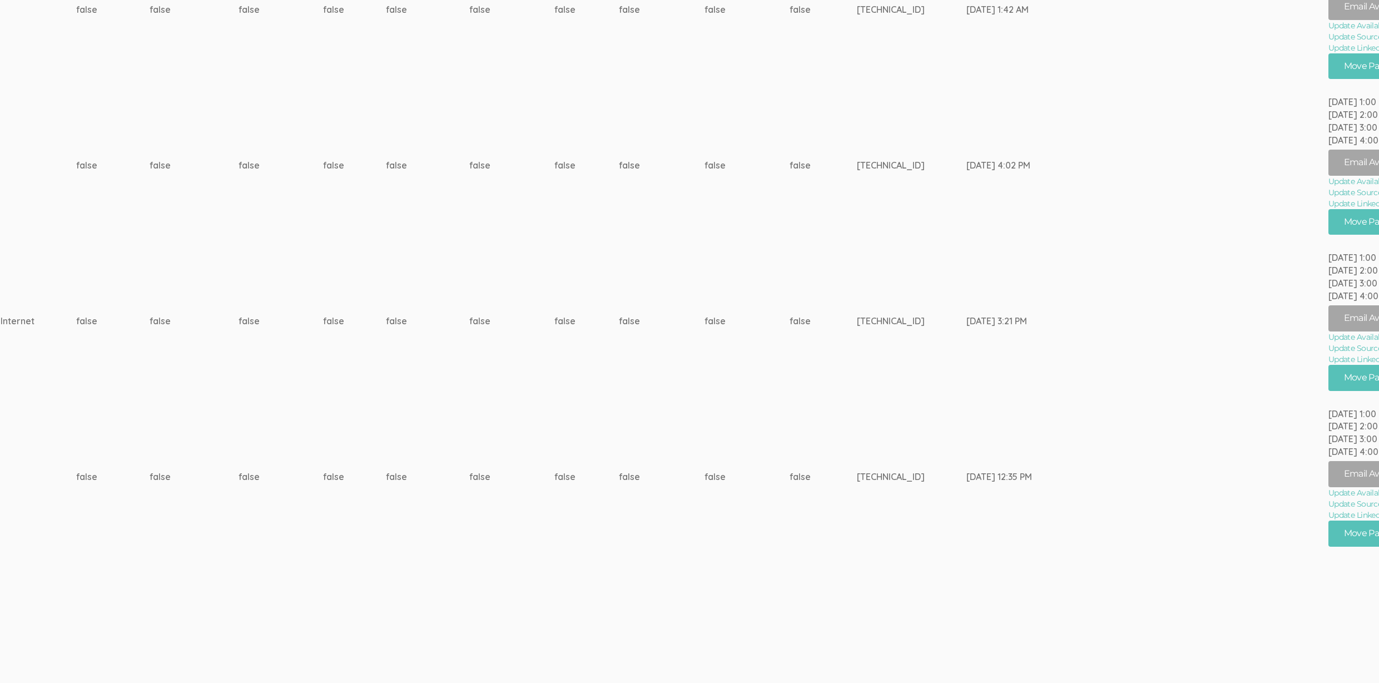
drag, startPoint x: 1365, startPoint y: 628, endPoint x: 1358, endPoint y: 618, distance: 11.6
click at [1328, 528] on button "Move Participant" at bounding box center [1381, 533] width 106 height 26
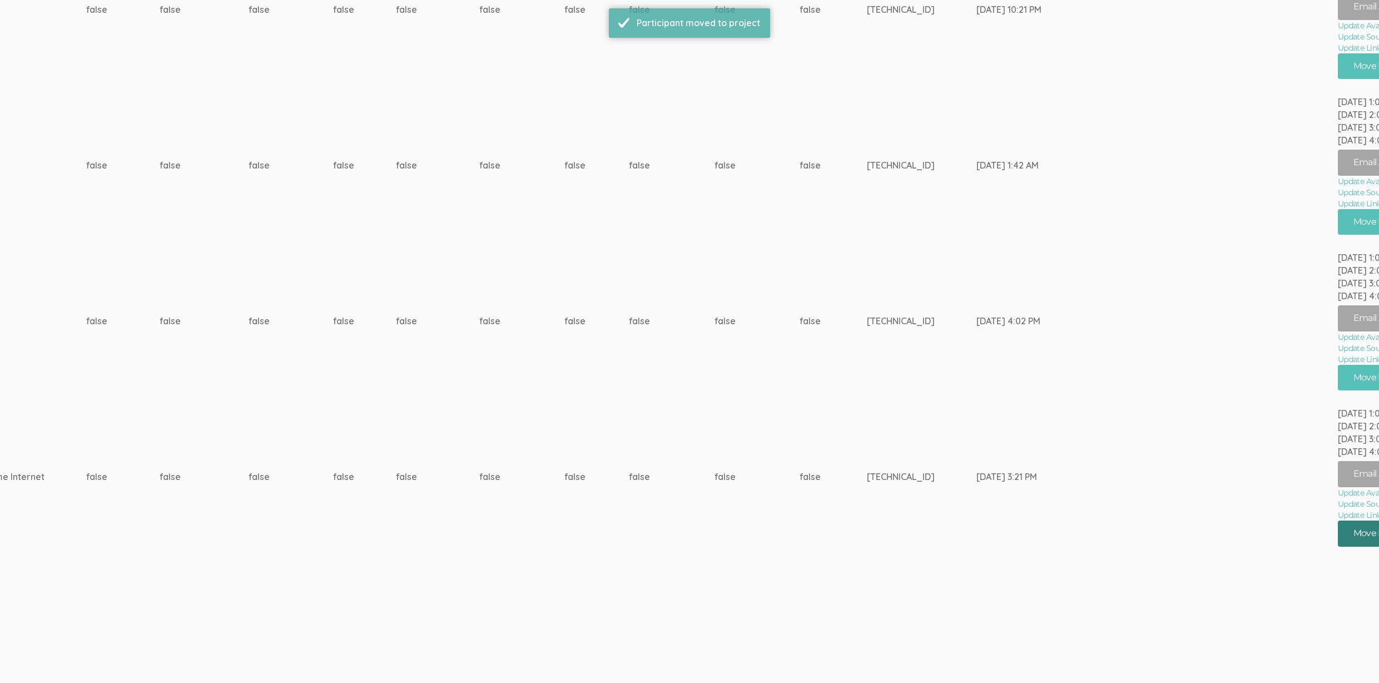
click at [1338, 530] on button "Move Participant" at bounding box center [1391, 533] width 106 height 26
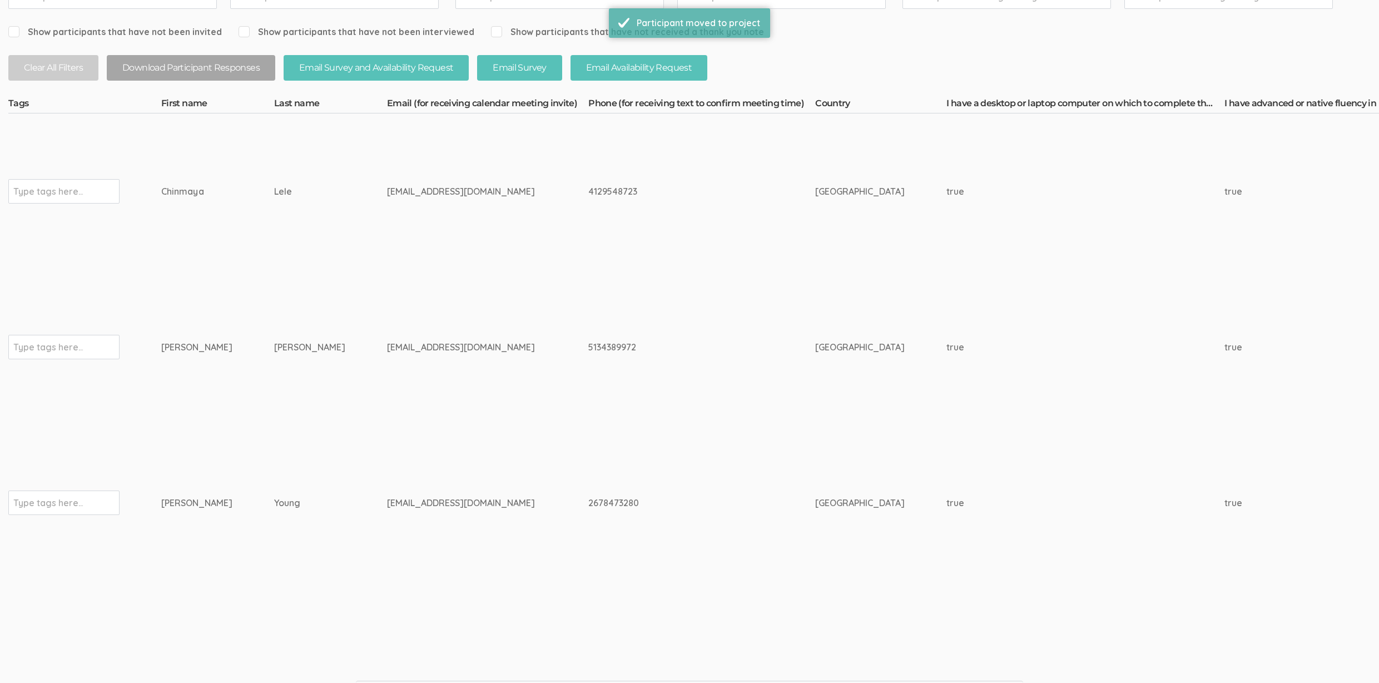
scroll to position [274, 0]
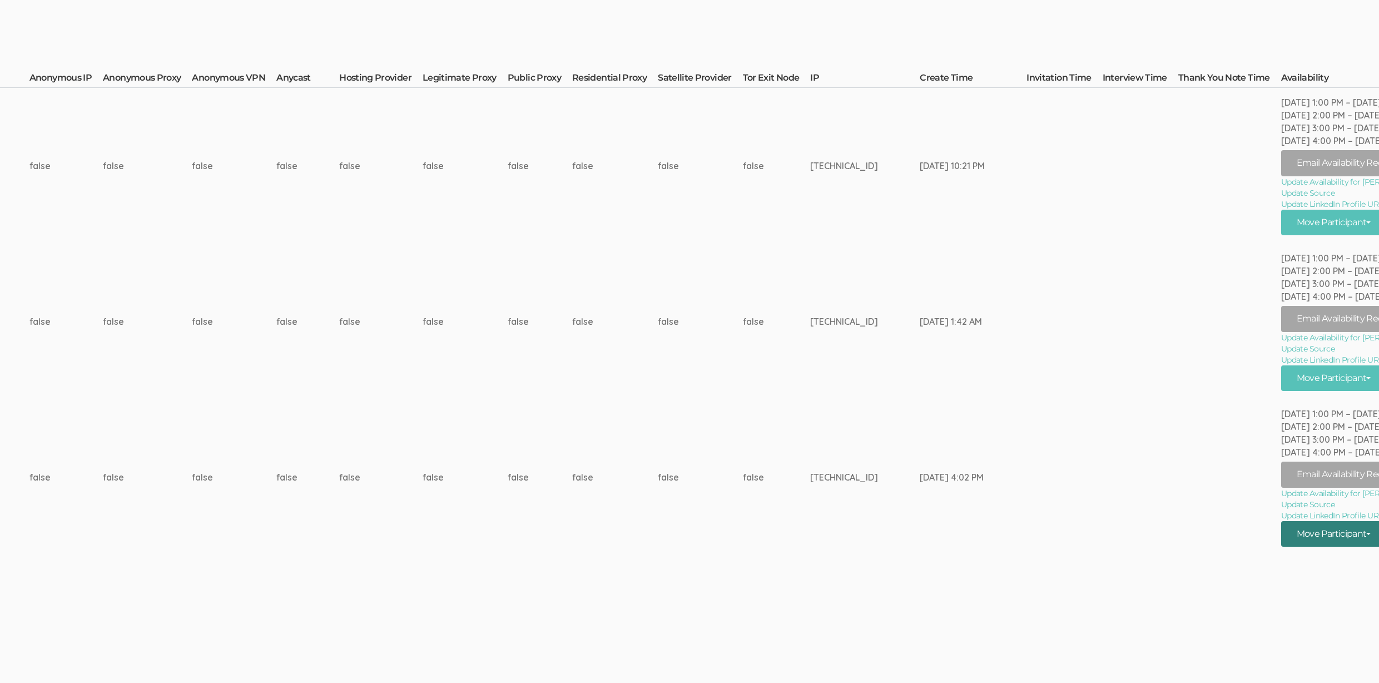
click at [1319, 540] on button "Move Participant" at bounding box center [1334, 534] width 106 height 26
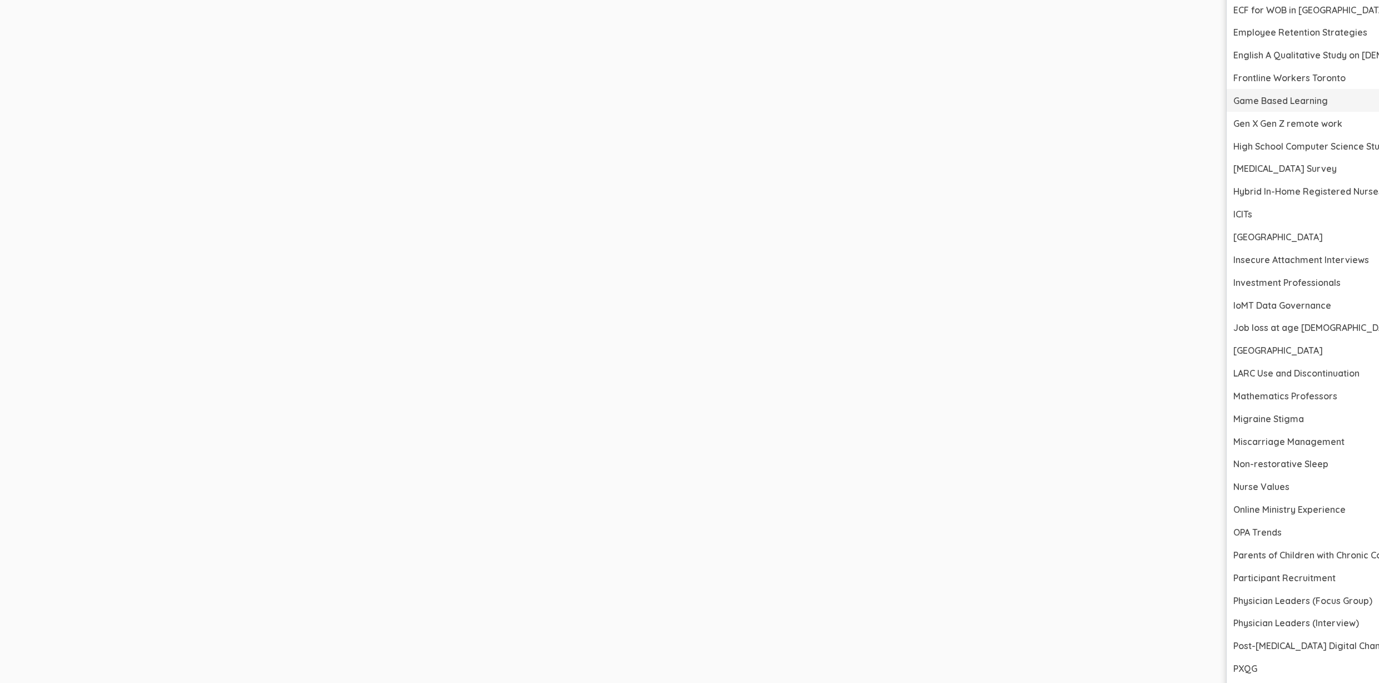
scroll to position [2014, 3156]
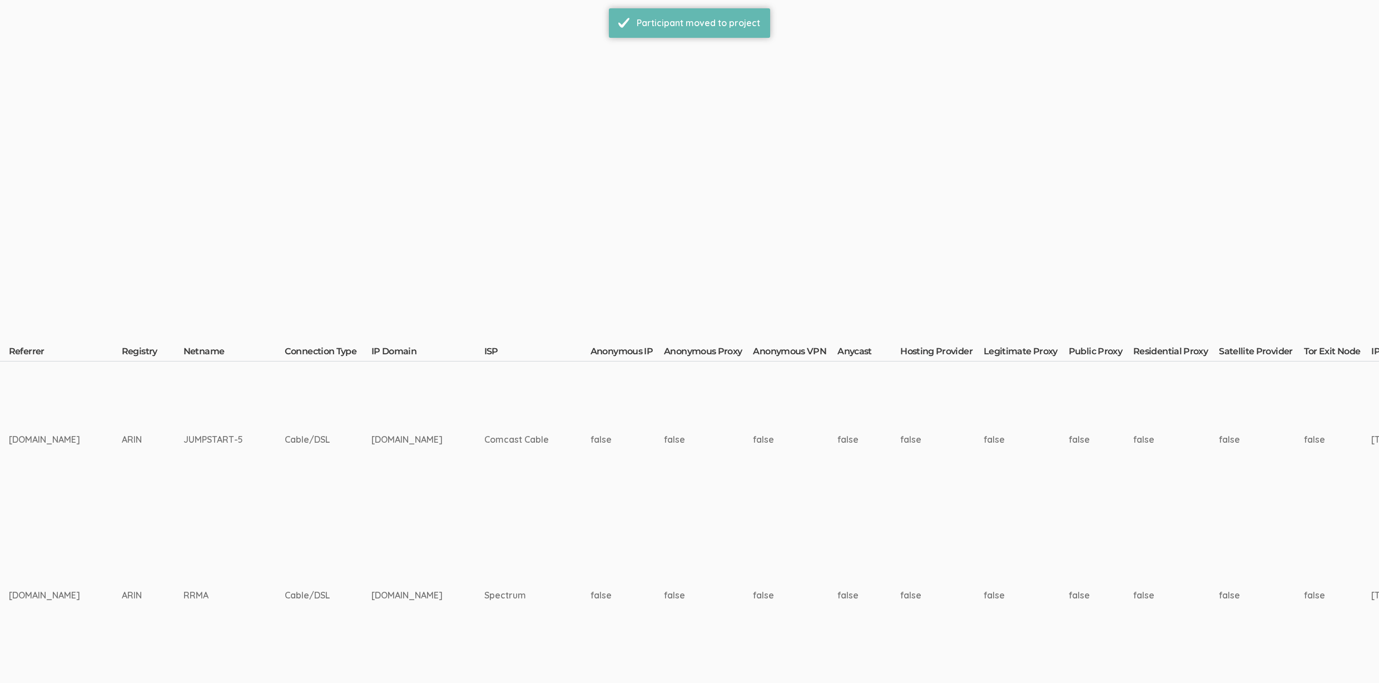
scroll to position [0, 3141]
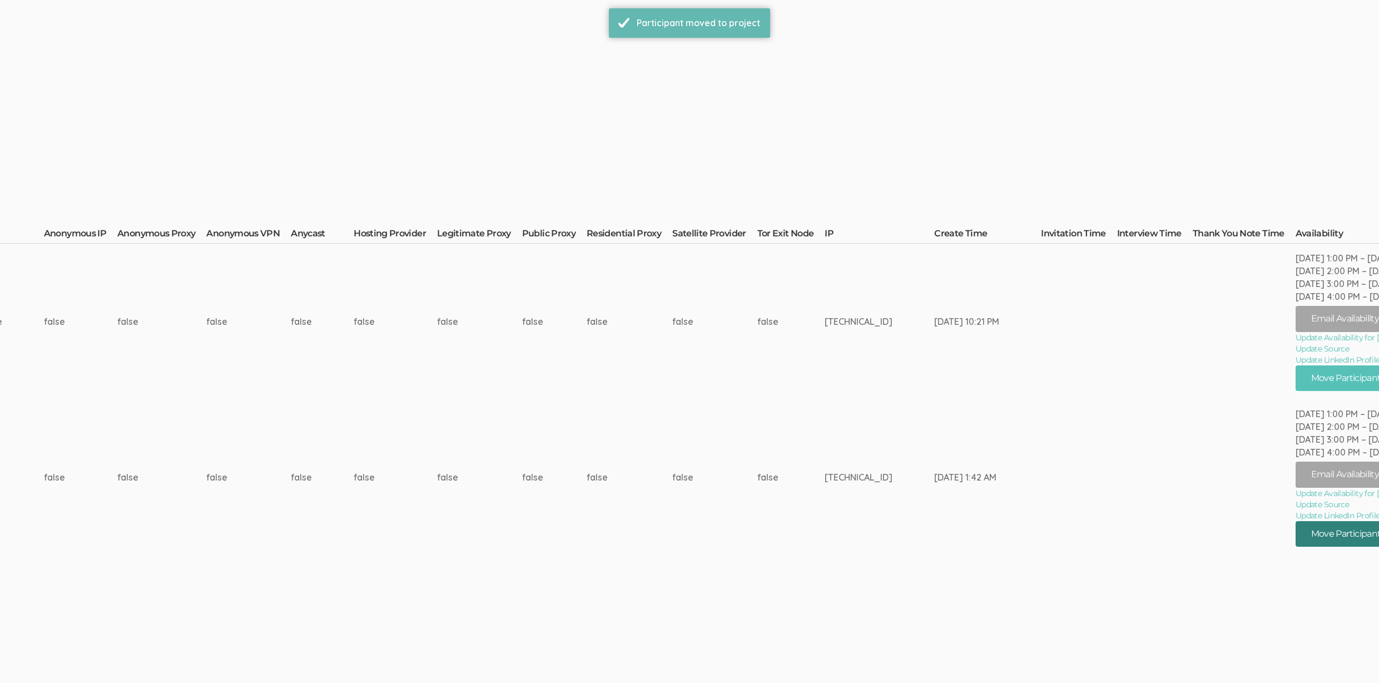
click at [1307, 537] on button "Move Participant" at bounding box center [1349, 534] width 106 height 26
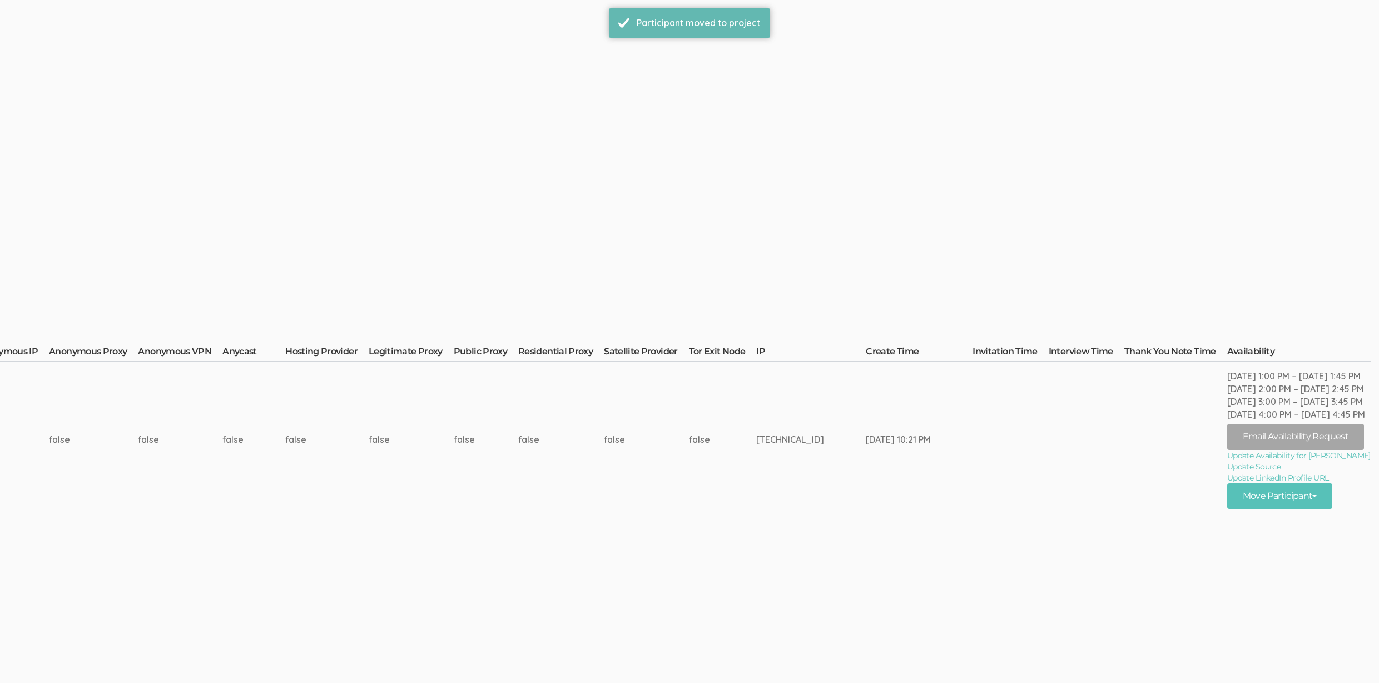
scroll to position [0, 0]
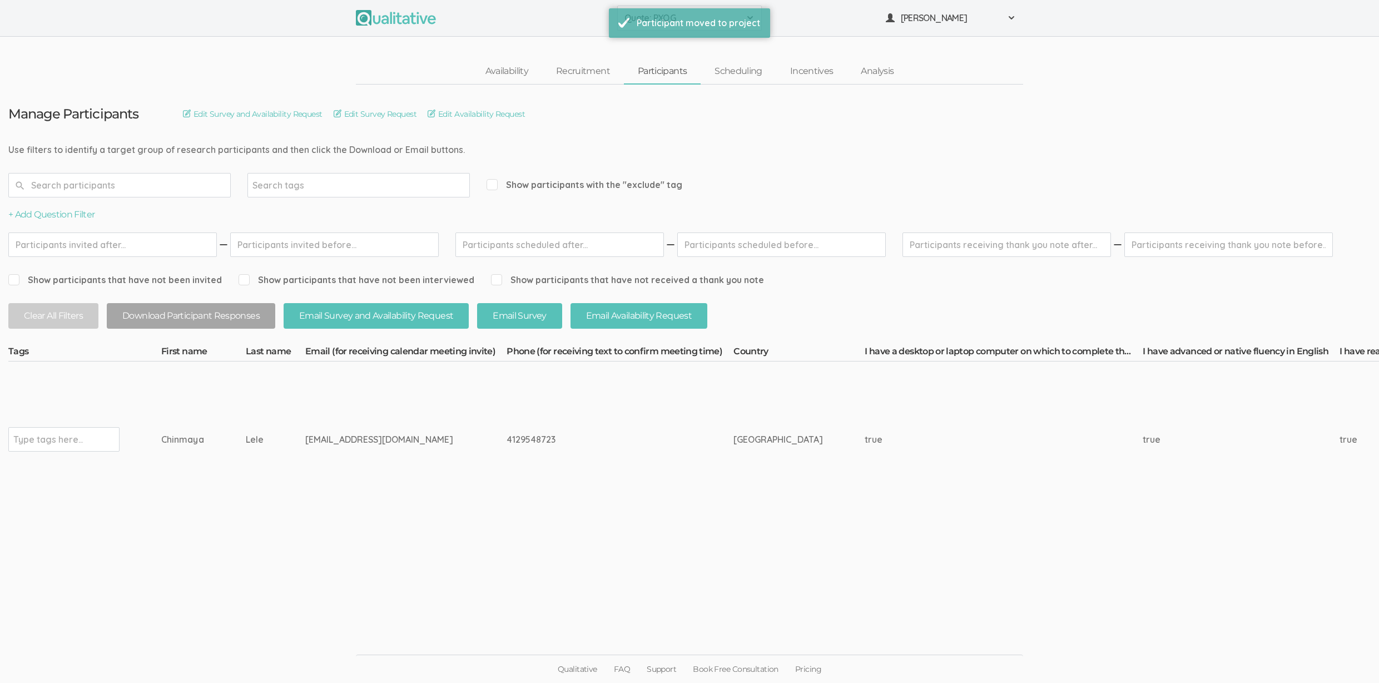
drag, startPoint x: 103, startPoint y: 682, endPoint x: 172, endPoint y: 684, distance: 68.4
click at [195, 683] on html "Participant moved to project Quote: PXQG 2310 FL Elic AAM 2310 FL Elic LTXF 231…" at bounding box center [689, 341] width 1379 height 683
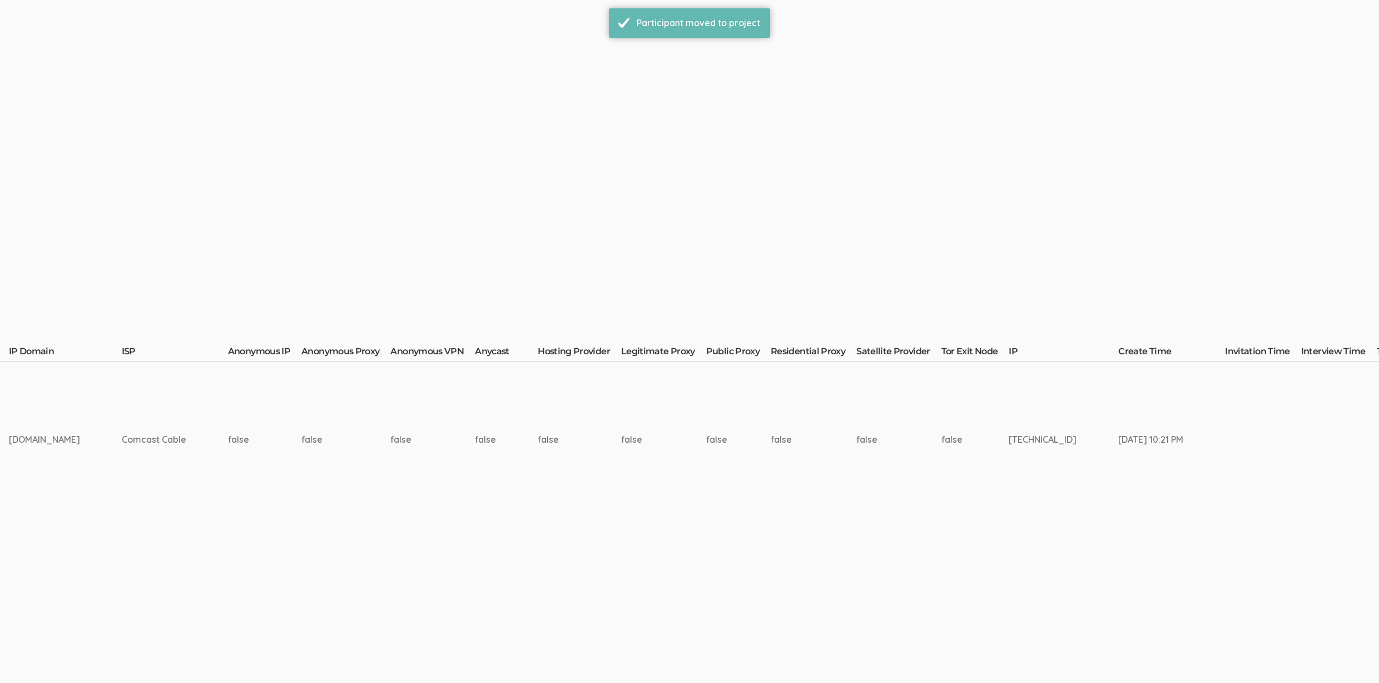
scroll to position [0, 3105]
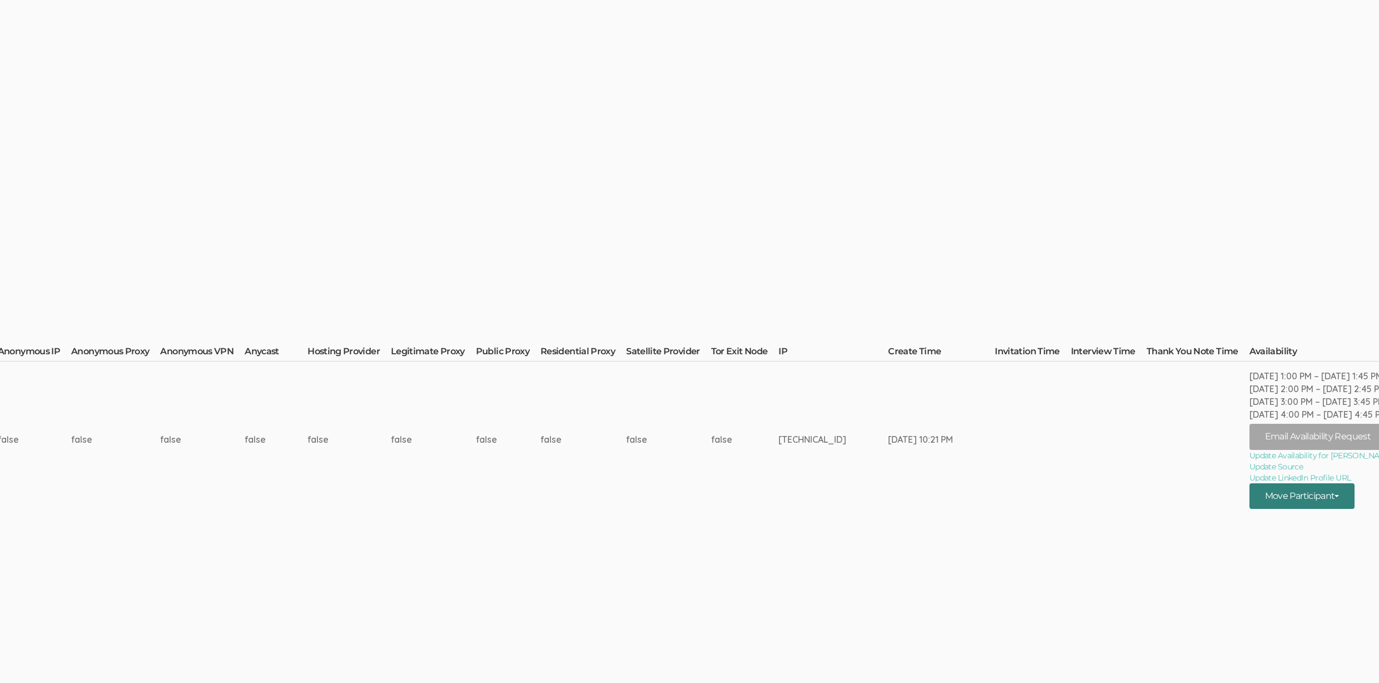
click at [1318, 485] on button "Move Participant" at bounding box center [1302, 496] width 106 height 26
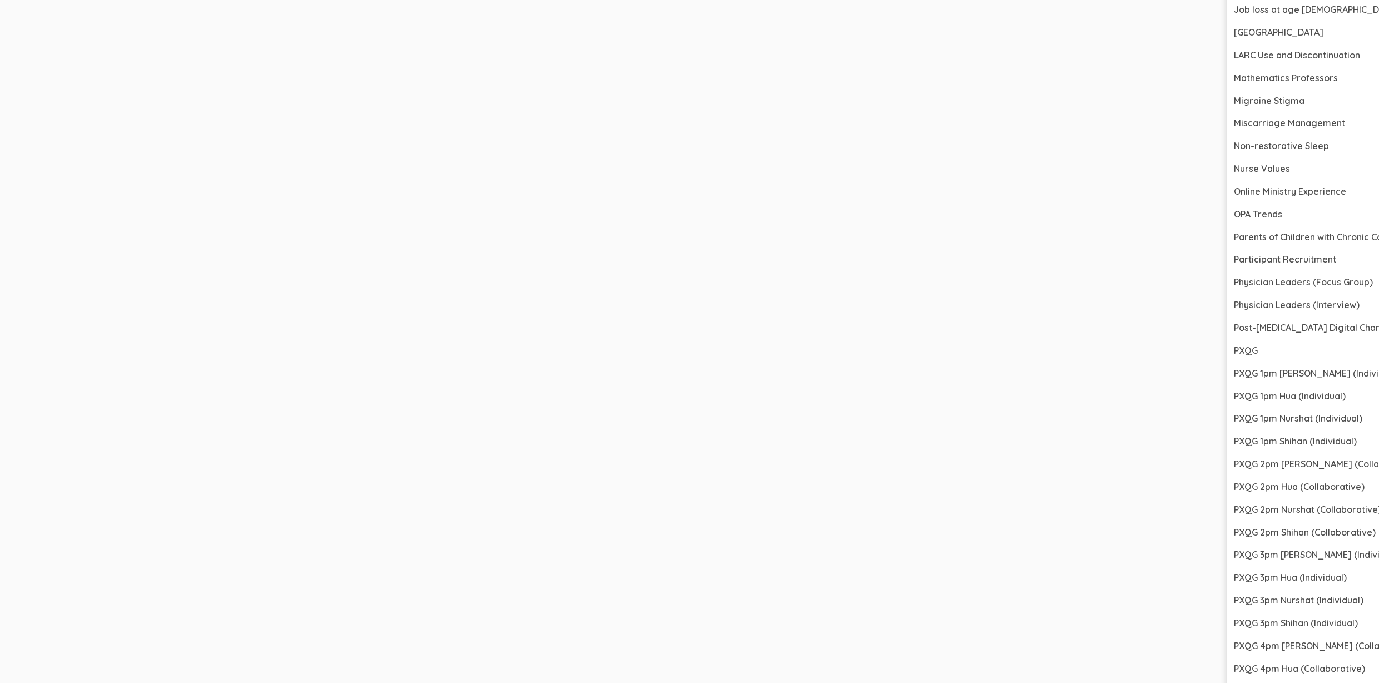
scroll to position [1723, 3105]
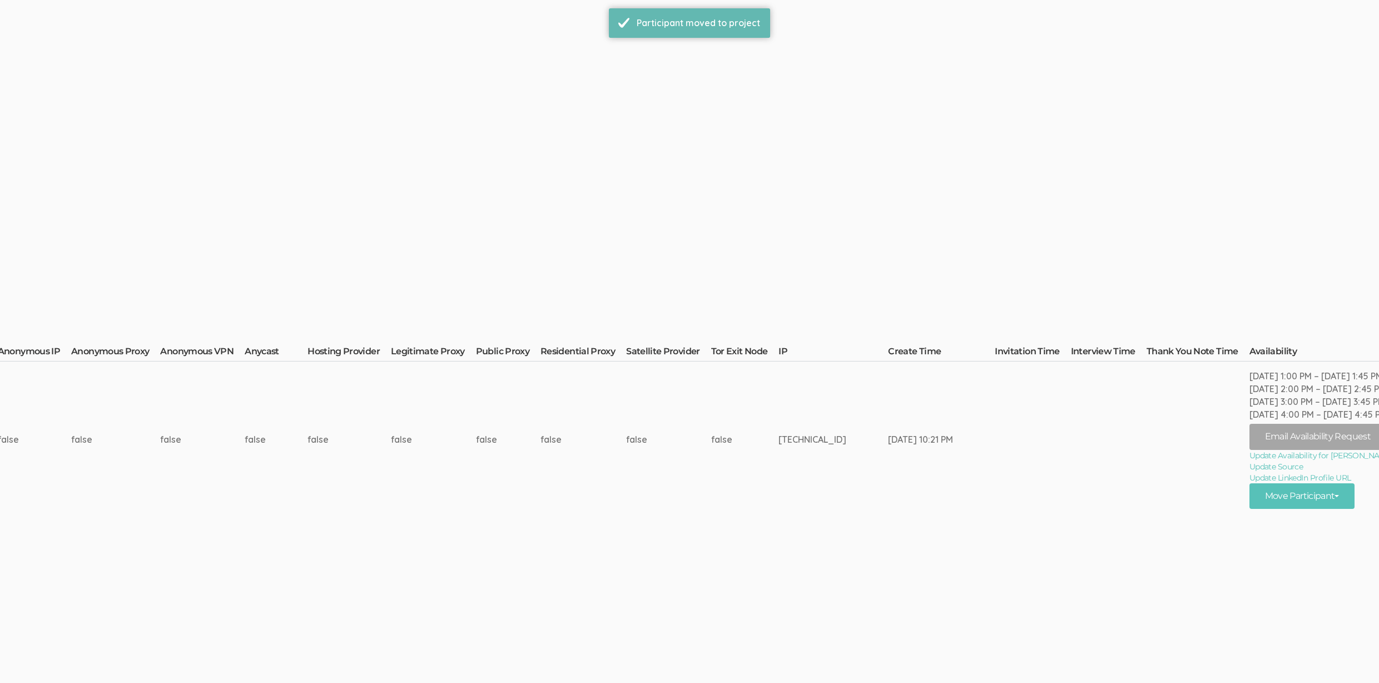
scroll to position [0, 0]
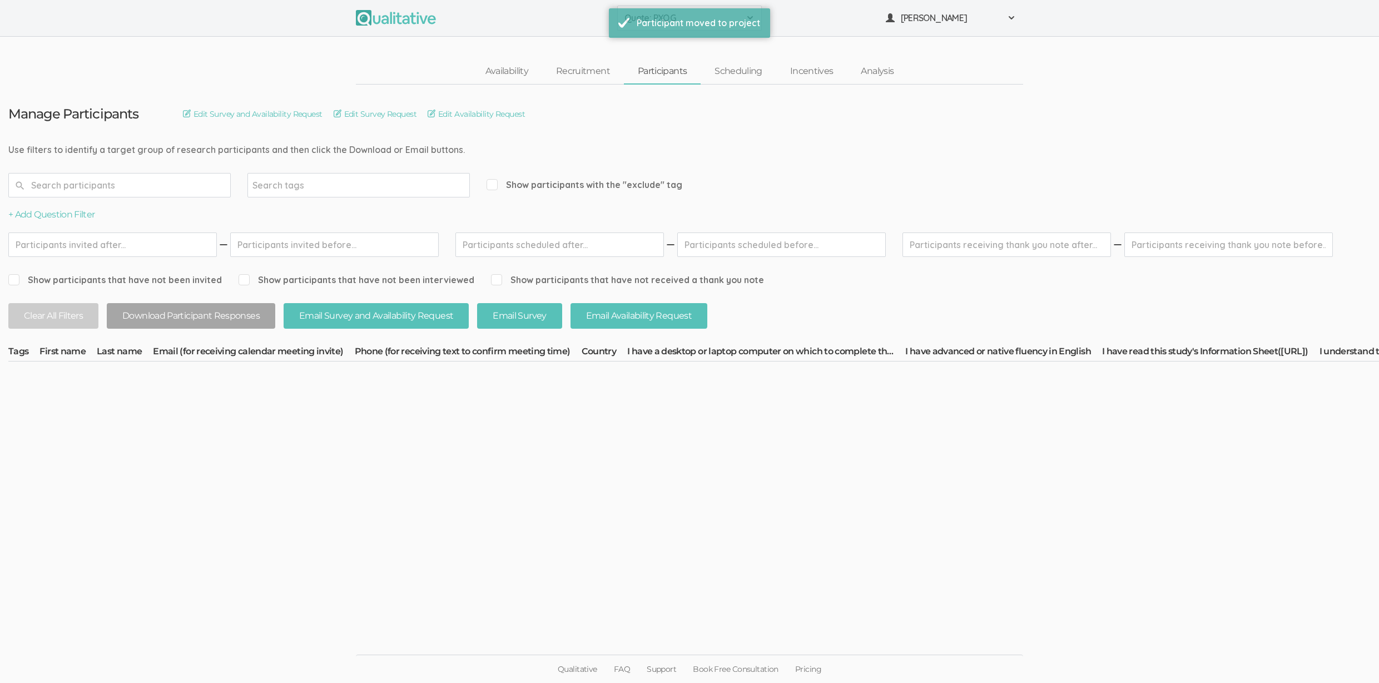
click at [828, 584] on ui-view "Manage Participants Edit Survey and Availability Request Edit Survey Request Ed…" at bounding box center [689, 342] width 1379 height 514
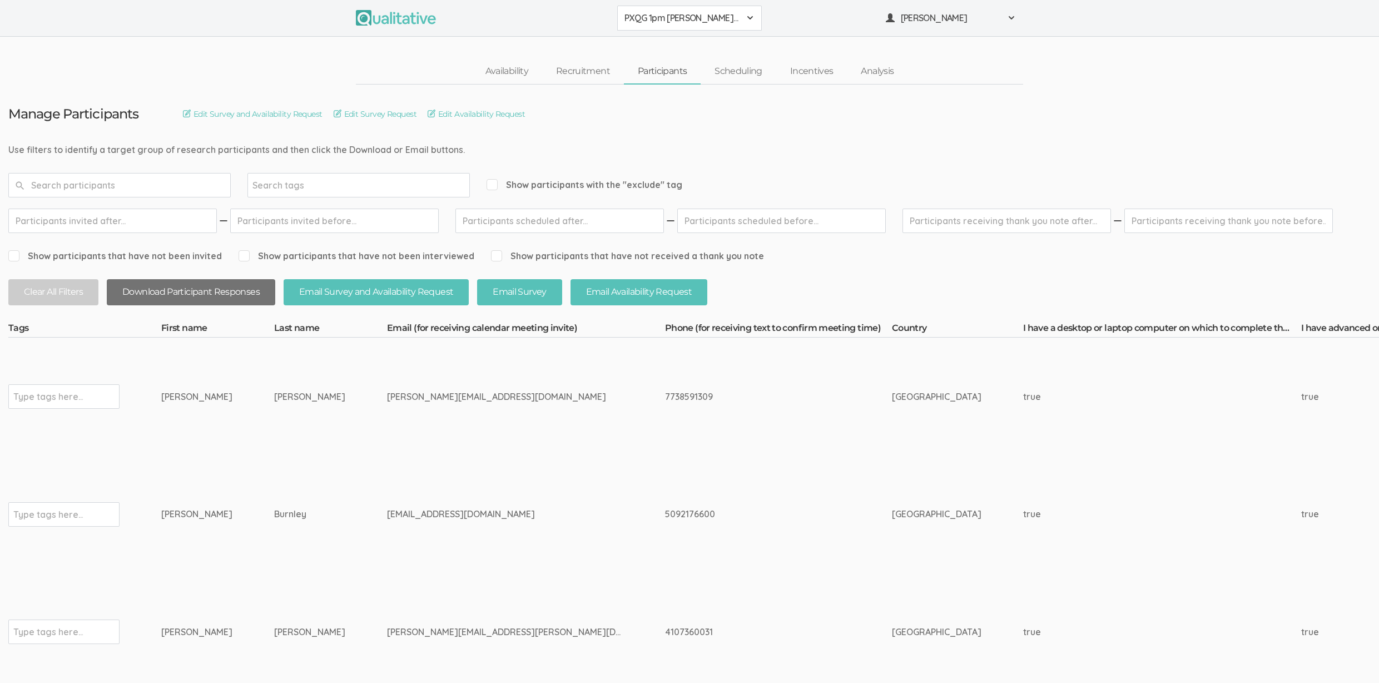
click at [190, 293] on button "Download Participant Responses" at bounding box center [191, 292] width 168 height 26
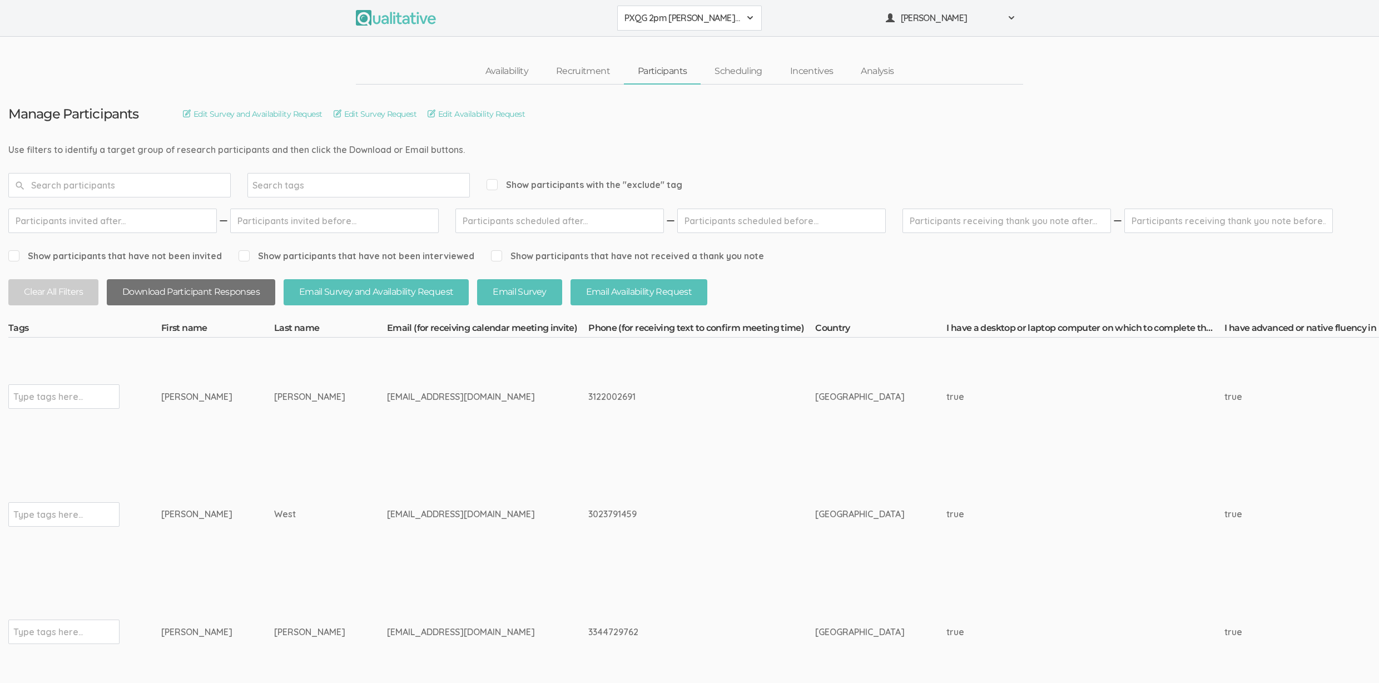
click at [182, 283] on button "Download Participant Responses" at bounding box center [191, 292] width 168 height 26
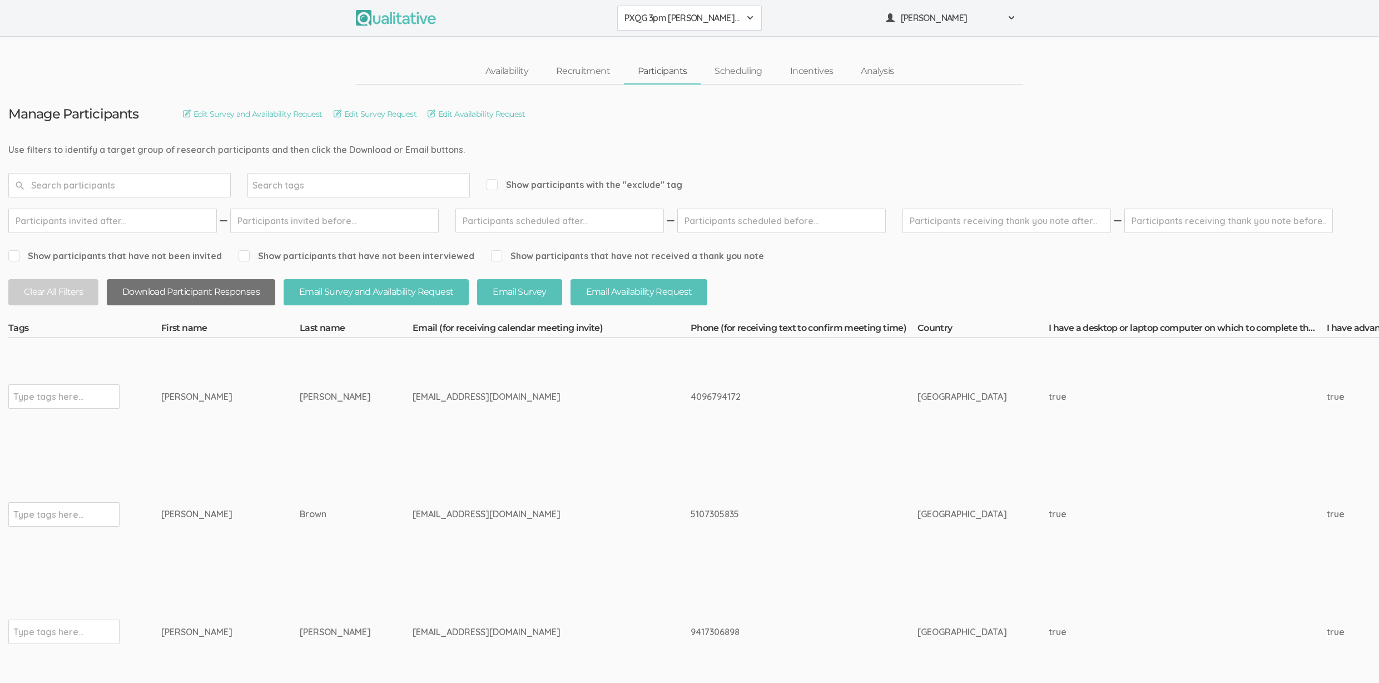
click at [182, 285] on button "Download Participant Responses" at bounding box center [191, 292] width 168 height 26
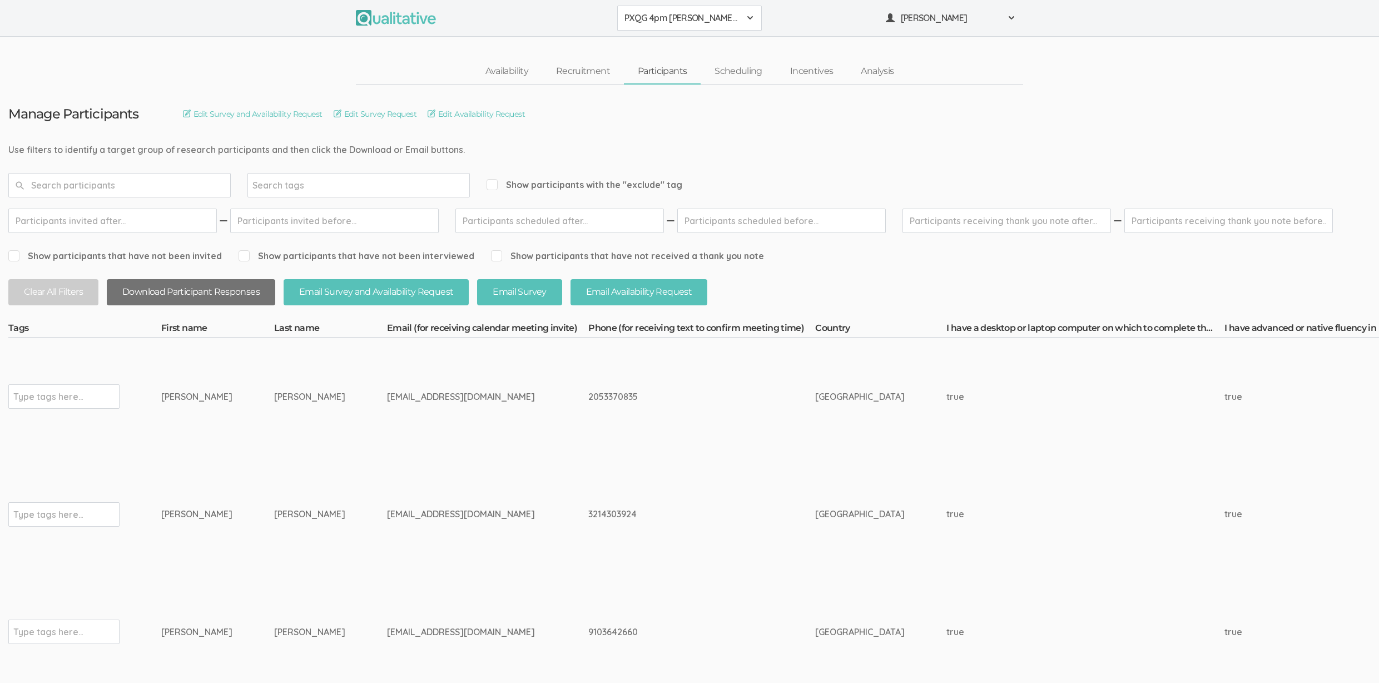
click at [182, 287] on button "Download Participant Responses" at bounding box center [191, 292] width 168 height 26
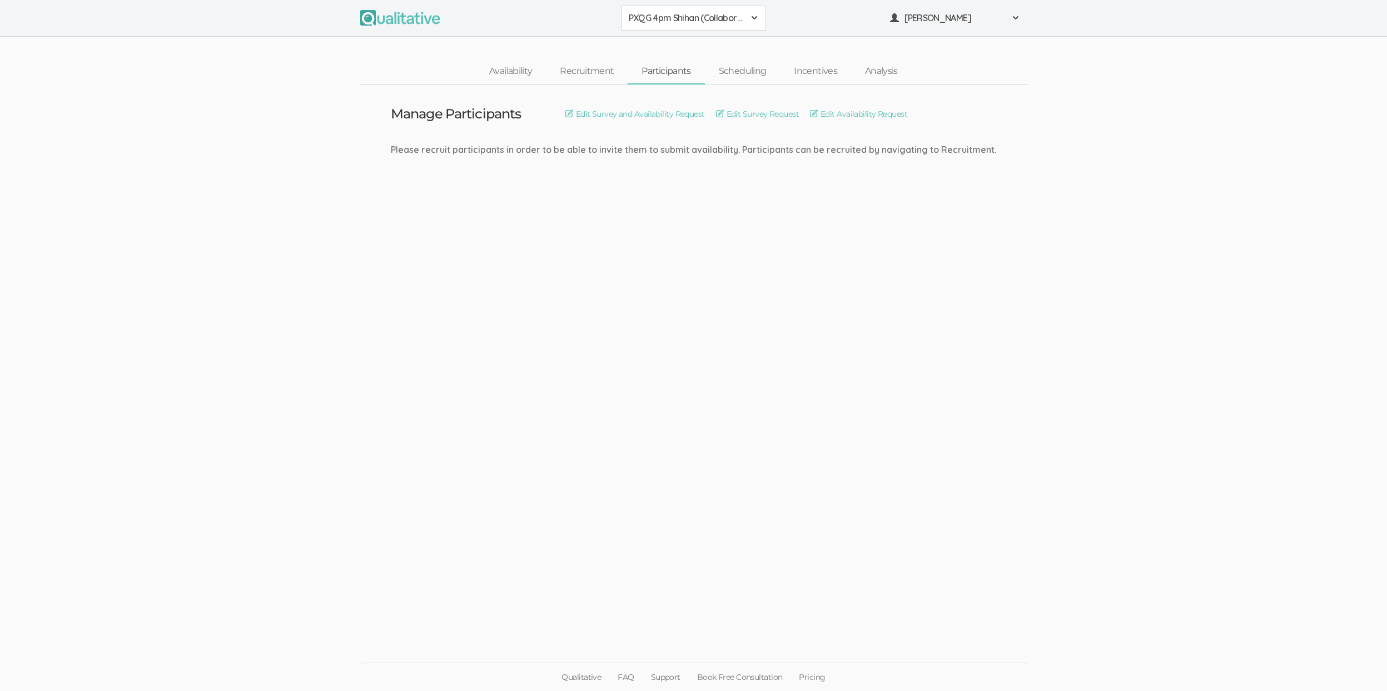
click at [249, 414] on ui-view "Manage Participants Edit Survey and Availability Request Edit Survey Request Ed…" at bounding box center [693, 346] width 1387 height 523
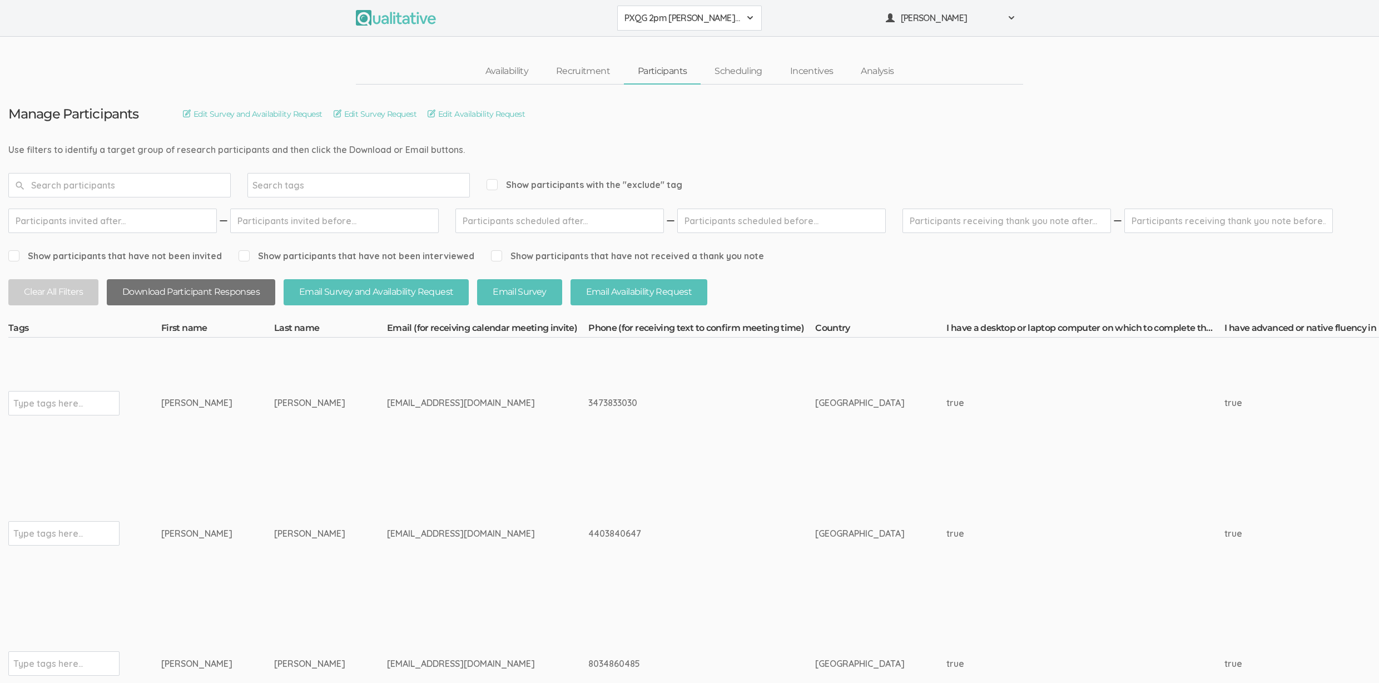
click at [224, 295] on button "Download Participant Responses" at bounding box center [191, 292] width 168 height 26
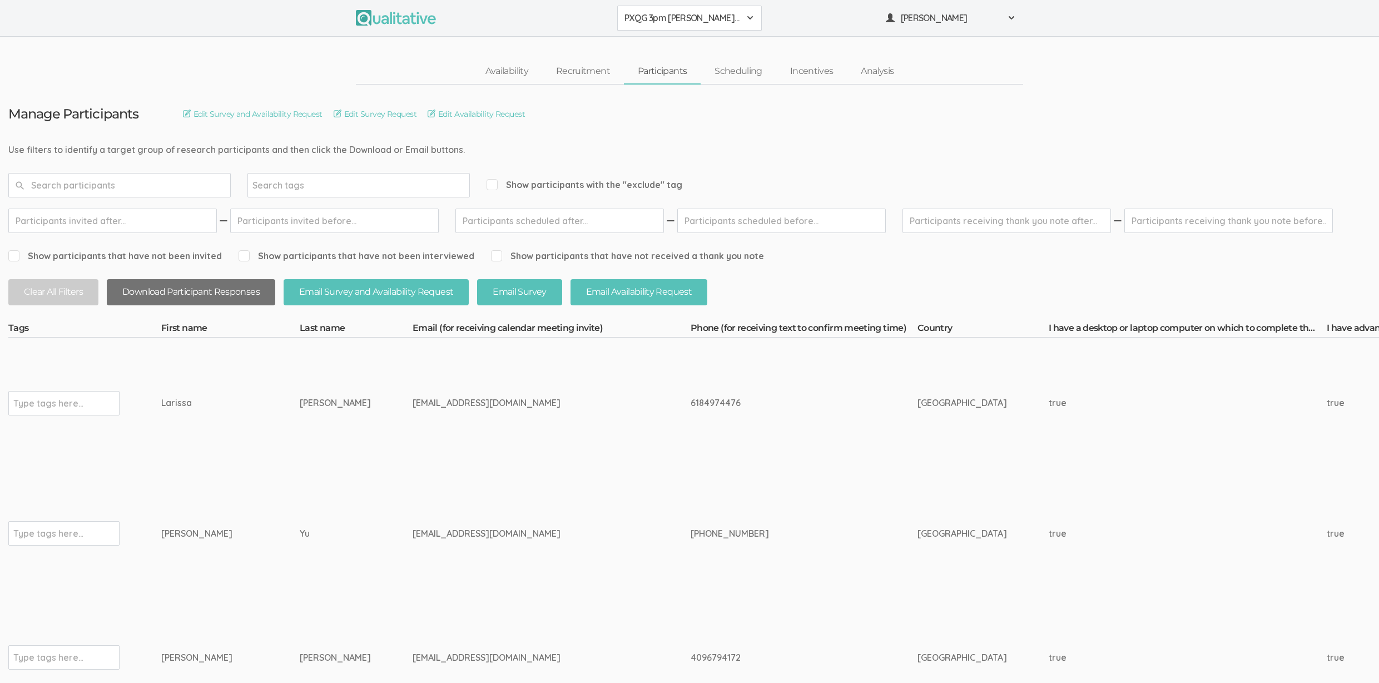
click at [228, 297] on button "Download Participant Responses" at bounding box center [191, 292] width 168 height 26
click at [691, 529] on div "+1 (571) 213-3848" at bounding box center [783, 533] width 185 height 13
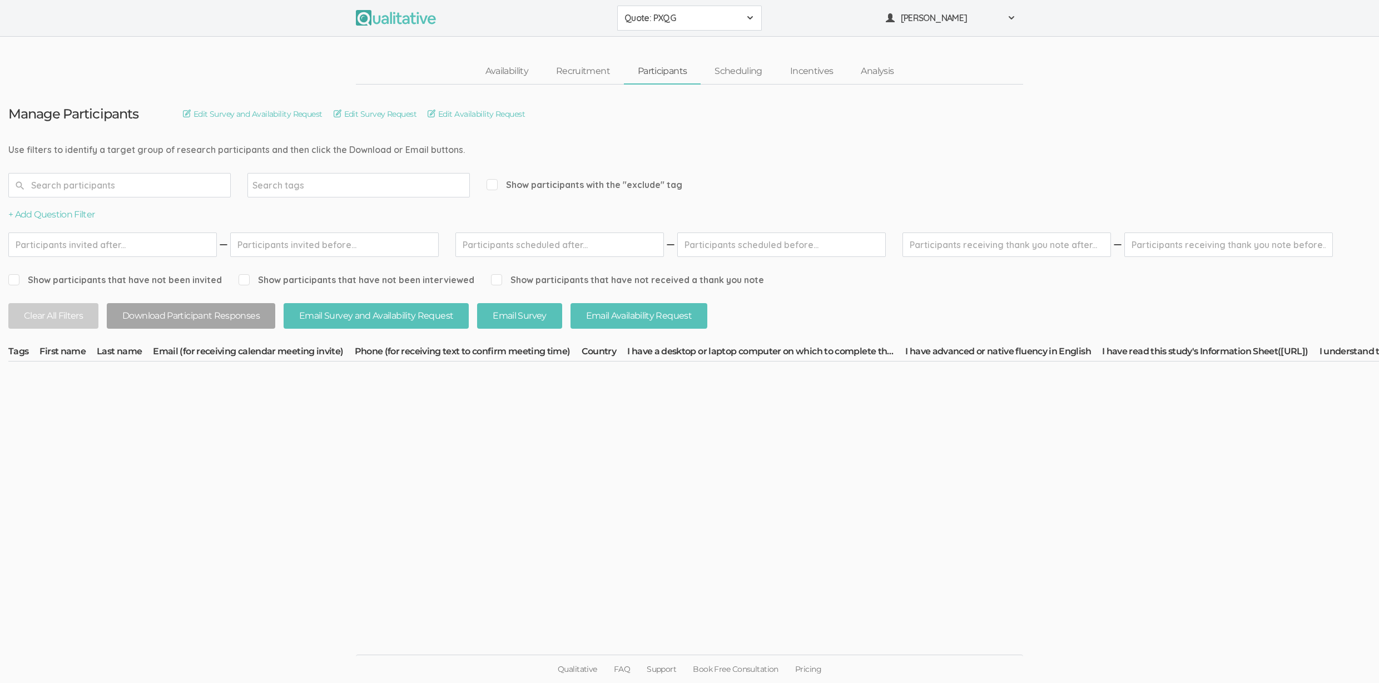
click at [310, 540] on ui-view "Manage Participants Edit Survey and Availability Request Edit Survey Request Ed…" at bounding box center [689, 342] width 1379 height 514
click at [251, 75] on div "Availability Recruitment Participants Scheduling Incentives Analysis" at bounding box center [689, 72] width 1379 height 26
click at [522, 71] on link "Availability" at bounding box center [507, 71] width 71 height 24
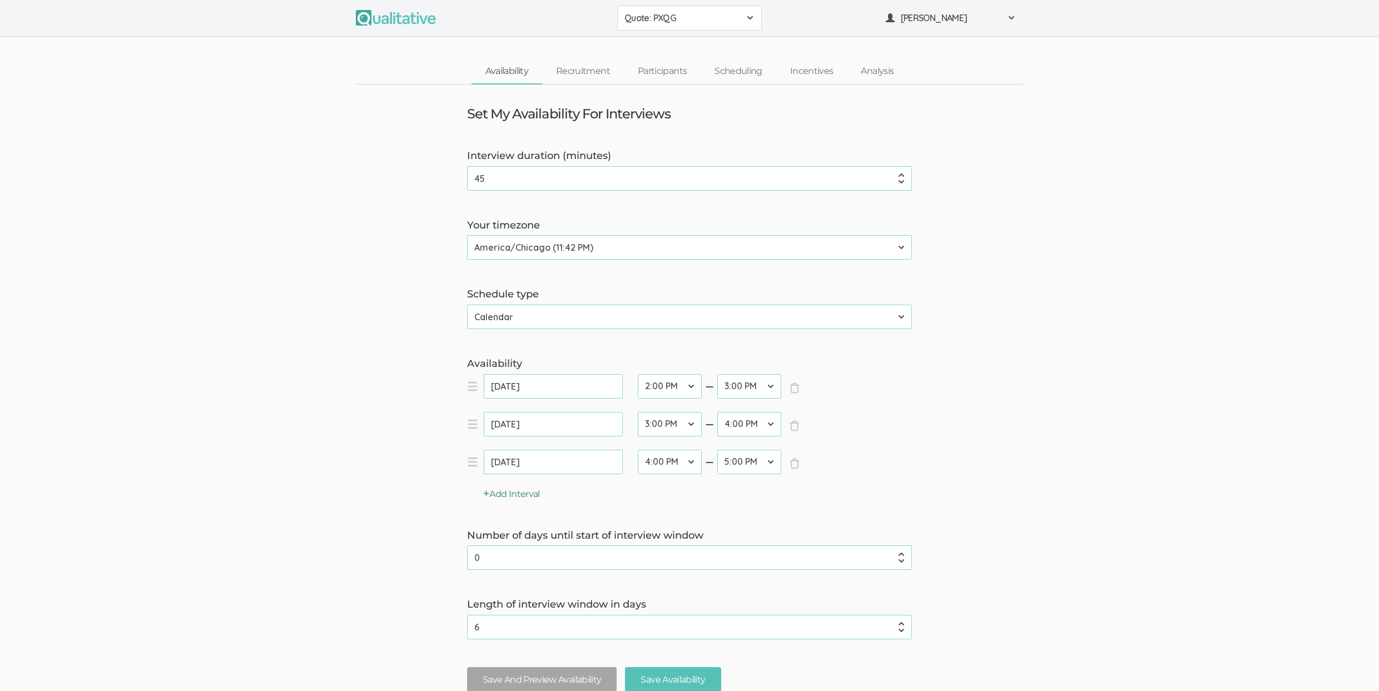
click at [518, 499] on button "Add Interval" at bounding box center [511, 494] width 57 height 13
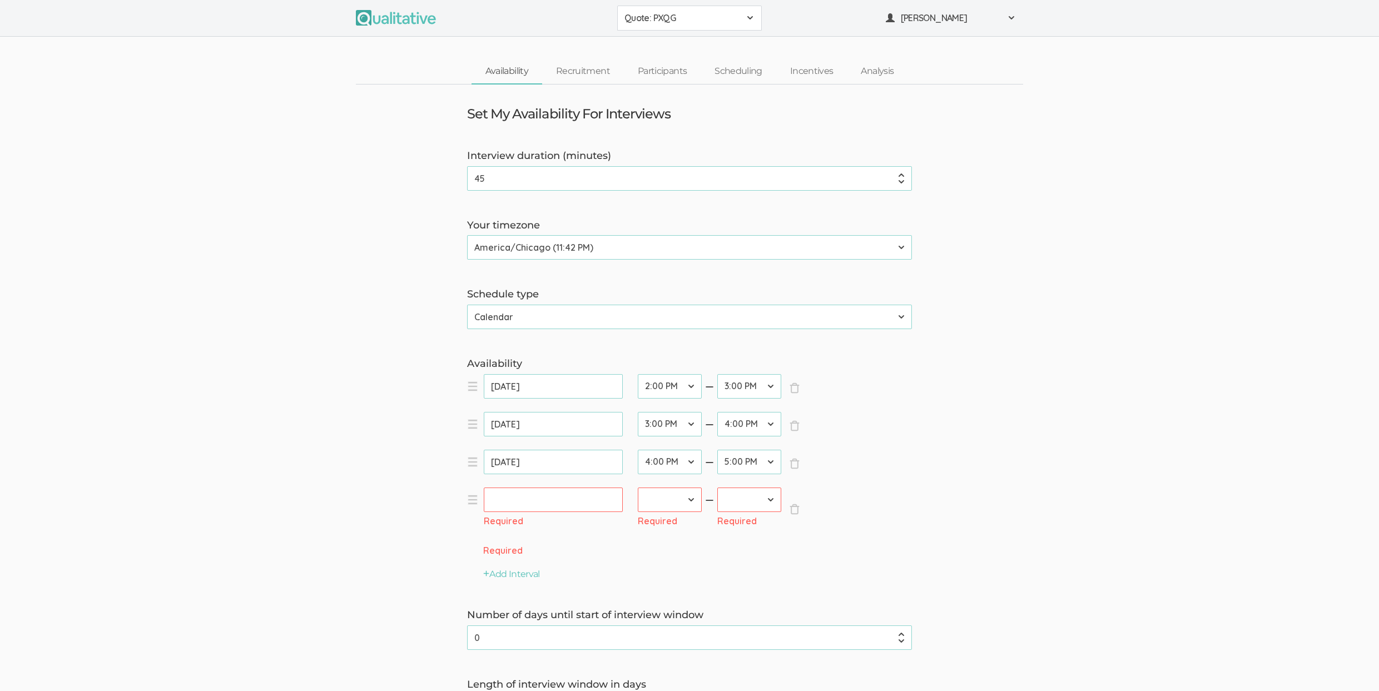
click at [535, 504] on input "text" at bounding box center [553, 500] width 139 height 24
click at [622, 631] on link "30" at bounding box center [622, 631] width 20 height 16
type input "Aug 30, 2025"
click at [675, 500] on select "12:00 AM 12:30 AM 1:00 AM 1:30 AM 2:00 AM 2:30 AM 3:00 AM 3:30 AM 4:00 AM 4:30 …" at bounding box center [670, 500] width 64 height 24
select select "26"
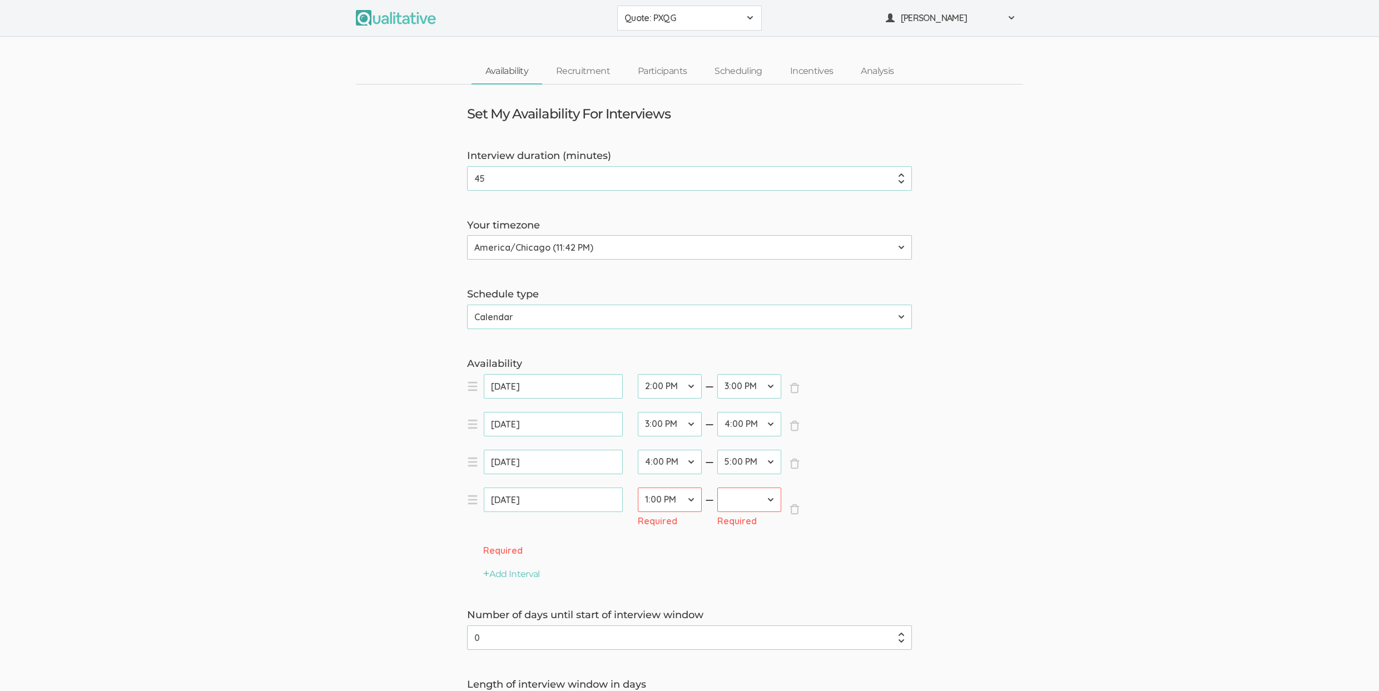
click at [638, 488] on select "12:00 AM 12:30 AM 1:00 AM 1:30 AM 2:00 AM 2:30 AM 3:00 AM 3:30 AM 4:00 AM 4:30 …" at bounding box center [670, 500] width 64 height 24
click at [753, 503] on select "12:00 AM 12:30 AM 1:00 AM 1:30 AM 2:00 AM 2:30 AM 3:00 AM 3:30 AM 4:00 AM 4:30 …" at bounding box center [749, 500] width 64 height 24
select select "28"
click at [717, 488] on select "12:00 AM 12:30 AM 1:00 AM 1:30 AM 2:00 AM 2:30 AM 3:00 AM 3:30 AM 4:00 AM 4:30 …" at bounding box center [749, 500] width 64 height 24
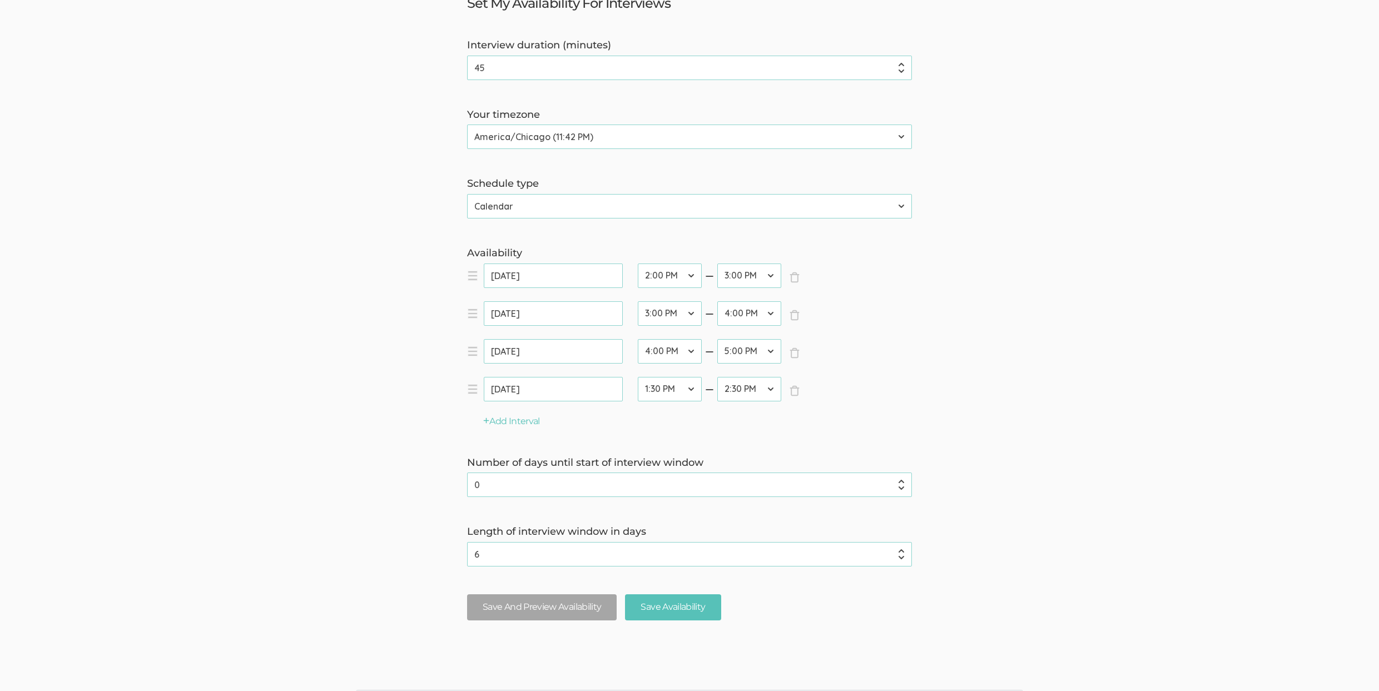
scroll to position [137, 0]
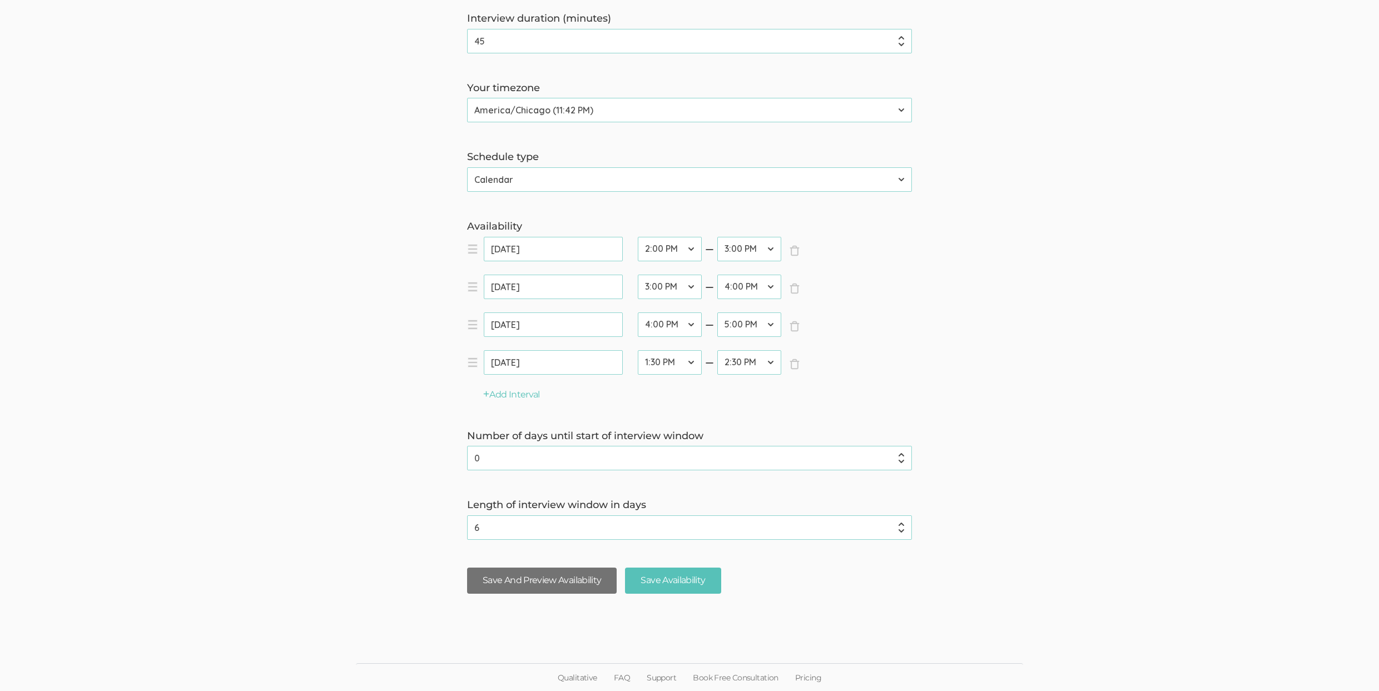
click at [557, 588] on button "Save And Preview Availability" at bounding box center [542, 581] width 150 height 26
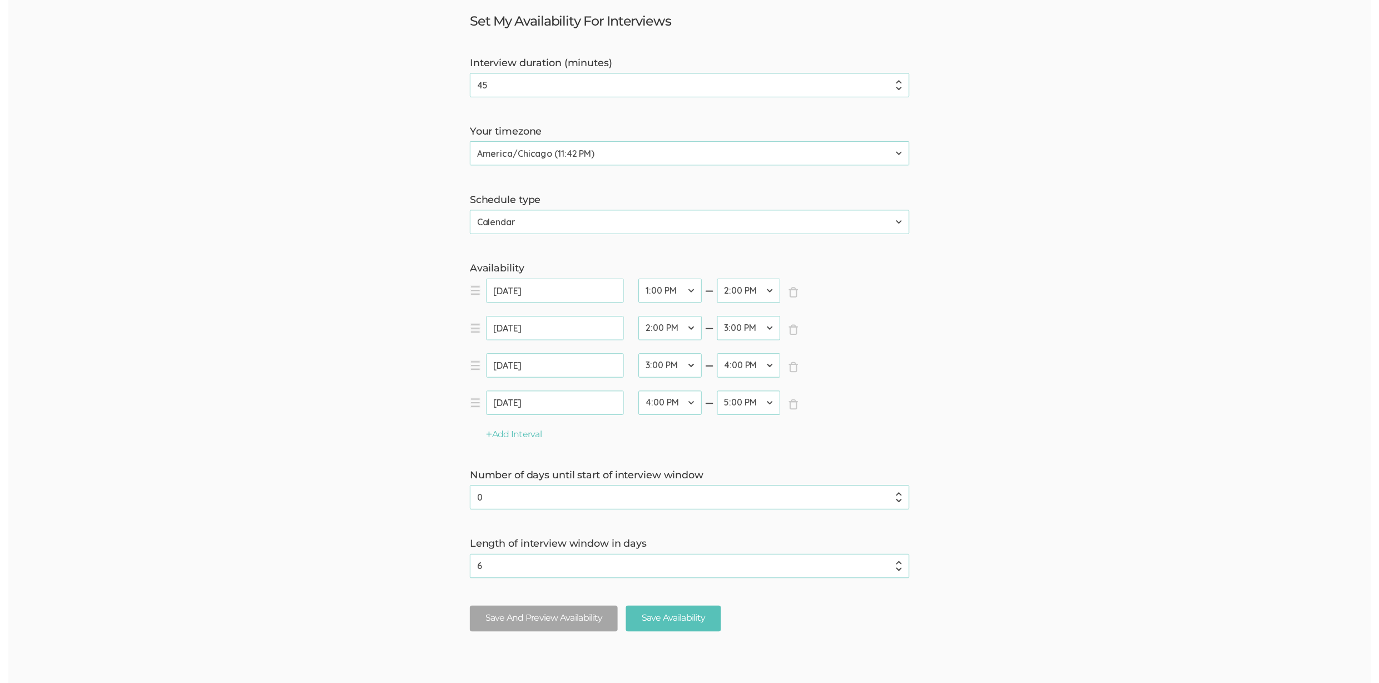
scroll to position [0, 0]
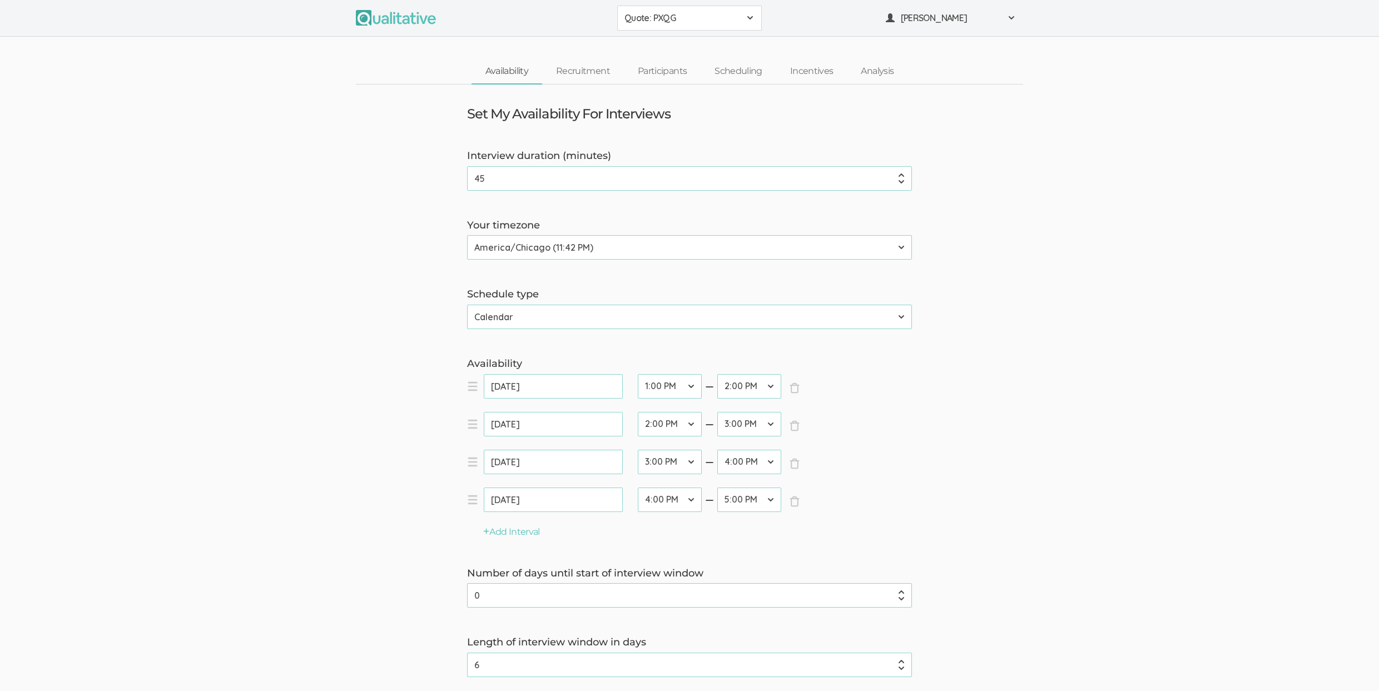
click at [241, 394] on form "Interview duration (minutes) 45 (success) Your timezone Etc/GMT-14 (6:42 PM) Pa…" at bounding box center [689, 444] width 1379 height 591
click at [668, 66] on link "Participants" at bounding box center [662, 71] width 77 height 24
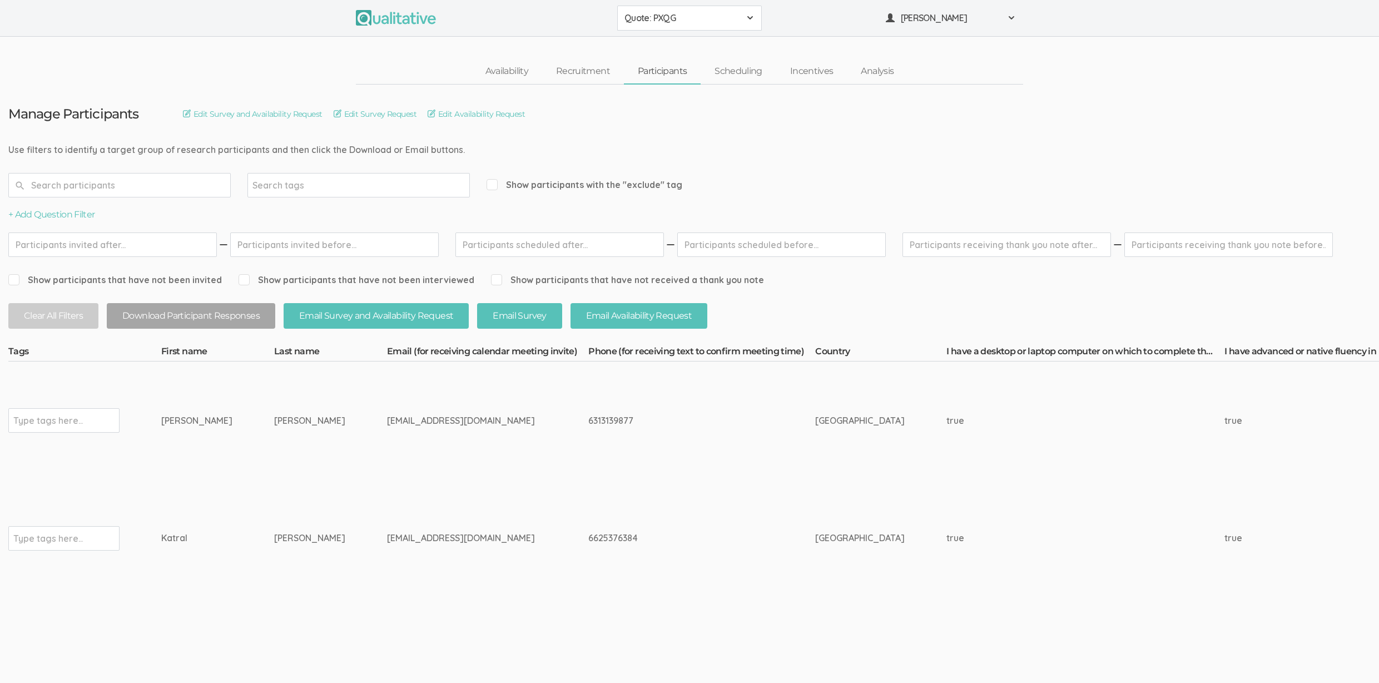
click at [274, 434] on td "Davis" at bounding box center [330, 420] width 113 height 118
click at [274, 436] on td "Davis" at bounding box center [330, 420] width 113 height 118
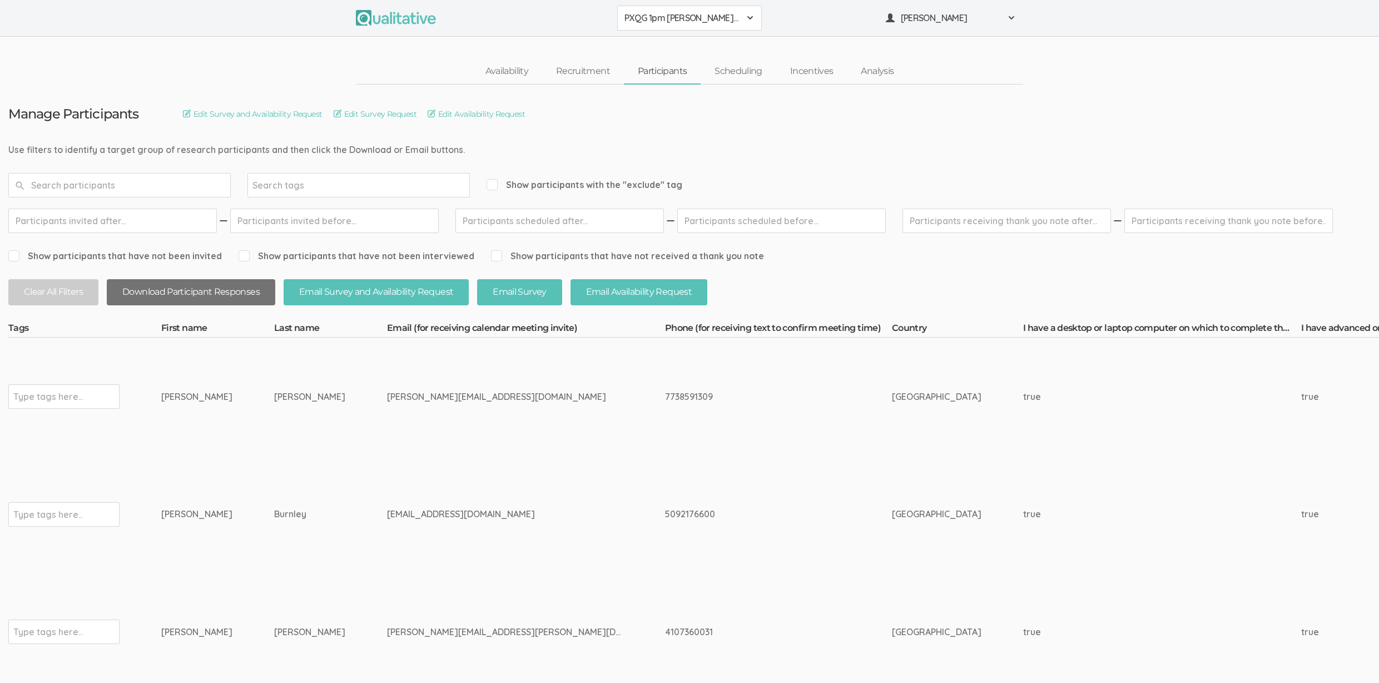
click at [184, 297] on button "Download Participant Responses" at bounding box center [191, 292] width 168 height 26
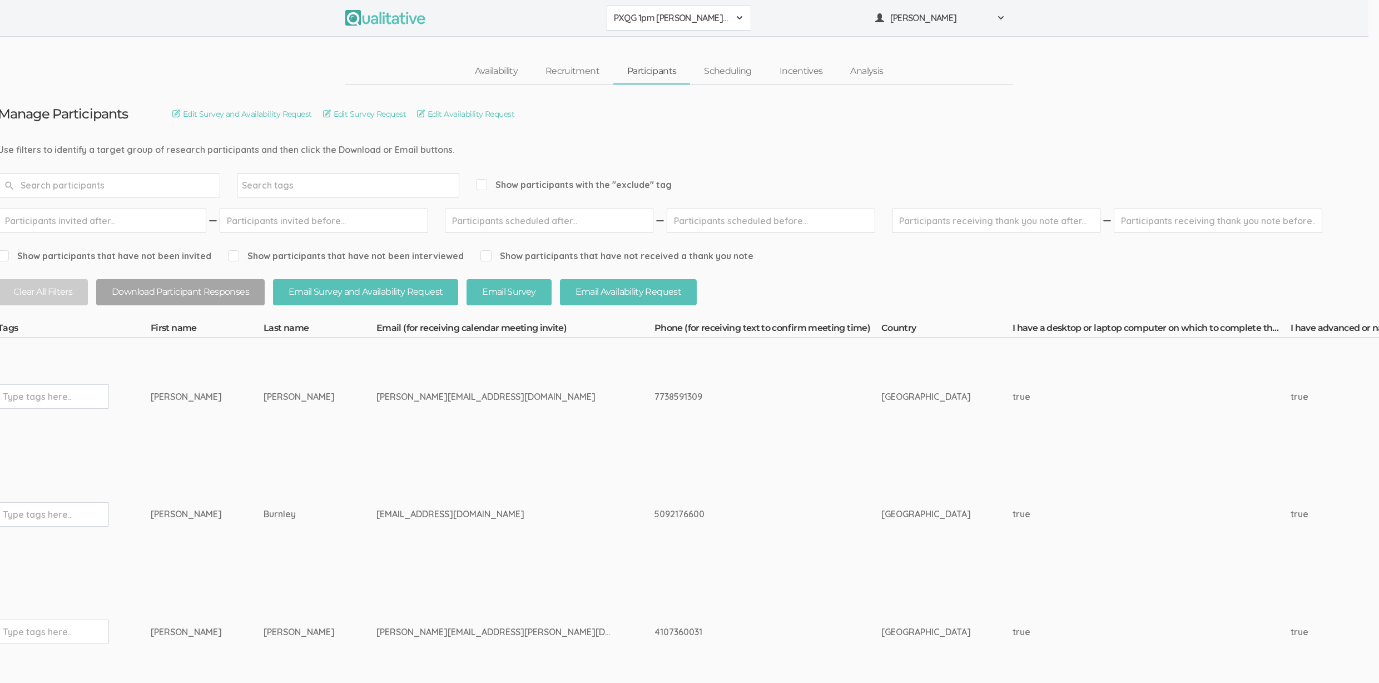
scroll to position [0, 12]
click at [742, 62] on link "Scheduling" at bounding box center [727, 71] width 76 height 24
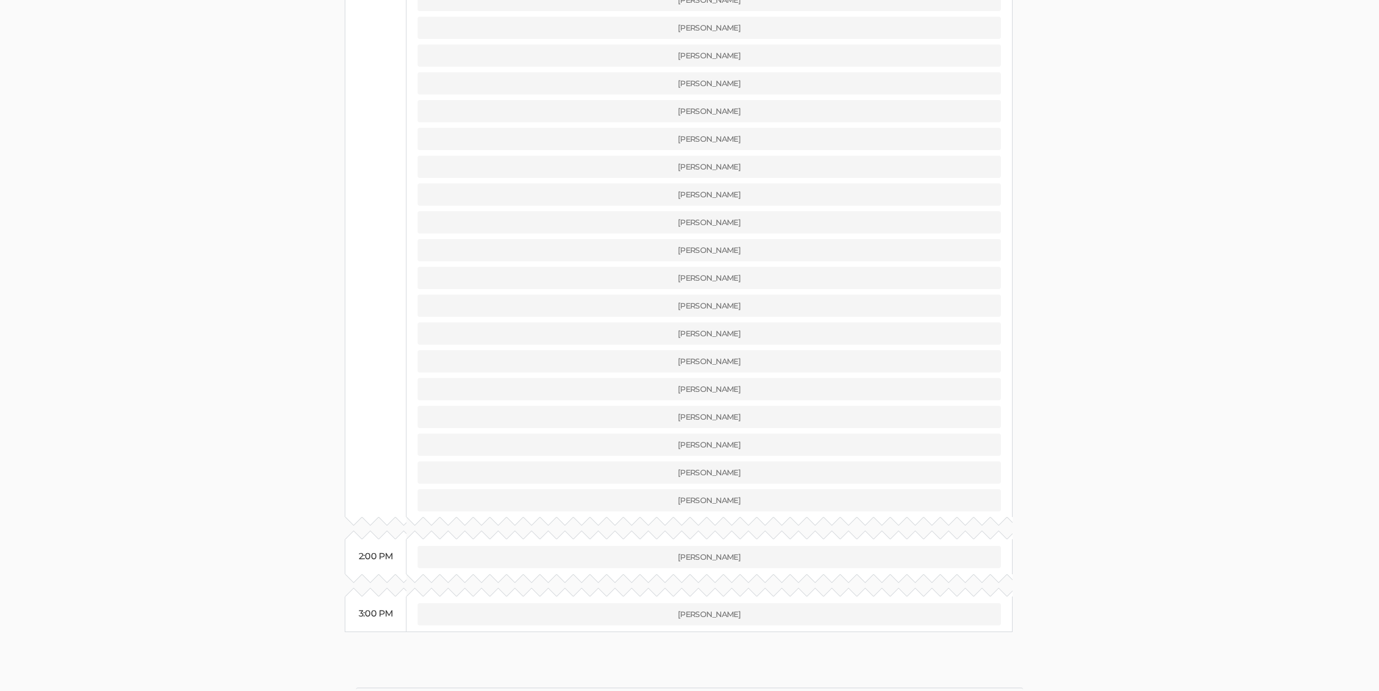
scroll to position [384, 0]
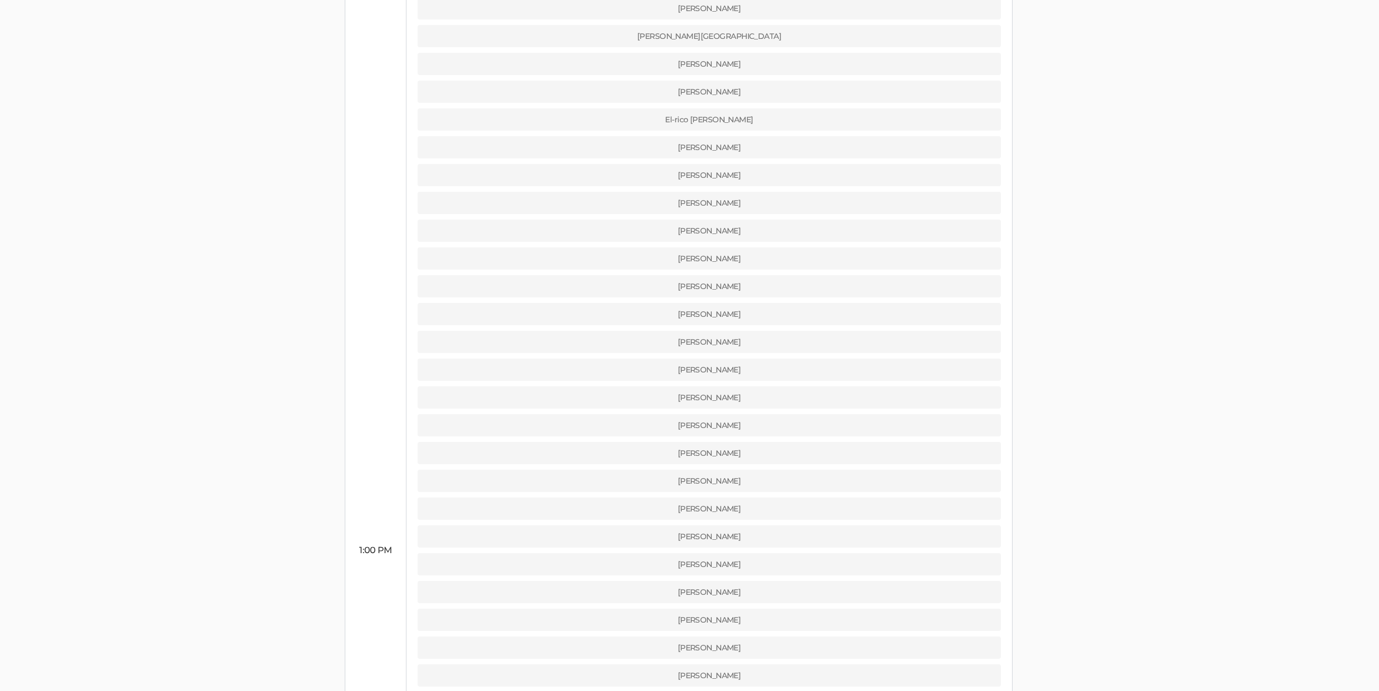
click at [189, 366] on ui-view "Schedule Interviews Edit Interview Calendar Invite Edit Interview Reminder Emai…" at bounding box center [689, 490] width 1379 height 1579
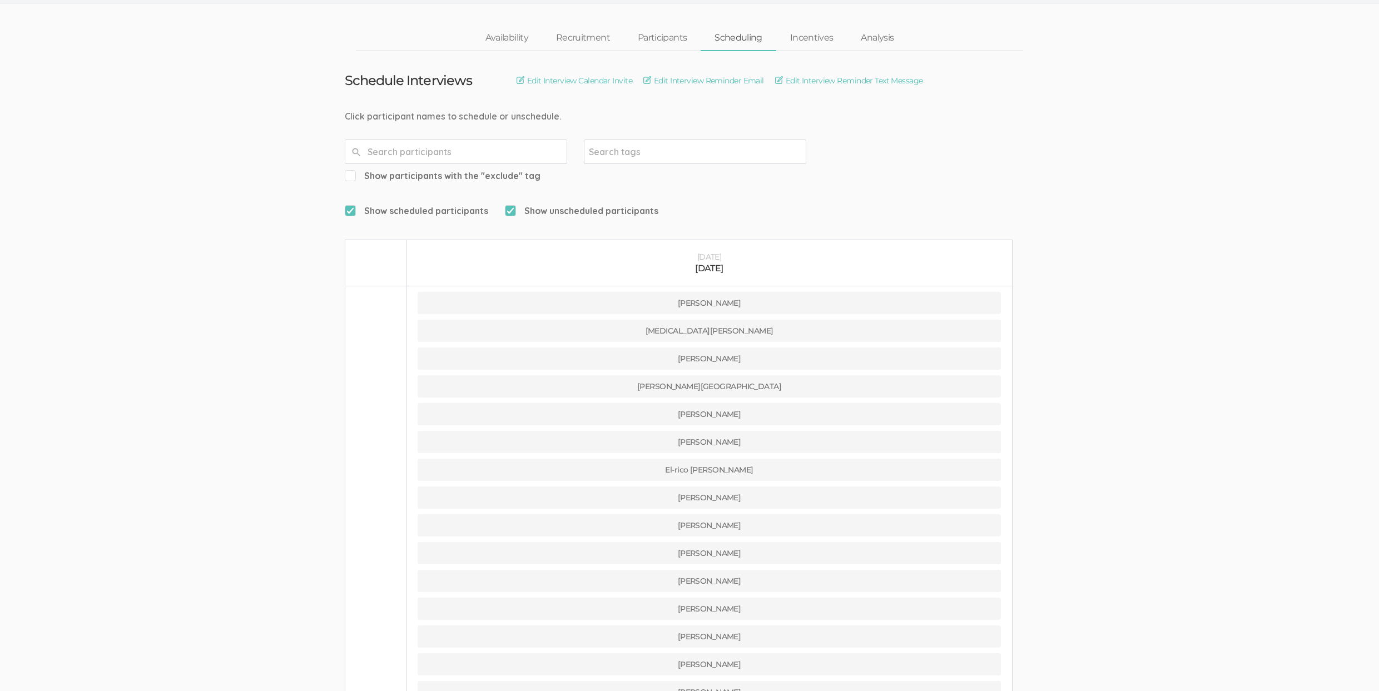
scroll to position [0, 0]
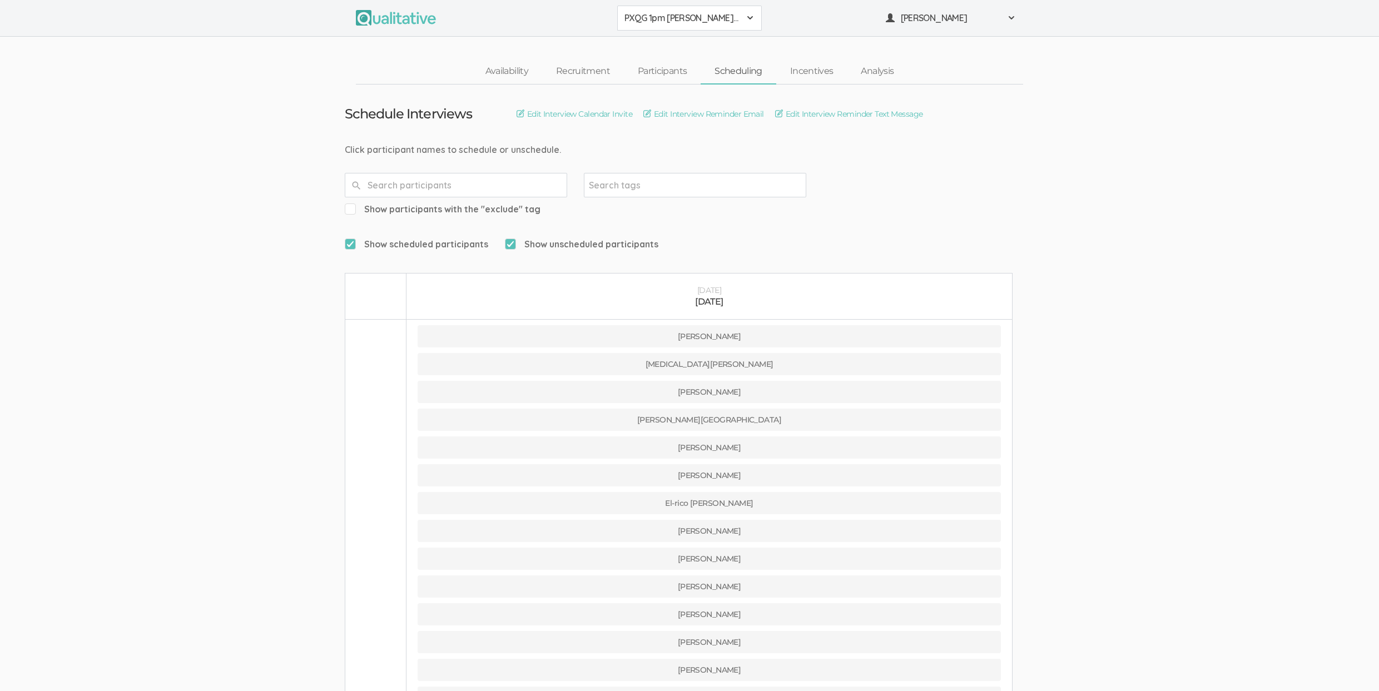
click at [662, 75] on link "Participants" at bounding box center [662, 71] width 77 height 24
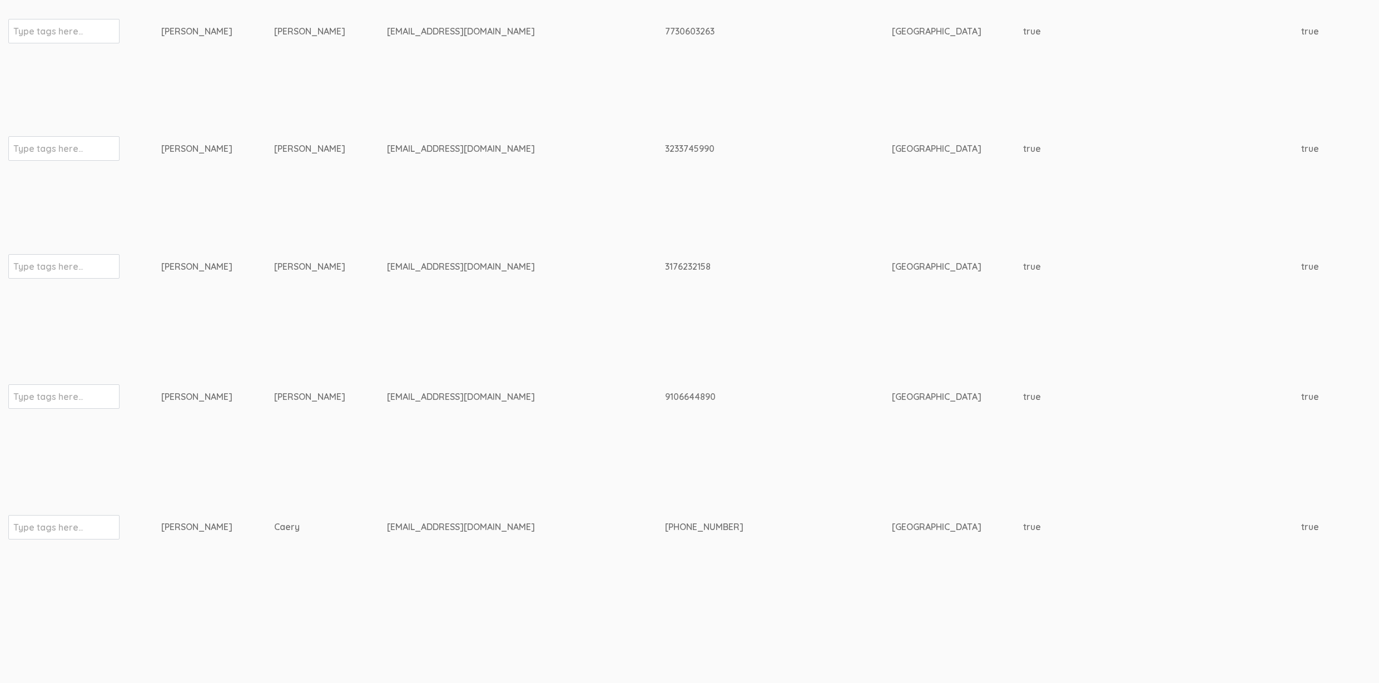
scroll to position [4984, 0]
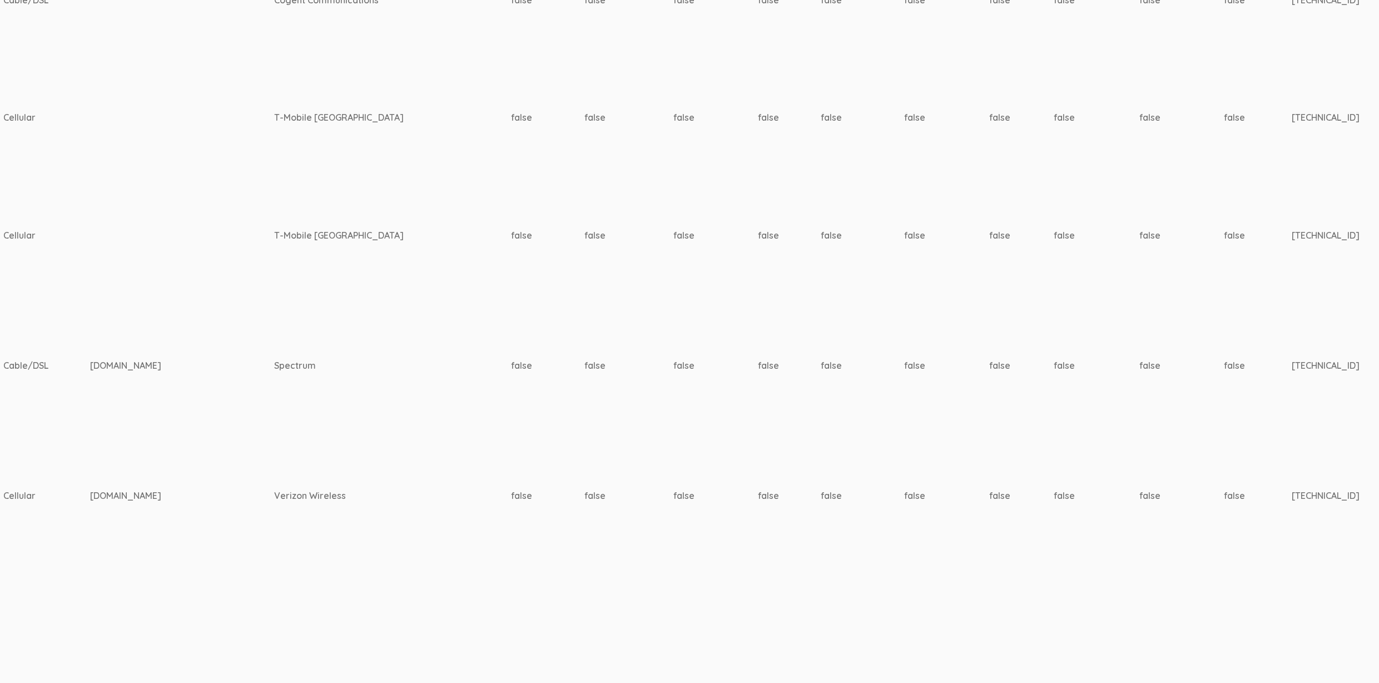
scroll to position [4984, 3556]
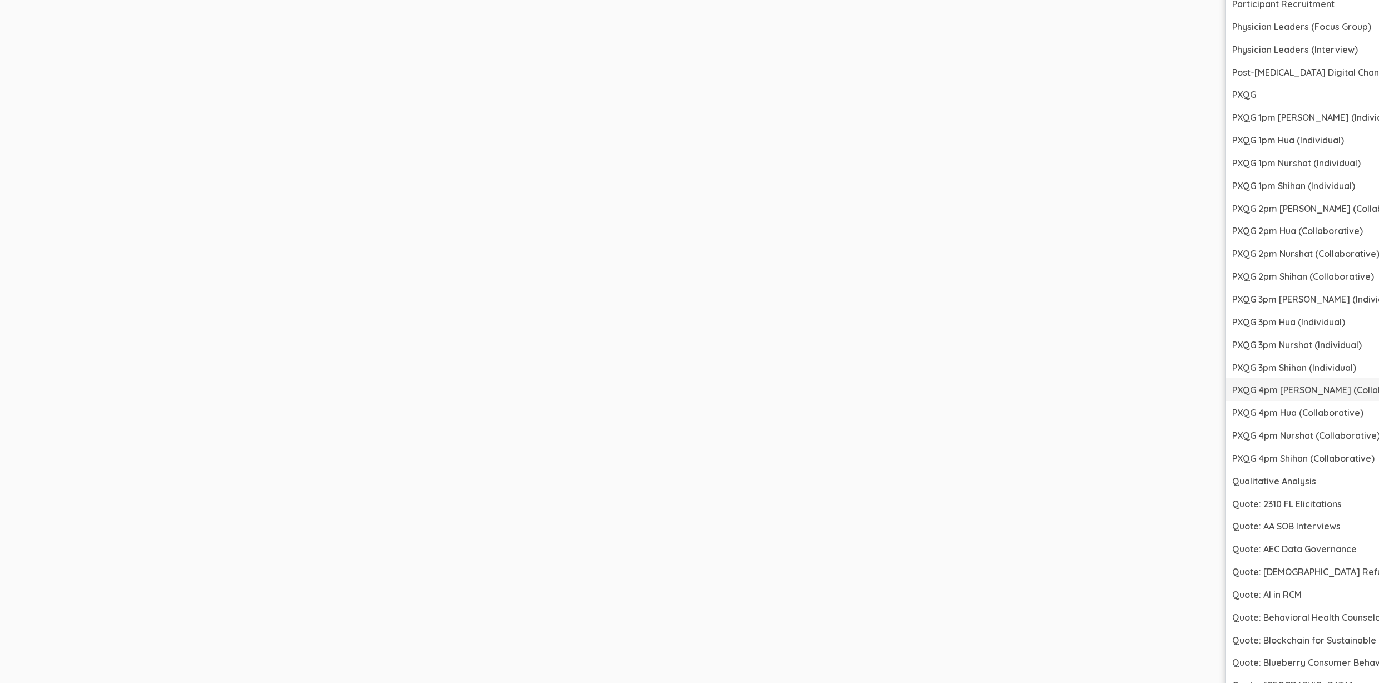
scroll to position [6678, 3556]
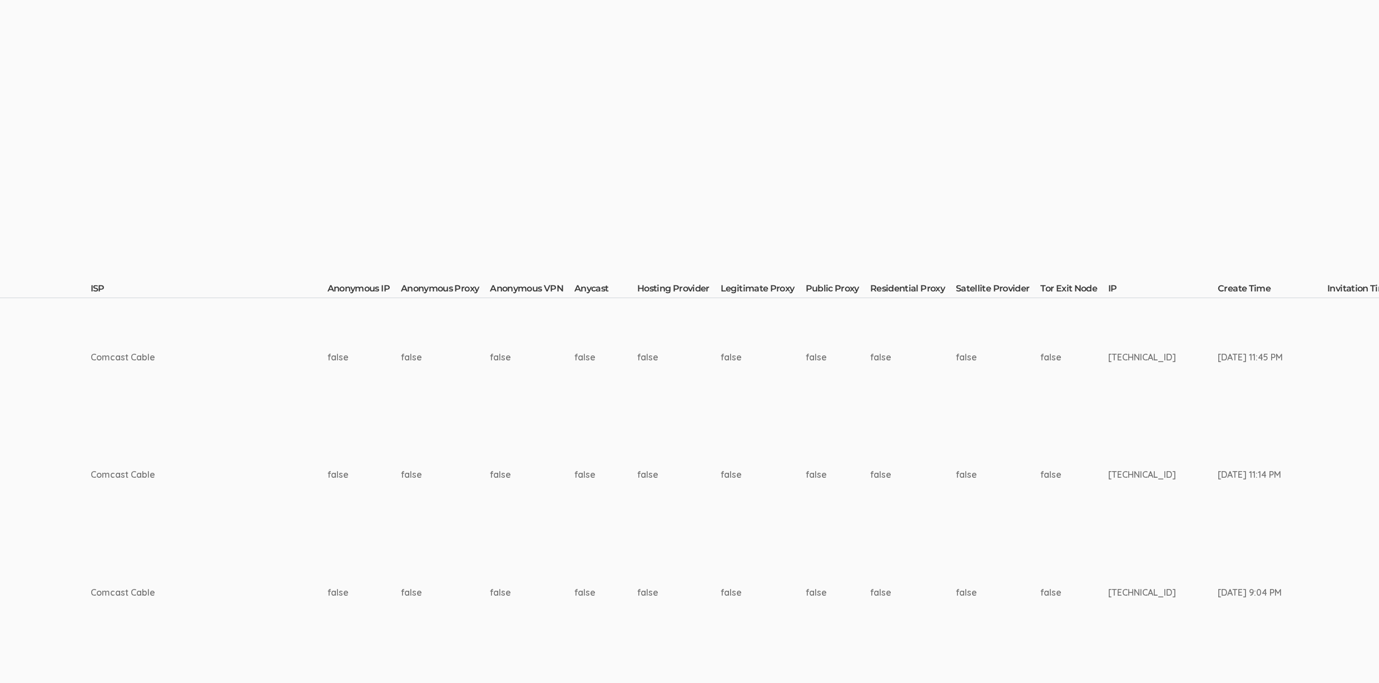
scroll to position [0, 3556]
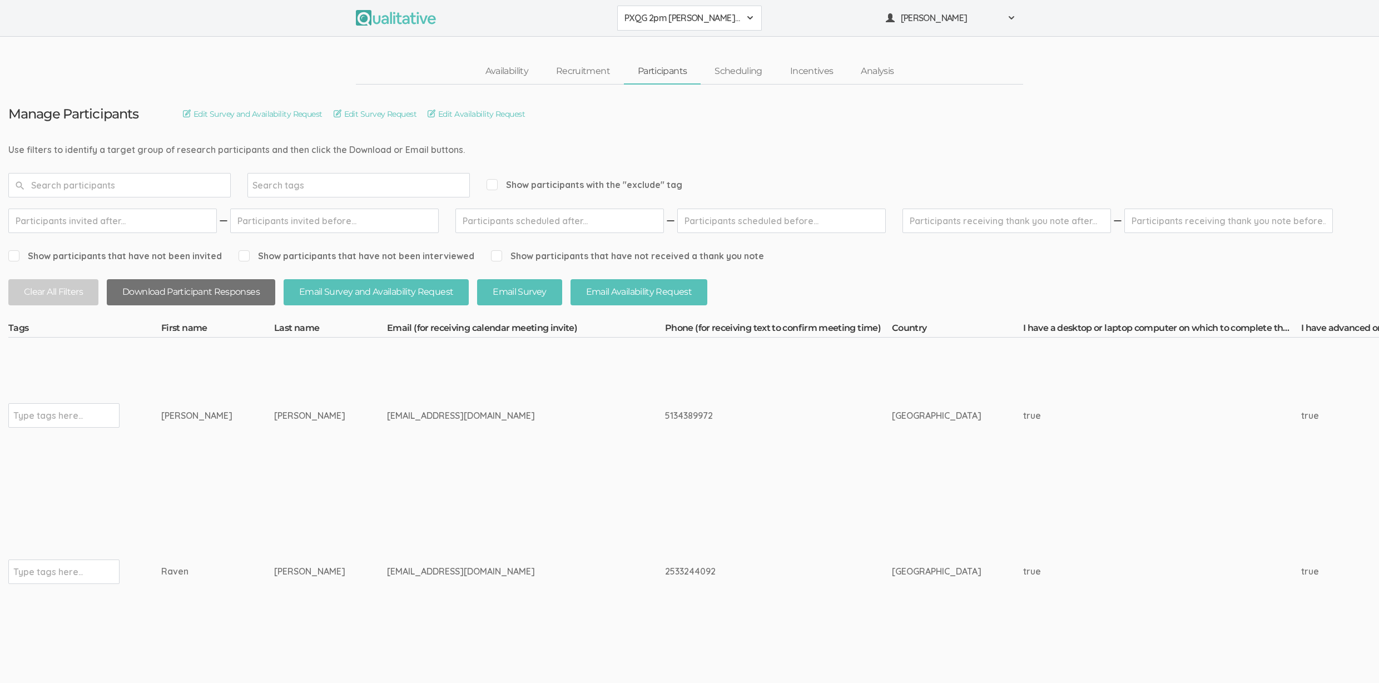
click at [211, 297] on button "Download Participant Responses" at bounding box center [191, 292] width 168 height 26
click at [739, 74] on link "Scheduling" at bounding box center [739, 71] width 76 height 24
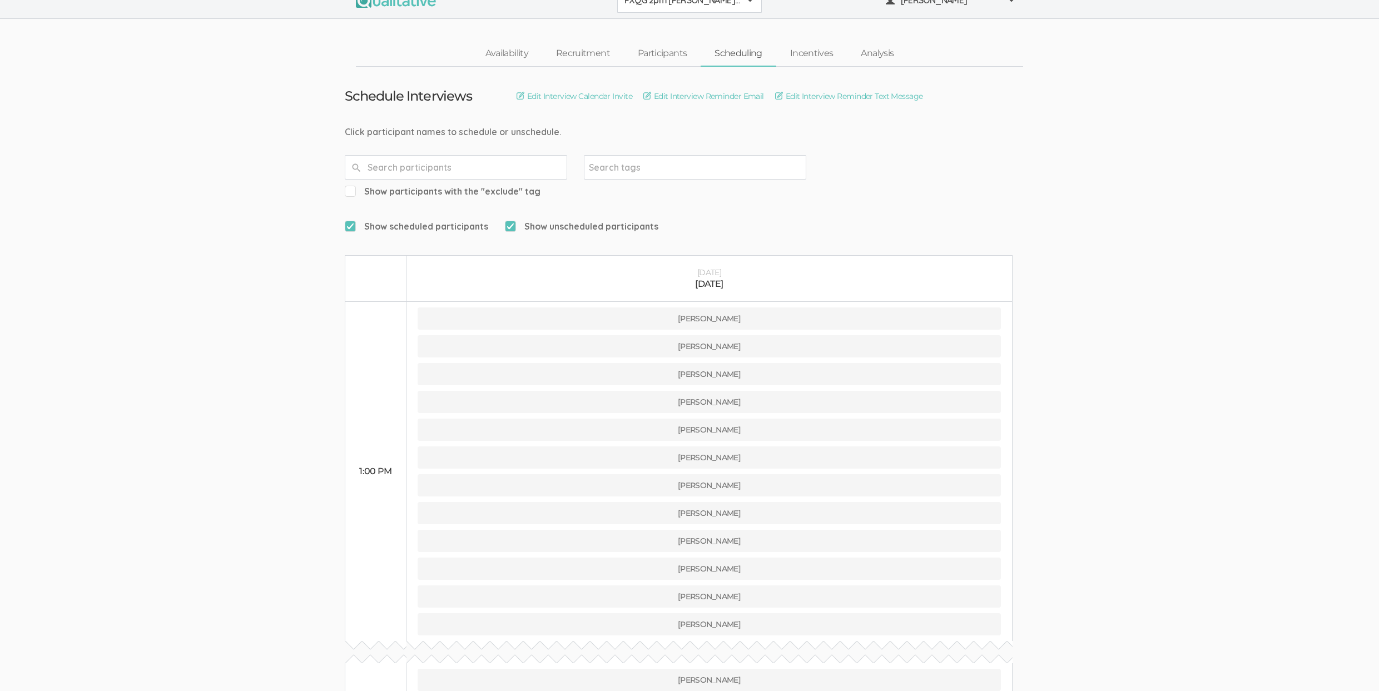
scroll to position [18, 0]
click at [435, 165] on input "text" at bounding box center [456, 167] width 222 height 24
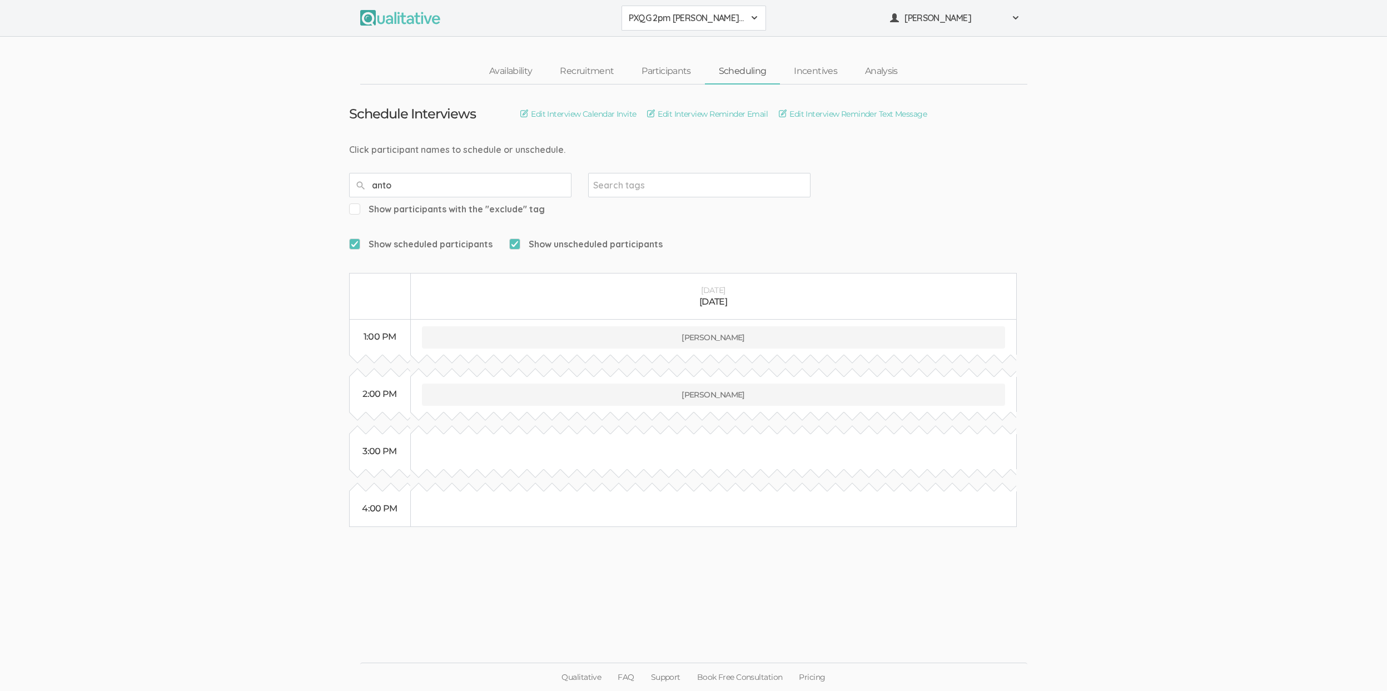
type input "[PERSON_NAME]"
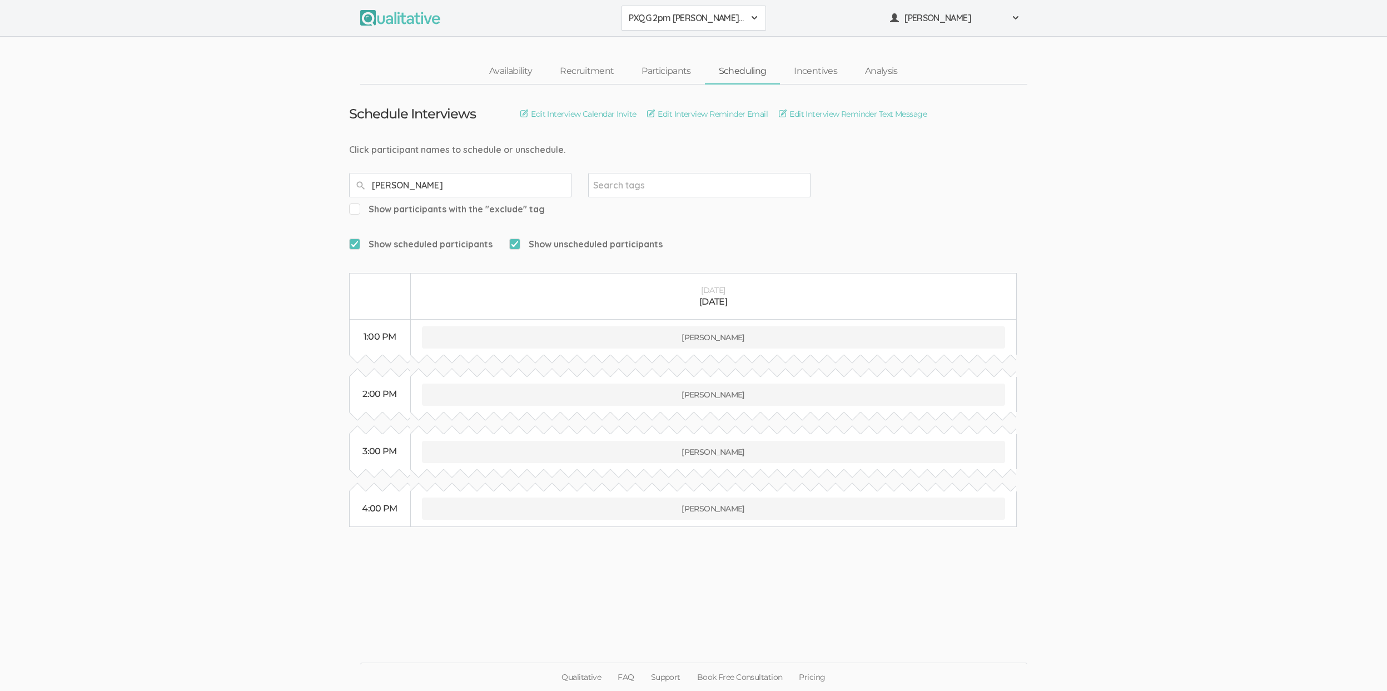
type input "[PERSON_NAME]"
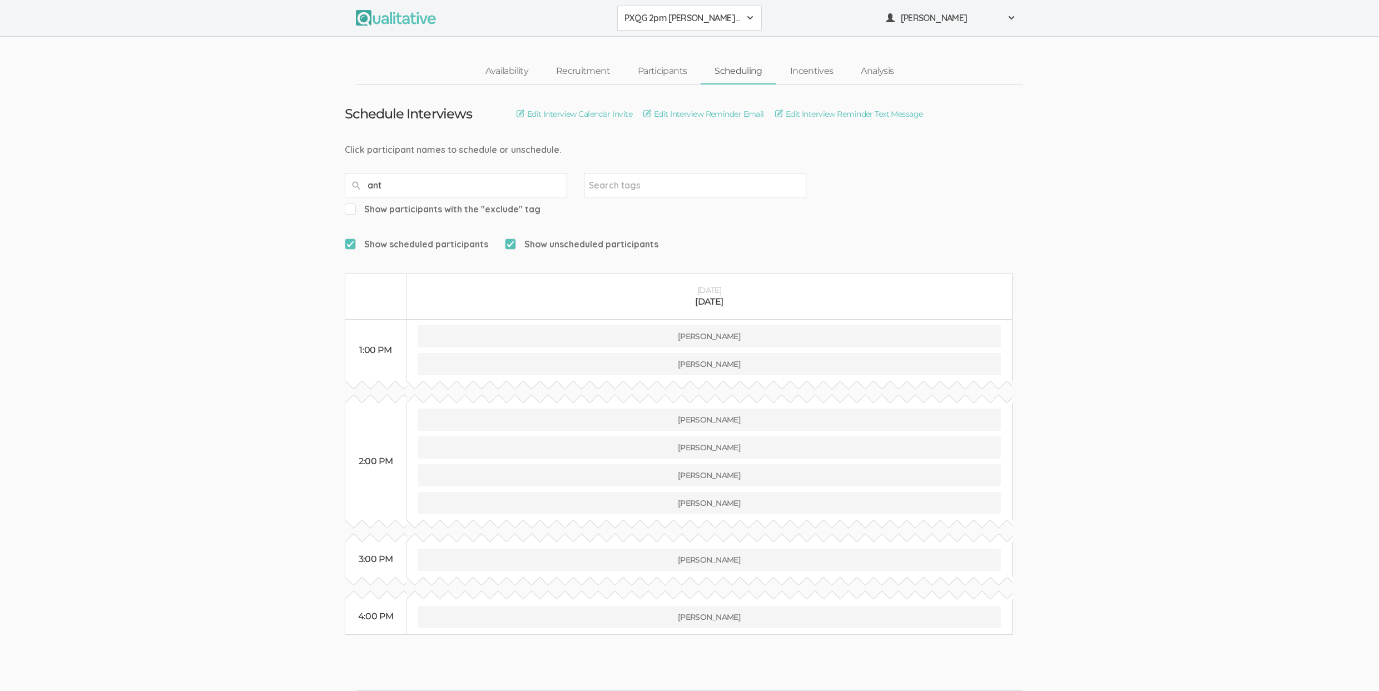
type input "anto"
type input "[PERSON_NAME]"
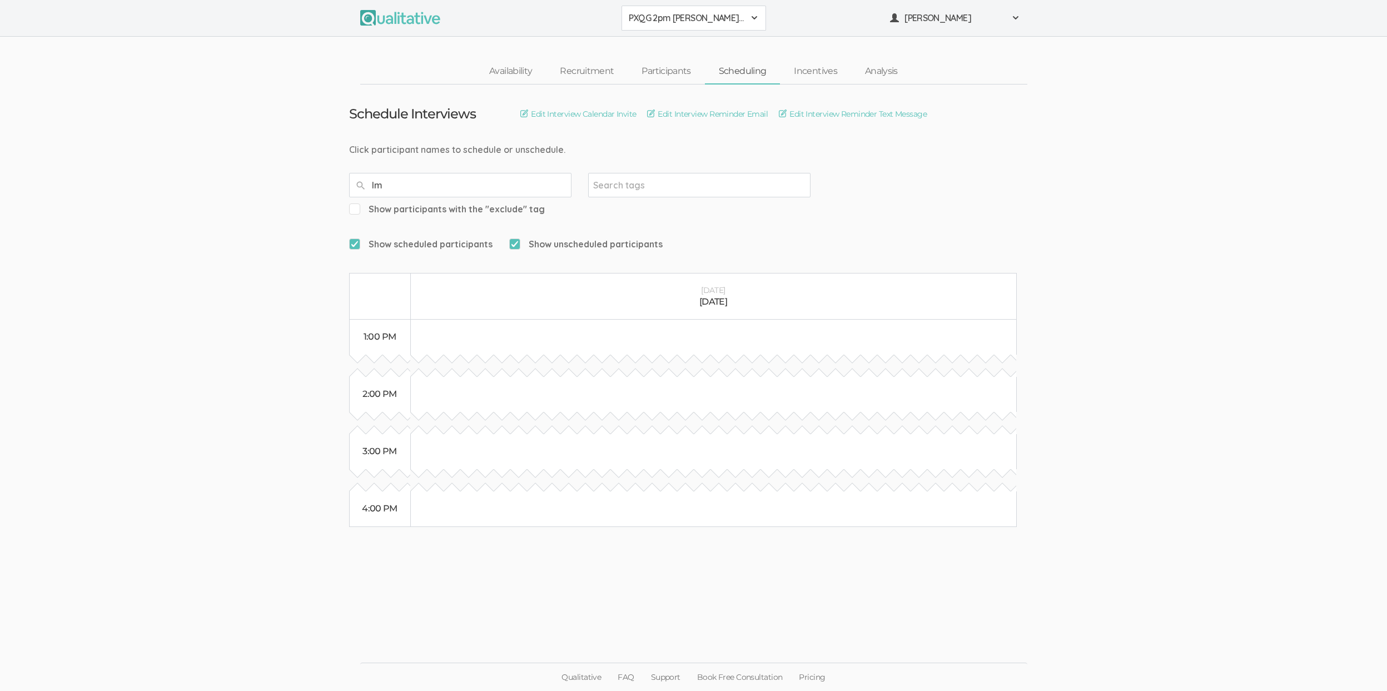
type input "l"
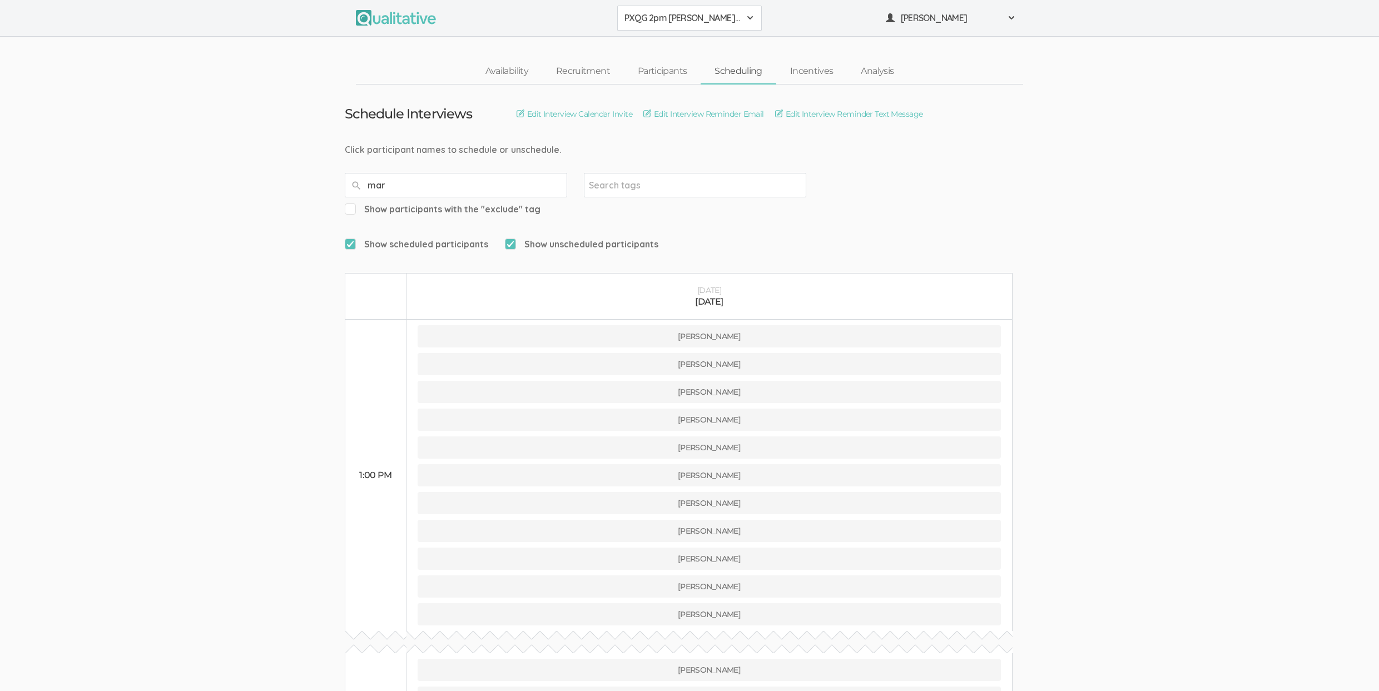
type input "[PERSON_NAME]"
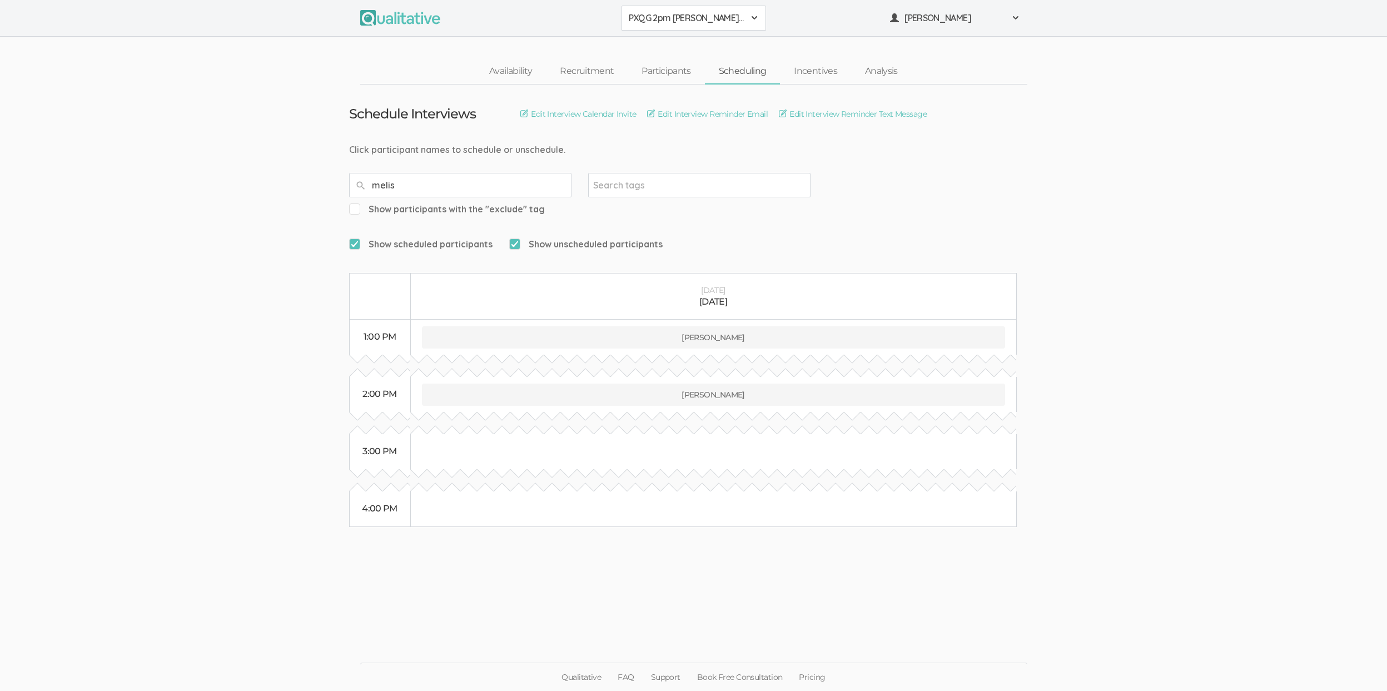
type input "[PERSON_NAME]"
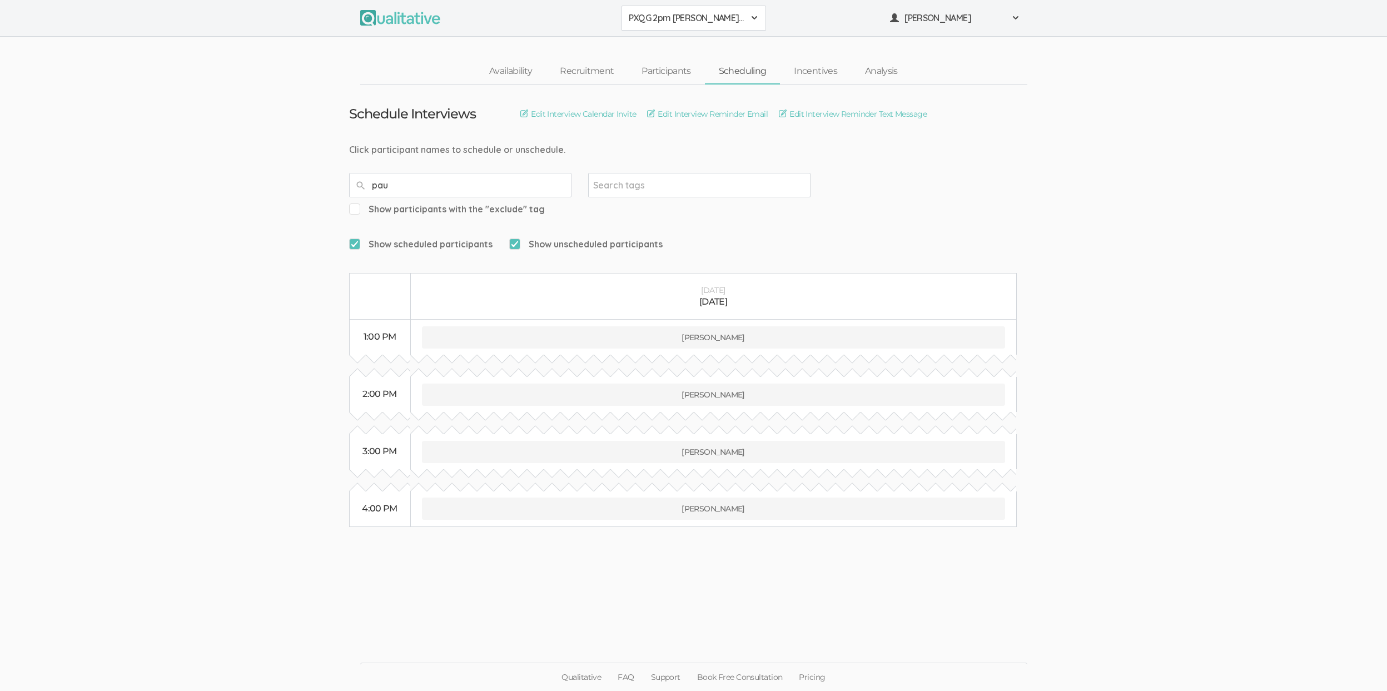
type input "[PERSON_NAME]"
type input "raven"
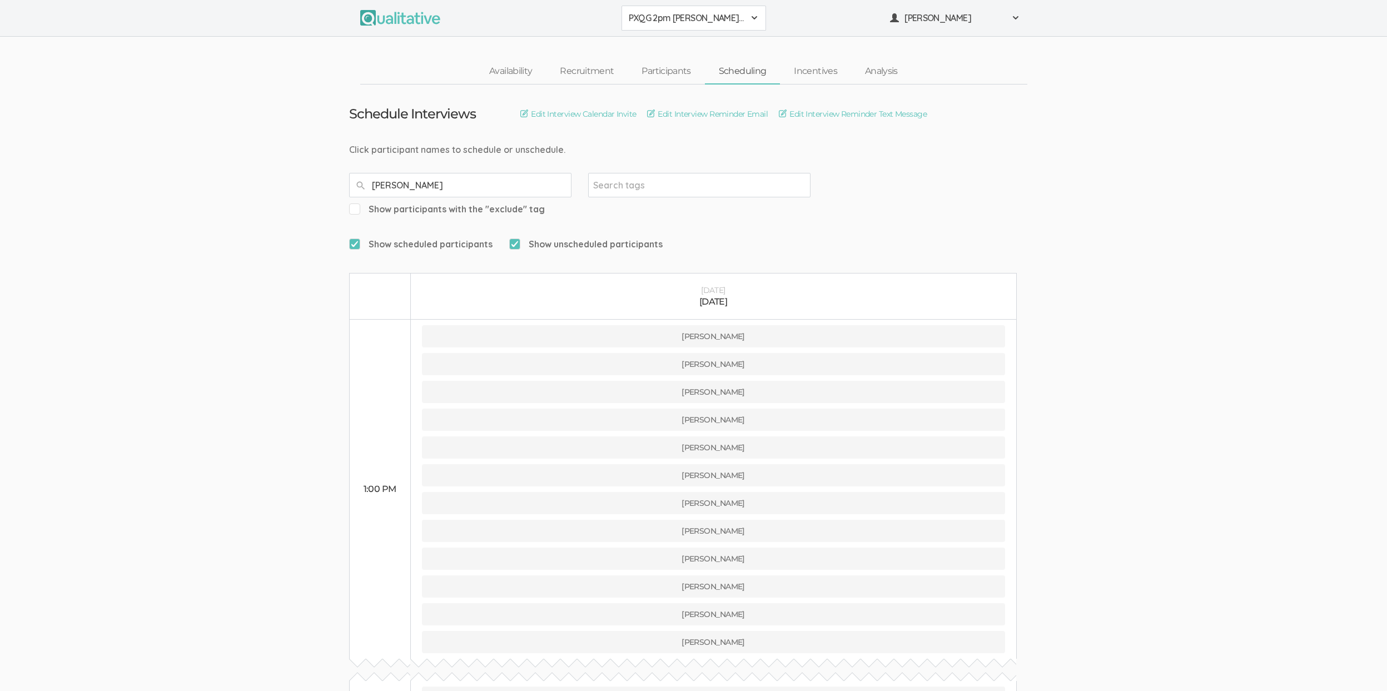
type input "richar"
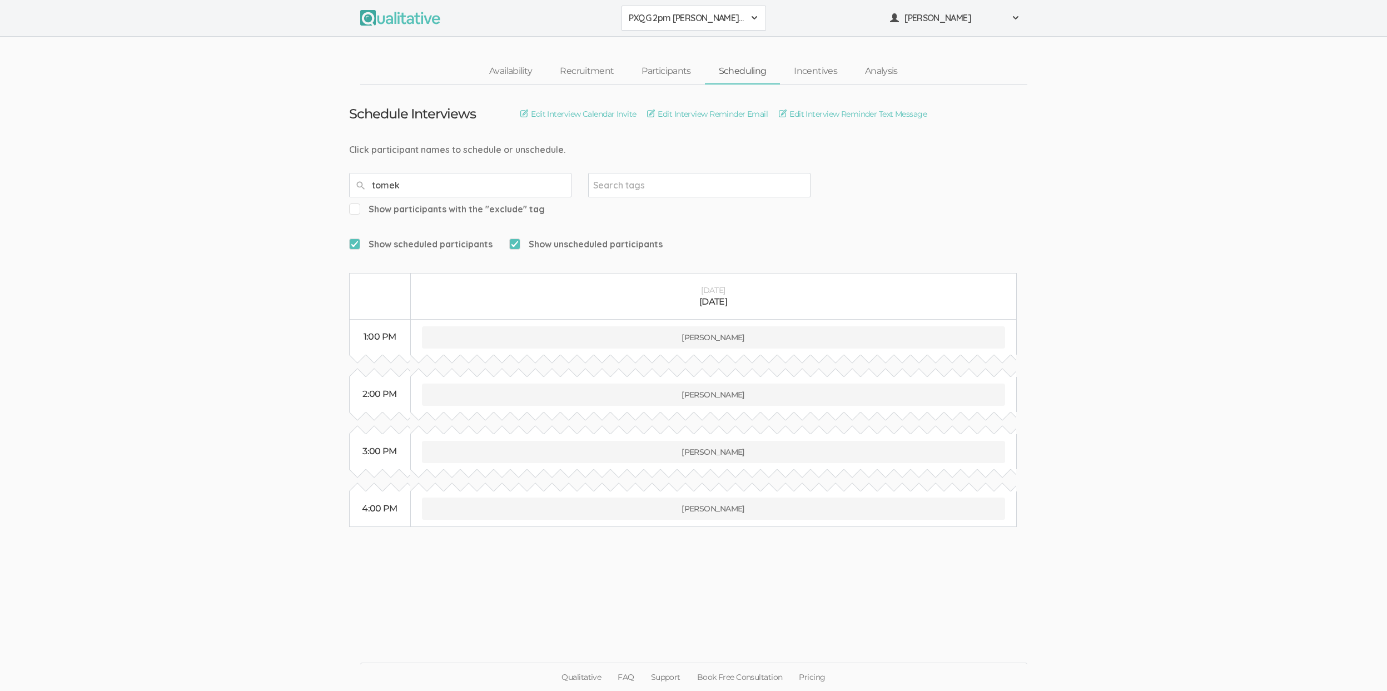
type input "[PERSON_NAME]"
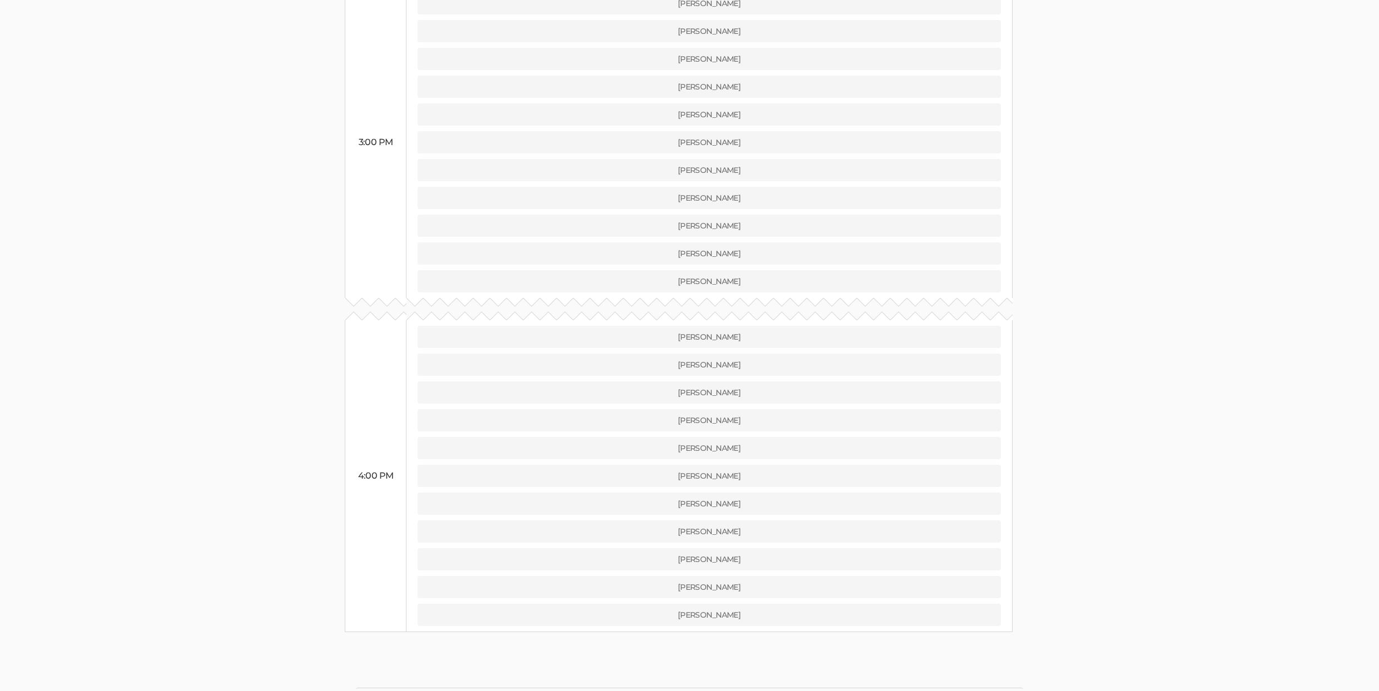
scroll to position [1249, 0]
drag, startPoint x: 385, startPoint y: 138, endPoint x: 188, endPoint y: 450, distance: 368.4
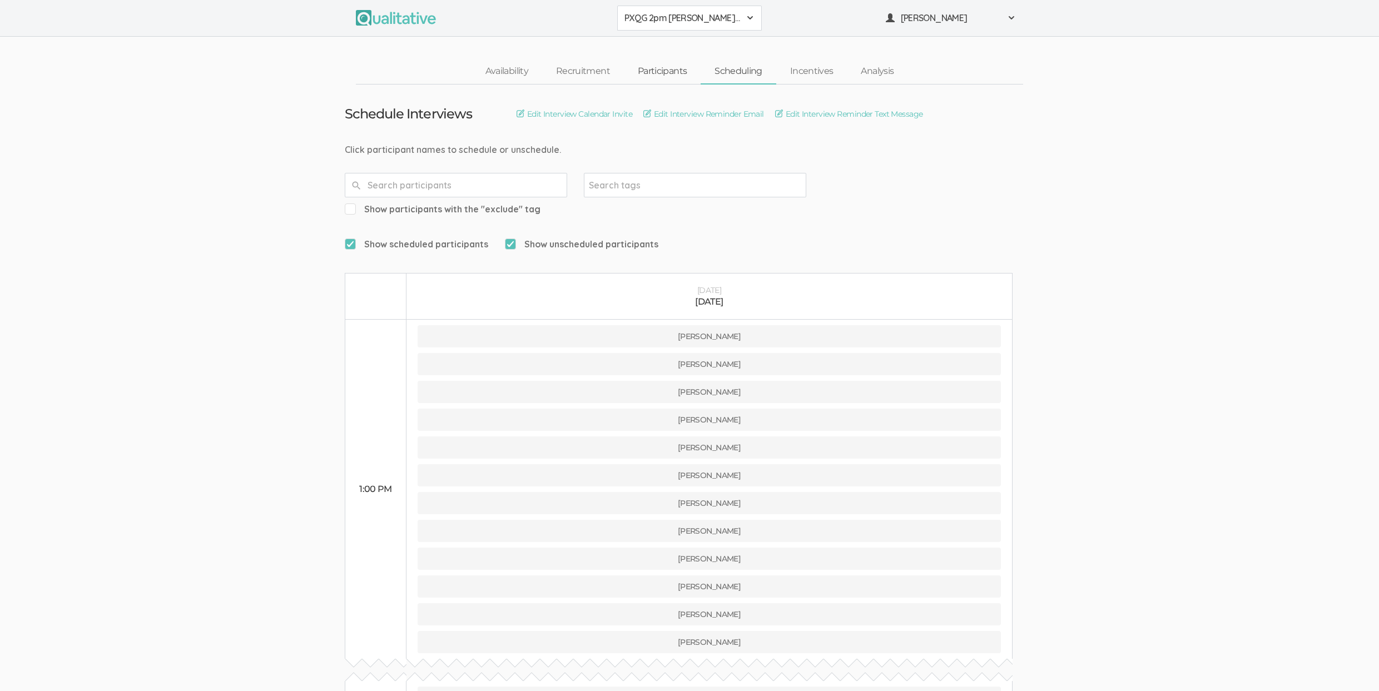
click at [654, 74] on link "Participants" at bounding box center [662, 71] width 77 height 24
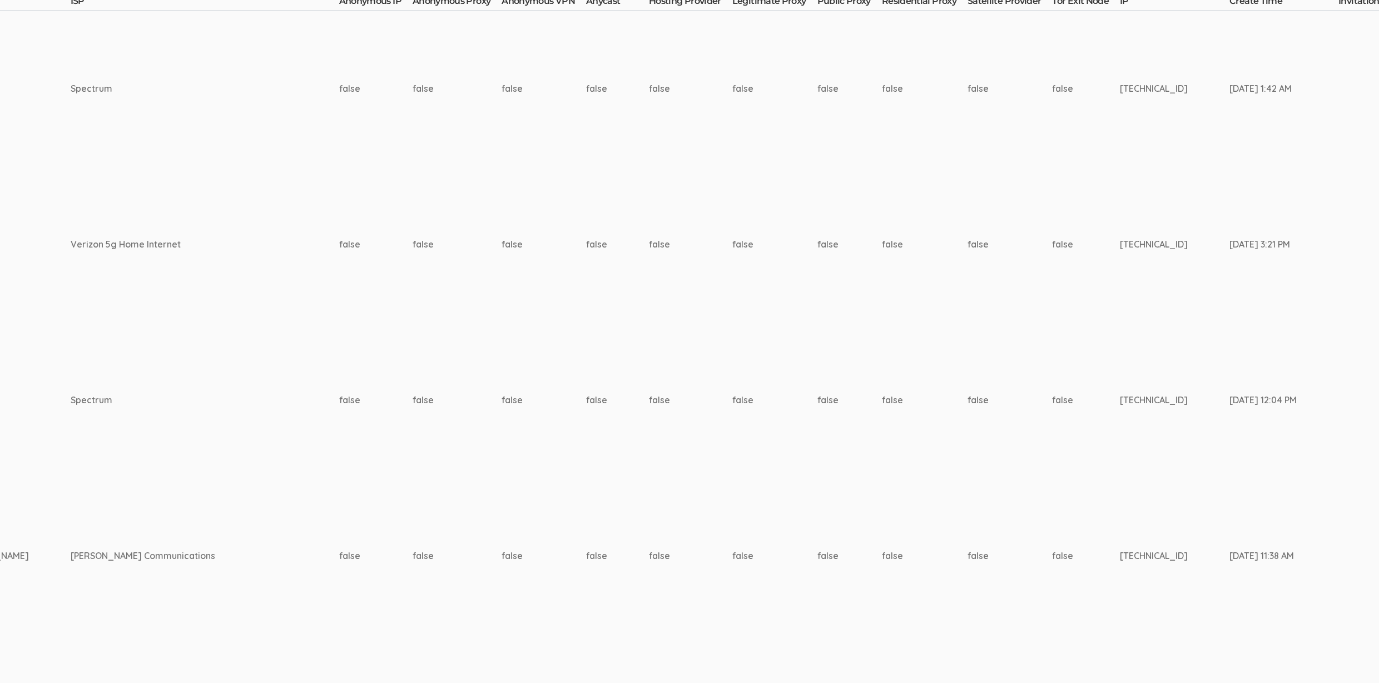
scroll to position [0, 3439]
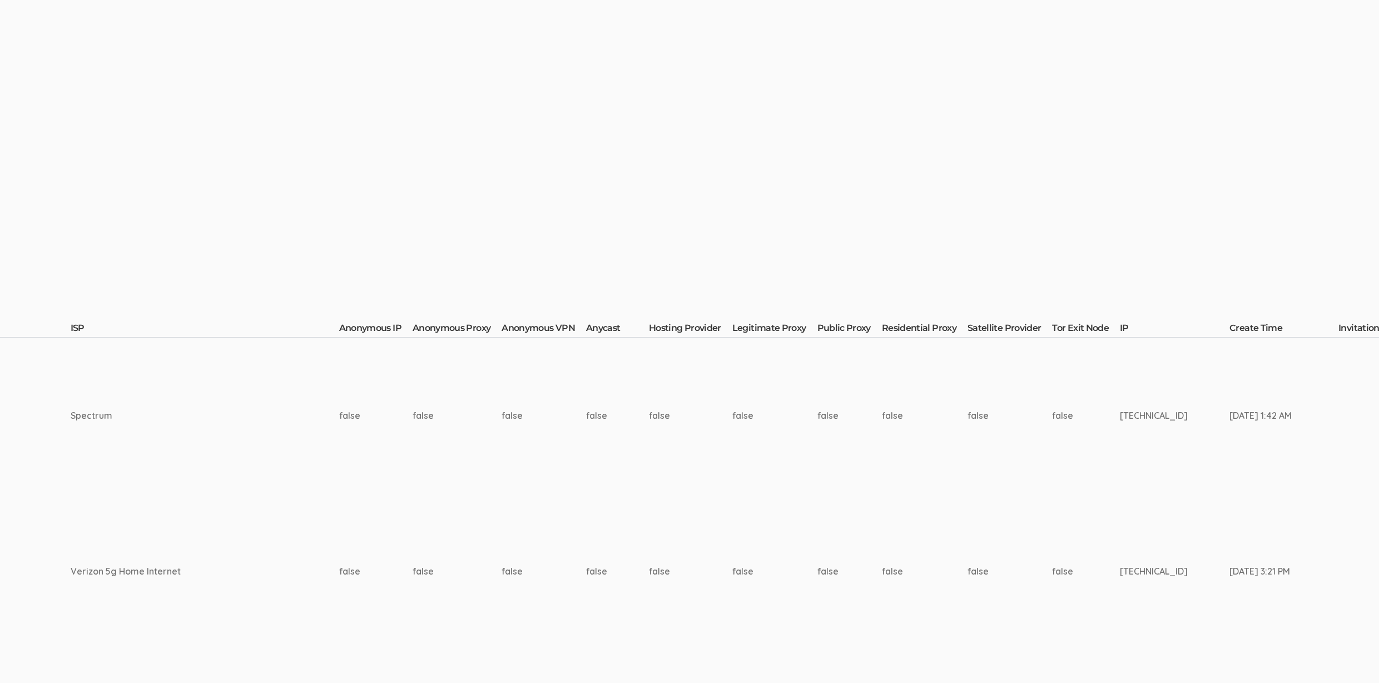
click at [1338, 542] on td "Aug 27, 8:50 PM" at bounding box center [1376, 572] width 76 height 156
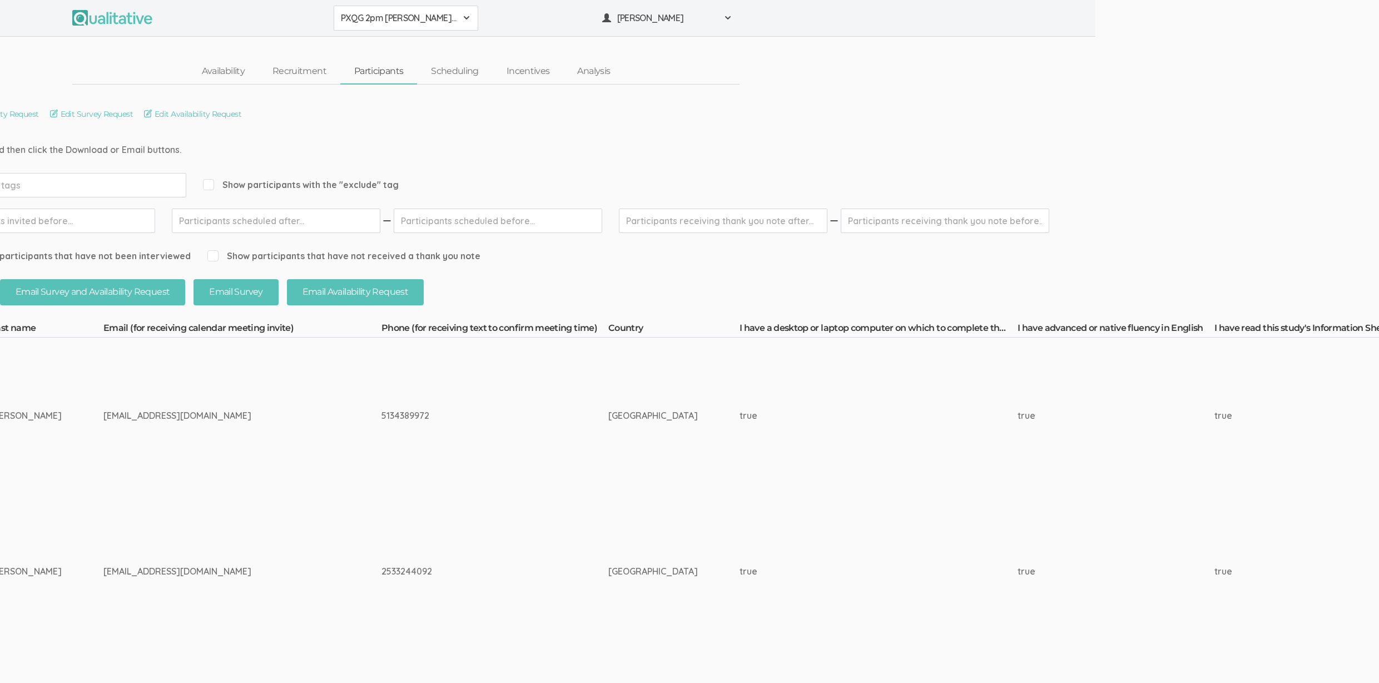
scroll to position [0, 0]
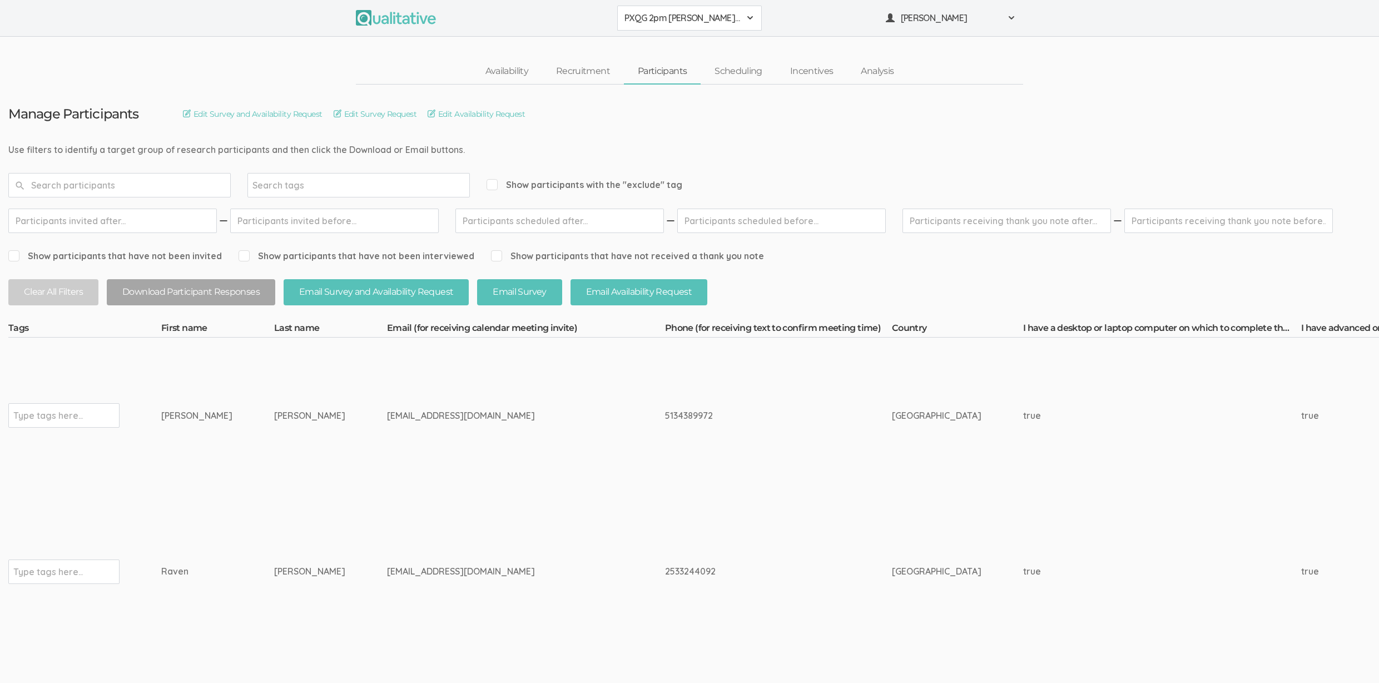
click at [280, 569] on div "Rivera" at bounding box center [309, 571] width 71 height 13
click at [328, 525] on td "Rivera" at bounding box center [330, 572] width 113 height 156
click at [665, 474] on td "5134389972" at bounding box center [778, 416] width 227 height 156
click at [469, 557] on td "raybirdrivera@gmail.com" at bounding box center [526, 572] width 278 height 156
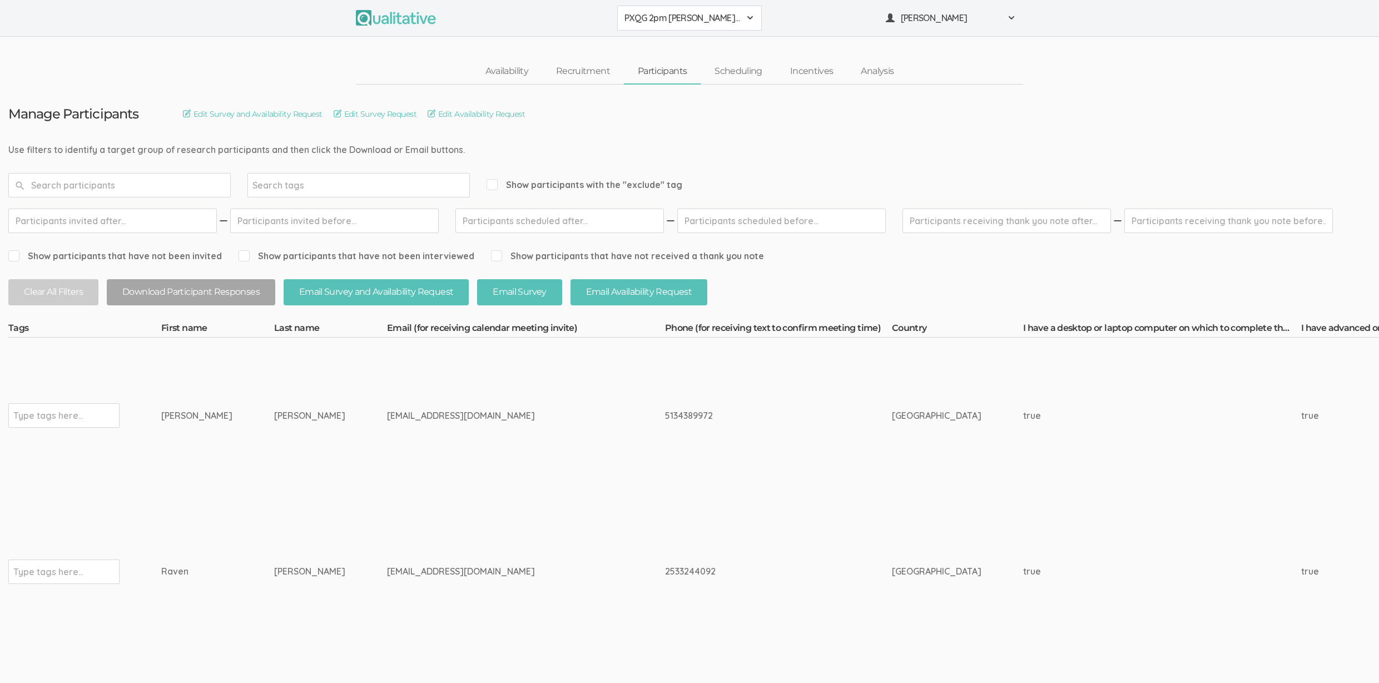
click at [665, 450] on td "5134389972" at bounding box center [778, 416] width 227 height 156
click at [665, 406] on td "5134389972" at bounding box center [778, 416] width 227 height 156
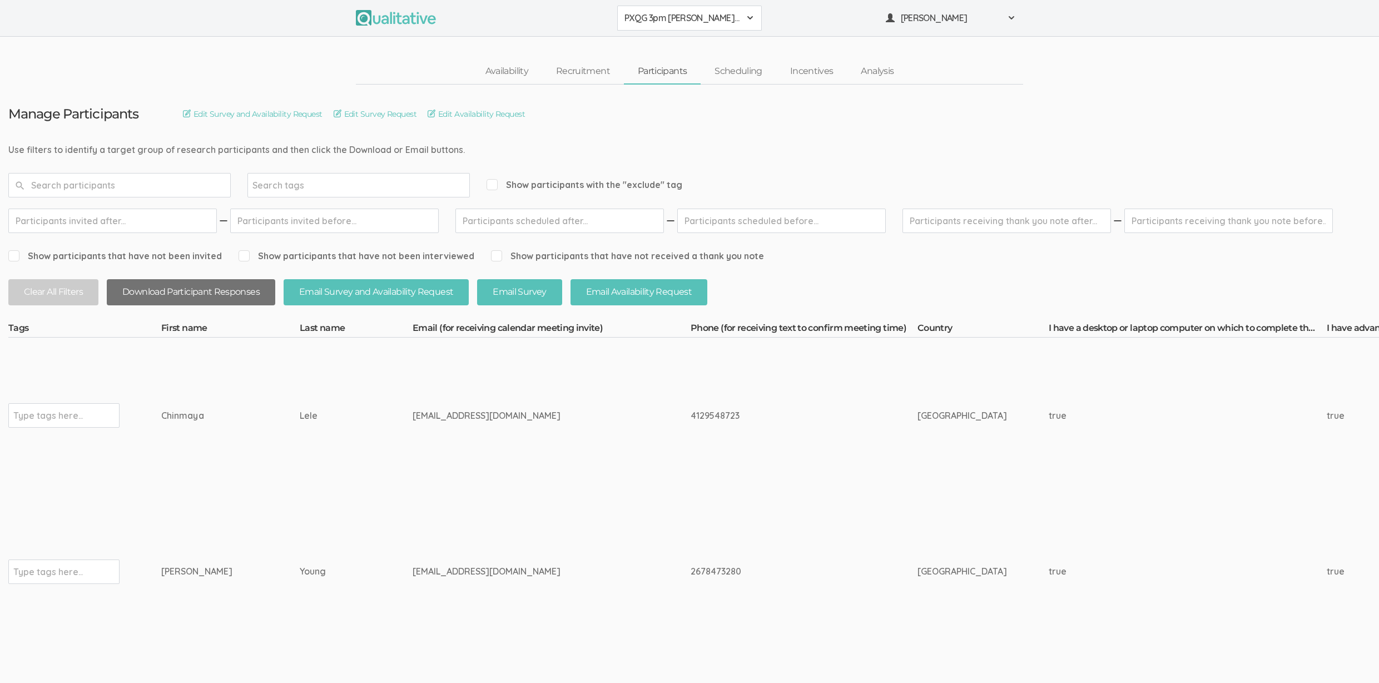
click at [181, 292] on button "Download Participant Responses" at bounding box center [191, 292] width 168 height 26
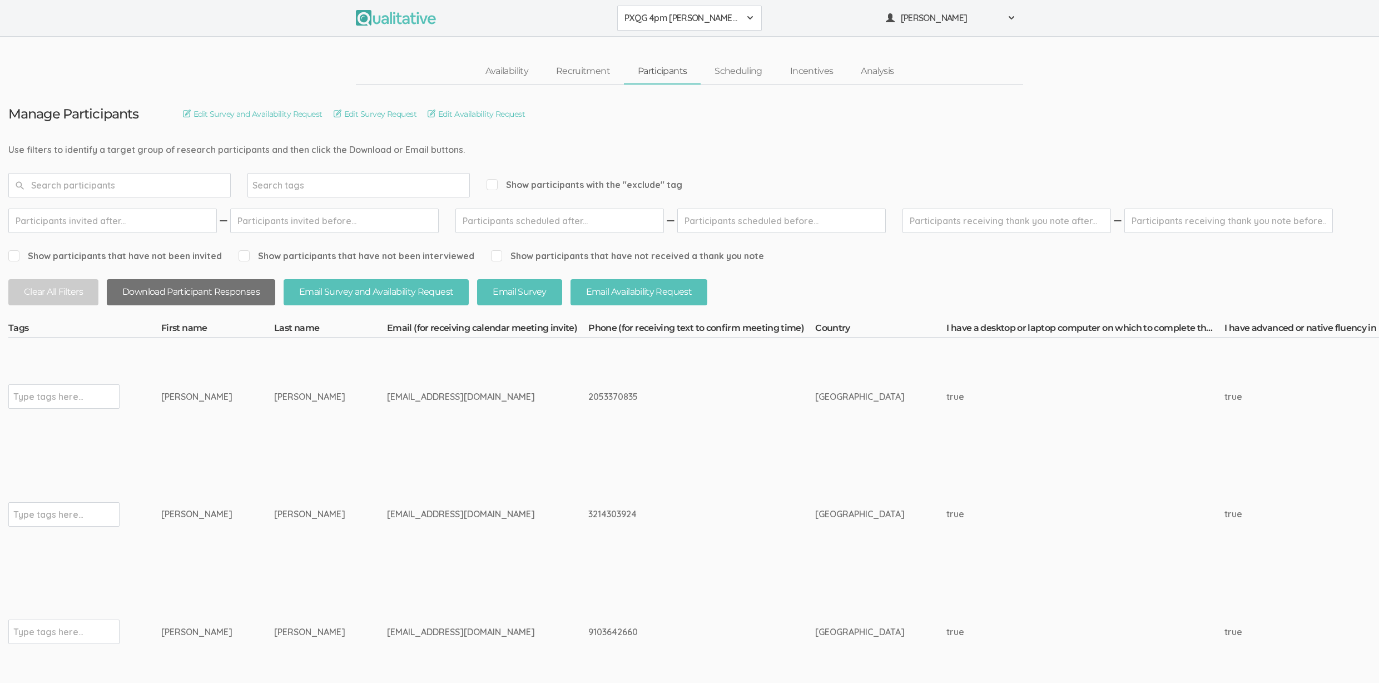
click at [186, 296] on button "Download Participant Responses" at bounding box center [191, 292] width 168 height 26
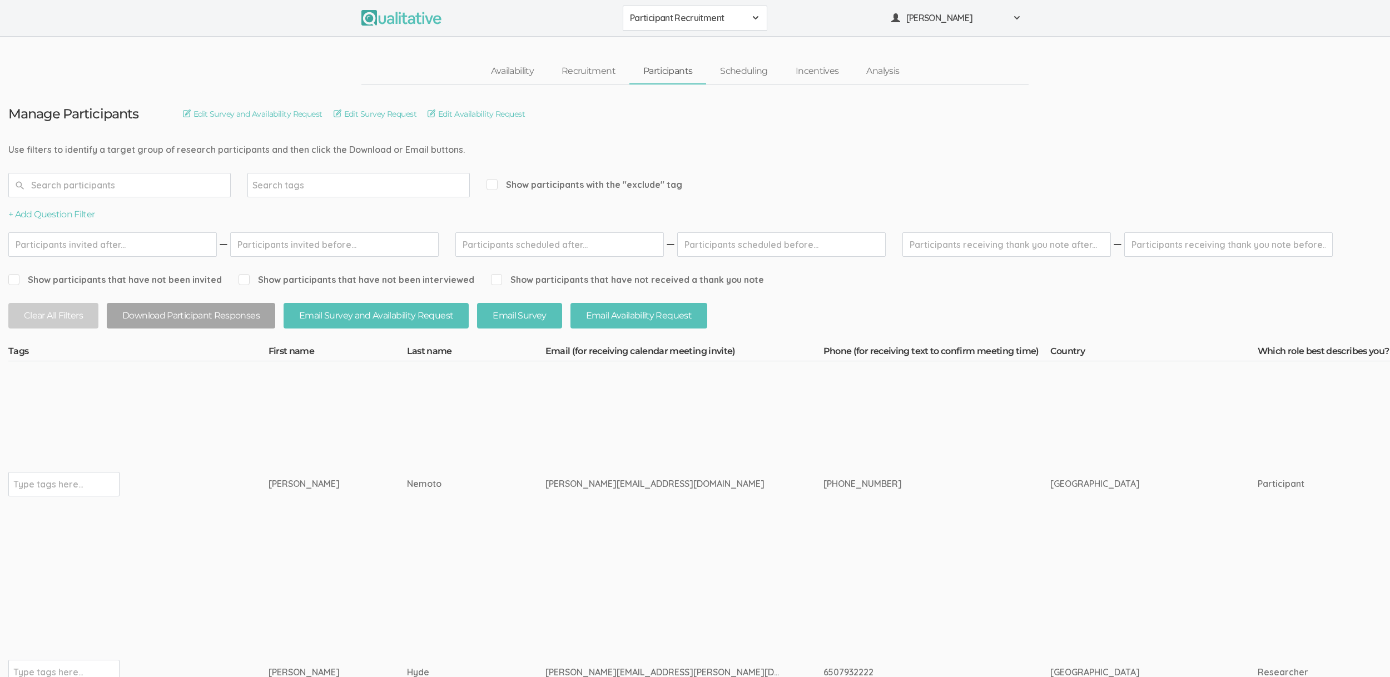
click at [526, 75] on link "Availability" at bounding box center [512, 71] width 71 height 24
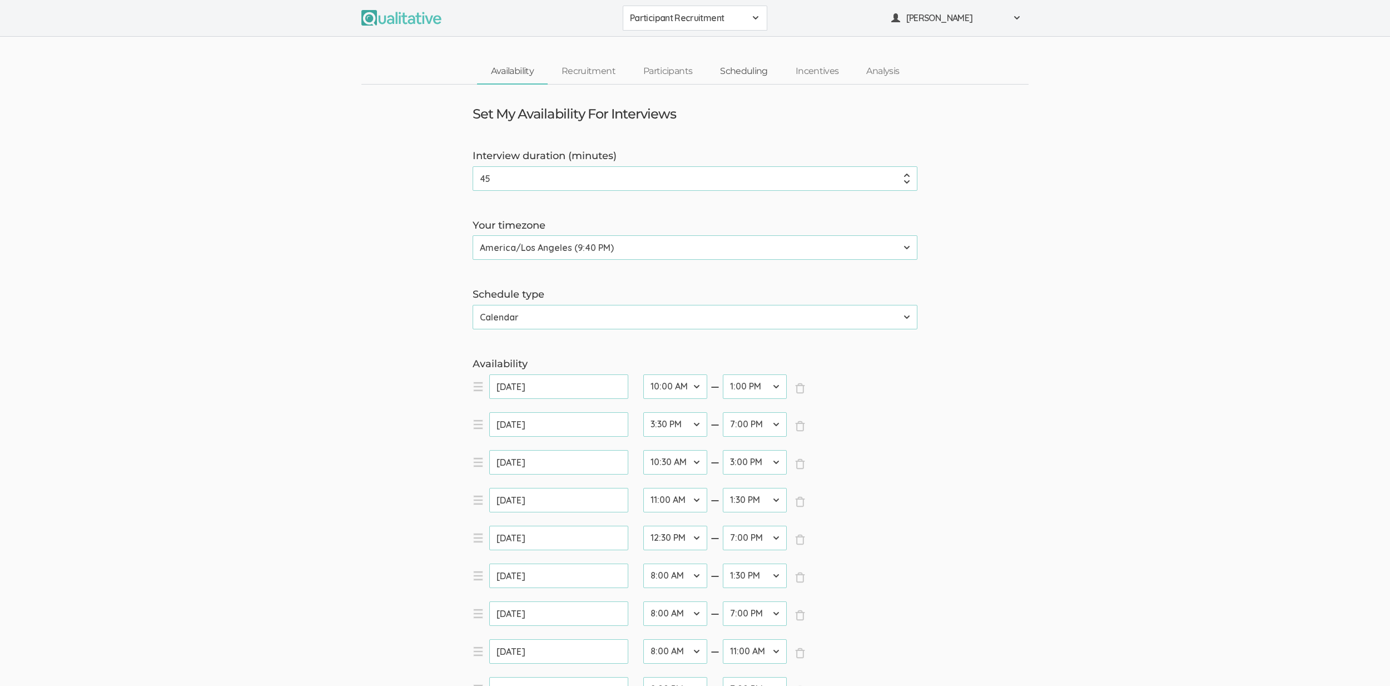
click at [732, 75] on link "Scheduling" at bounding box center [744, 71] width 76 height 24
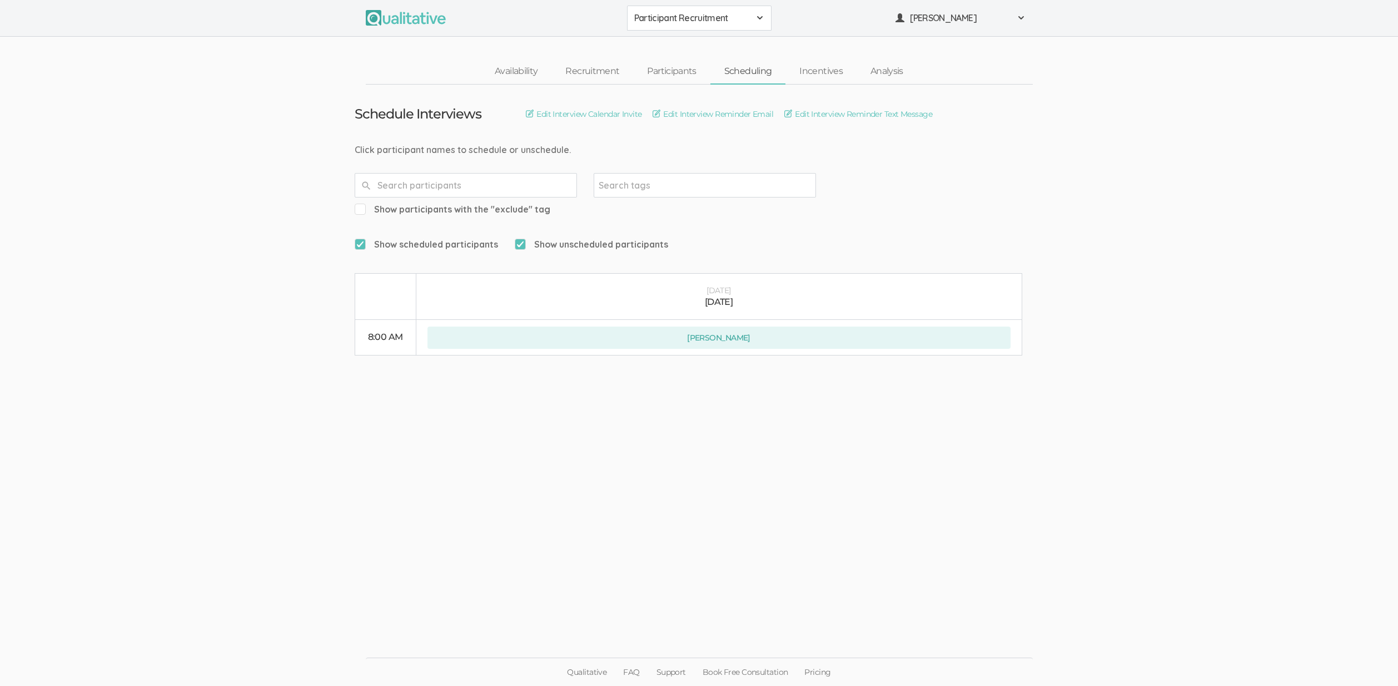
click at [220, 140] on ui-view "Schedule Interviews Edit Interview Calendar Invite Edit Interview Reminder Emai…" at bounding box center [699, 343] width 1398 height 517
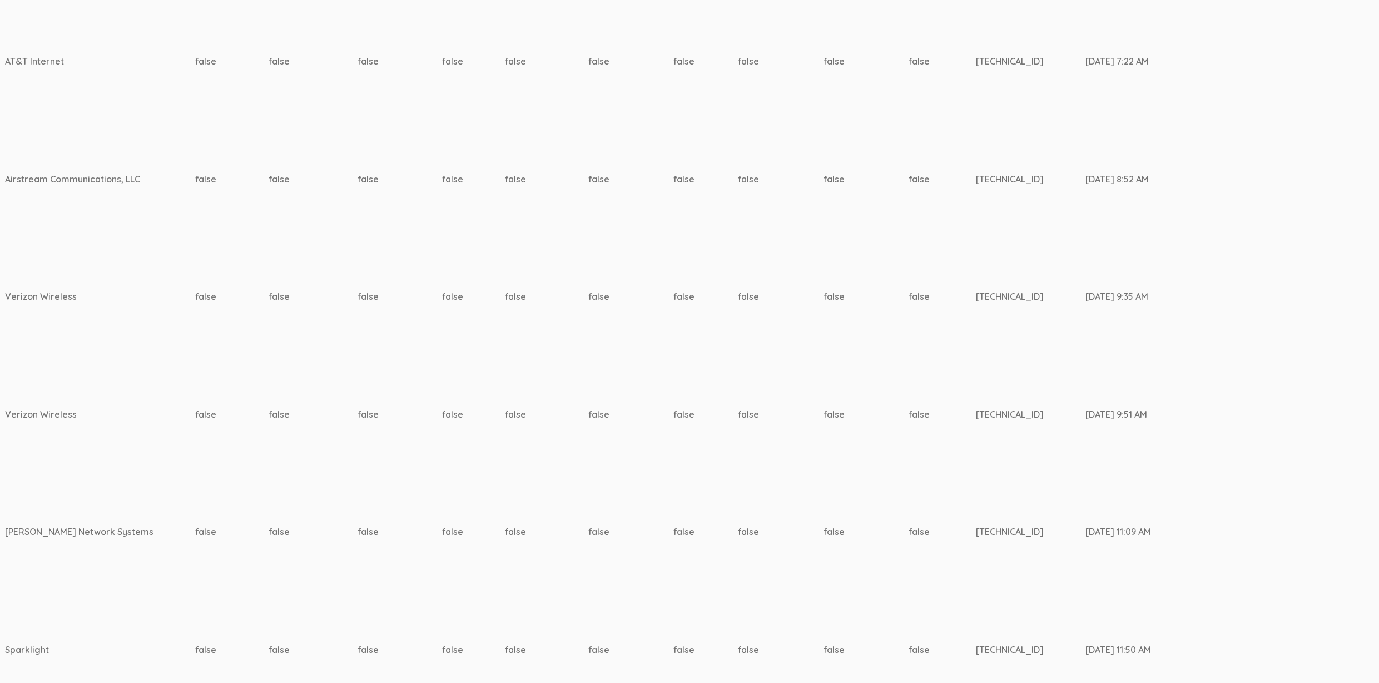
scroll to position [0, 3447]
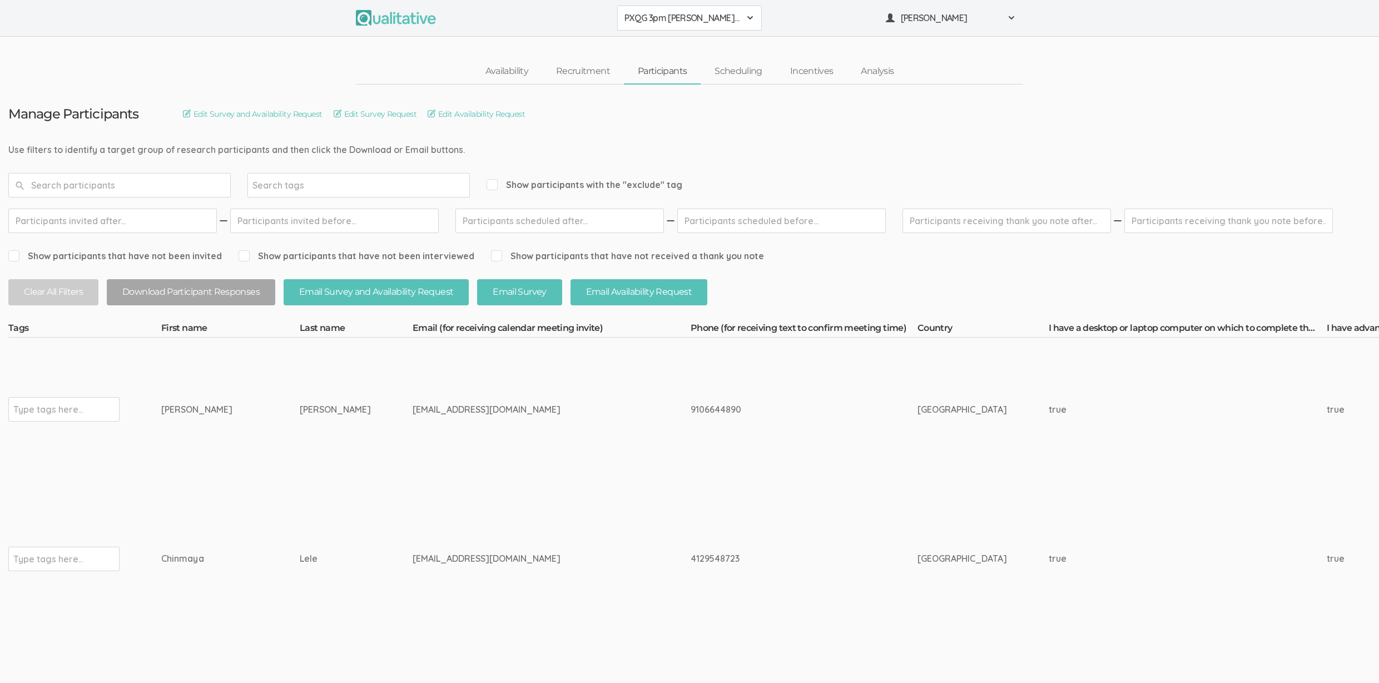
click at [426, 489] on td "[EMAIL_ADDRESS][DOMAIN_NAME]" at bounding box center [552, 559] width 278 height 156
